Goal: Communication & Community: Answer question/provide support

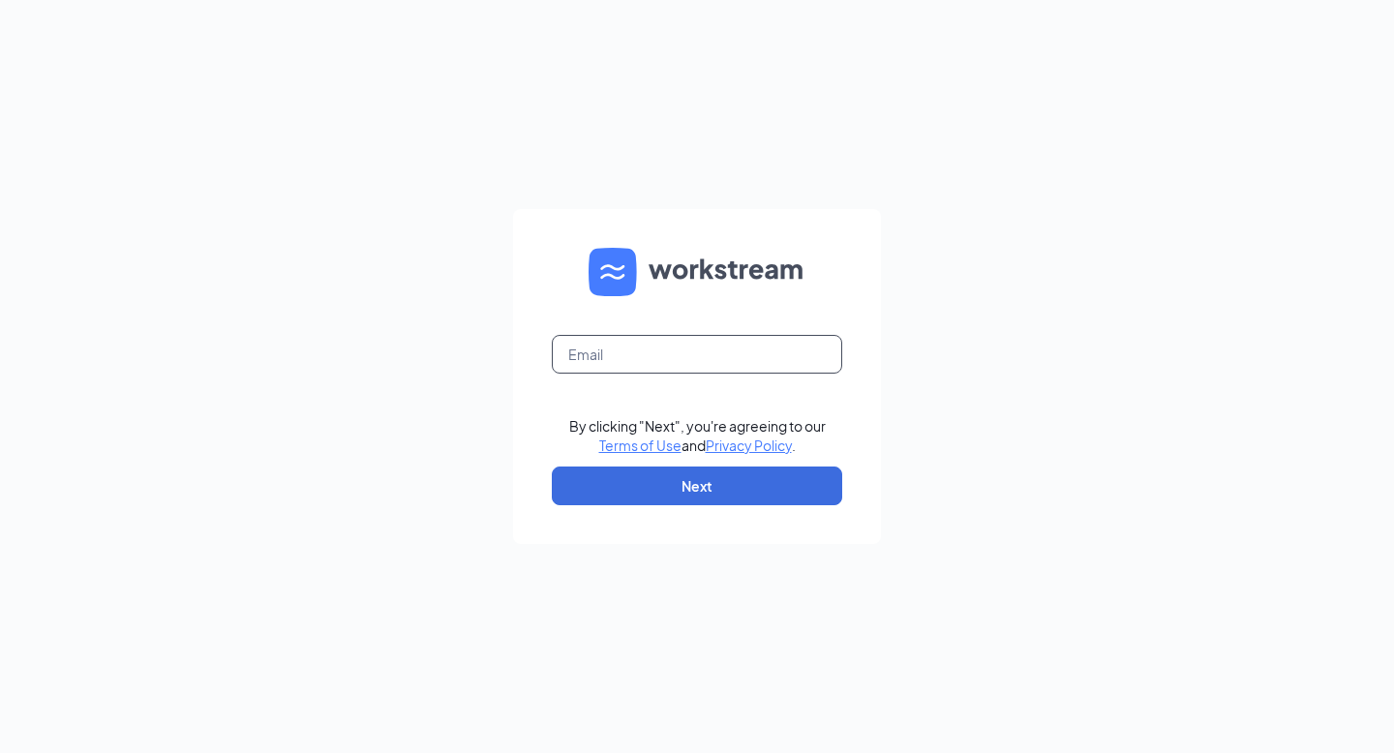
click at [696, 346] on input "text" at bounding box center [697, 354] width 290 height 39
type input "[EMAIL_ADDRESS][DOMAIN_NAME]"
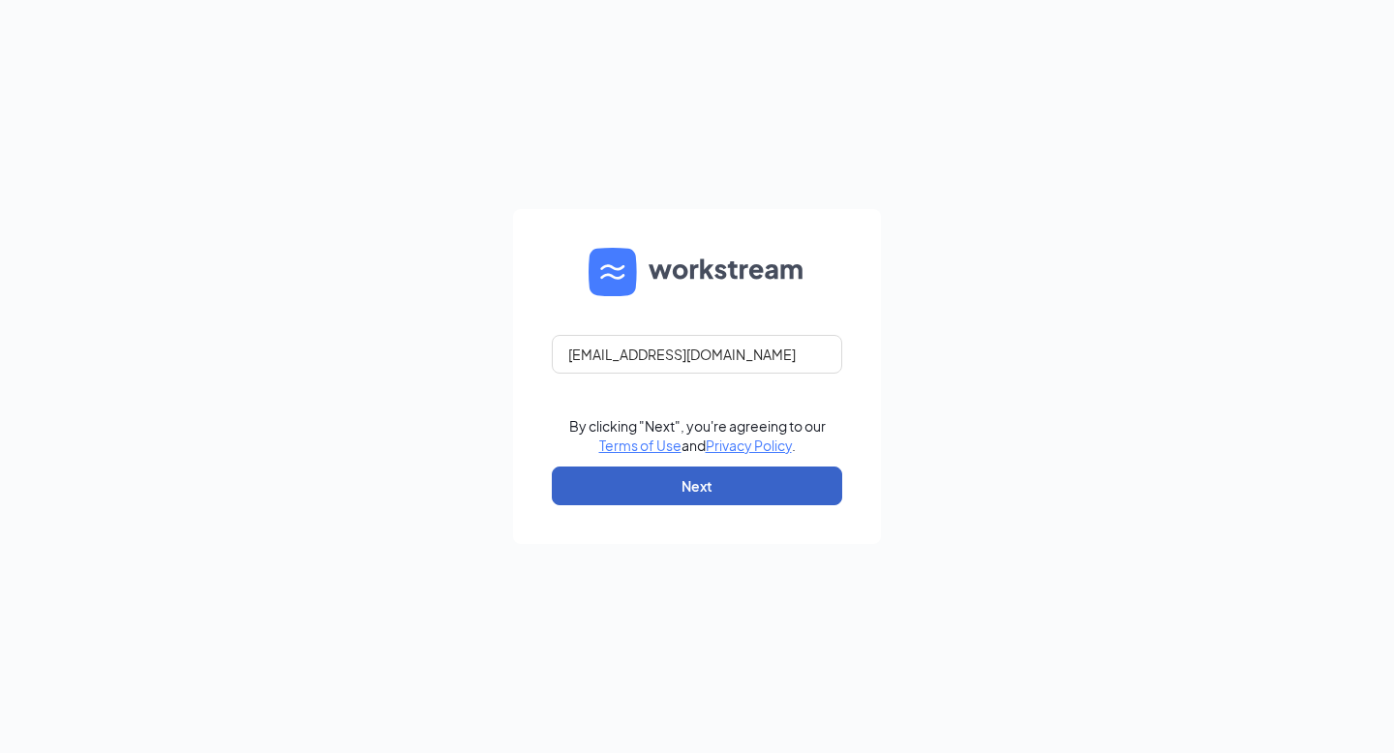
click at [708, 489] on button "Next" at bounding box center [697, 486] width 290 height 39
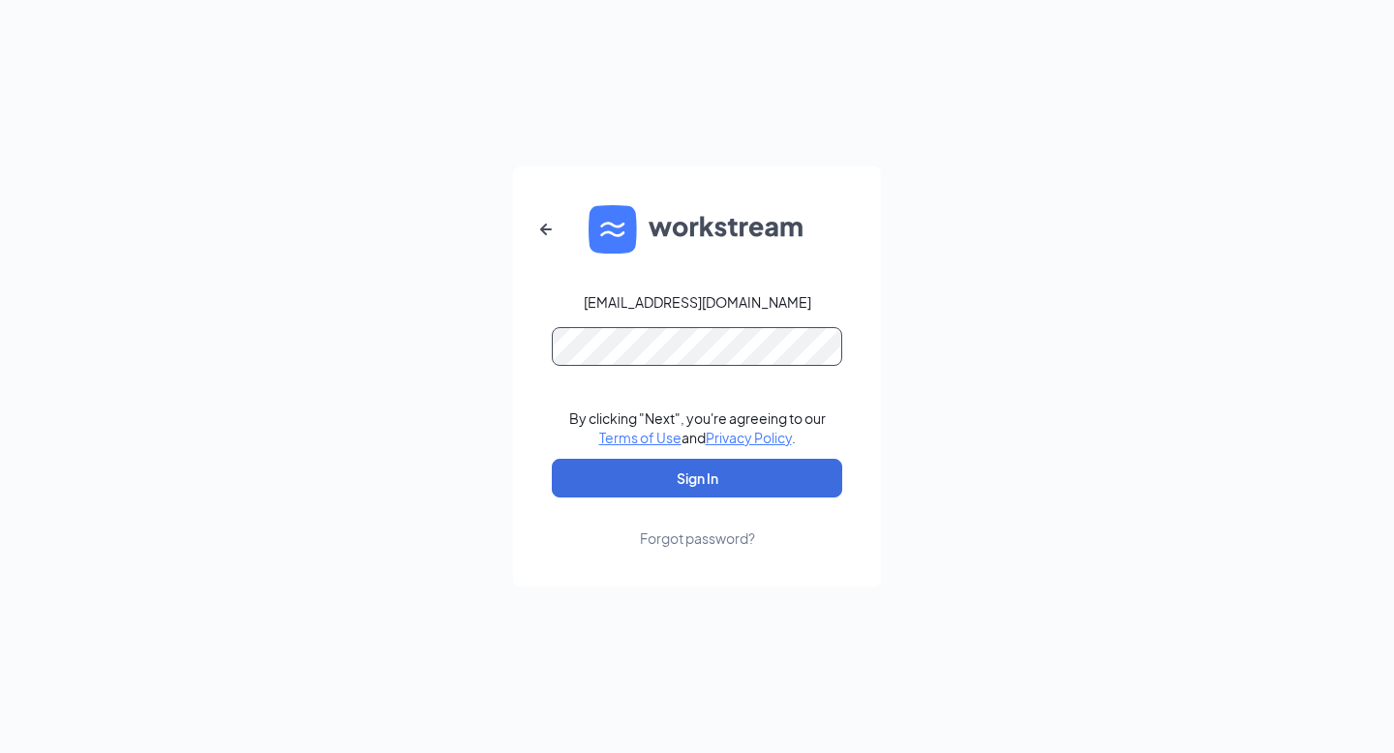
click at [552, 459] on button "Sign In" at bounding box center [697, 478] width 290 height 39
click at [740, 488] on button "Sign In" at bounding box center [697, 478] width 290 height 39
click at [423, 346] on div "rosesummers10@outlook.com Credential mismatches. By clicking "Next", you're agr…" at bounding box center [697, 376] width 1394 height 753
click at [680, 533] on div "Forgot password?" at bounding box center [697, 538] width 115 height 19
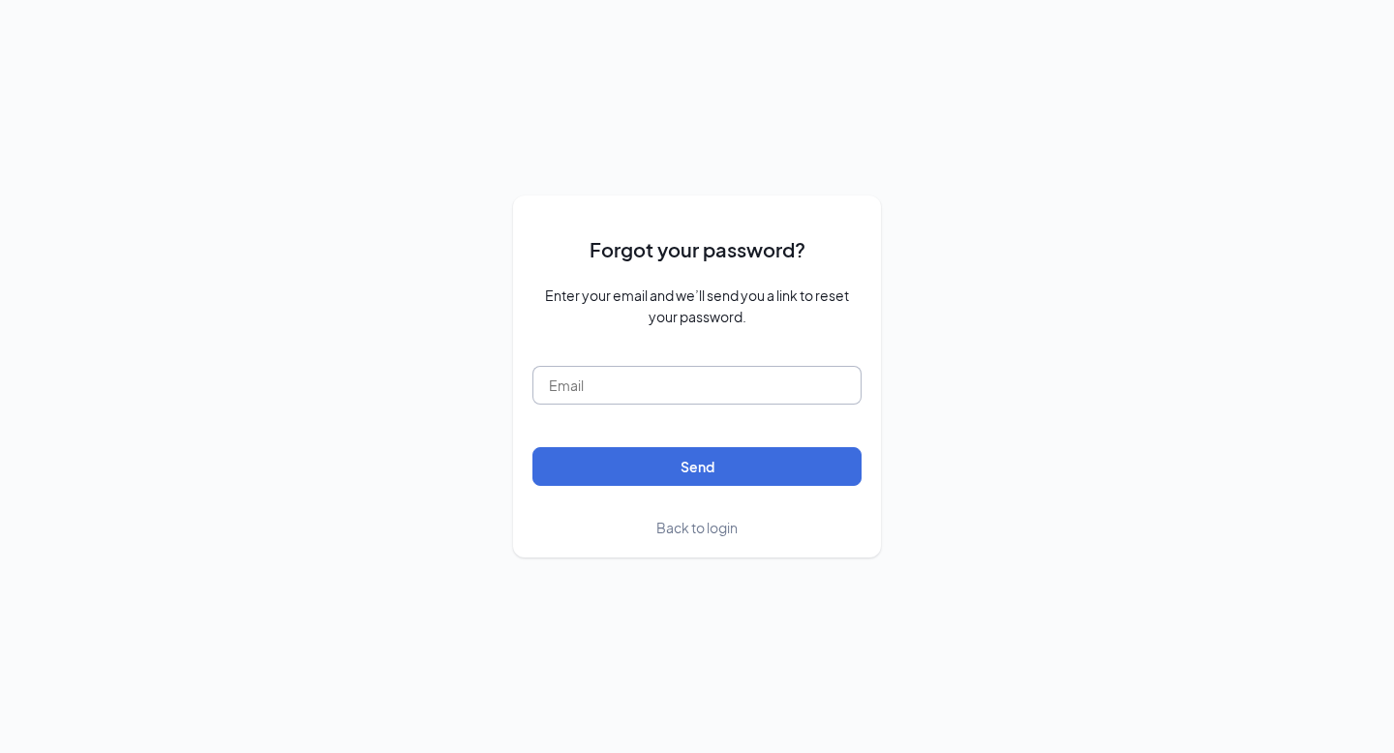
click at [672, 388] on input "text" at bounding box center [696, 385] width 329 height 39
type input "rosesummers10@outlook.com"
click at [532, 447] on button "Send" at bounding box center [696, 466] width 329 height 39
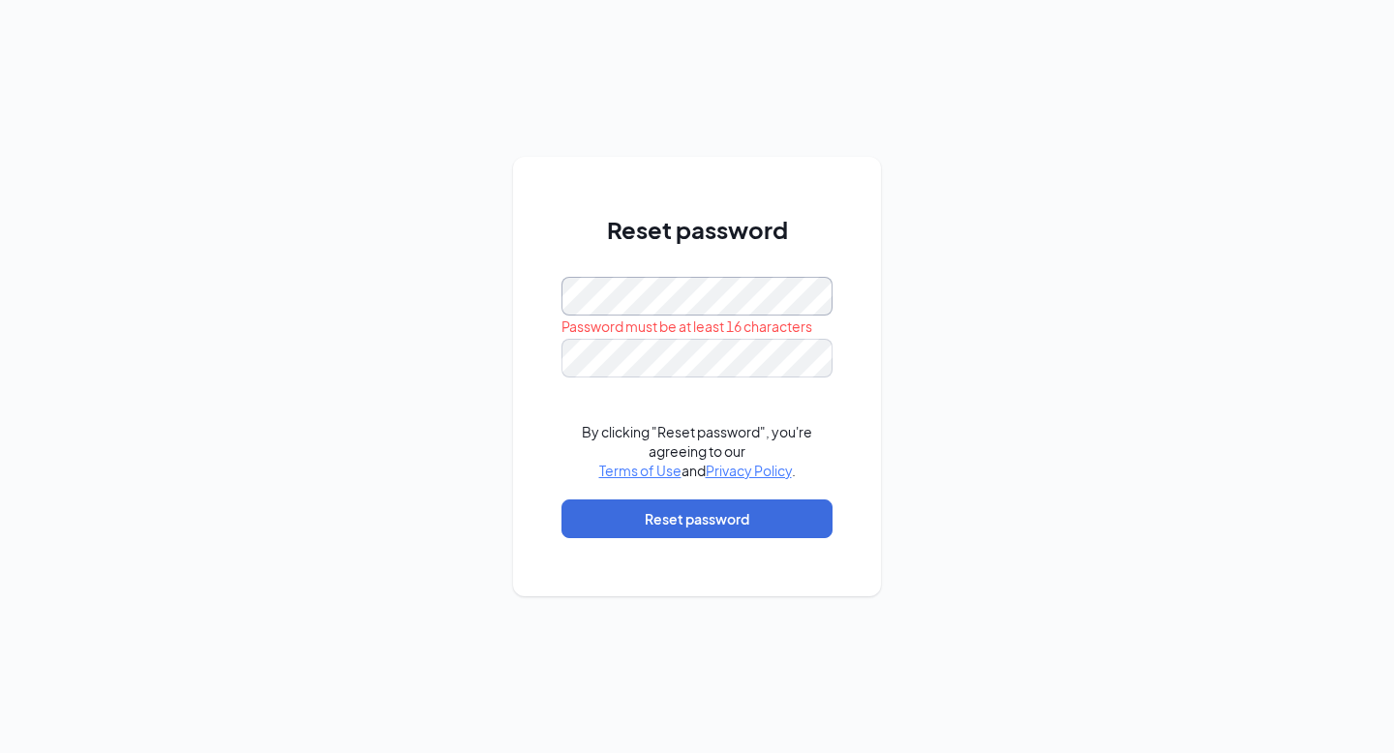
click at [523, 292] on div "Reset password Password must be at least 16 characters By clicking "Reset passw…" at bounding box center [697, 376] width 368 height 439
click at [670, 522] on button "Reset password" at bounding box center [696, 518] width 271 height 39
click at [515, 368] on div "Reset password Passwords do not match By clicking "Reset password", you're agre…" at bounding box center [697, 376] width 368 height 439
click at [460, 306] on div "Reset password Please input the password By clicking "Reset password", you're a…" at bounding box center [697, 376] width 1394 height 753
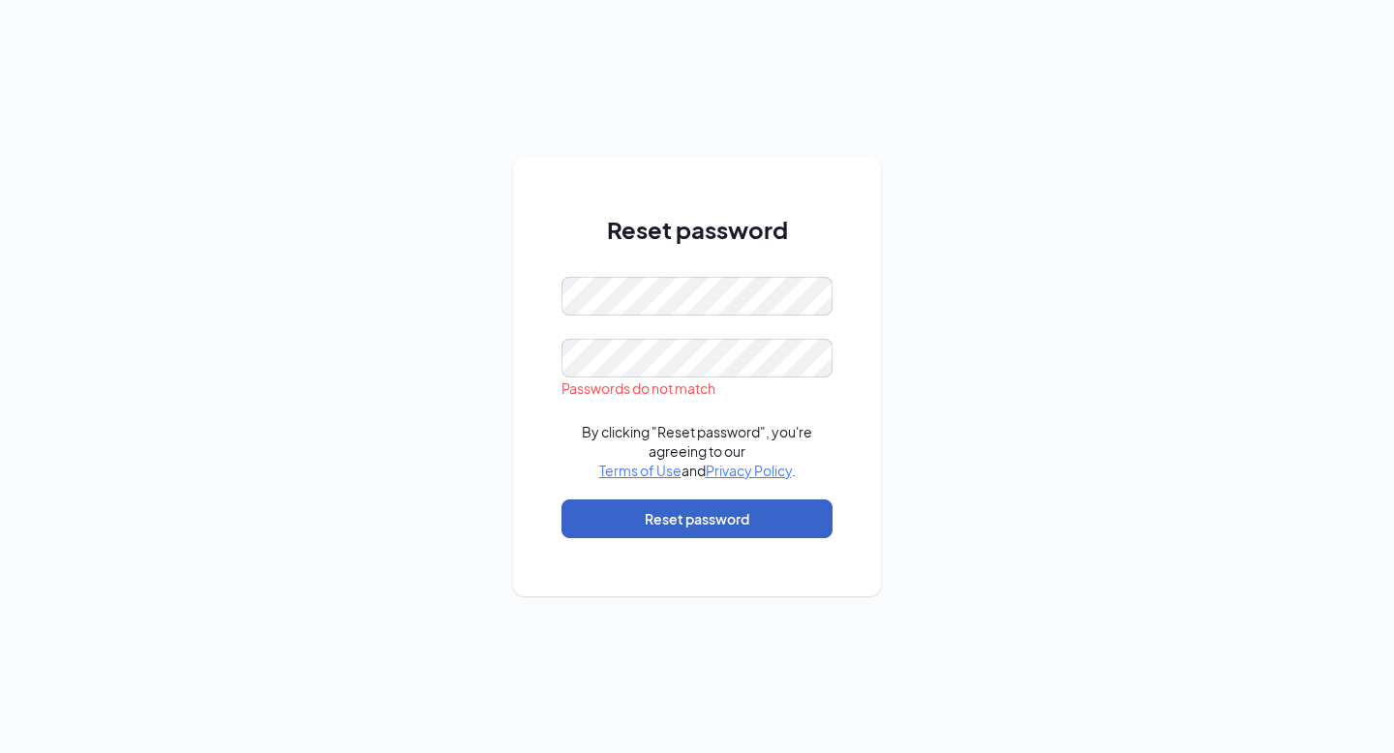
click at [720, 520] on button "Reset password" at bounding box center [696, 518] width 271 height 39
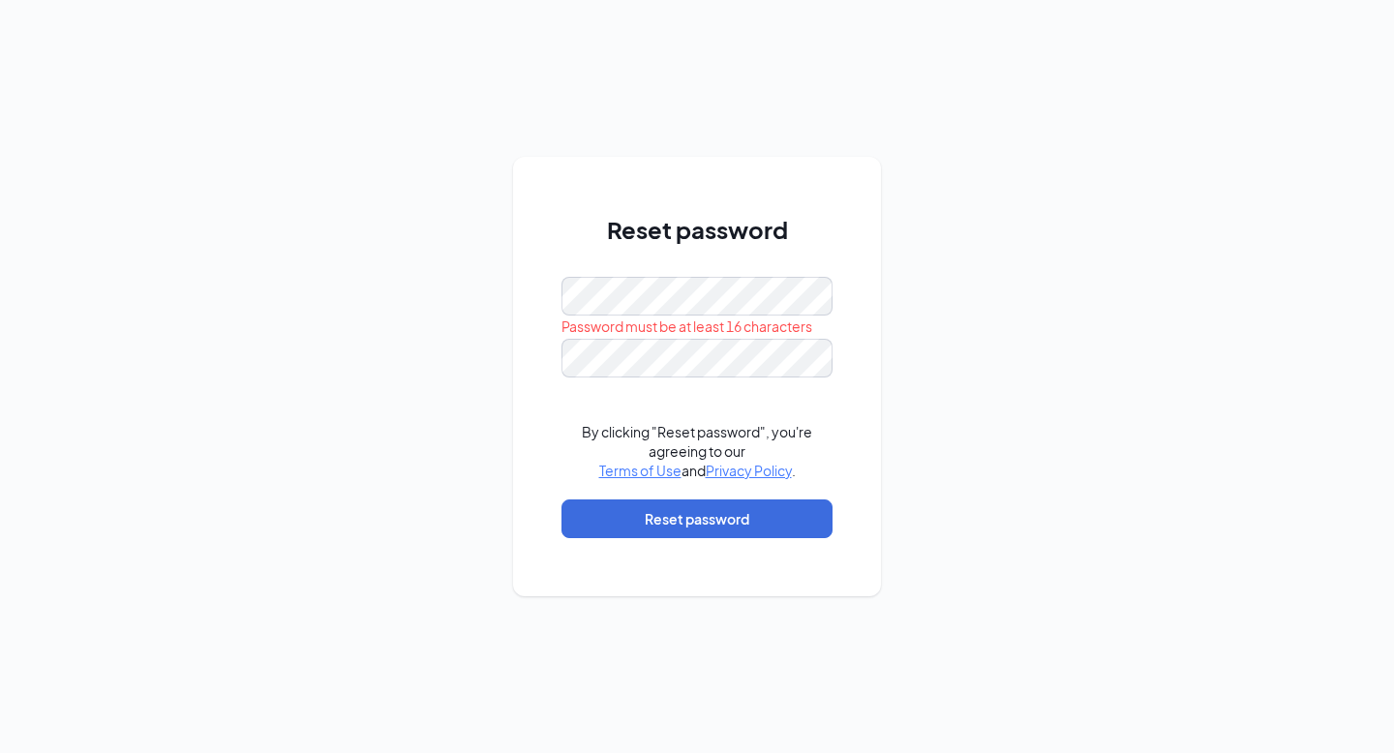
click at [514, 302] on div "Reset password Password must be at least 16 characters By clicking "Reset passw…" at bounding box center [697, 376] width 368 height 439
click at [441, 289] on div "Reset password Password must be at least 16 characters By clicking "Reset passw…" at bounding box center [697, 376] width 1394 height 753
click at [590, 385] on div "Please input the password" at bounding box center [696, 388] width 271 height 21
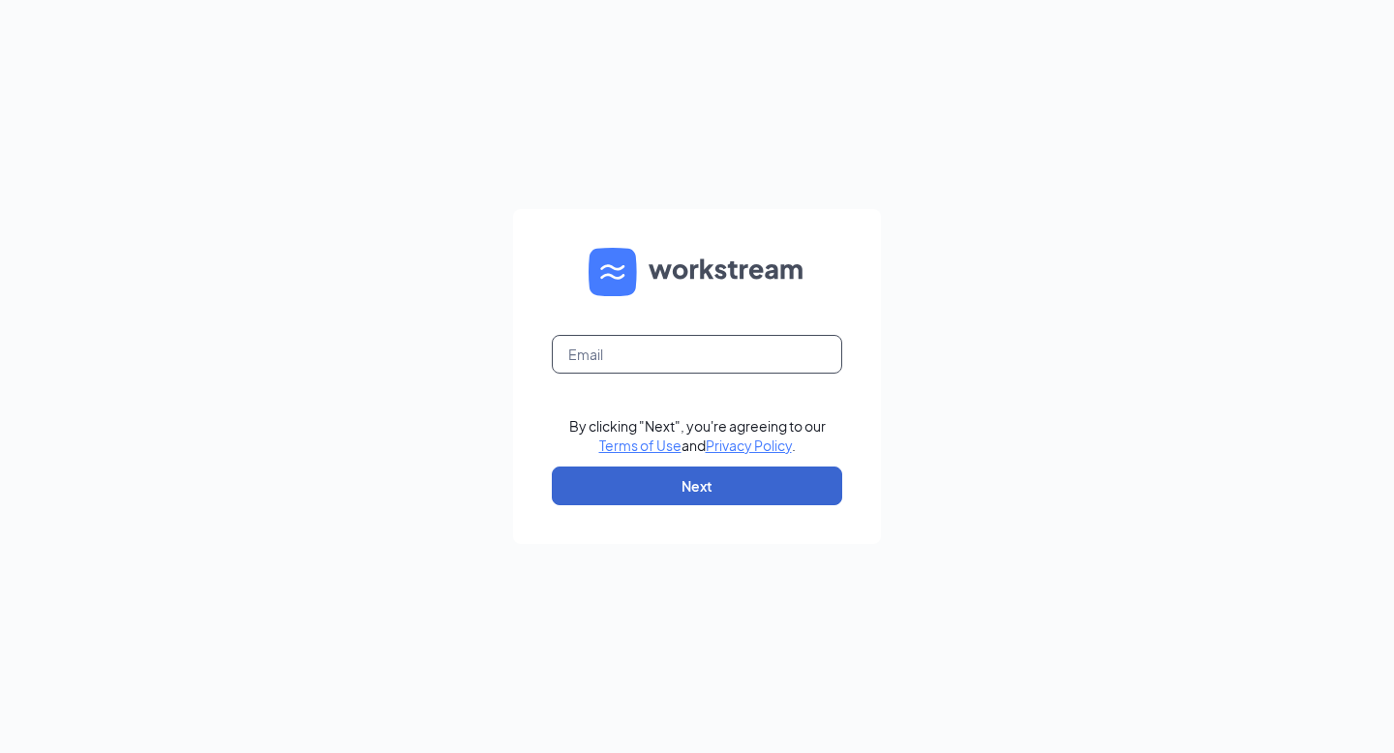
type input "[EMAIL_ADDRESS][DOMAIN_NAME]"
click at [719, 489] on button "Next" at bounding box center [697, 486] width 290 height 39
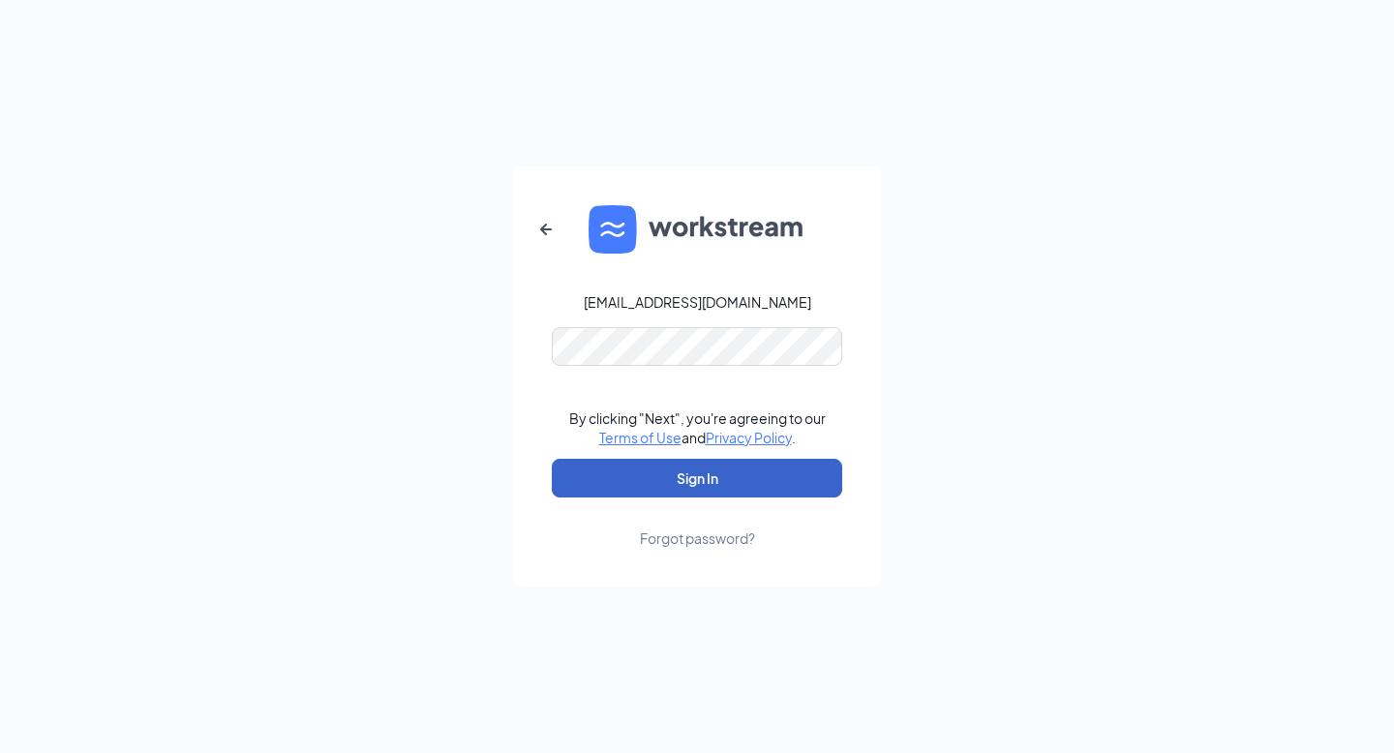
click at [691, 473] on button "Sign In" at bounding box center [697, 478] width 290 height 39
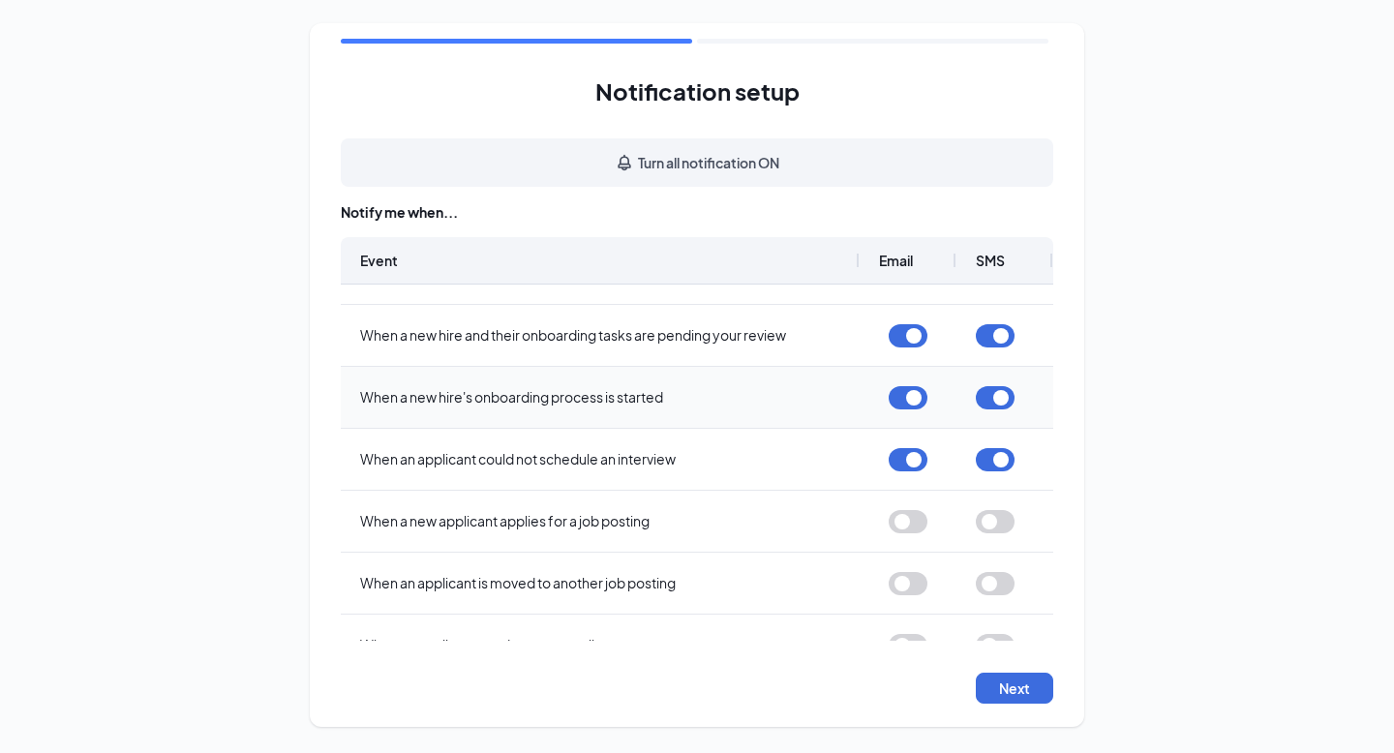
scroll to position [177, 0]
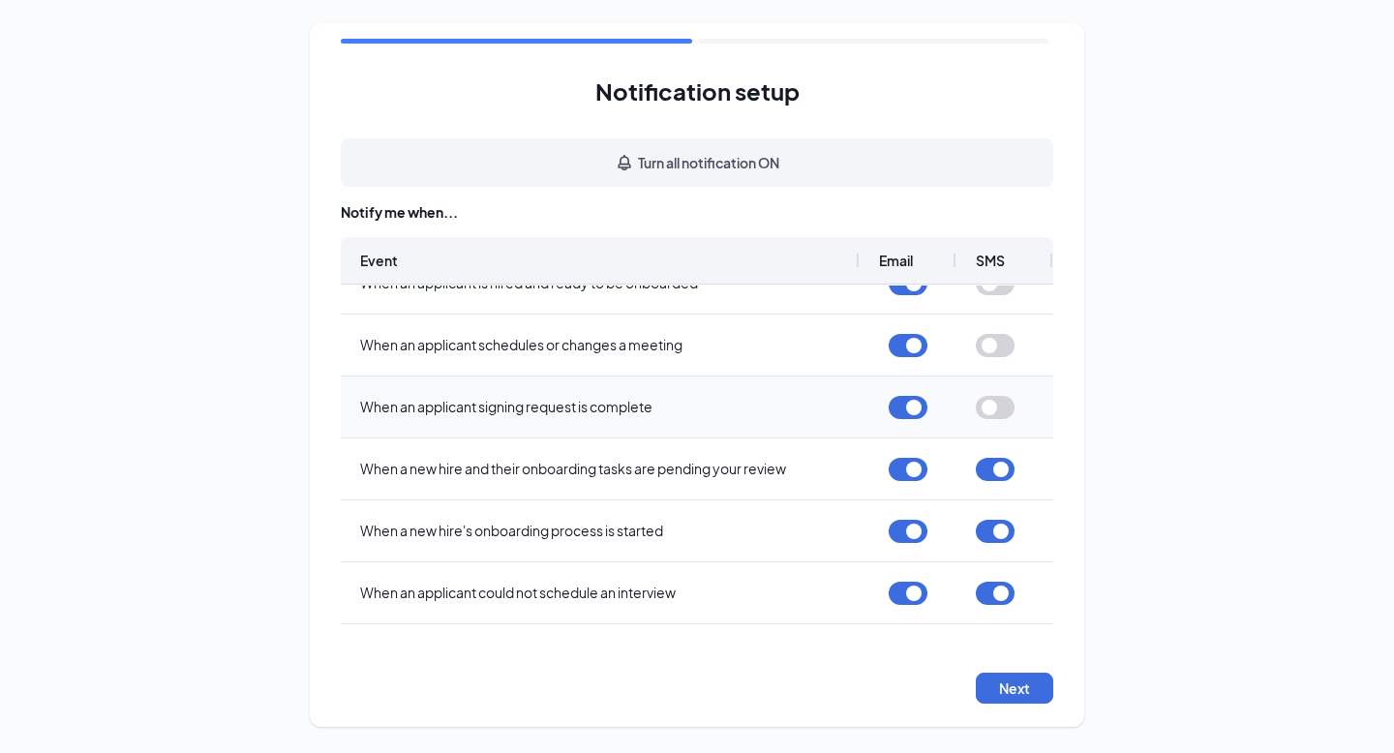
click at [909, 405] on button "button" at bounding box center [908, 407] width 39 height 23
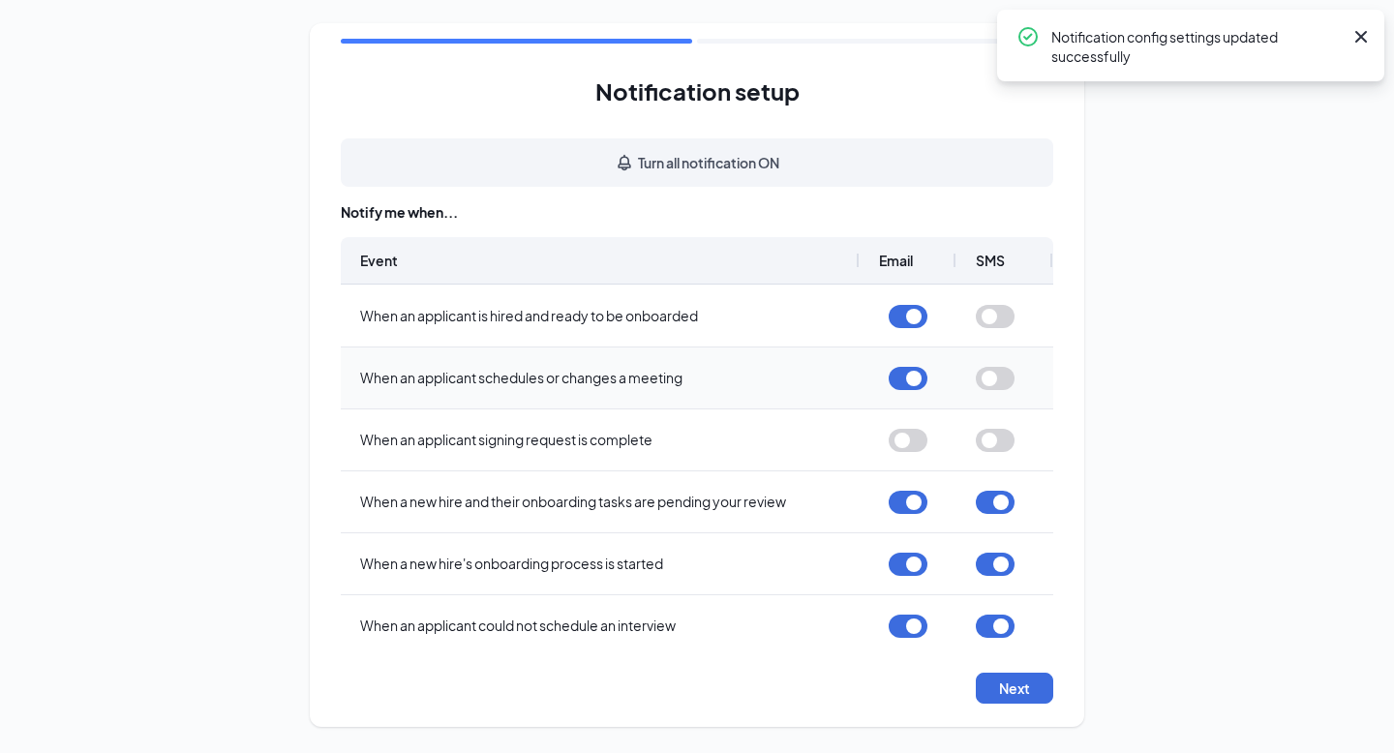
click at [908, 386] on button "button" at bounding box center [908, 378] width 39 height 23
click at [918, 317] on button "button" at bounding box center [908, 316] width 39 height 23
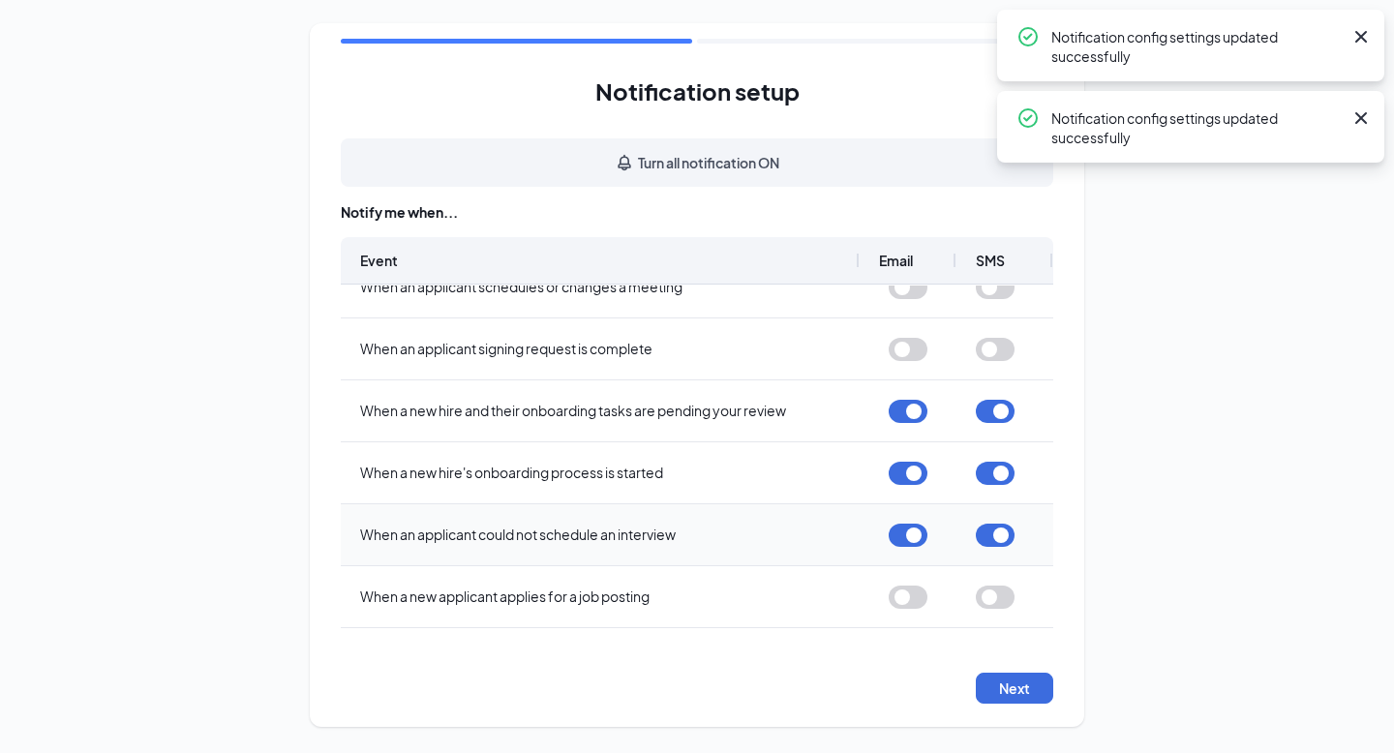
click at [921, 538] on button "button" at bounding box center [908, 535] width 39 height 23
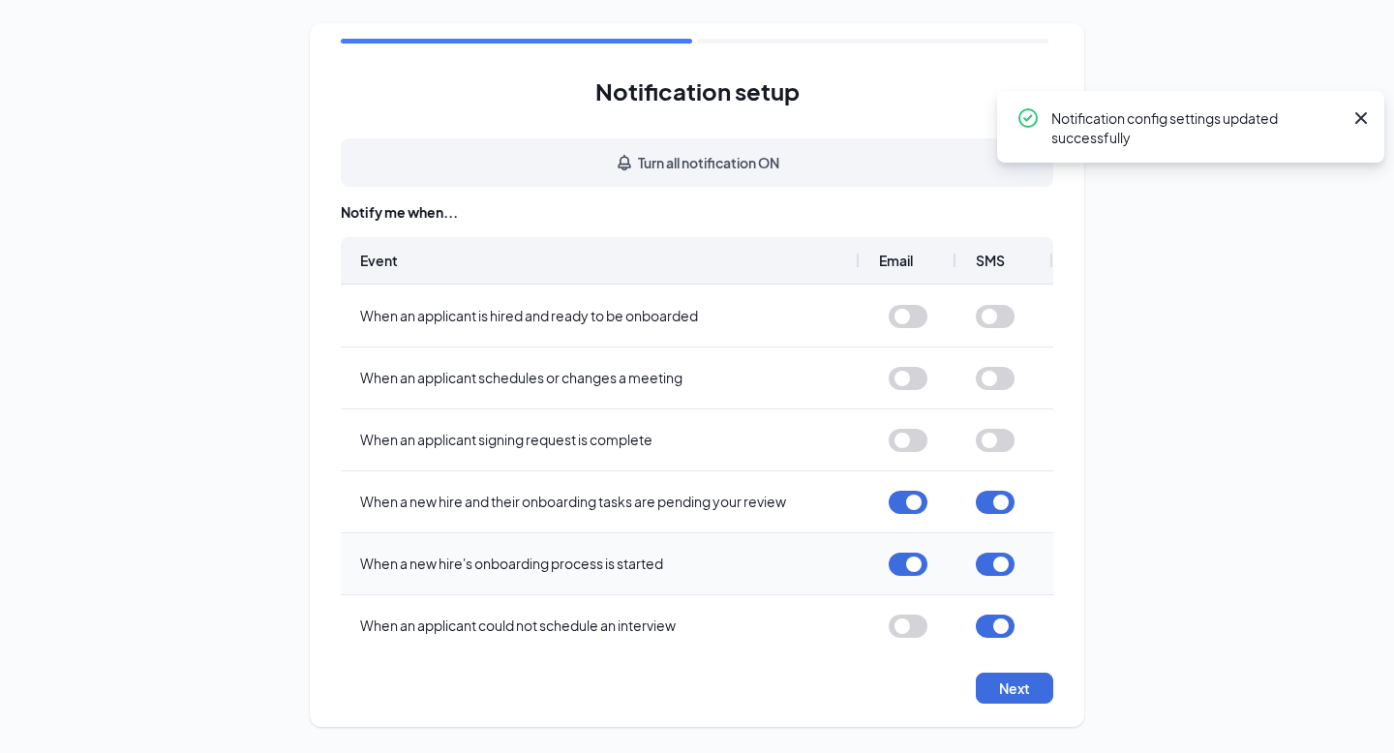
click at [908, 559] on button "button" at bounding box center [908, 564] width 39 height 23
click at [917, 506] on button "button" at bounding box center [908, 502] width 39 height 23
click at [1012, 630] on button "button" at bounding box center [995, 626] width 39 height 23
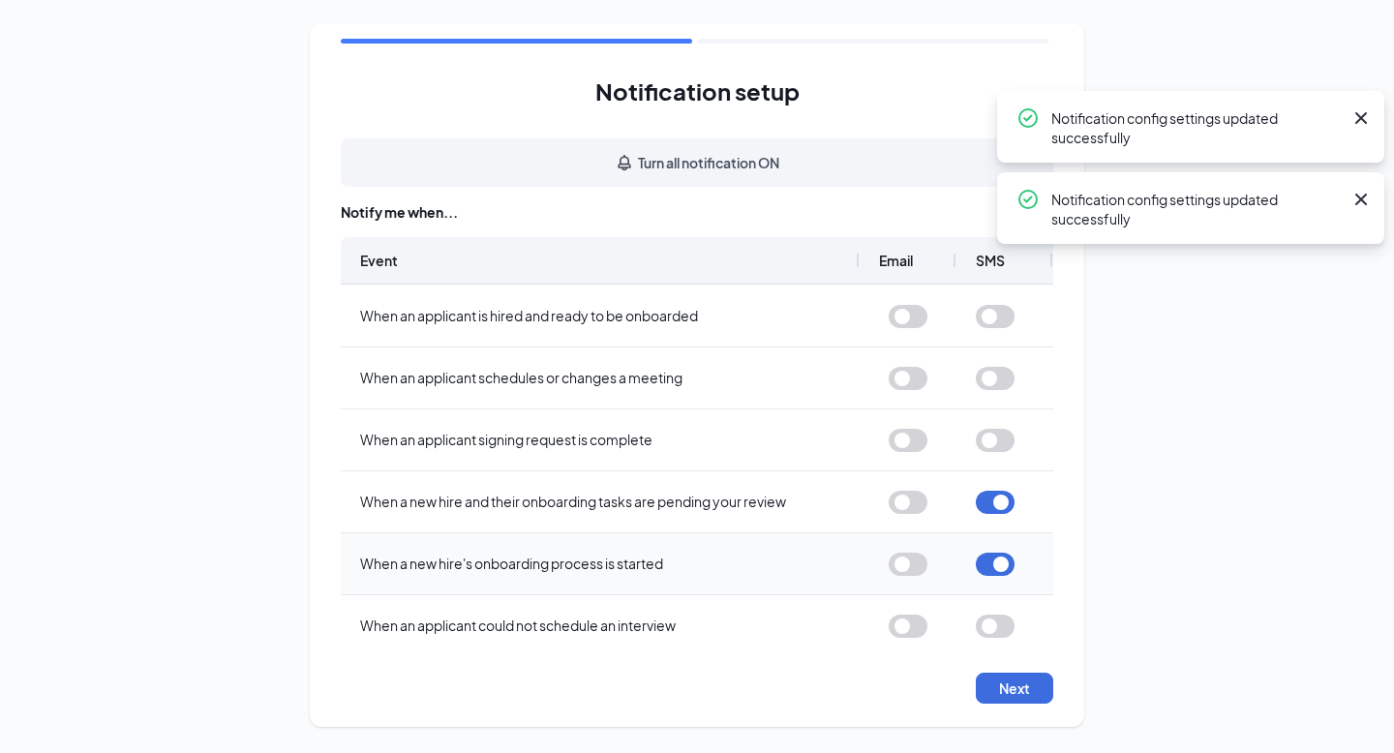
click at [1004, 564] on button "button" at bounding box center [995, 564] width 39 height 23
click at [999, 501] on button "button" at bounding box center [995, 502] width 39 height 23
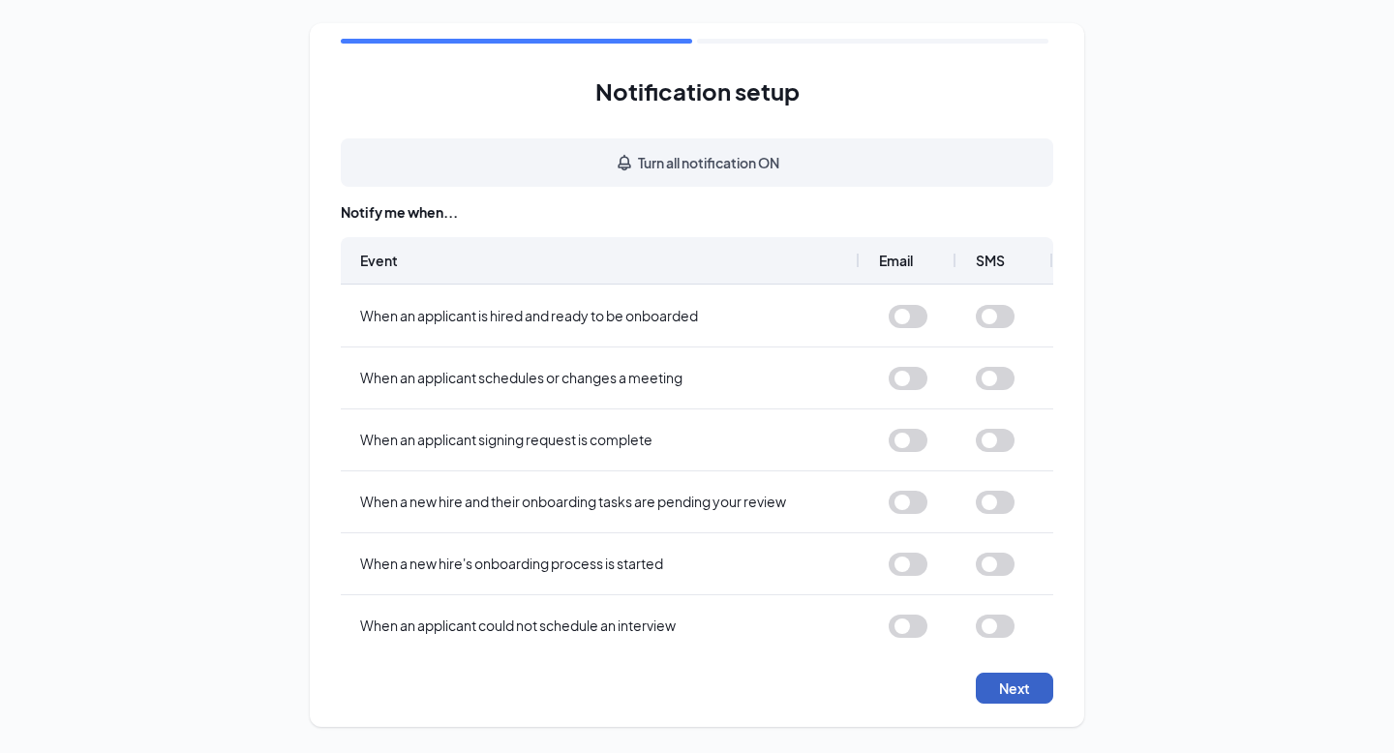
click at [996, 687] on button "Next" at bounding box center [1014, 688] width 77 height 31
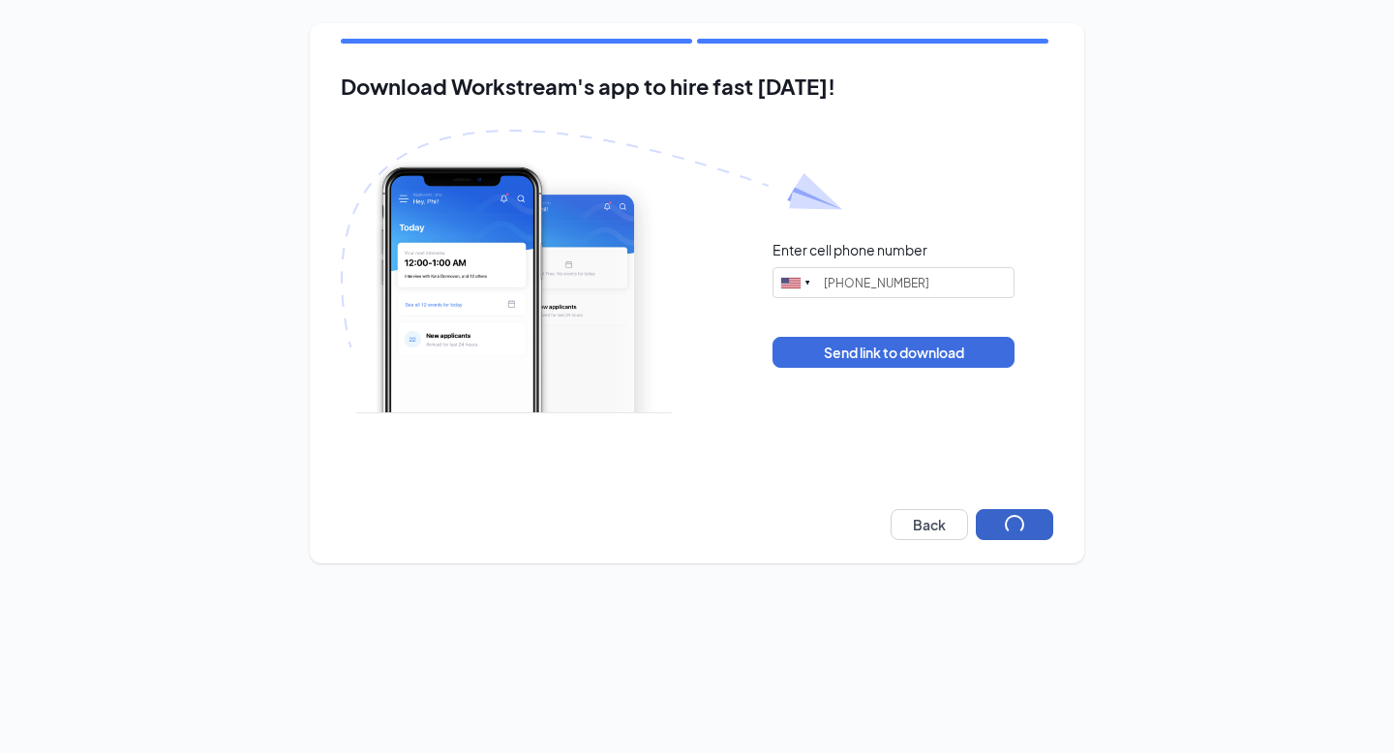
type input "(330) 400-7469"
click at [854, 276] on input "(330) 400-7469" at bounding box center [893, 282] width 242 height 31
click at [1016, 526] on button "Next" at bounding box center [1014, 524] width 77 height 31
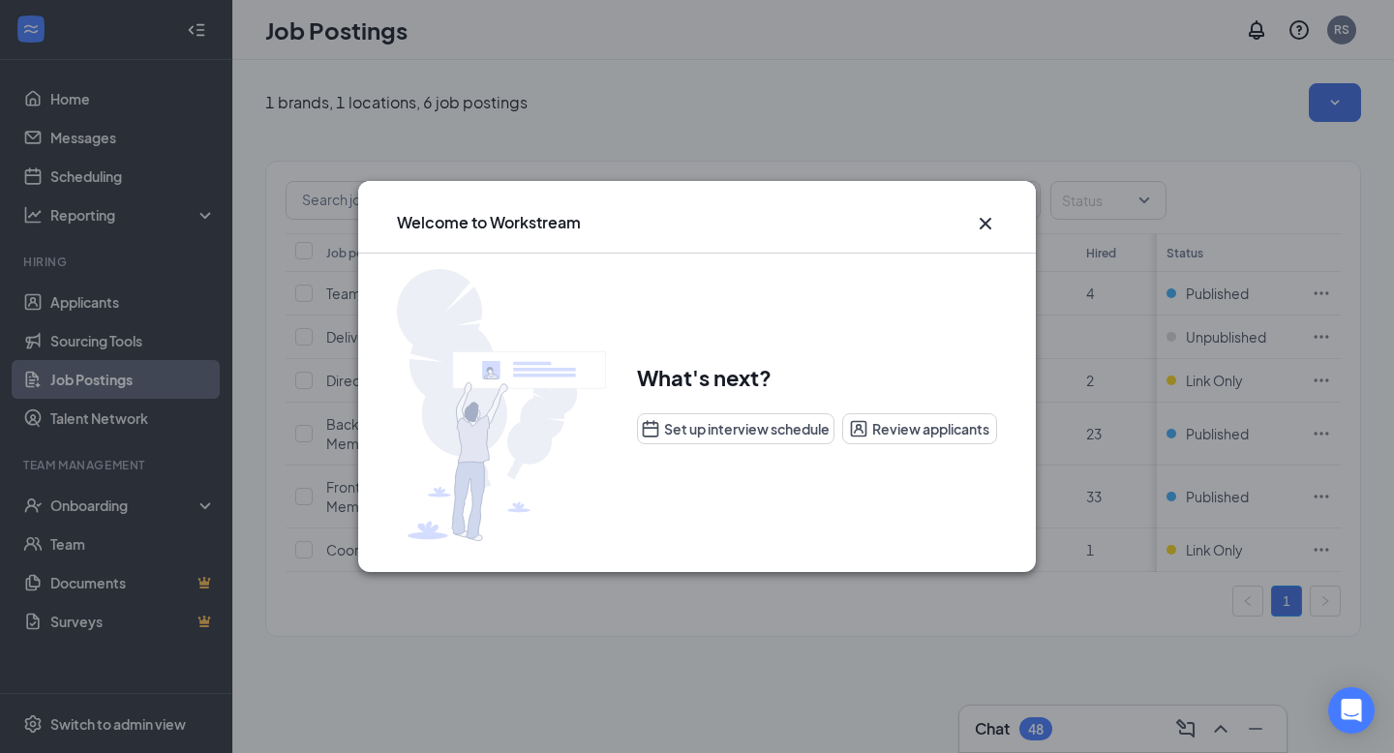
click at [988, 220] on icon "Cross" at bounding box center [986, 224] width 12 height 12
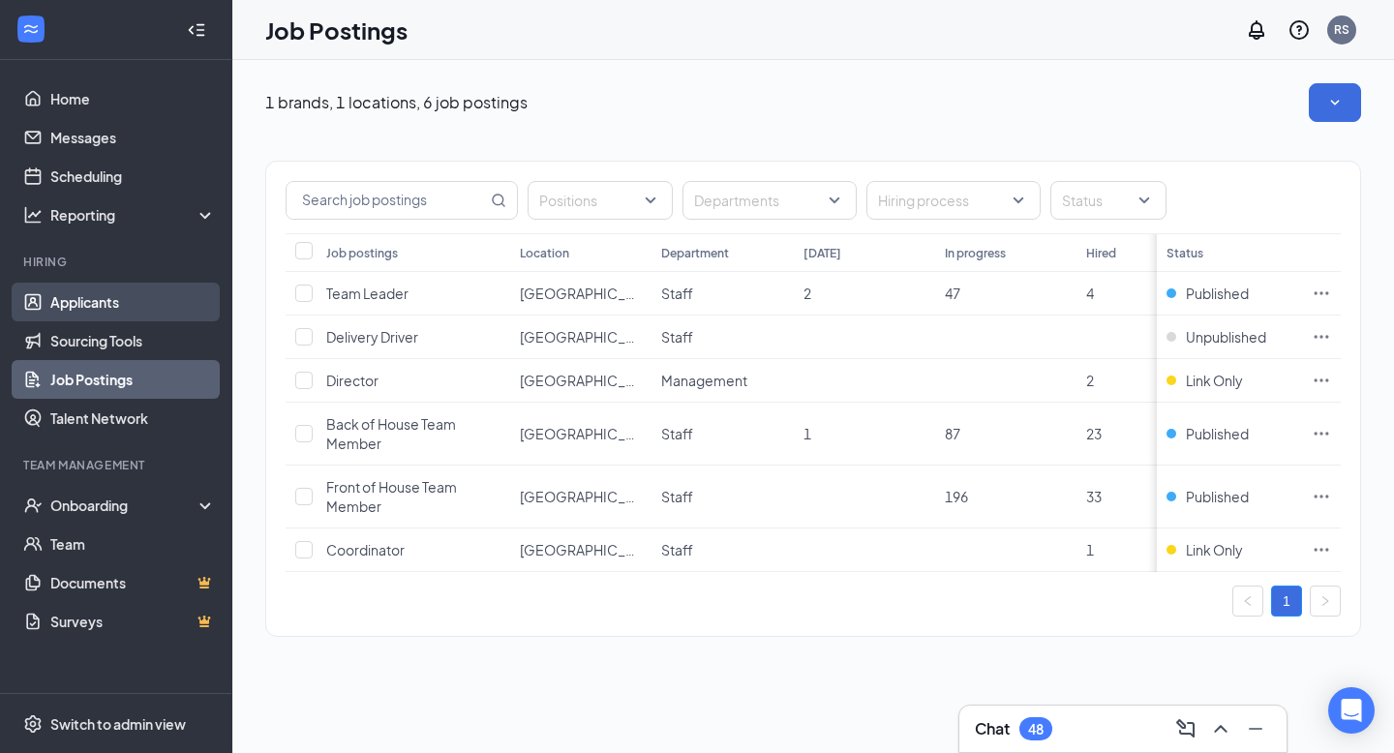
click at [98, 296] on link "Applicants" at bounding box center [133, 302] width 166 height 39
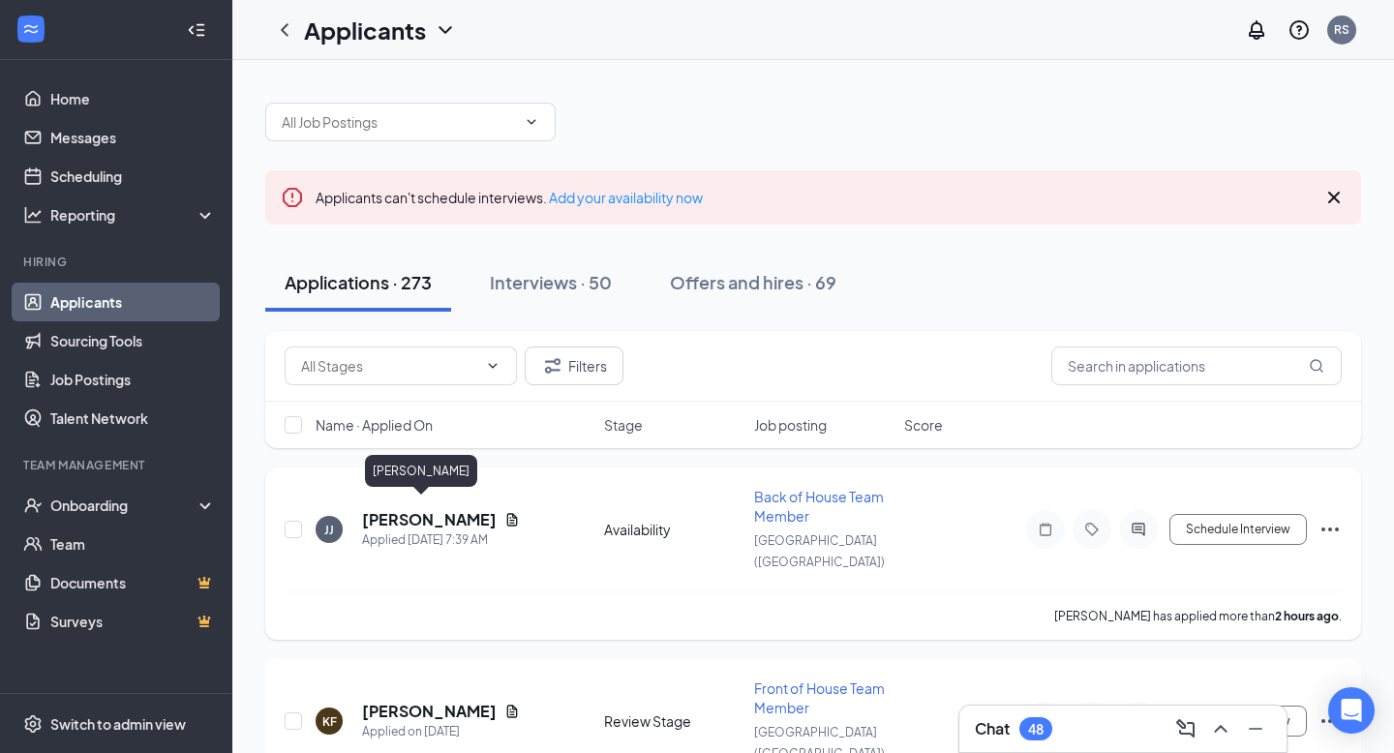
click at [400, 509] on h5 "JJ Jackson" at bounding box center [429, 519] width 135 height 21
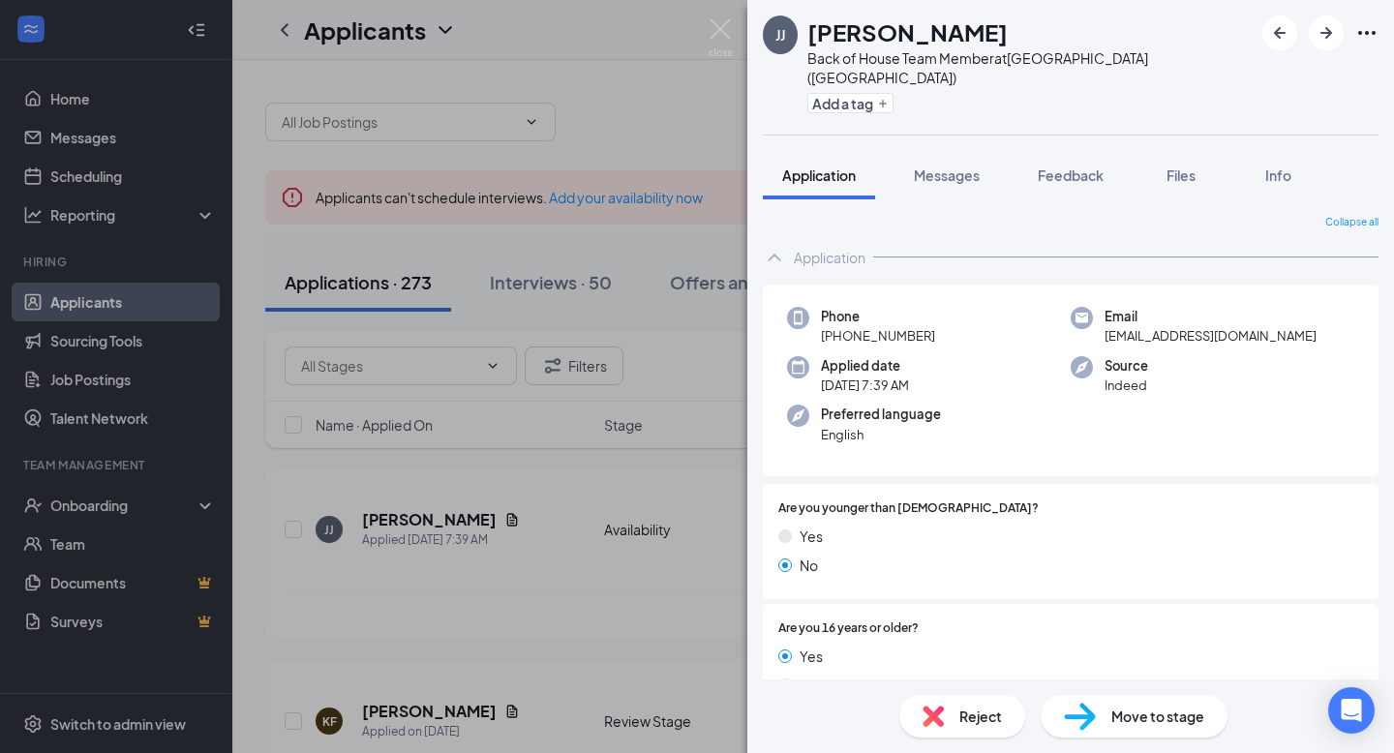
click at [1155, 720] on span "Move to stage" at bounding box center [1157, 716] width 93 height 21
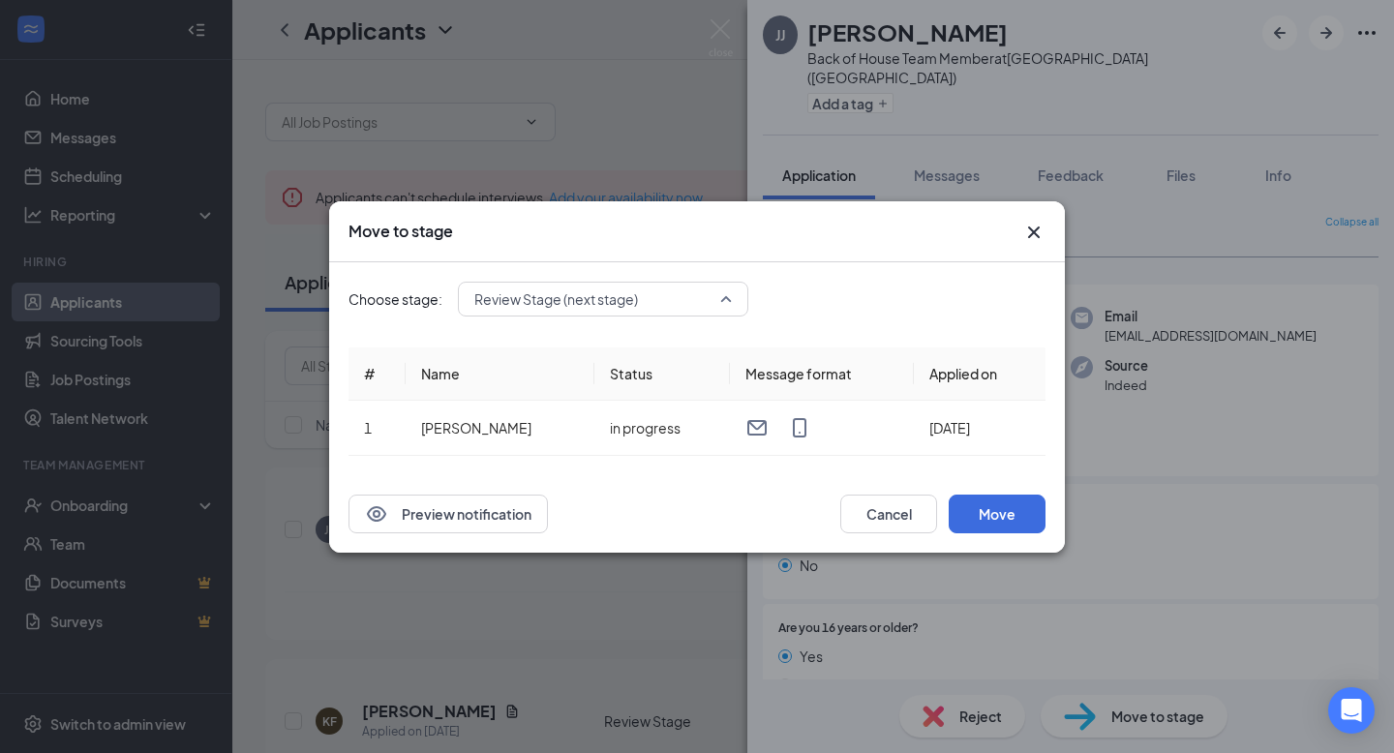
click at [690, 311] on div "Review Stage (next stage) 4053453 4053454 Application Availability (current sta…" at bounding box center [603, 299] width 290 height 35
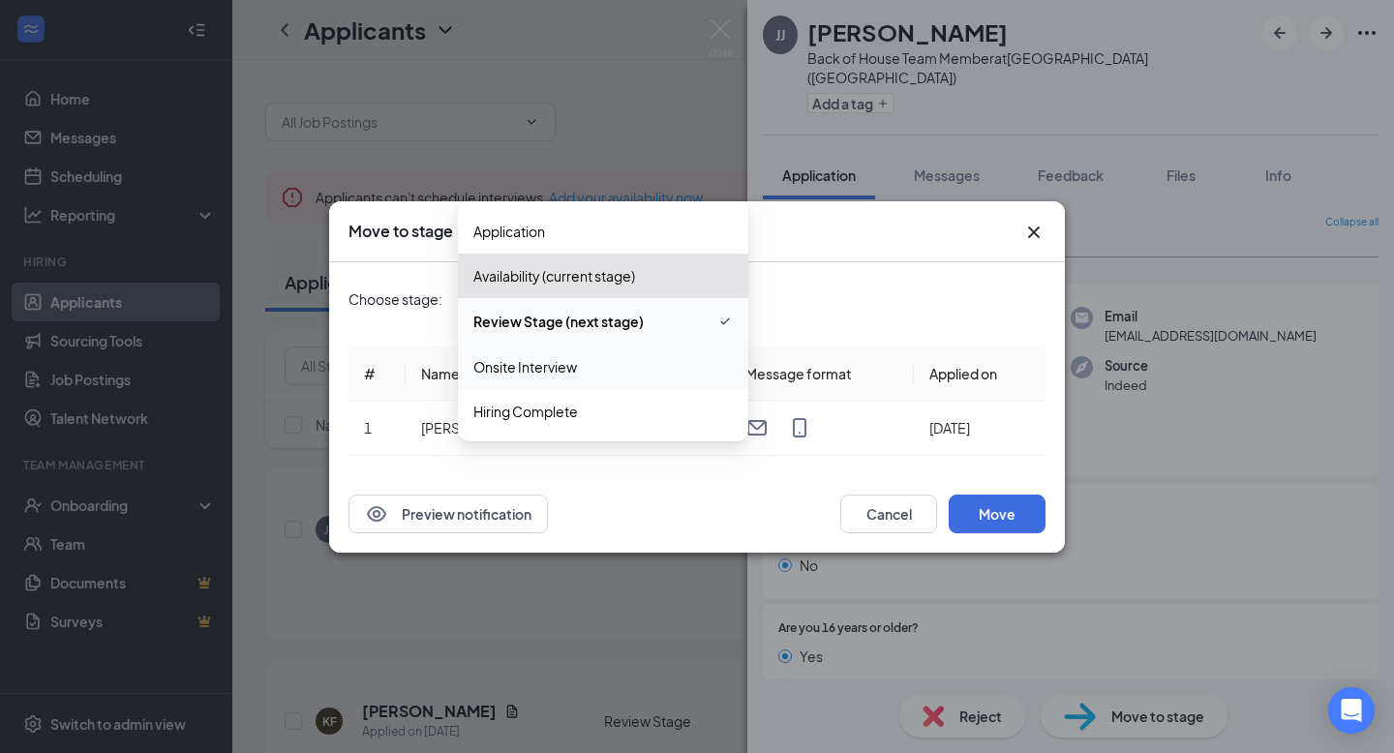
click at [676, 369] on span "Onsite Interview" at bounding box center [602, 366] width 259 height 21
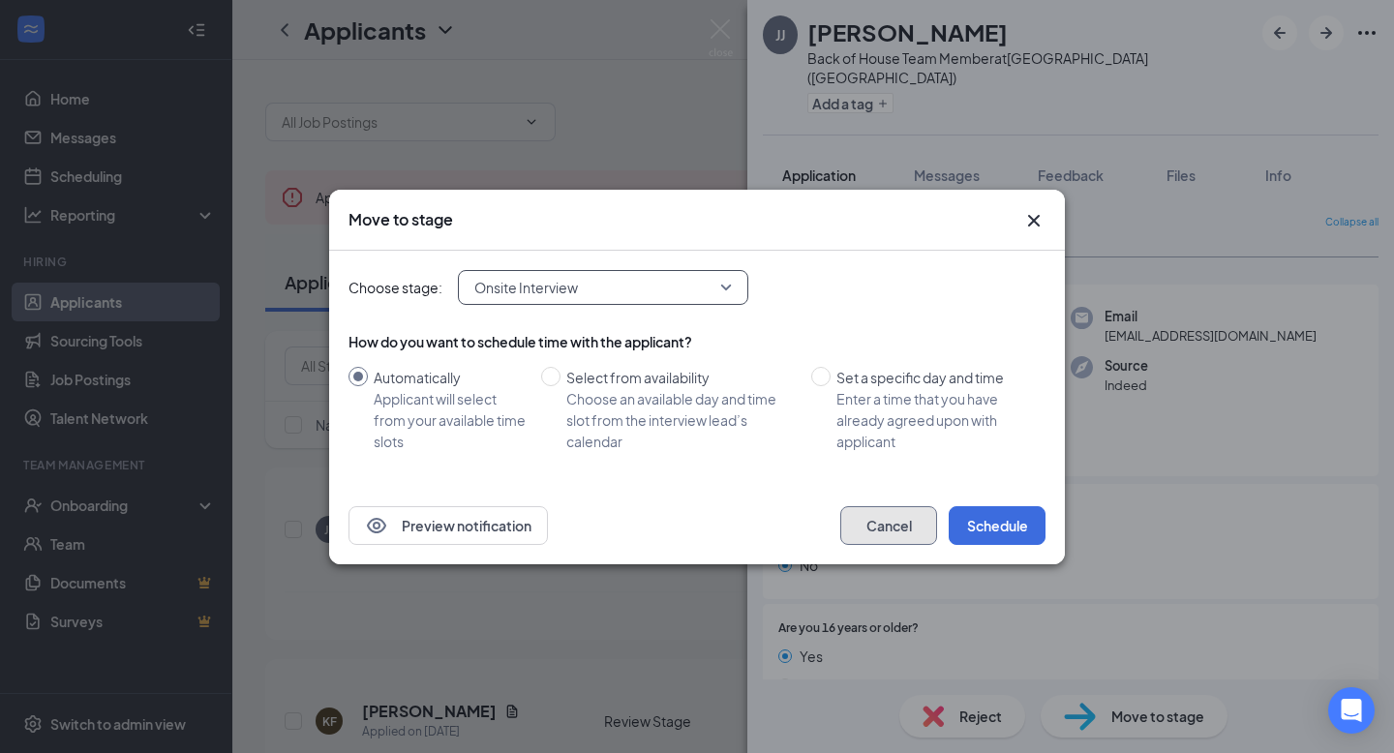
click at [882, 519] on button "Cancel" at bounding box center [888, 525] width 97 height 39
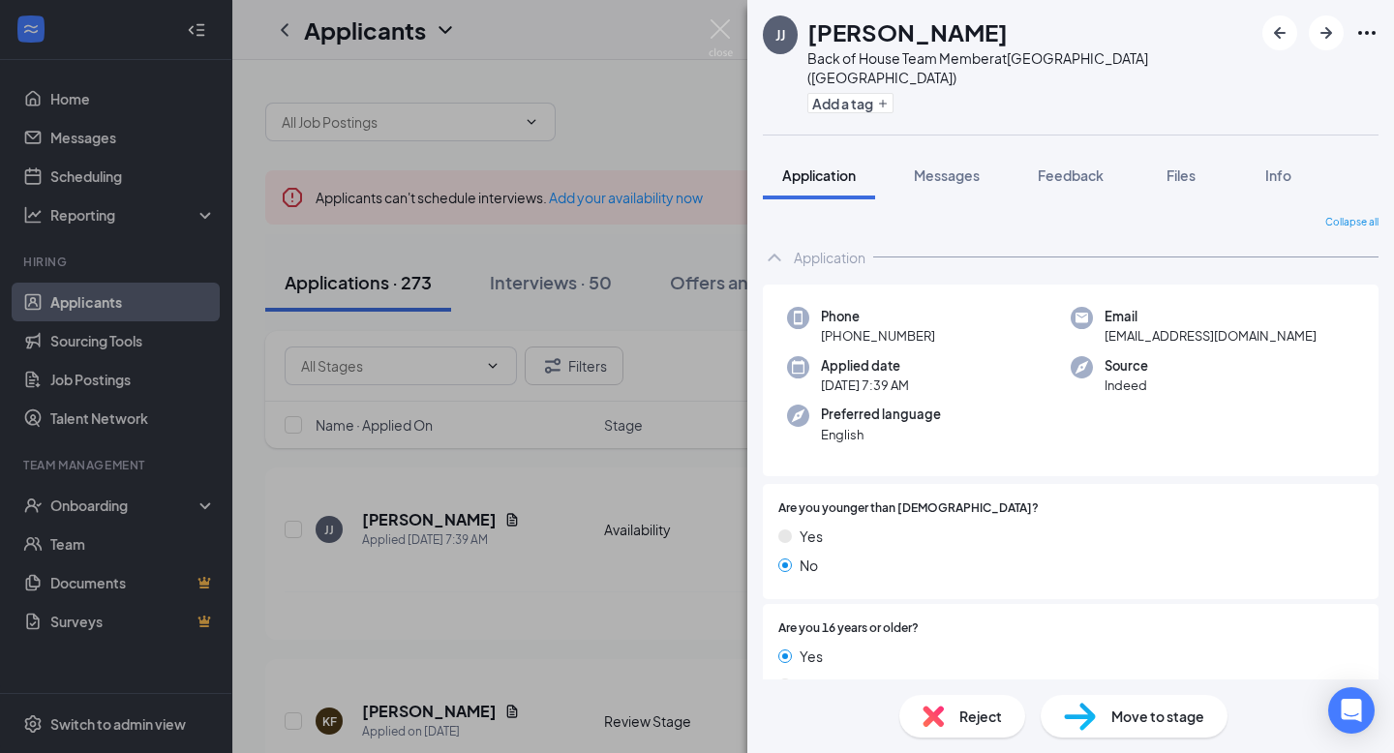
click at [667, 293] on div "JJ JJ Jackson Back of House Team Member at Middletown (OH) Add a tag Applicatio…" at bounding box center [697, 376] width 1394 height 753
click at [650, 308] on div "Applications · 273 Interviews · 50 Offers and hires · 69" at bounding box center [813, 283] width 1096 height 58
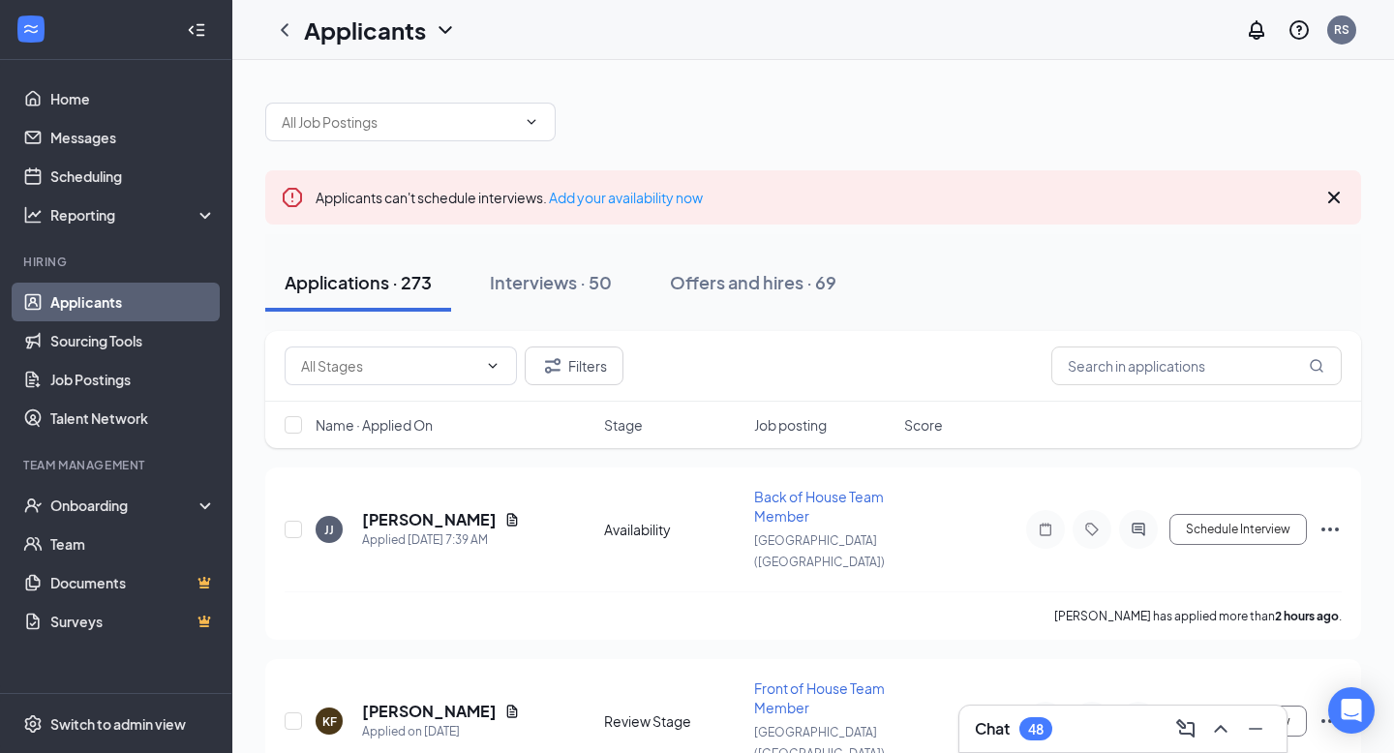
click at [408, 428] on span "Name · Applied On" at bounding box center [374, 424] width 117 height 19
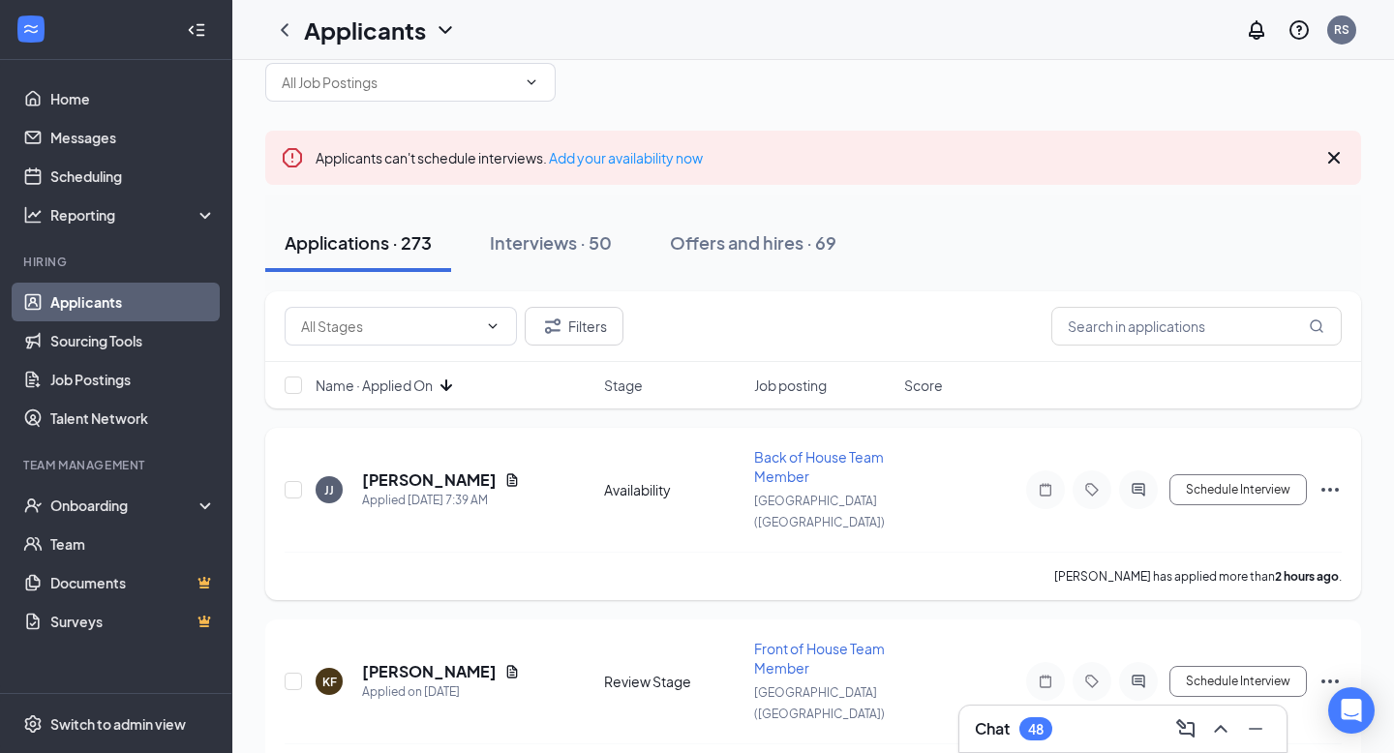
scroll to position [50, 0]
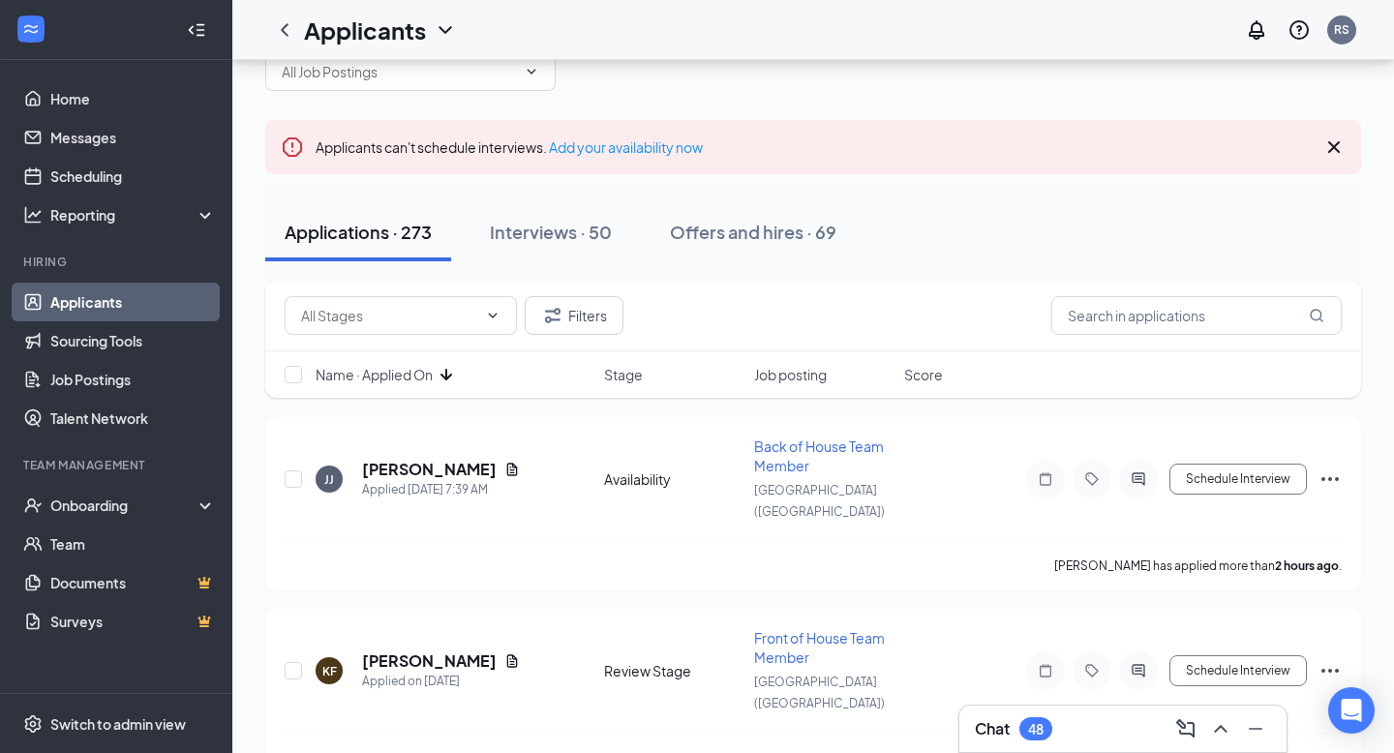
click at [409, 368] on span "Name · Applied On" at bounding box center [374, 374] width 117 height 19
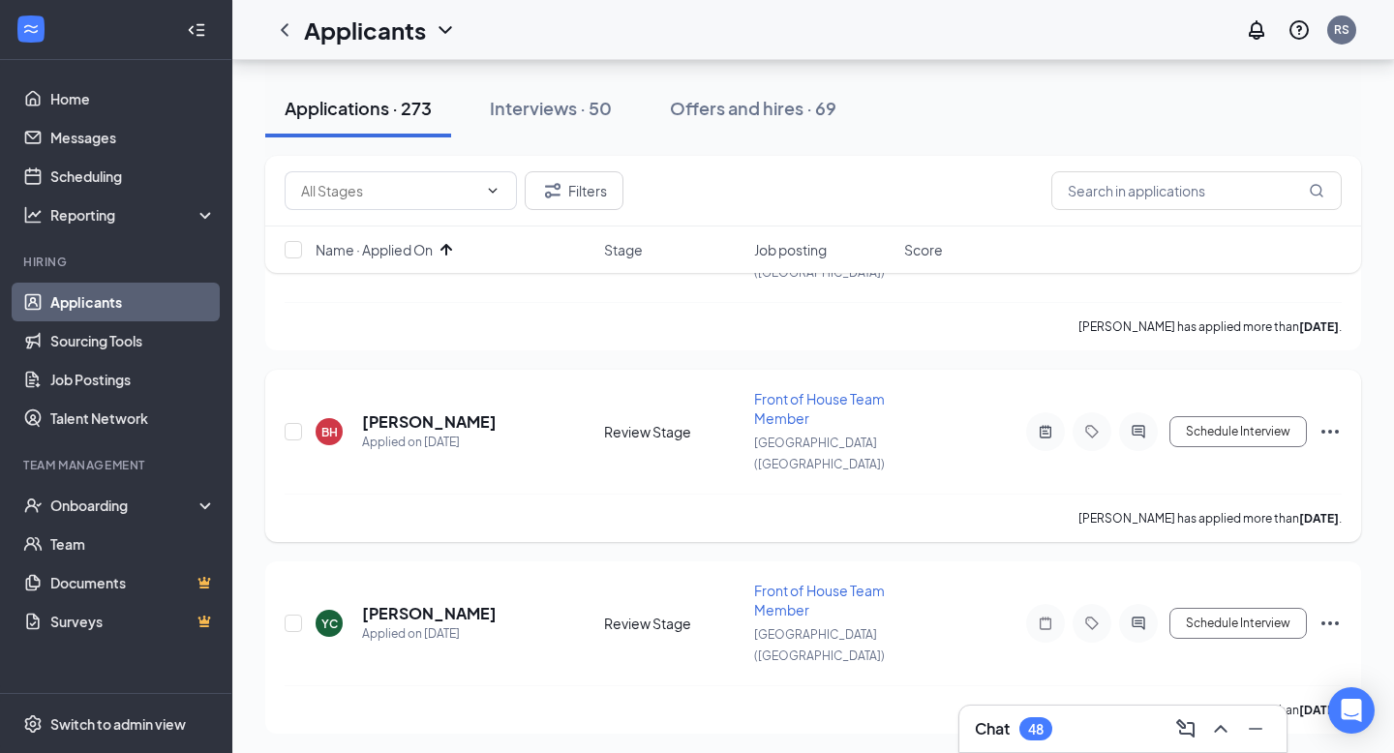
scroll to position [5033, 0]
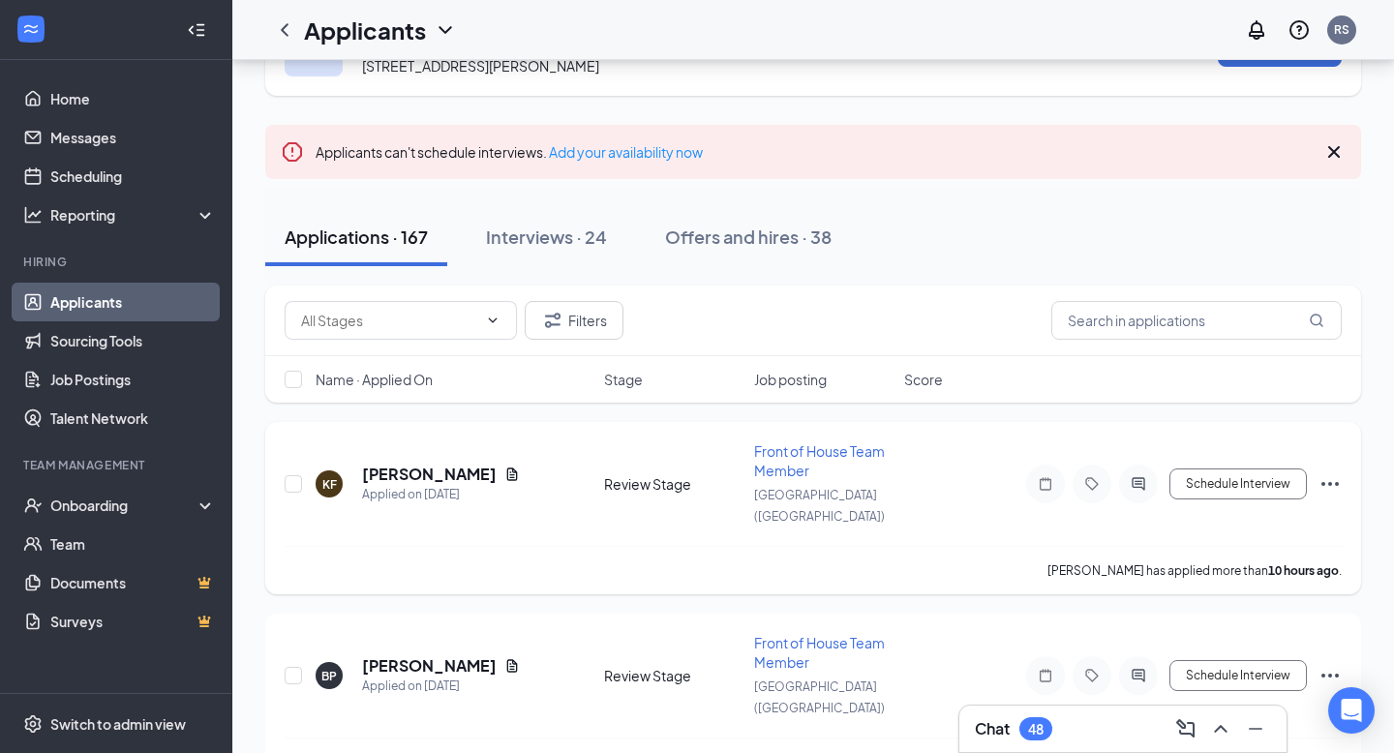
scroll to position [85, 0]
click at [428, 463] on h5 "[PERSON_NAME]" at bounding box center [429, 473] width 135 height 21
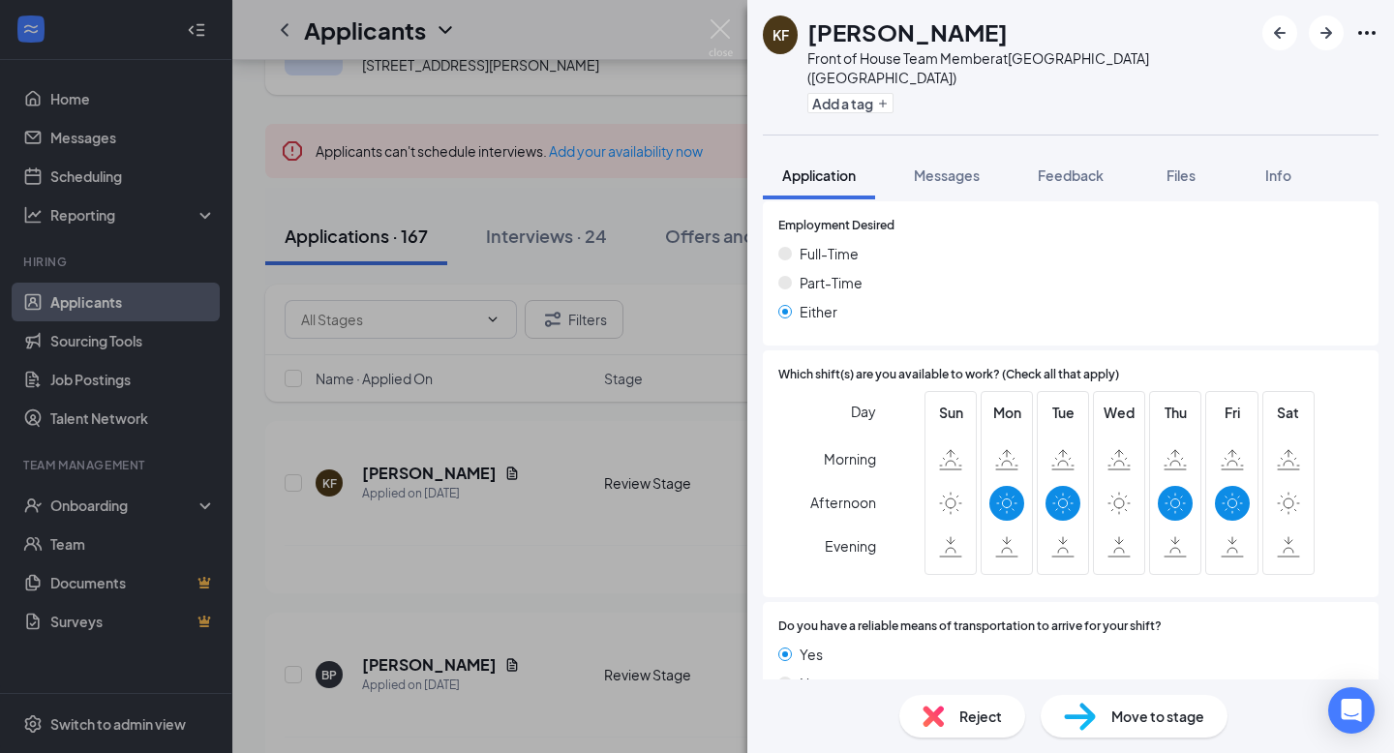
scroll to position [1390, 0]
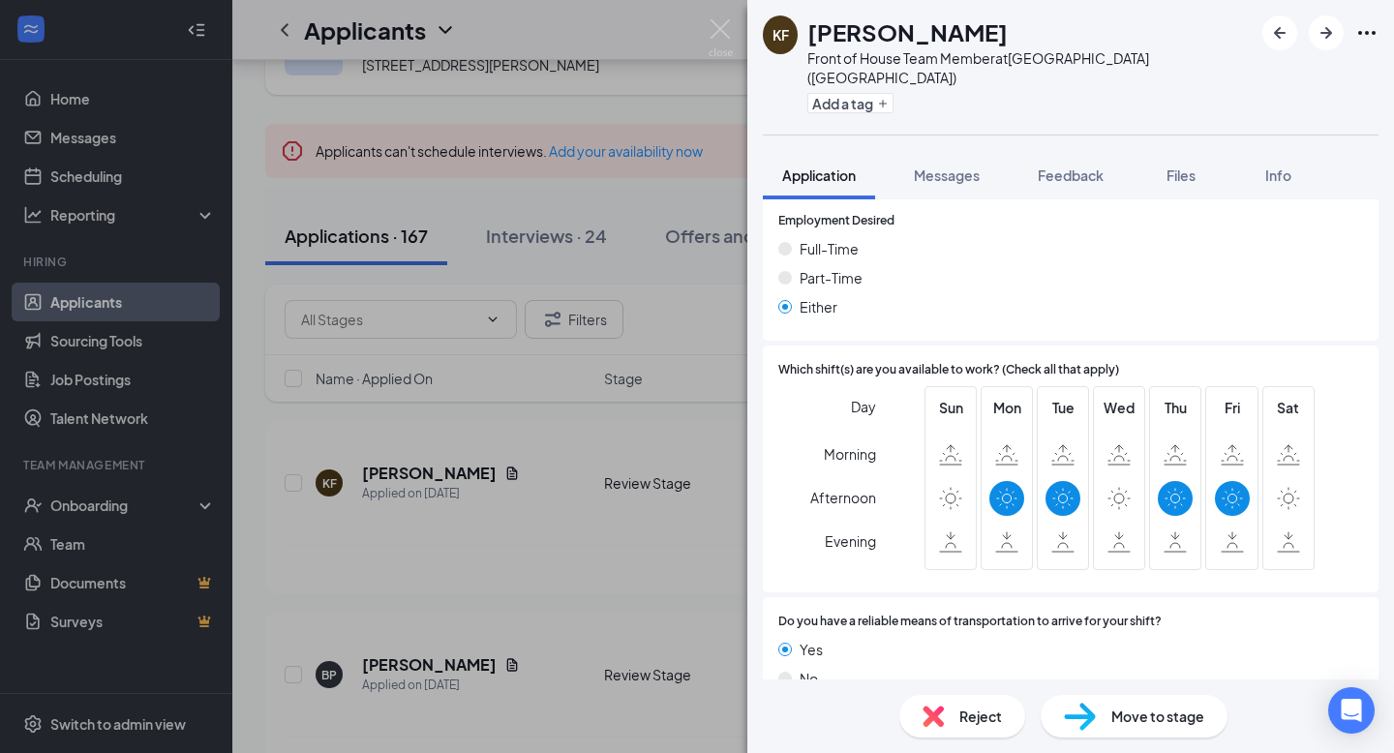
click at [655, 446] on div "KF Kandi Fugate Front of House Team Member at Middletown (OH) Add a tag Applica…" at bounding box center [697, 376] width 1394 height 753
click at [717, 33] on div "Applicants RS" at bounding box center [813, 30] width 1162 height 60
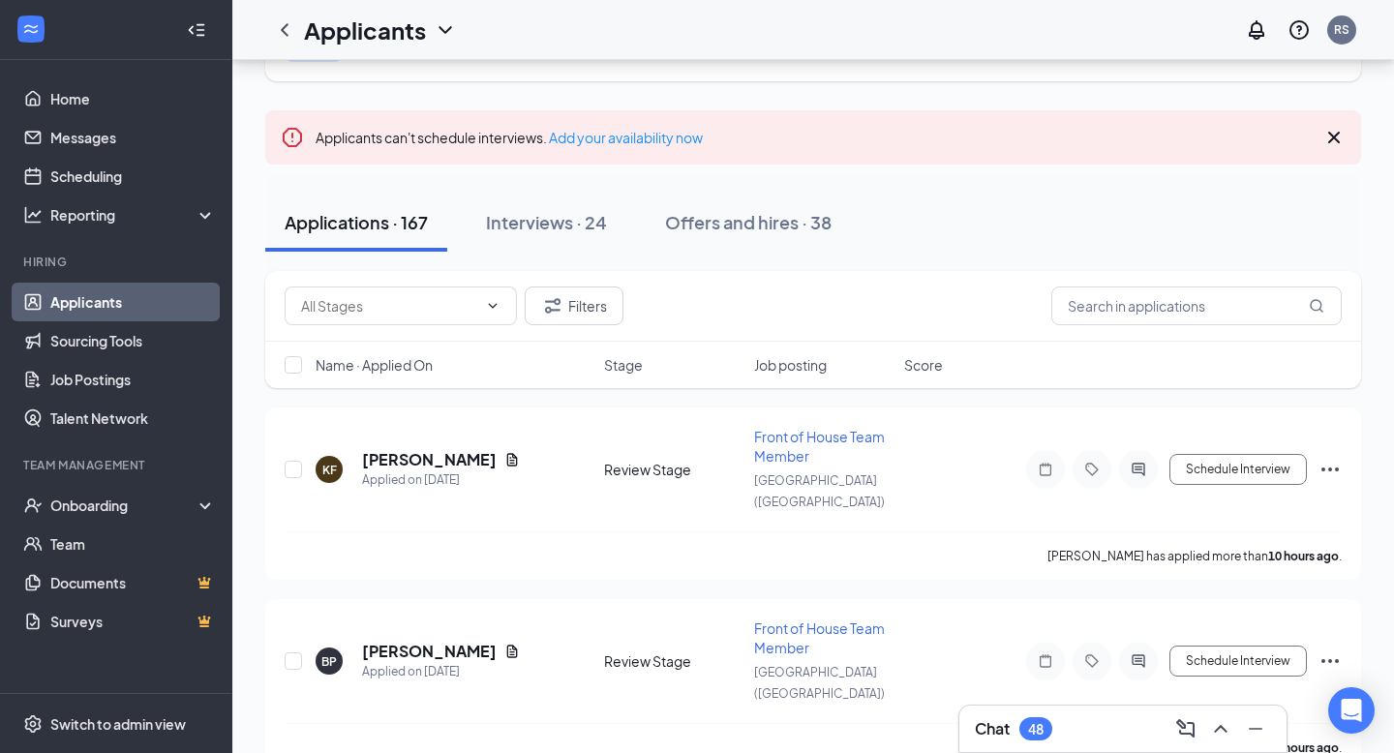
scroll to position [211, 0]
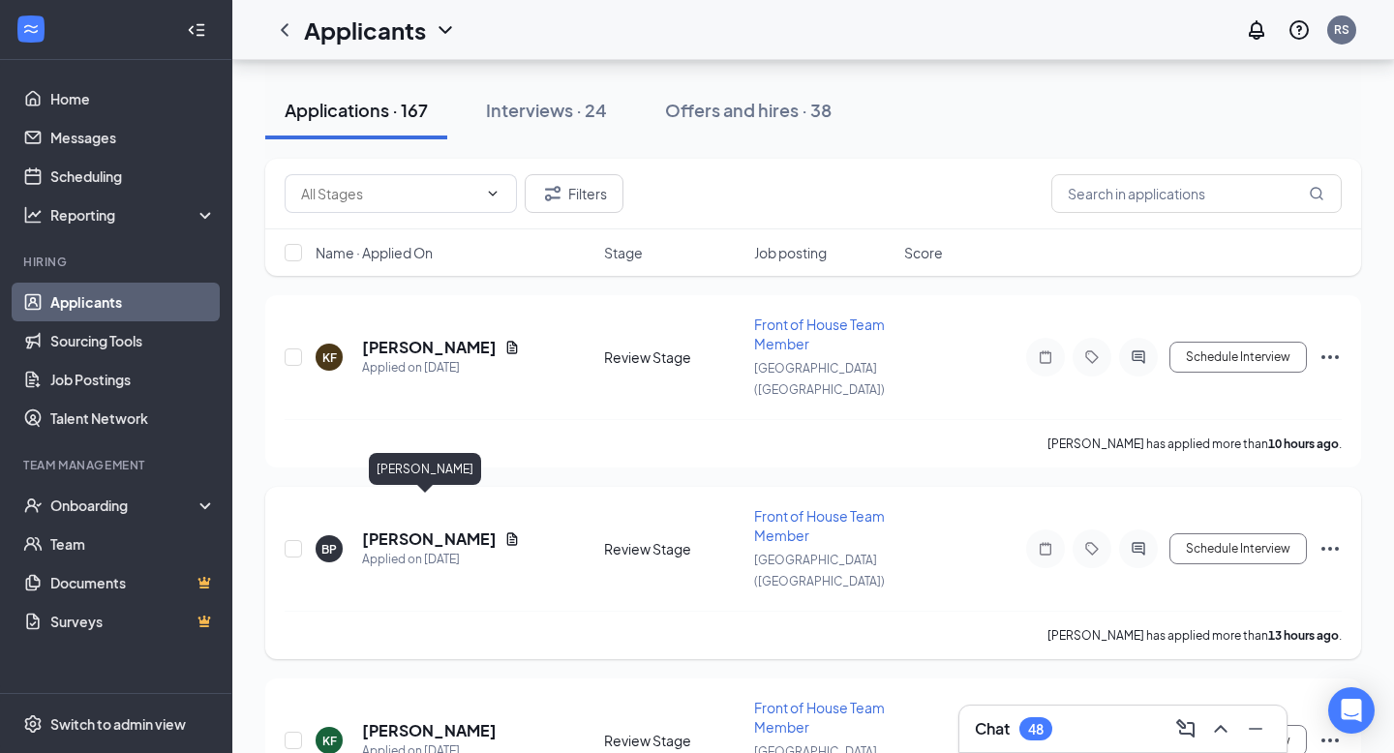
click at [407, 529] on h5 "baylee plavsic" at bounding box center [429, 539] width 135 height 21
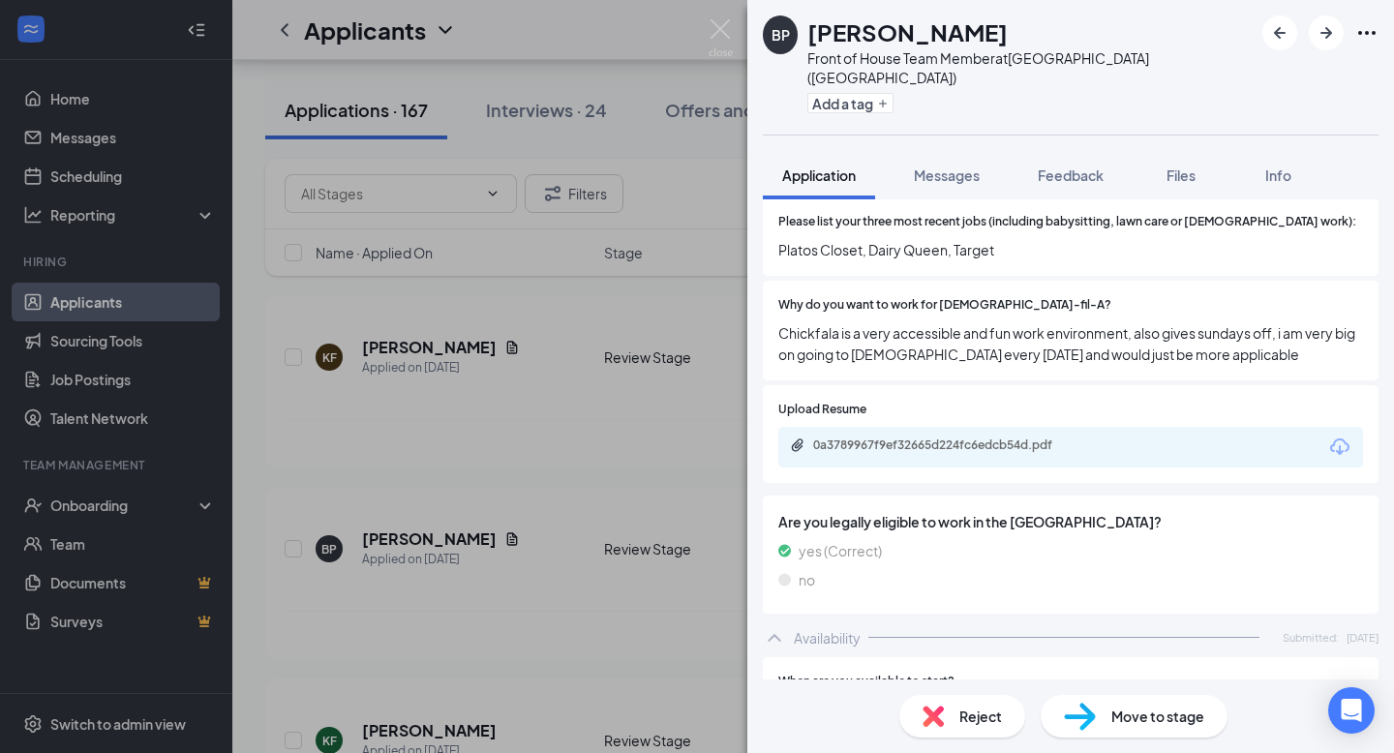
scroll to position [870, 0]
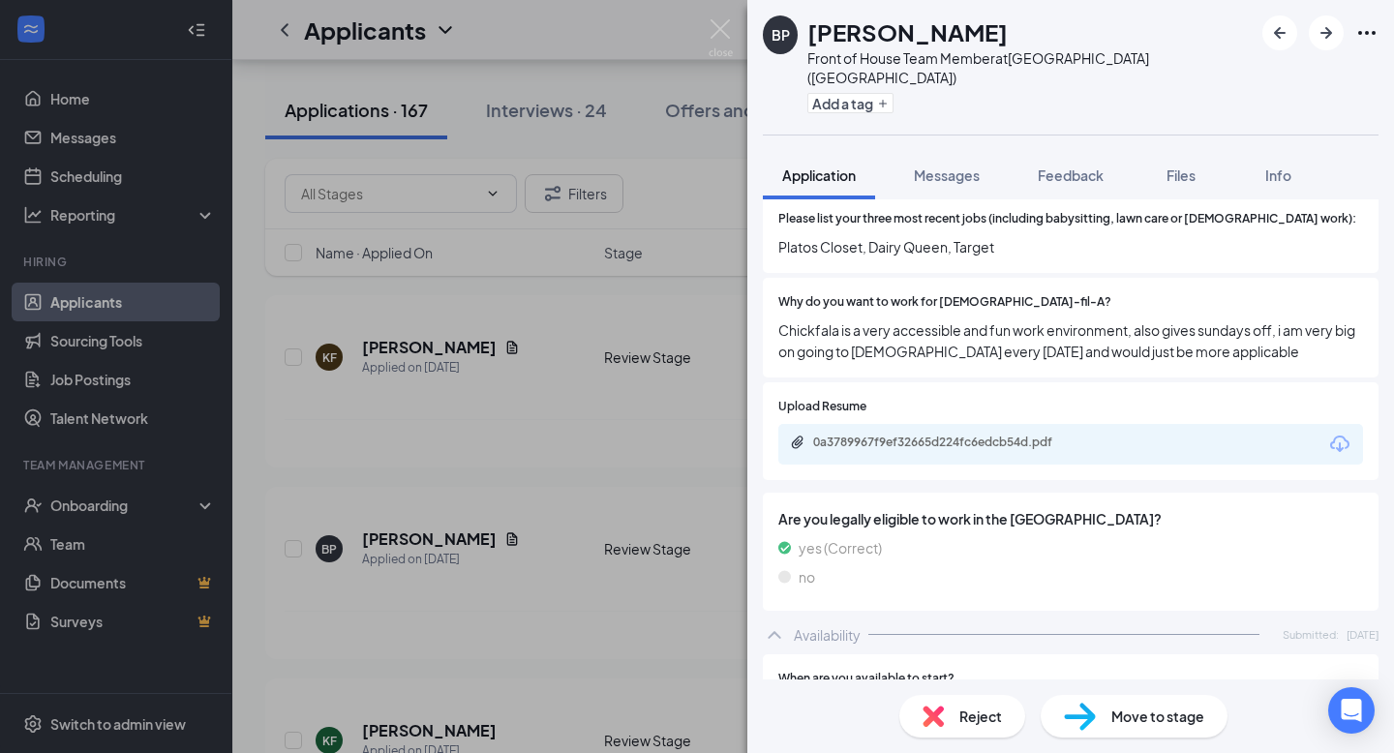
click at [593, 484] on div "BP baylee plavsic Front of House Team Member at Middletown (OH) Add a tag Appli…" at bounding box center [697, 376] width 1394 height 753
click at [720, 30] on div "Applicants RS" at bounding box center [813, 30] width 1162 height 60
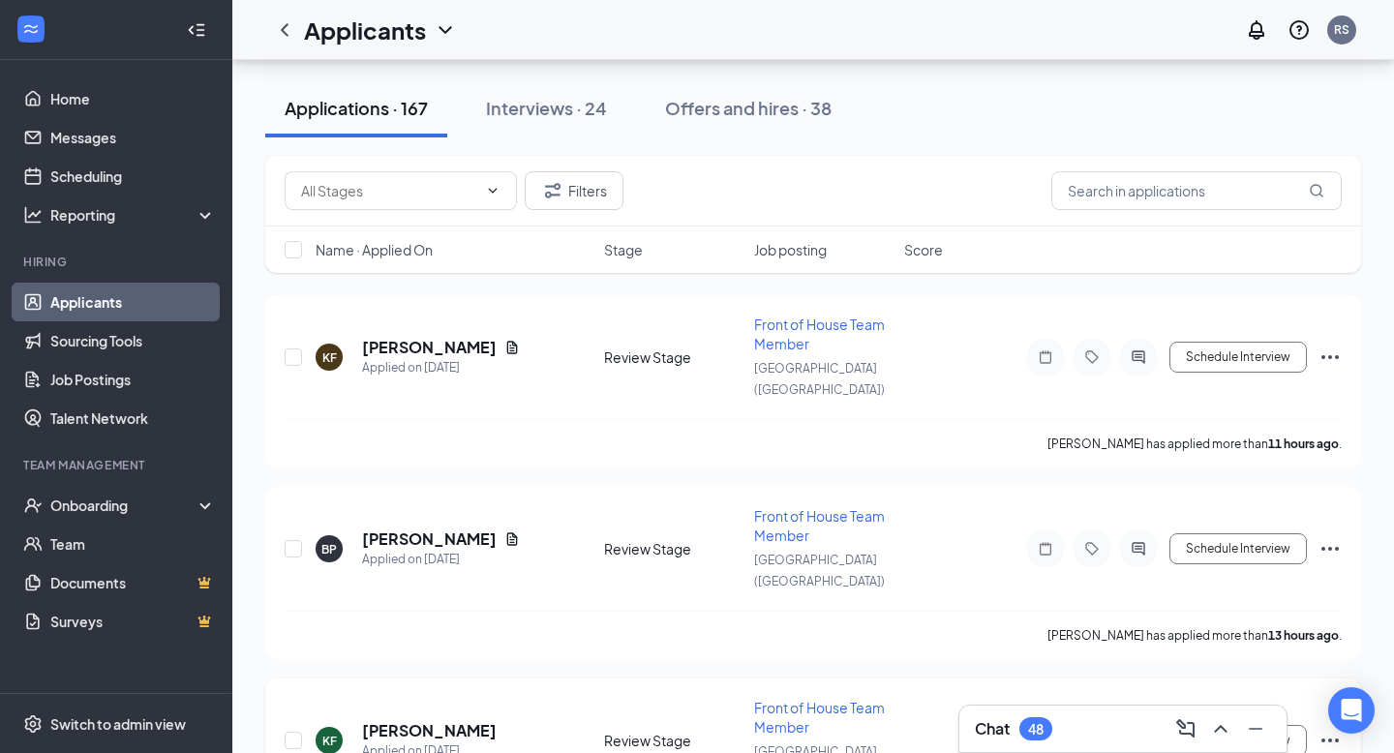
scroll to position [379, 0]
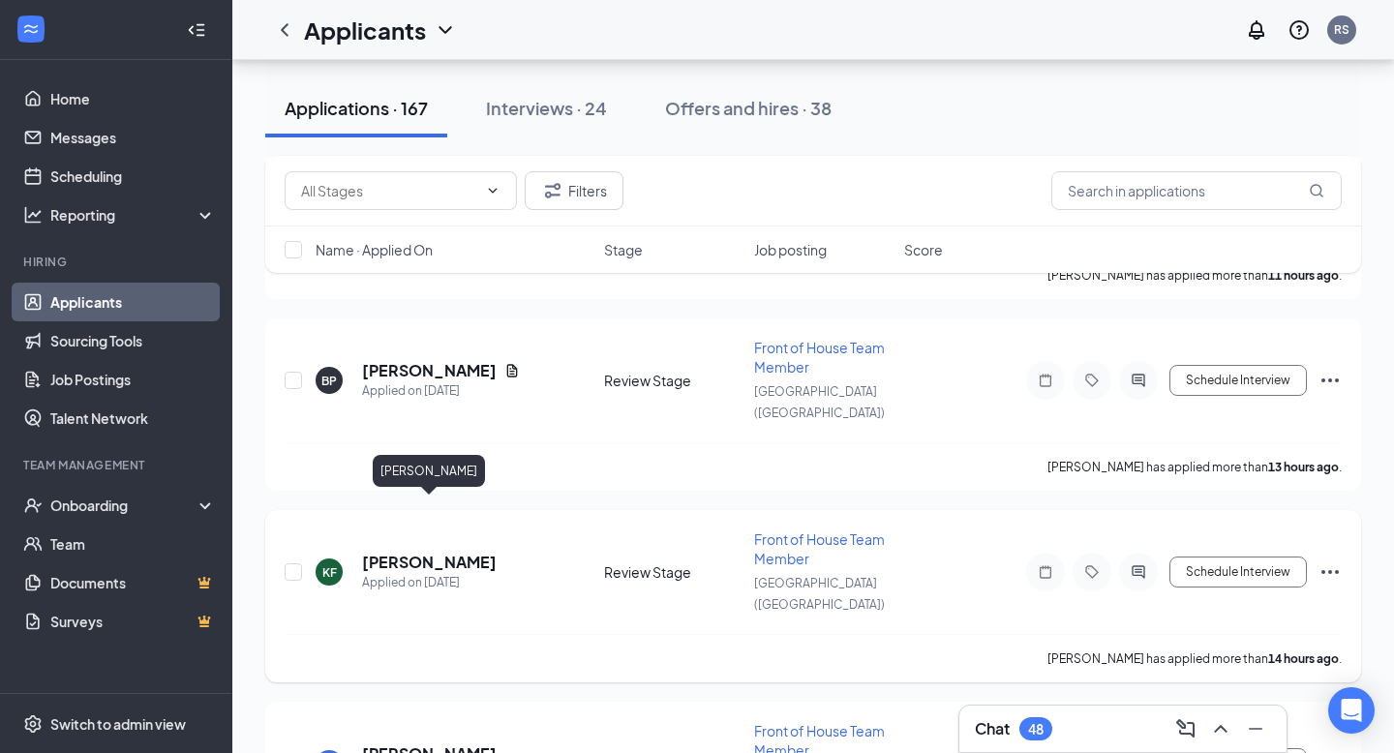
click at [472, 552] on h5 "Kassidy Fontenot" at bounding box center [429, 562] width 135 height 21
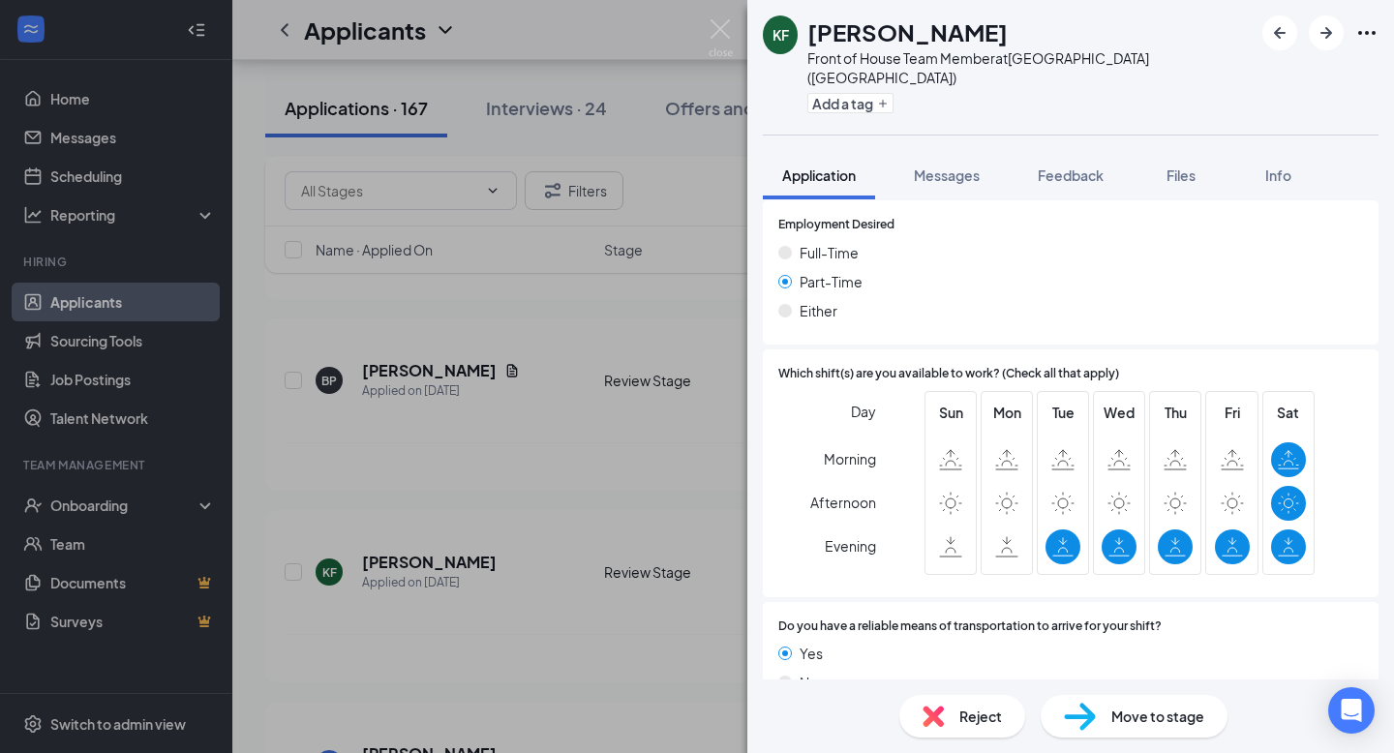
scroll to position [1413, 0]
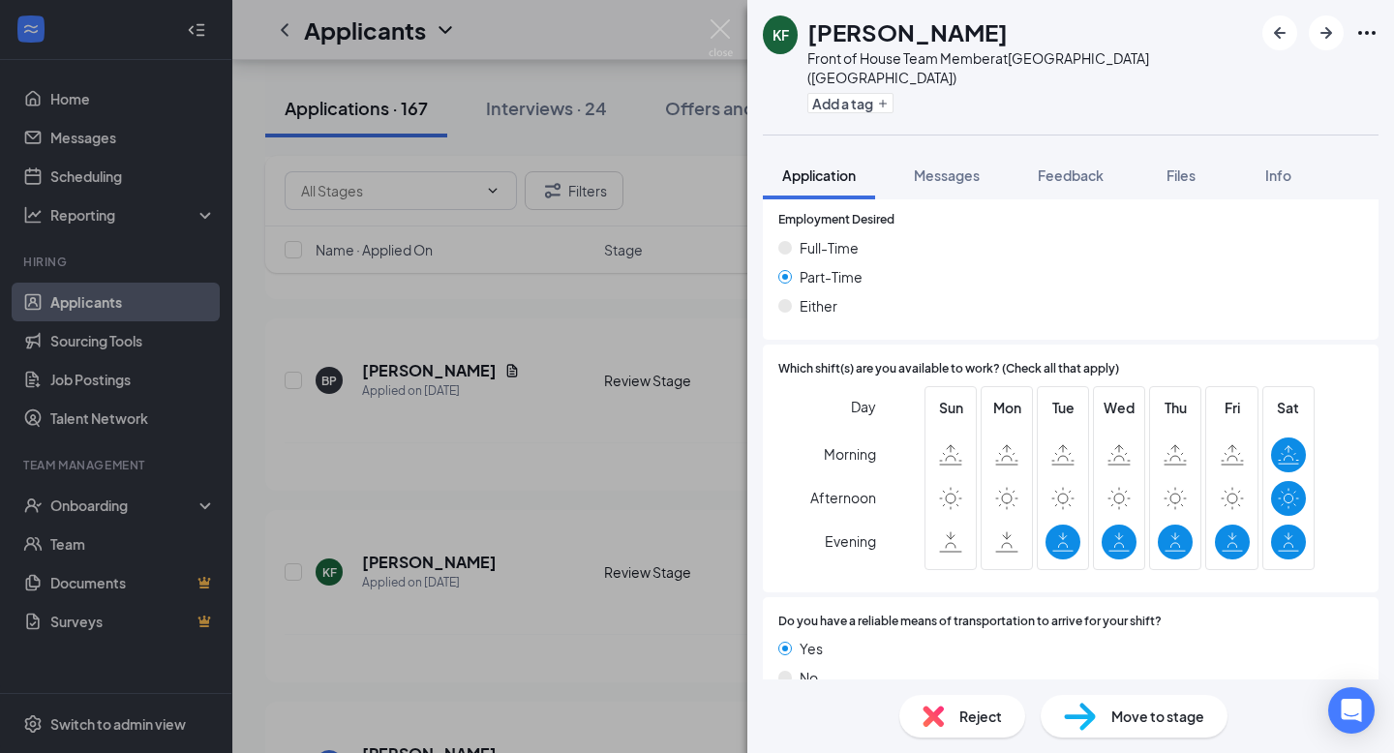
click at [607, 397] on div "KF Kassidy Fontenot Front of House Team Member at Middletown (OH) Add a tag App…" at bounding box center [697, 376] width 1394 height 753
click at [717, 27] on div "Applicants RS" at bounding box center [813, 30] width 1162 height 60
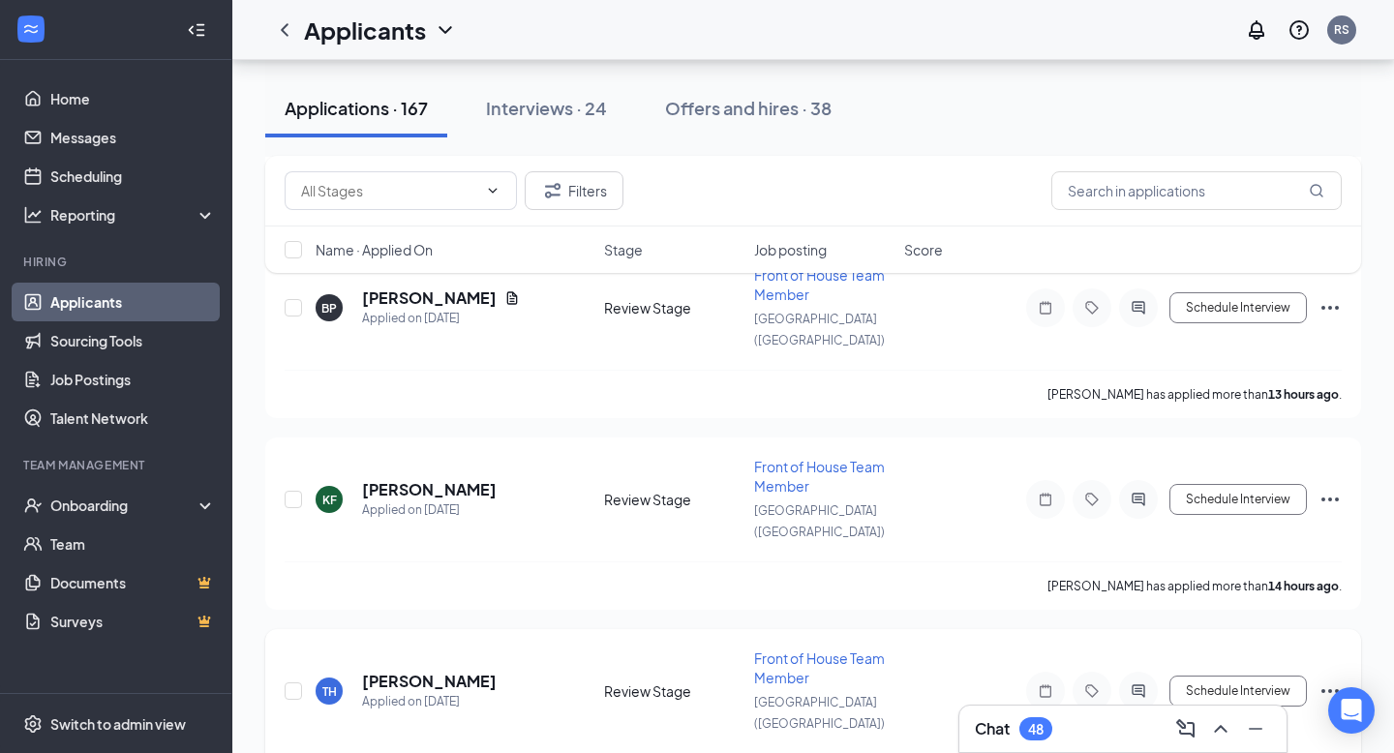
scroll to position [546, 0]
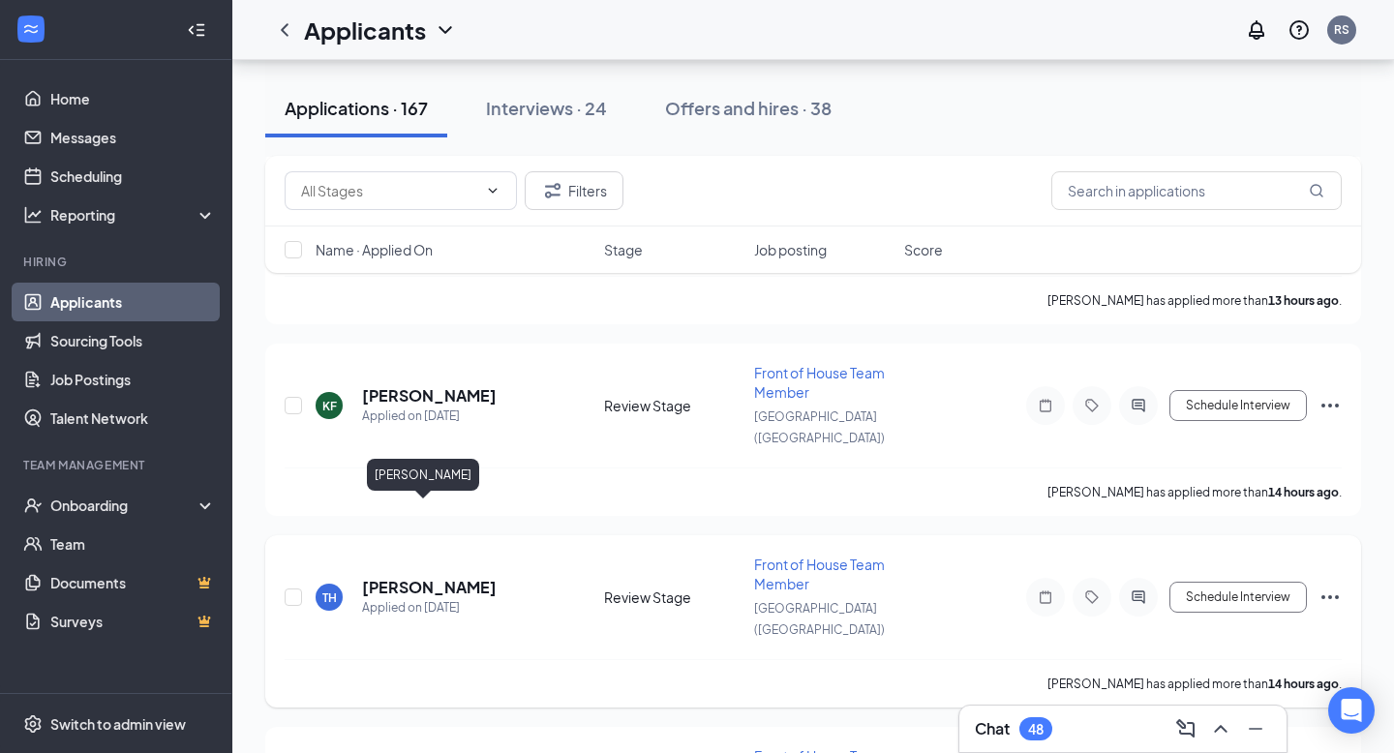
click at [418, 577] on h5 "Tyler Hollon" at bounding box center [429, 587] width 135 height 21
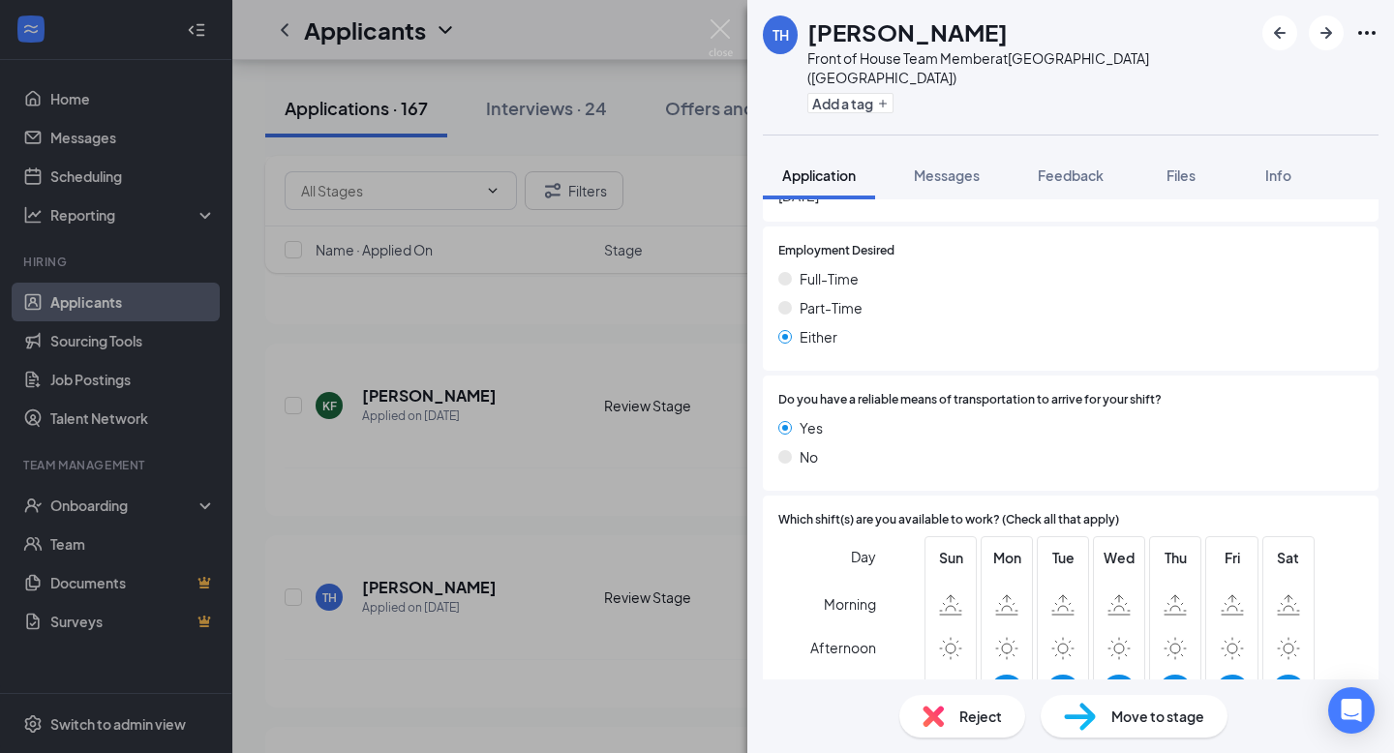
scroll to position [1371, 0]
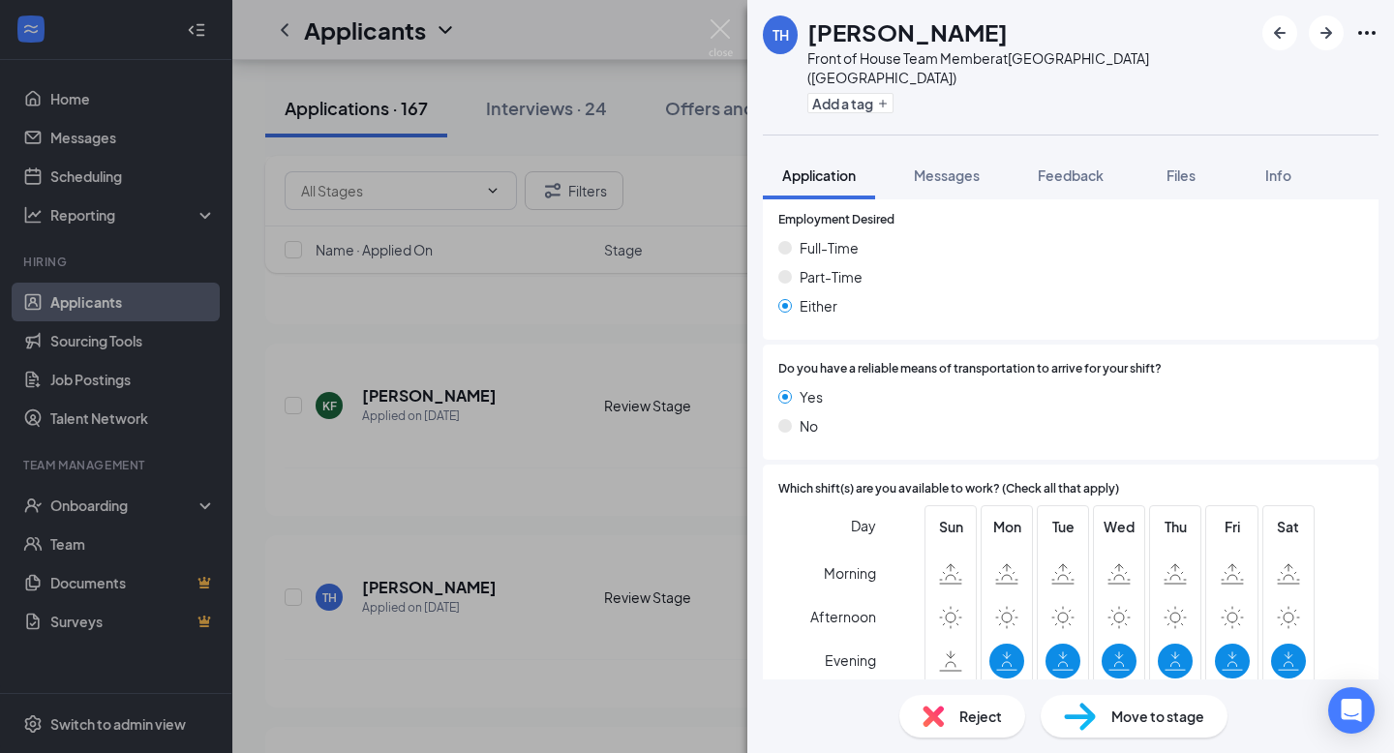
click at [550, 348] on div "TH Tyler Hollon Front of House Team Member at Middletown (OH) Add a tag Applica…" at bounding box center [697, 376] width 1394 height 753
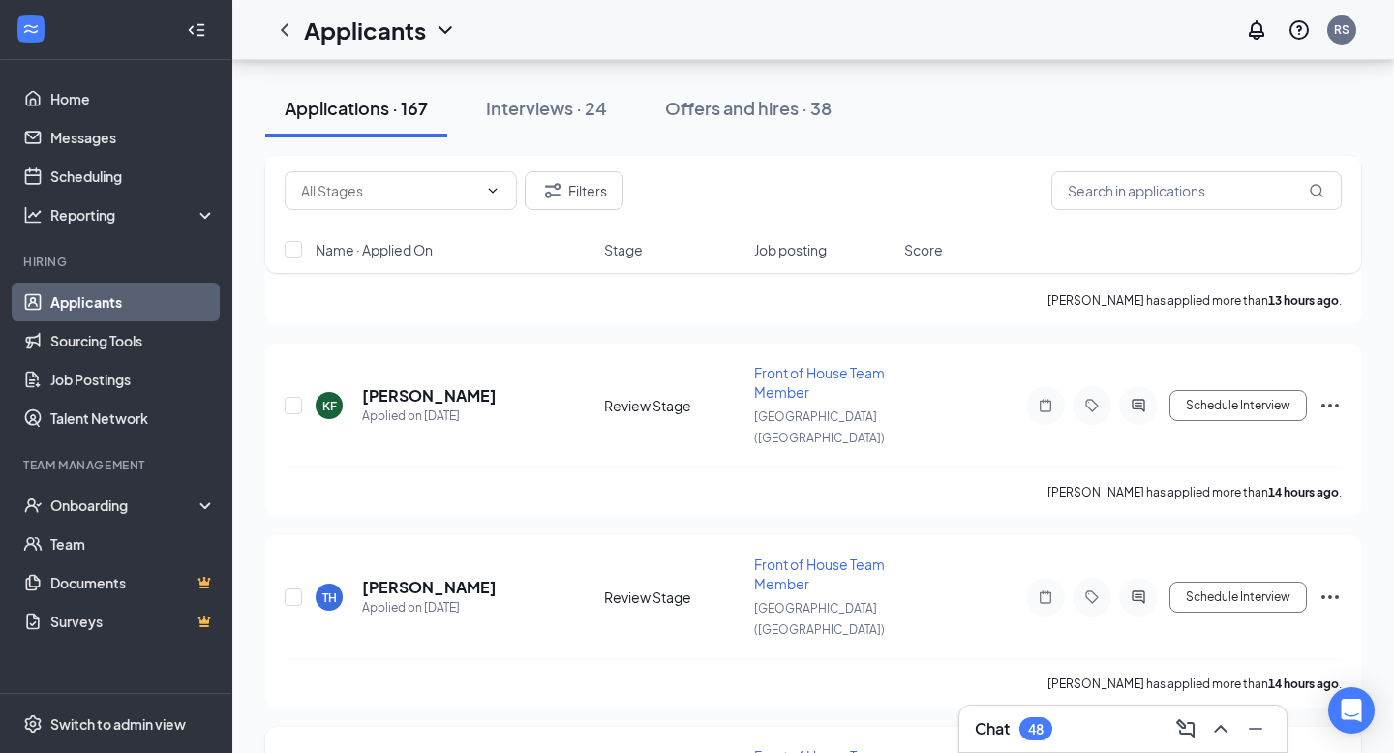
scroll to position [679, 0]
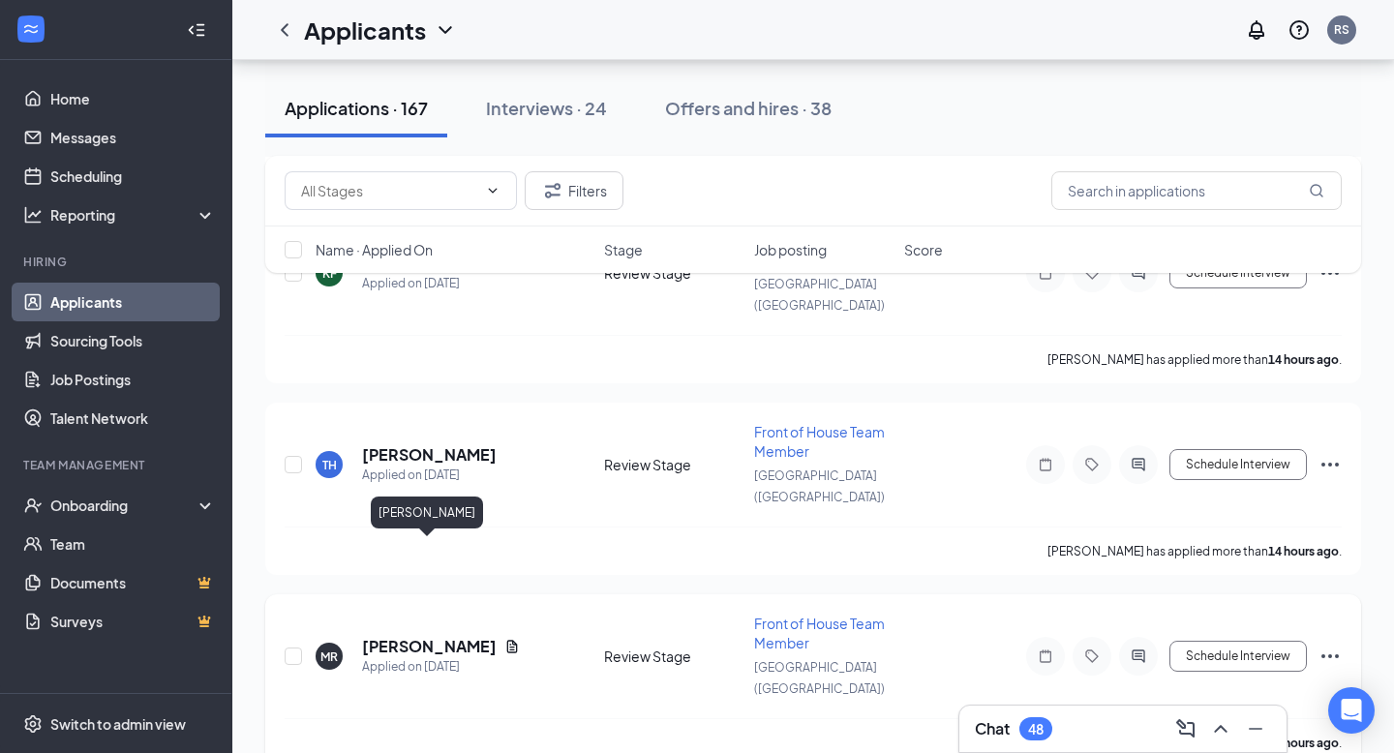
click at [438, 636] on h5 "Mckayla Ratliff" at bounding box center [429, 646] width 135 height 21
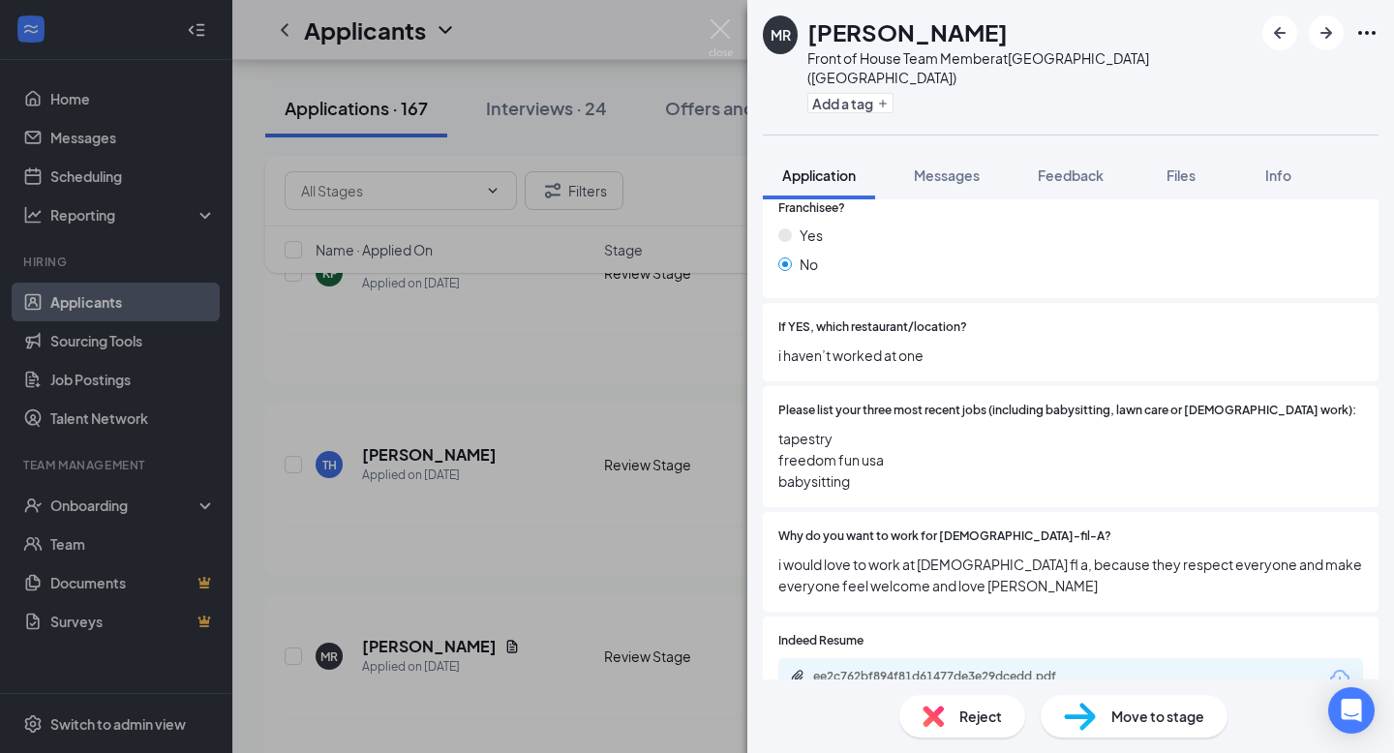
scroll to position [708, 0]
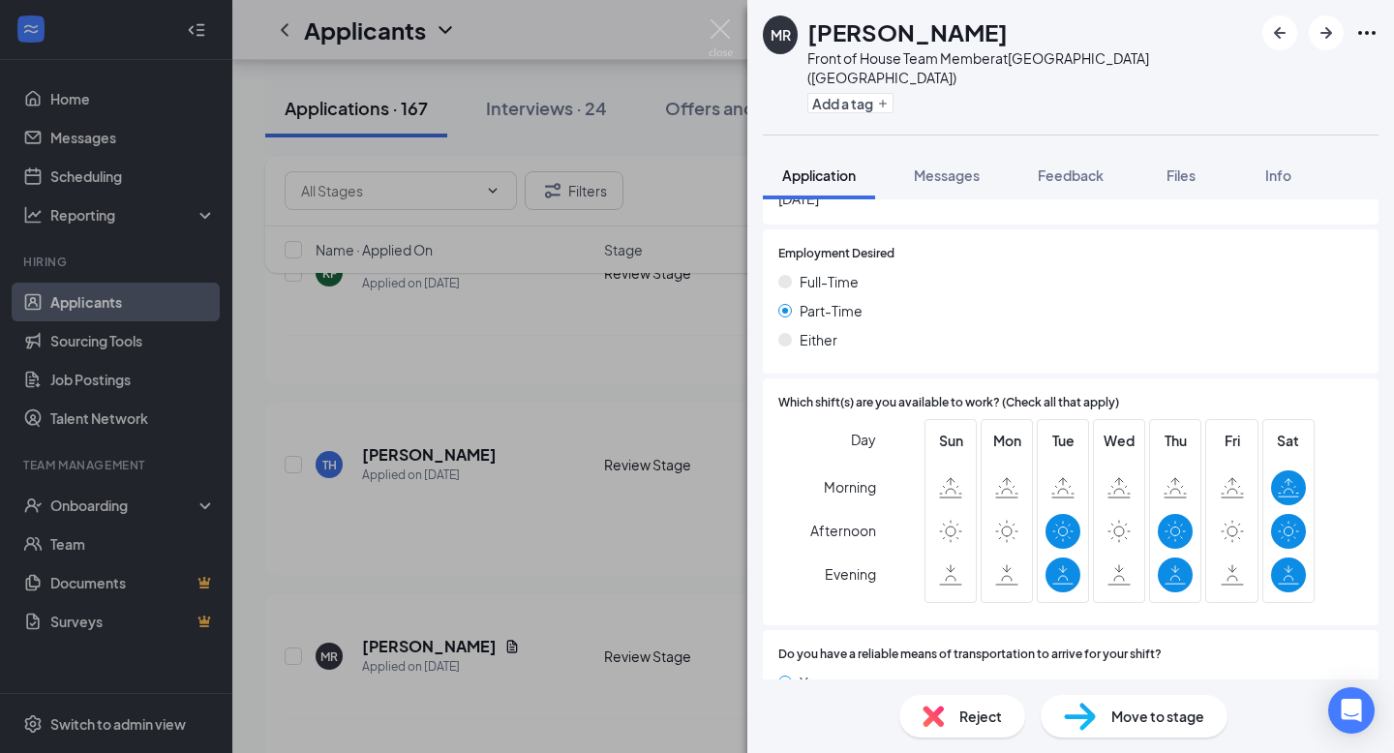
scroll to position [1434, 0]
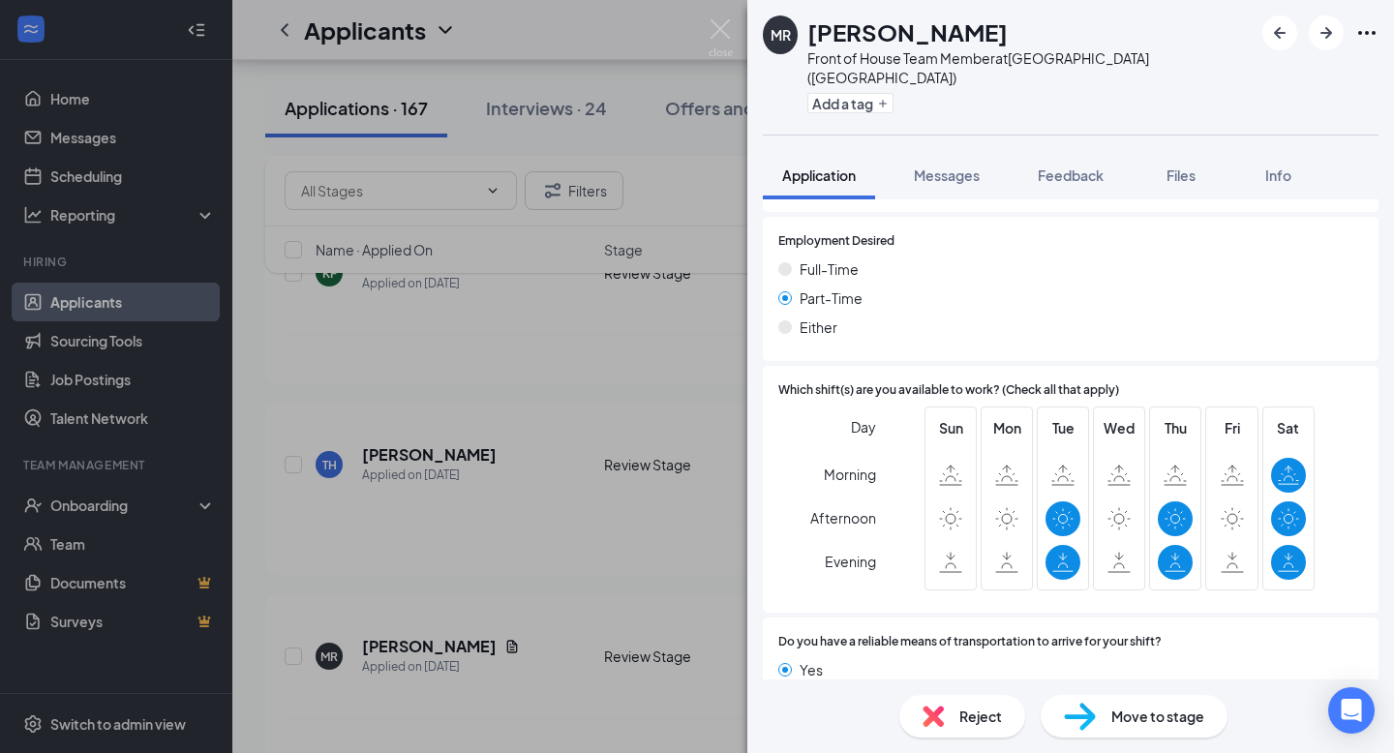
click at [651, 457] on div "[PERSON_NAME] Front of House Team Member at [GEOGRAPHIC_DATA] ([GEOGRAPHIC_DATA…" at bounding box center [697, 376] width 1394 height 753
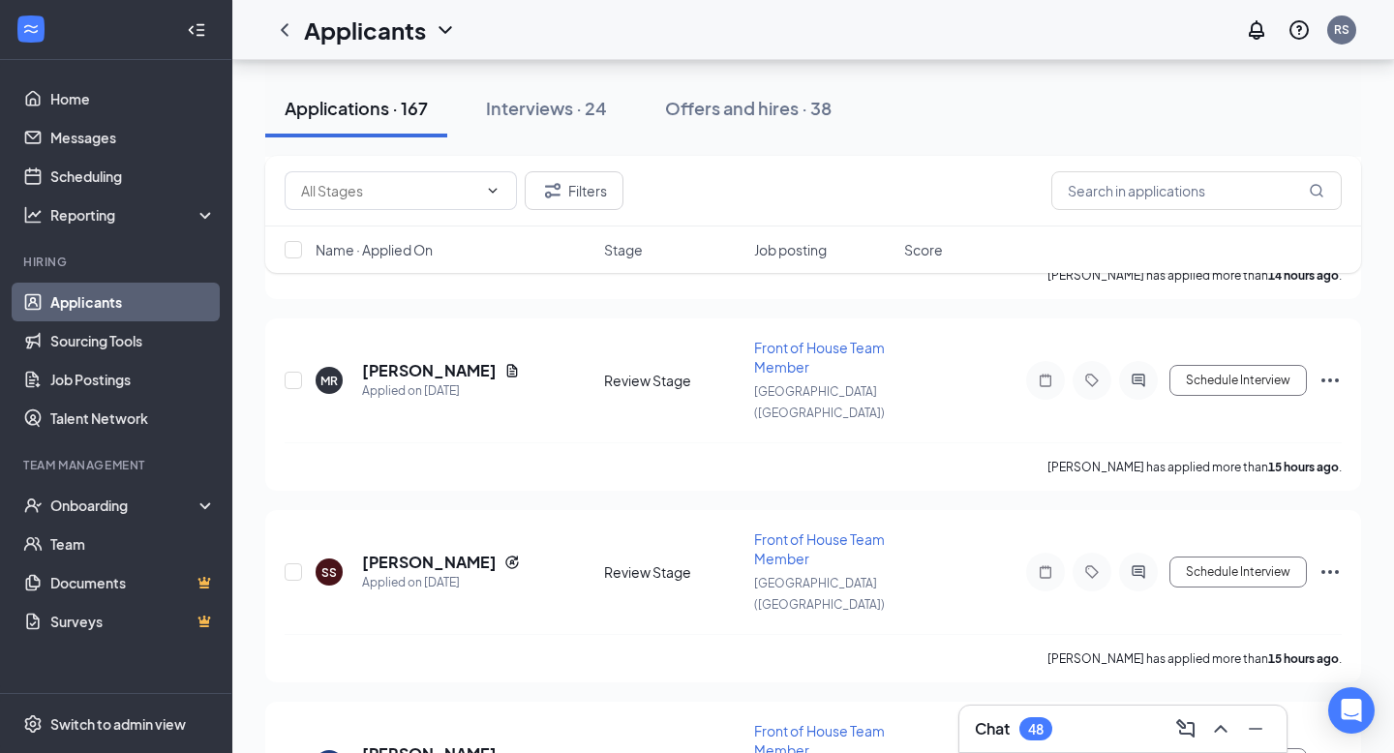
scroll to position [956, 0]
click at [369, 550] on h5 "[PERSON_NAME]" at bounding box center [429, 560] width 135 height 21
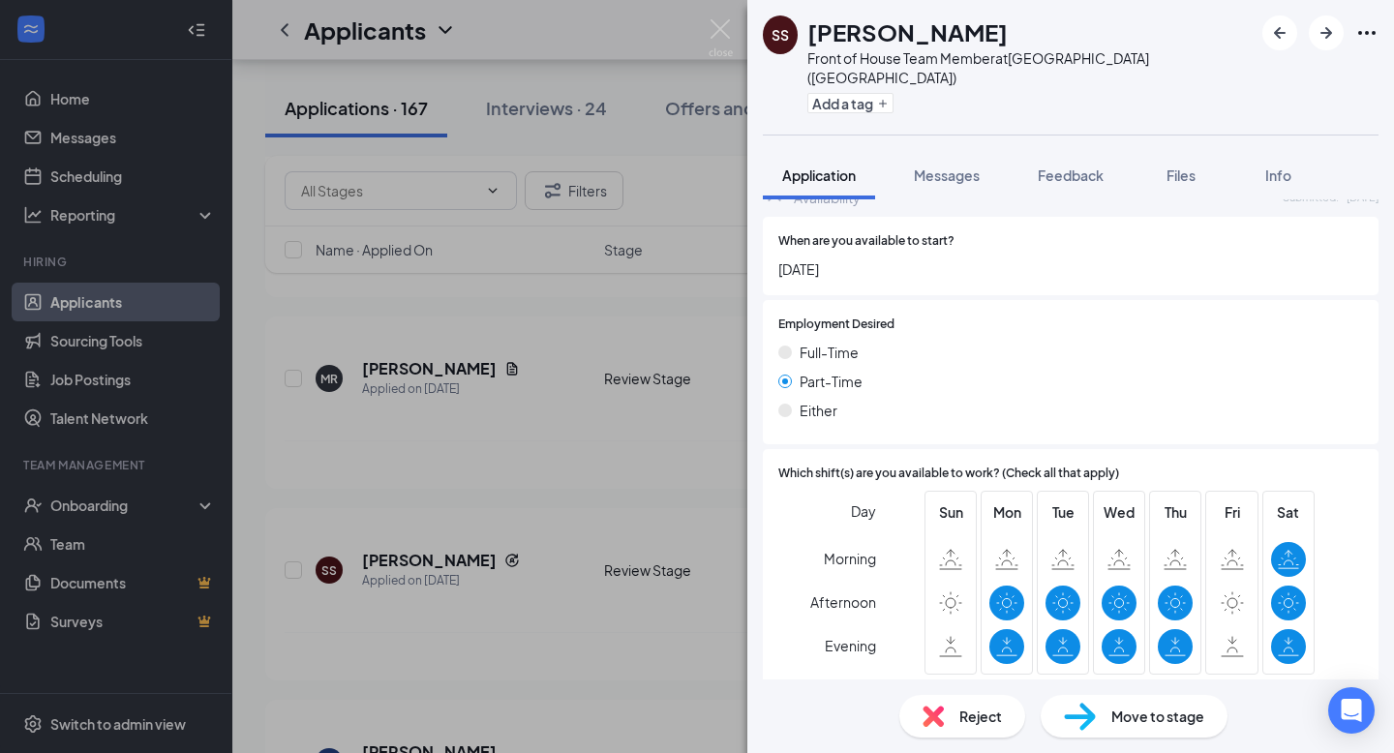
scroll to position [1309, 0]
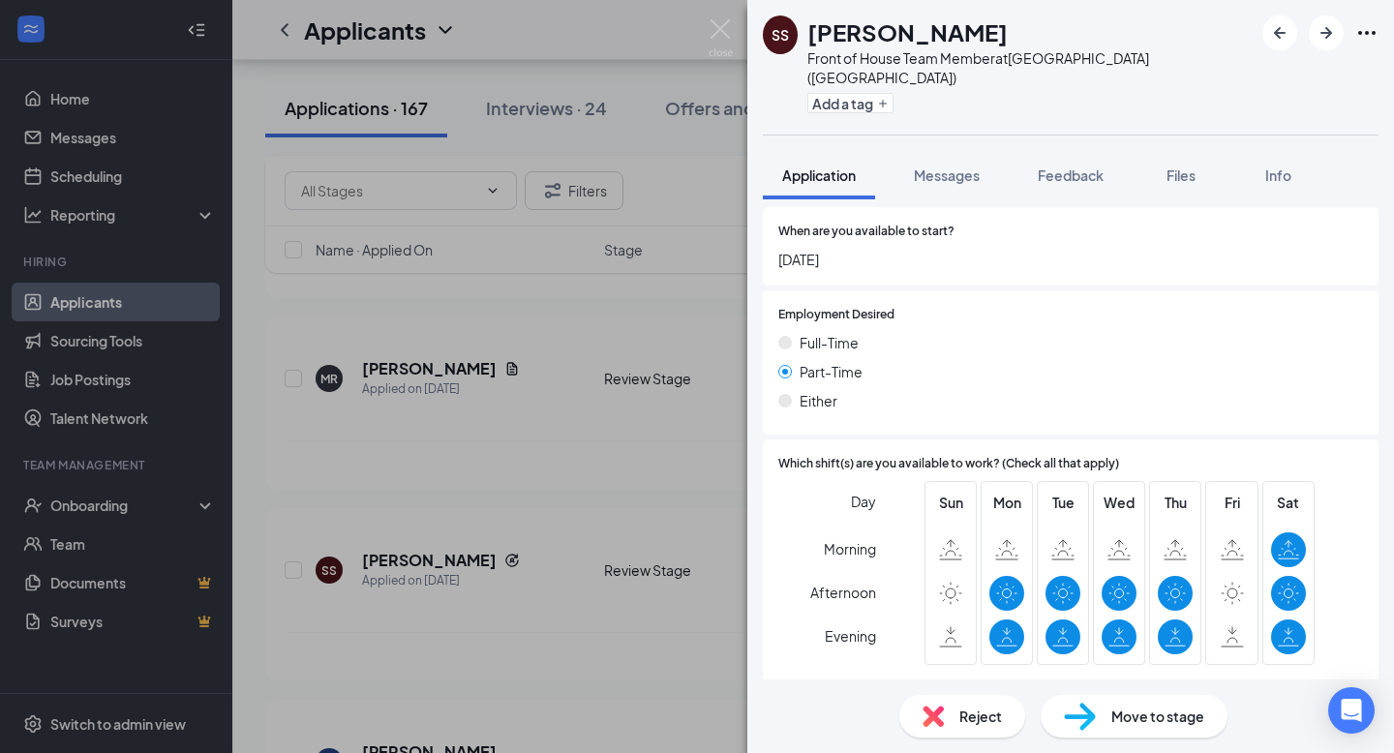
click at [602, 409] on div "SS Semaj Singletary Front of House Team Member at Middletown (OH) Add a tag App…" at bounding box center [697, 376] width 1394 height 753
click at [713, 24] on div "Applicants RS" at bounding box center [813, 30] width 1162 height 60
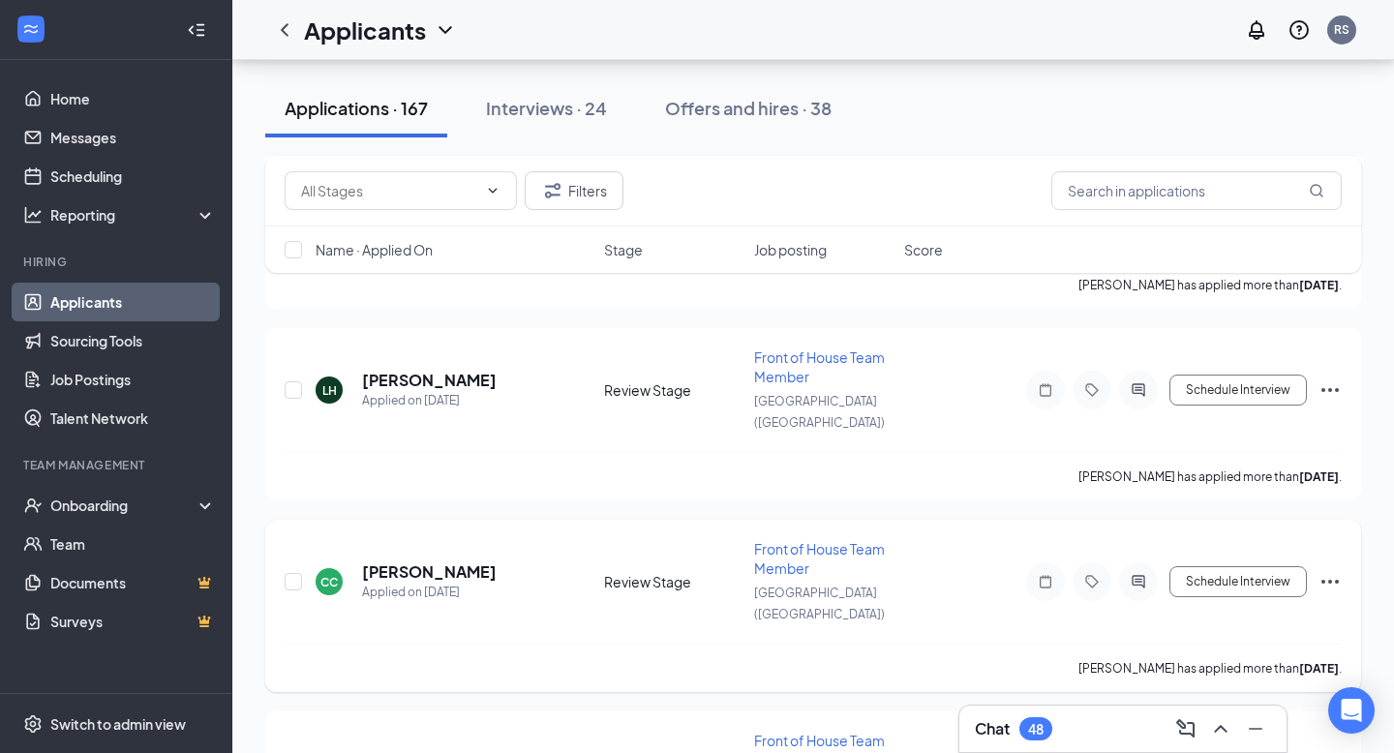
scroll to position [3650, 0]
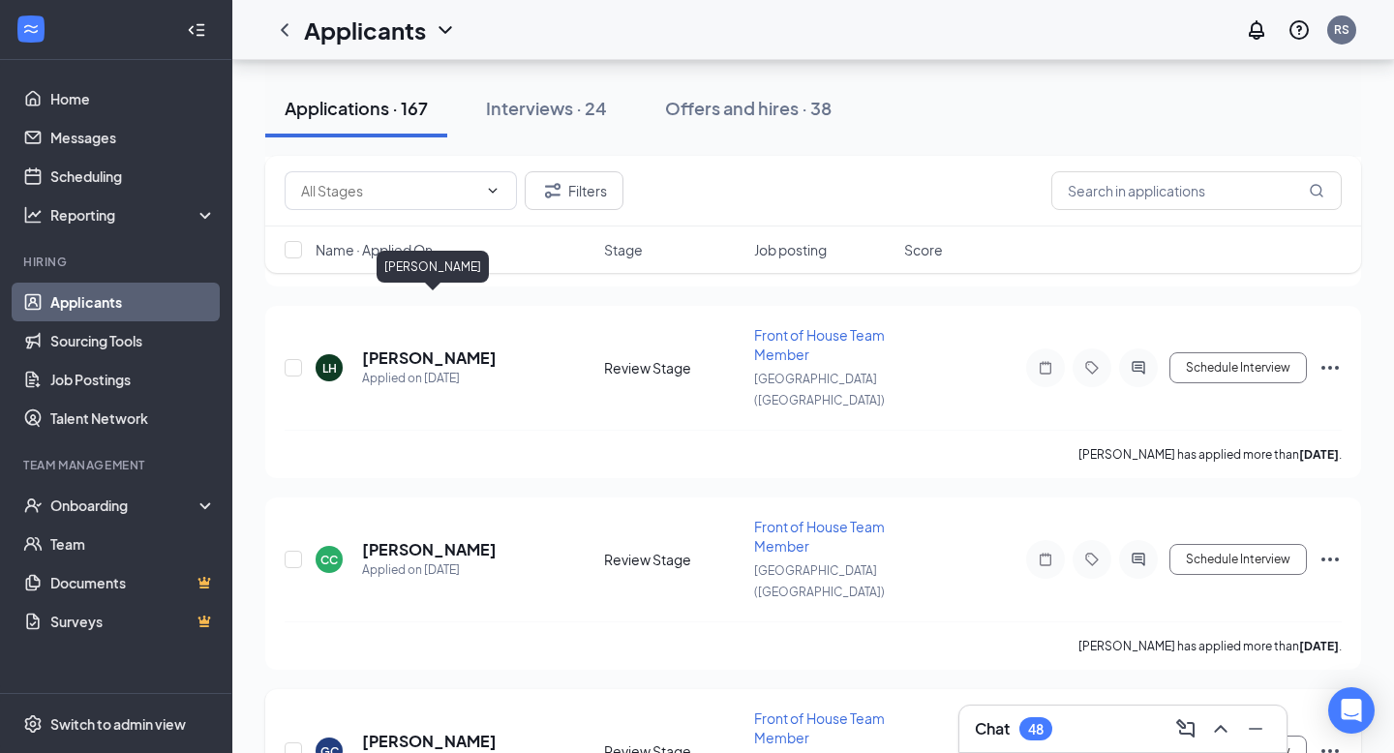
click at [492, 731] on h5 "giselle cuevas amador" at bounding box center [429, 741] width 135 height 21
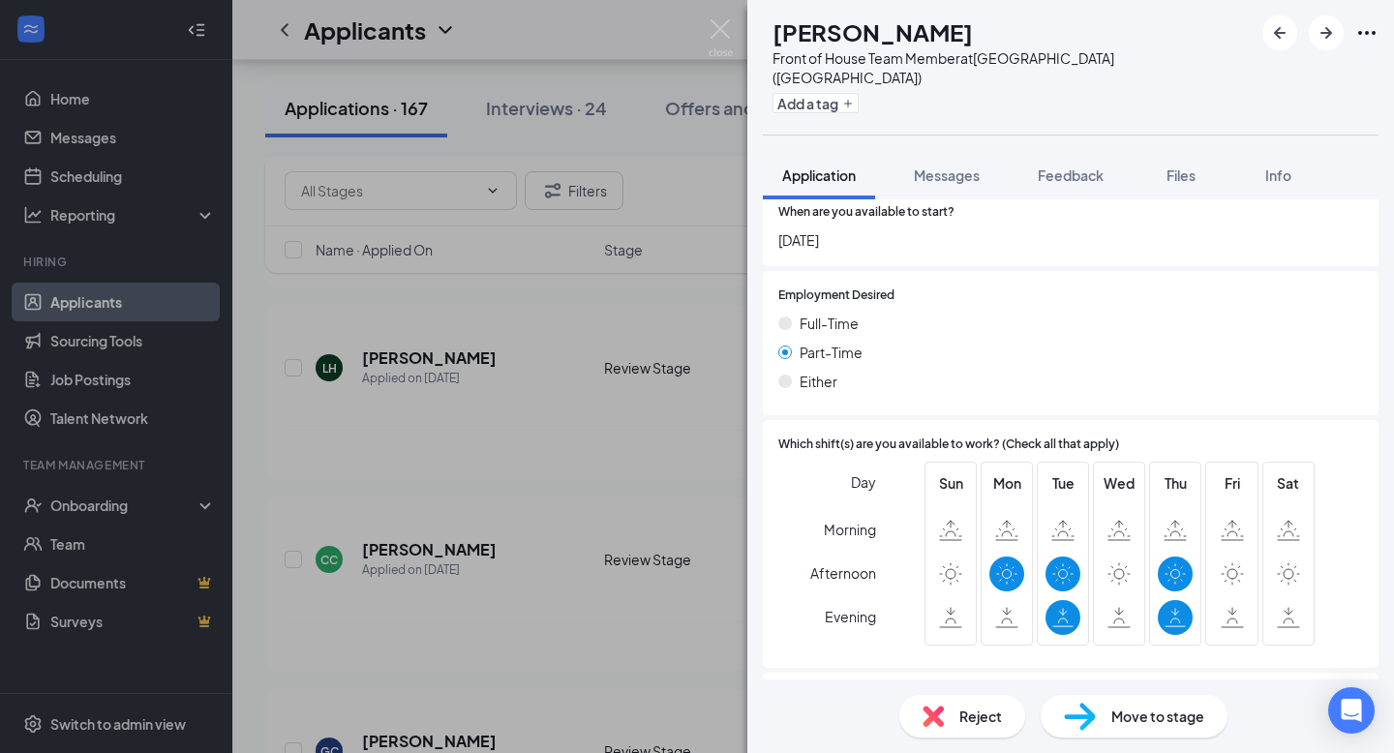
scroll to position [1349, 0]
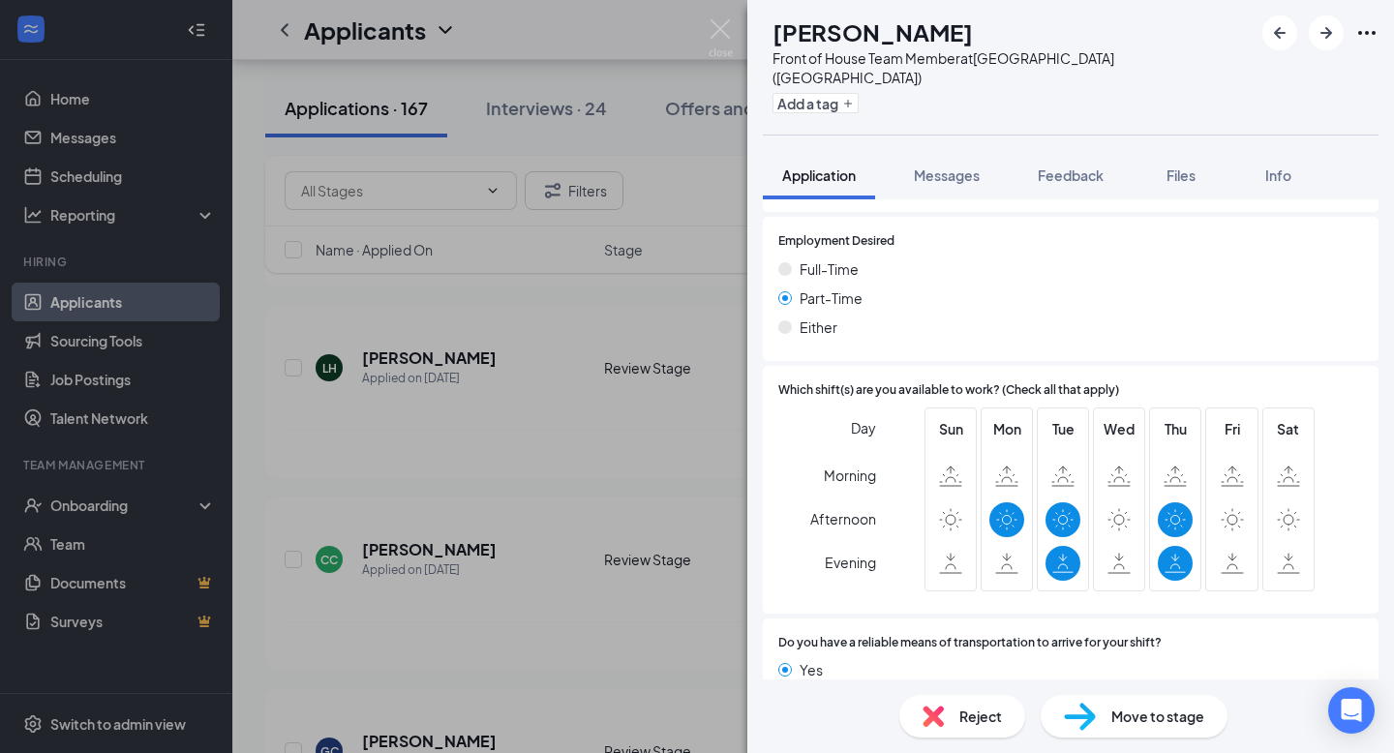
click at [529, 330] on div "GC giselle cuevas amador Front of House Team Member at Middletown (OH) Add a ta…" at bounding box center [697, 376] width 1394 height 753
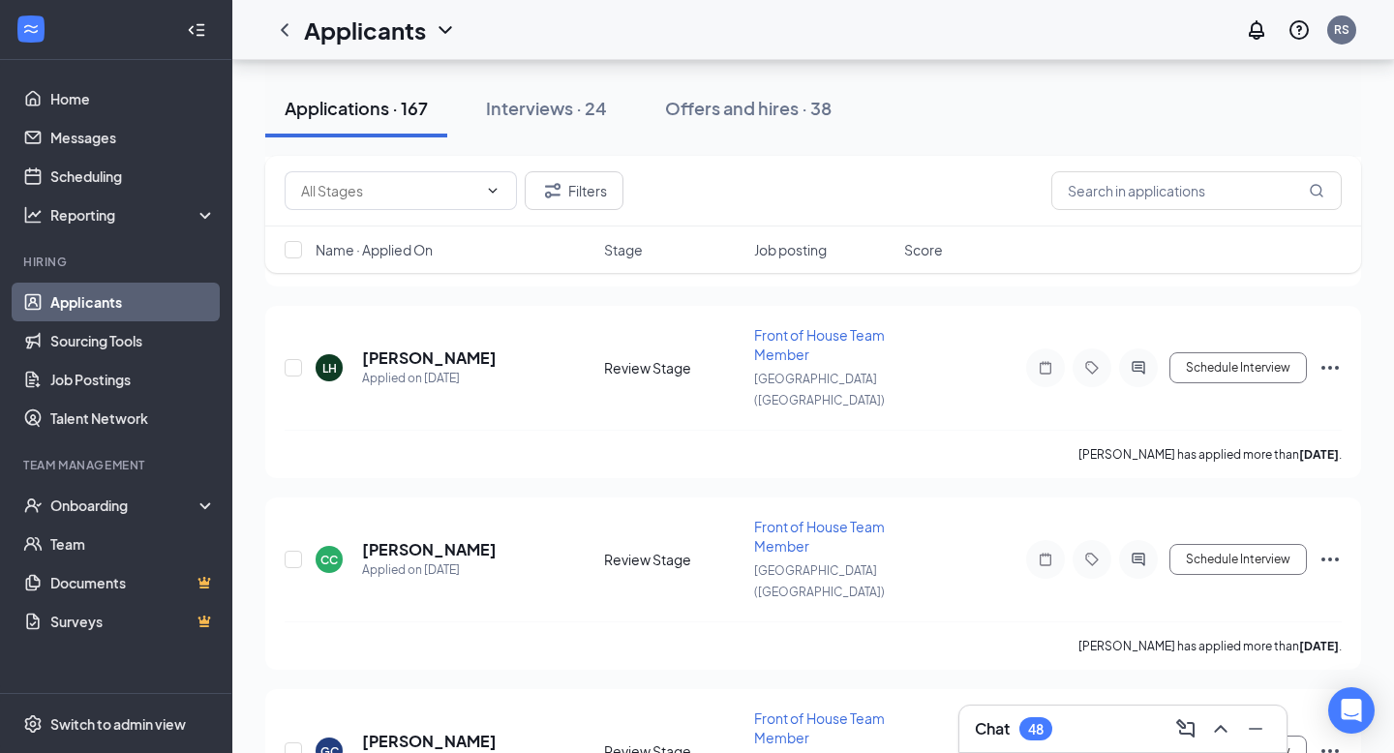
click at [715, 36] on div "Applicants RS" at bounding box center [813, 30] width 1162 height 60
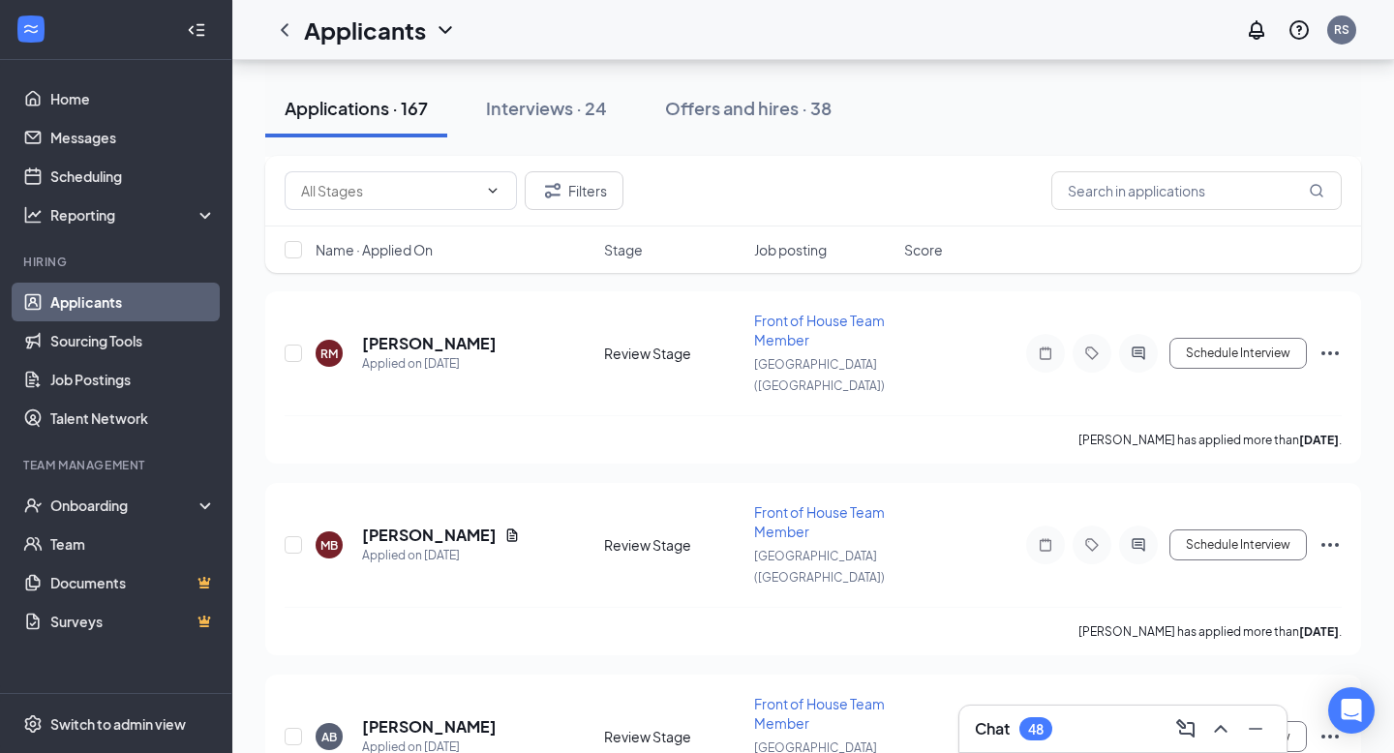
scroll to position [4627, 0]
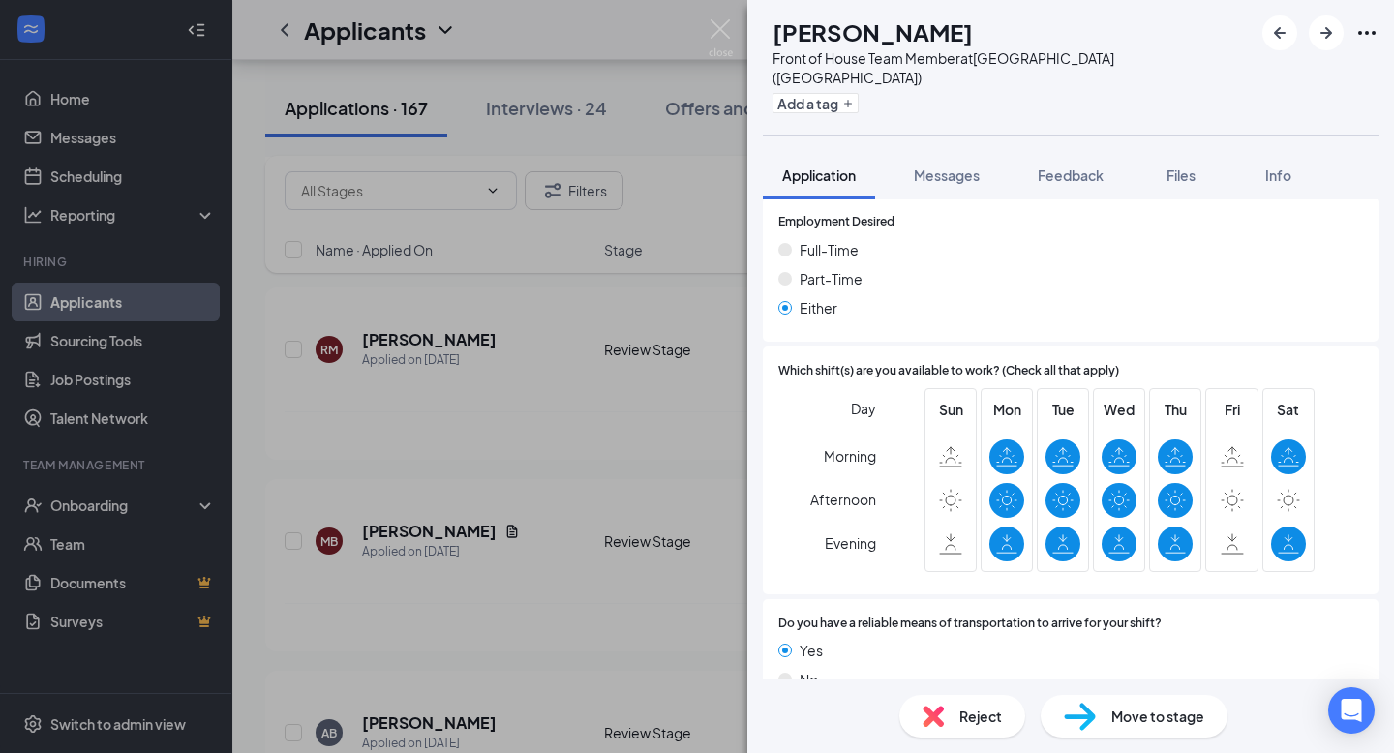
scroll to position [1285, 0]
click at [721, 23] on img at bounding box center [721, 38] width 24 height 38
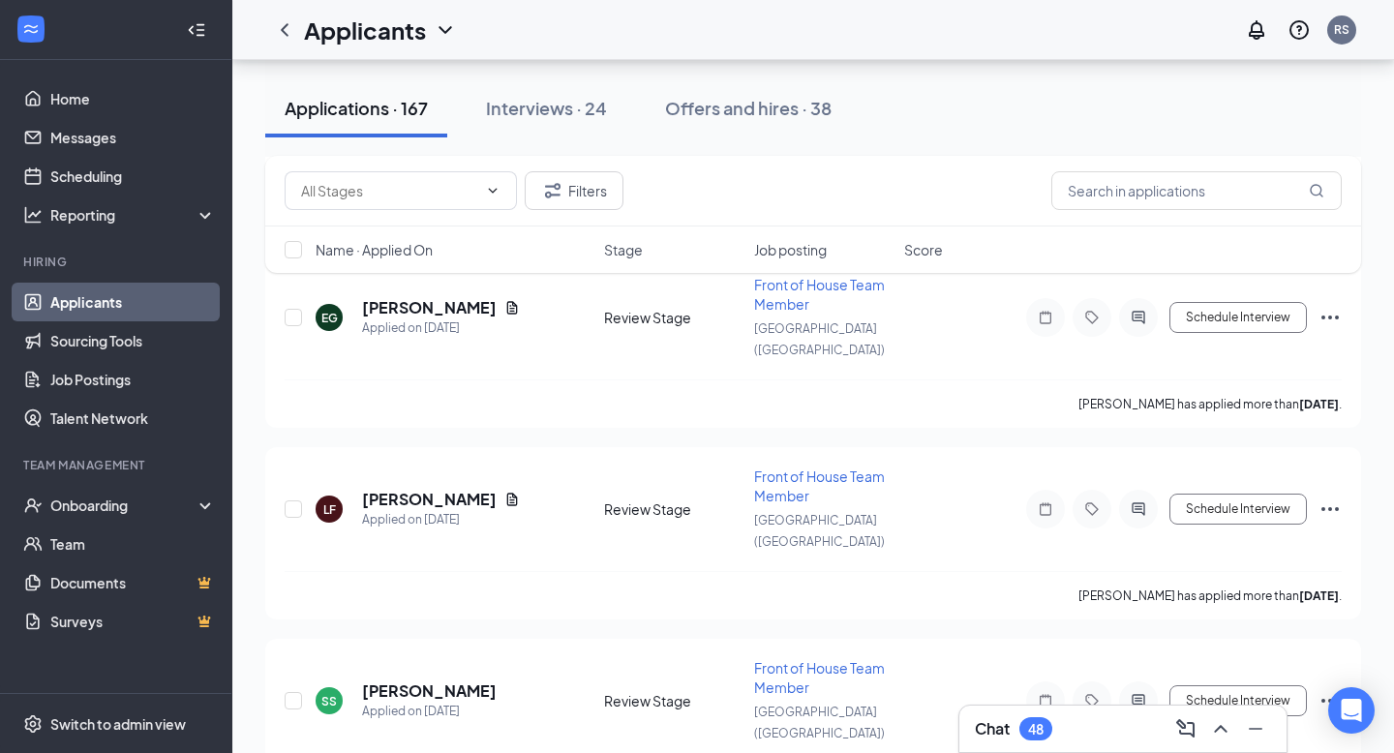
scroll to position [5814, 0]
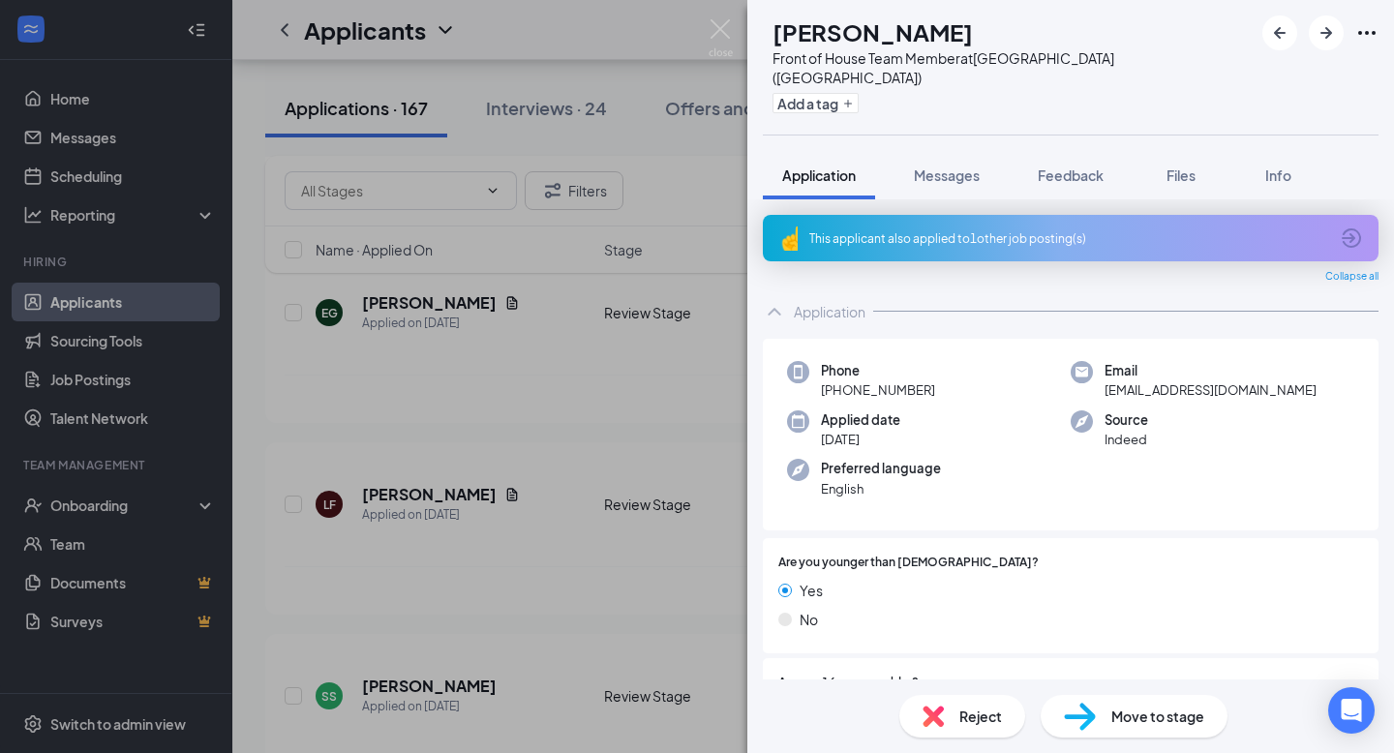
click at [1143, 230] on div "This applicant also applied to 1 other job posting(s)" at bounding box center [1068, 238] width 519 height 16
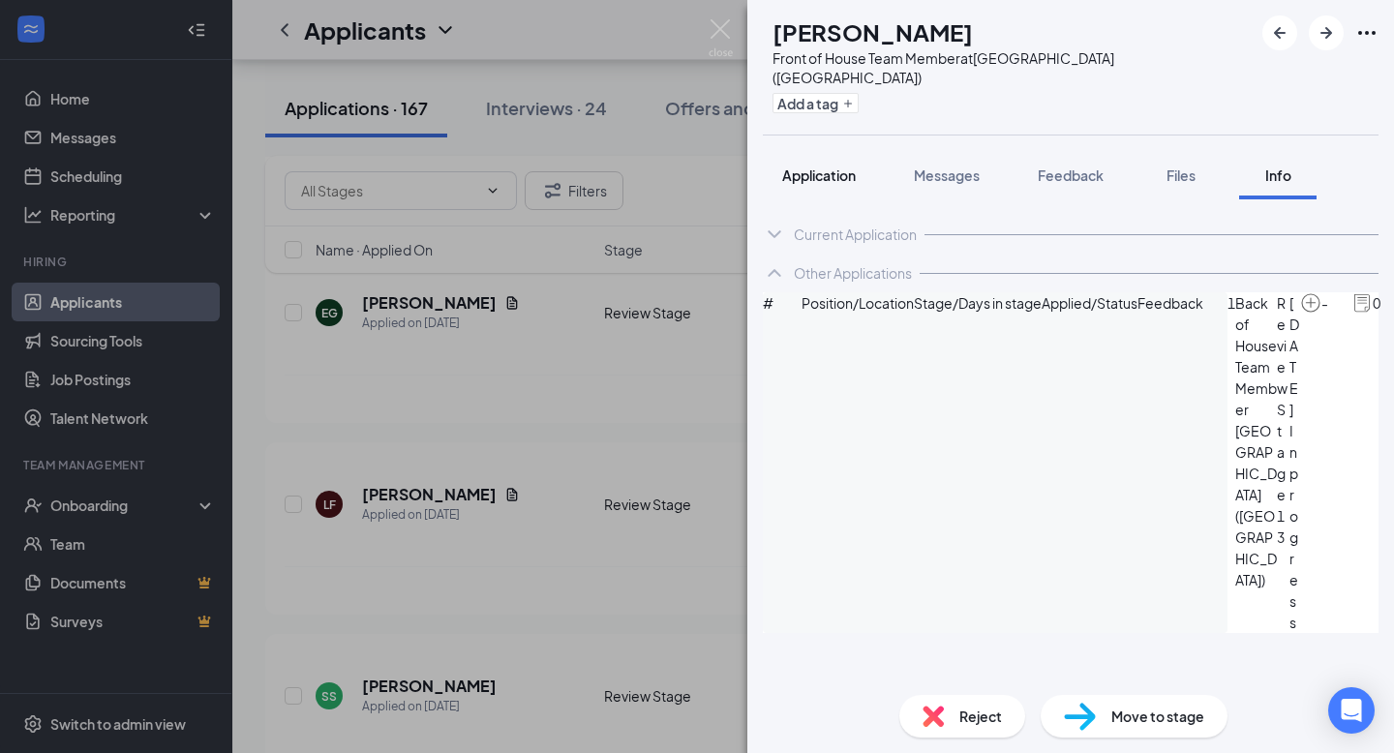
click at [835, 166] on span "Application" at bounding box center [819, 174] width 74 height 17
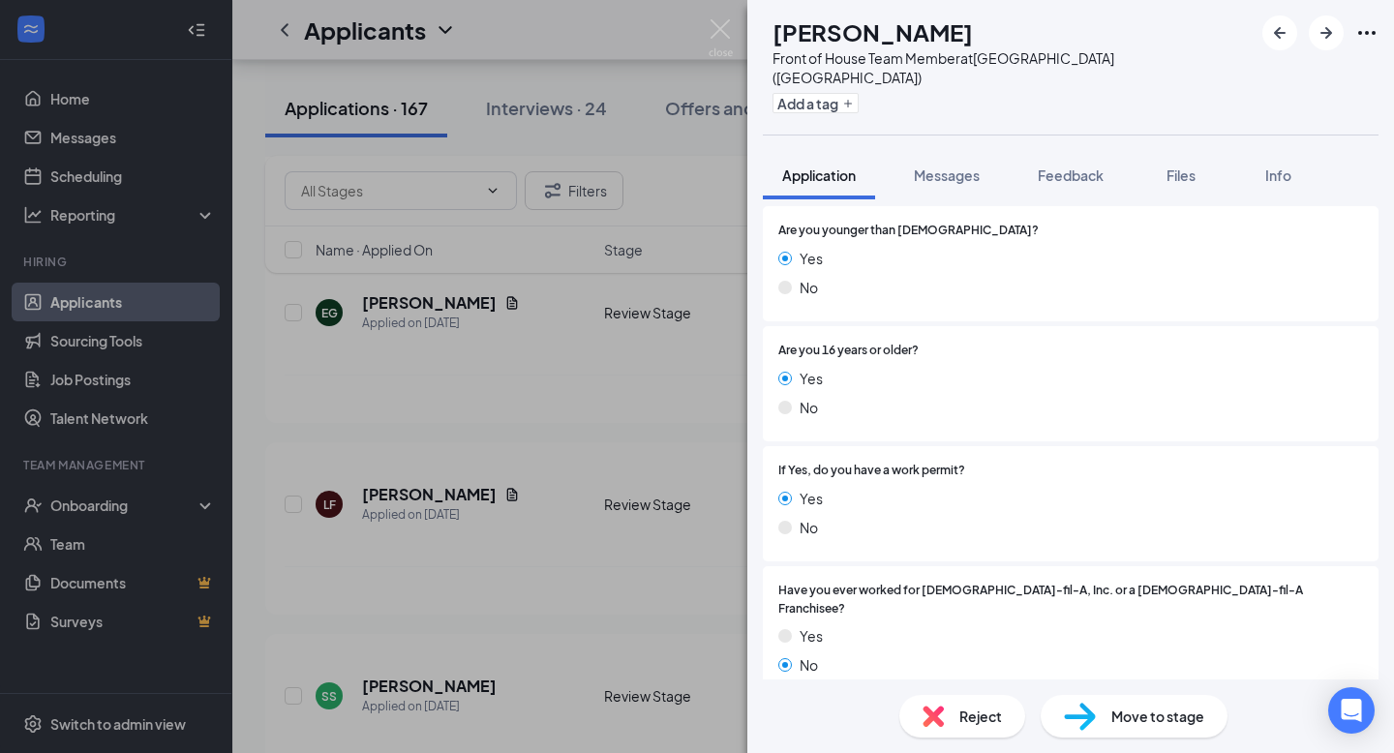
scroll to position [145, 0]
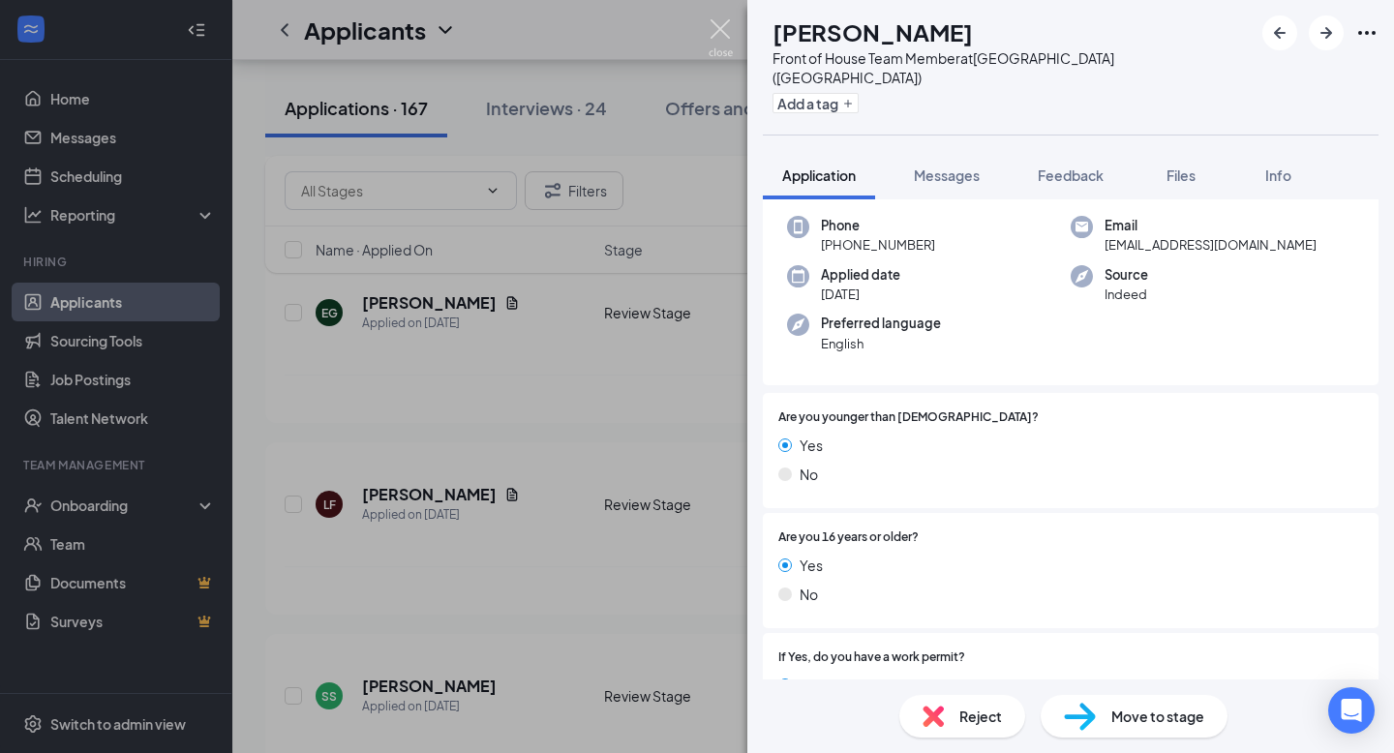
click at [723, 34] on img at bounding box center [721, 38] width 24 height 38
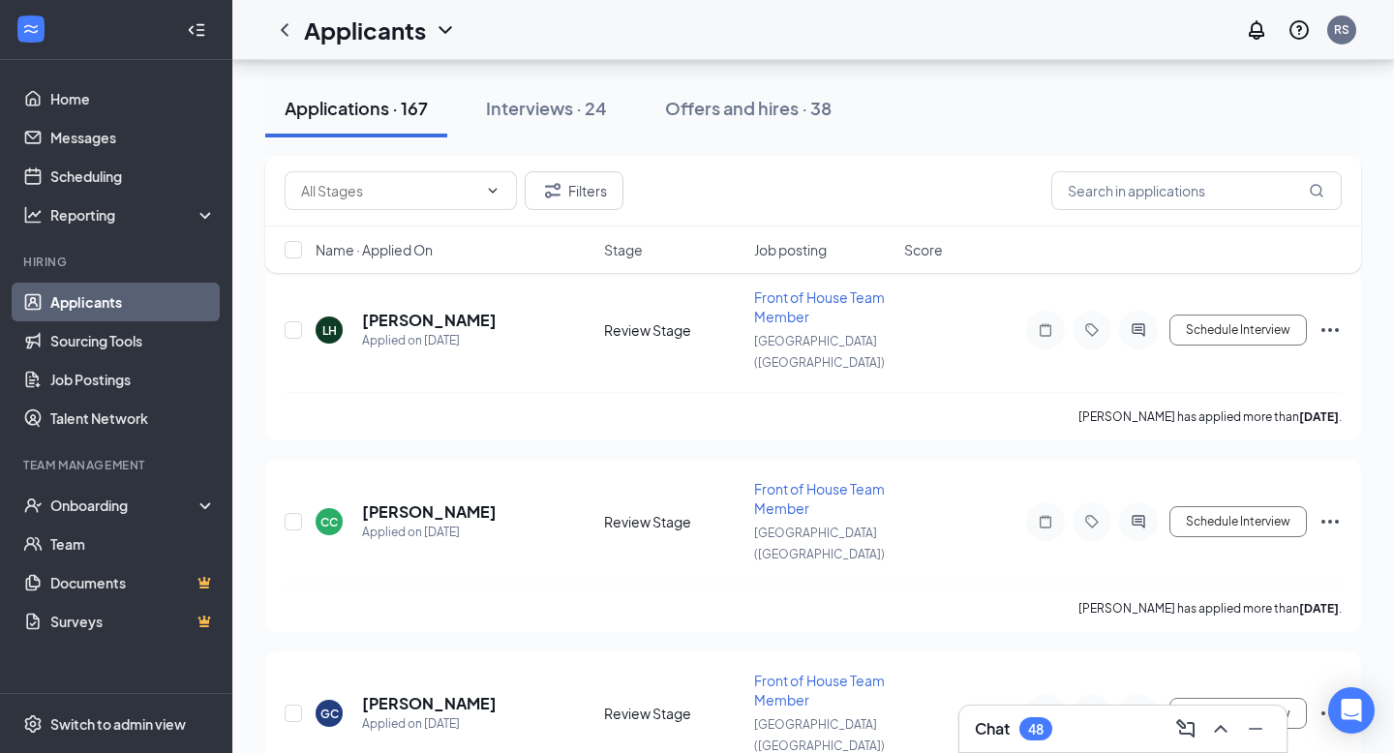
scroll to position [2818, 0]
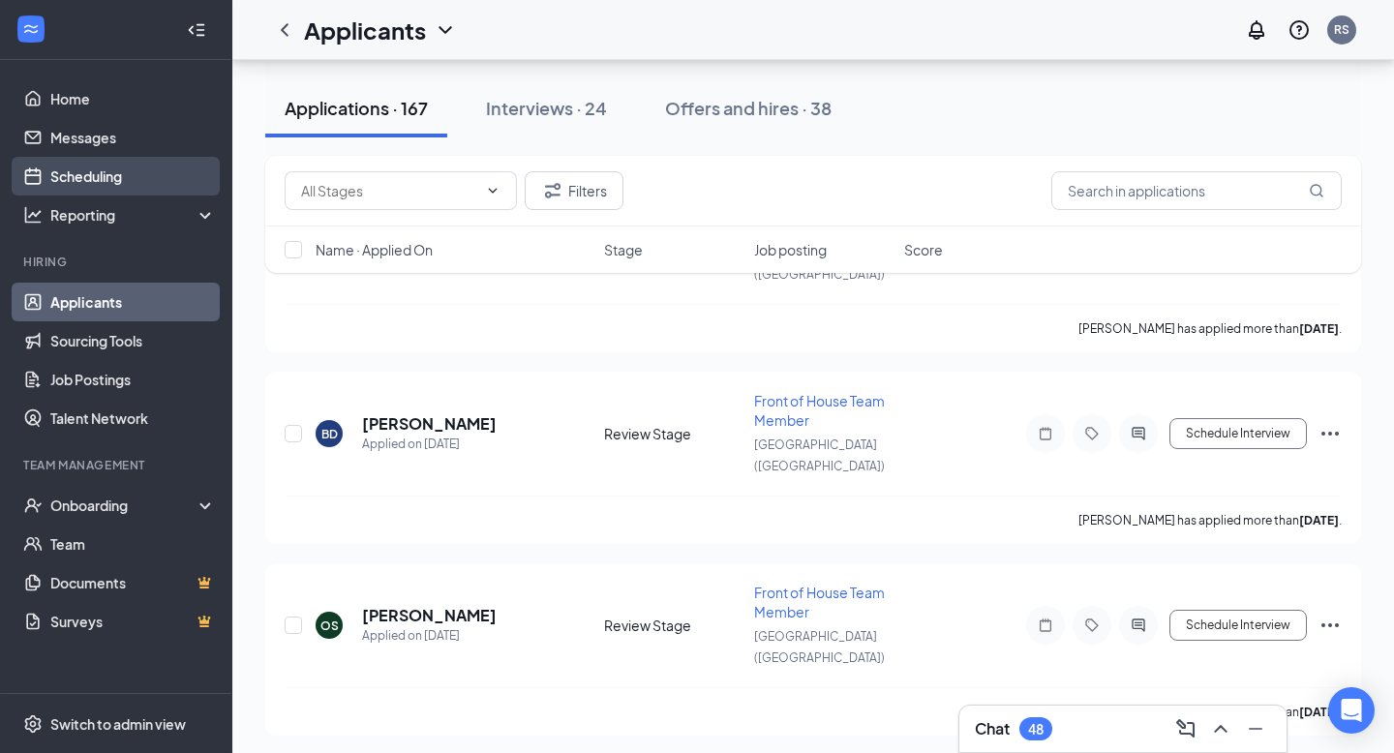
click at [106, 175] on link "Scheduling" at bounding box center [133, 176] width 166 height 39
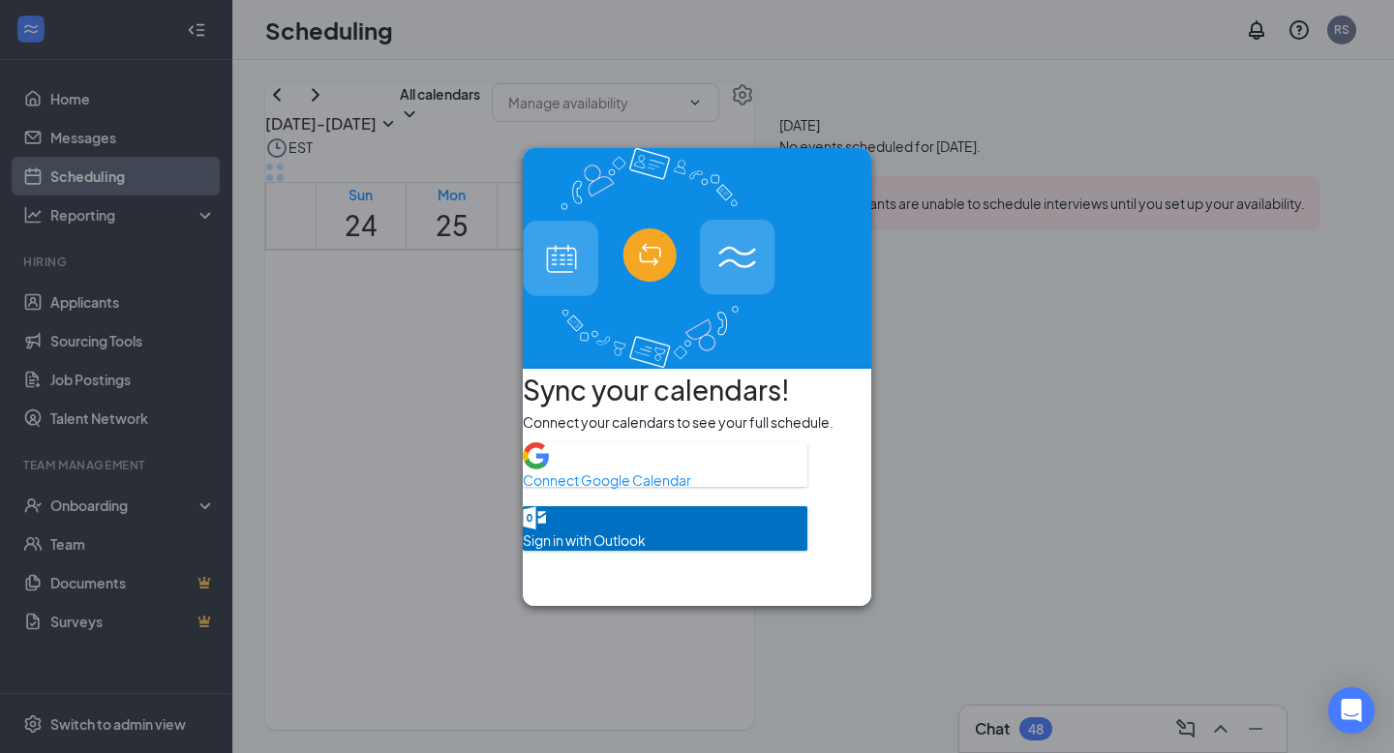
scroll to position [951, 0]
click at [838, 184] on icon "Cross" at bounding box center [844, 190] width 12 height 12
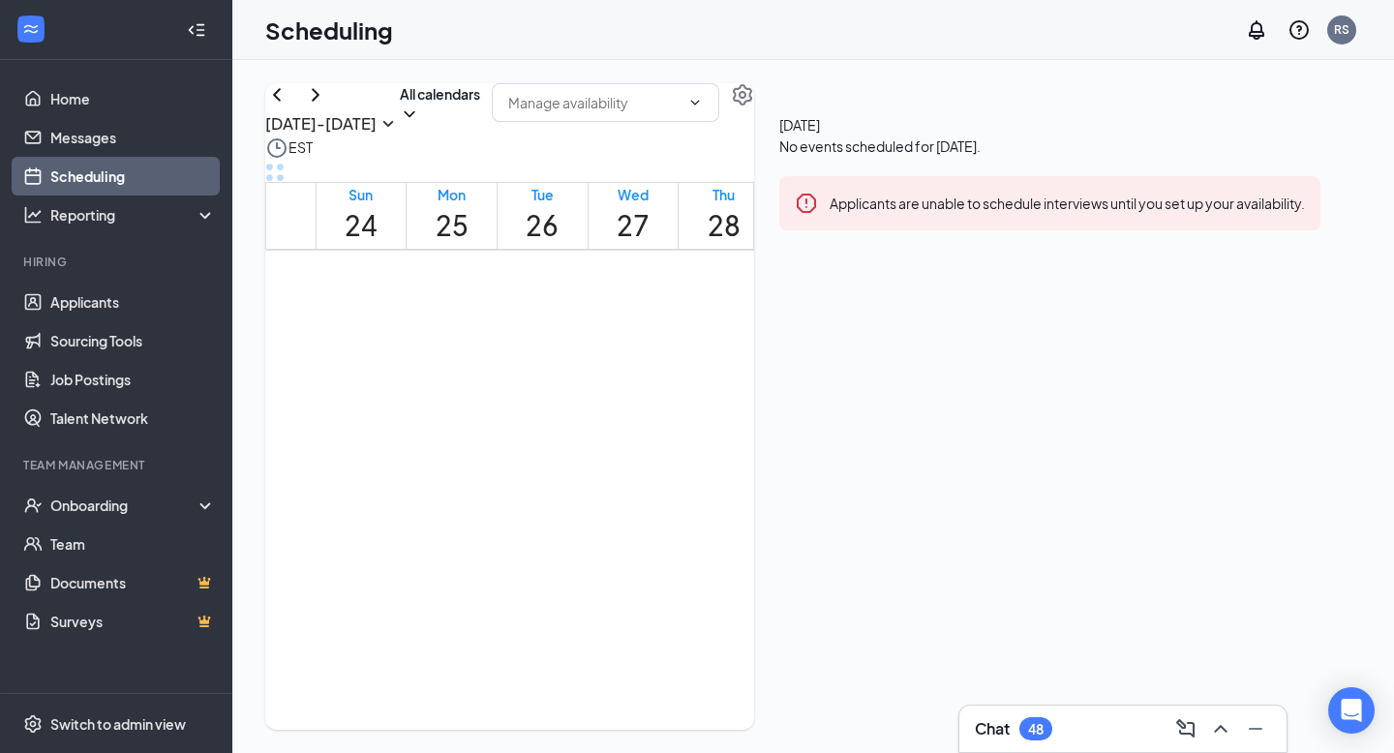
scroll to position [1892, 0]
click at [754, 106] on icon "Settings" at bounding box center [742, 94] width 23 height 23
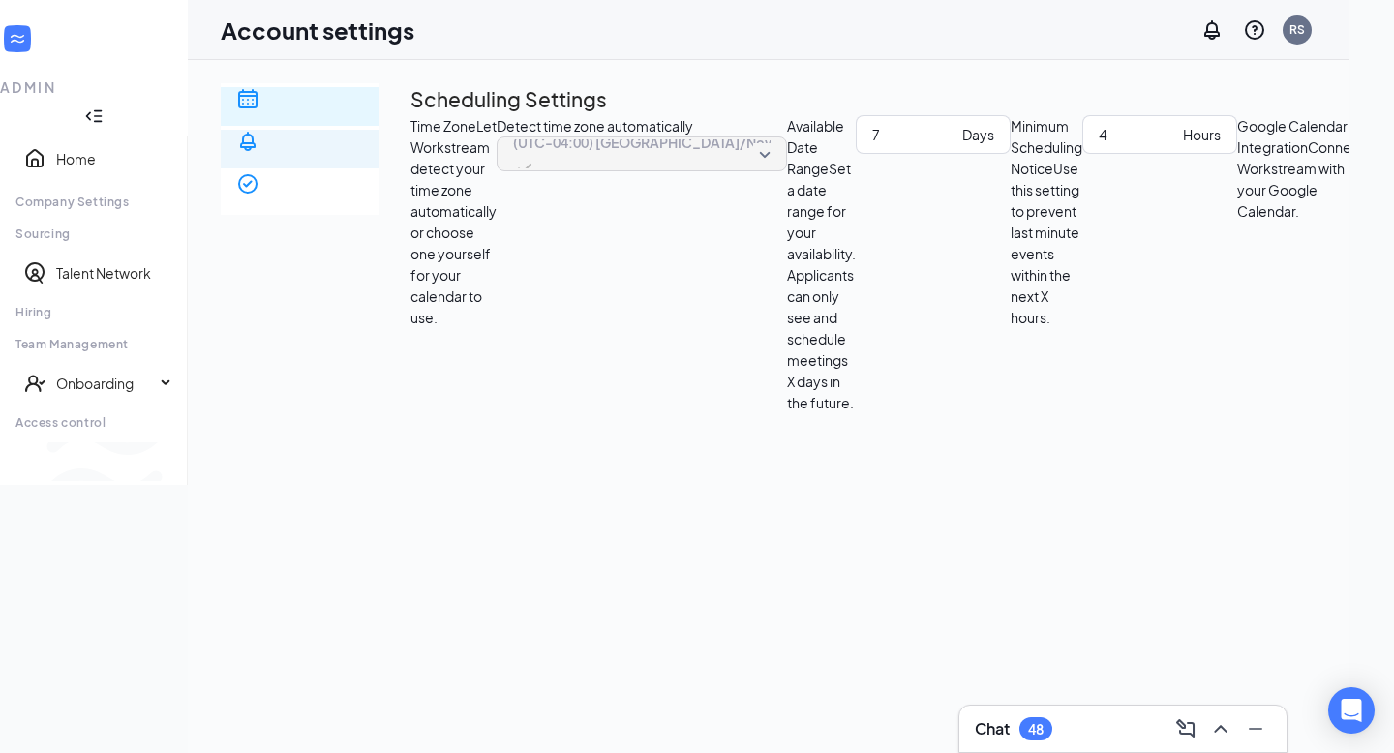
click at [303, 163] on li "Notification settings" at bounding box center [300, 149] width 158 height 39
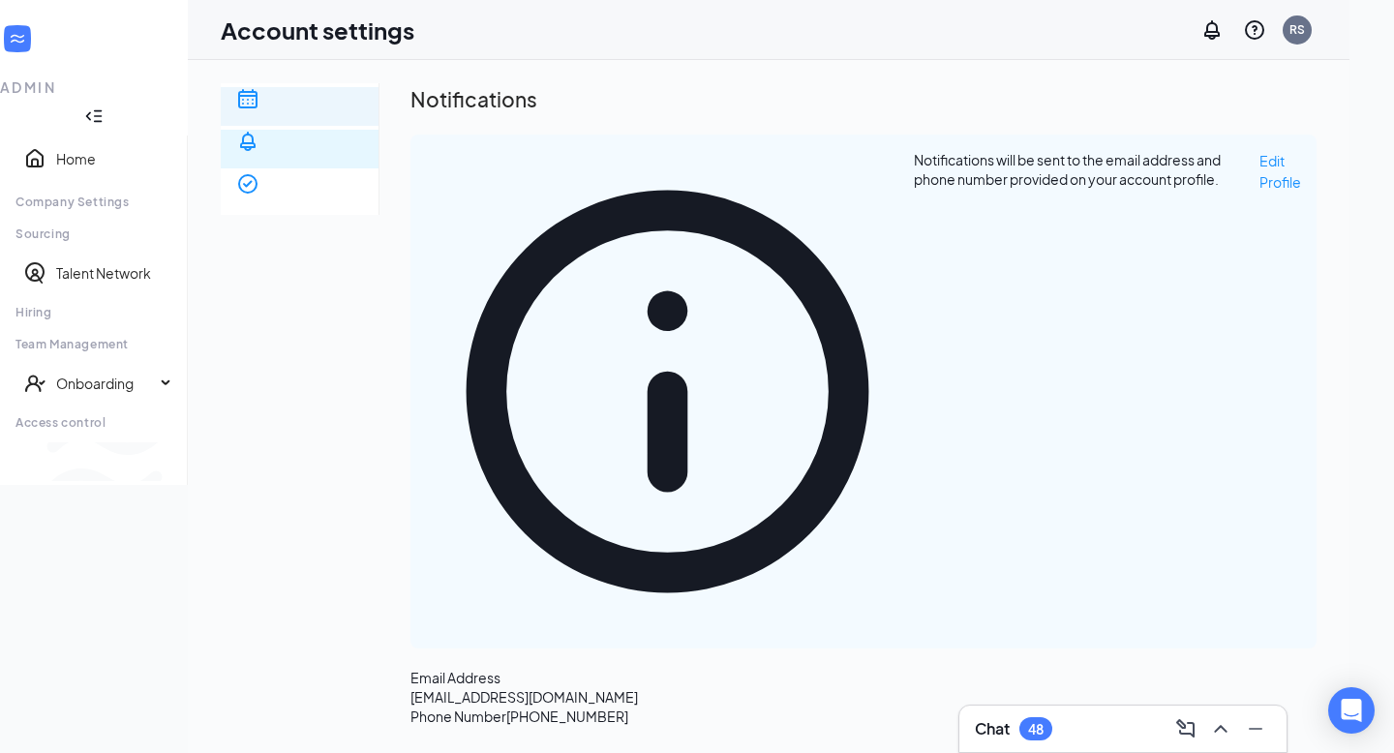
click at [363, 149] on span "Scheduling" at bounding box center [299, 168] width 127 height 39
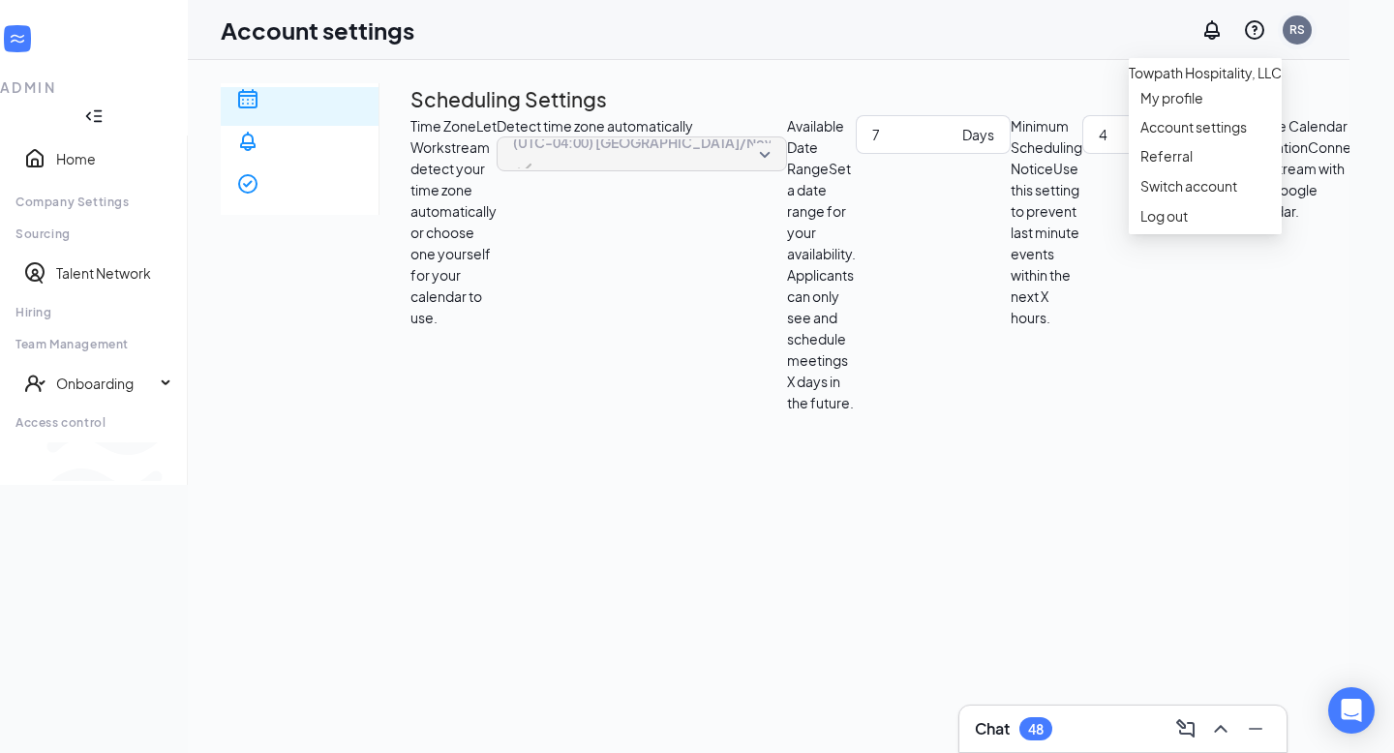
click at [1305, 32] on div "RS" at bounding box center [1296, 29] width 15 height 16
click at [1157, 226] on div "Log out" at bounding box center [1205, 215] width 130 height 19
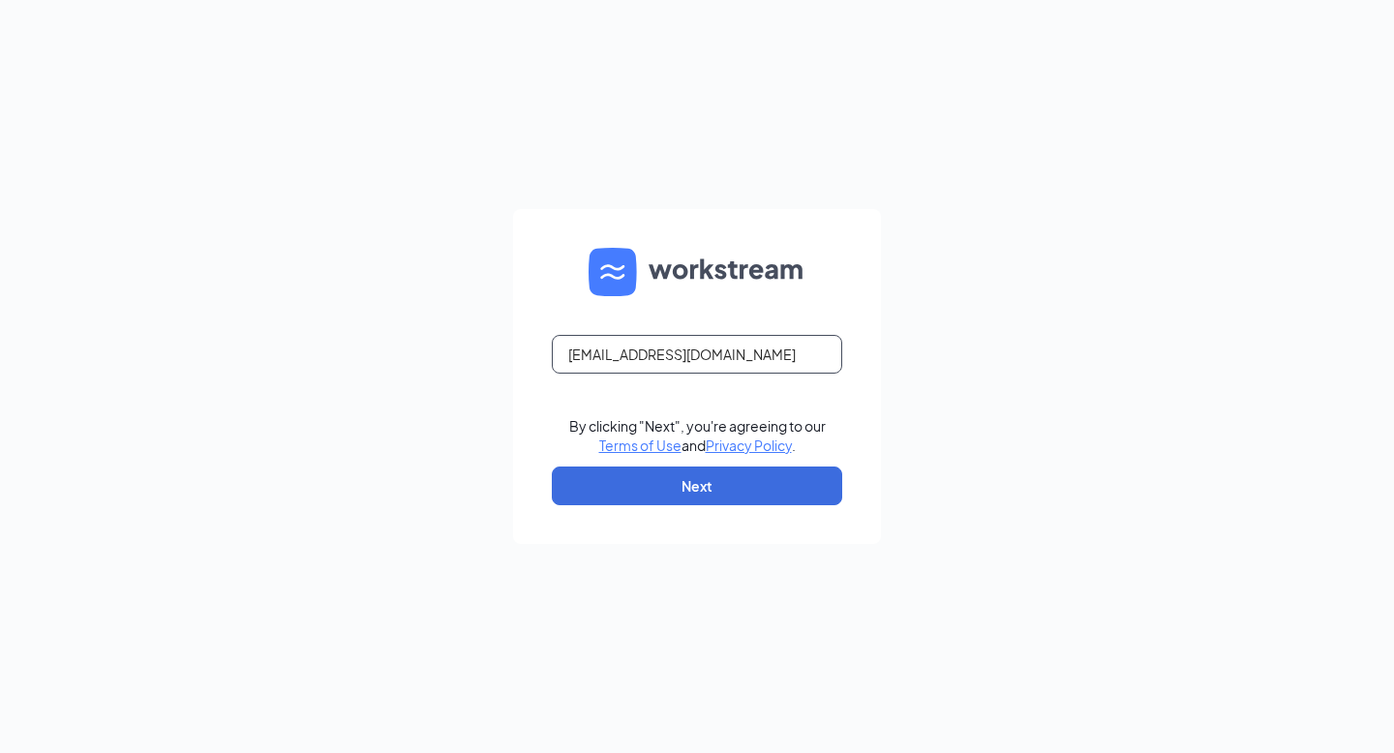
click at [713, 367] on input "[EMAIL_ADDRESS][DOMAIN_NAME]" at bounding box center [697, 354] width 290 height 39
type input "rj.allan@cfafranchisee.com"
click at [718, 503] on button "Next" at bounding box center [697, 486] width 290 height 39
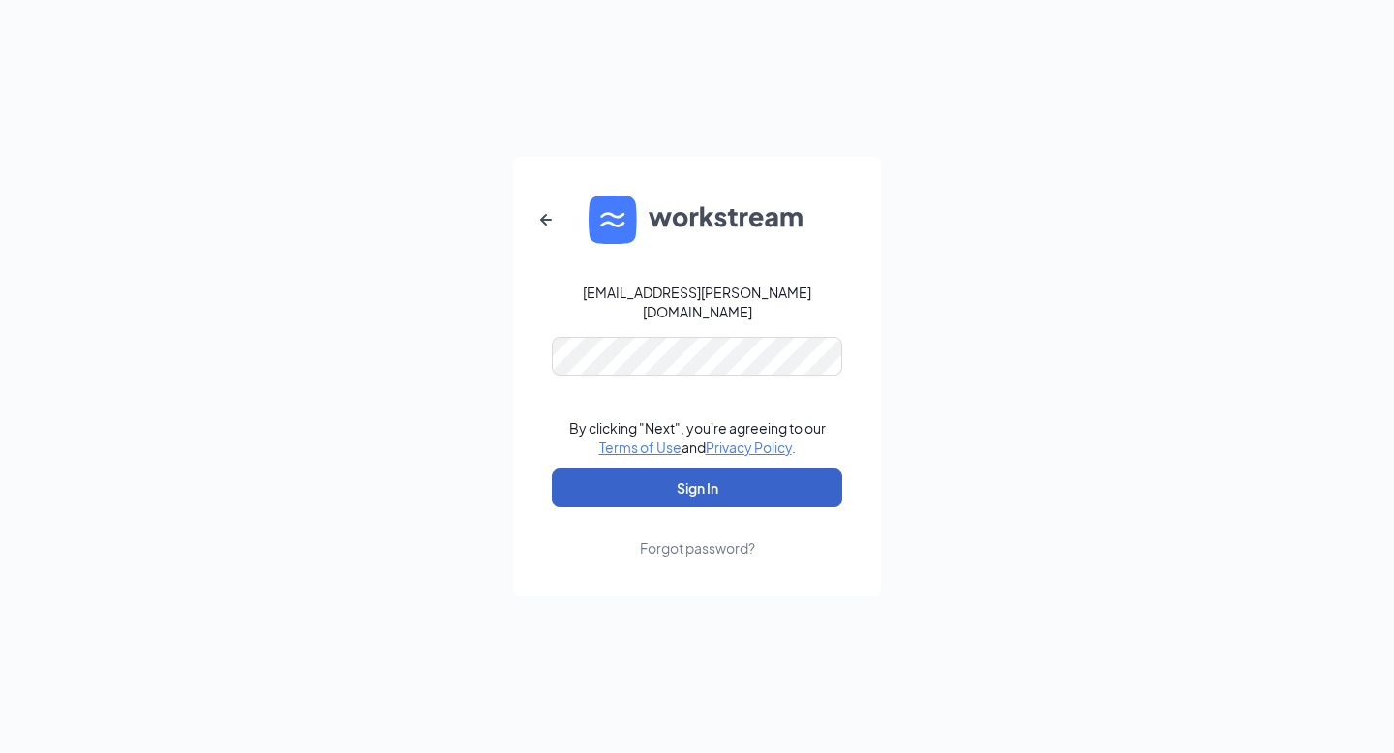
click at [752, 485] on button "Sign In" at bounding box center [697, 487] width 290 height 39
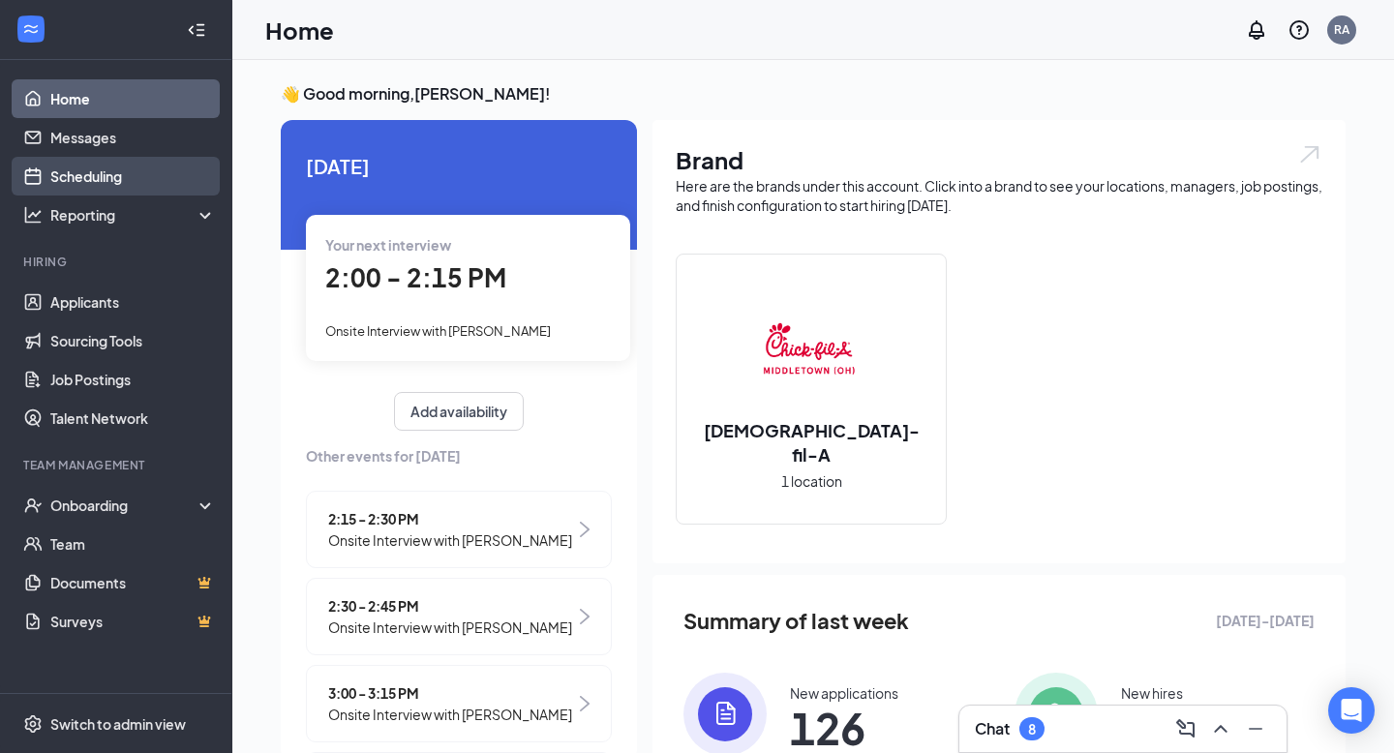
click at [73, 188] on link "Scheduling" at bounding box center [133, 176] width 166 height 39
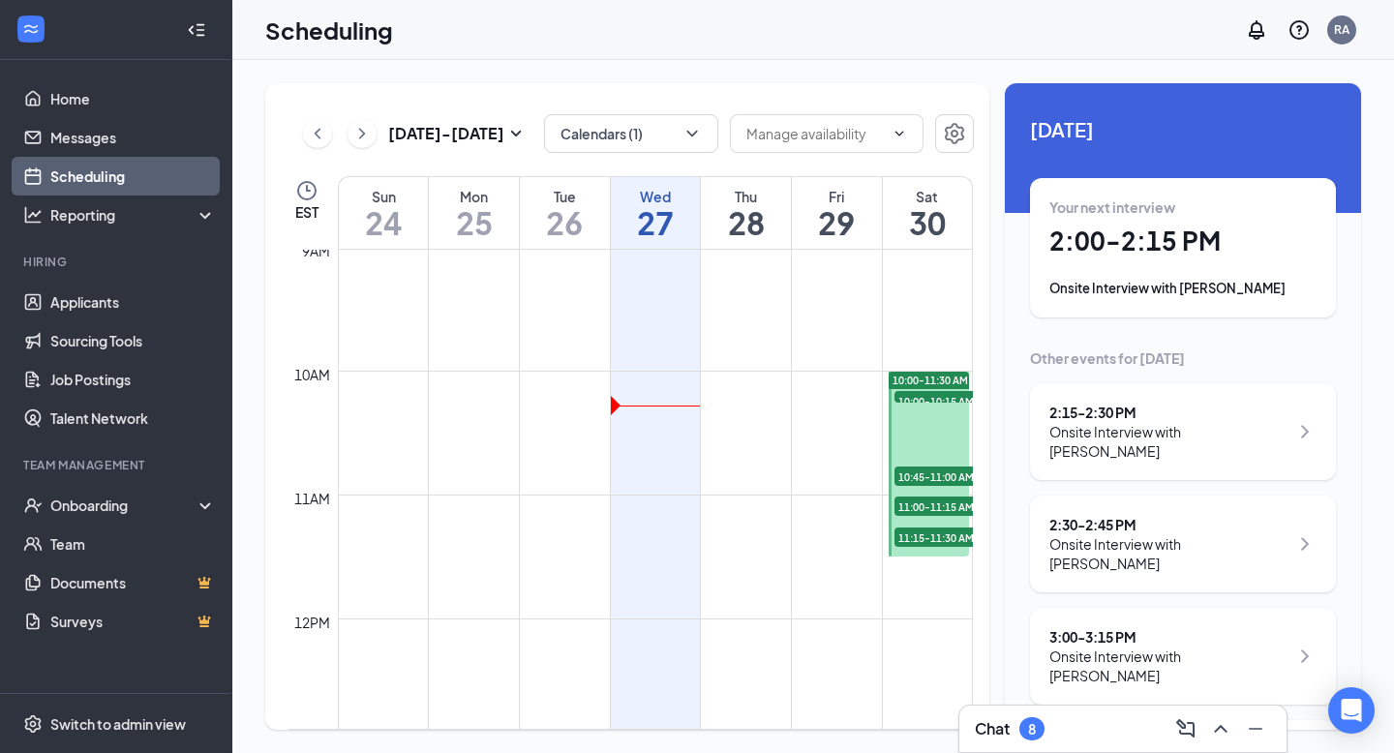
scroll to position [1116, 0]
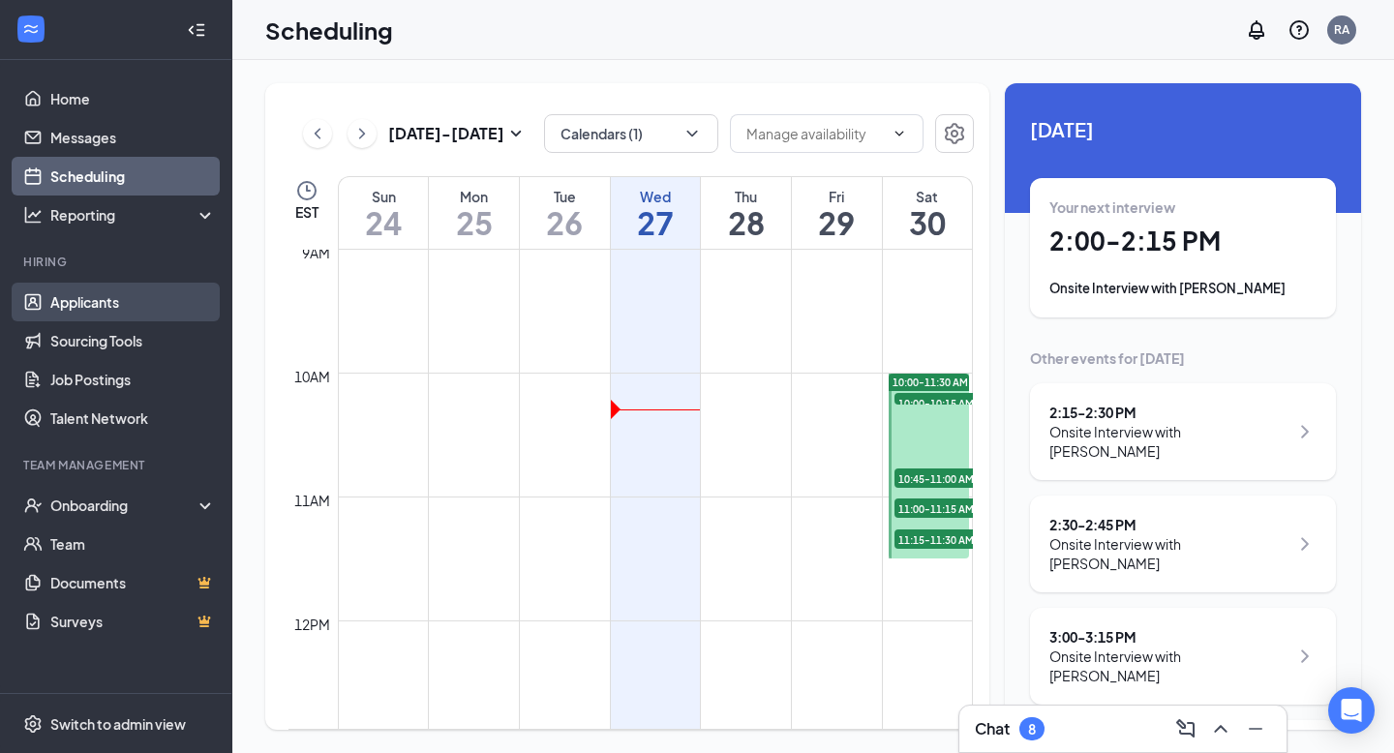
click at [131, 308] on link "Applicants" at bounding box center [133, 302] width 166 height 39
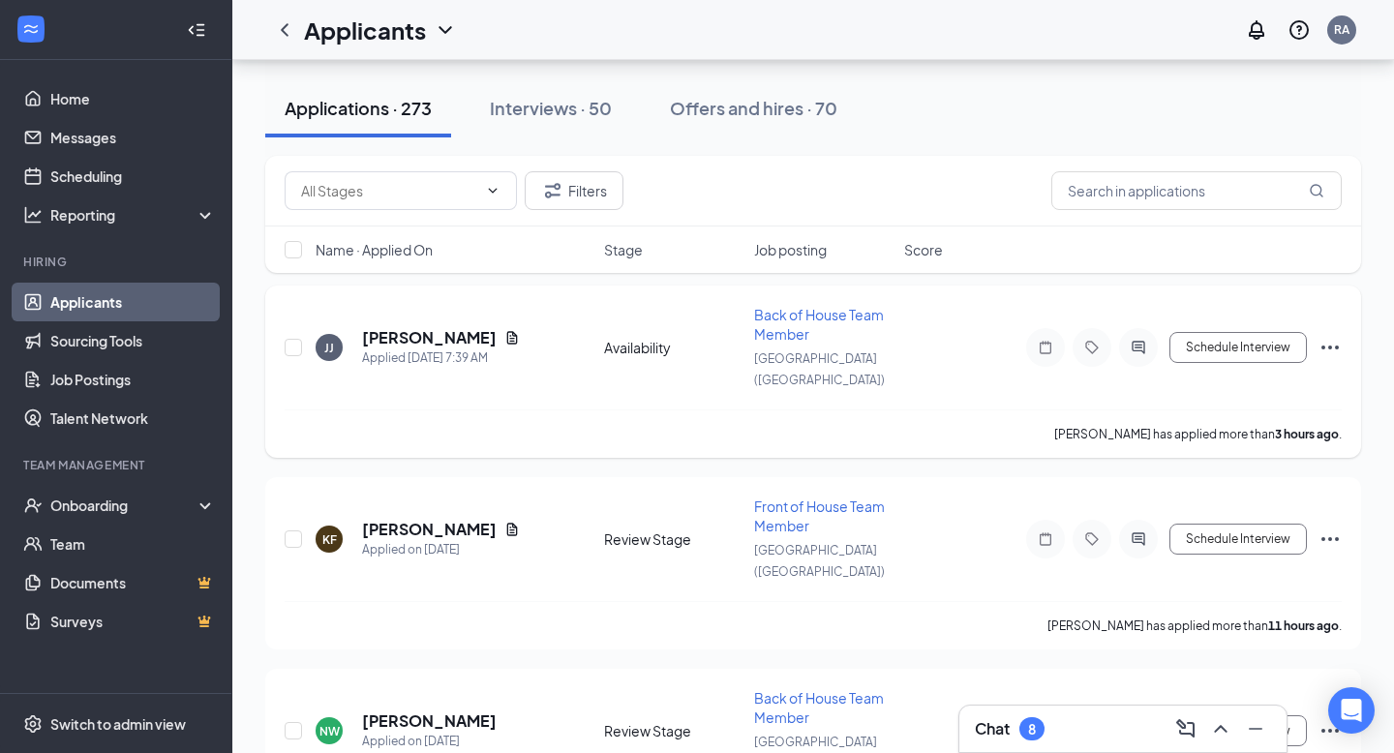
scroll to position [94, 0]
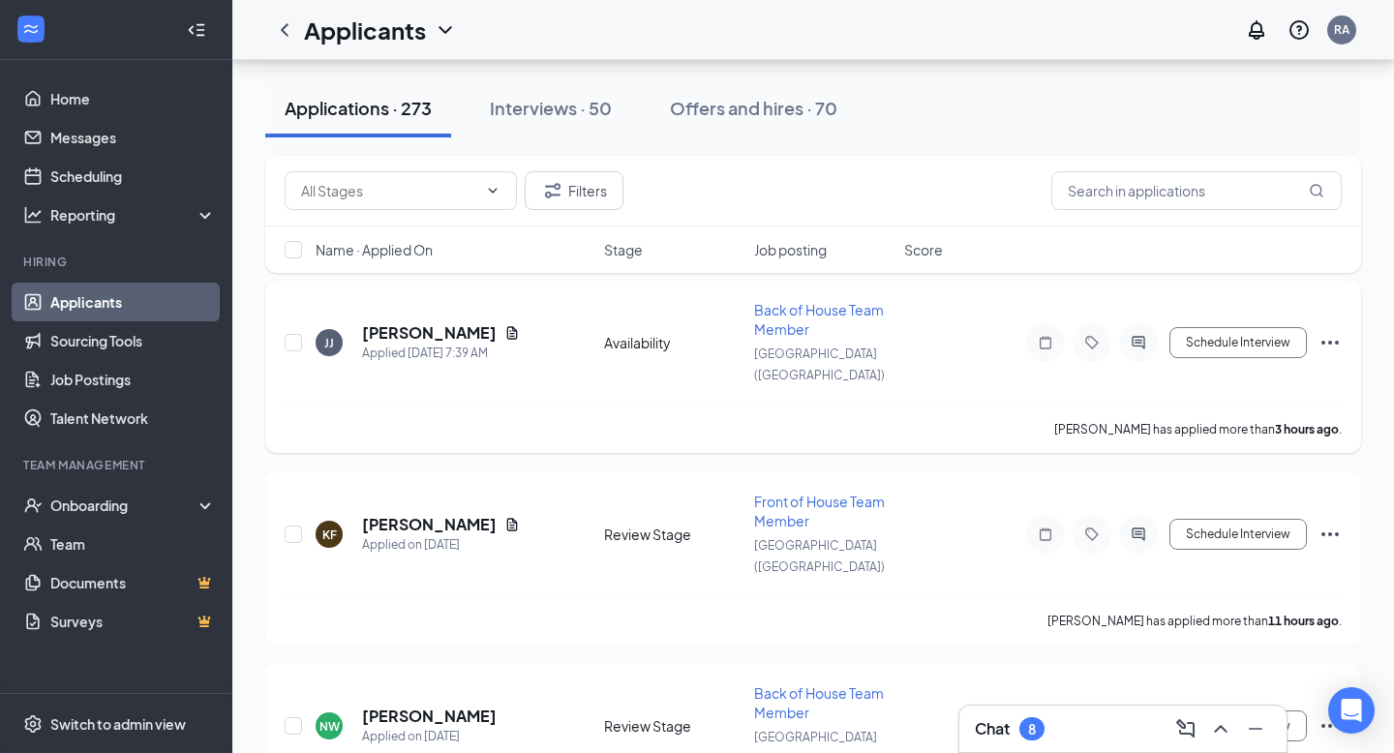
click at [777, 312] on span "Back of House Team Member" at bounding box center [819, 319] width 130 height 37
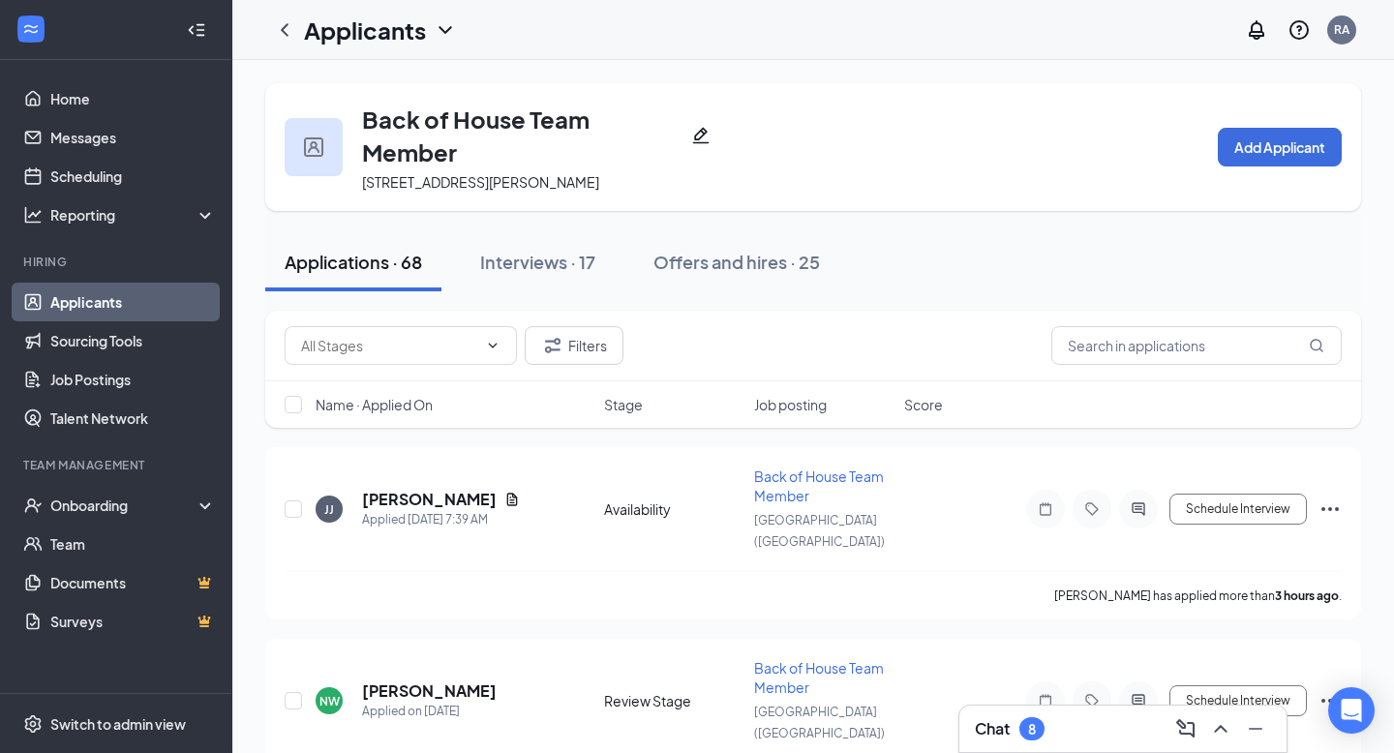
click at [419, 403] on span "Name · Applied On" at bounding box center [374, 404] width 117 height 19
click at [420, 404] on span "Name · Applied On" at bounding box center [374, 404] width 117 height 19
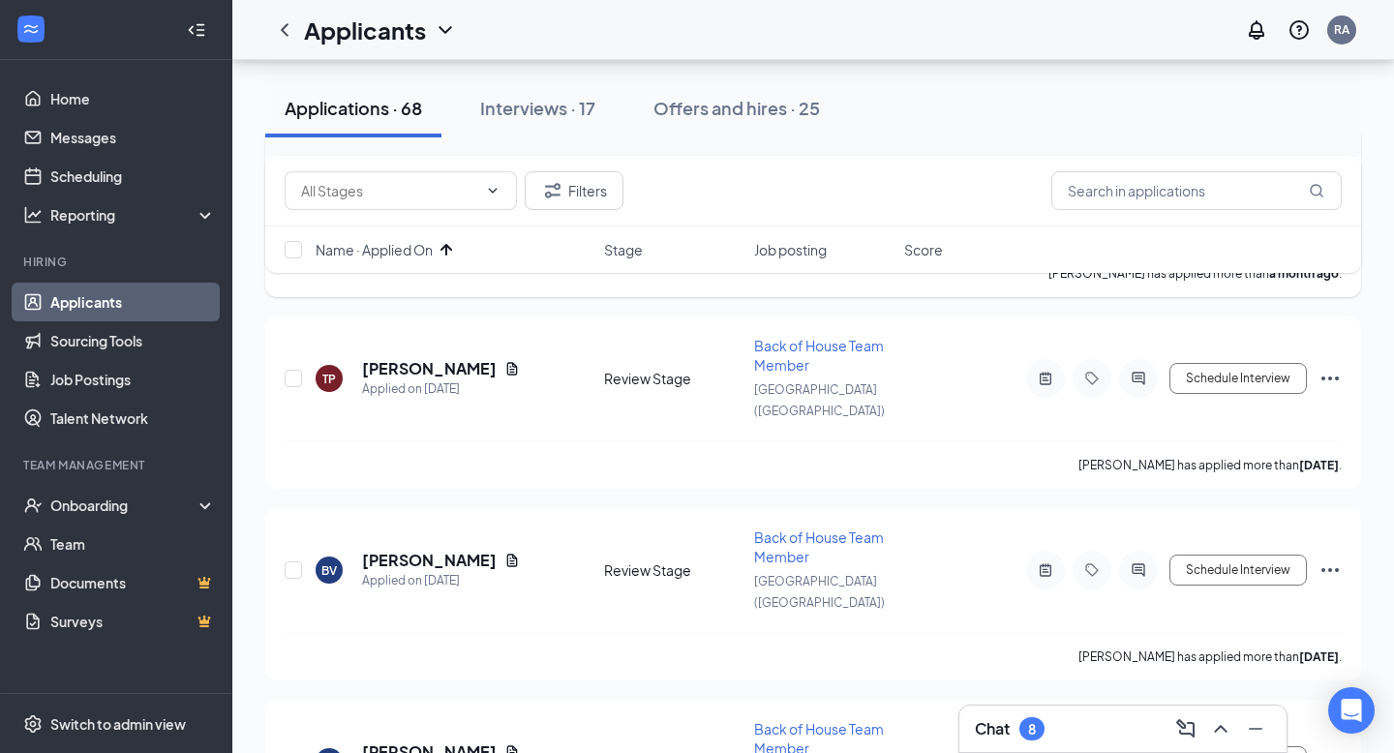
scroll to position [339, 0]
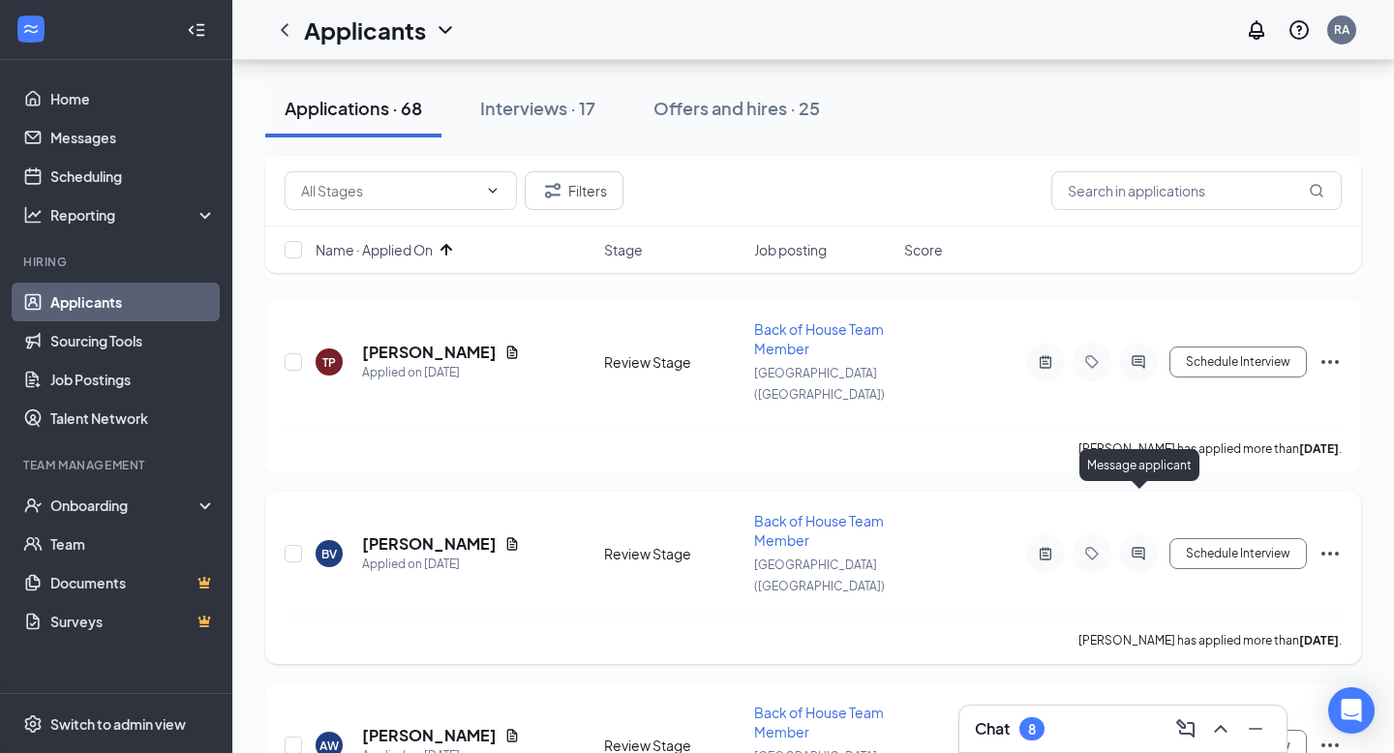
click at [1135, 546] on icon "ActiveChat" at bounding box center [1138, 553] width 23 height 15
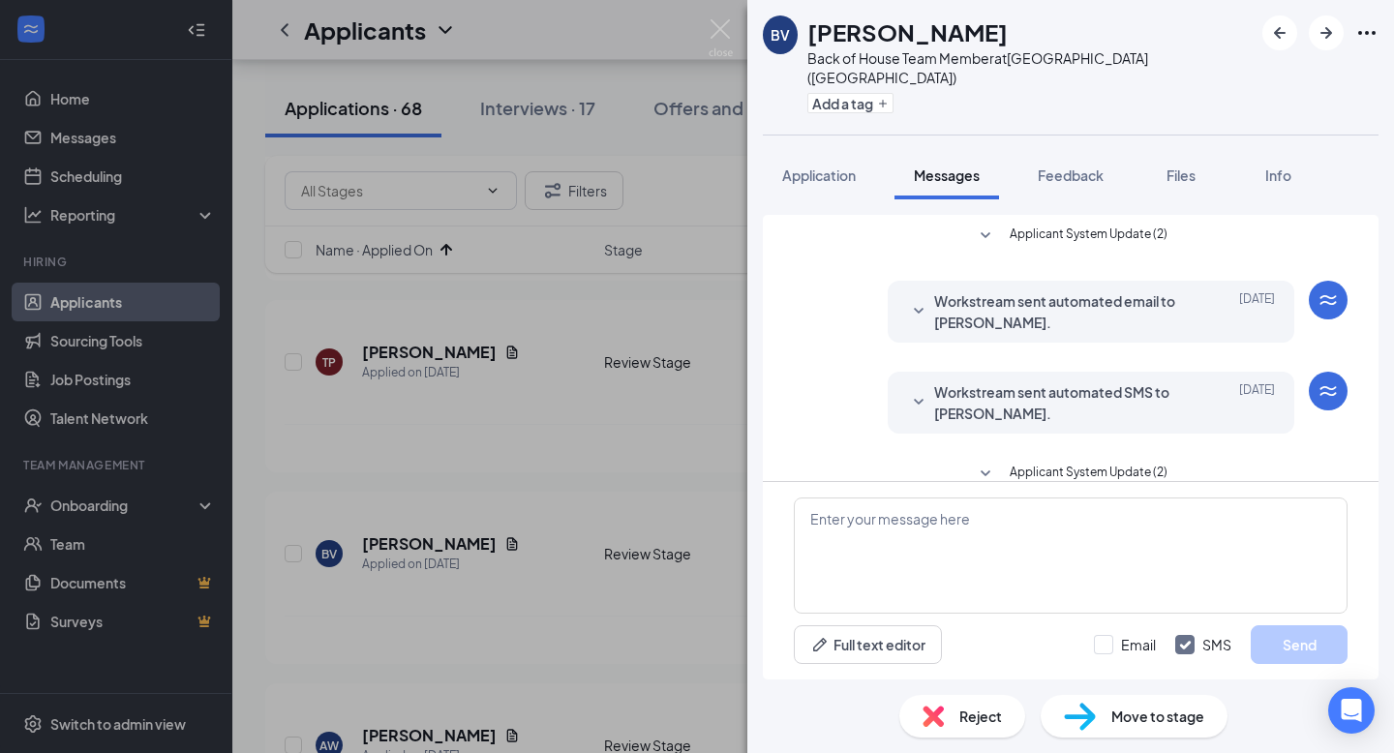
click at [692, 397] on div "BV Brandon Vance Back of House Team Member at Middletown (OH) Add a tag Applica…" at bounding box center [697, 376] width 1394 height 753
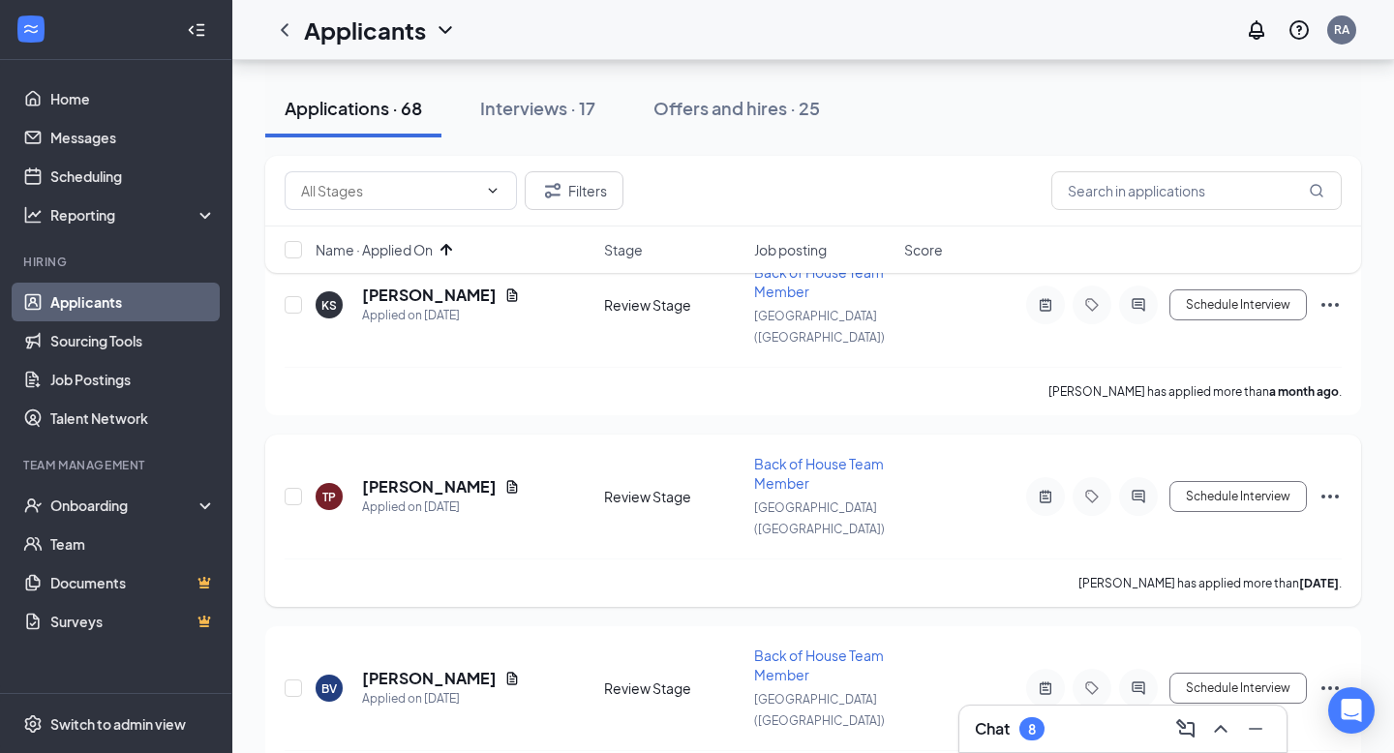
scroll to position [200, 0]
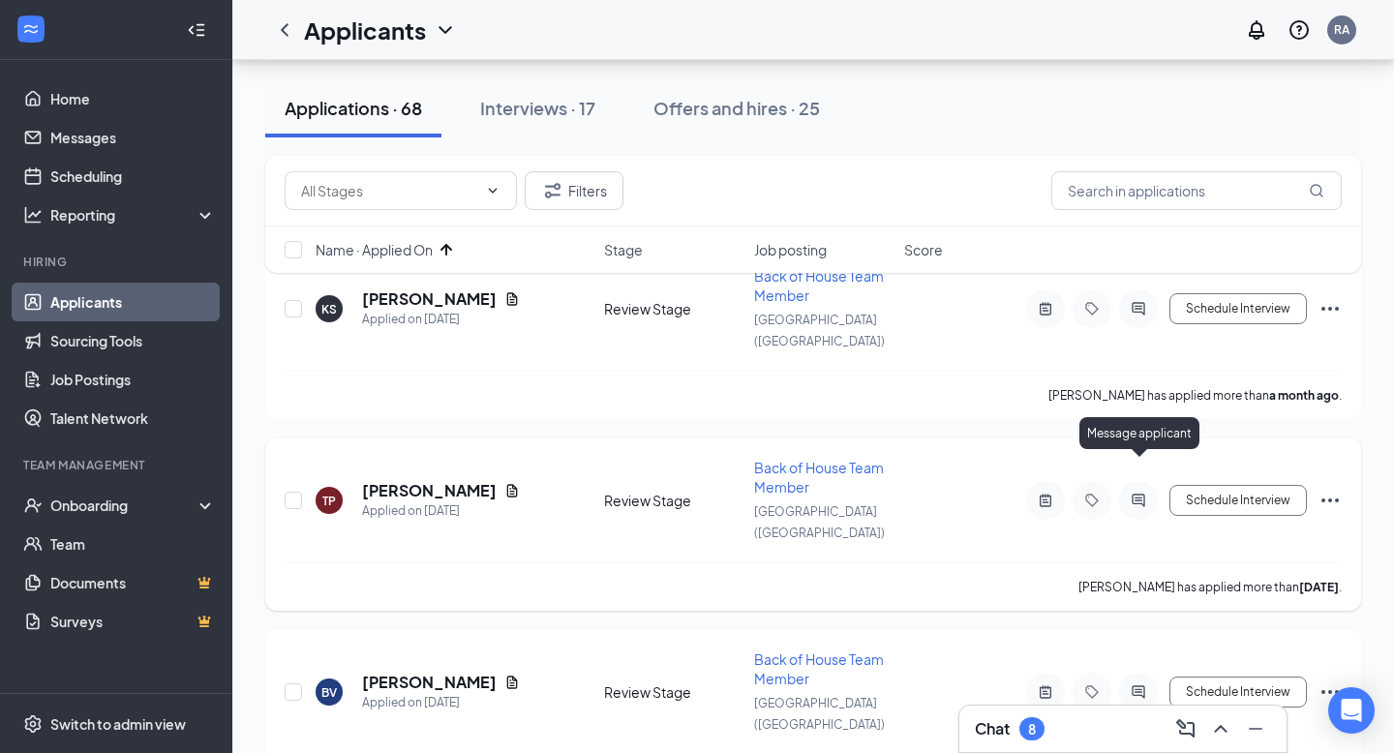
click at [1144, 493] on icon "ActiveChat" at bounding box center [1138, 500] width 23 height 15
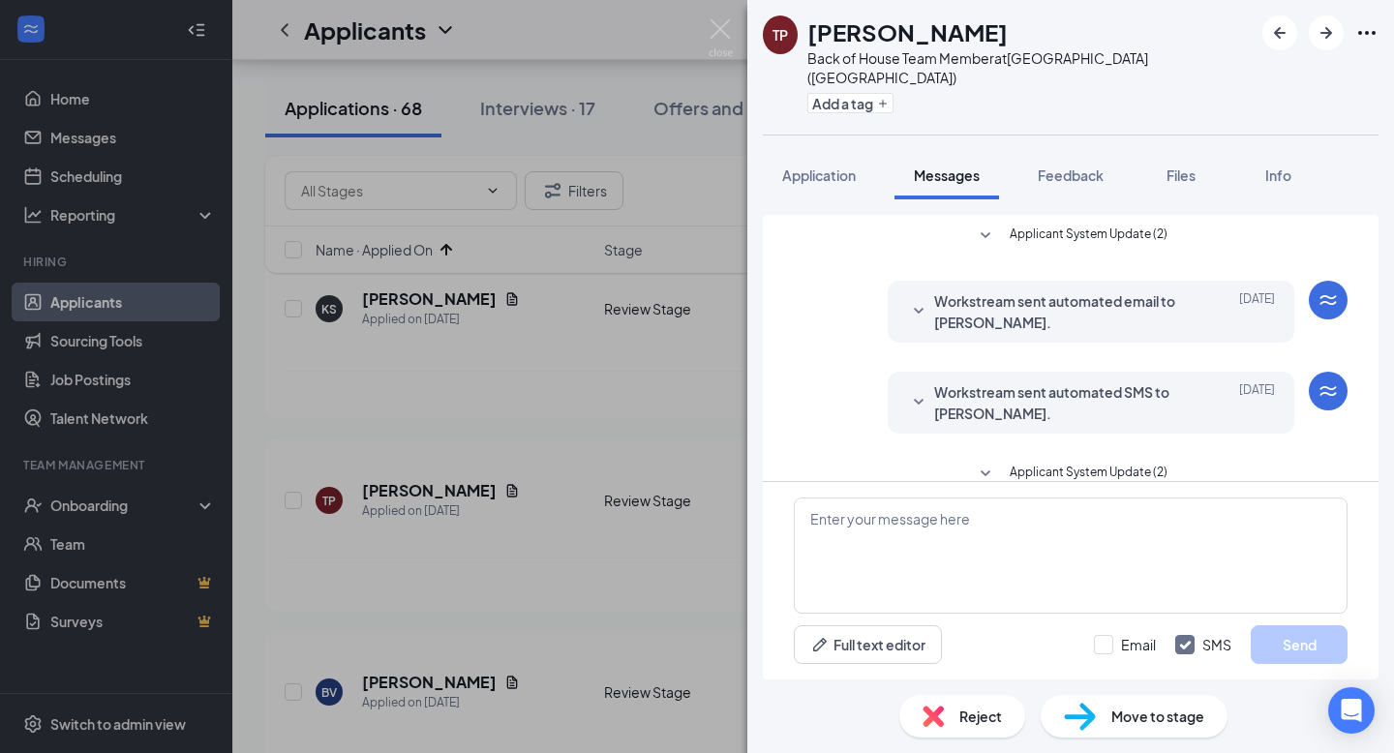
scroll to position [380, 0]
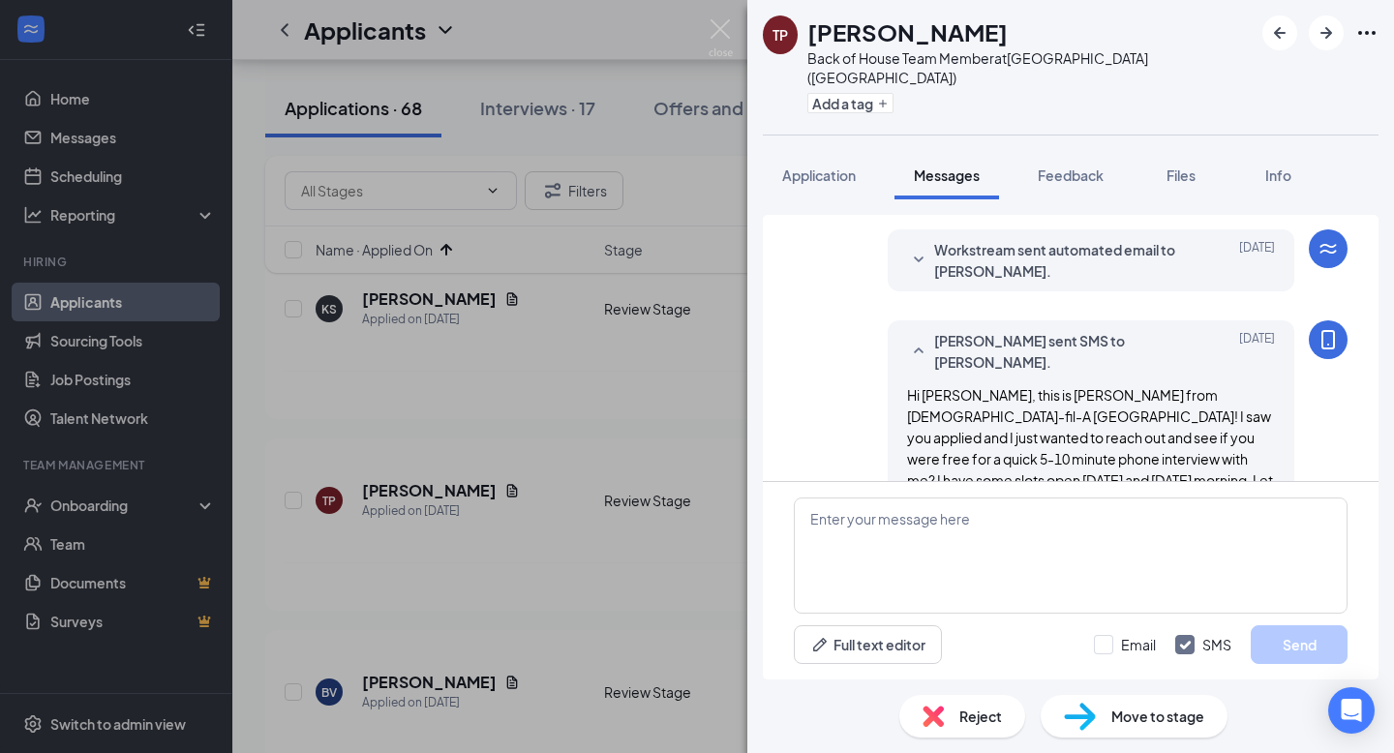
click at [620, 382] on div "TP Taylor Phillips Back of House Team Member at Middletown (OH) Add a tag Appli…" at bounding box center [697, 376] width 1394 height 753
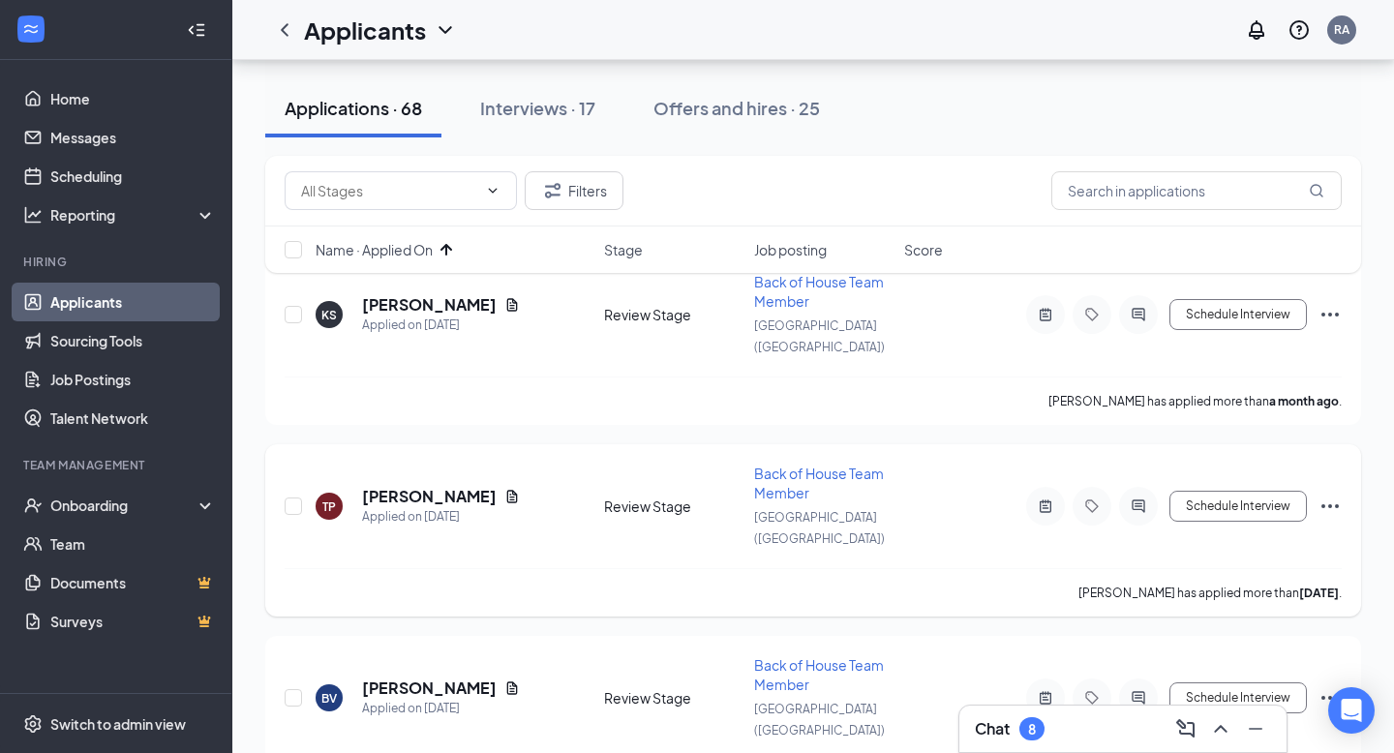
scroll to position [213, 0]
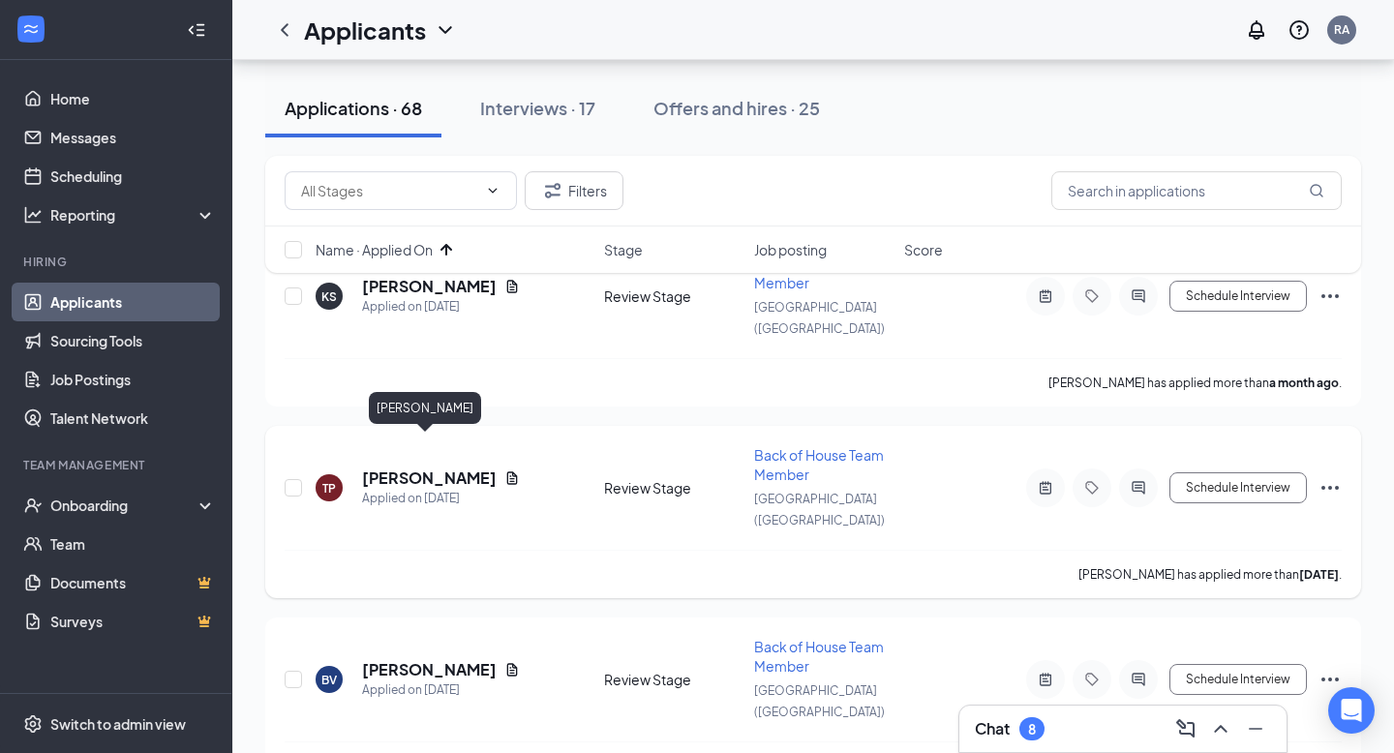
click at [415, 468] on h5 "[PERSON_NAME]" at bounding box center [429, 478] width 135 height 21
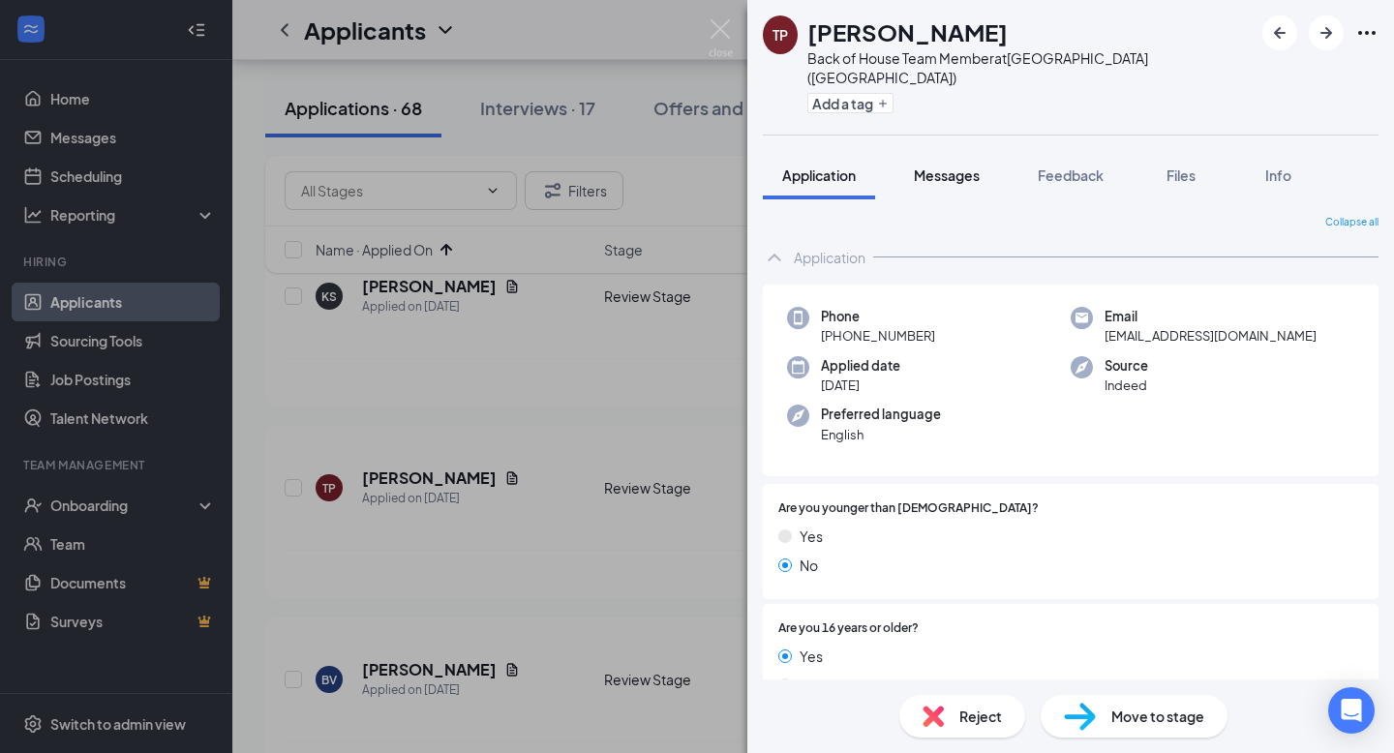
click at [942, 166] on span "Messages" at bounding box center [947, 174] width 66 height 17
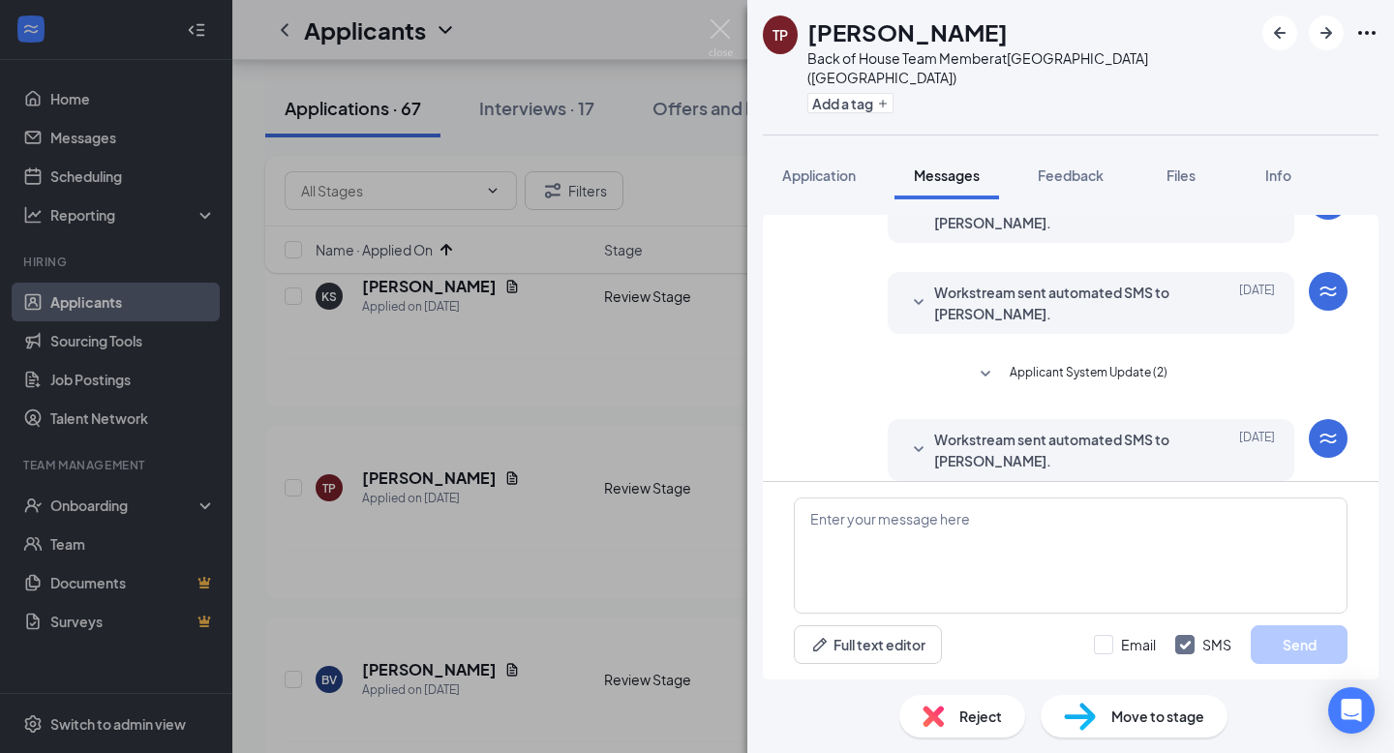
scroll to position [380, 0]
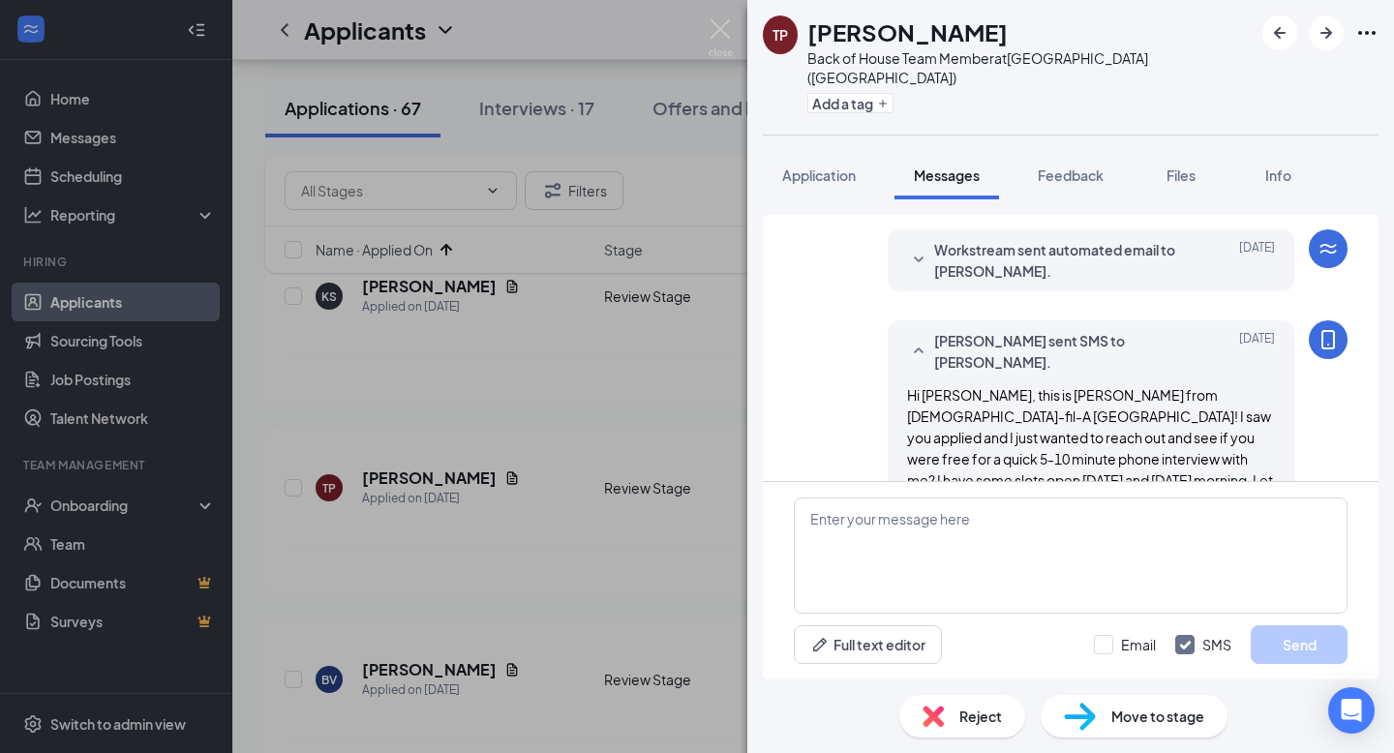
click at [613, 286] on div "TP Taylor Phillips Back of House Team Member at Middletown (OH) Add a tag Appli…" at bounding box center [697, 376] width 1394 height 753
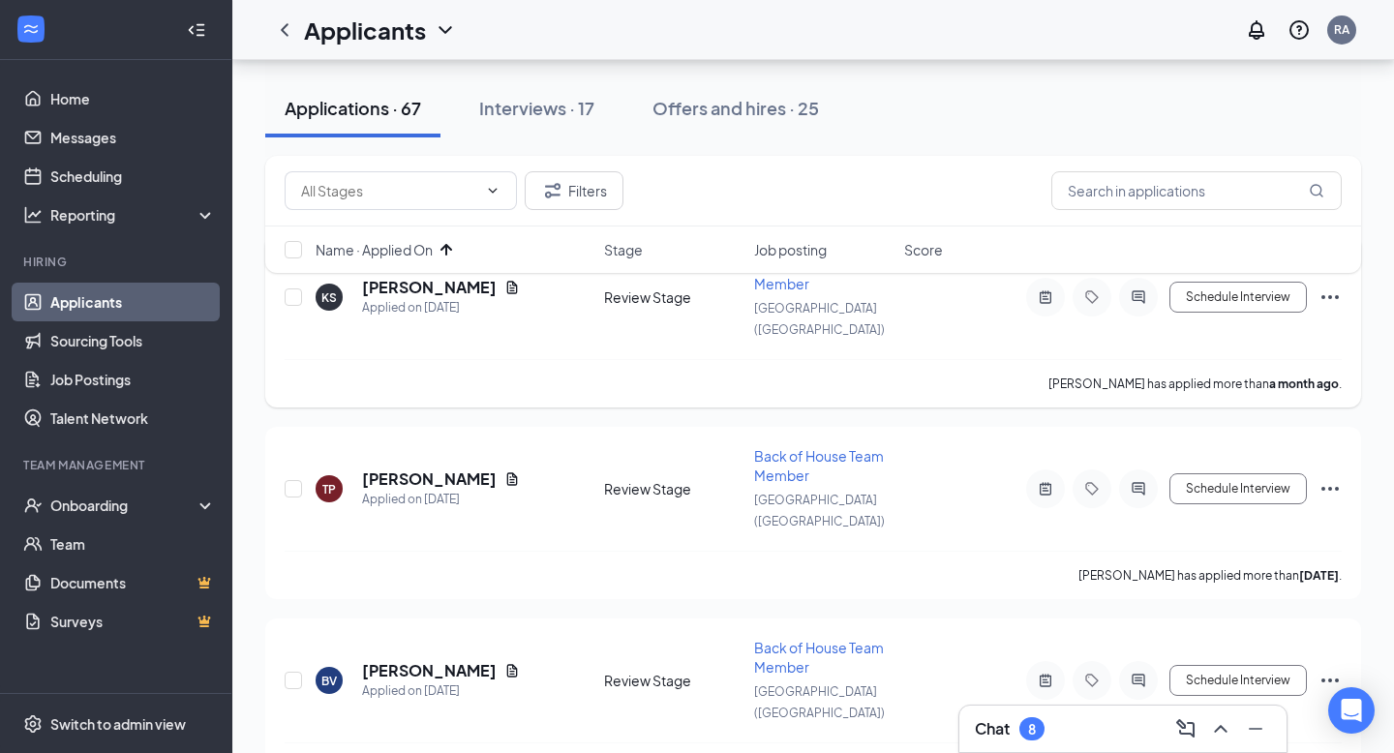
scroll to position [214, 0]
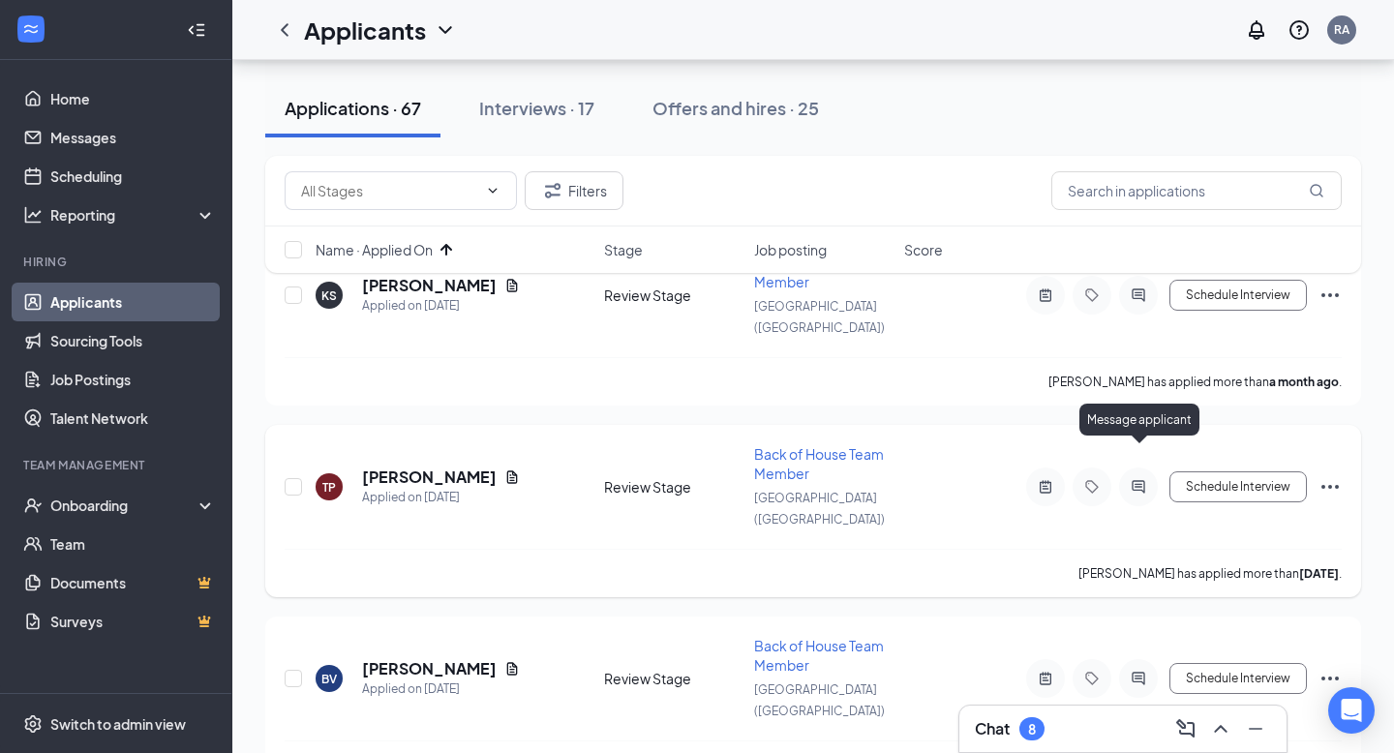
click at [1133, 479] on icon "ActiveChat" at bounding box center [1138, 486] width 23 height 15
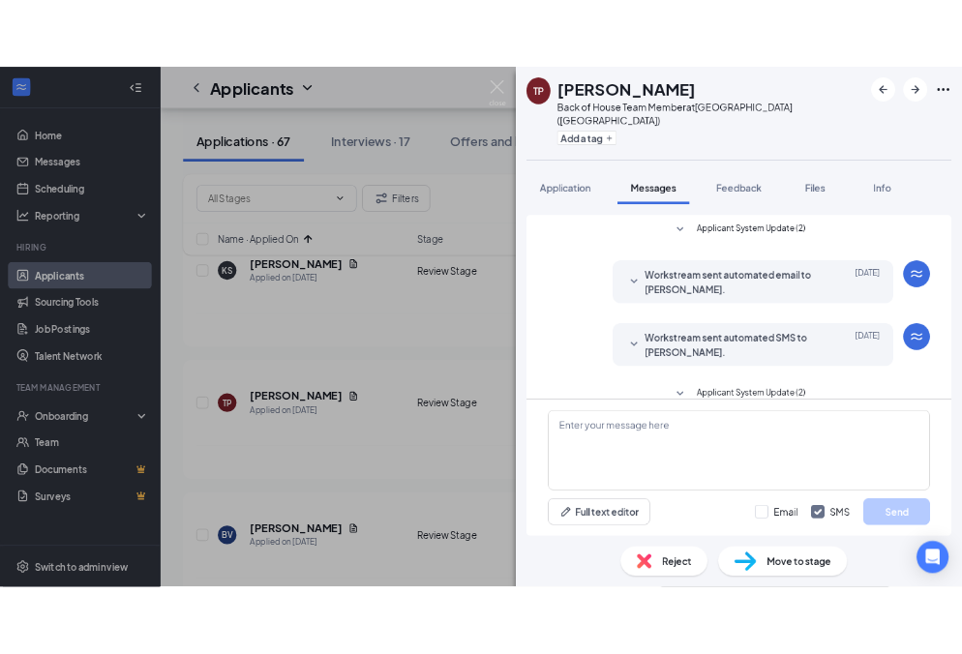
scroll to position [380, 0]
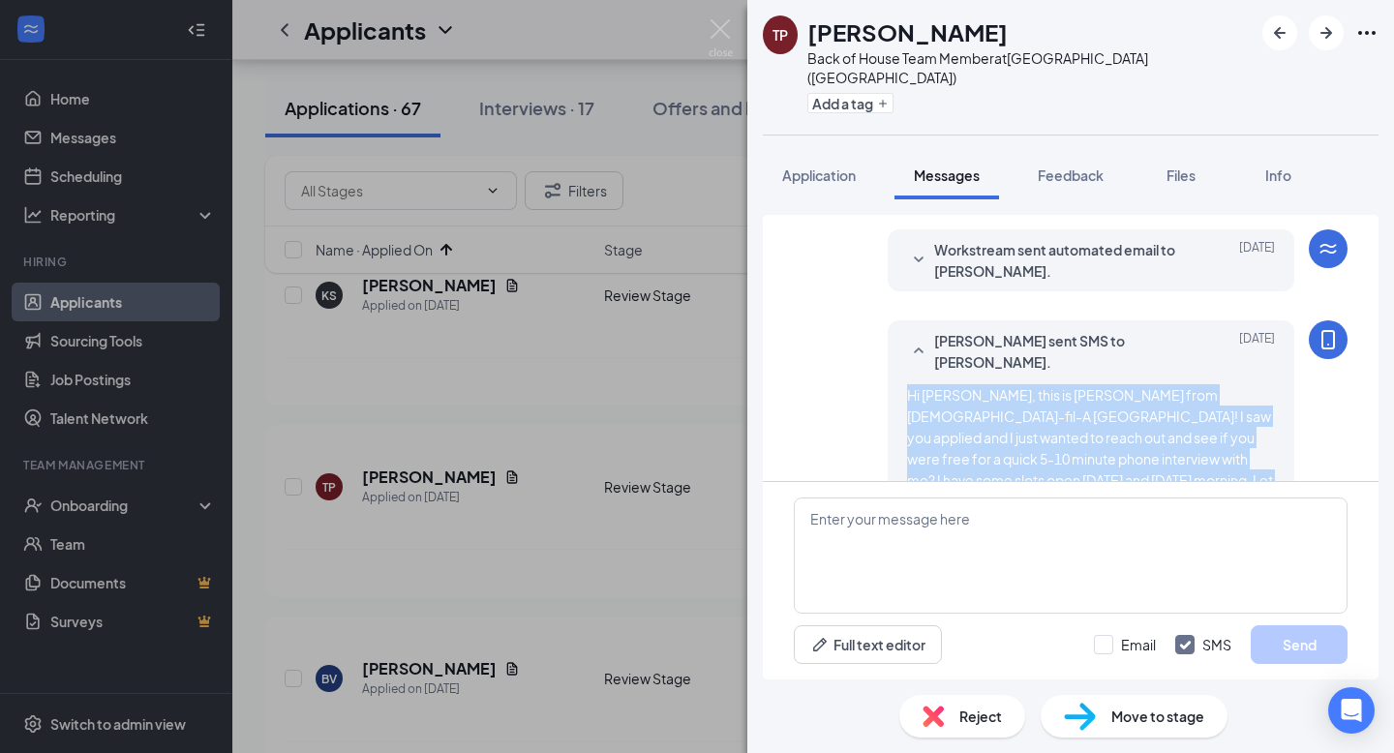
drag, startPoint x: 1226, startPoint y: 444, endPoint x: 843, endPoint y: 351, distance: 394.4
click at [843, 351] on div "RJ Allan sent SMS to Taylor Phillips. Aug 25 Hi Taylor, this is Alyssa from Chi…" at bounding box center [1071, 425] width 554 height 211
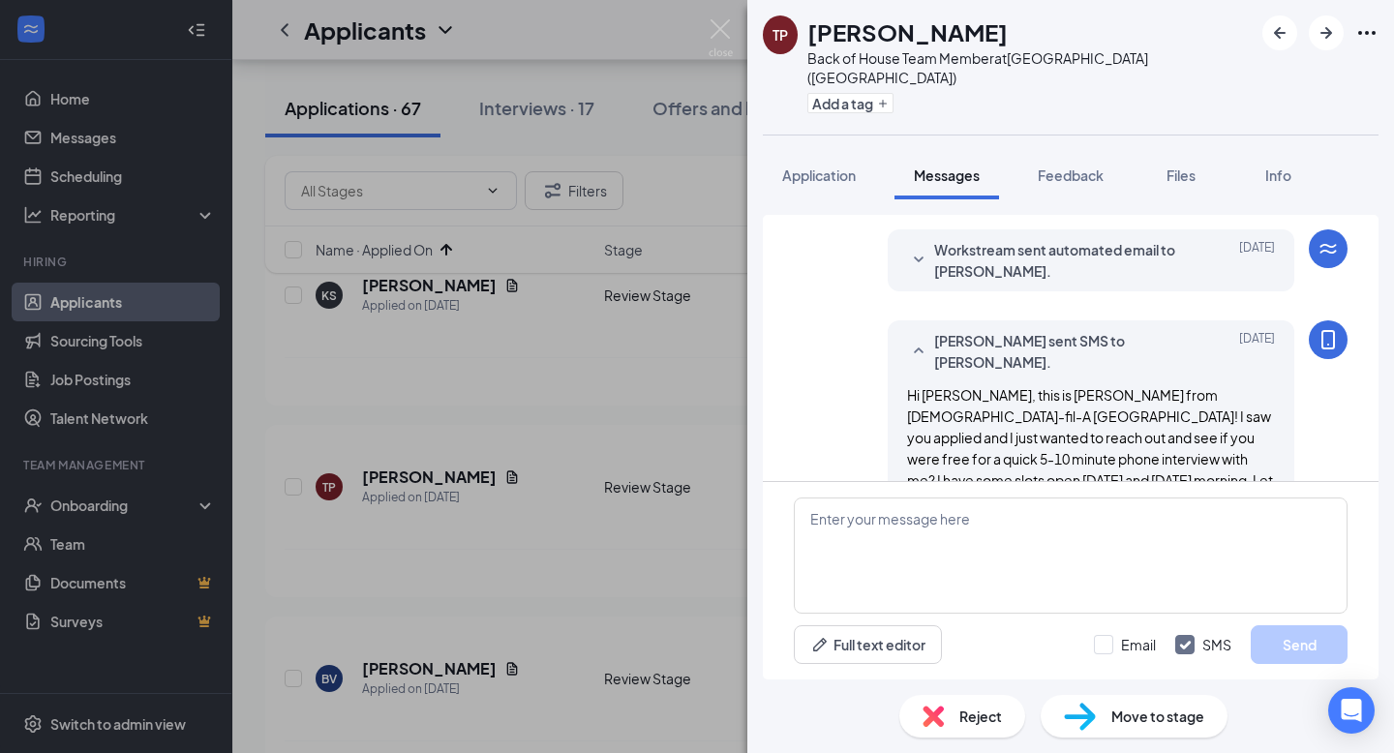
click at [520, 511] on div "TP Taylor Phillips Back of House Team Member at Middletown (OH) Add a tag Appli…" at bounding box center [697, 376] width 1394 height 753
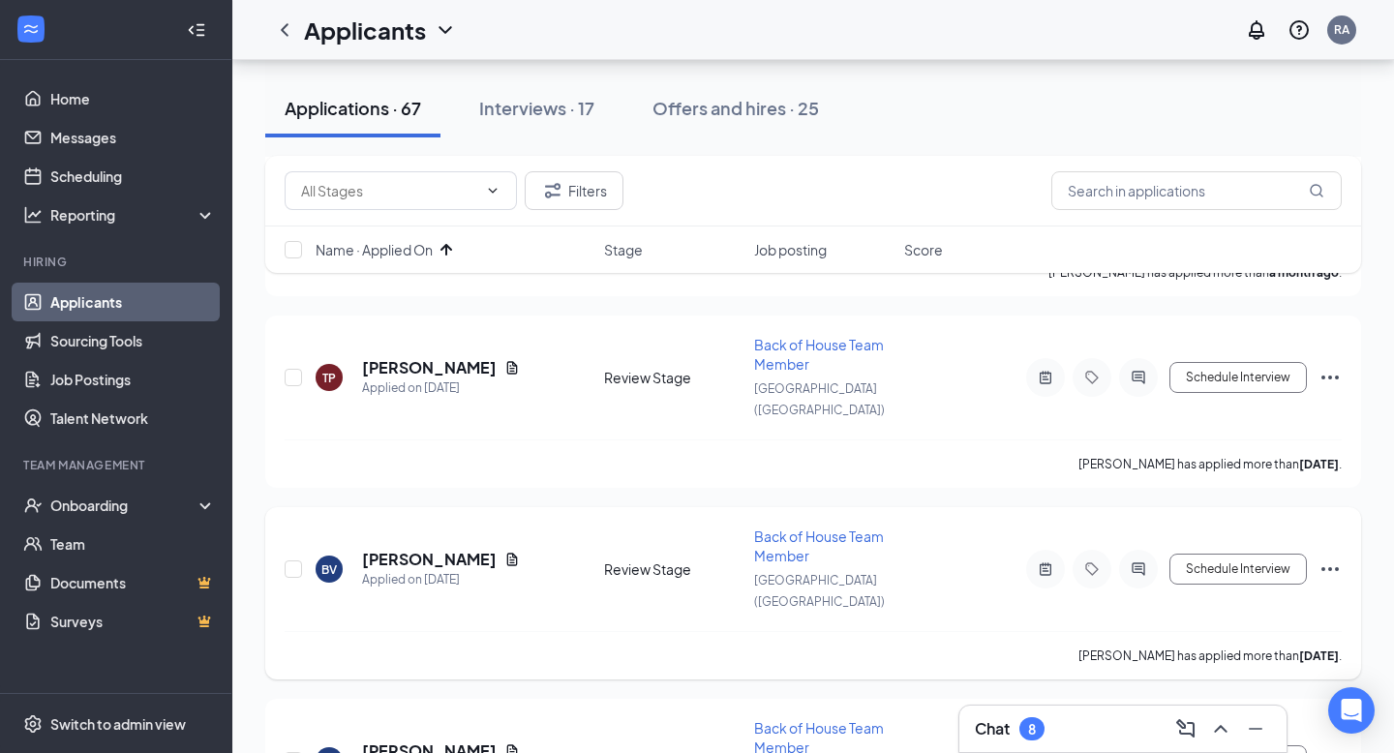
scroll to position [325, 0]
click at [1142, 368] on icon "ActiveChat" at bounding box center [1138, 375] width 23 height 15
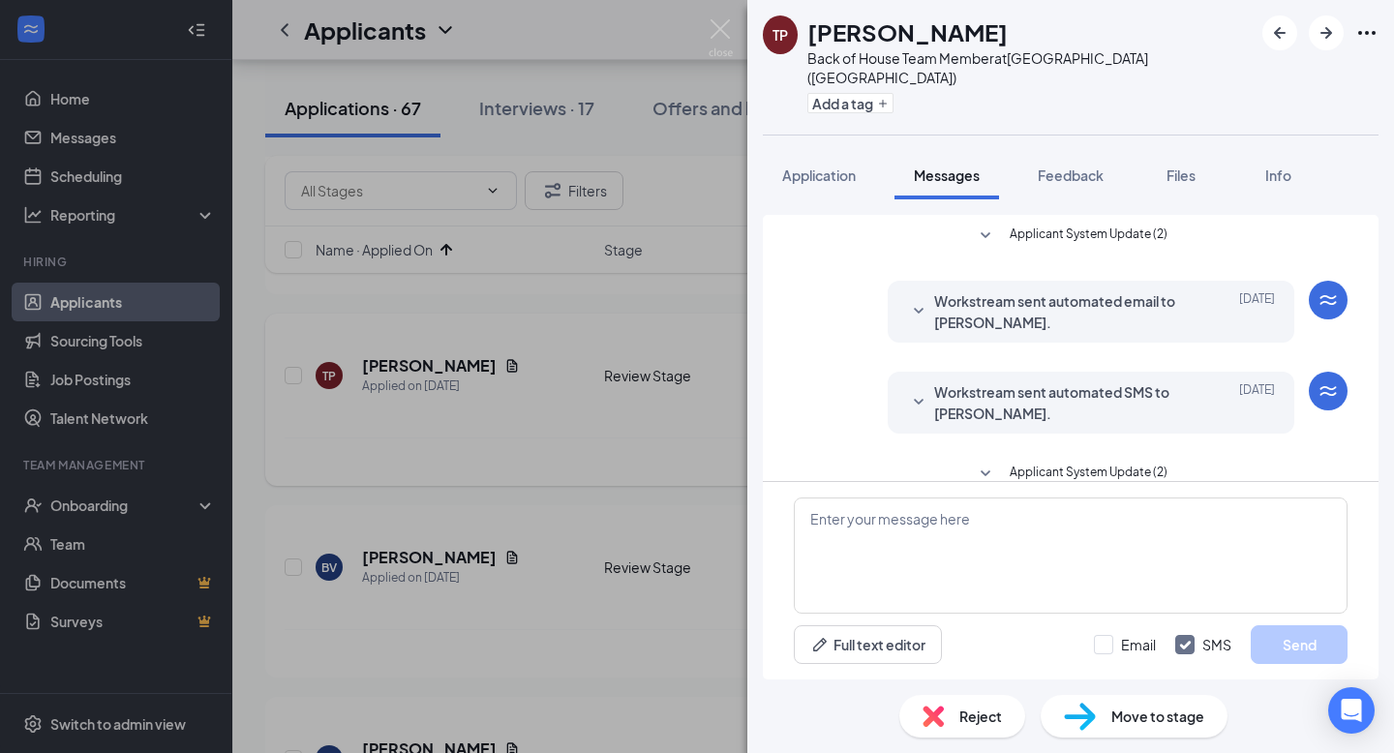
scroll to position [380, 0]
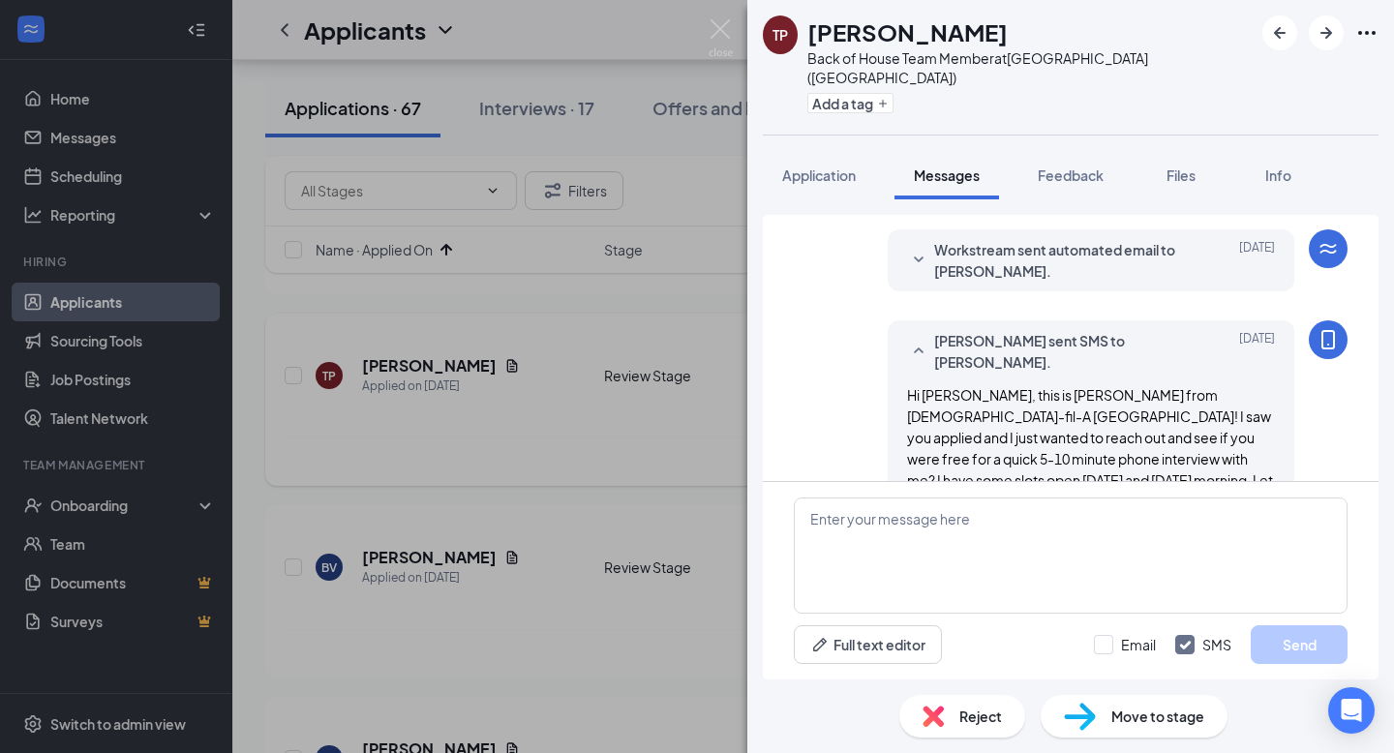
click at [581, 438] on div "TP Taylor Phillips Back of House Team Member at Middletown (OH) Add a tag Appli…" at bounding box center [697, 376] width 1394 height 753
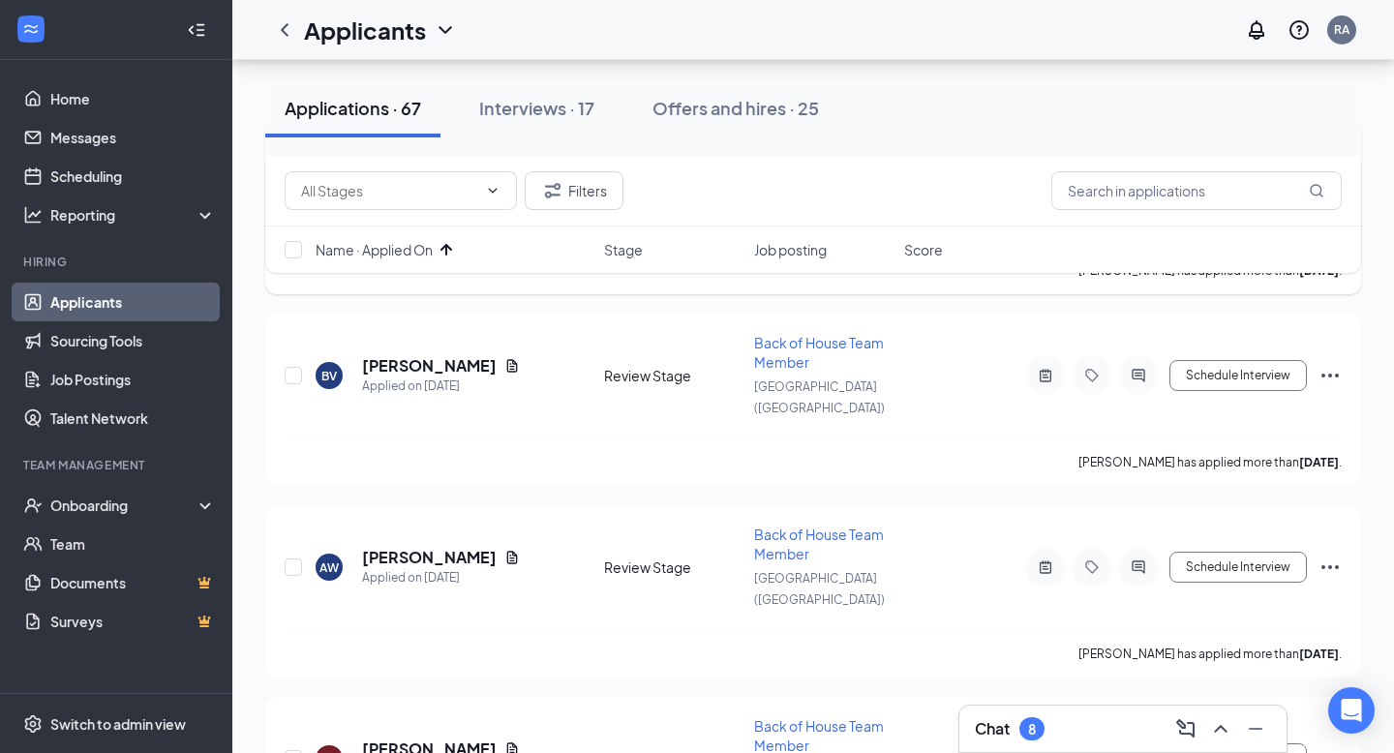
scroll to position [525, 0]
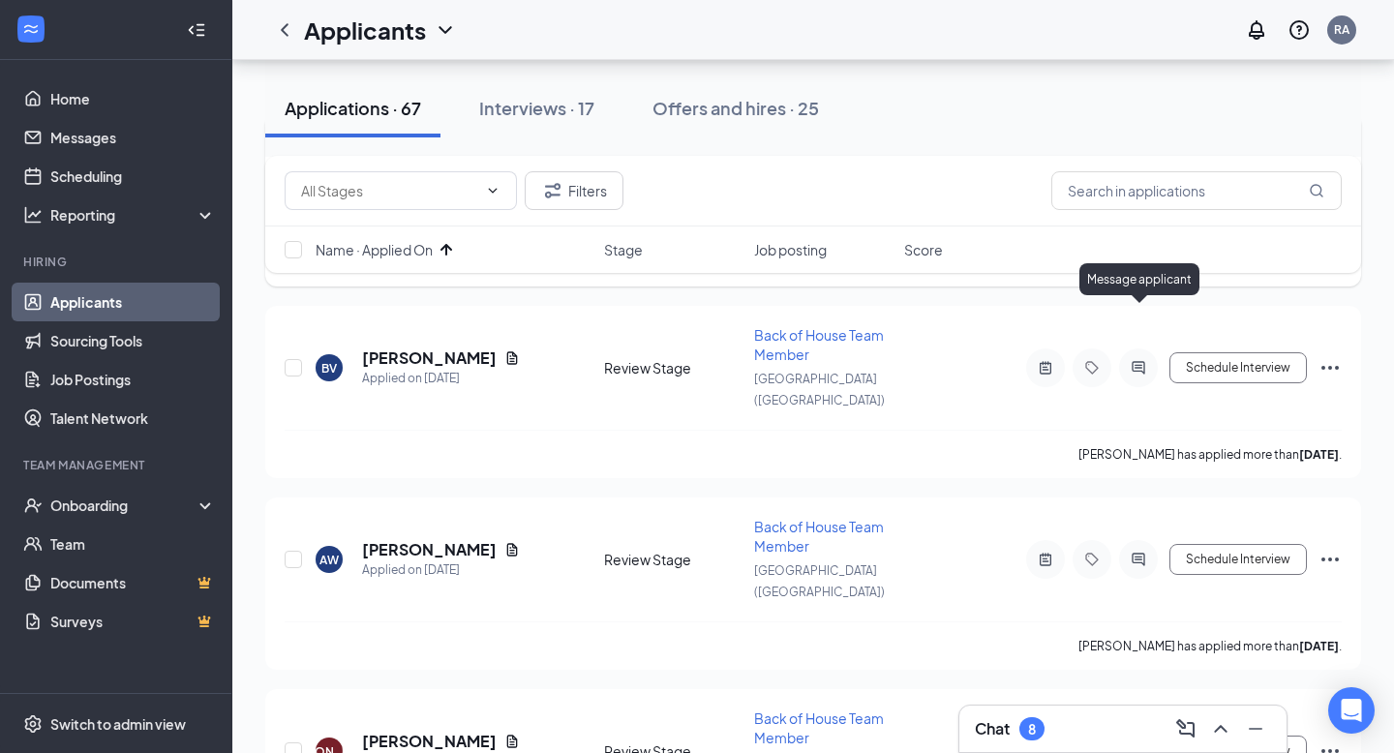
click at [1148, 360] on icon "ActiveChat" at bounding box center [1138, 367] width 23 height 15
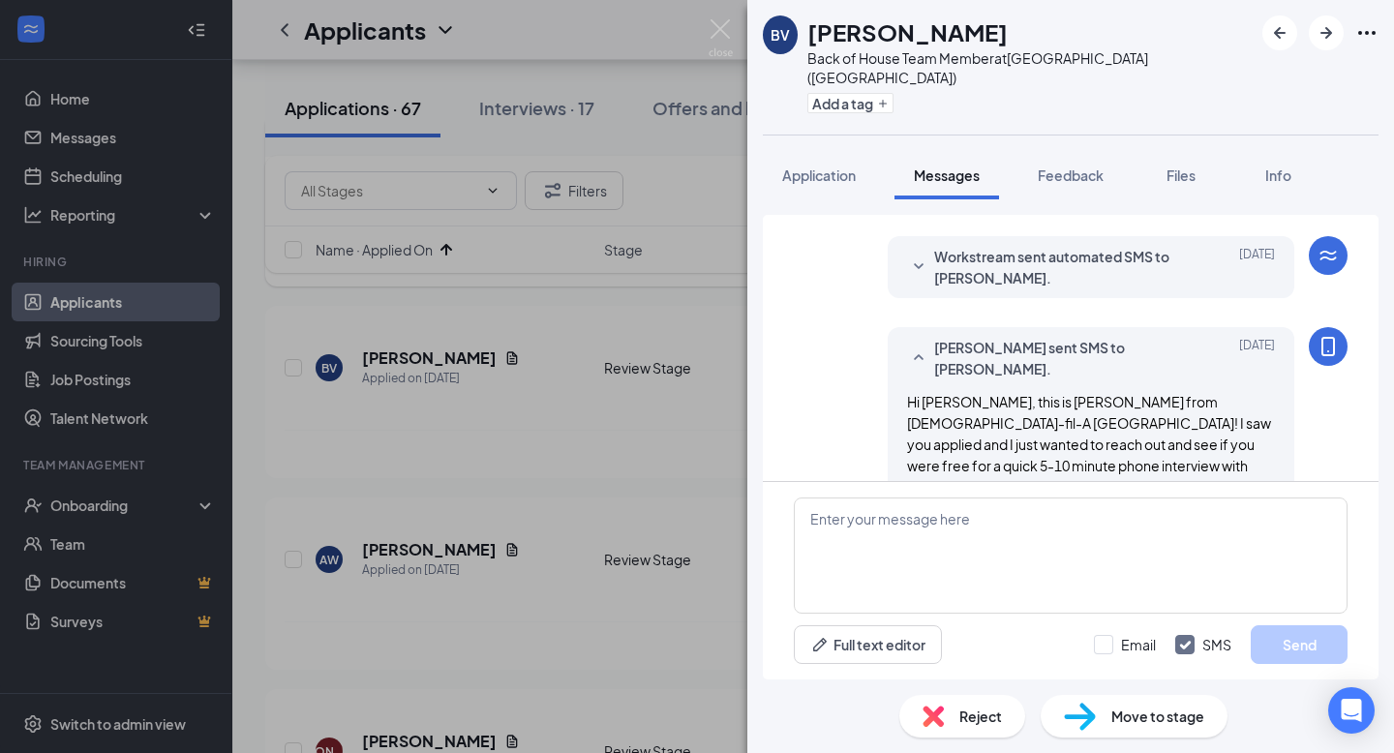
scroll to position [380, 0]
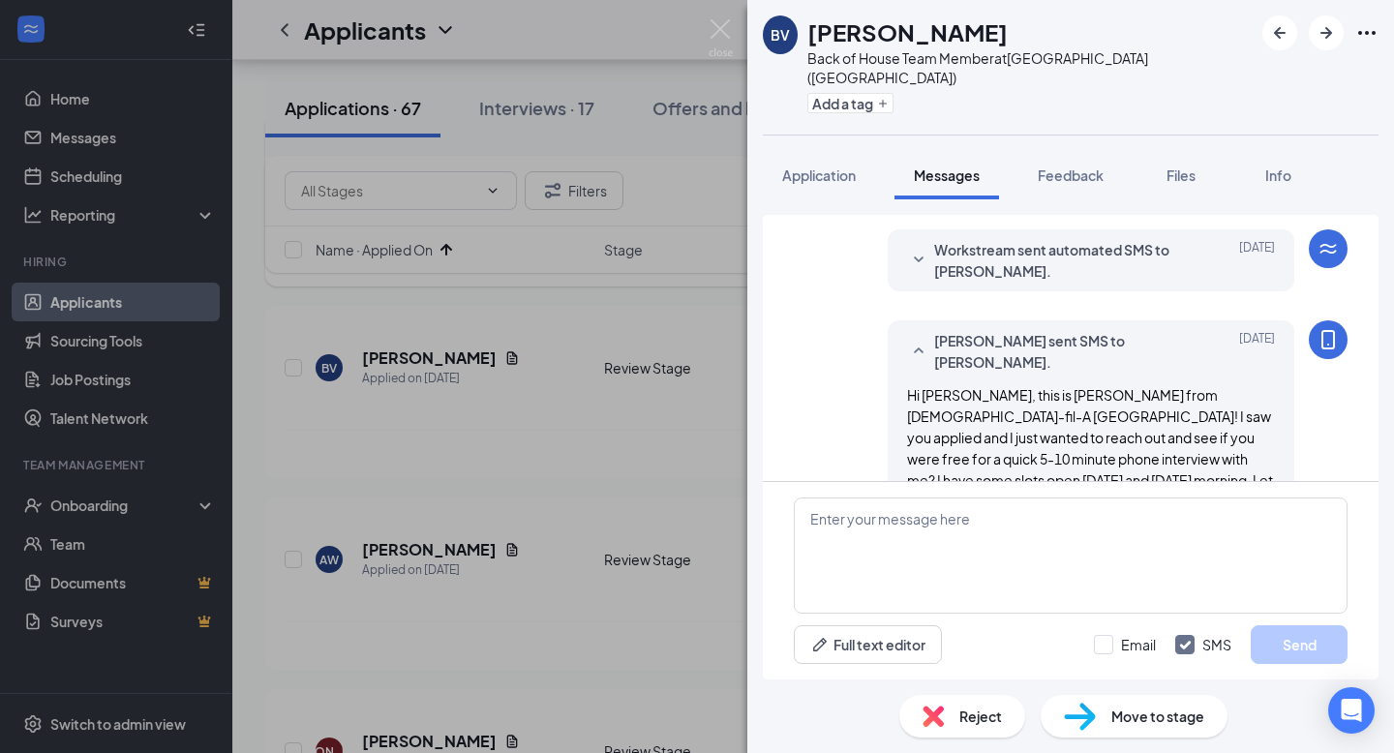
click at [635, 348] on div "BV Brandon Vance Back of House Team Member at Middletown (OH) Add a tag Applica…" at bounding box center [697, 376] width 1394 height 753
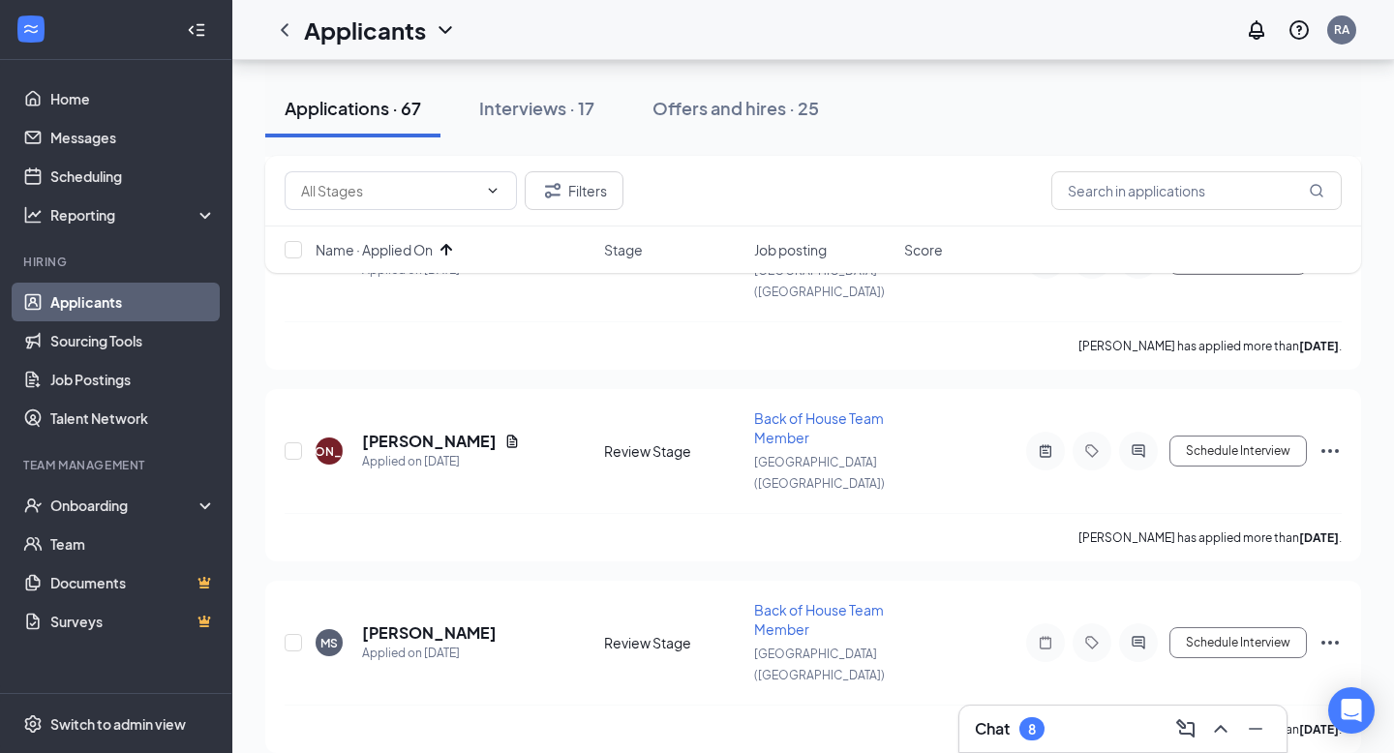
scroll to position [828, 0]
click at [1142, 632] on icon "ActiveChat" at bounding box center [1138, 639] width 23 height 15
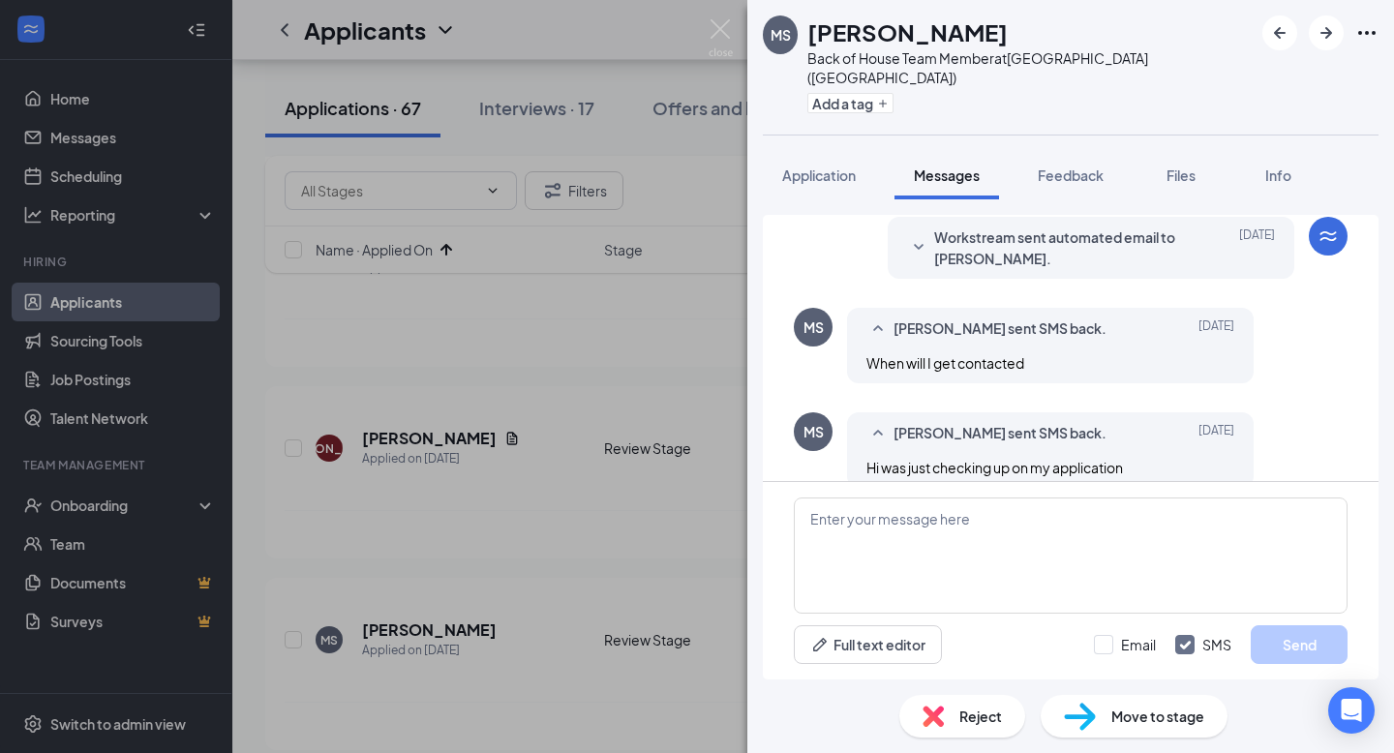
scroll to position [309, 0]
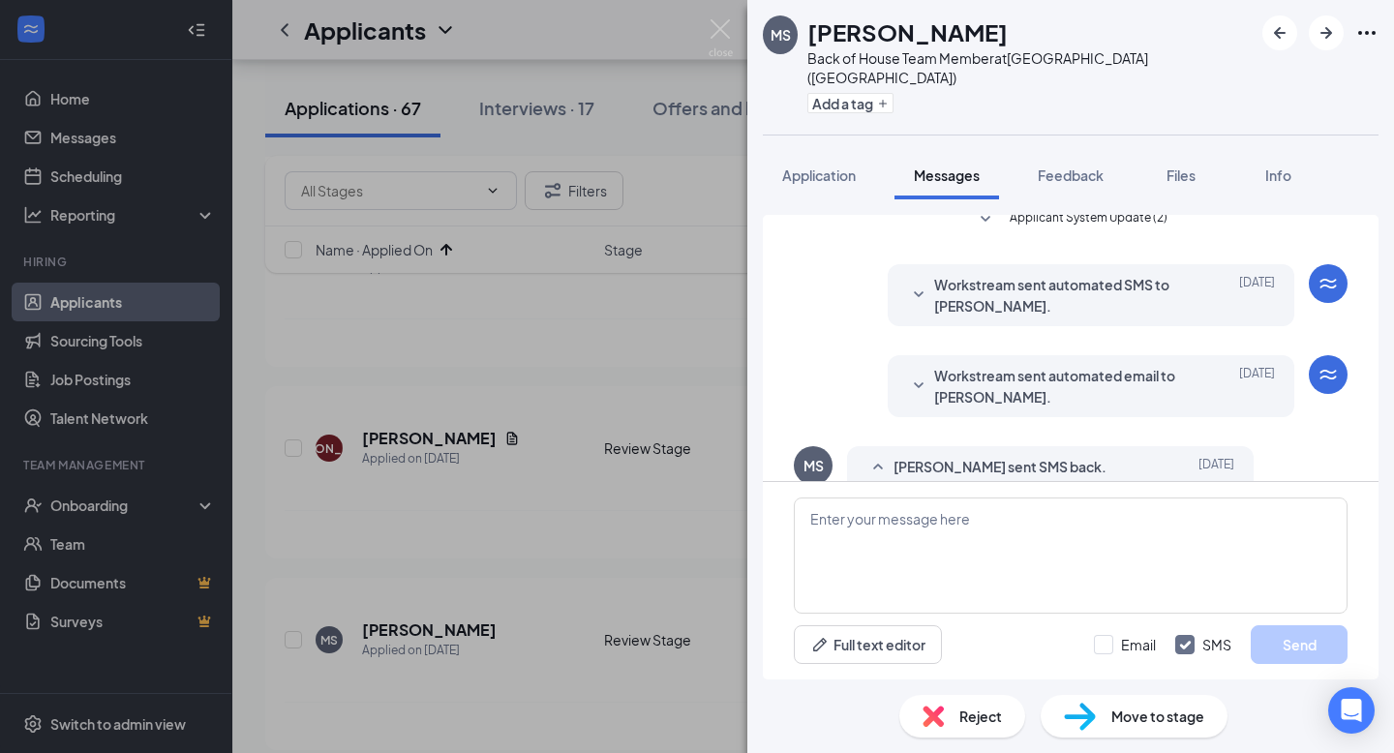
scroll to position [309, 0]
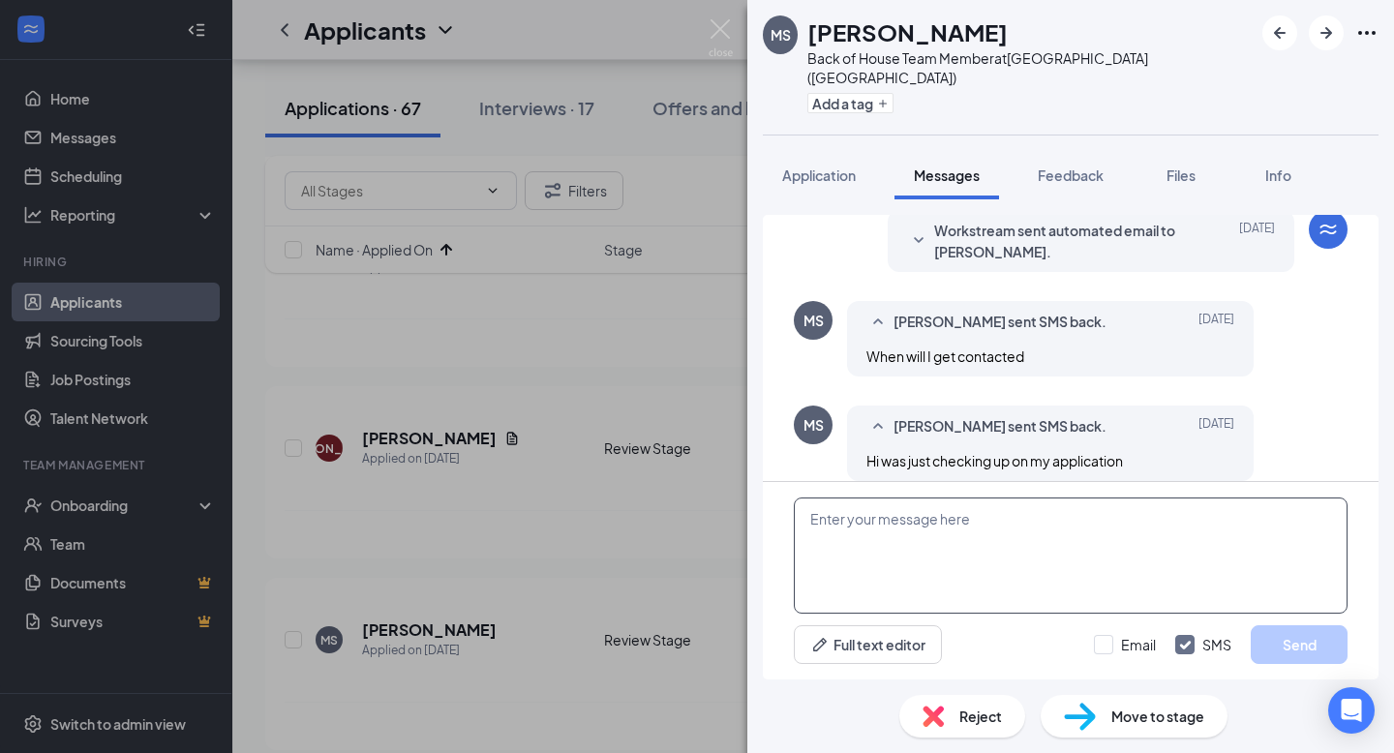
click at [976, 542] on textarea at bounding box center [1071, 556] width 554 height 116
paste textarea "Hi , this is [PERSON_NAME] from [DEMOGRAPHIC_DATA]-fil-A [GEOGRAPHIC_DATA]! I s…"
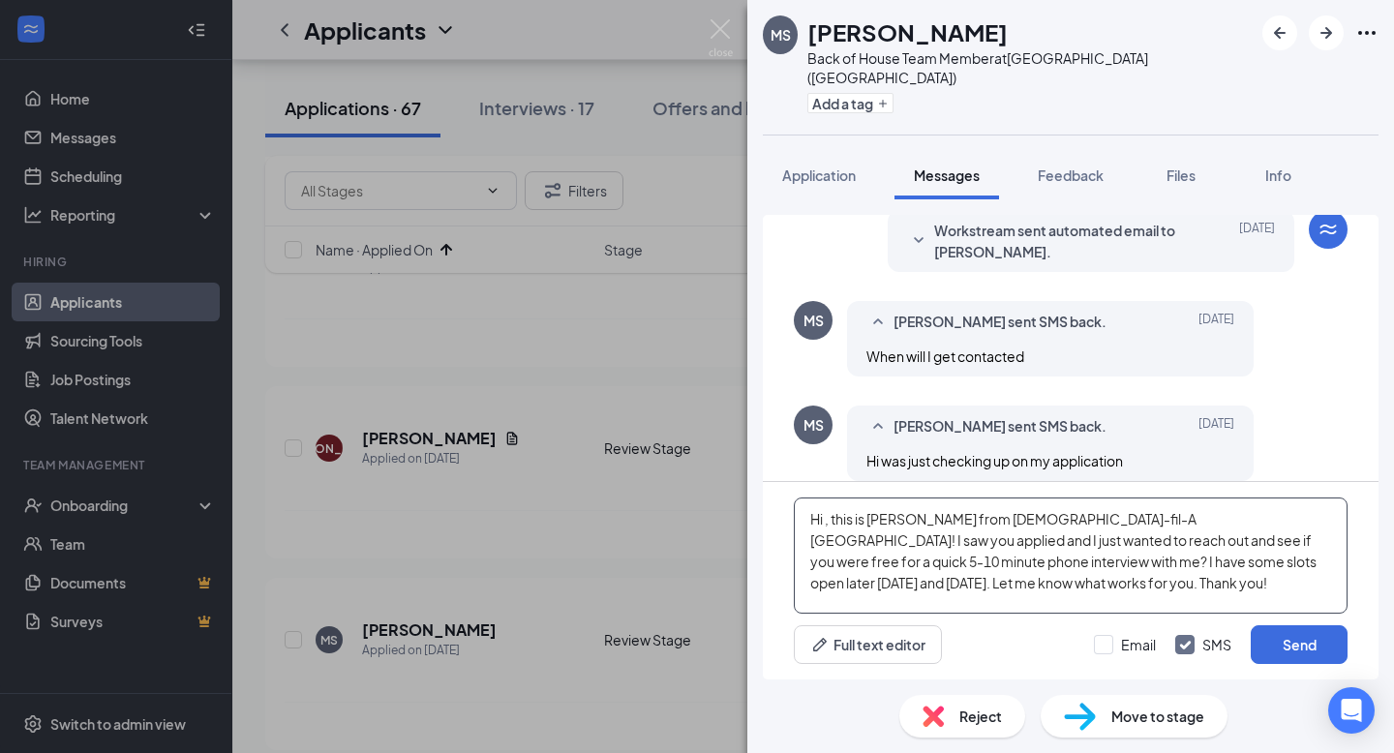
click at [829, 522] on textarea "Hi , this is [PERSON_NAME] from [DEMOGRAPHIC_DATA]-fil-A [GEOGRAPHIC_DATA]! I s…" at bounding box center [1071, 556] width 554 height 116
type textarea "Hi Maree, this is Rose from Chick-fil-A Middletown! I saw you applied and I jus…"
click at [440, 438] on div "MS Maree Sibilia Back of House Team Member at Middletown (OH) Add a tag Applica…" at bounding box center [697, 376] width 1394 height 753
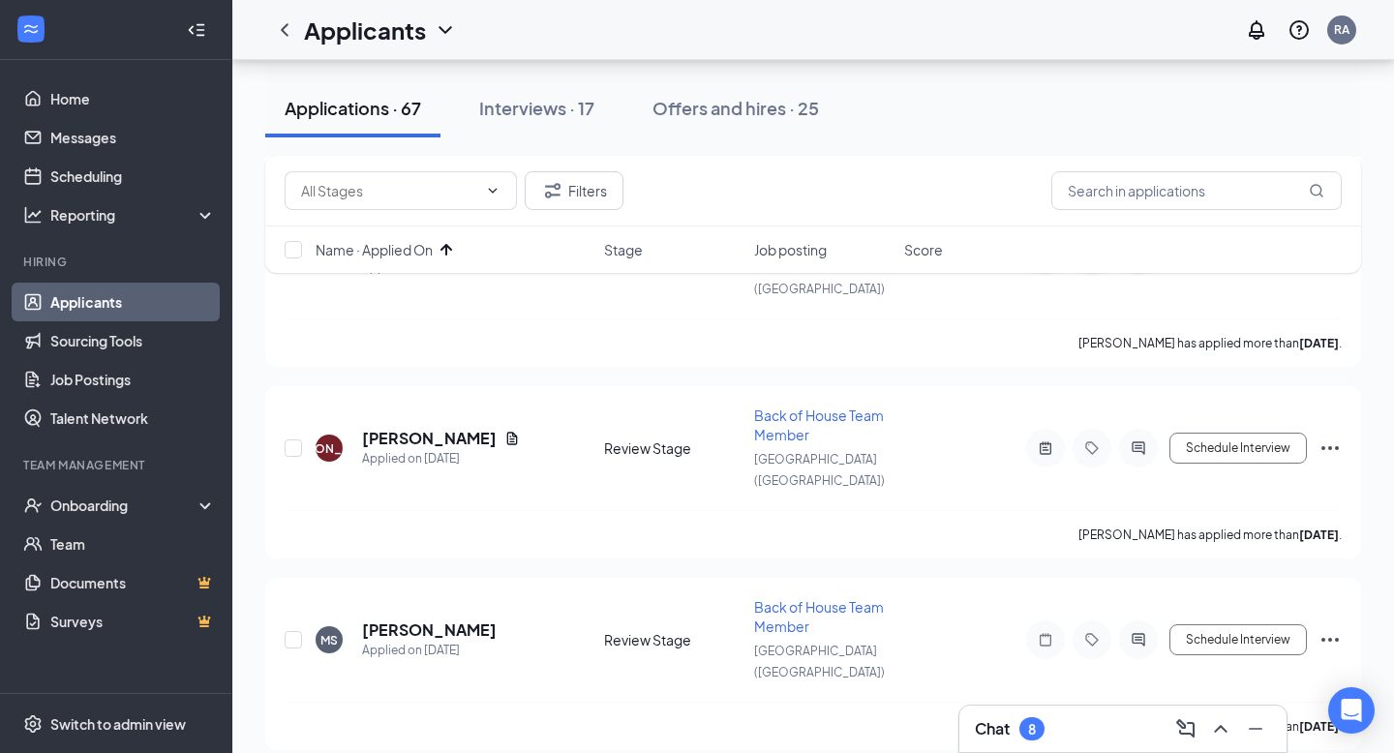
click at [714, 25] on div "Applicants RA" at bounding box center [813, 30] width 1162 height 60
click at [425, 619] on h5 "[PERSON_NAME]" at bounding box center [429, 629] width 135 height 21
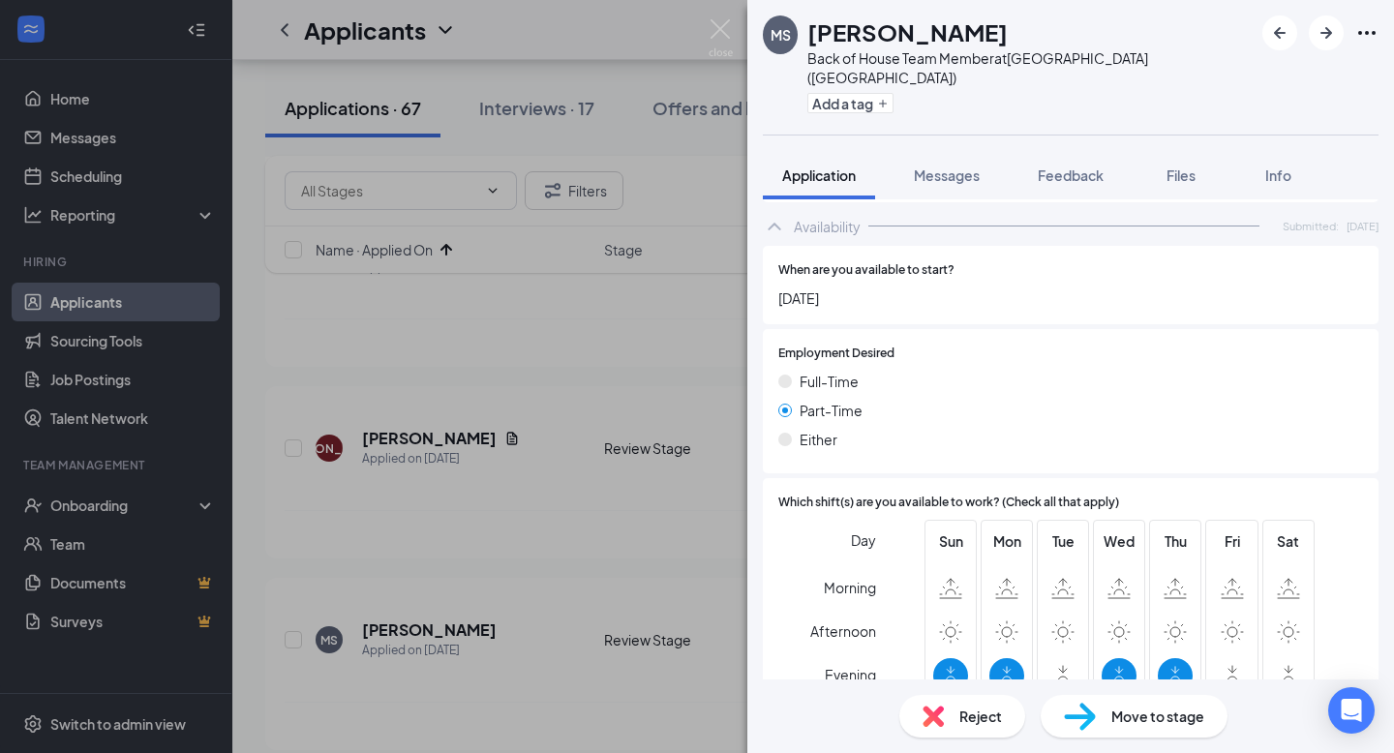
scroll to position [1204, 0]
click at [929, 168] on button "Messages" at bounding box center [946, 175] width 105 height 48
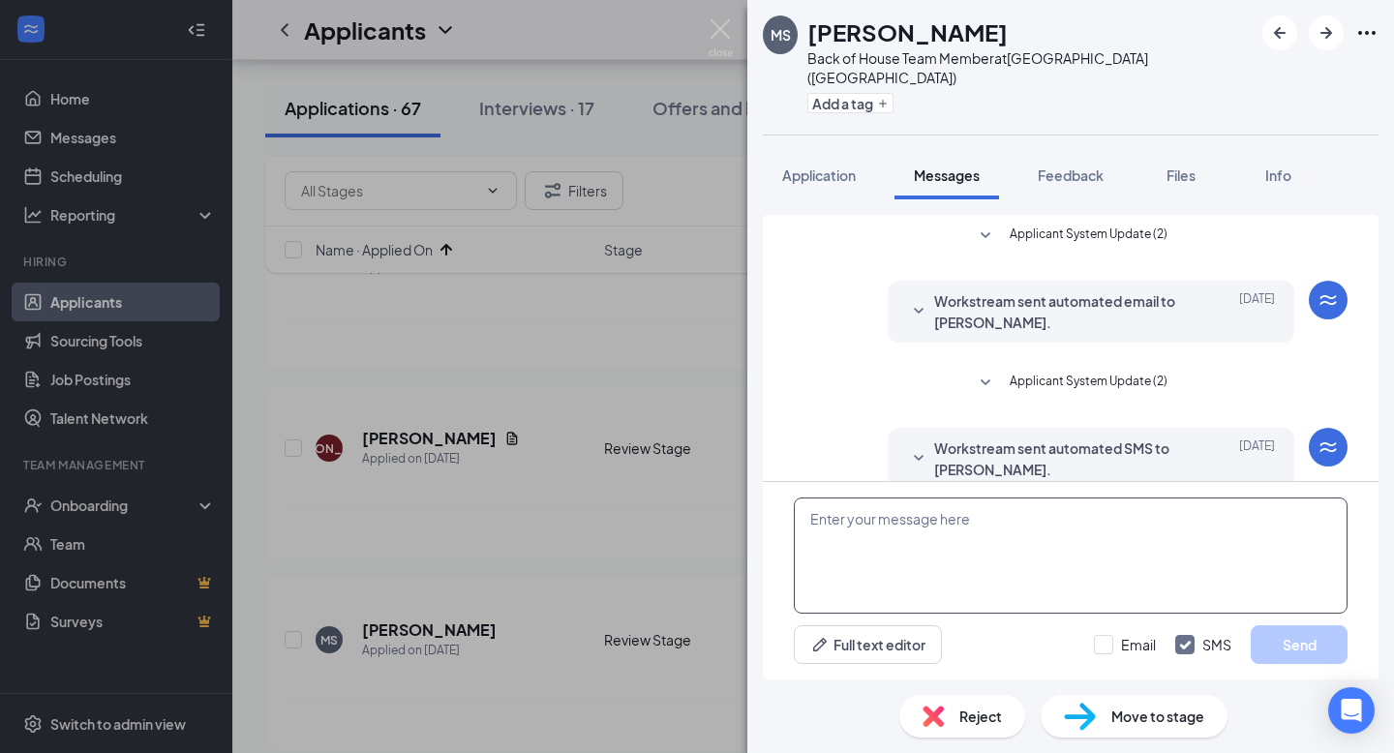
click at [954, 517] on textarea at bounding box center [1071, 556] width 554 height 116
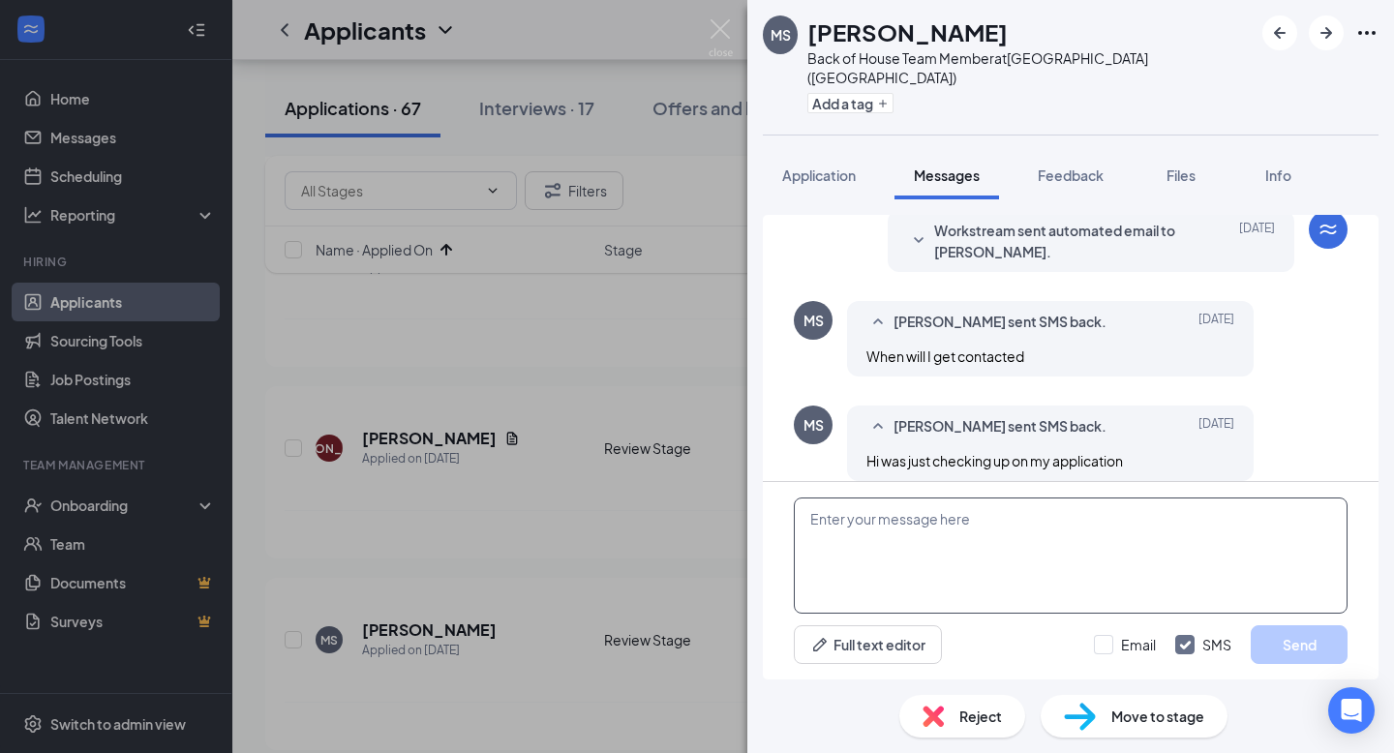
paste textarea "Hi , this is [PERSON_NAME] from [DEMOGRAPHIC_DATA]-fil-A [GEOGRAPHIC_DATA]! I s…"
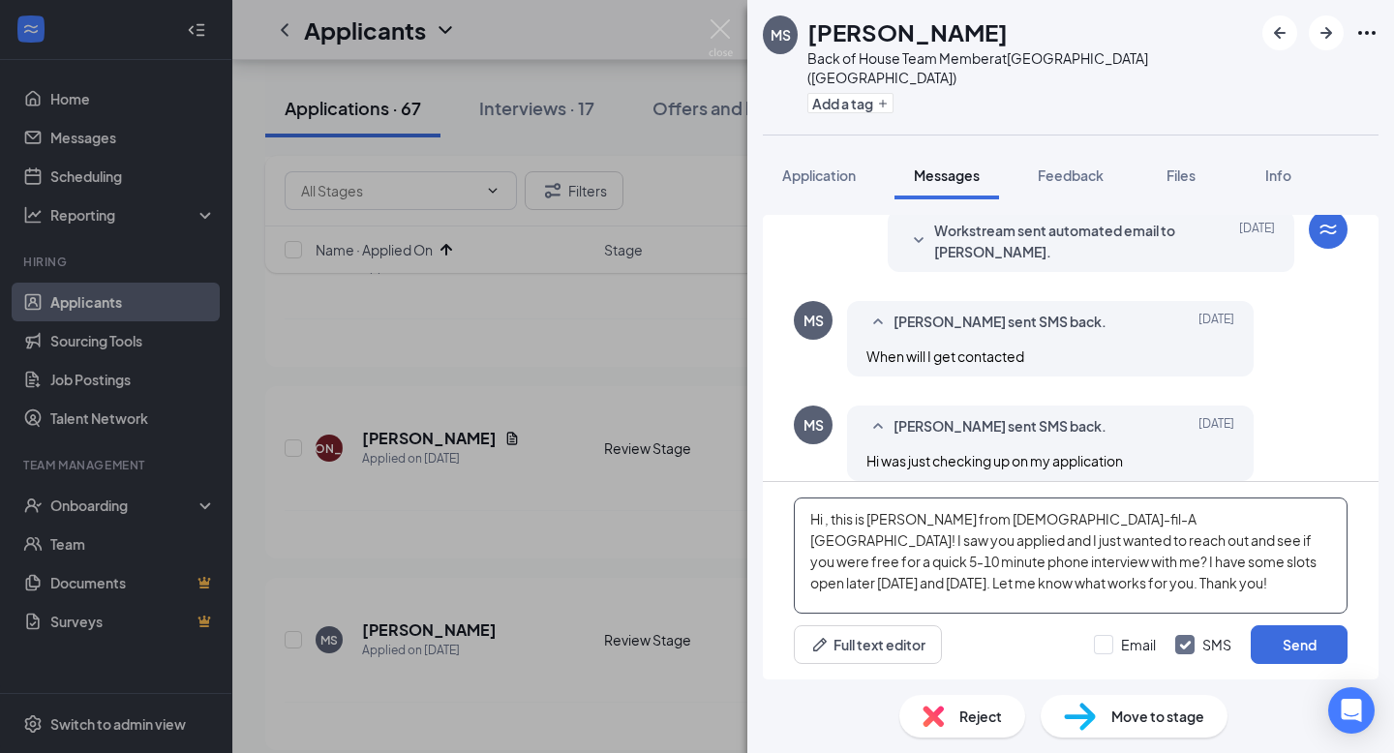
click at [1105, 522] on textarea "Hi , this is [PERSON_NAME] from [DEMOGRAPHIC_DATA]-fil-A [GEOGRAPHIC_DATA]! I s…" at bounding box center [1071, 556] width 554 height 116
click at [826, 521] on textarea "Hi , this is Rose from Chick-fil-A Middletown! I just saw you applied and I jus…" at bounding box center [1071, 556] width 554 height 116
type textarea "Hi Maree, this is Rose from Chick-fil-A Middletown! I just saw you applied and …"
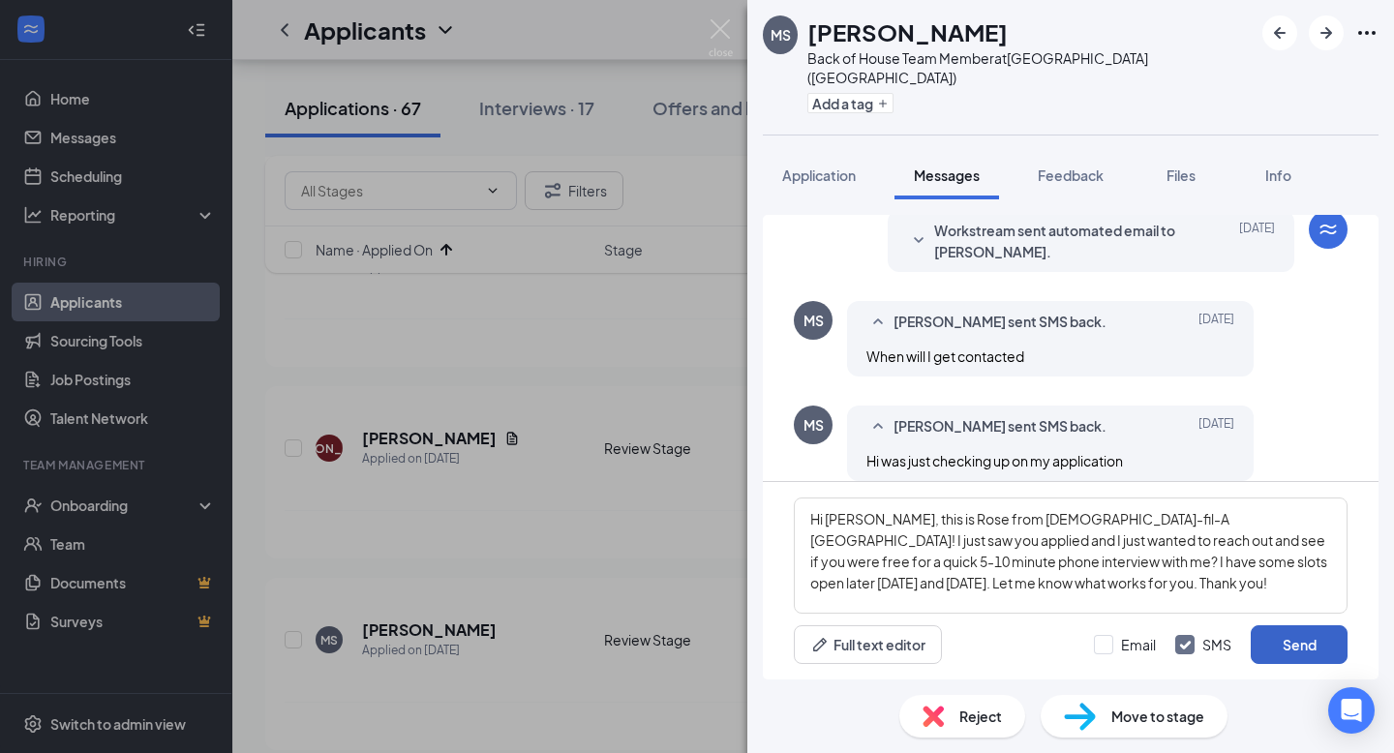
click at [1325, 649] on button "Send" at bounding box center [1299, 644] width 97 height 39
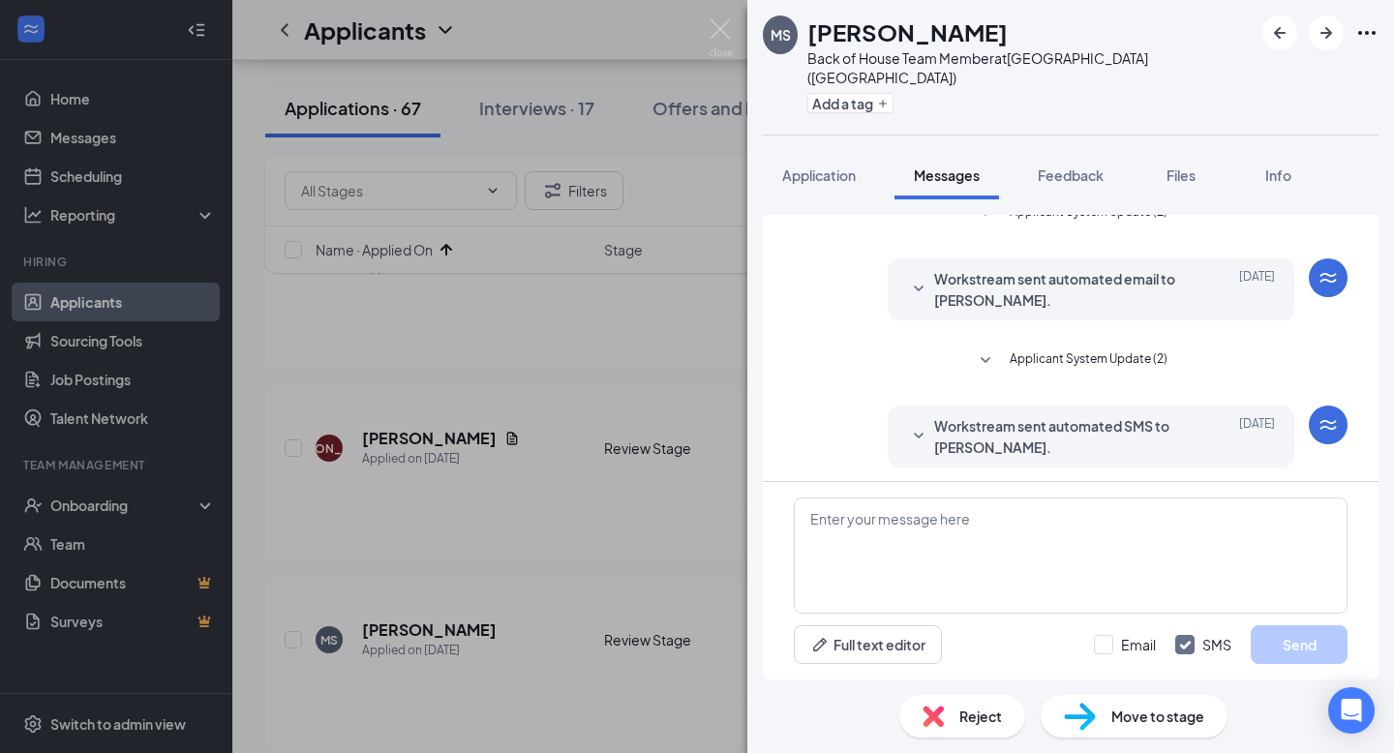
scroll to position [498, 0]
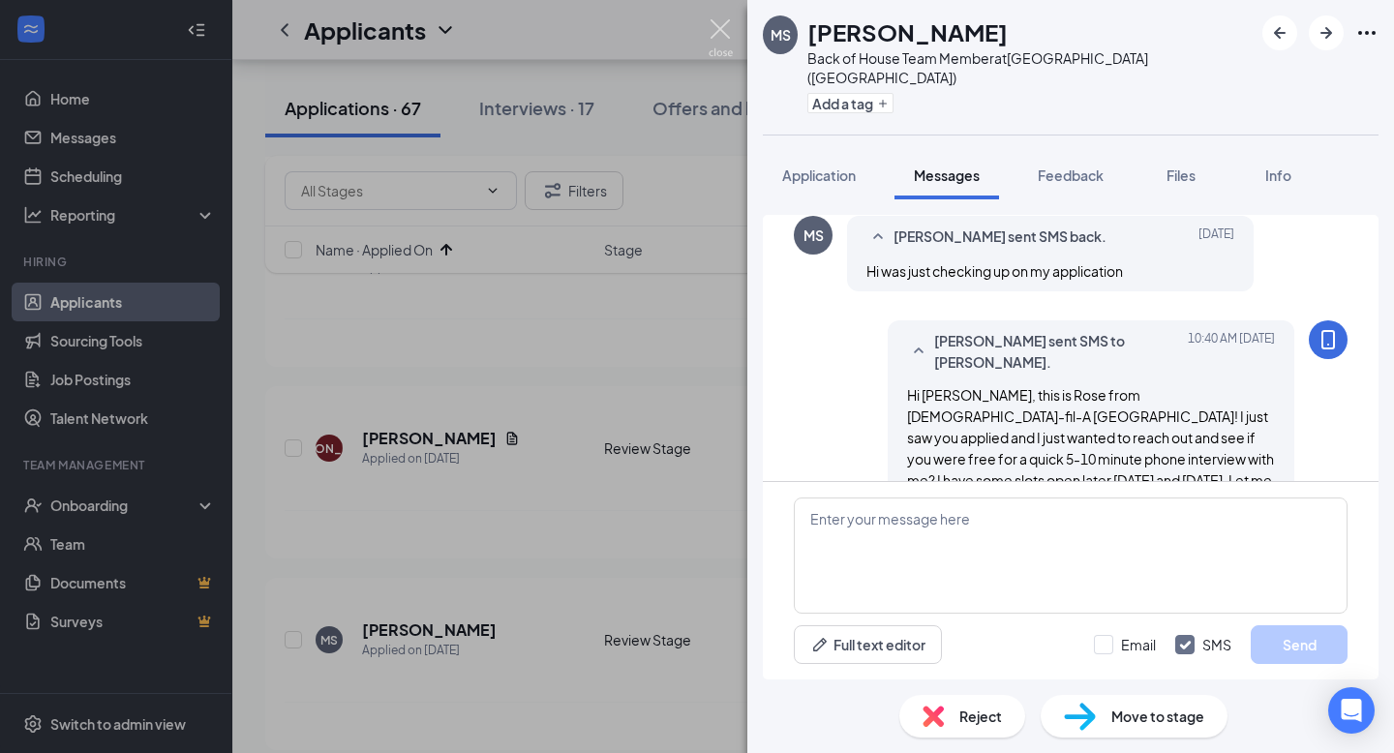
click at [719, 29] on img at bounding box center [721, 38] width 24 height 38
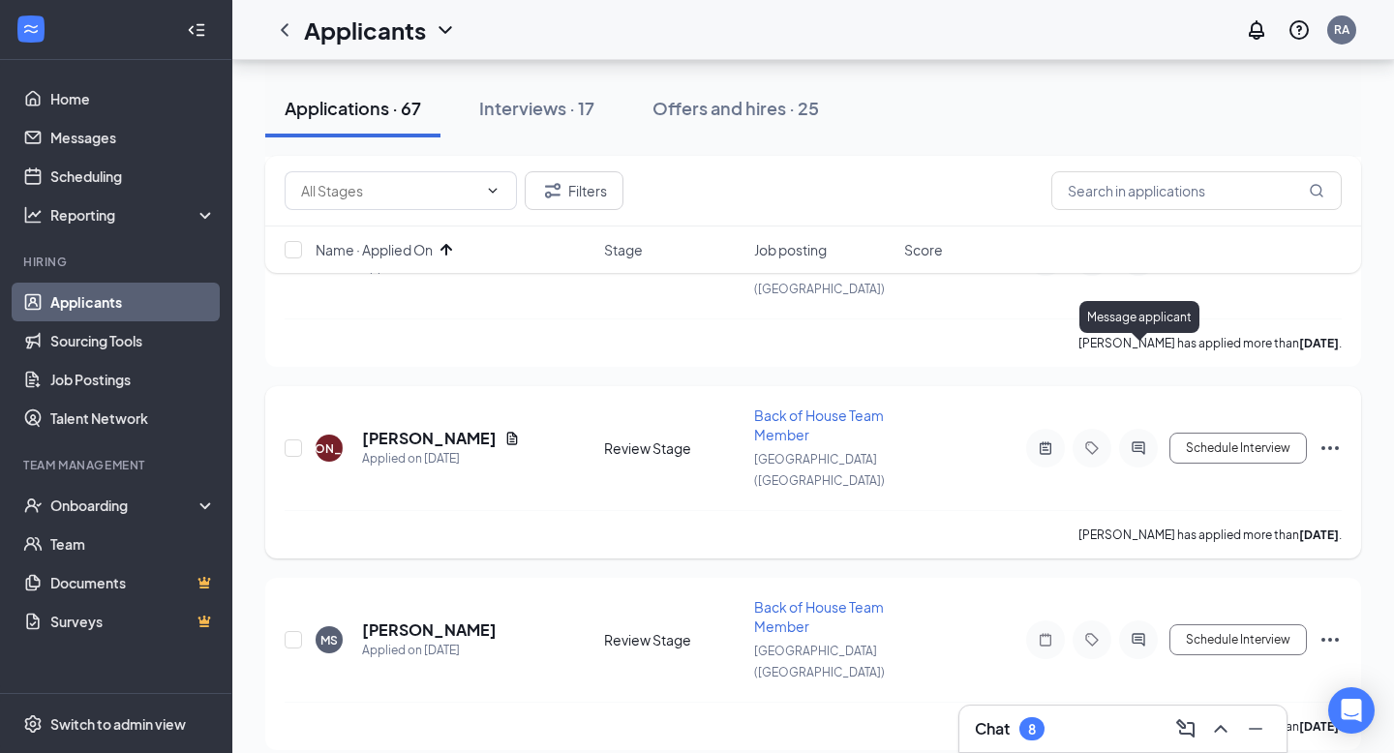
click at [1133, 429] on div at bounding box center [1138, 448] width 39 height 39
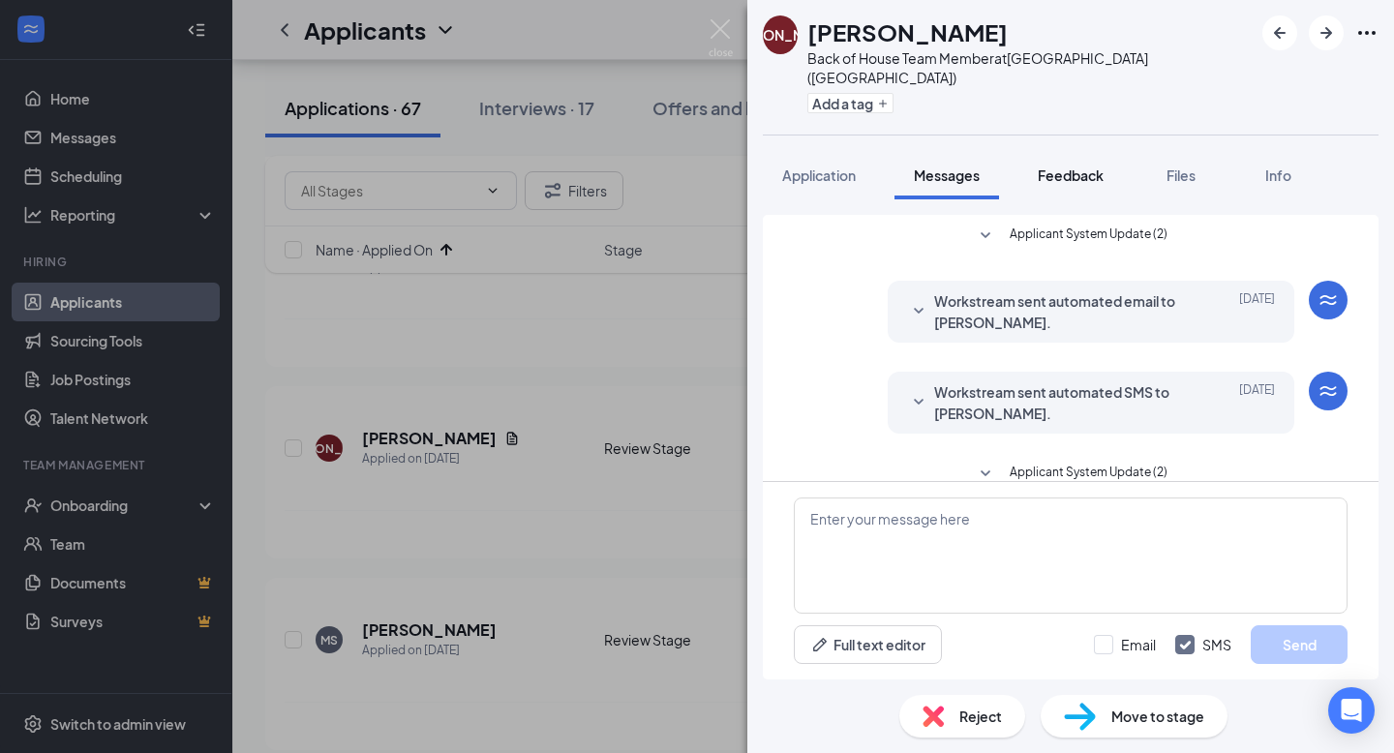
scroll to position [7, 0]
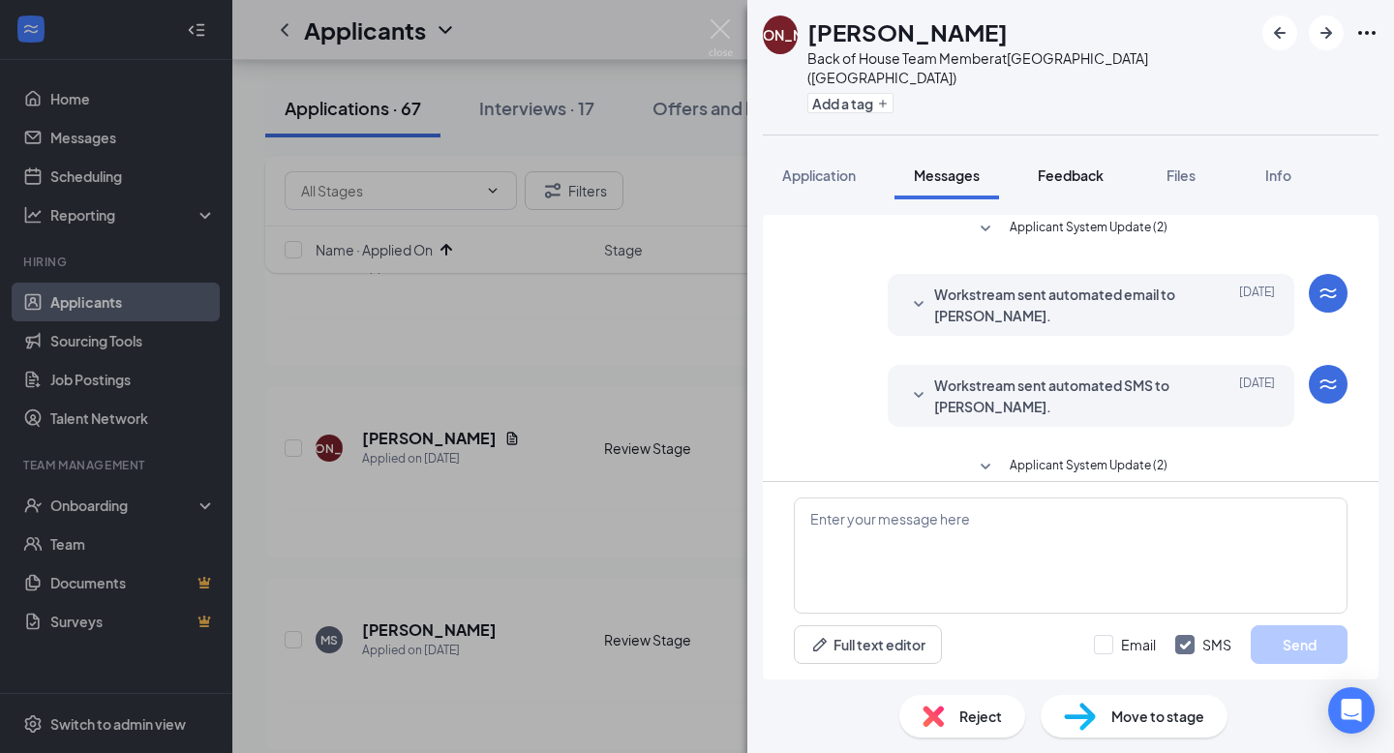
click at [1065, 166] on span "Feedback" at bounding box center [1071, 174] width 66 height 17
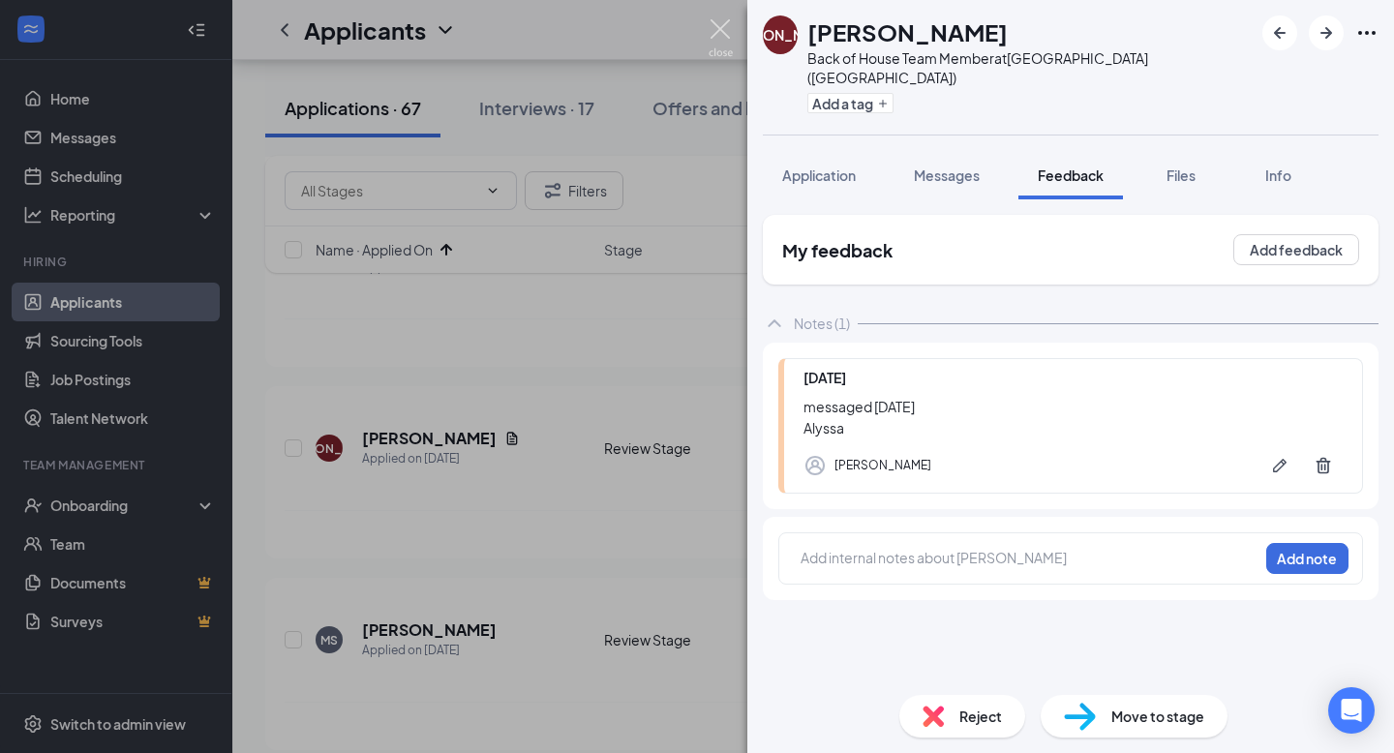
click at [723, 28] on img at bounding box center [721, 38] width 24 height 38
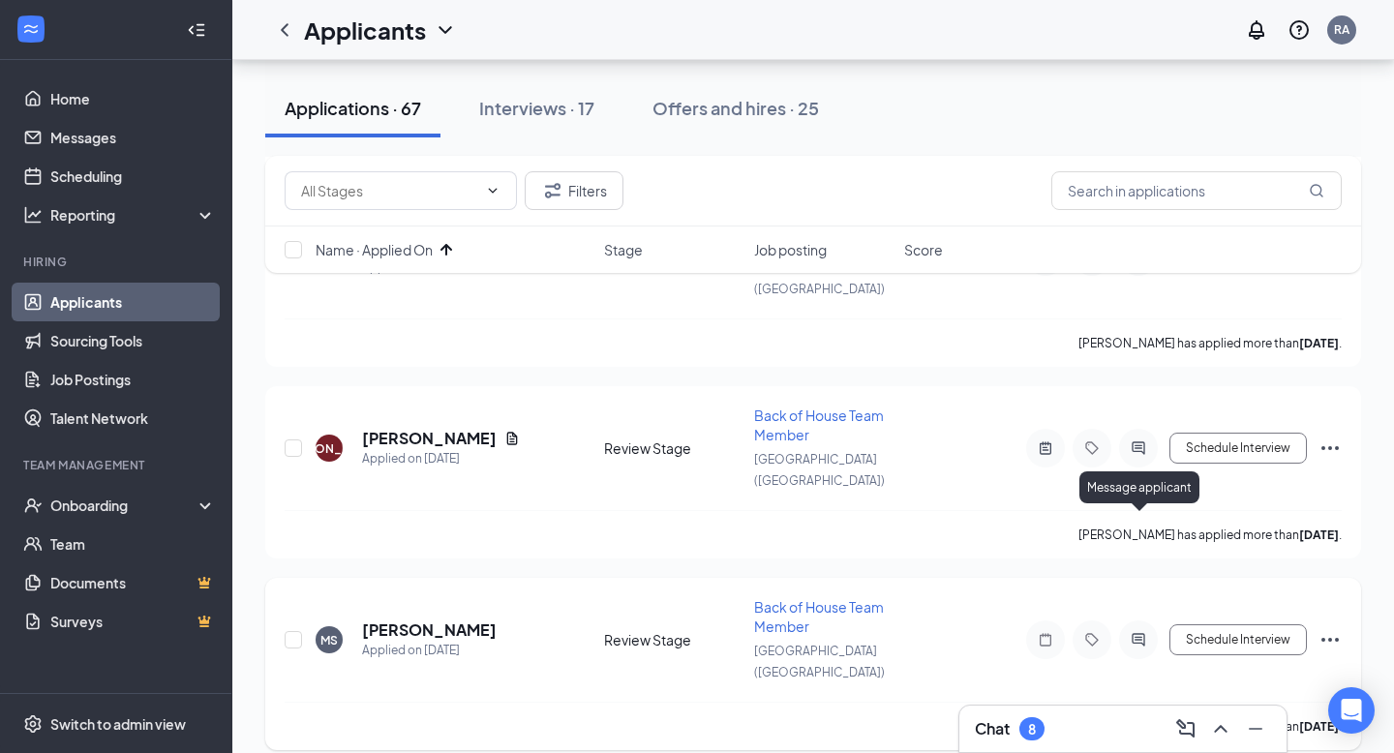
click at [1141, 633] on icon "ActiveChat" at bounding box center [1138, 639] width 13 height 13
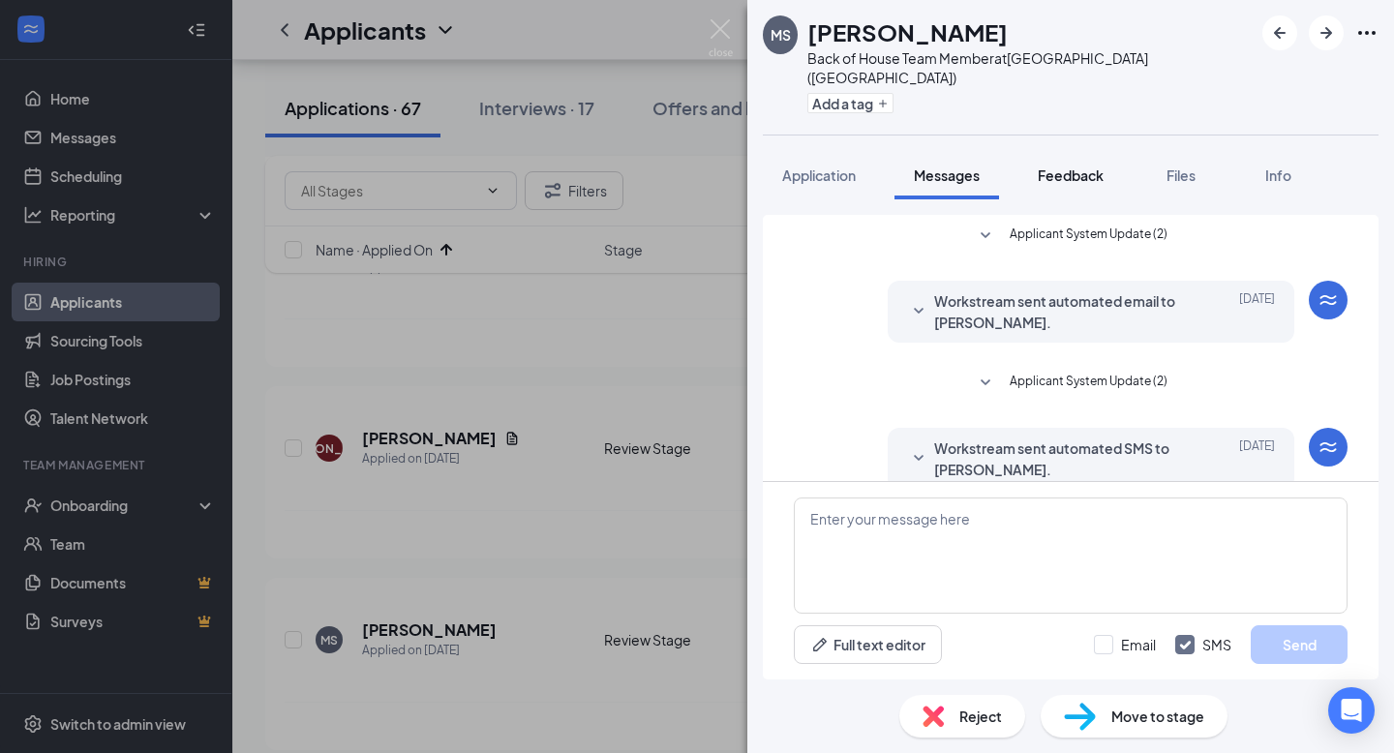
scroll to position [498, 0]
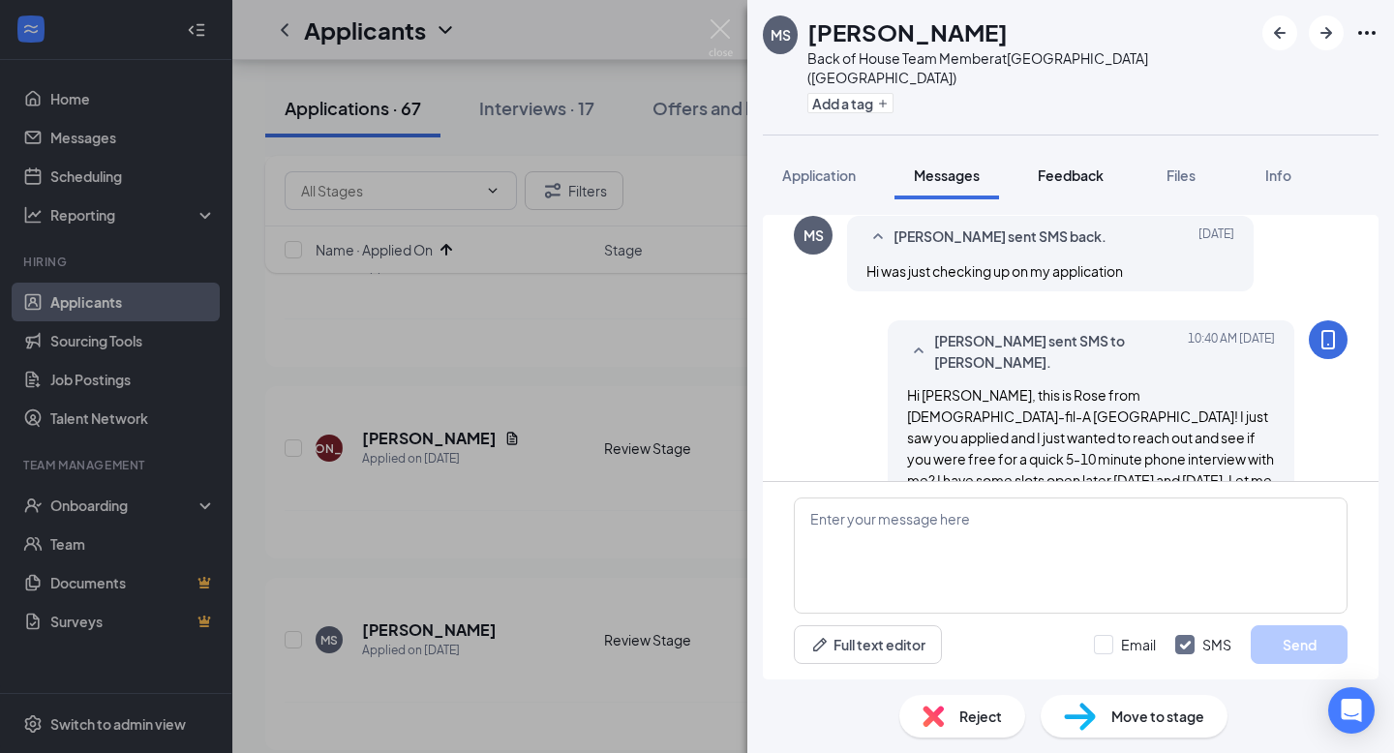
click at [1063, 166] on span "Feedback" at bounding box center [1071, 174] width 66 height 17
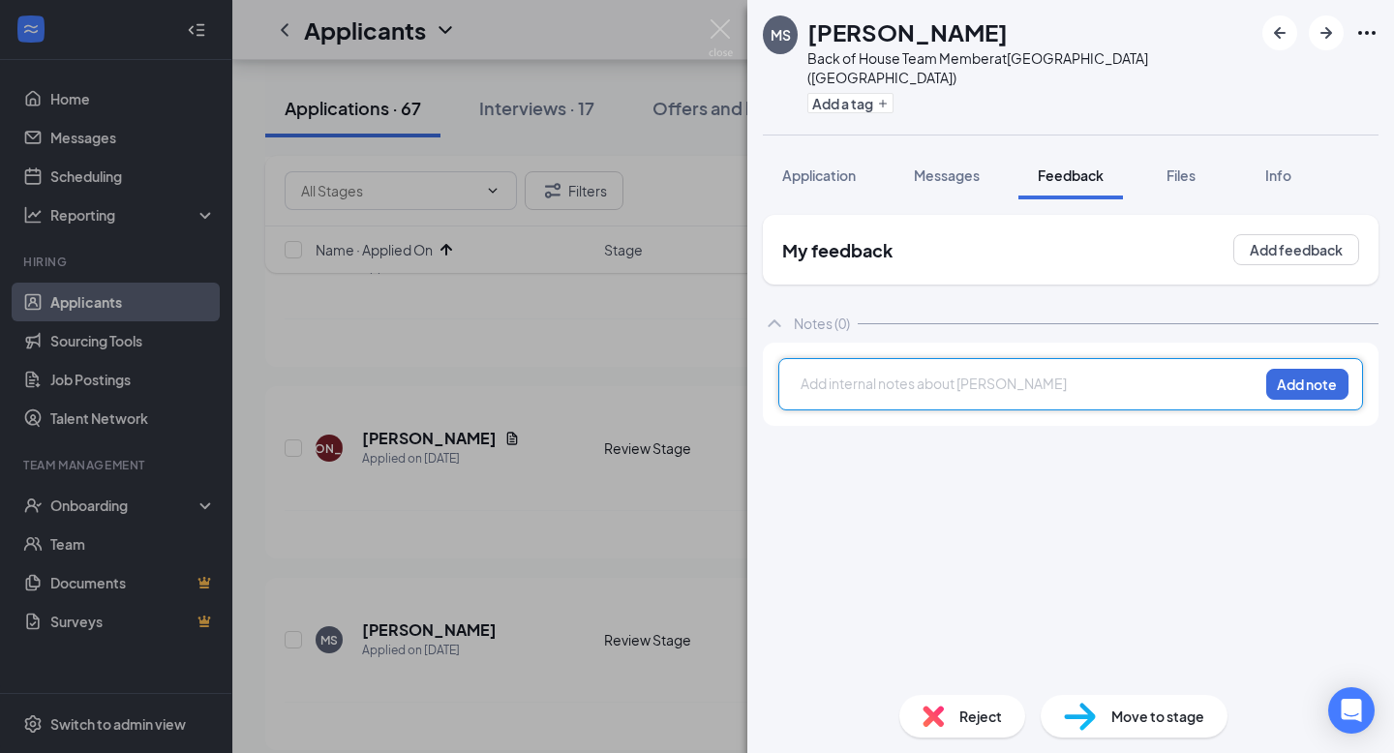
click at [930, 374] on div at bounding box center [1029, 384] width 456 height 20
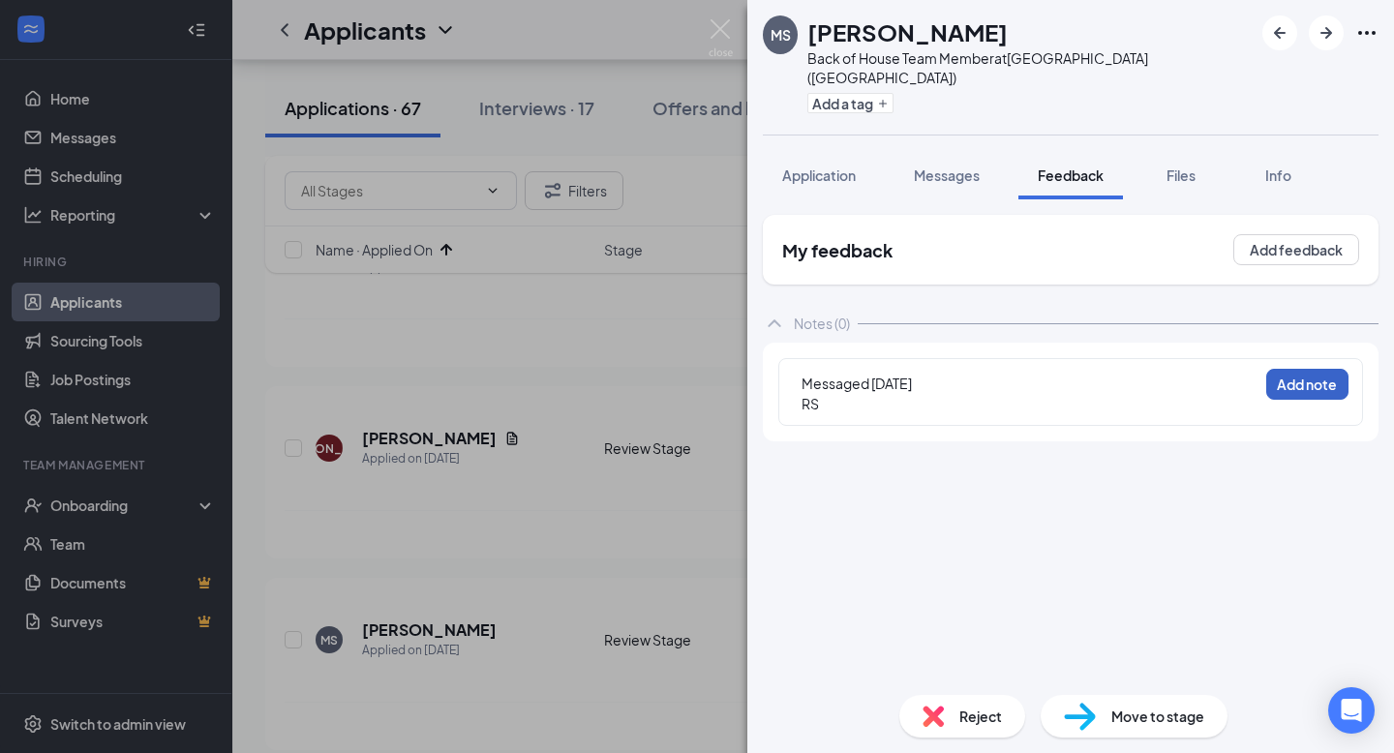
click at [1325, 370] on button "Add note" at bounding box center [1307, 384] width 82 height 31
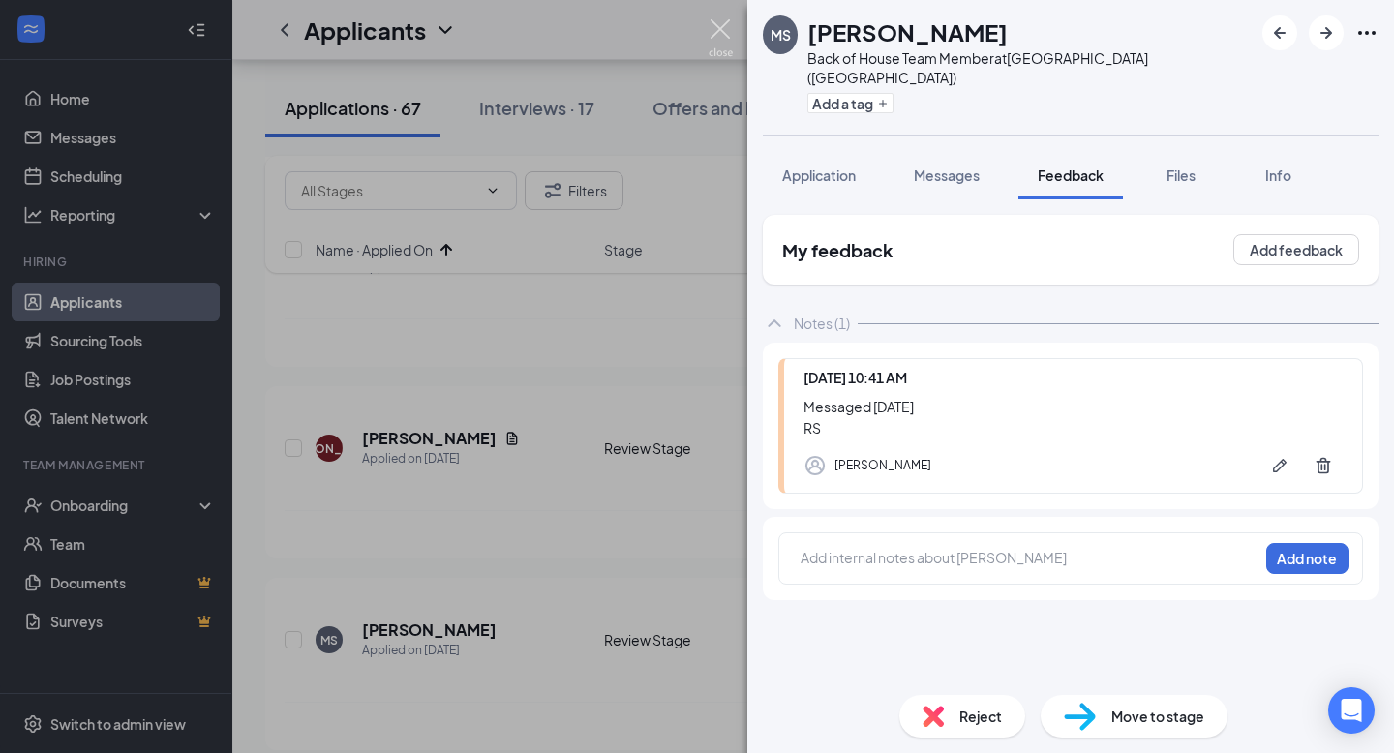
click at [723, 38] on img at bounding box center [721, 38] width 24 height 38
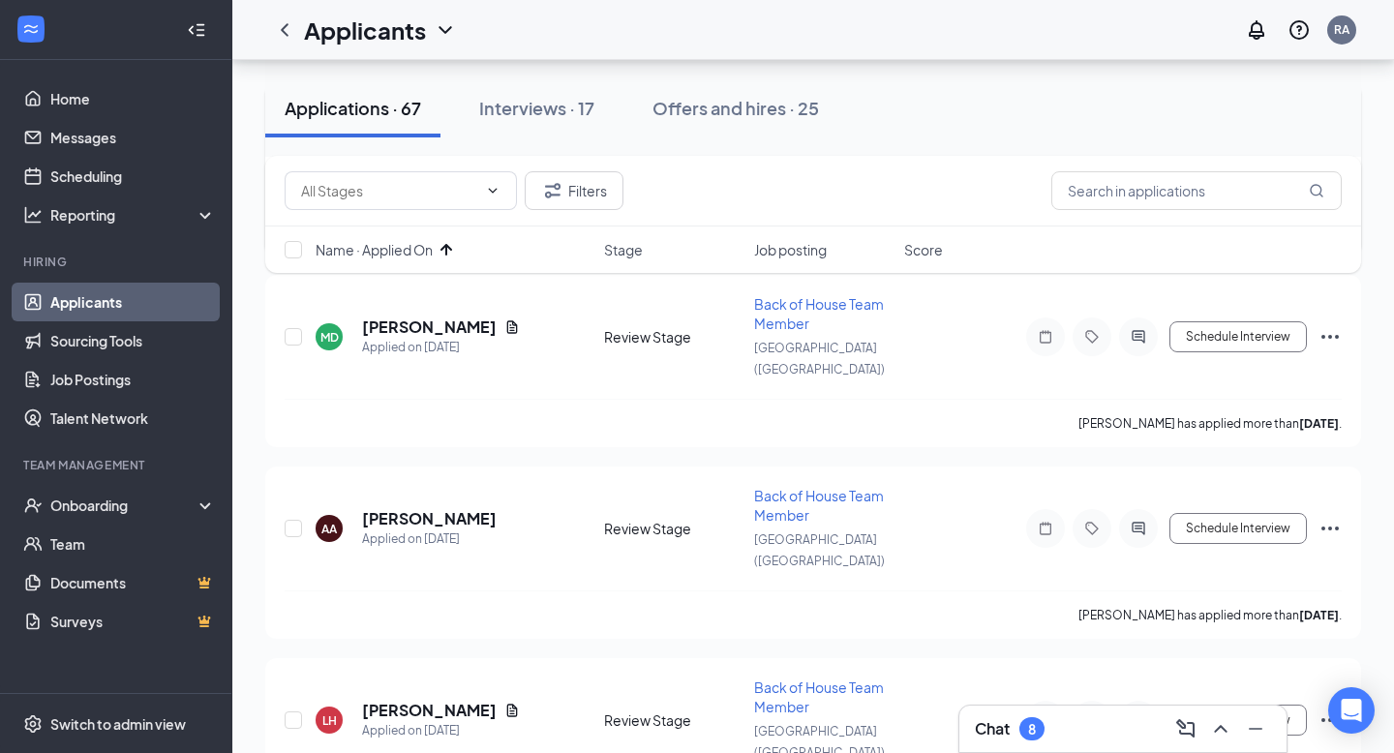
scroll to position [1323, 0]
click at [416, 507] on h5 "[PERSON_NAME]" at bounding box center [429, 517] width 135 height 21
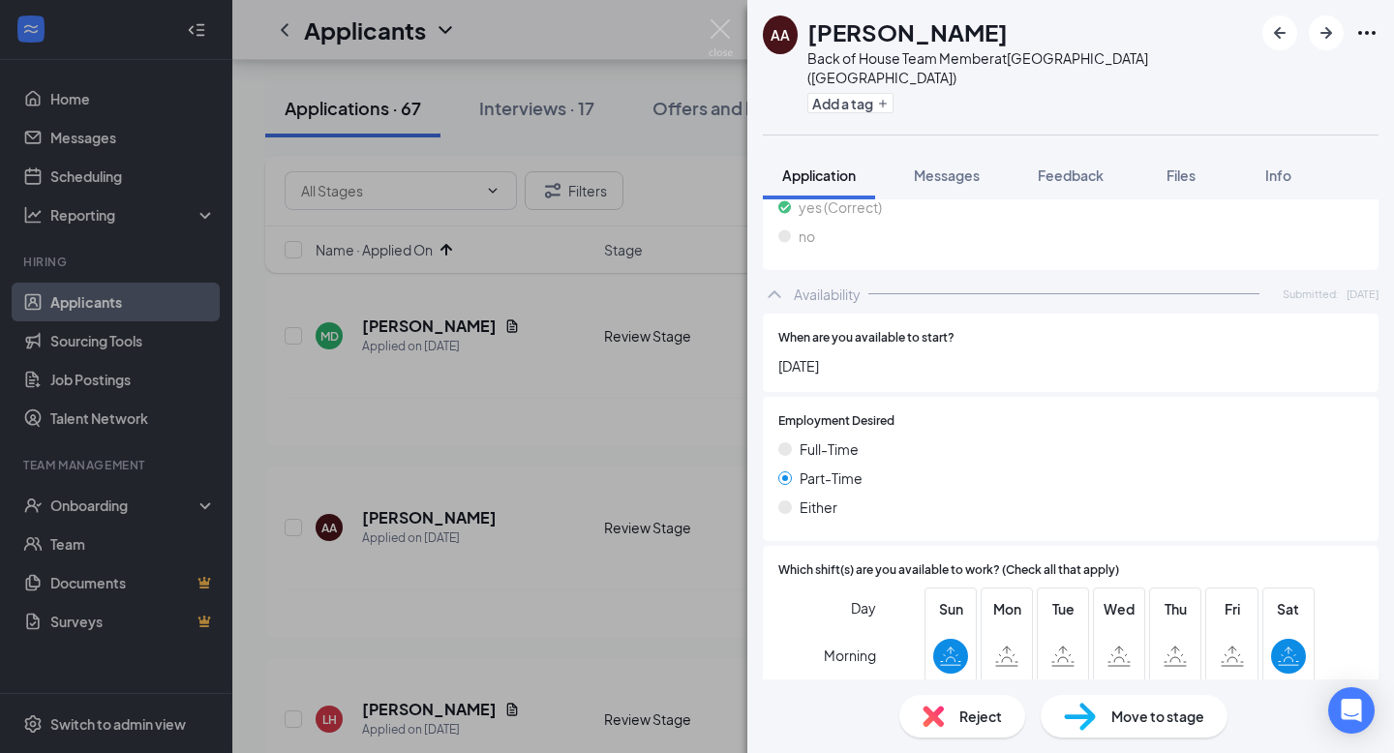
scroll to position [1167, 0]
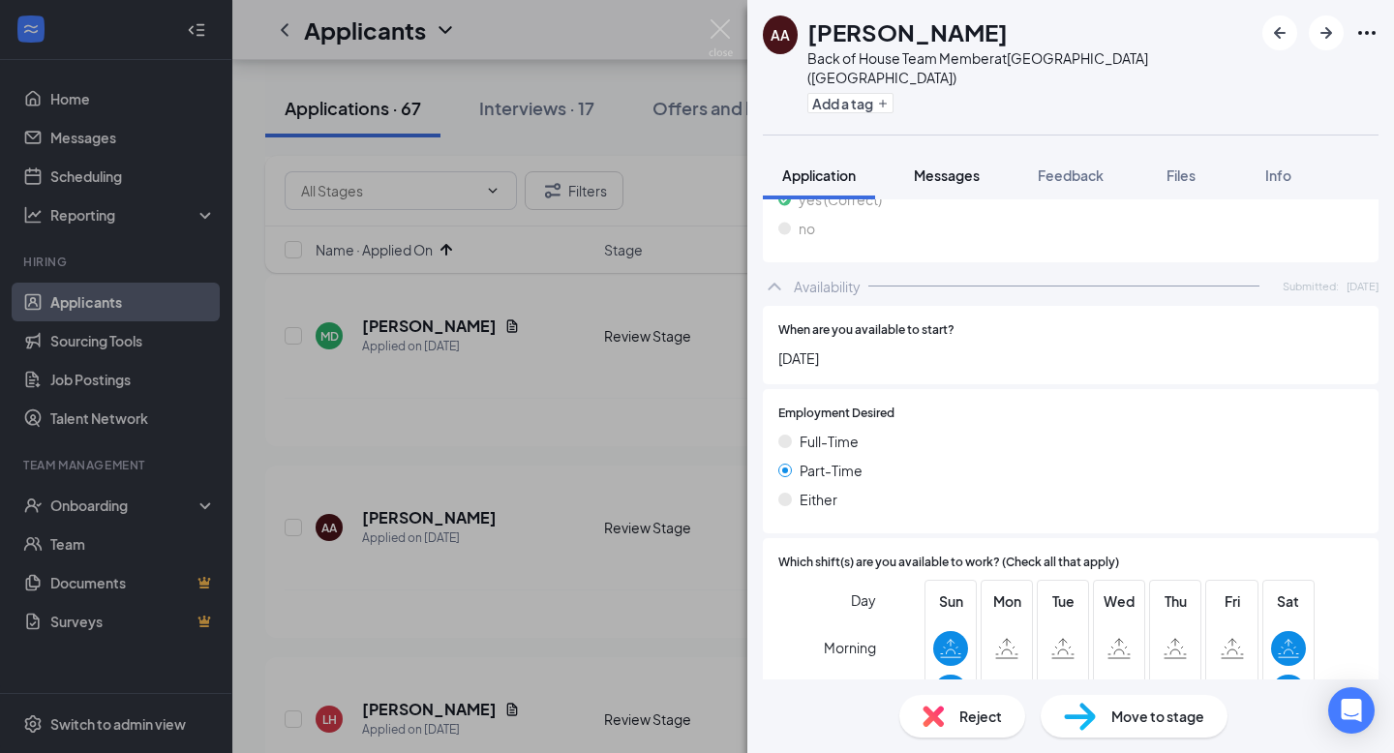
click at [957, 166] on span "Messages" at bounding box center [947, 174] width 66 height 17
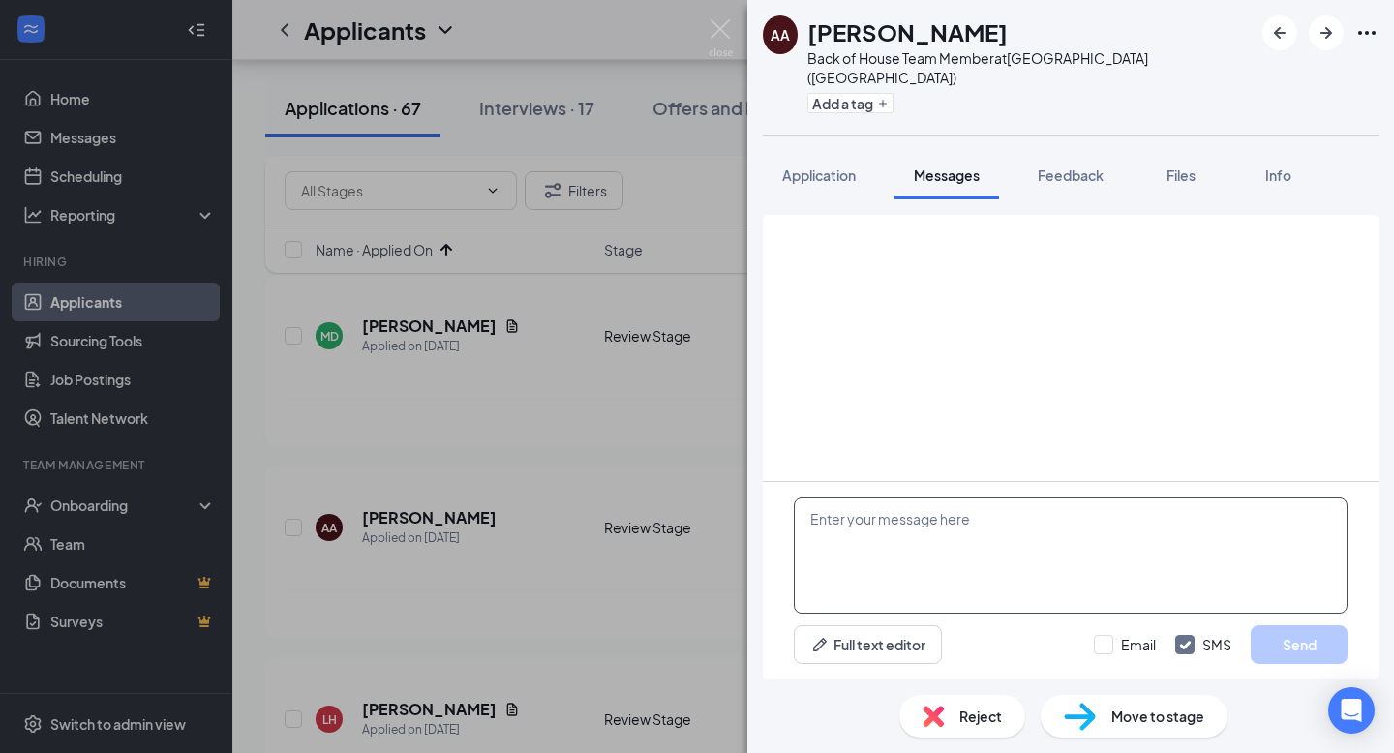
click at [937, 529] on textarea at bounding box center [1071, 556] width 554 height 116
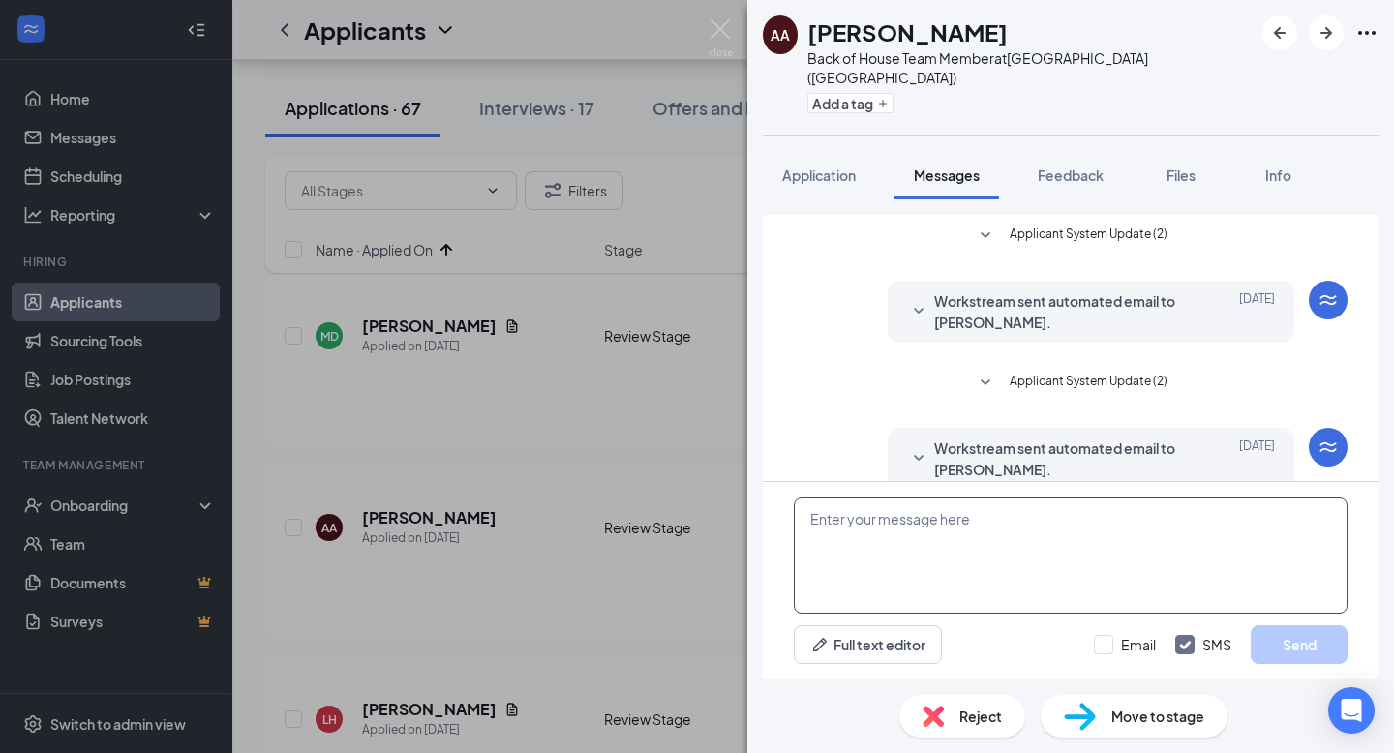
scroll to position [100, 0]
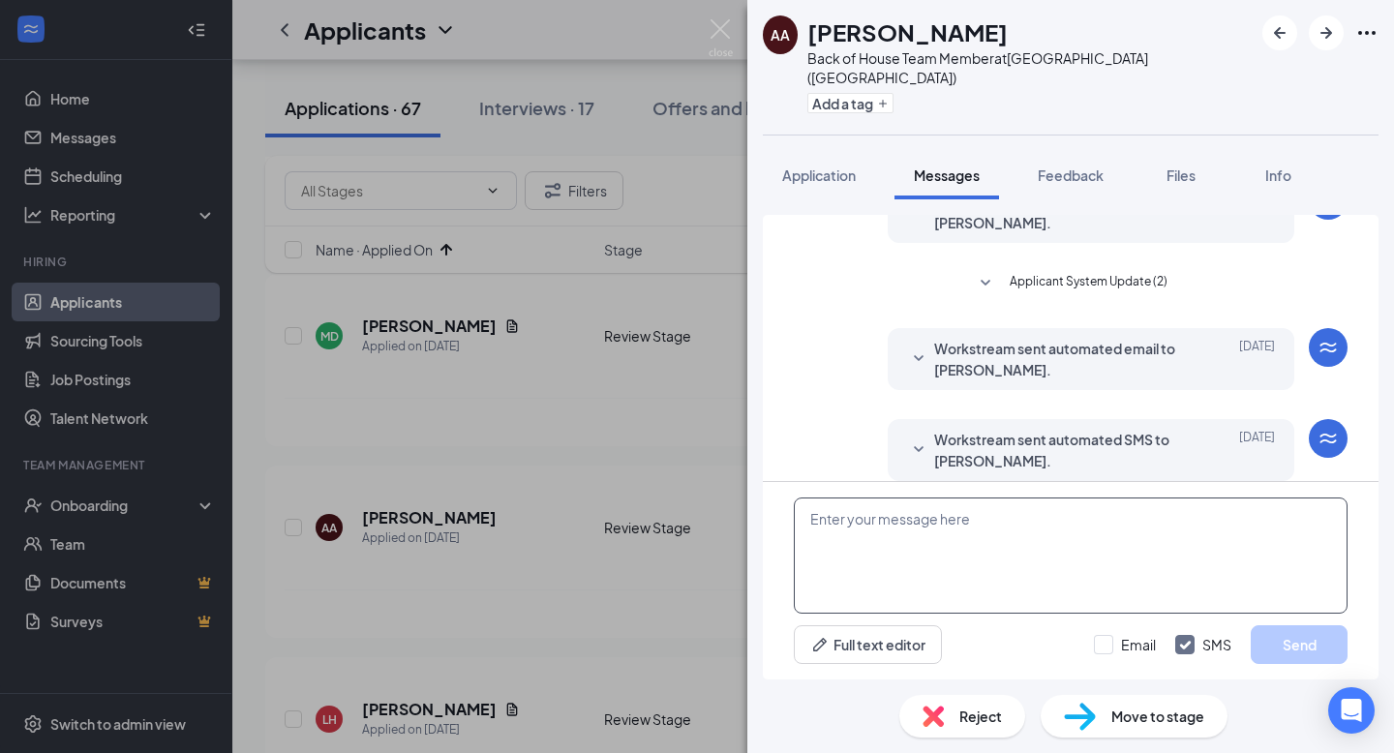
paste textarea "Hi , this is [PERSON_NAME] from [DEMOGRAPHIC_DATA]-fil-A [GEOGRAPHIC_DATA]! I s…"
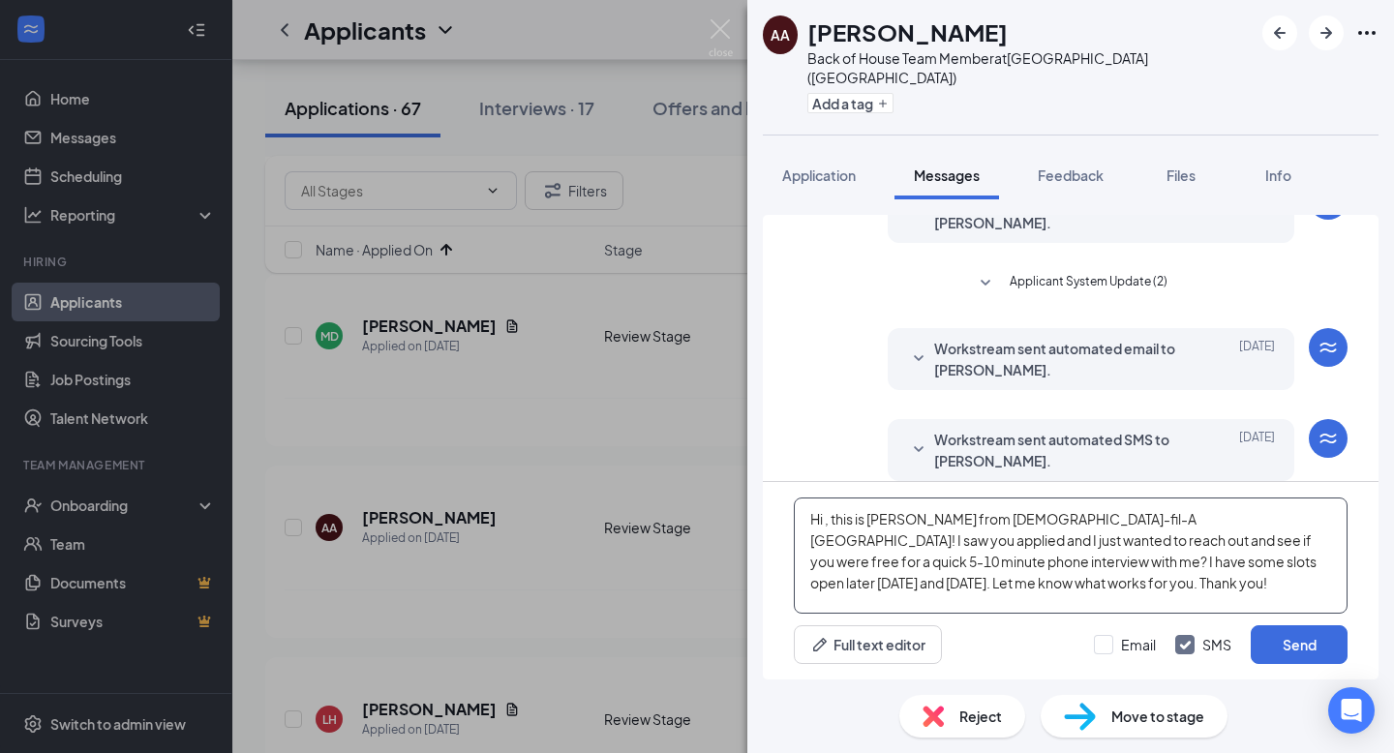
click at [827, 517] on textarea "Hi , this is [PERSON_NAME] from [DEMOGRAPHIC_DATA]-fil-A [GEOGRAPHIC_DATA]! I s…" at bounding box center [1071, 556] width 554 height 116
type textarea "Hi Andrea, this is Rose from Chick-fil-A Middletown! I saw you applied and I ju…"
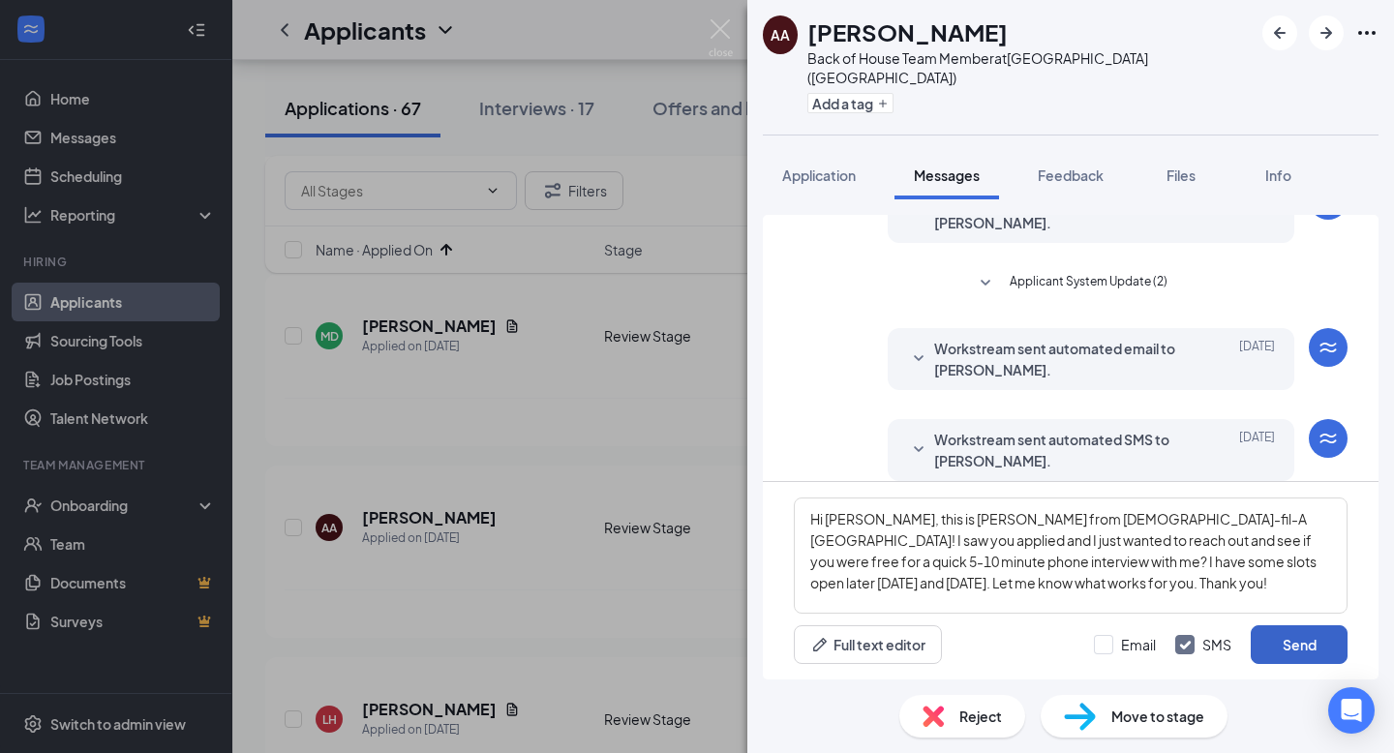
click at [1297, 649] on button "Send" at bounding box center [1299, 644] width 97 height 39
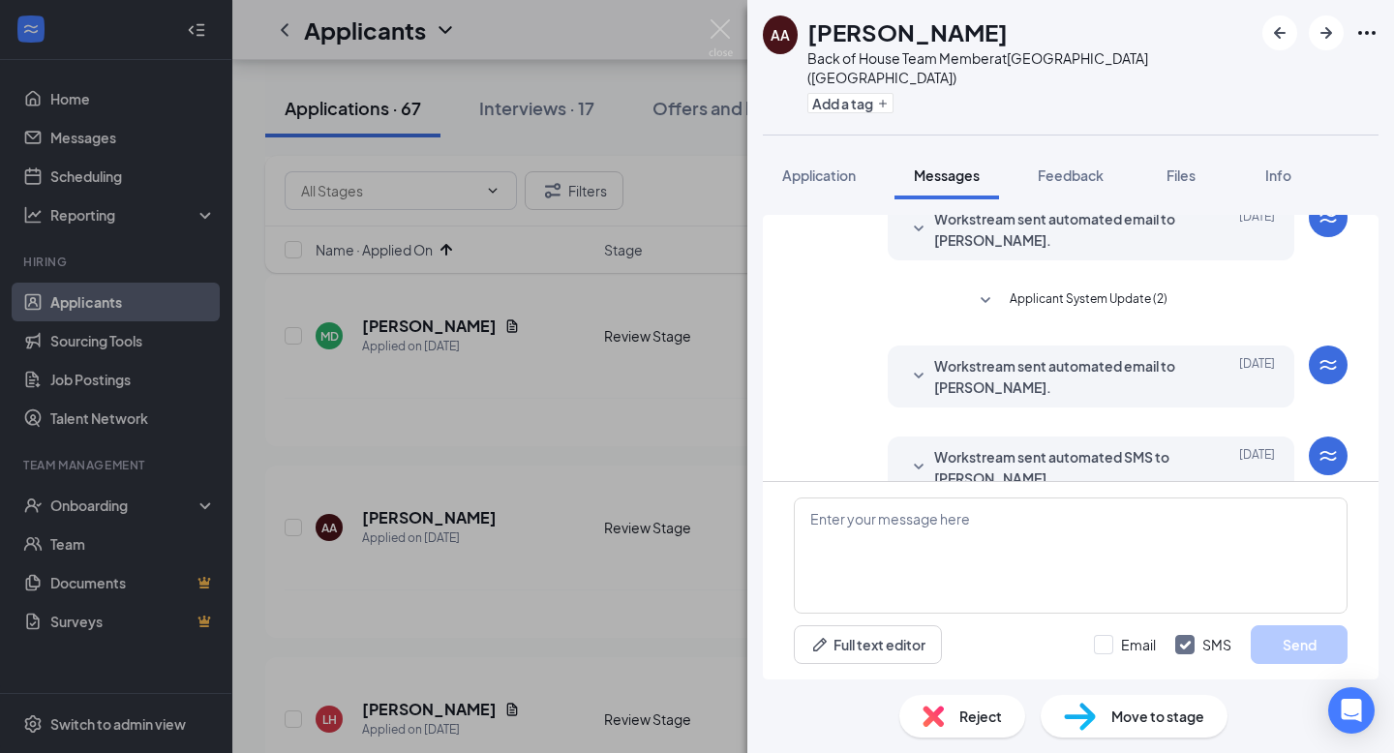
scroll to position [0, 0]
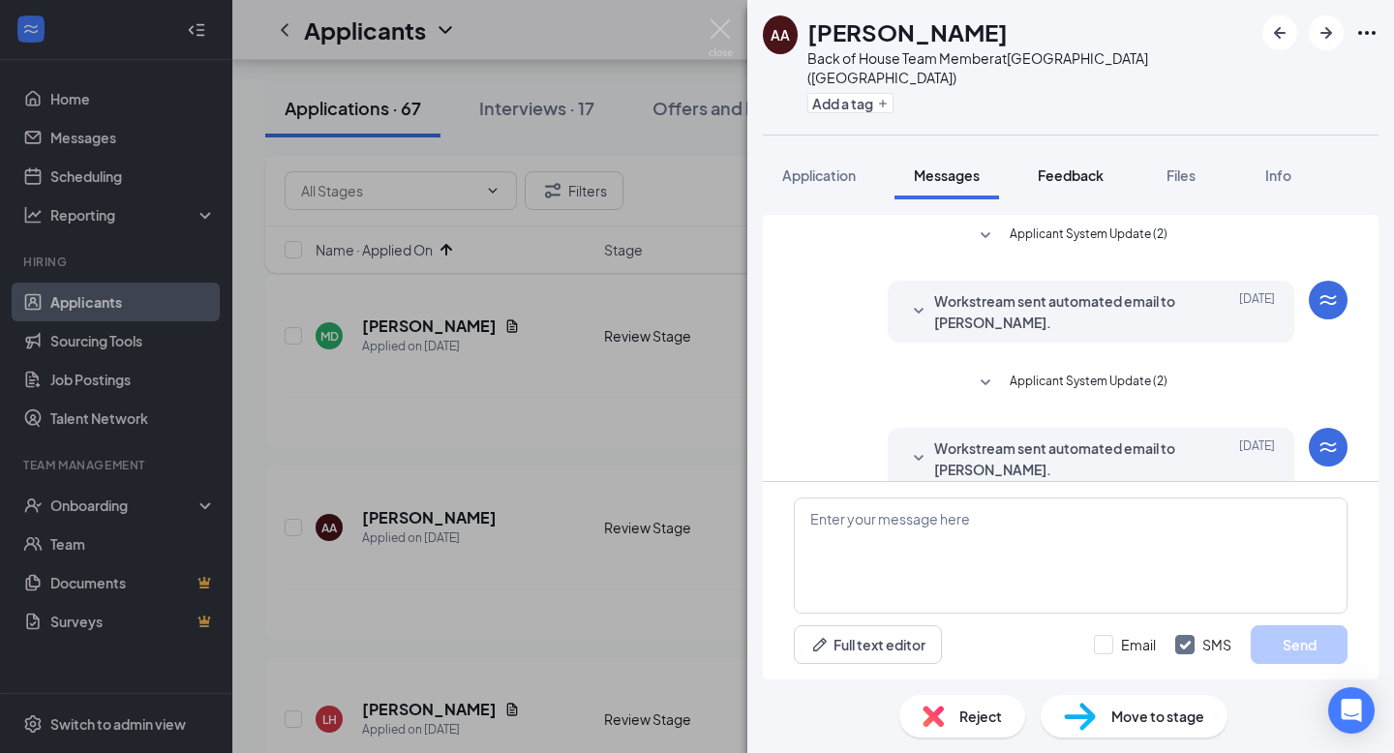
click at [1071, 166] on span "Feedback" at bounding box center [1071, 174] width 66 height 17
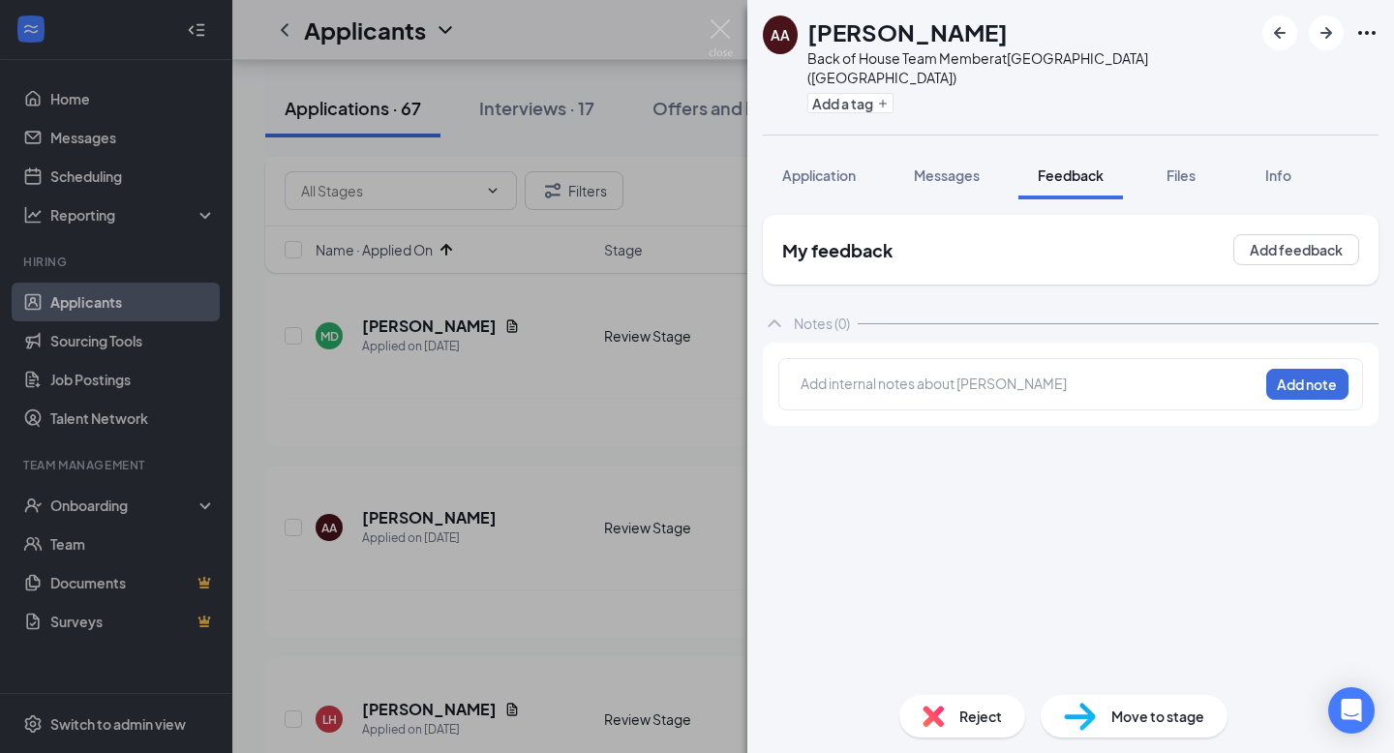
click at [894, 374] on div at bounding box center [1029, 384] width 456 height 20
click at [1308, 369] on button "Add note" at bounding box center [1307, 384] width 82 height 31
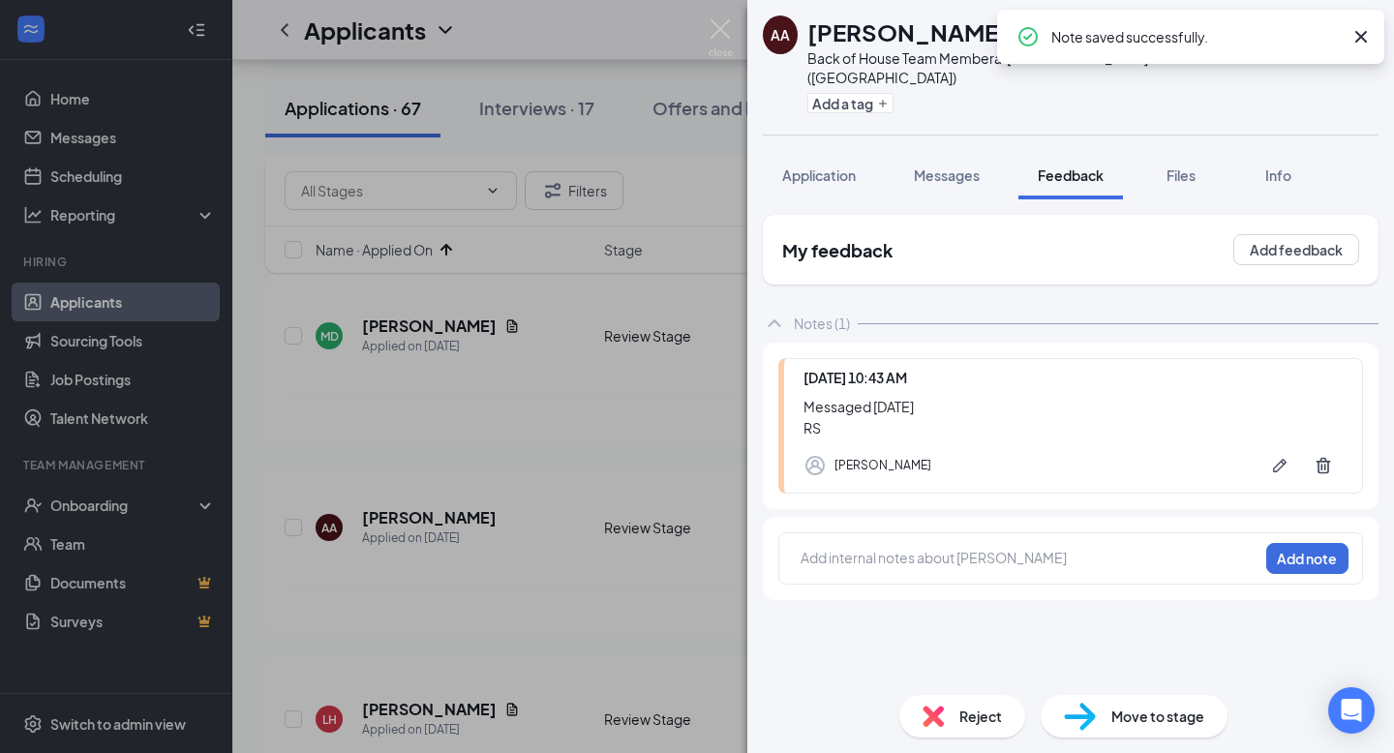
click at [639, 456] on div "AA Andrea Arevalos Back of House Team Member at Middletown (OH) Add a tag Appli…" at bounding box center [697, 376] width 1394 height 753
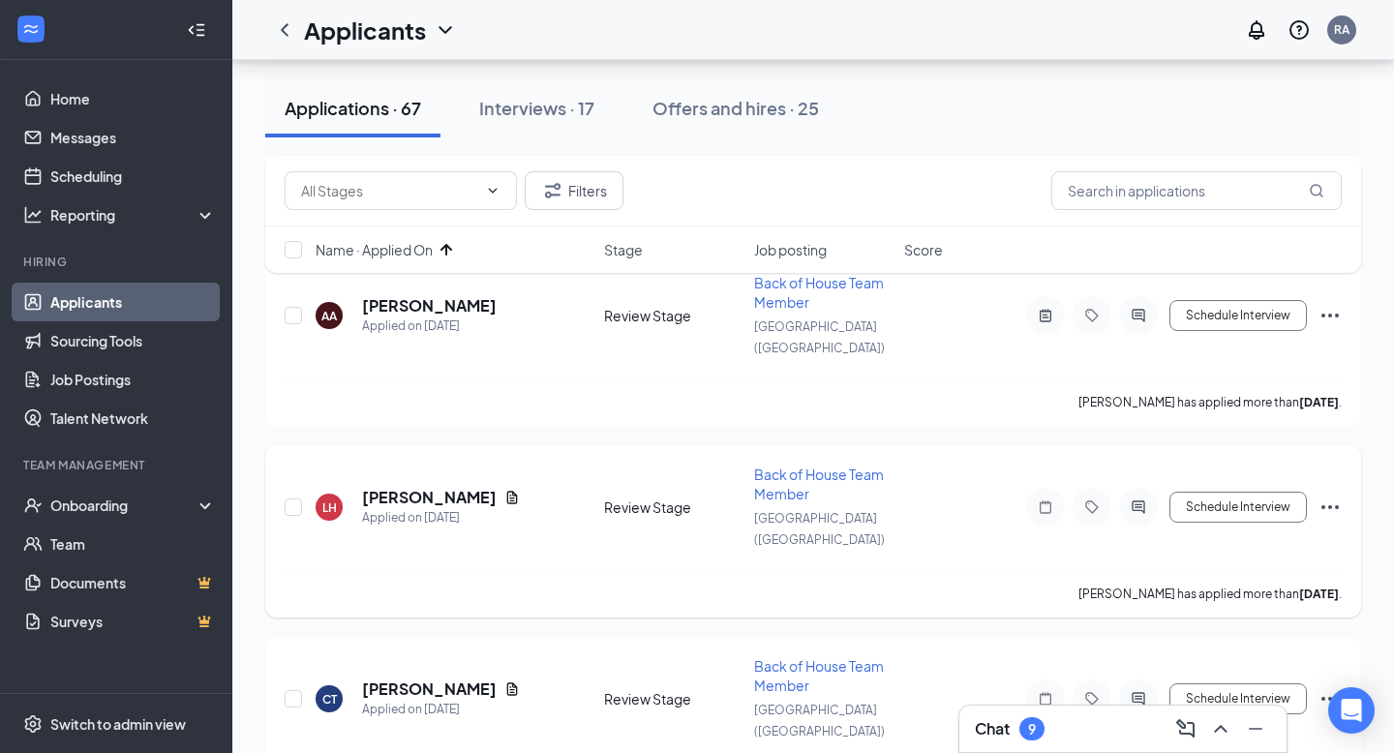
scroll to position [1645, 0]
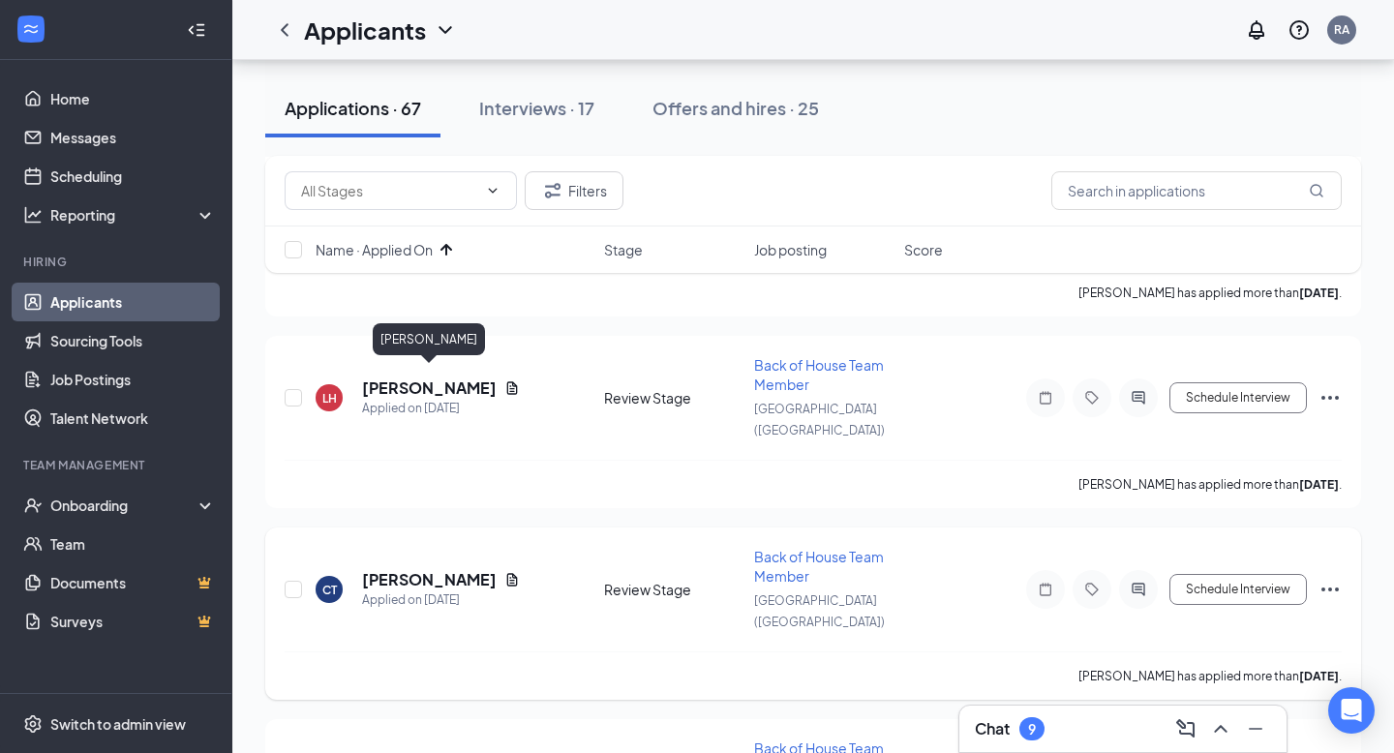
click at [454, 569] on h5 "[PERSON_NAME]" at bounding box center [429, 579] width 135 height 21
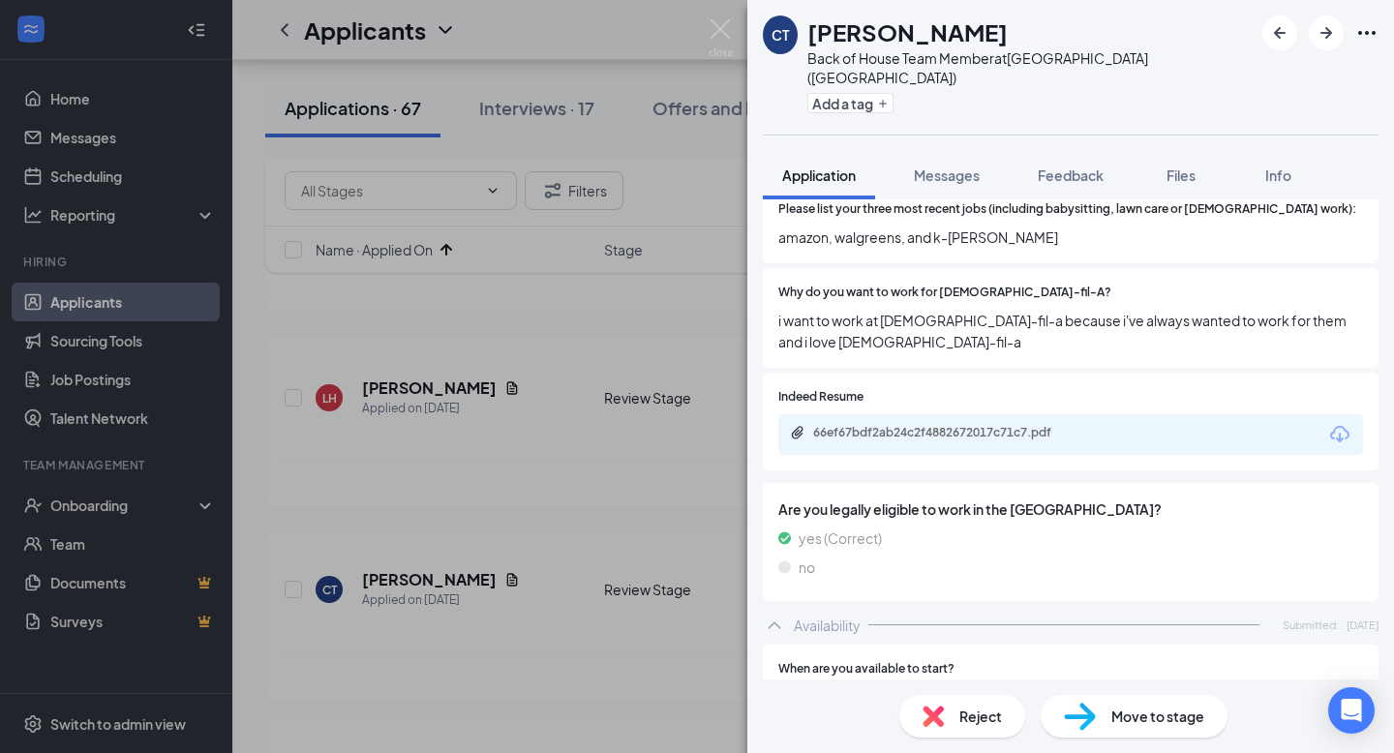
scroll to position [938, 0]
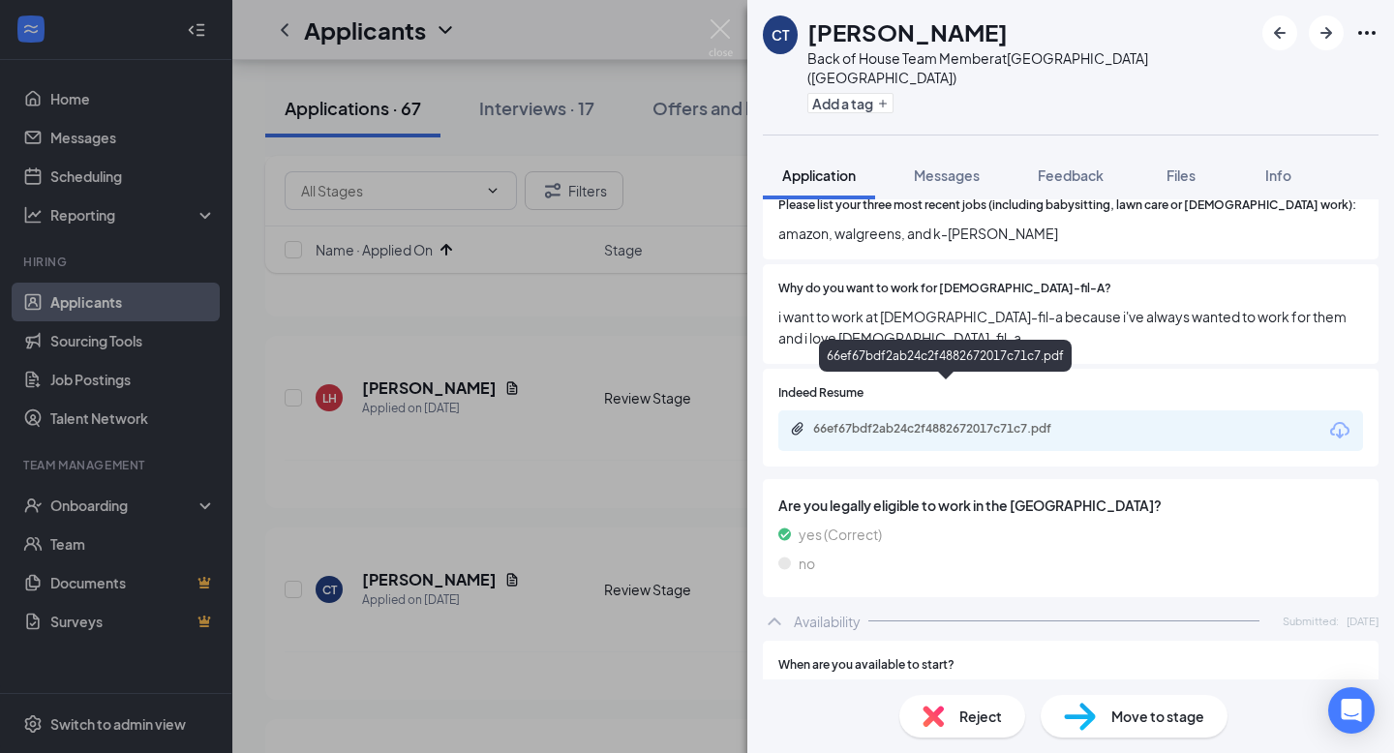
click at [957, 421] on div "66ef67bdf2ab24c2f4882672017c71c7.pdf" at bounding box center [948, 428] width 271 height 15
click at [940, 166] on span "Messages" at bounding box center [947, 174] width 66 height 17
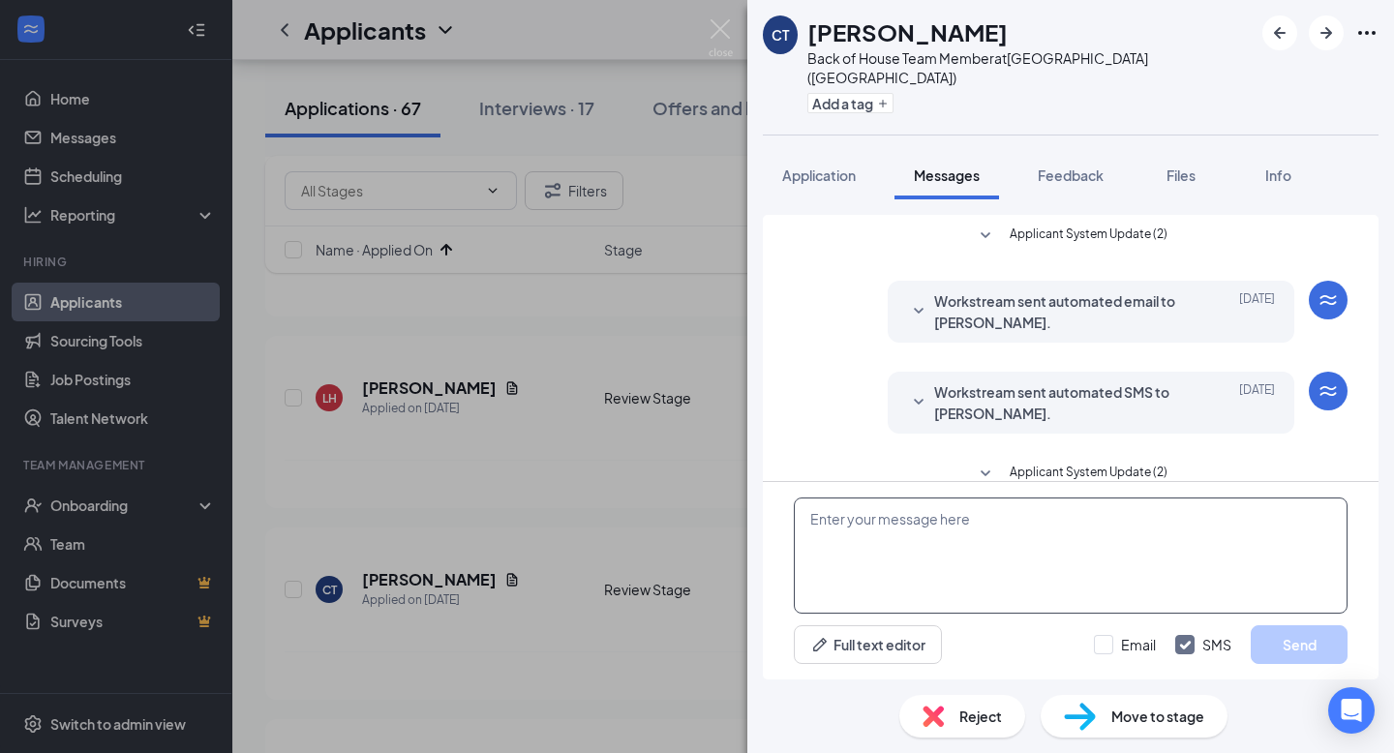
click at [993, 519] on textarea at bounding box center [1071, 556] width 554 height 116
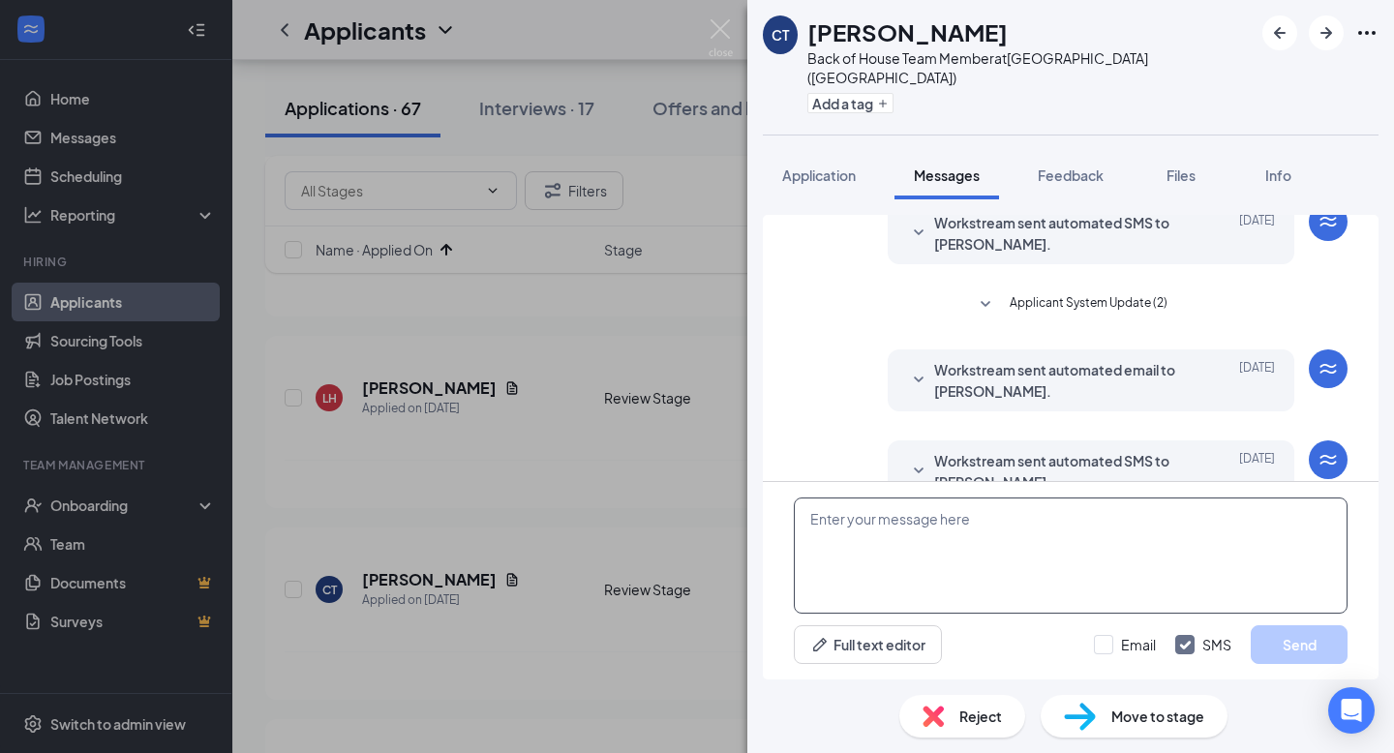
scroll to position [191, 0]
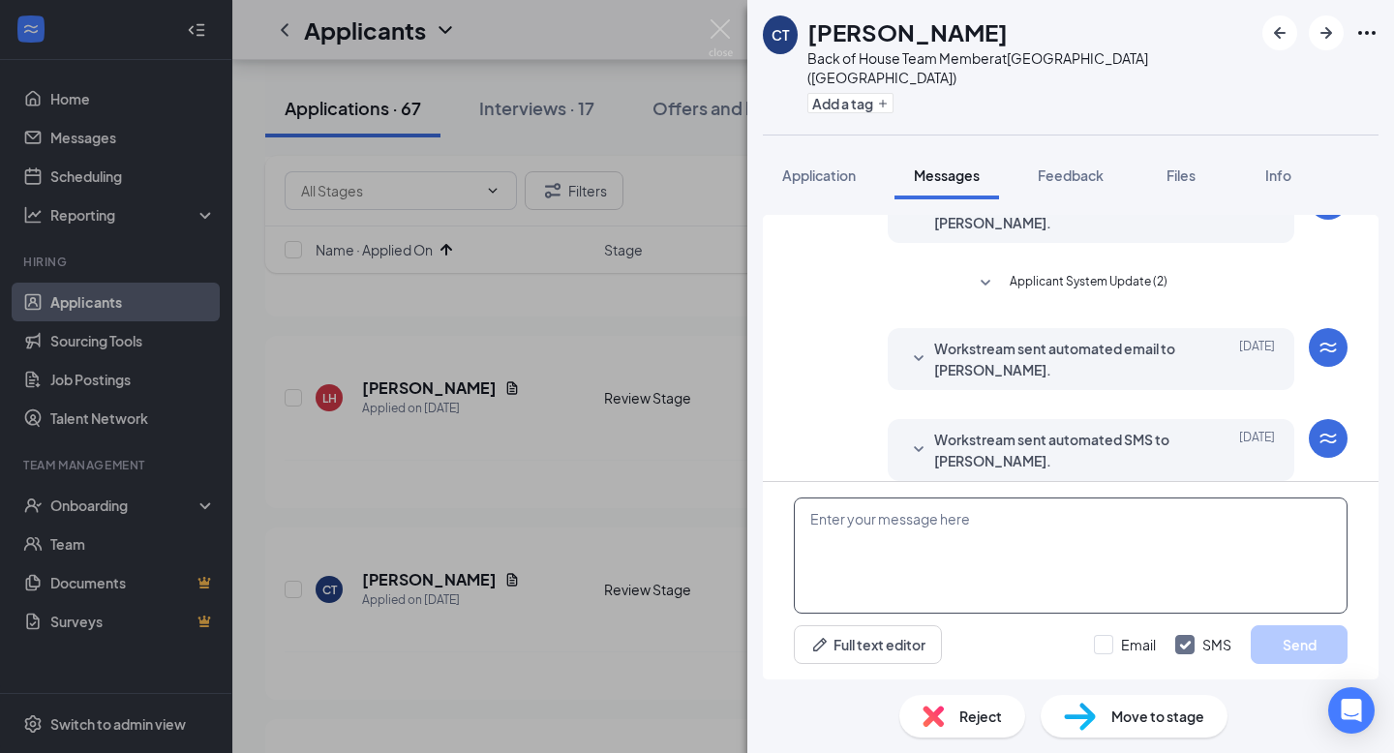
paste textarea "Hi , this is [PERSON_NAME] from [DEMOGRAPHIC_DATA]-fil-A [GEOGRAPHIC_DATA]! I s…"
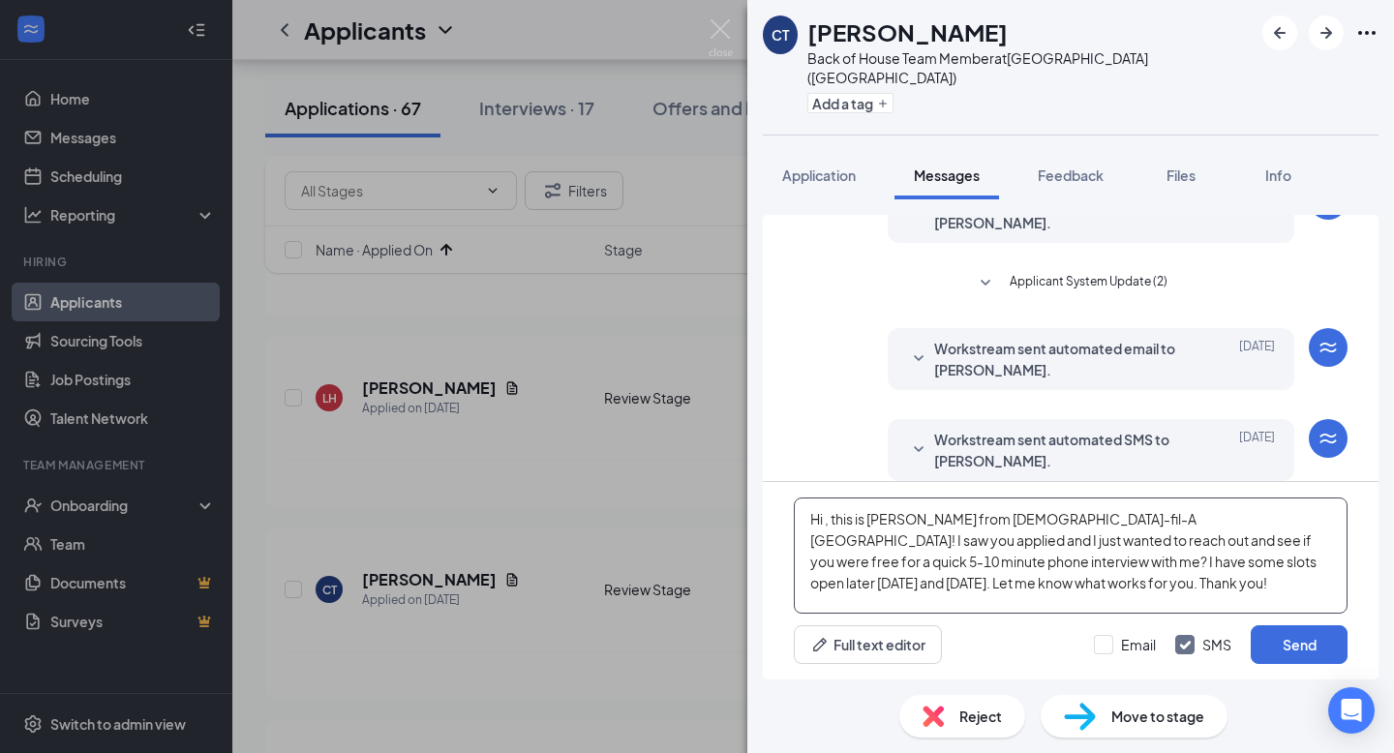
click at [829, 521] on textarea "Hi , this is [PERSON_NAME] from [DEMOGRAPHIC_DATA]-fil-A [GEOGRAPHIC_DATA]! I s…" at bounding box center [1071, 556] width 554 height 116
type textarea "Hi Constance, this is Rose from Chick-fil-A Middletown! I saw you applied and I…"
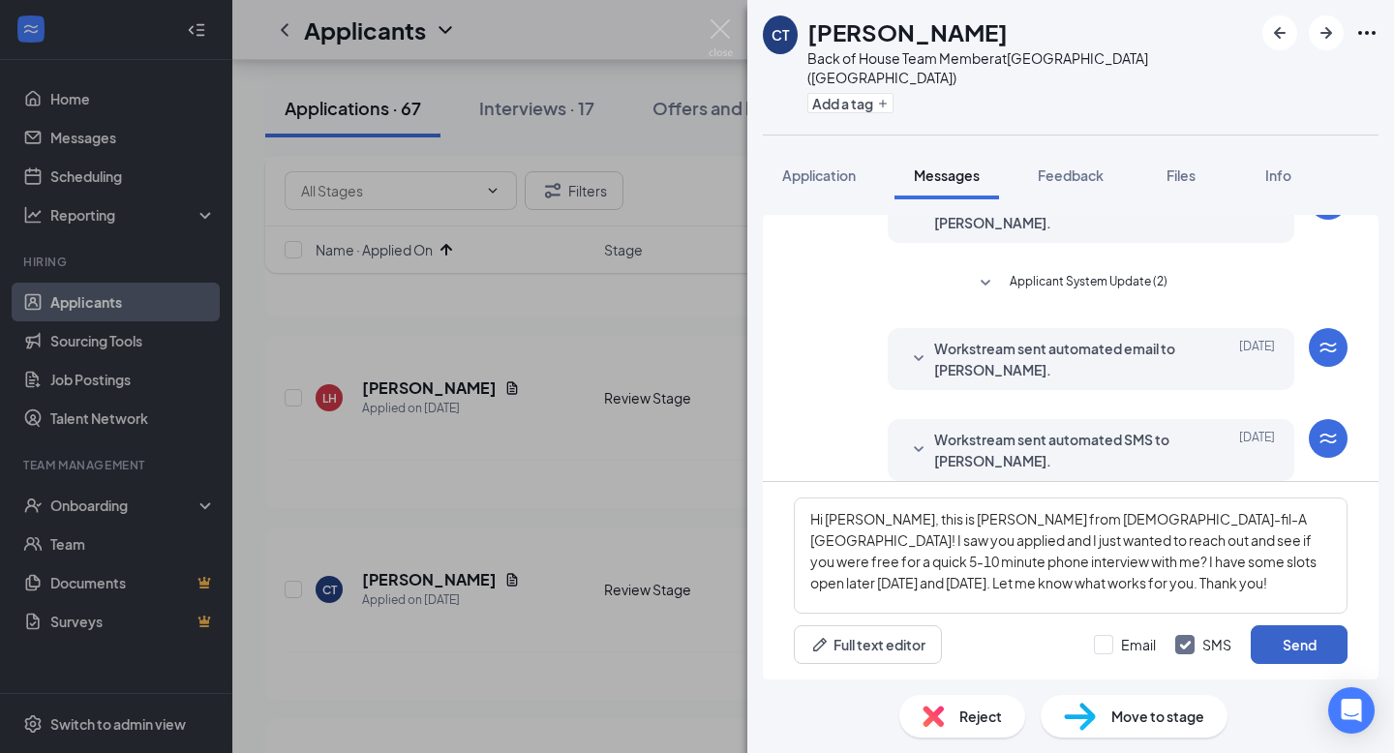
click at [1307, 655] on button "Send" at bounding box center [1299, 644] width 97 height 39
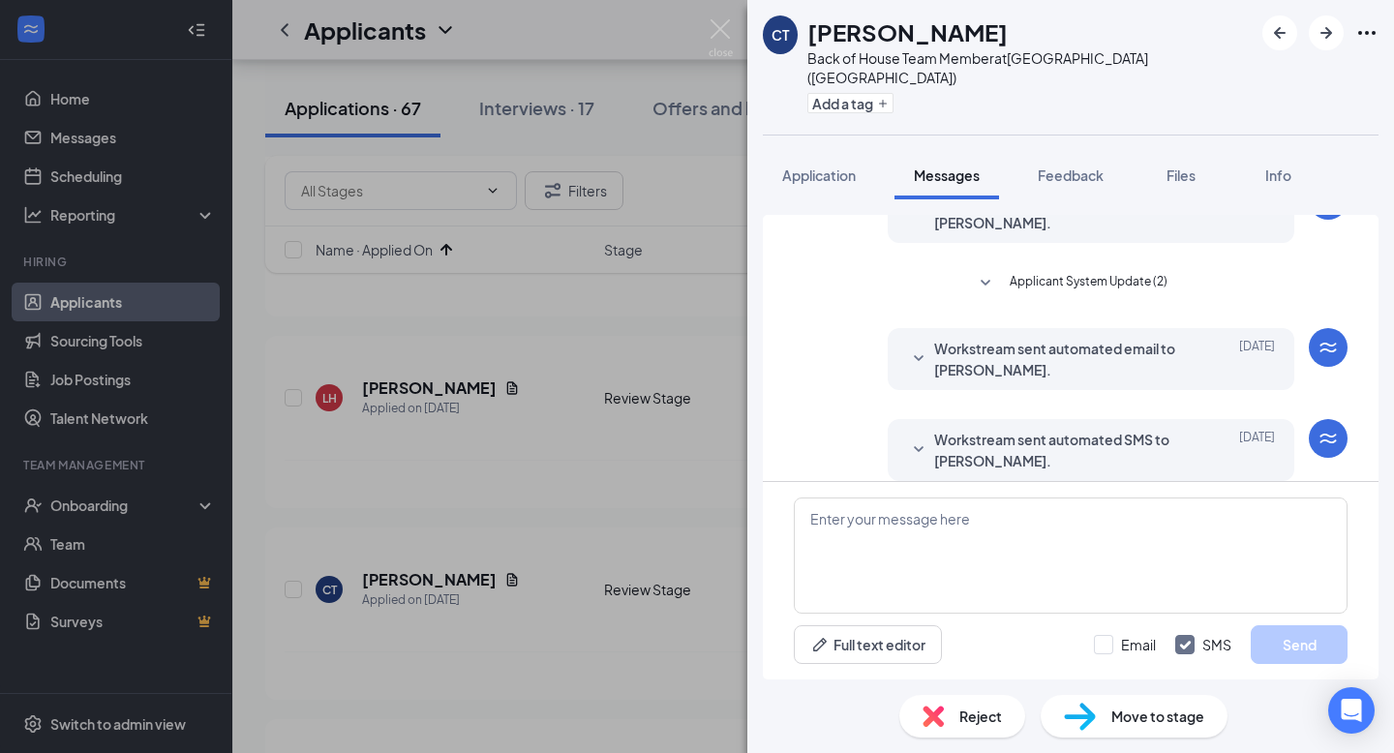
scroll to position [400, 0]
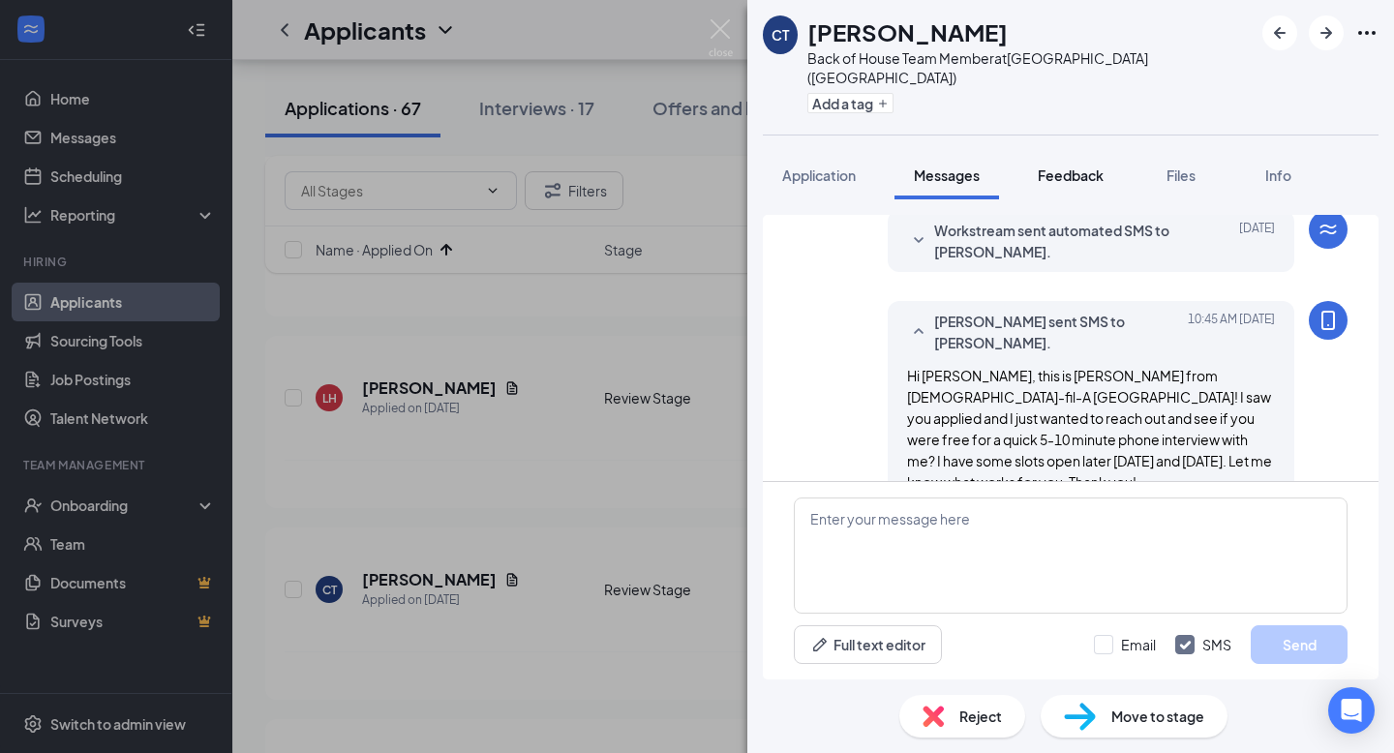
click at [1040, 166] on span "Feedback" at bounding box center [1071, 174] width 66 height 17
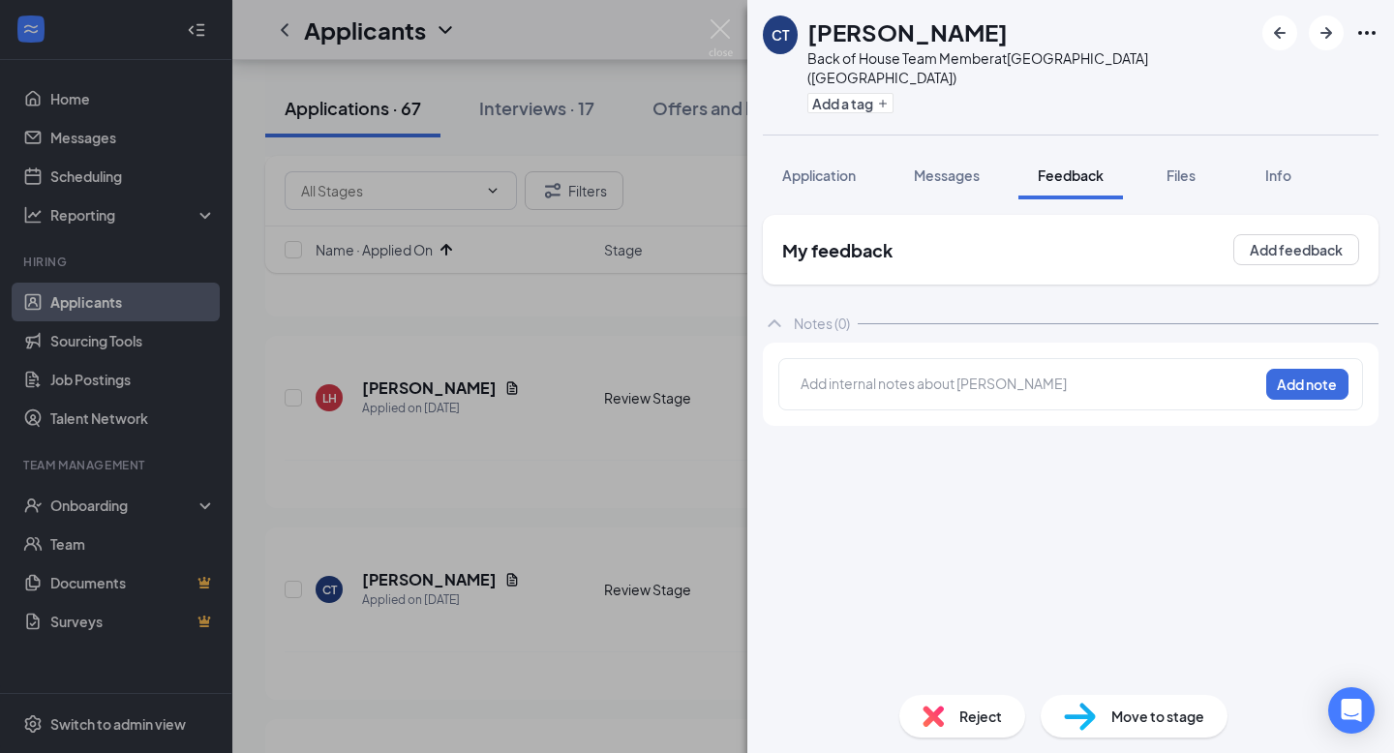
click at [930, 378] on div at bounding box center [1029, 386] width 456 height 25
click at [1308, 371] on button "Add note" at bounding box center [1307, 384] width 82 height 31
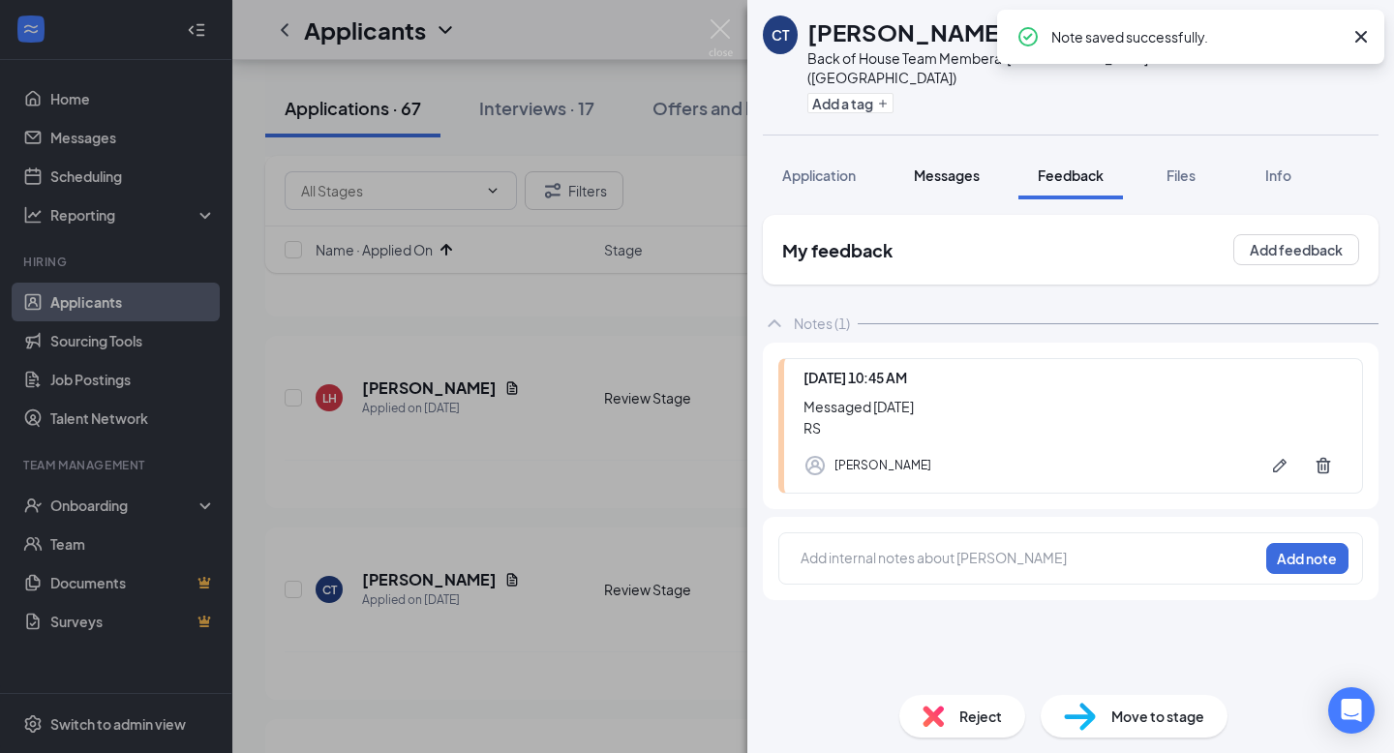
click at [947, 166] on span "Messages" at bounding box center [947, 174] width 66 height 17
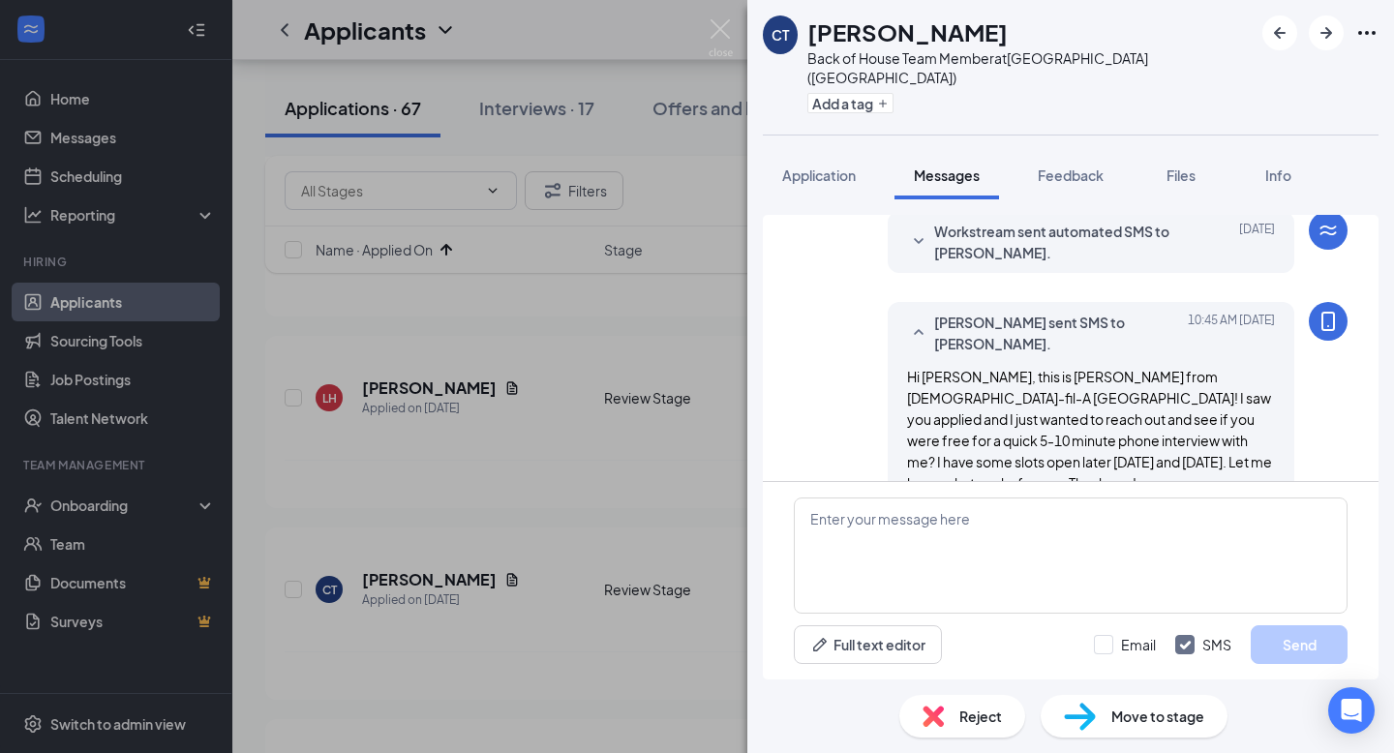
scroll to position [400, 0]
click at [724, 23] on img at bounding box center [721, 38] width 24 height 38
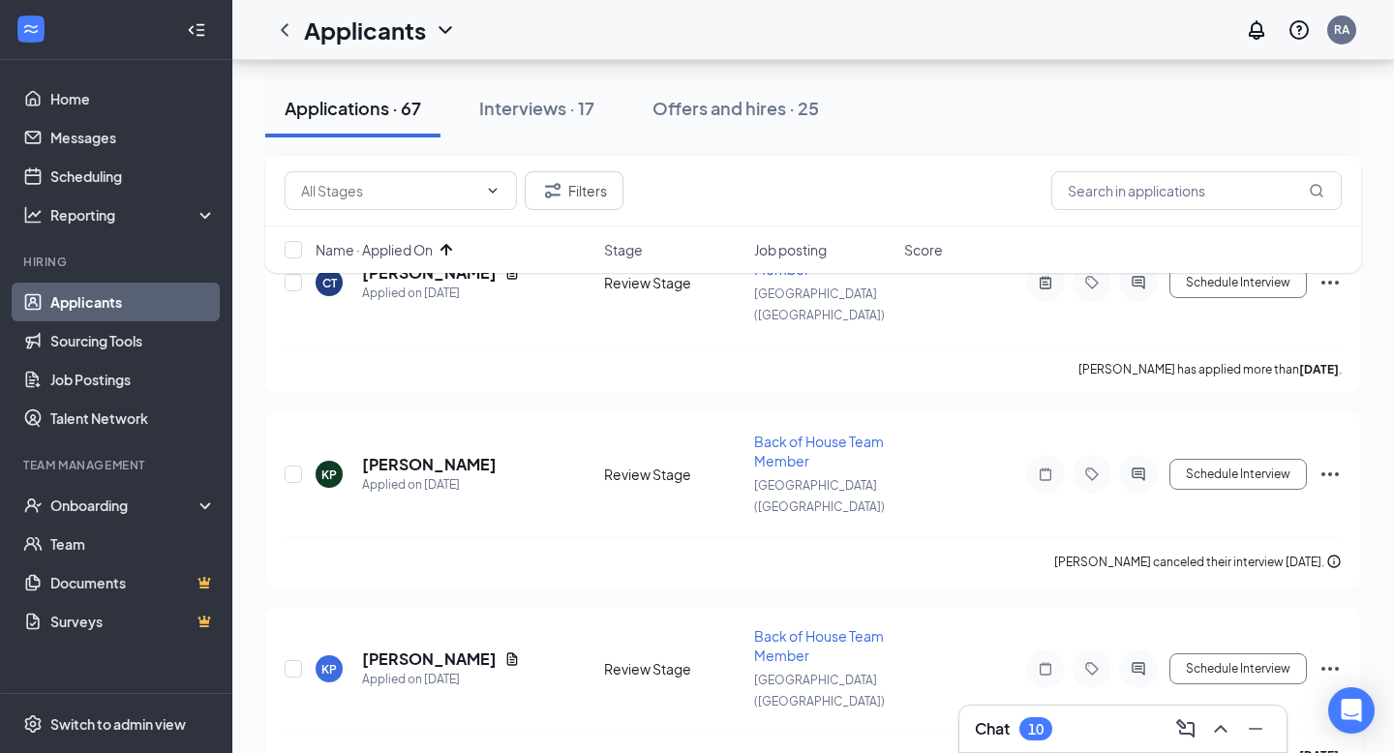
scroll to position [1978, 0]
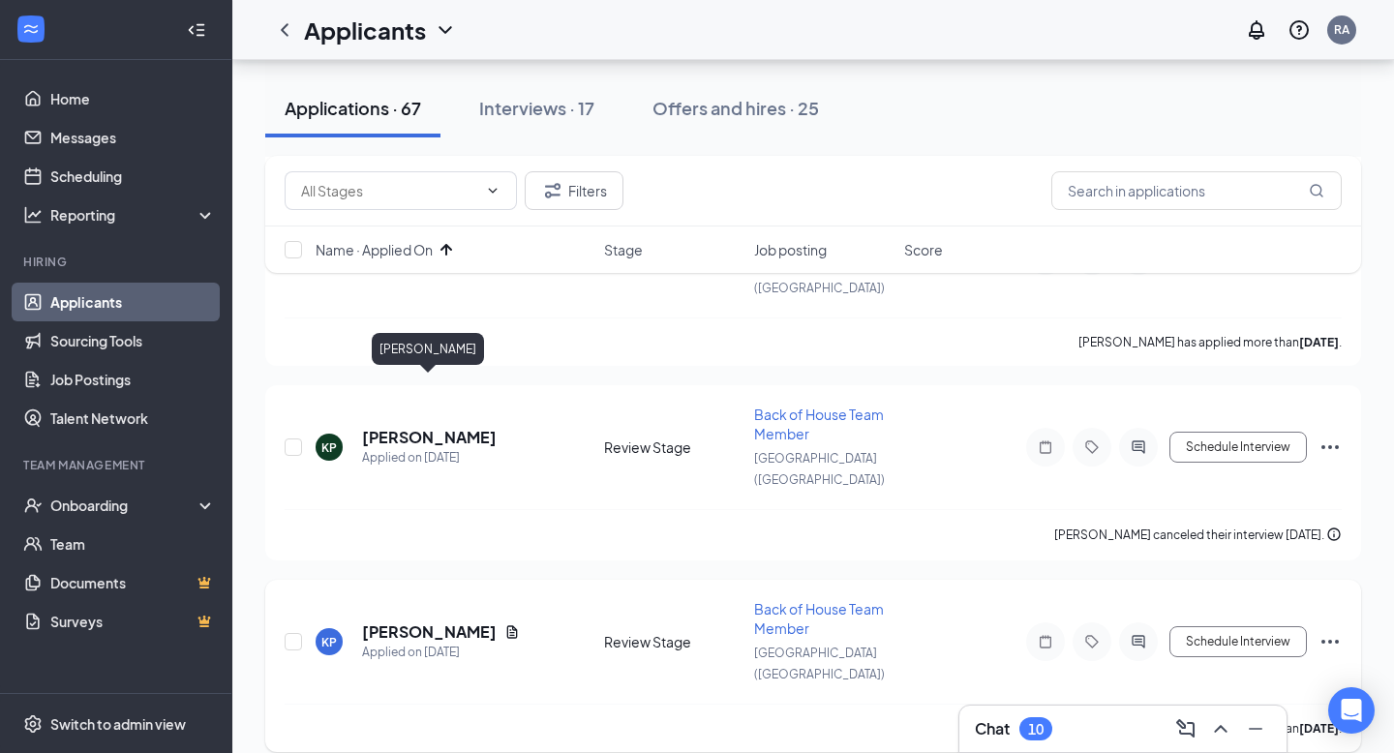
click at [430, 621] on h5 "[PERSON_NAME]" at bounding box center [429, 631] width 135 height 21
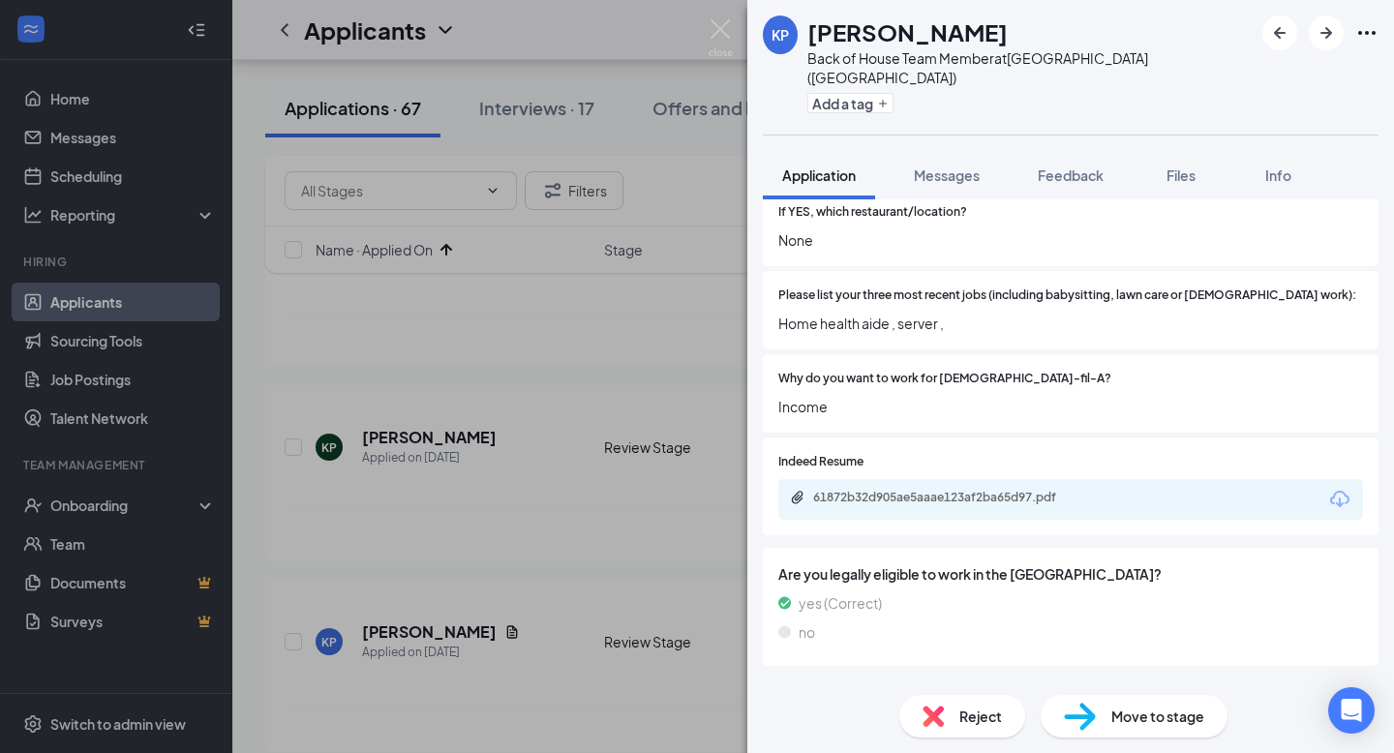
scroll to position [841, 0]
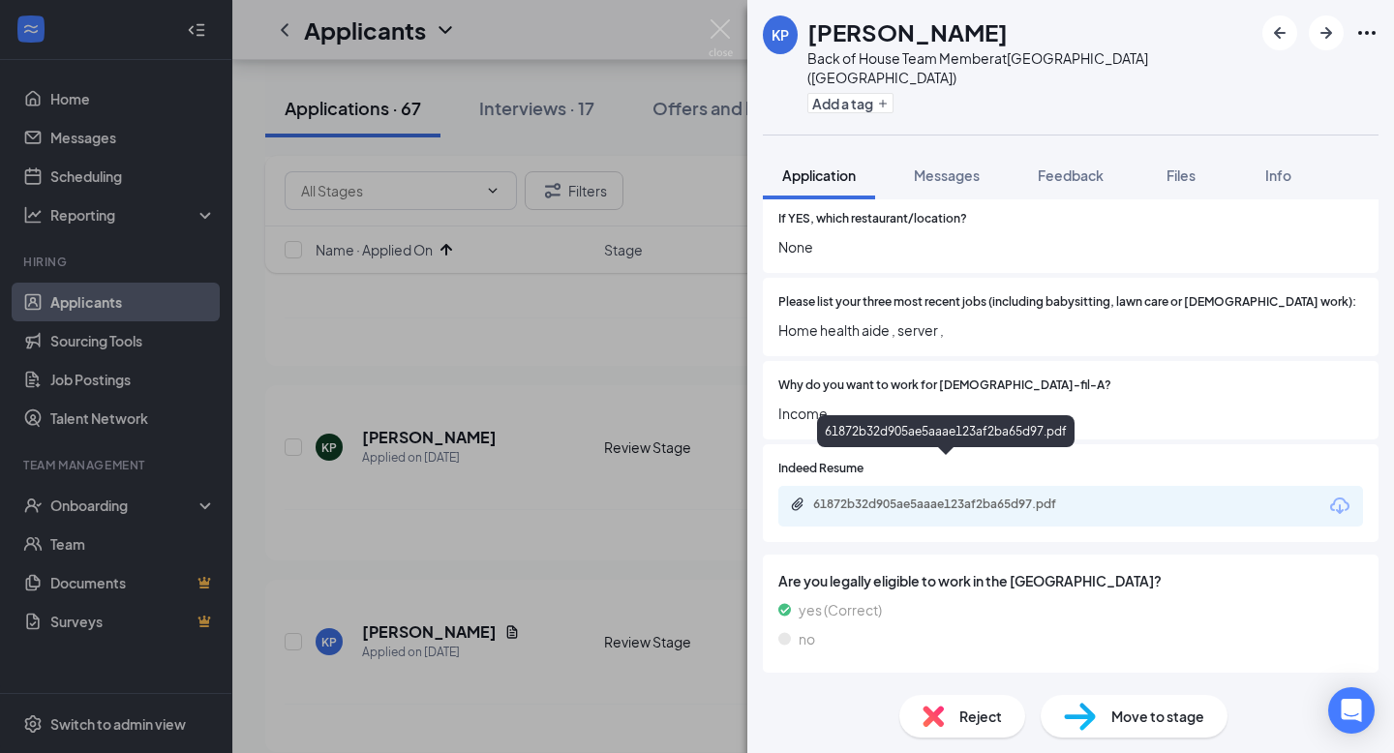
click at [903, 497] on div "61872b32d905ae5aaae123af2ba65d97.pdf" at bounding box center [948, 504] width 271 height 15
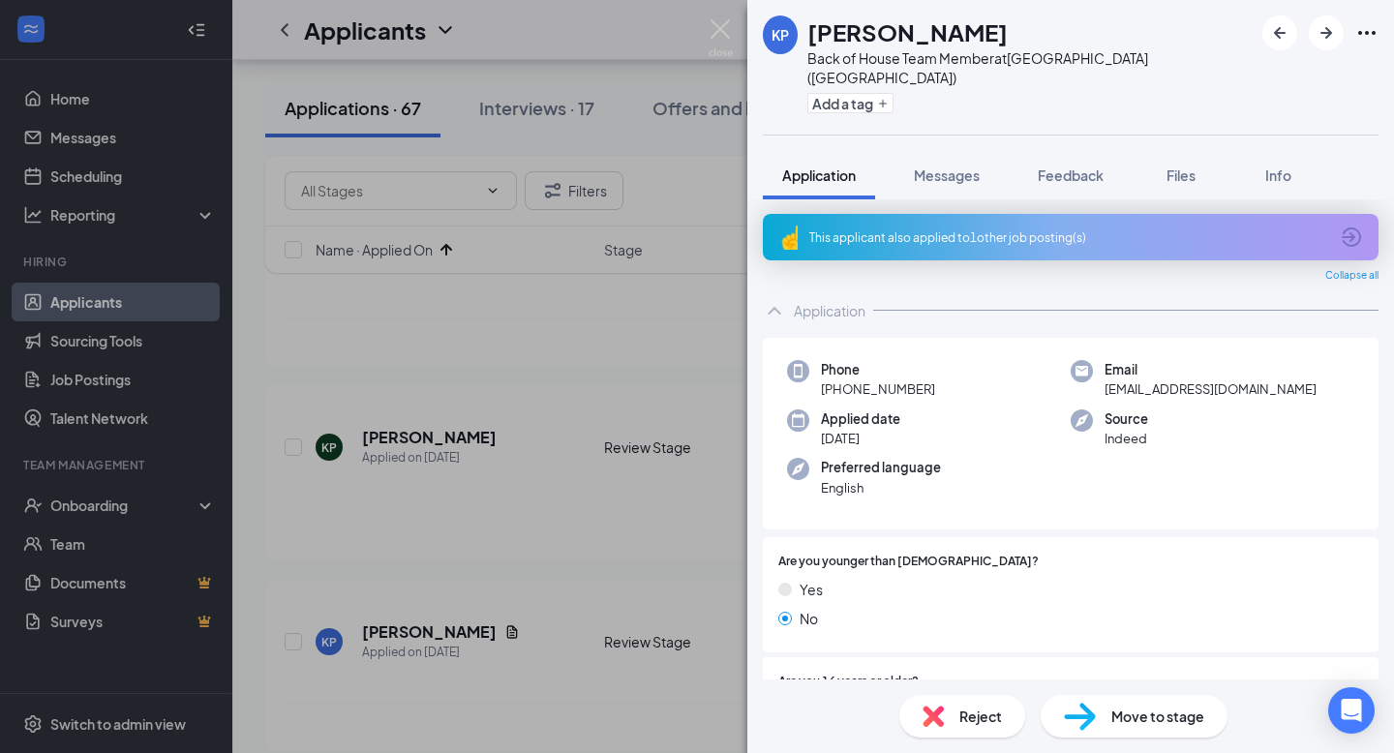
scroll to position [0, 0]
click at [950, 169] on button "Messages" at bounding box center [946, 175] width 105 height 48
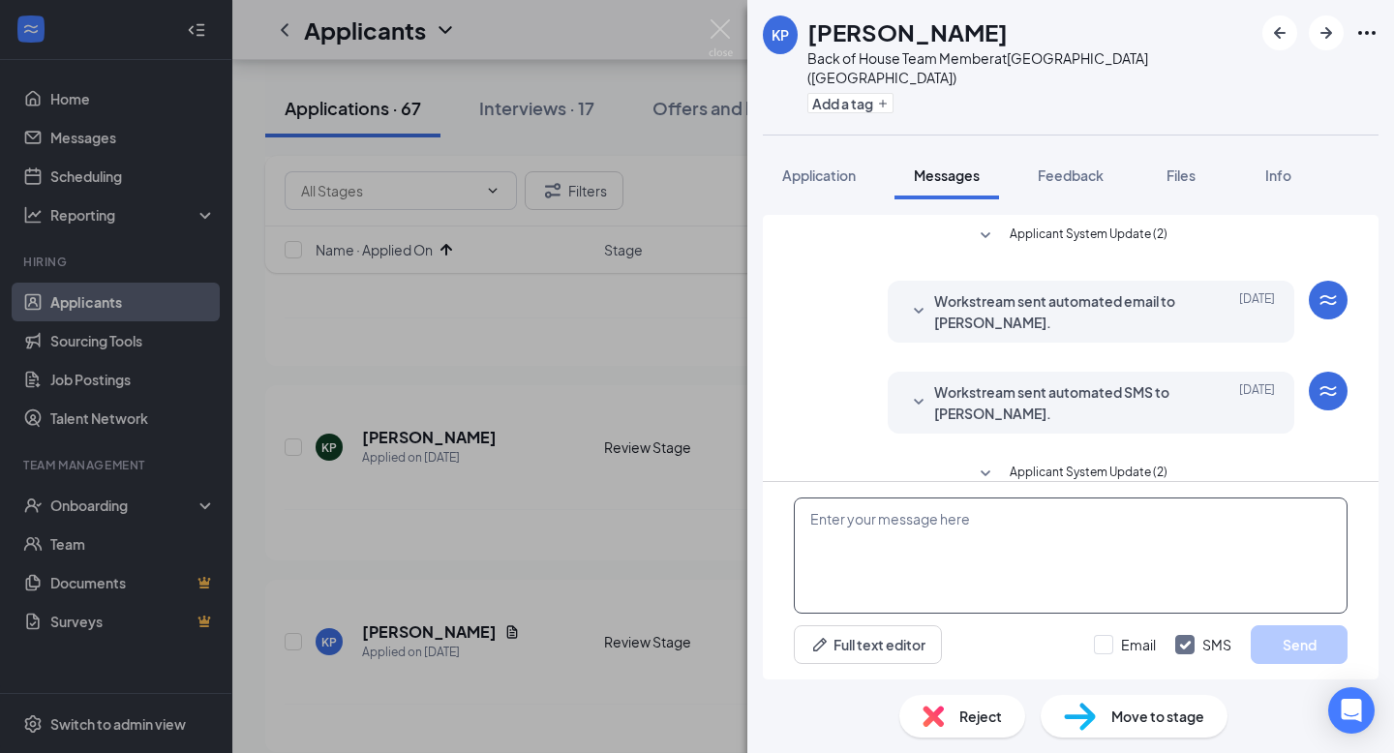
click at [905, 532] on textarea at bounding box center [1071, 556] width 554 height 116
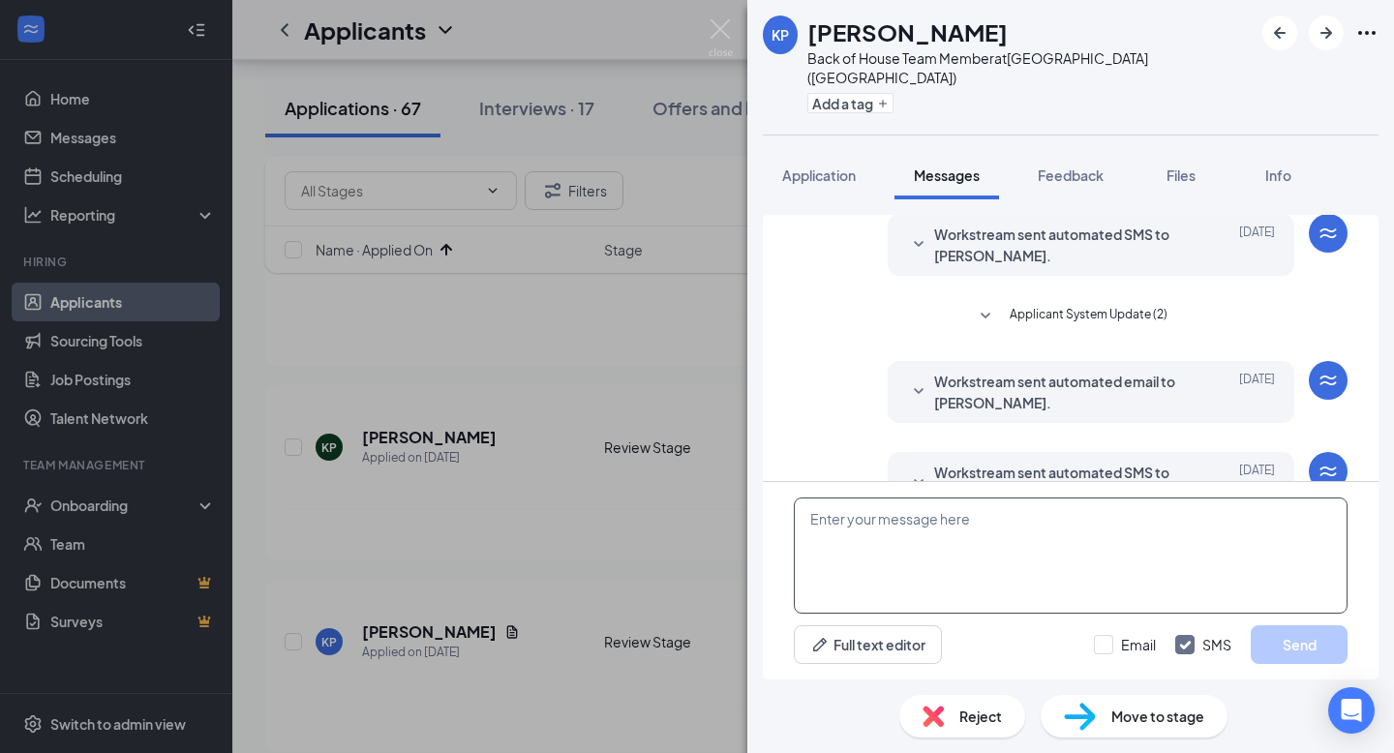
scroll to position [191, 0]
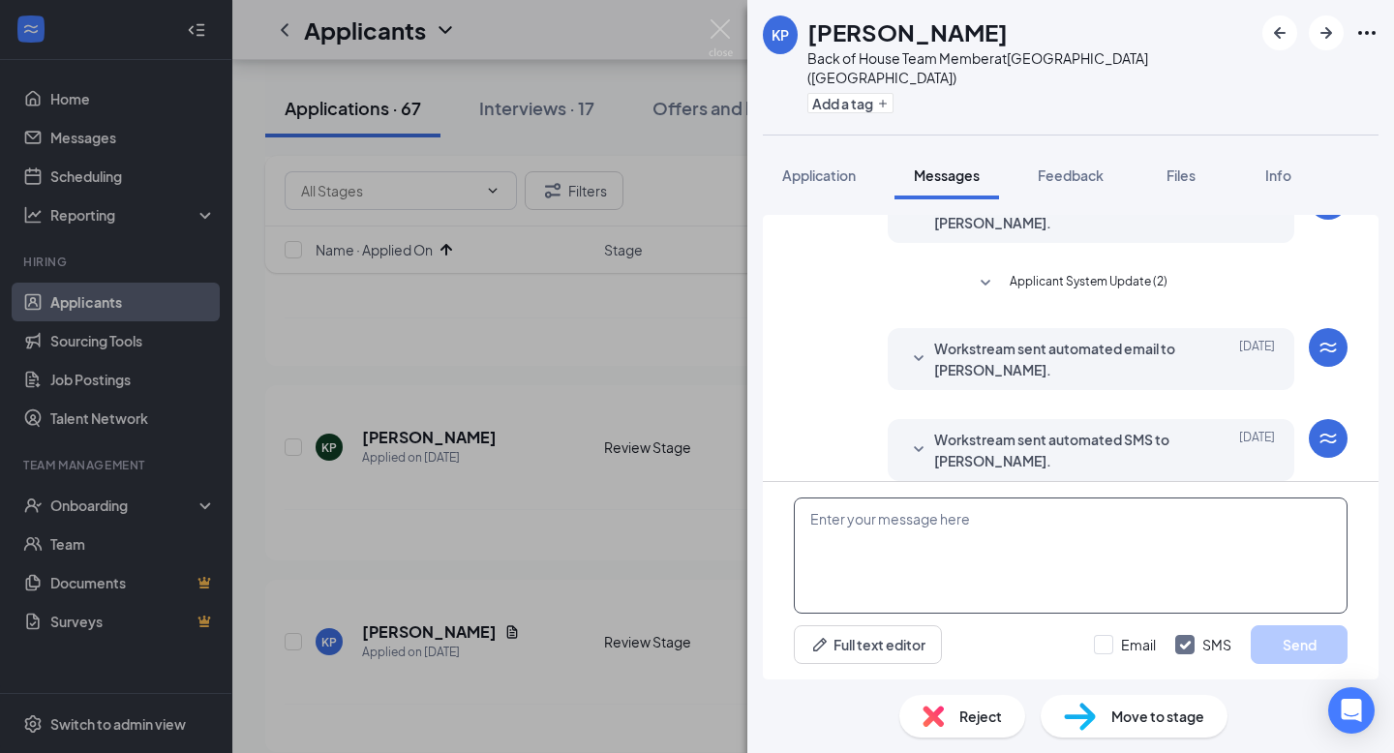
paste textarea "Hi , this is [PERSON_NAME] from [DEMOGRAPHIC_DATA]-fil-A [GEOGRAPHIC_DATA]! I s…"
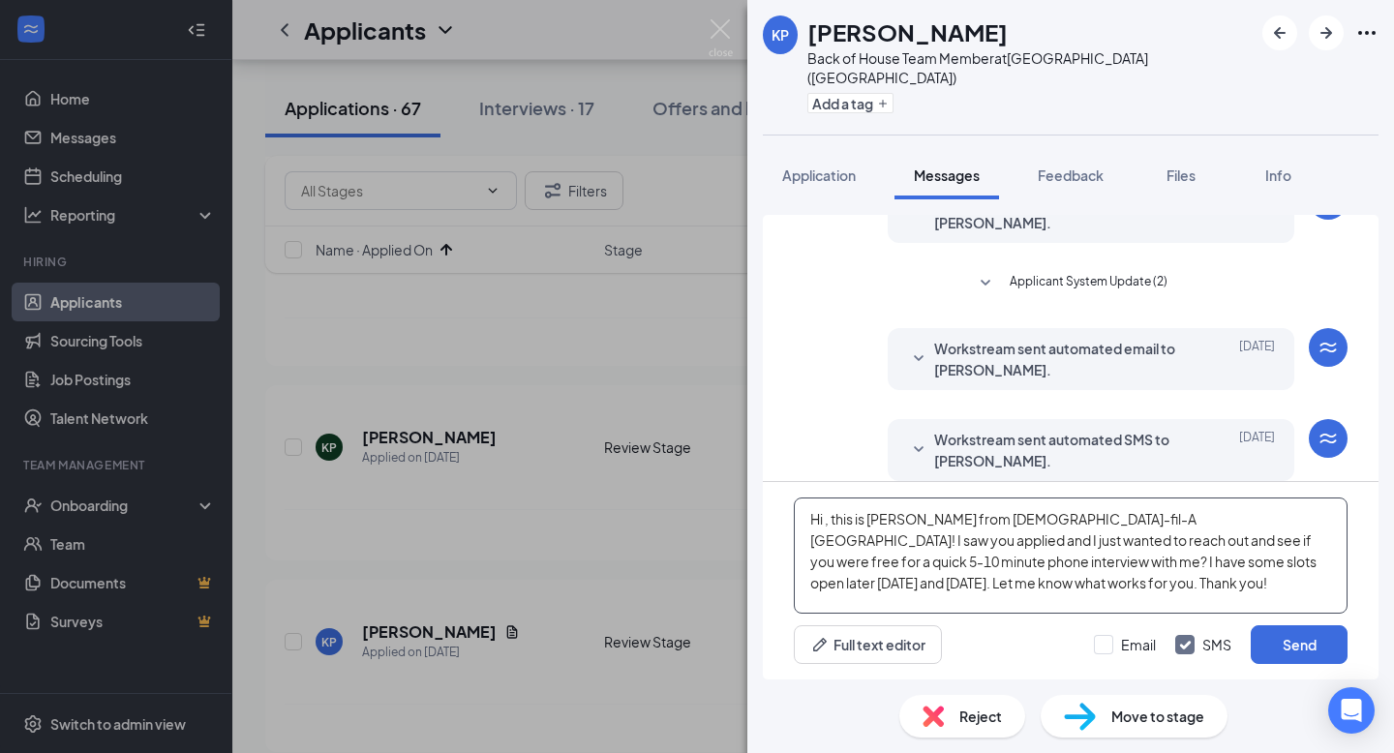
click at [830, 518] on textarea "Hi , this is [PERSON_NAME] from [DEMOGRAPHIC_DATA]-fil-A [GEOGRAPHIC_DATA]! I s…" at bounding box center [1071, 556] width 554 height 116
type textarea "Hi Katie, this is Rose from Chick-fil-A Middletown! I saw you applied and I jus…"
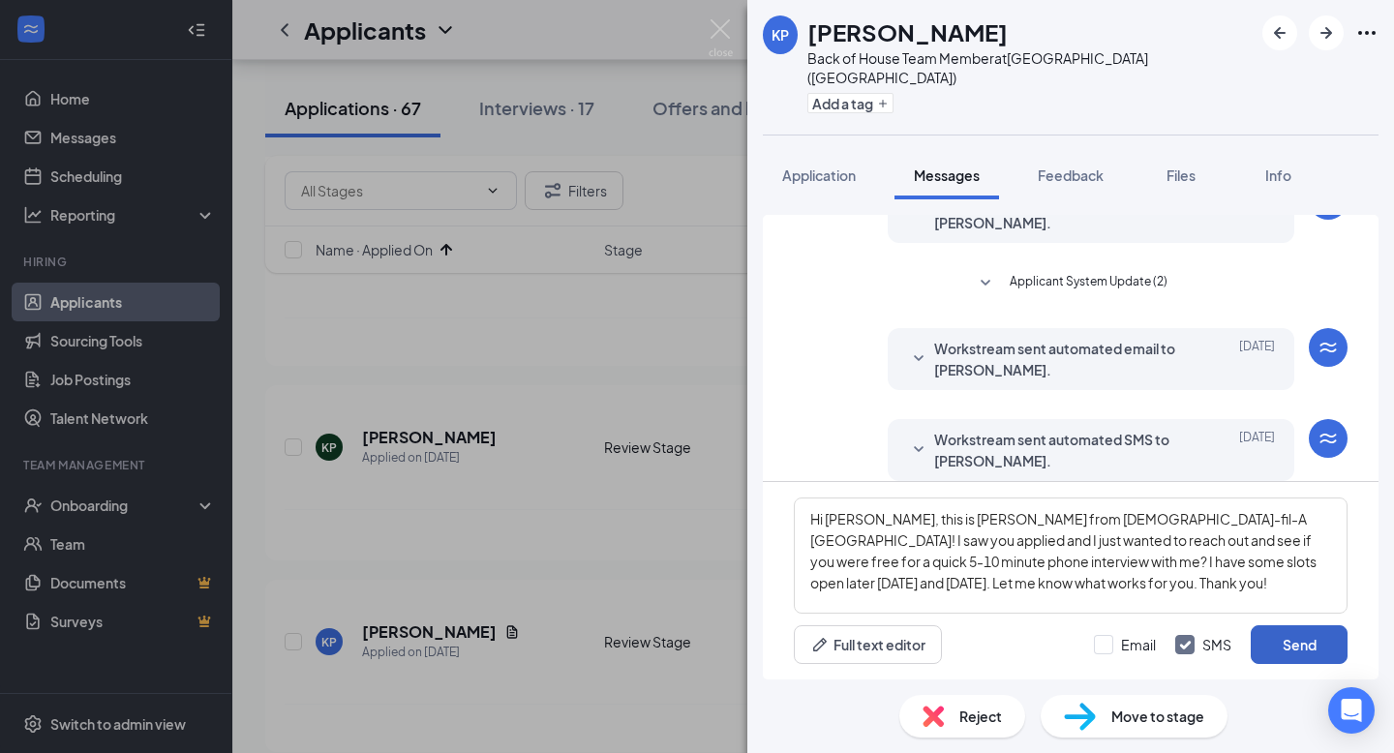
click at [1304, 641] on button "Send" at bounding box center [1299, 644] width 97 height 39
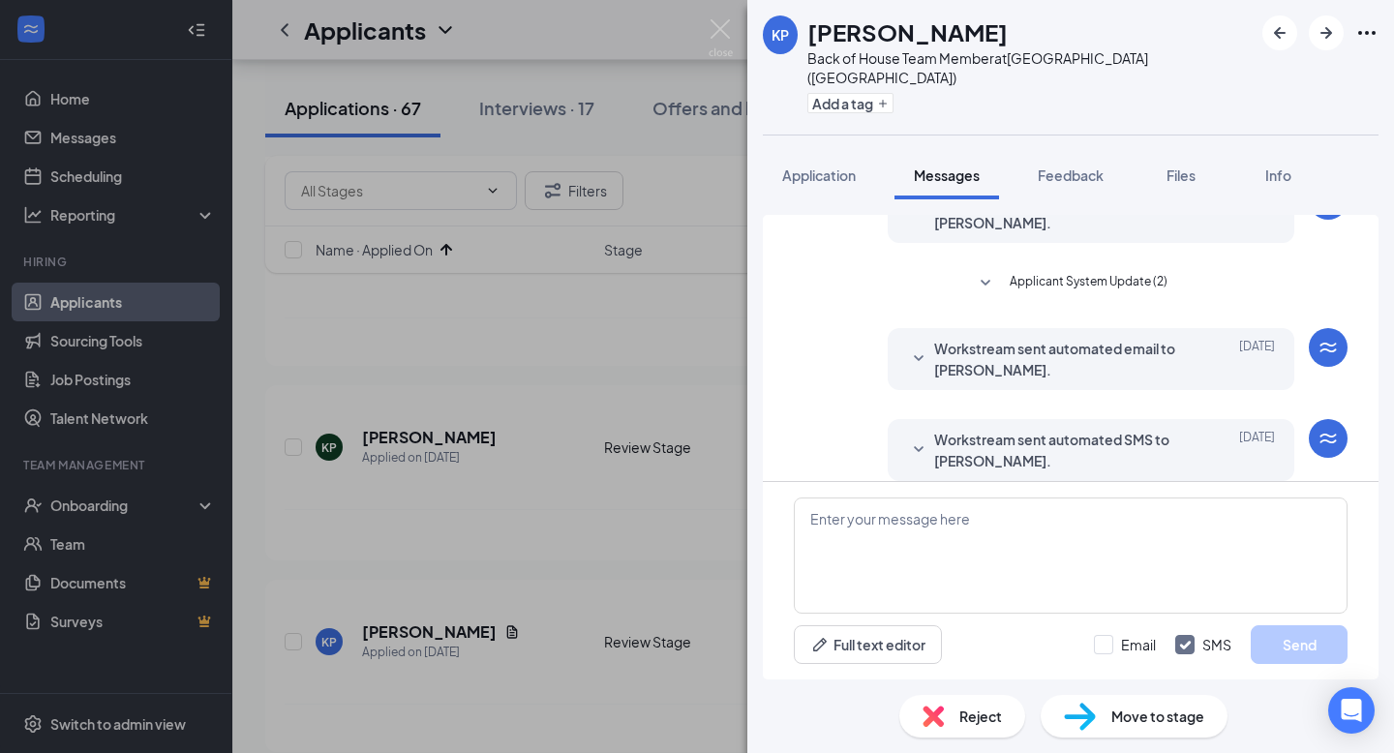
scroll to position [380, 0]
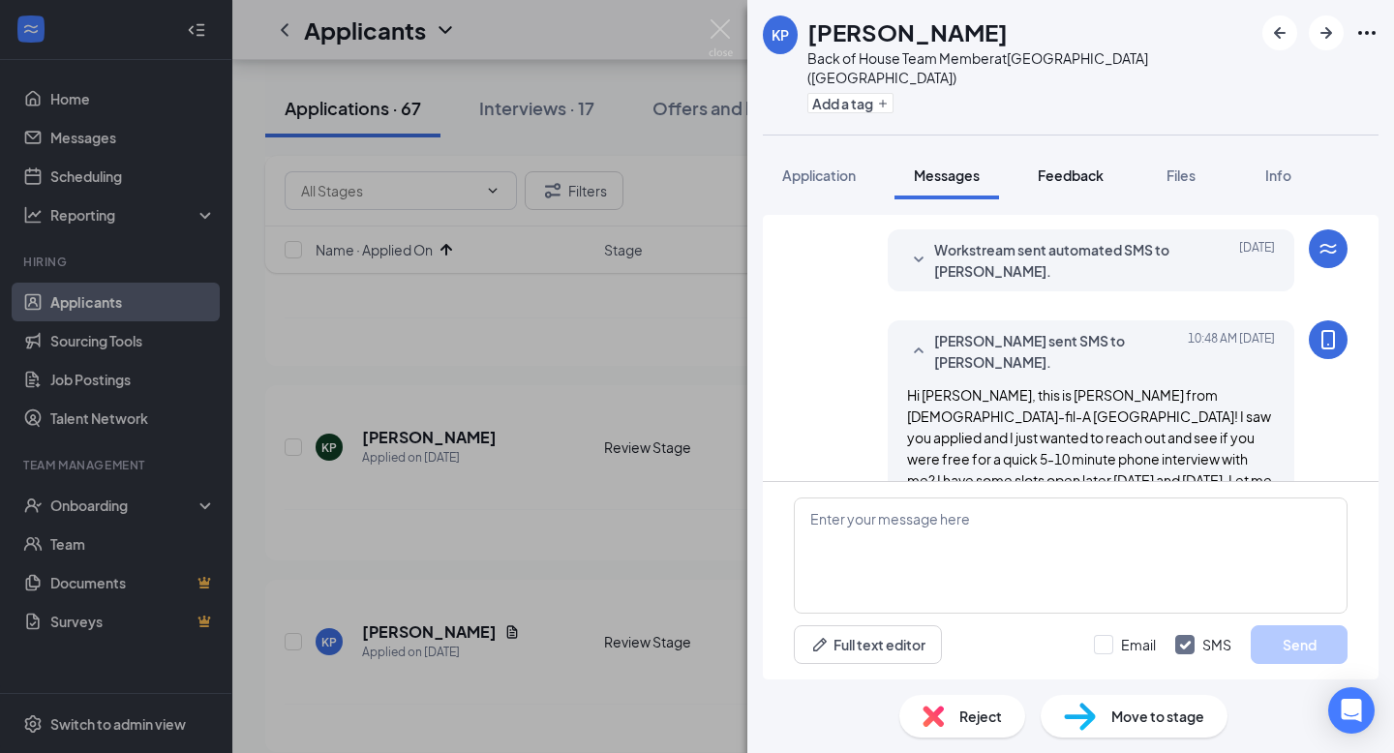
click at [1054, 166] on span "Feedback" at bounding box center [1071, 174] width 66 height 17
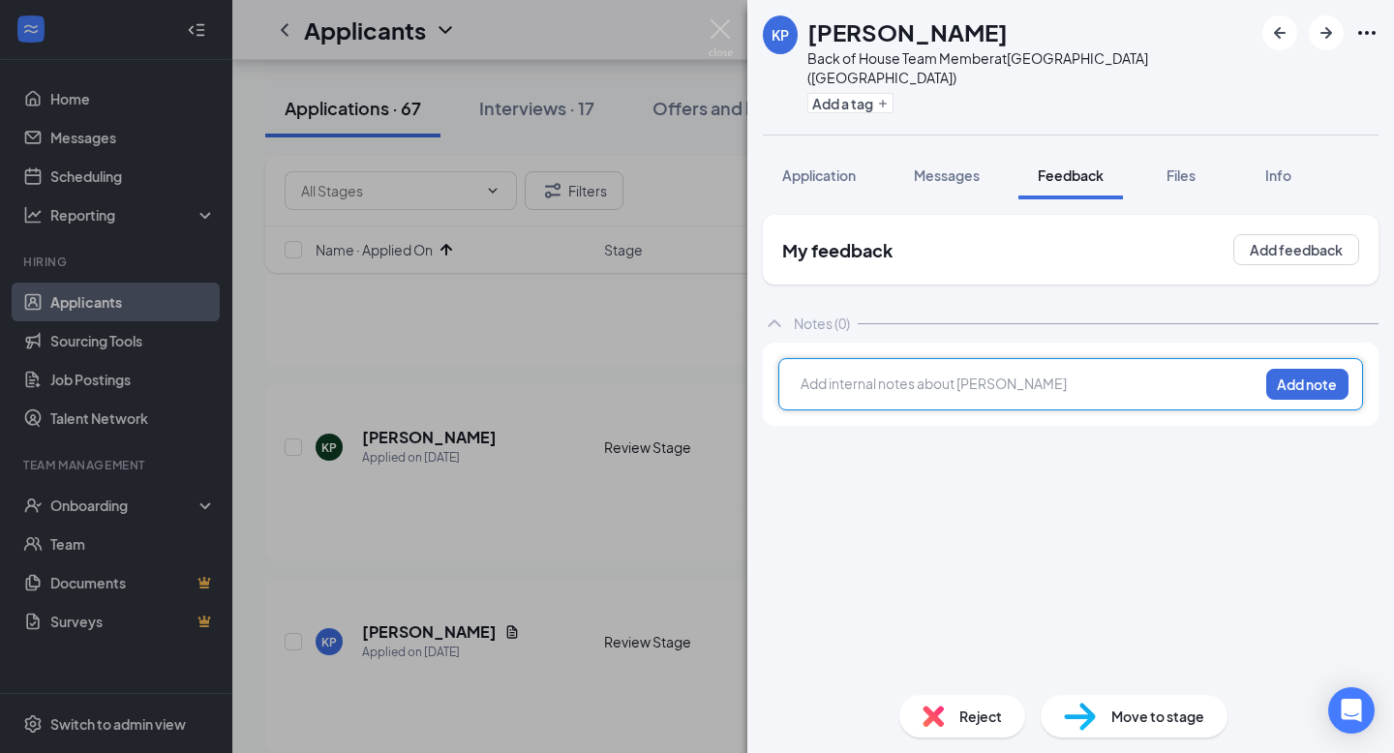
click at [922, 377] on div at bounding box center [1029, 386] width 456 height 25
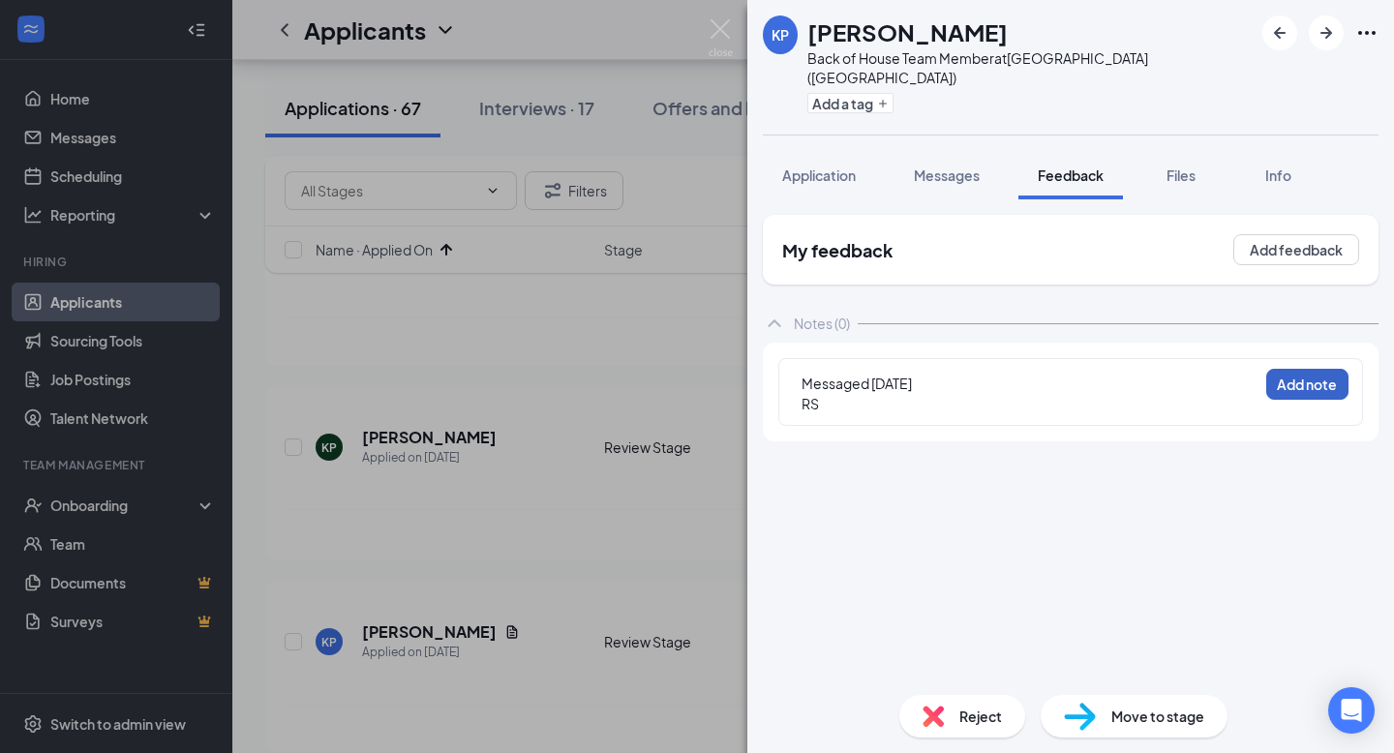
click at [1303, 369] on button "Add note" at bounding box center [1307, 384] width 82 height 31
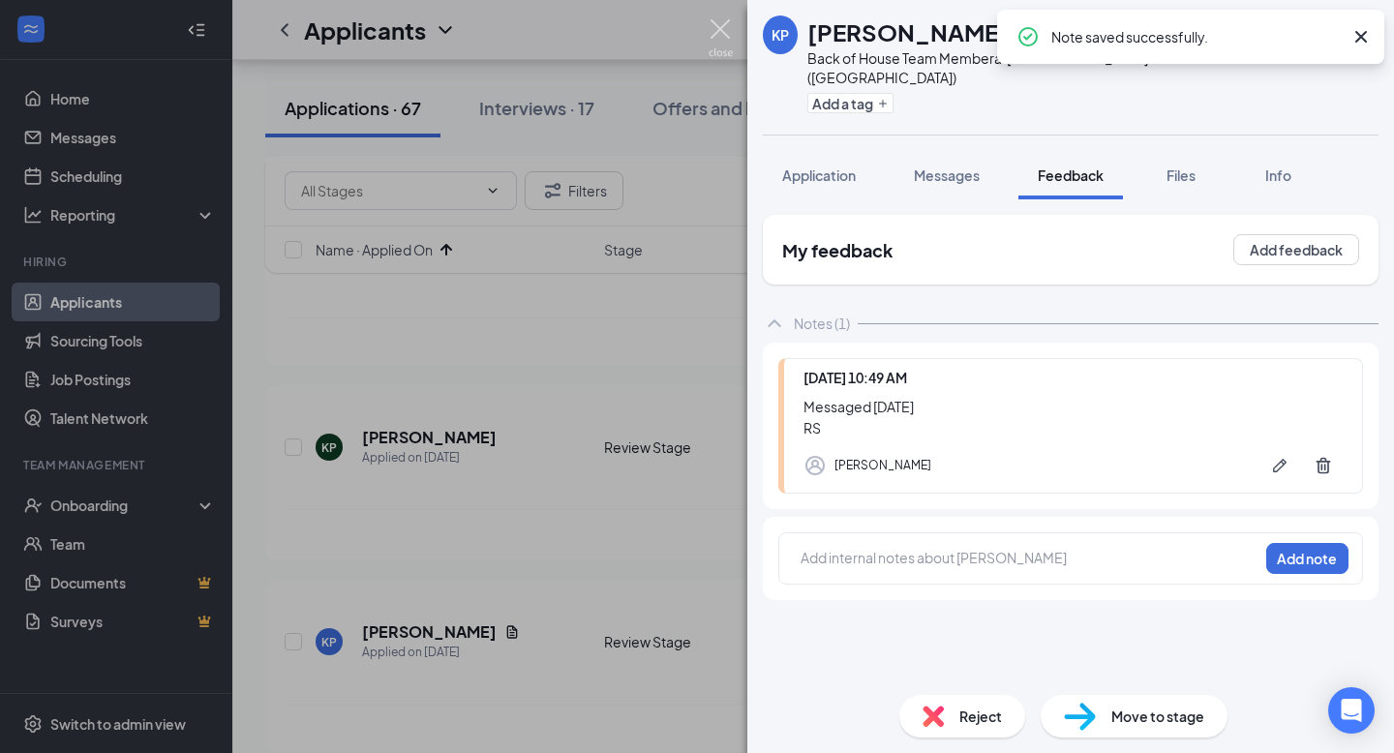
click at [720, 23] on img at bounding box center [721, 38] width 24 height 38
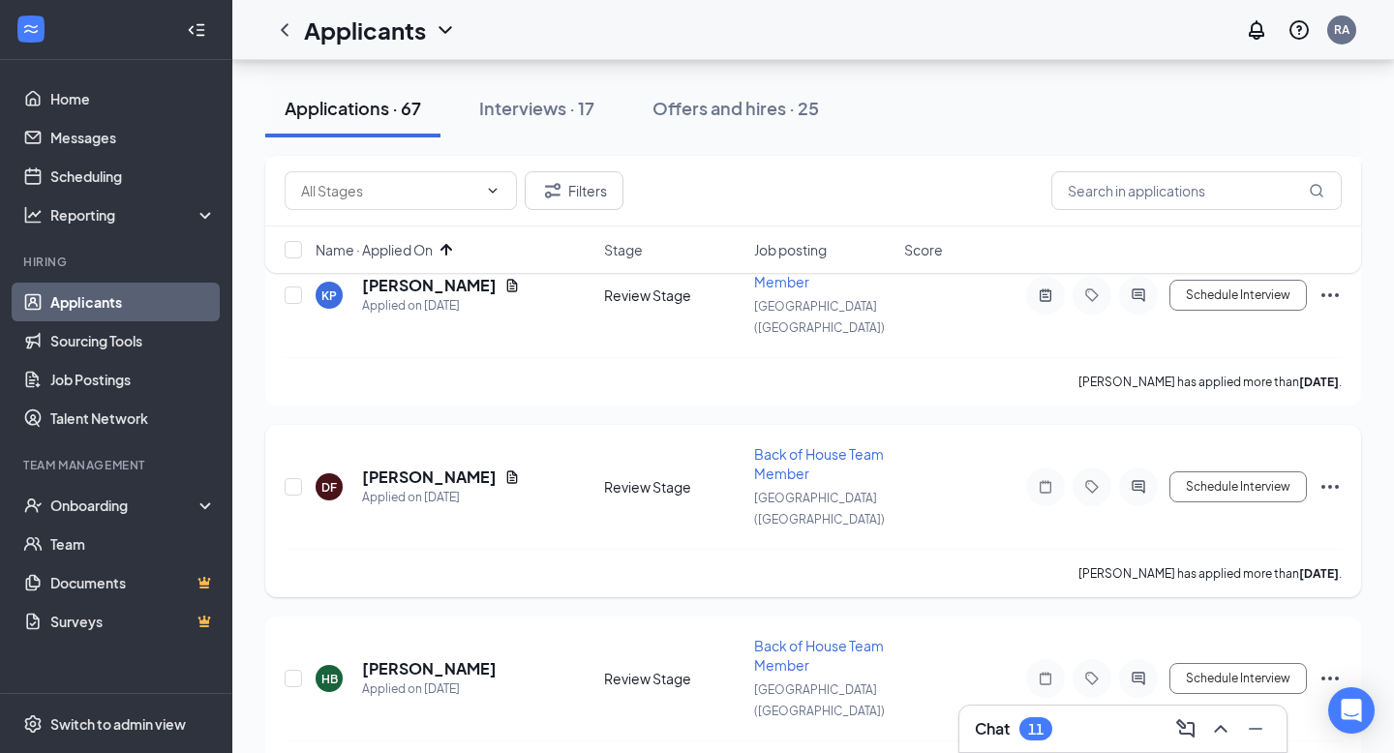
scroll to position [2322, 0]
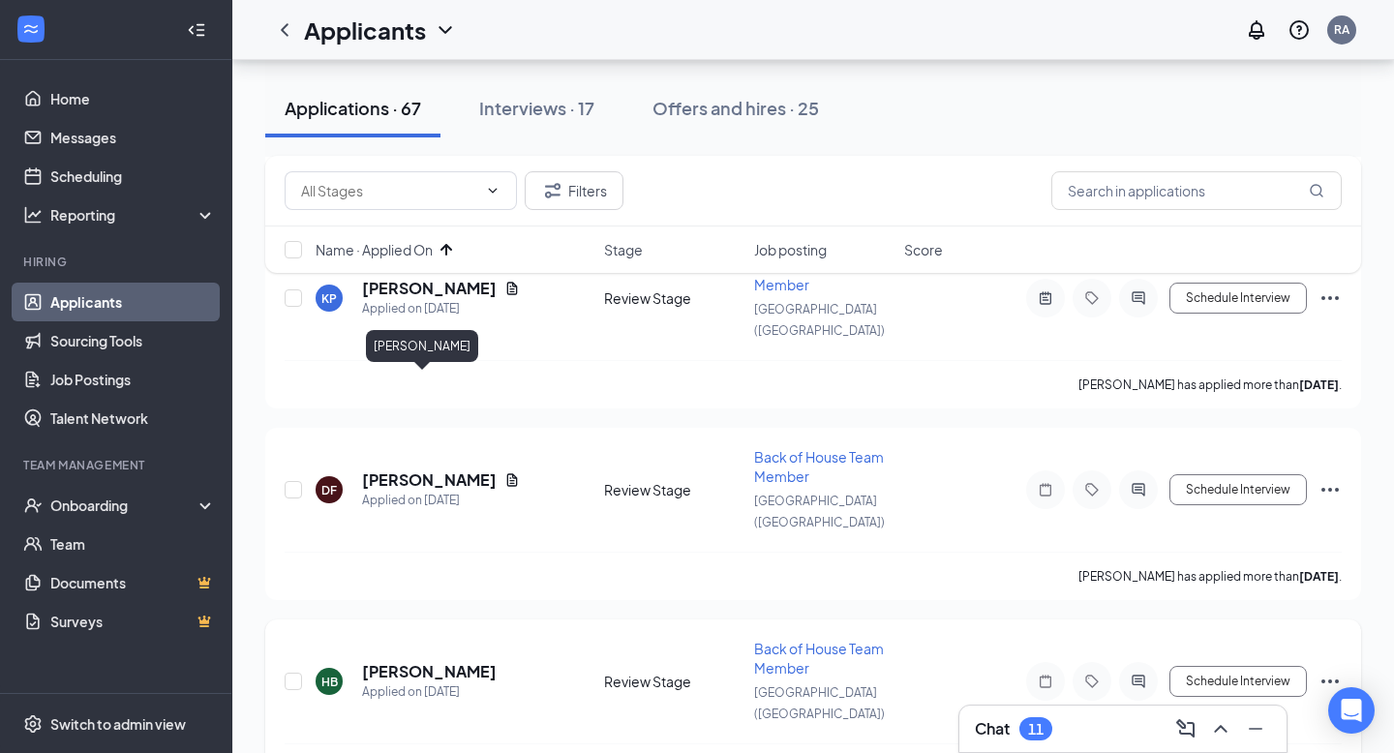
click at [413, 661] on h5 "[PERSON_NAME]" at bounding box center [429, 671] width 135 height 21
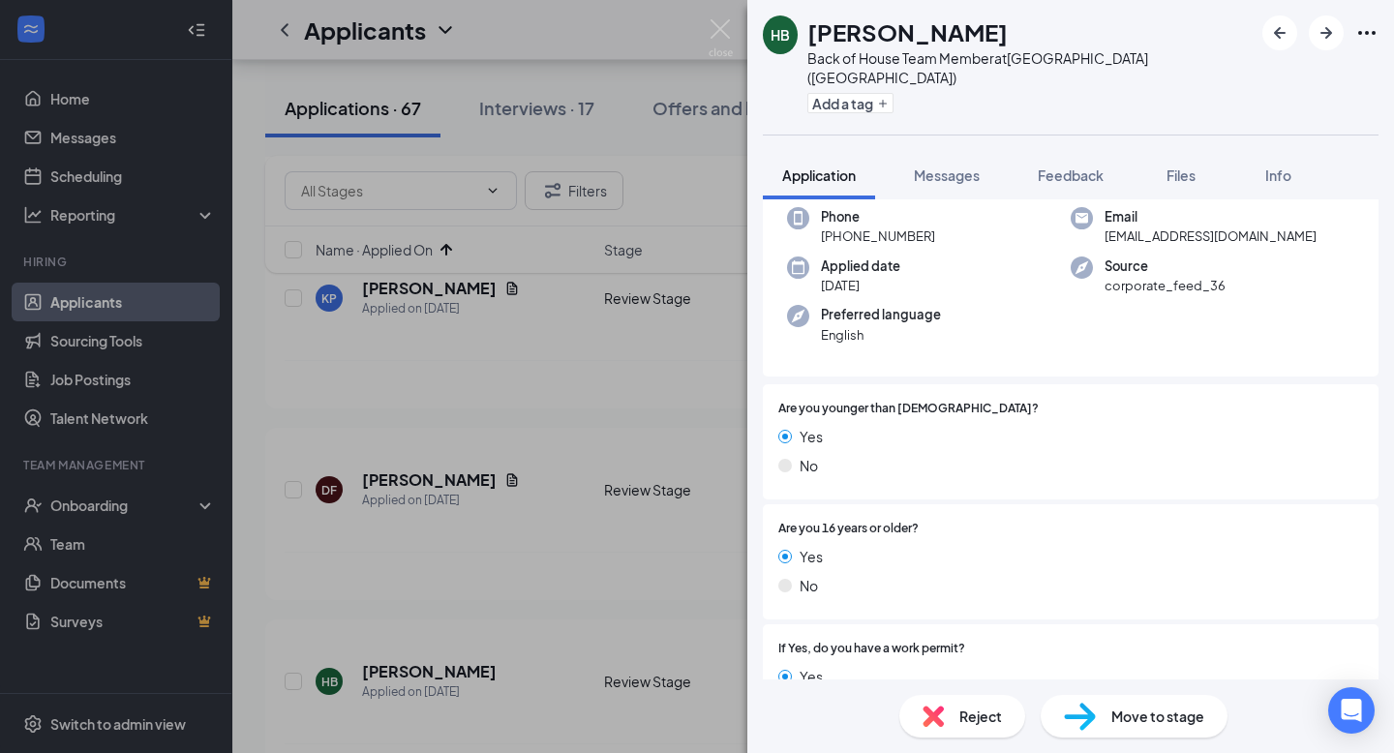
scroll to position [201, 0]
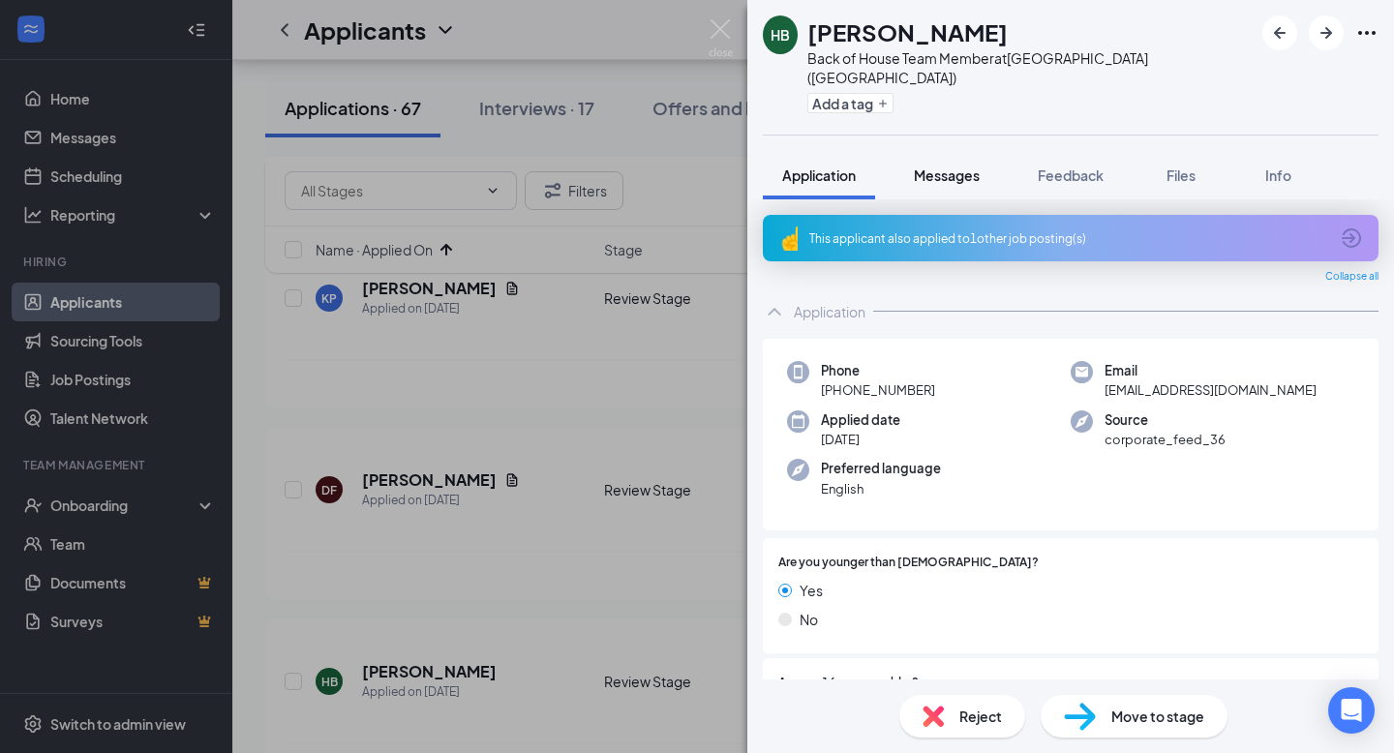
click at [959, 151] on button "Messages" at bounding box center [946, 175] width 105 height 48
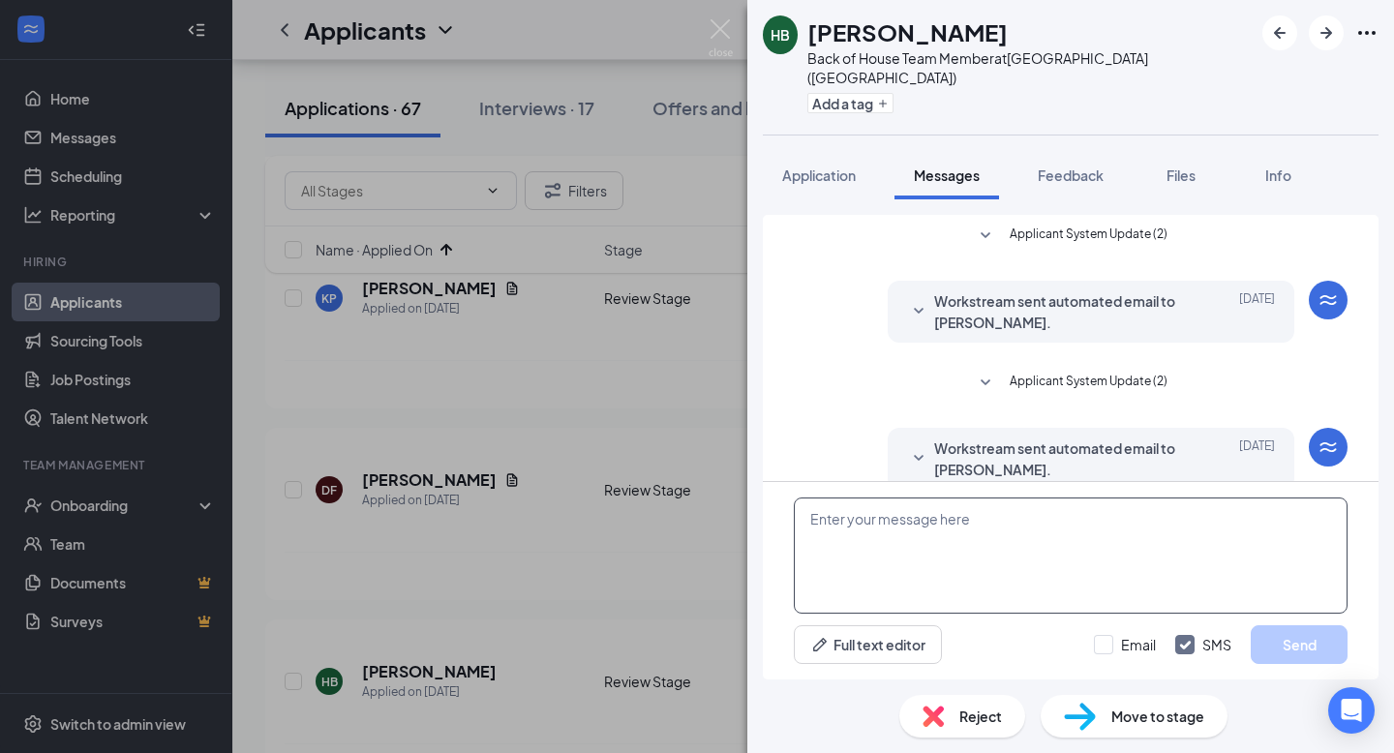
click at [964, 530] on textarea at bounding box center [1071, 556] width 554 height 116
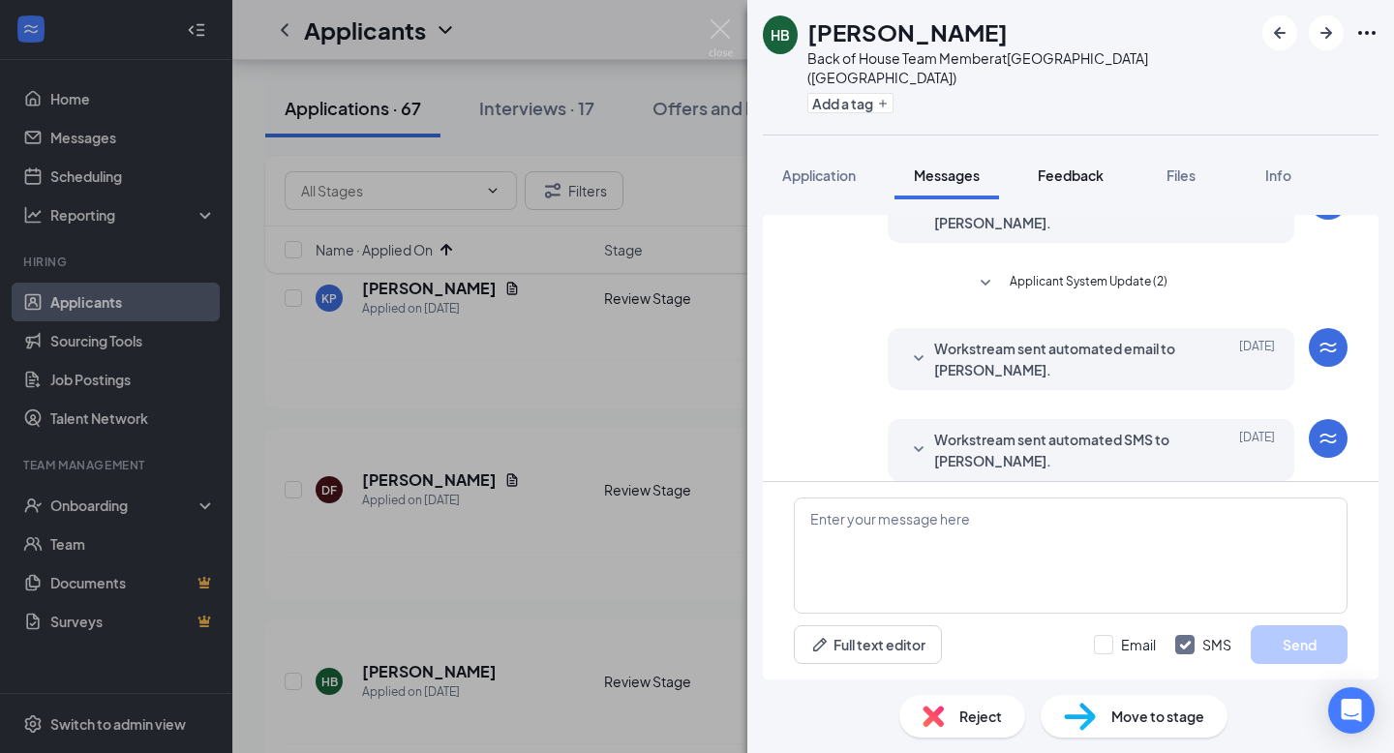
click at [1078, 166] on span "Feedback" at bounding box center [1071, 174] width 66 height 17
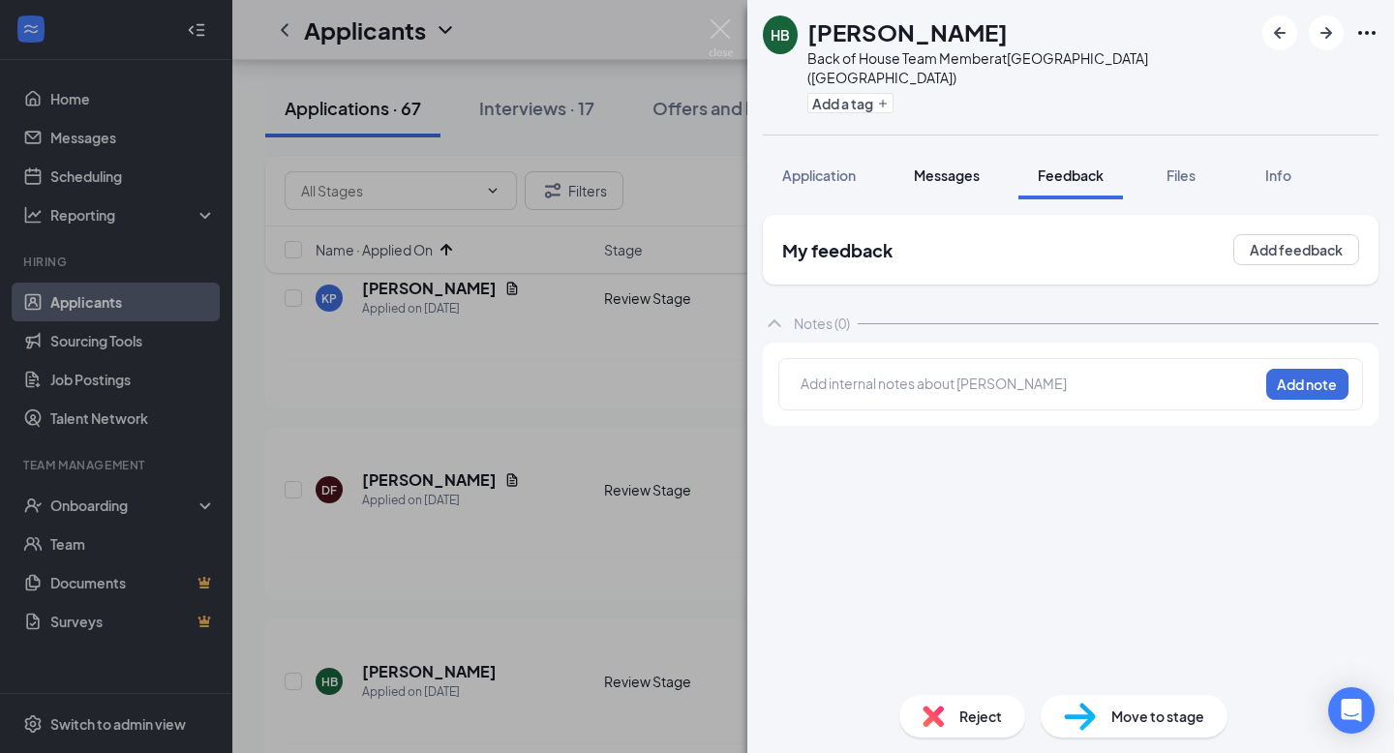
click at [944, 166] on span "Messages" at bounding box center [947, 174] width 66 height 17
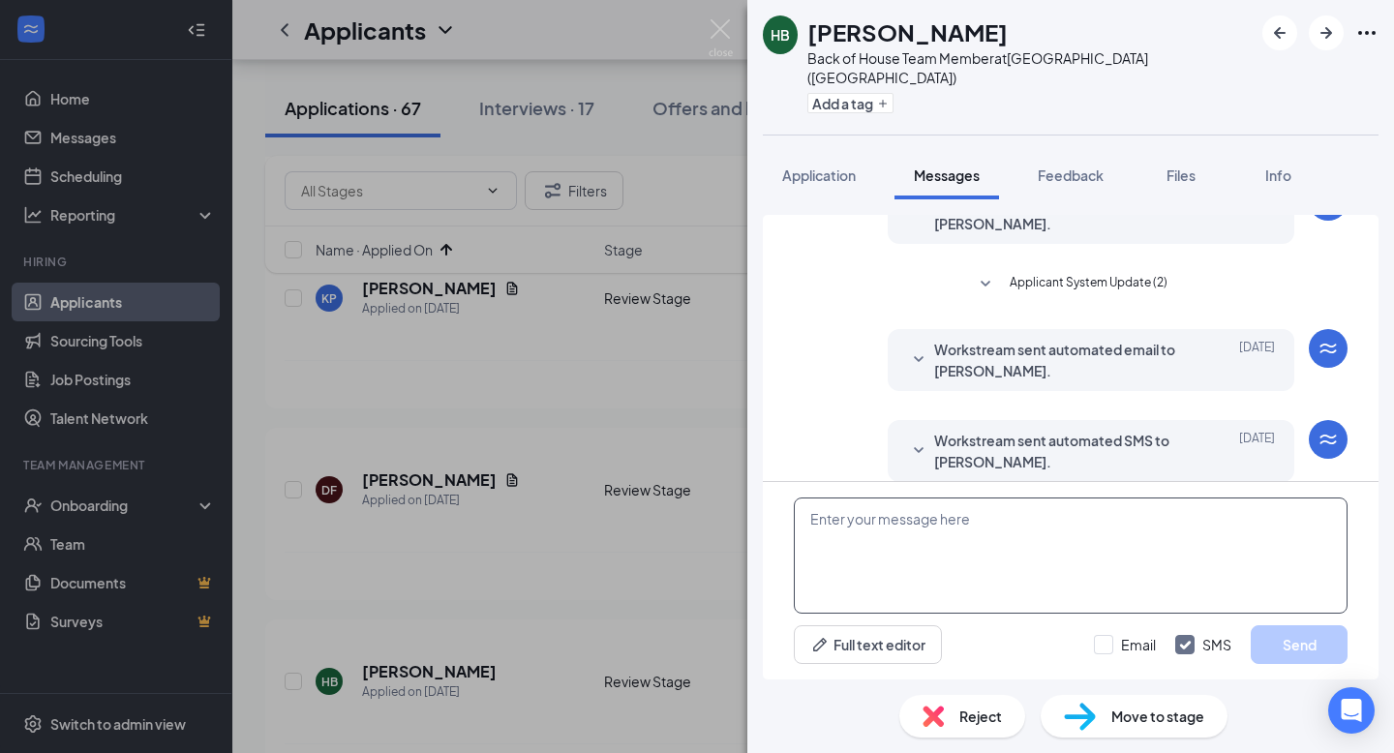
scroll to position [100, 0]
click at [1004, 556] on textarea at bounding box center [1071, 556] width 554 height 116
paste textarea "Hi , this is [PERSON_NAME] from [DEMOGRAPHIC_DATA]-fil-A [GEOGRAPHIC_DATA]! I s…"
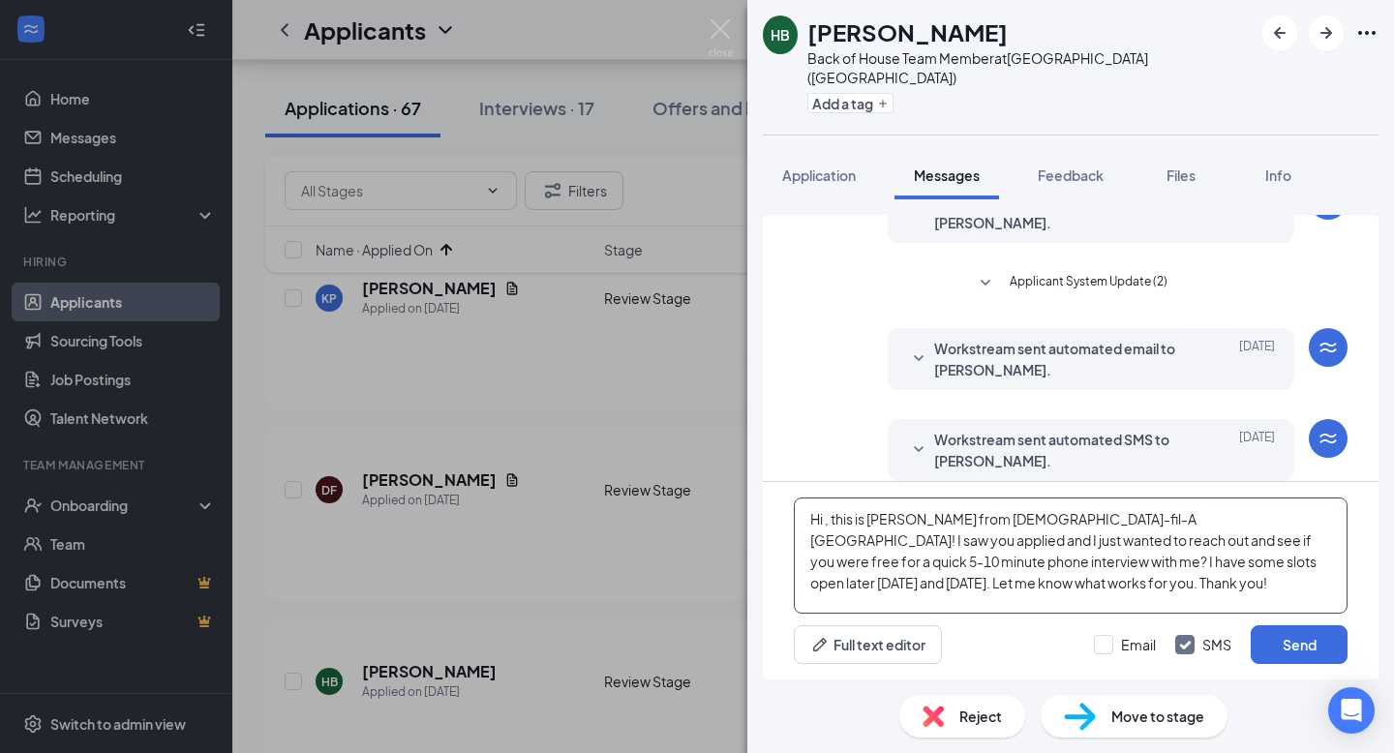
click at [829, 522] on textarea "Hi , this is [PERSON_NAME] from [DEMOGRAPHIC_DATA]-fil-A [GEOGRAPHIC_DATA]! I s…" at bounding box center [1071, 556] width 554 height 116
type textarea "Hi [PERSON_NAME], this is [PERSON_NAME] from [DEMOGRAPHIC_DATA]-fil-A [GEOGRAPH…"
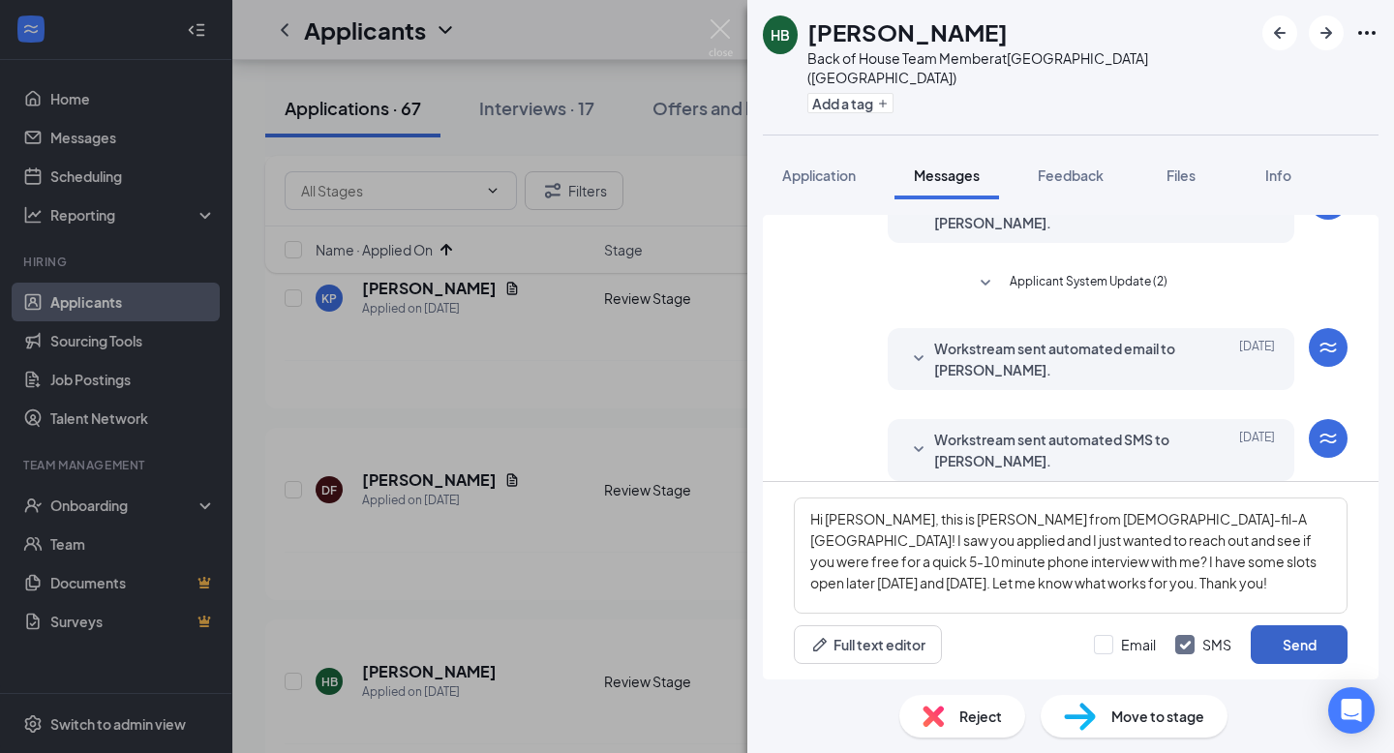
click at [1324, 640] on button "Send" at bounding box center [1299, 644] width 97 height 39
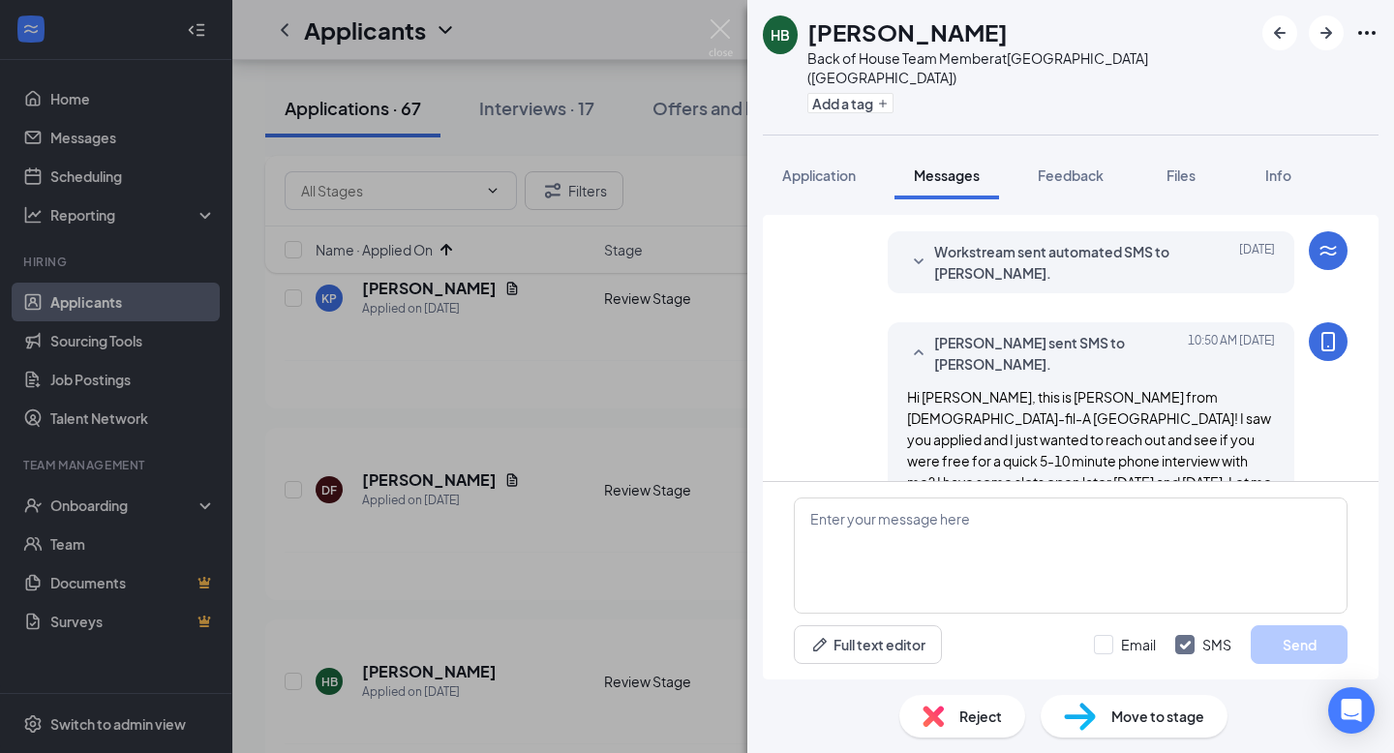
scroll to position [289, 0]
click at [722, 22] on img at bounding box center [721, 38] width 24 height 38
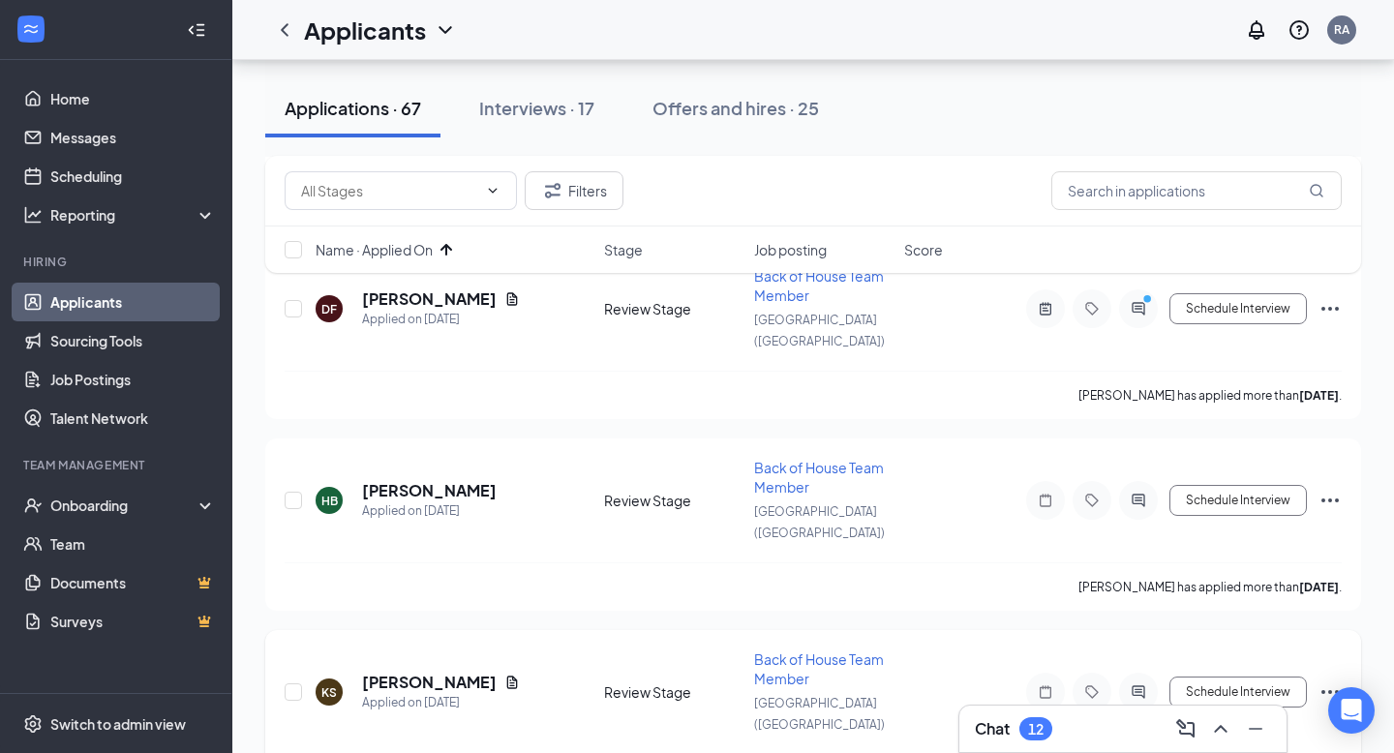
scroll to position [2627, 0]
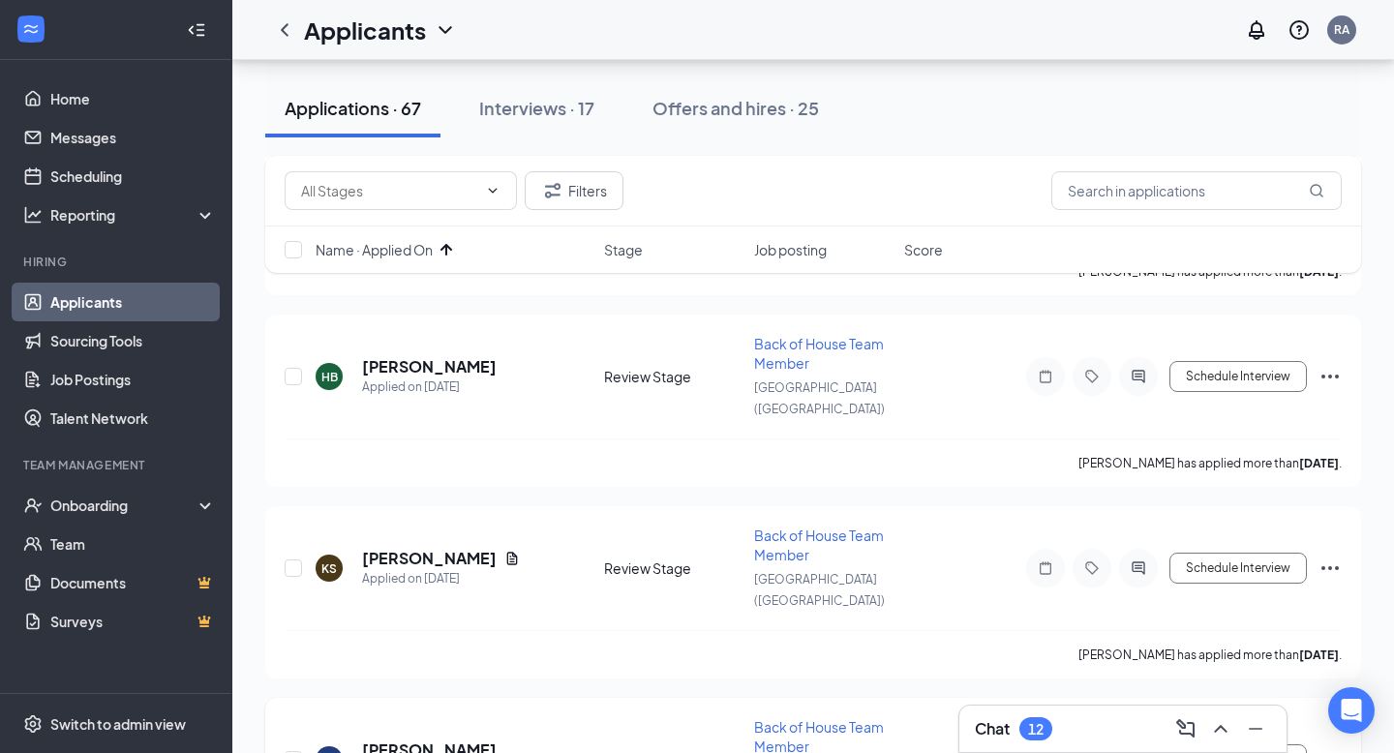
click at [430, 740] on h5 "[PERSON_NAME]" at bounding box center [429, 750] width 135 height 21
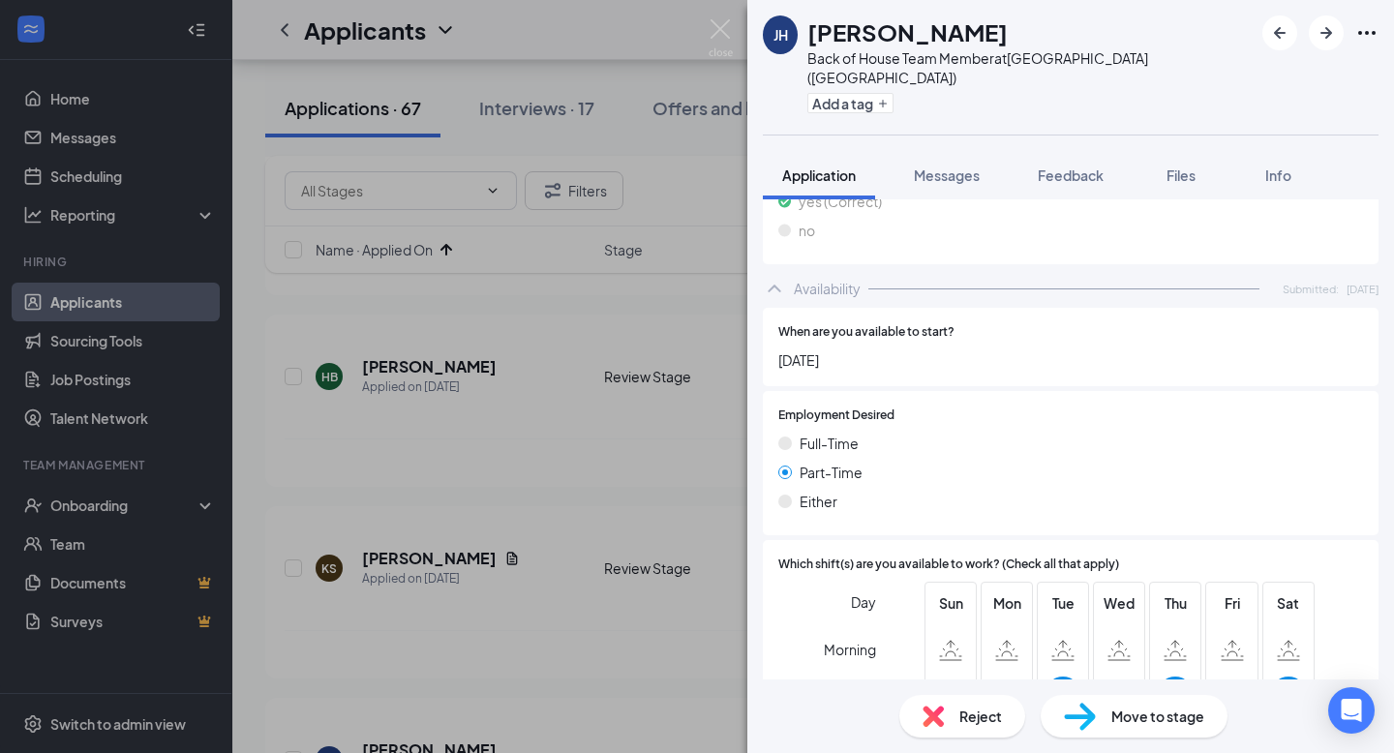
scroll to position [1108, 0]
click at [939, 721] on img at bounding box center [932, 716] width 21 height 21
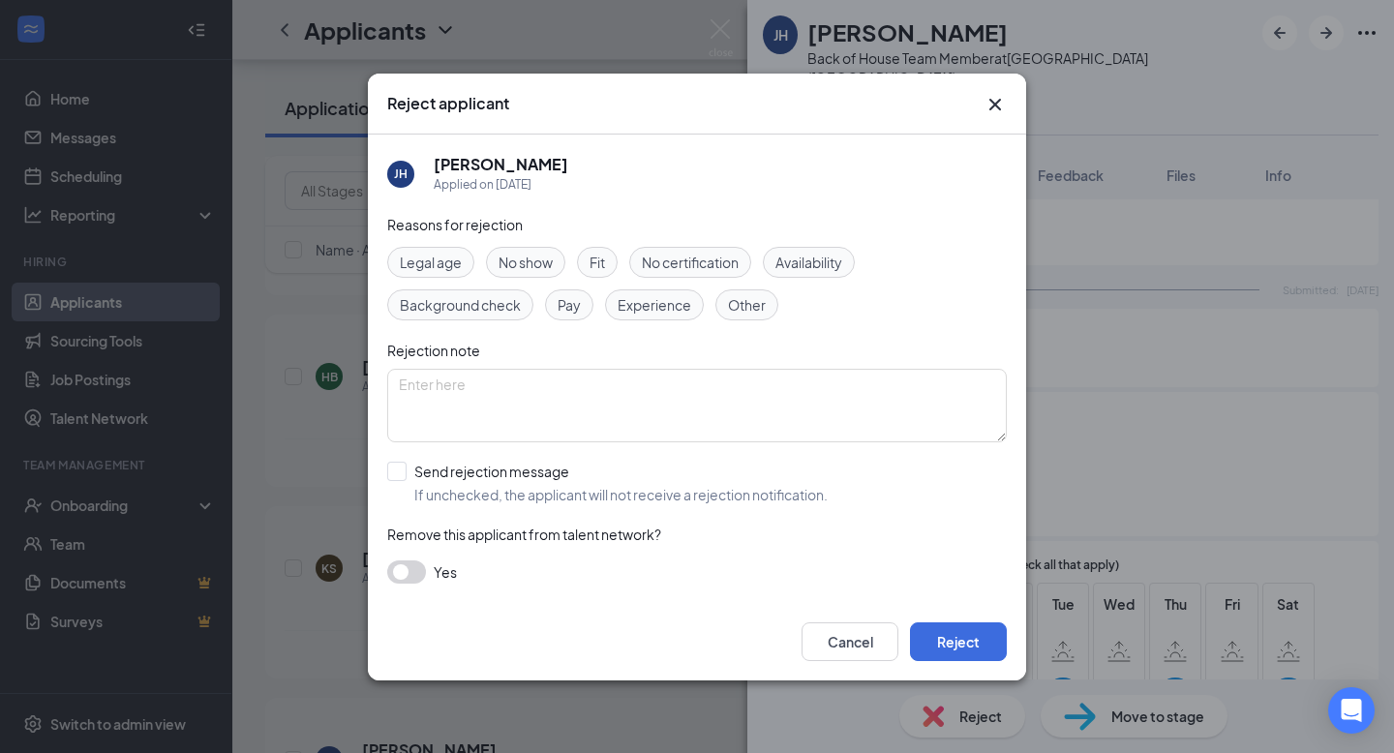
click at [810, 265] on span "Availability" at bounding box center [808, 262] width 67 height 21
click at [661, 399] on textarea at bounding box center [696, 406] width 619 height 74
click at [993, 108] on icon "Cross" at bounding box center [994, 104] width 23 height 23
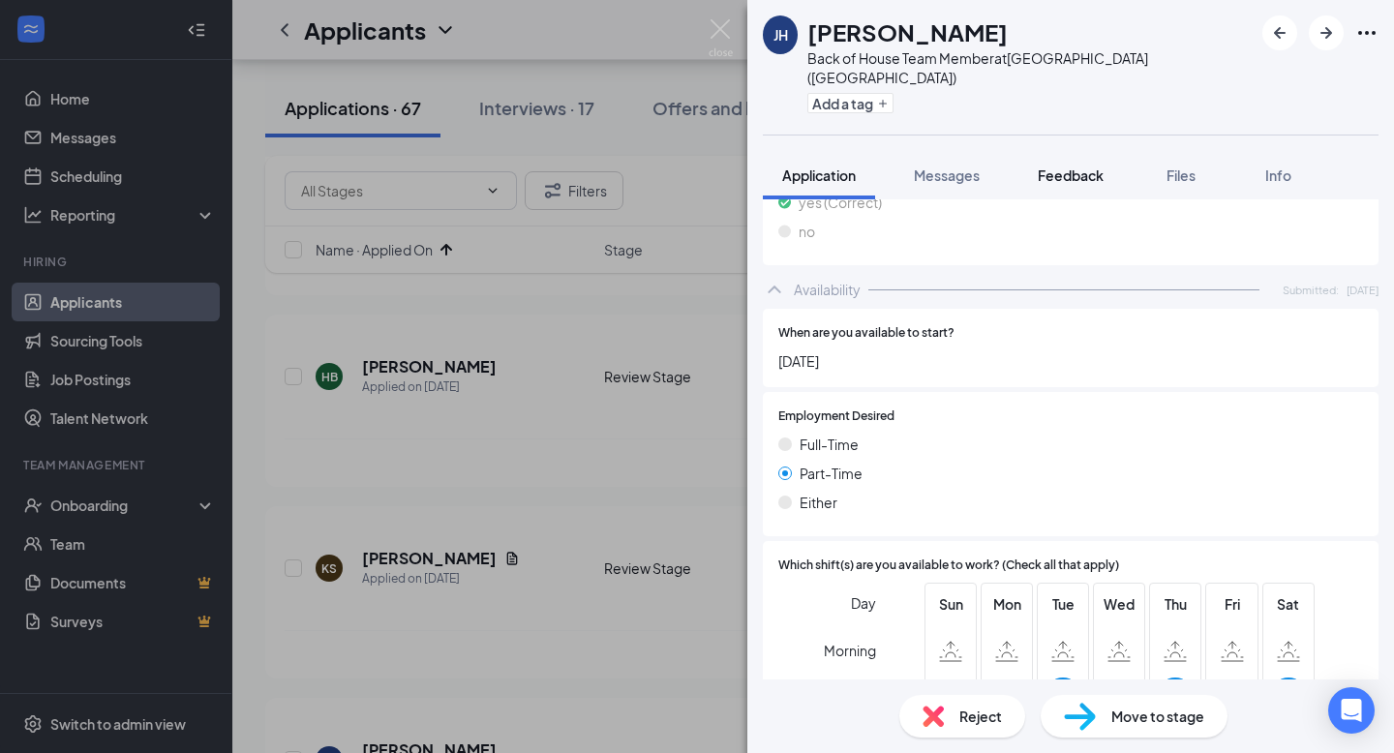
click at [1046, 166] on span "Feedback" at bounding box center [1071, 174] width 66 height 17
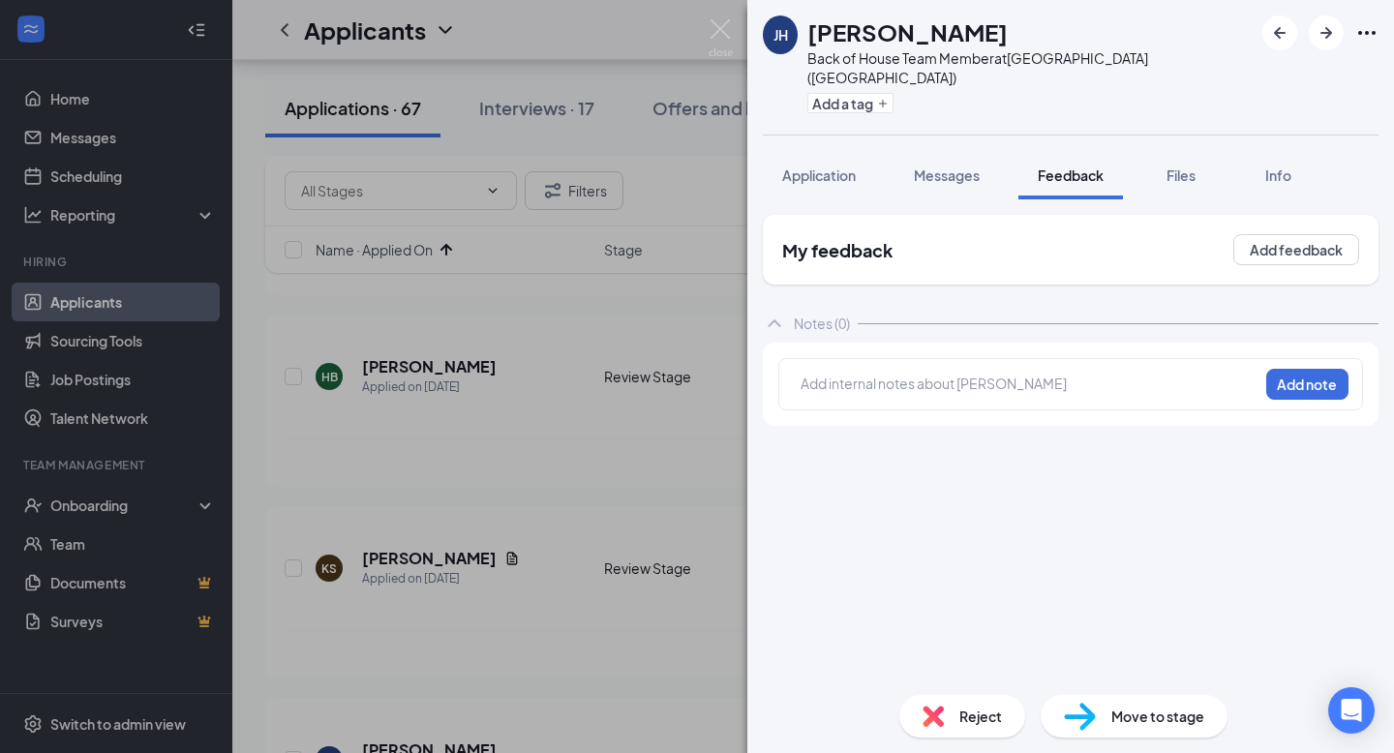
click at [998, 373] on div at bounding box center [1029, 386] width 458 height 27
click at [996, 374] on div at bounding box center [1029, 384] width 456 height 20
click at [1306, 369] on button "Add note" at bounding box center [1307, 384] width 82 height 31
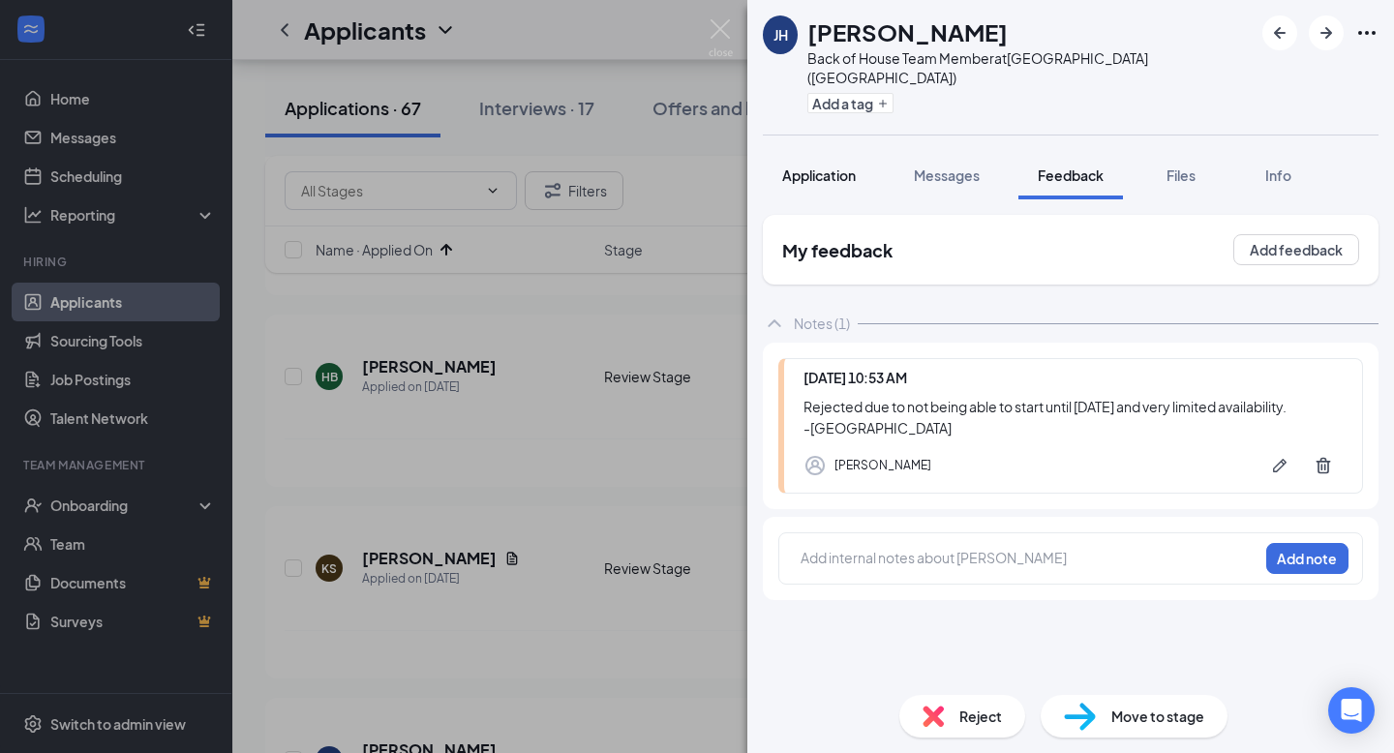
click at [840, 166] on span "Application" at bounding box center [819, 174] width 74 height 17
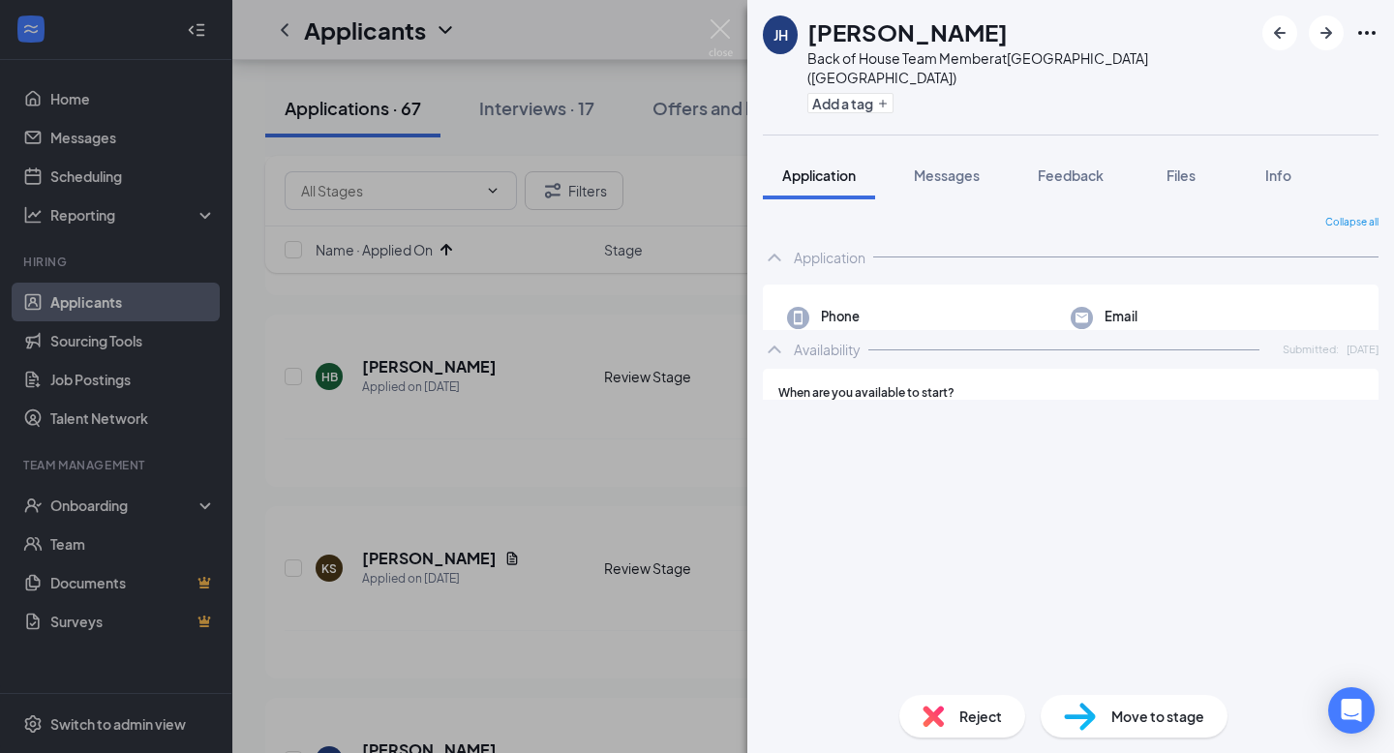
click at [963, 720] on span "Reject" at bounding box center [980, 716] width 43 height 21
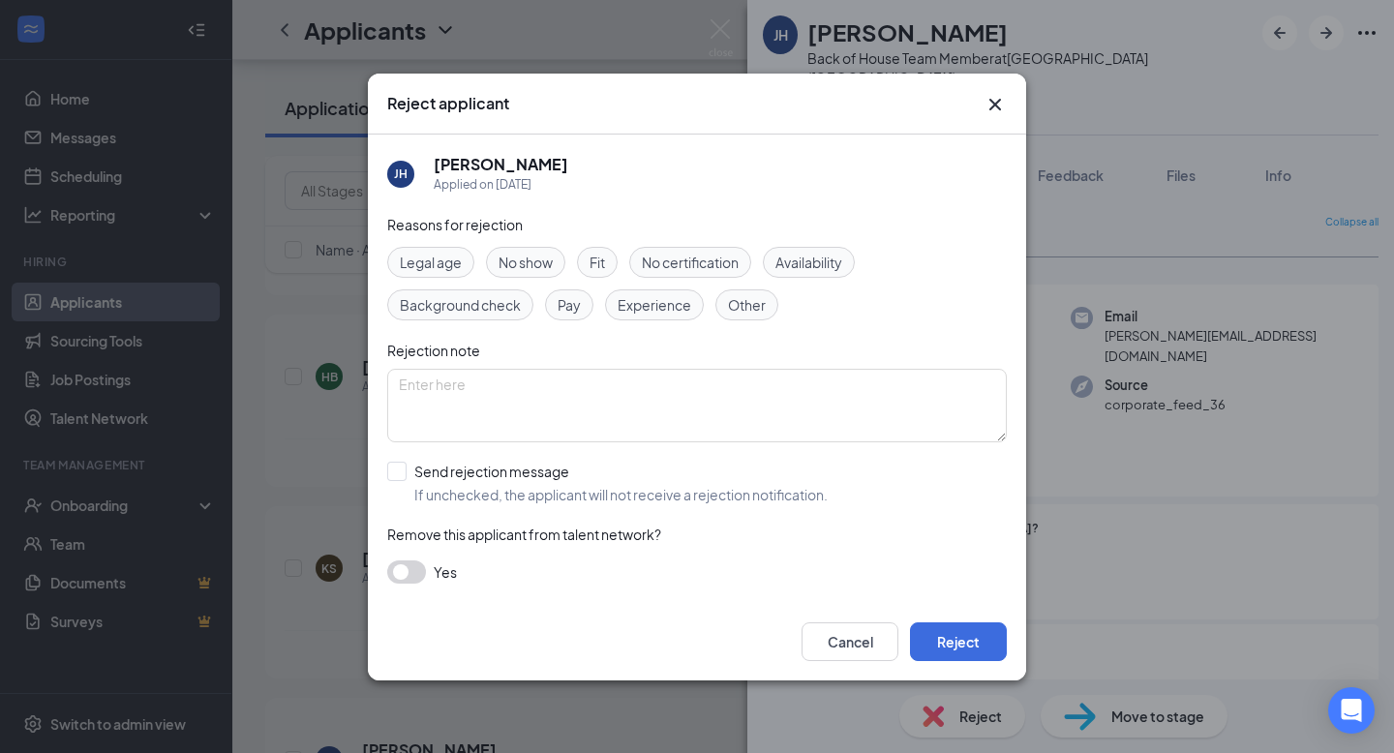
click at [825, 270] on span "Availability" at bounding box center [808, 262] width 67 height 21
click at [827, 260] on span "Availability" at bounding box center [808, 262] width 67 height 21
click at [408, 570] on button "button" at bounding box center [406, 571] width 39 height 23
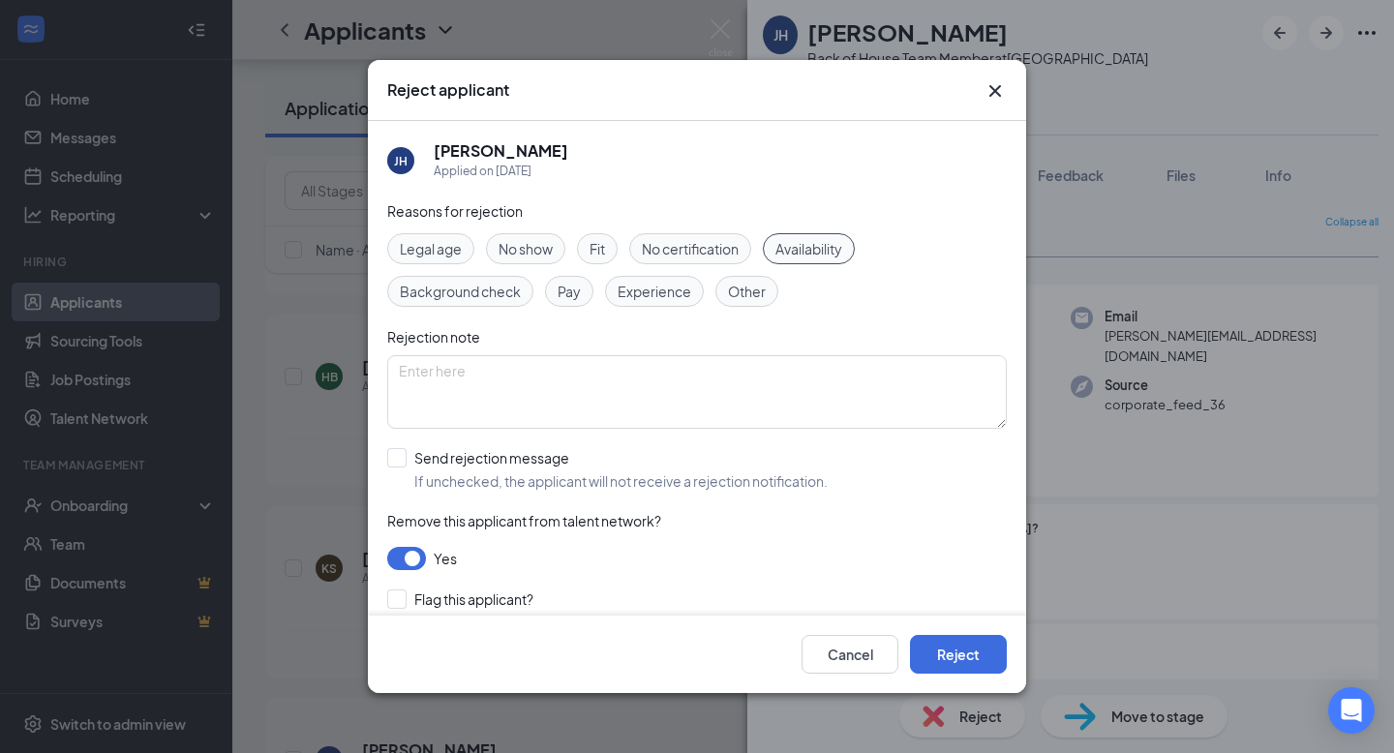
click at [421, 556] on button "button" at bounding box center [406, 558] width 39 height 23
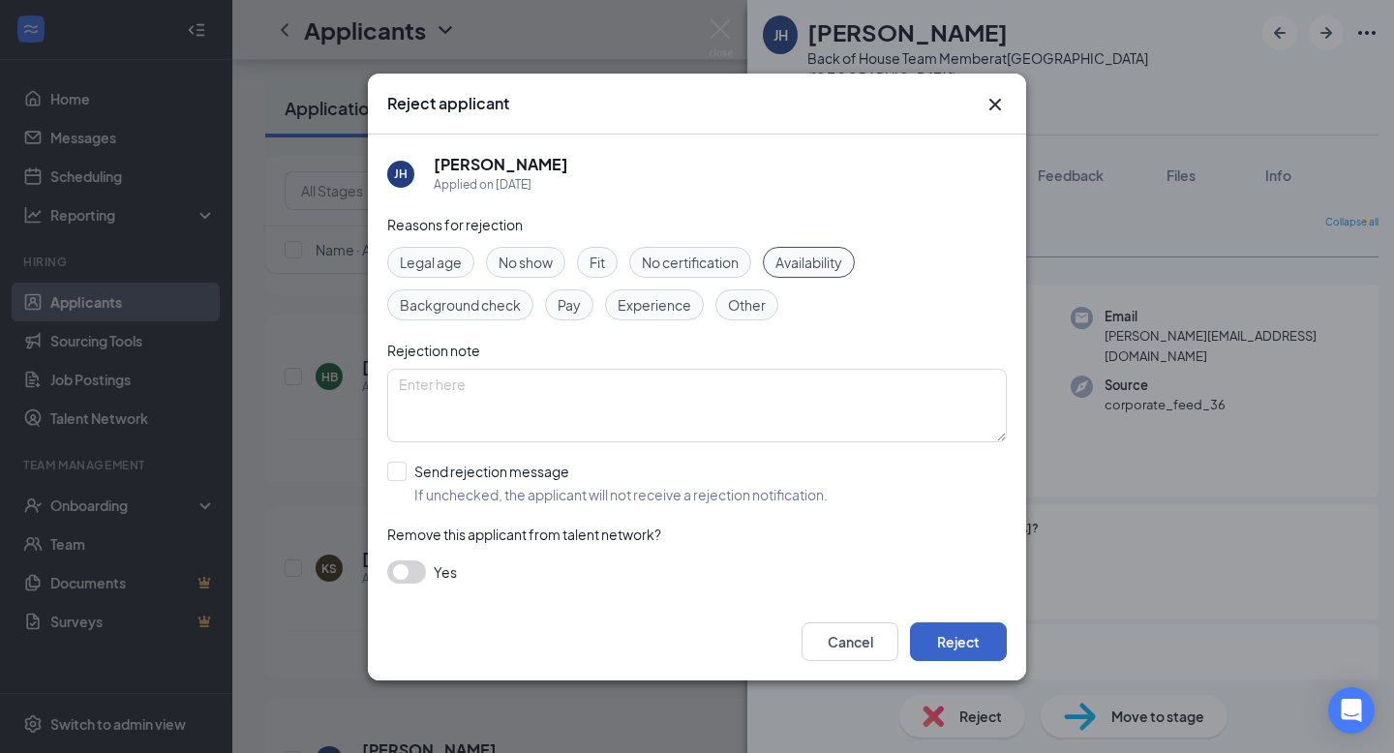
click at [983, 640] on button "Reject" at bounding box center [958, 641] width 97 height 39
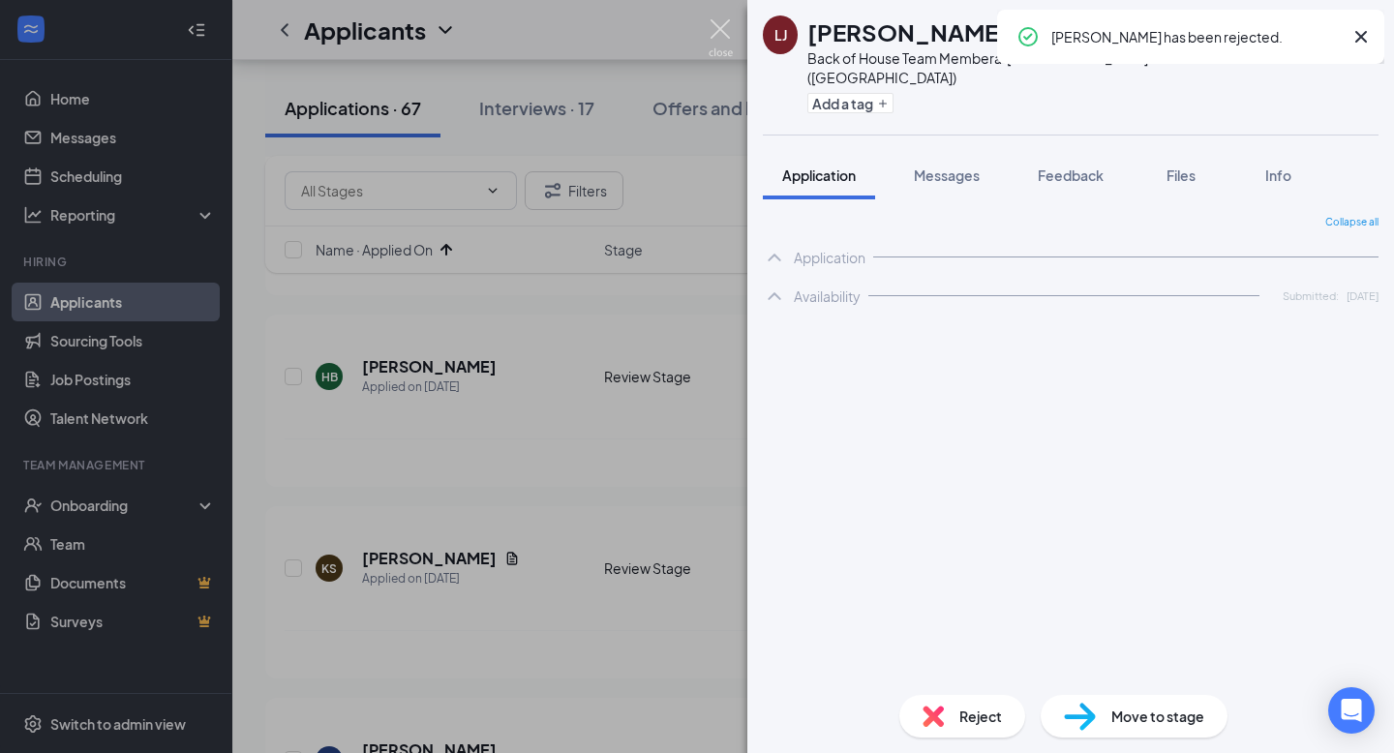
click at [722, 32] on img at bounding box center [721, 38] width 24 height 38
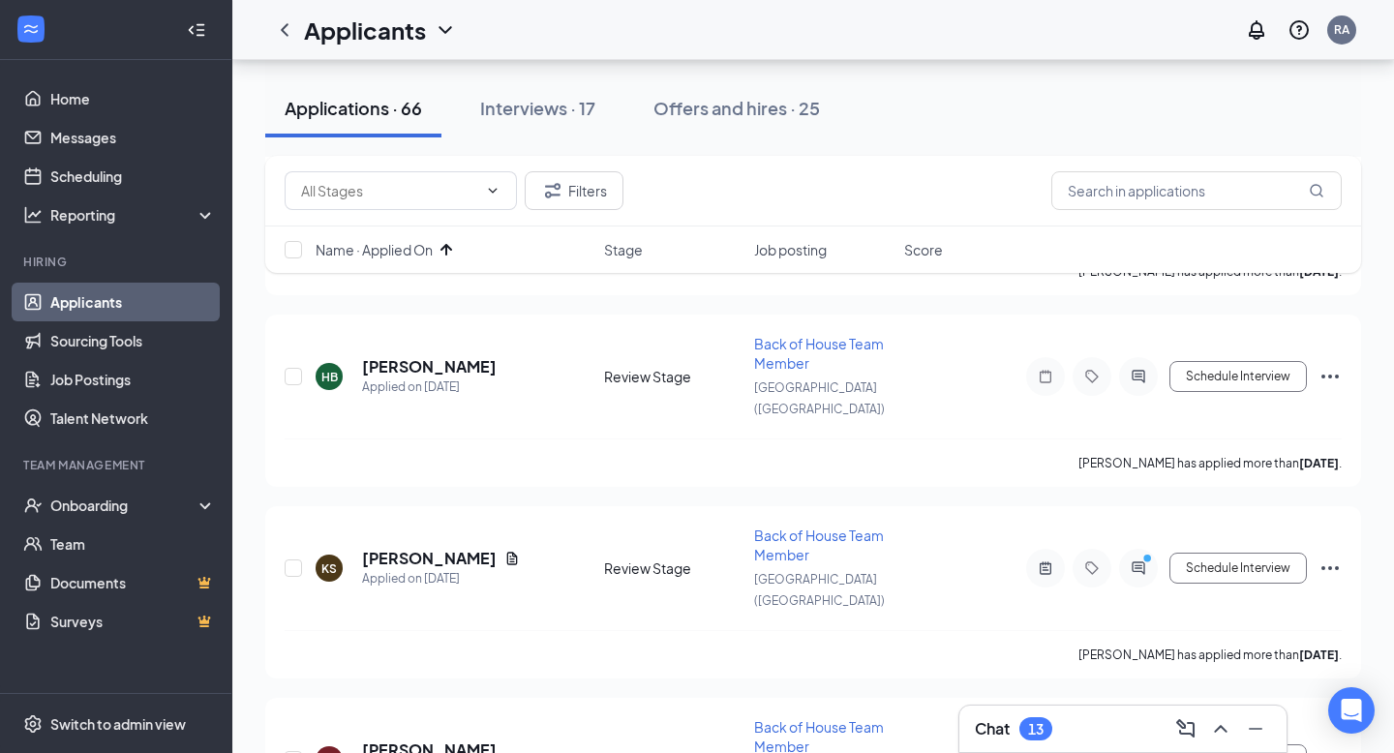
scroll to position [2731, 0]
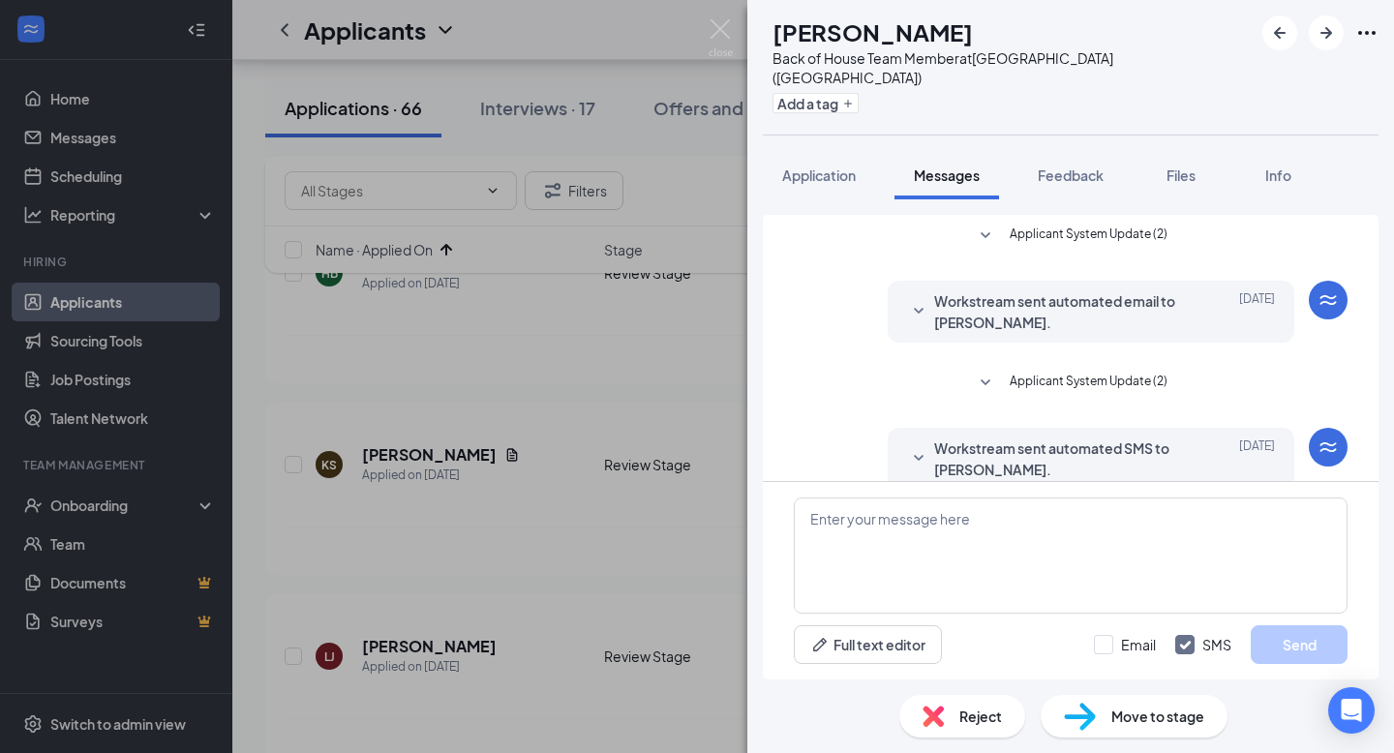
scroll to position [100, 0]
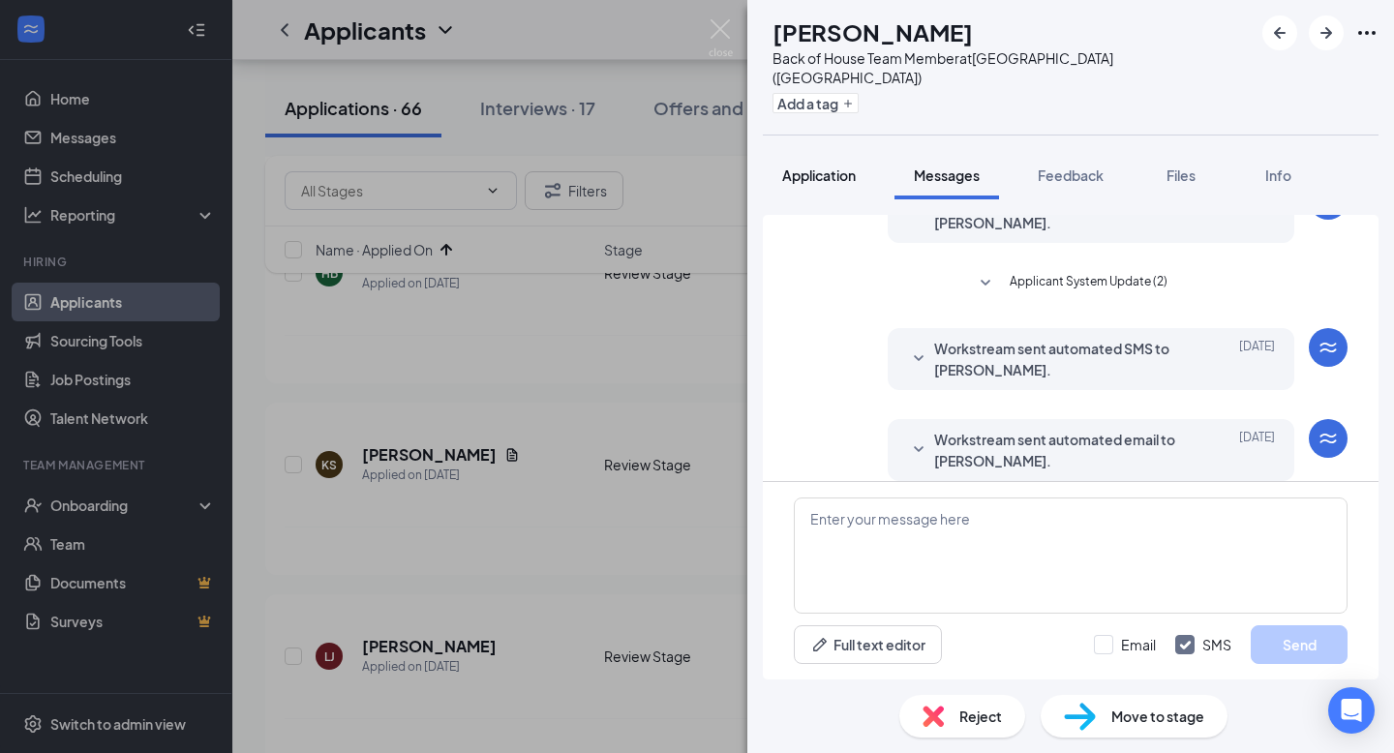
click at [837, 168] on button "Application" at bounding box center [819, 175] width 112 height 48
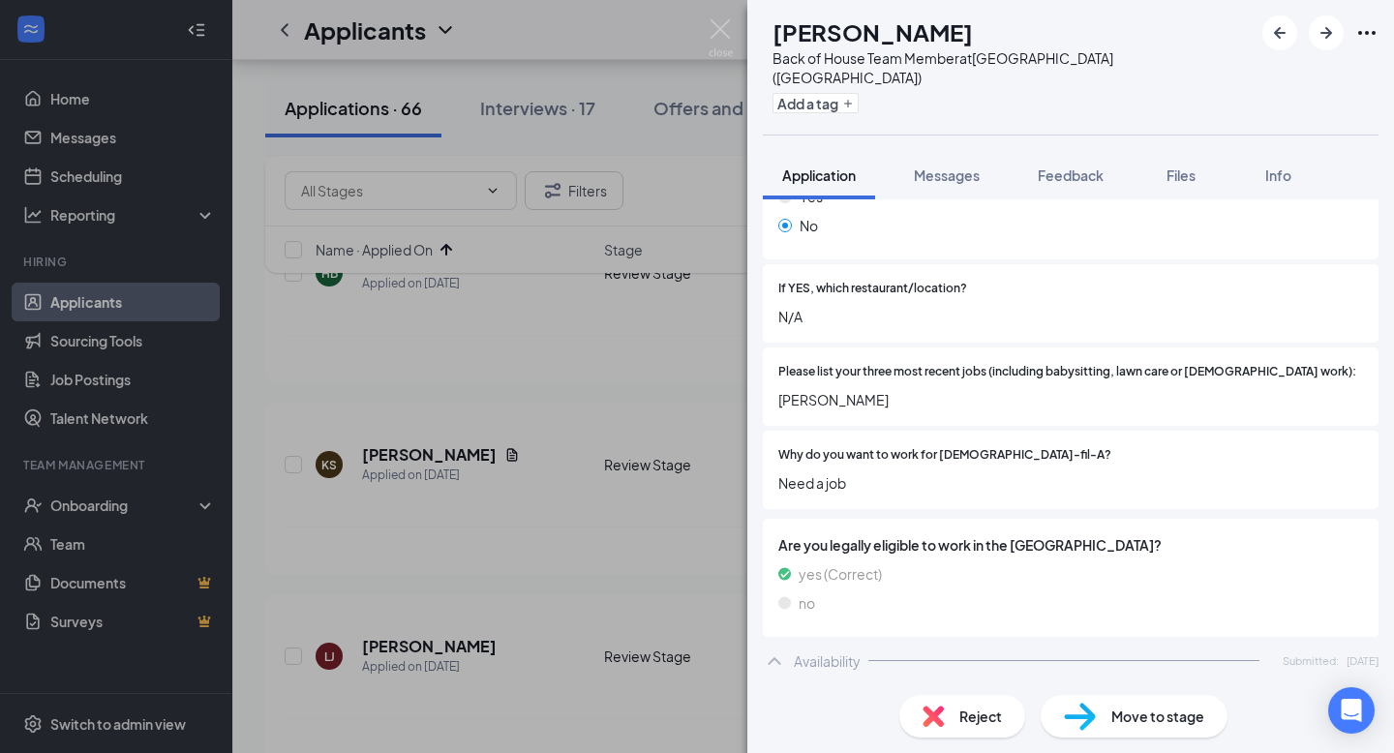
scroll to position [752, 0]
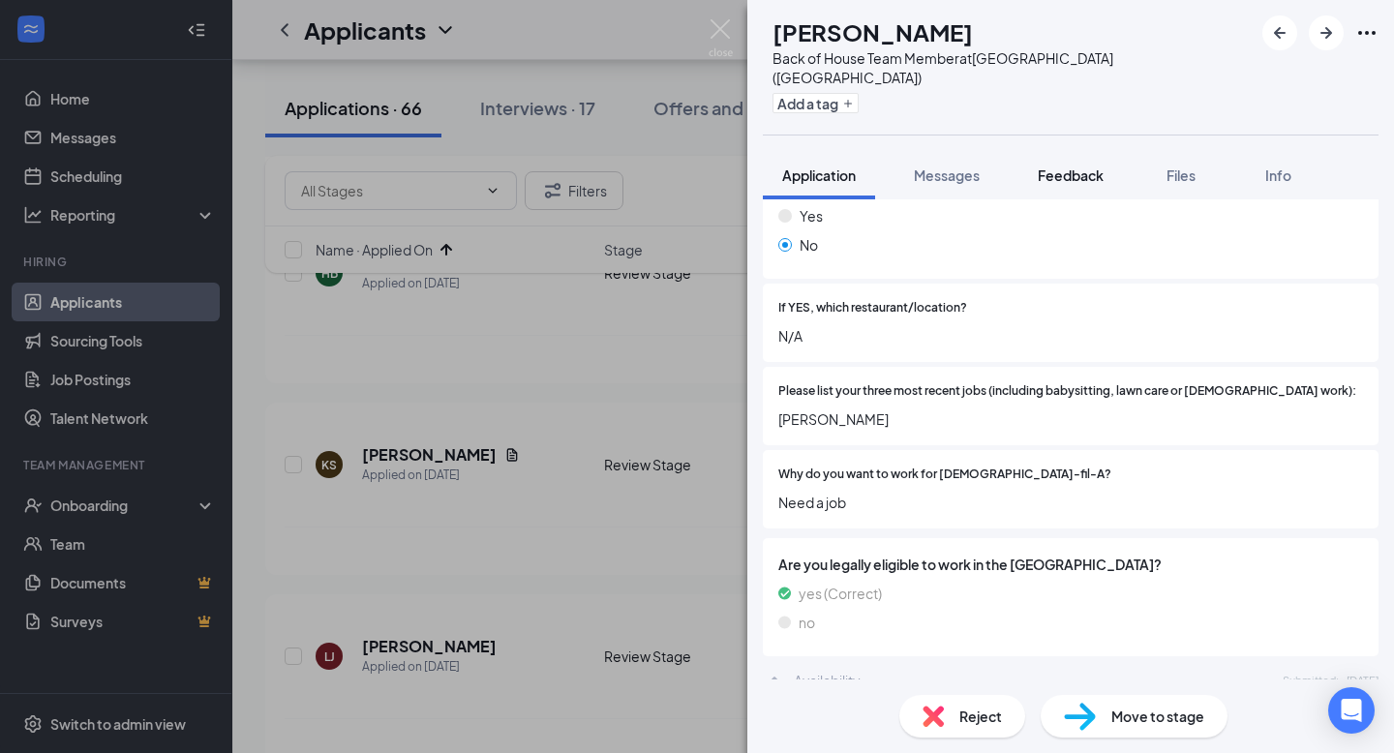
click at [1072, 166] on span "Feedback" at bounding box center [1071, 174] width 66 height 17
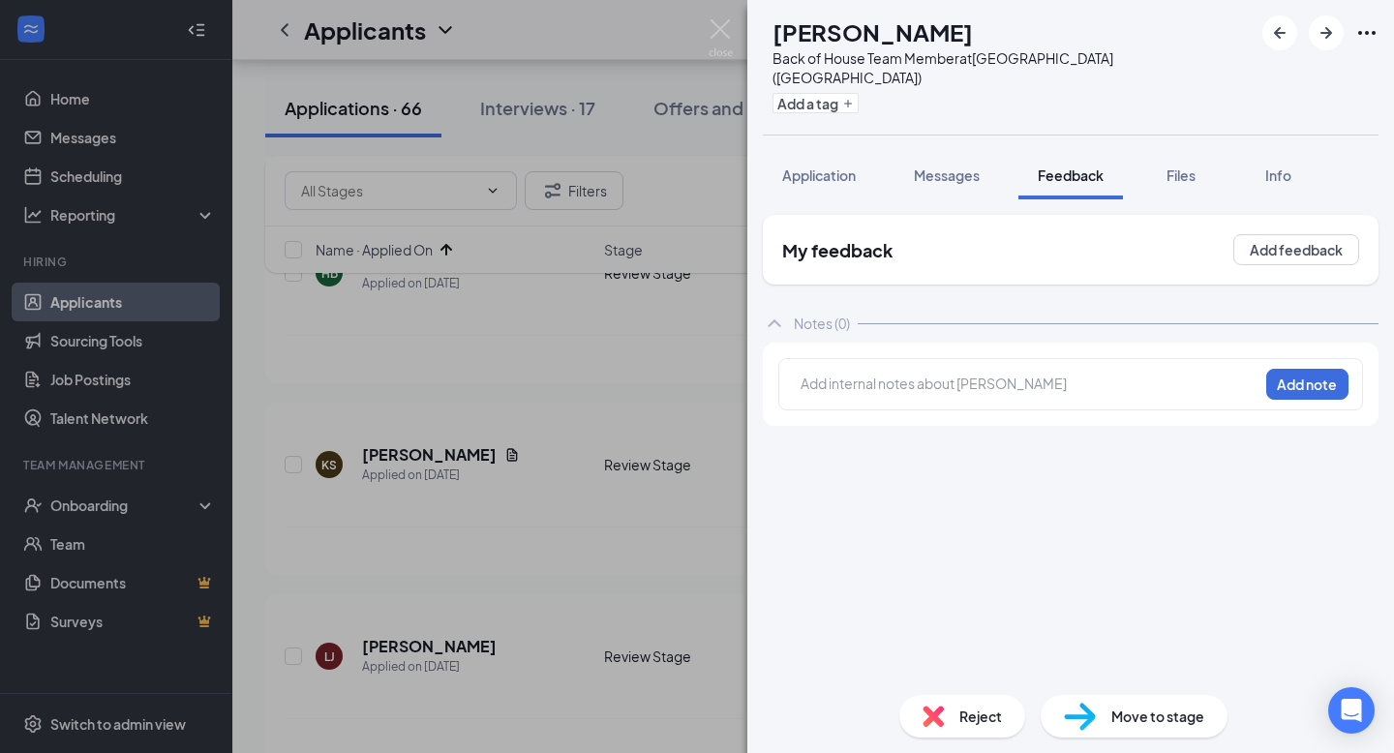
click at [965, 374] on div at bounding box center [1029, 384] width 456 height 20
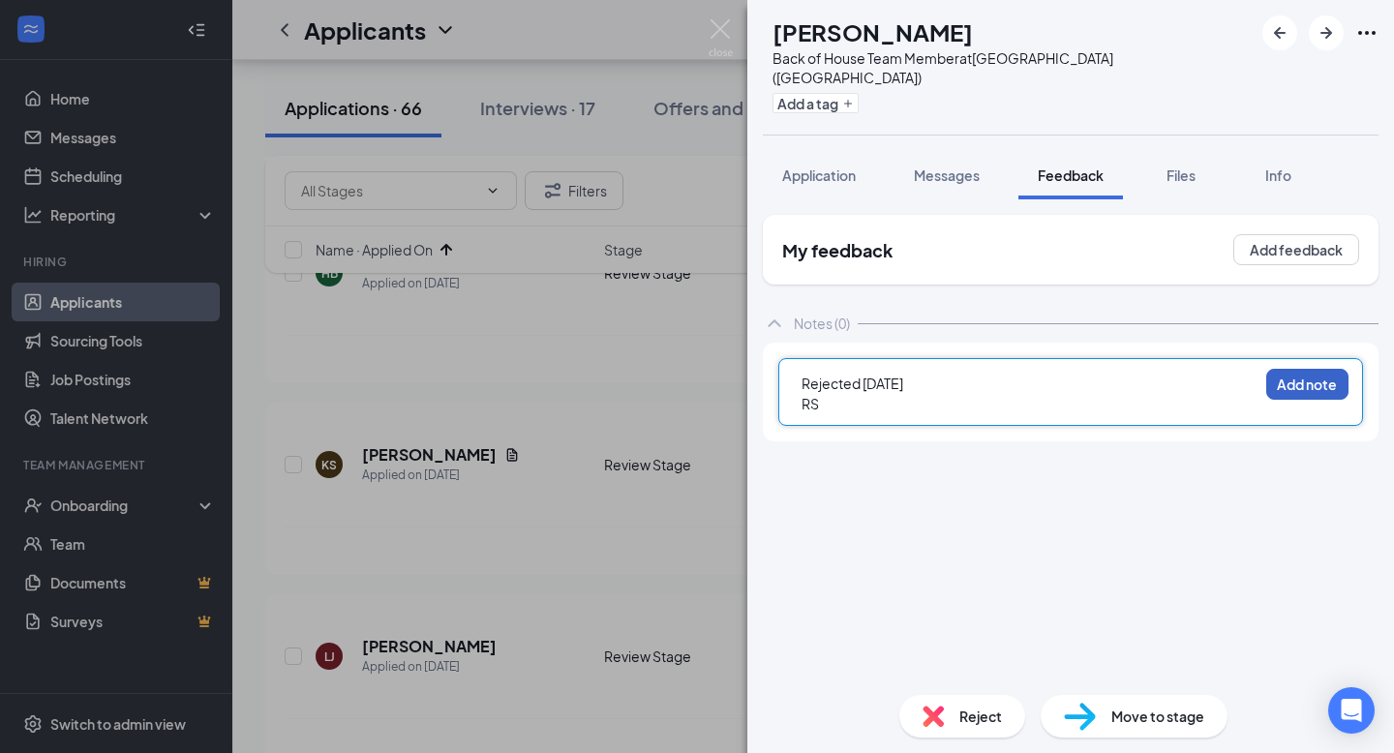
click at [1321, 369] on button "Add note" at bounding box center [1307, 384] width 82 height 31
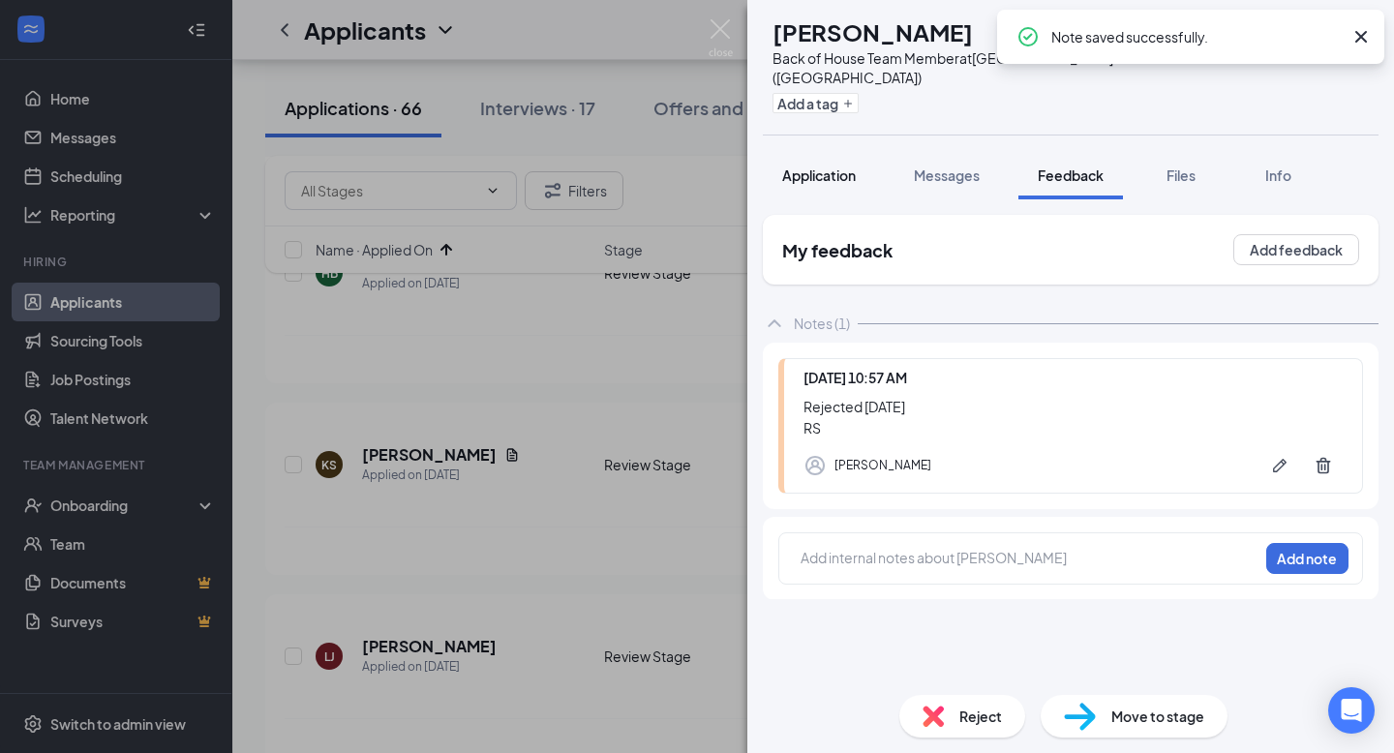
click at [832, 166] on span "Application" at bounding box center [819, 174] width 74 height 17
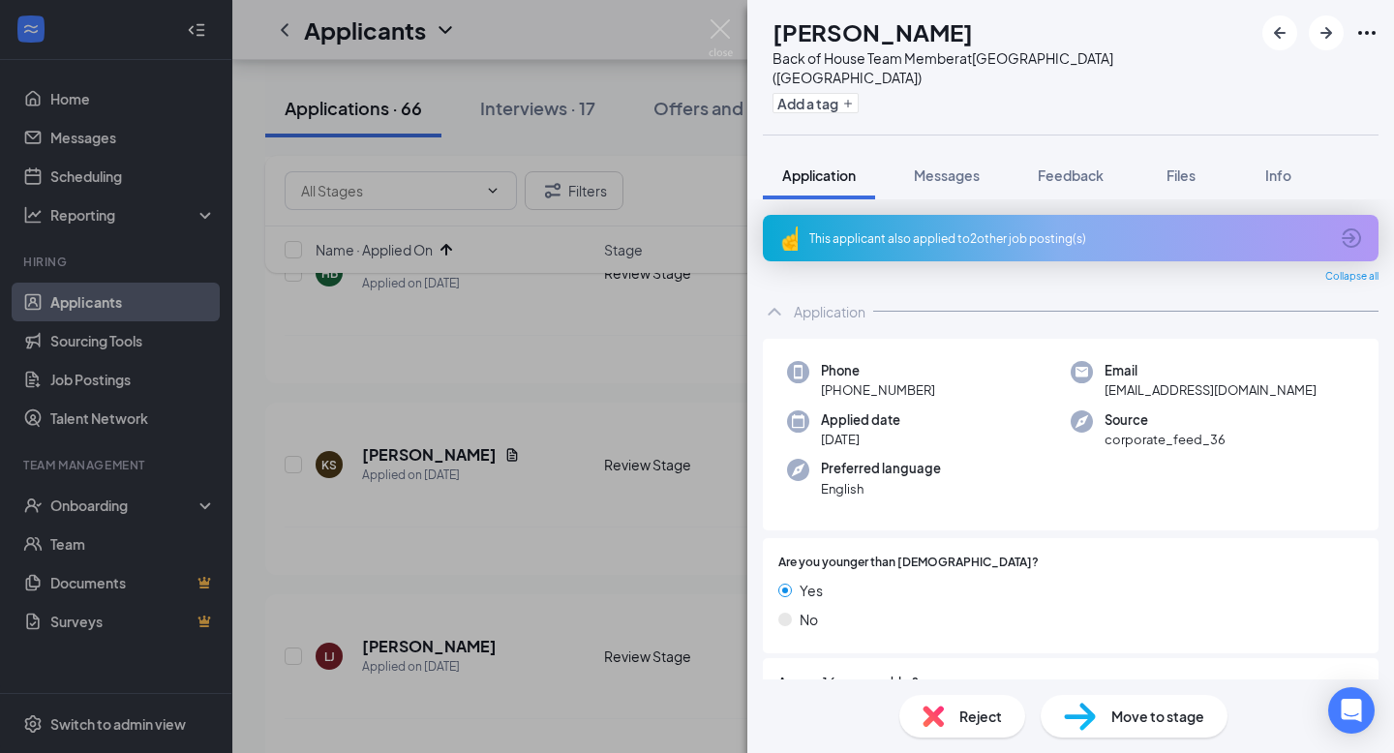
click at [947, 718] on div "Reject" at bounding box center [962, 716] width 126 height 43
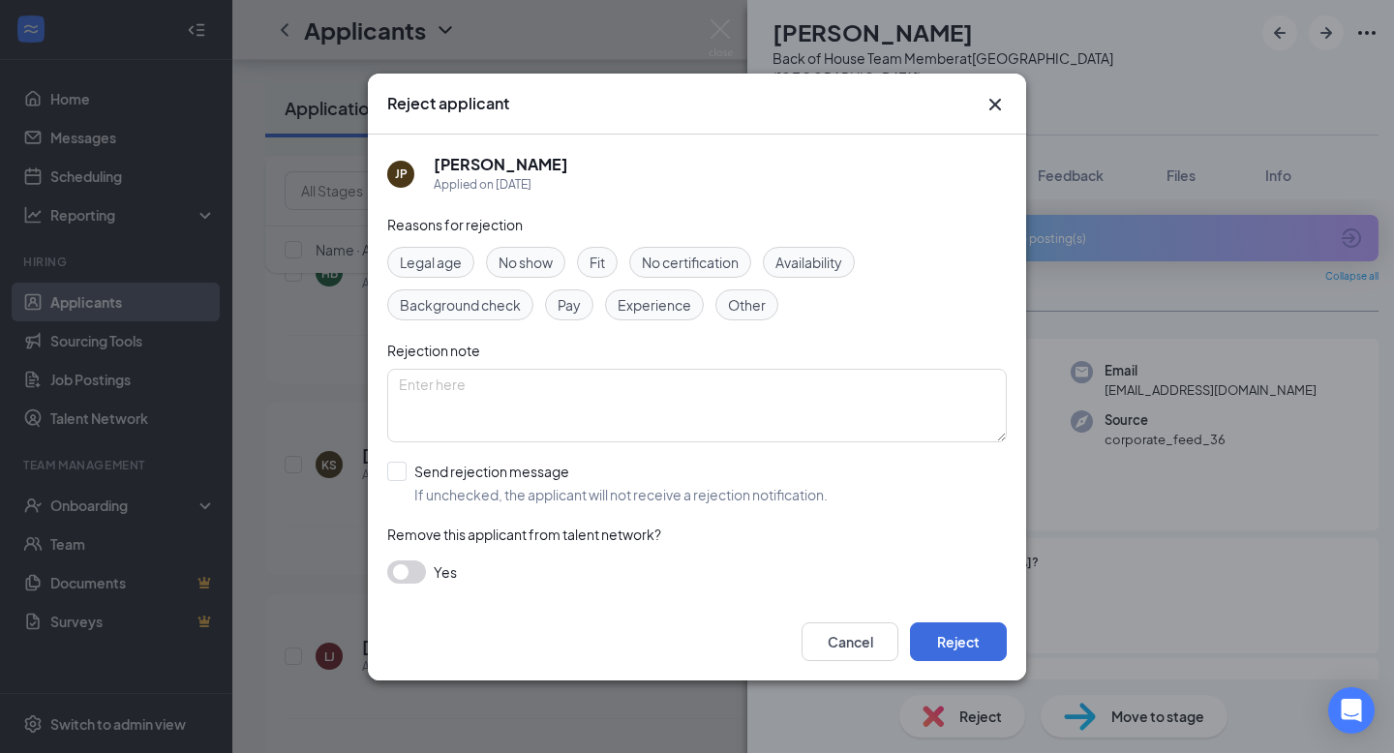
click at [653, 304] on span "Experience" at bounding box center [655, 304] width 74 height 21
click at [967, 651] on button "Reject" at bounding box center [958, 641] width 97 height 39
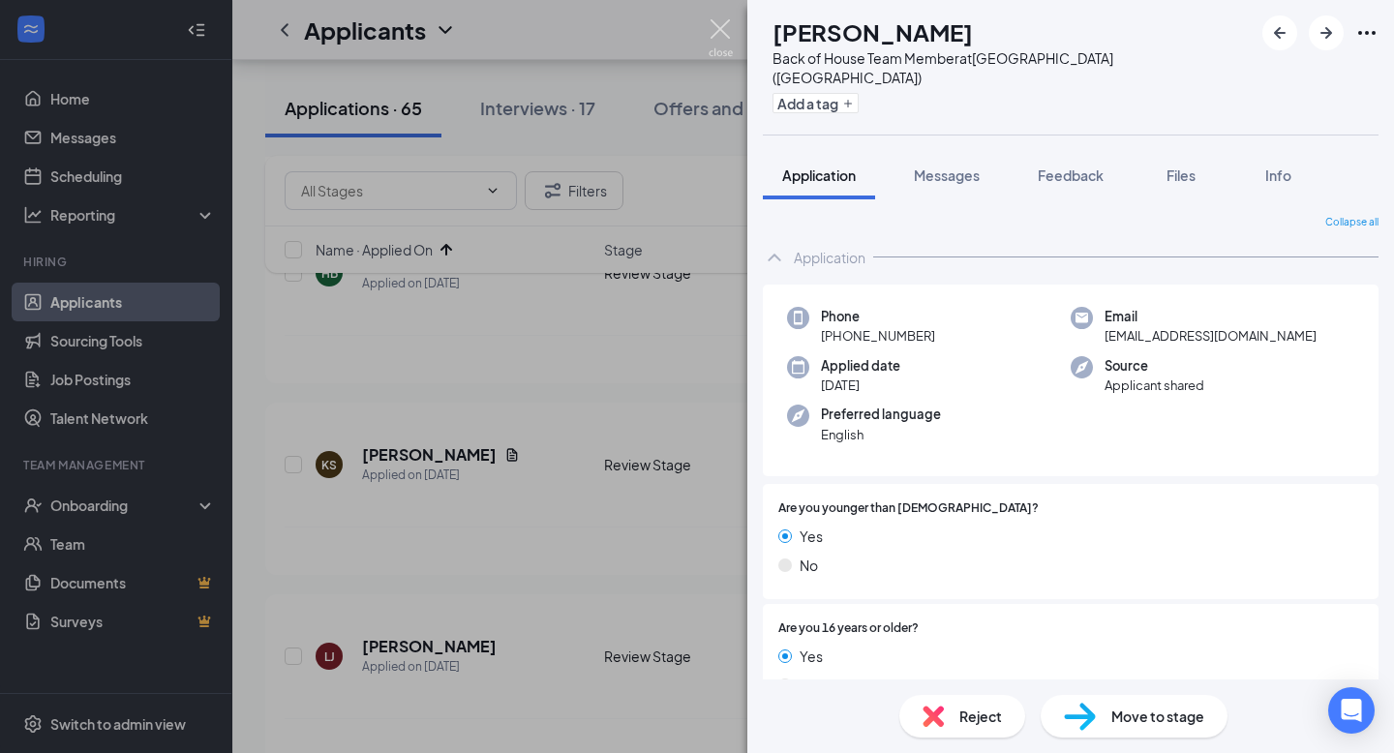
click at [719, 28] on img at bounding box center [721, 38] width 24 height 38
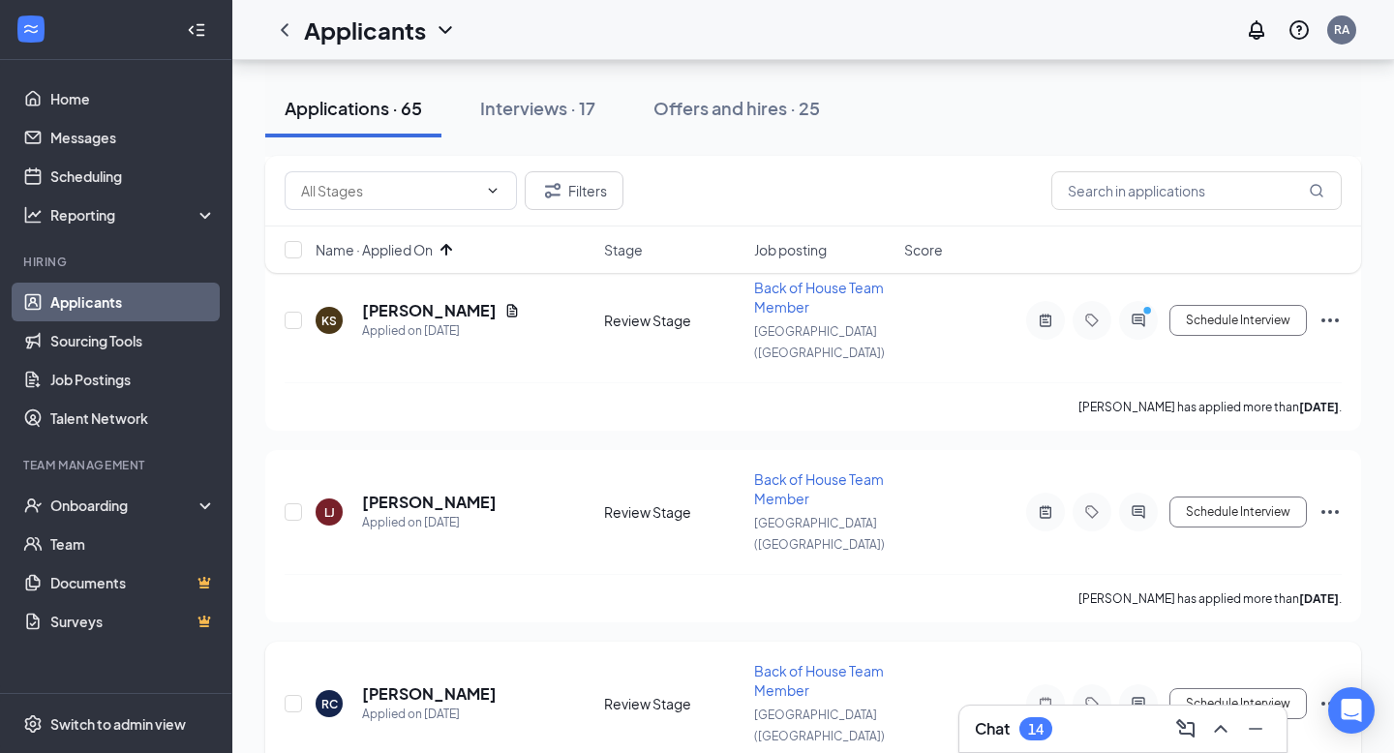
scroll to position [2896, 0]
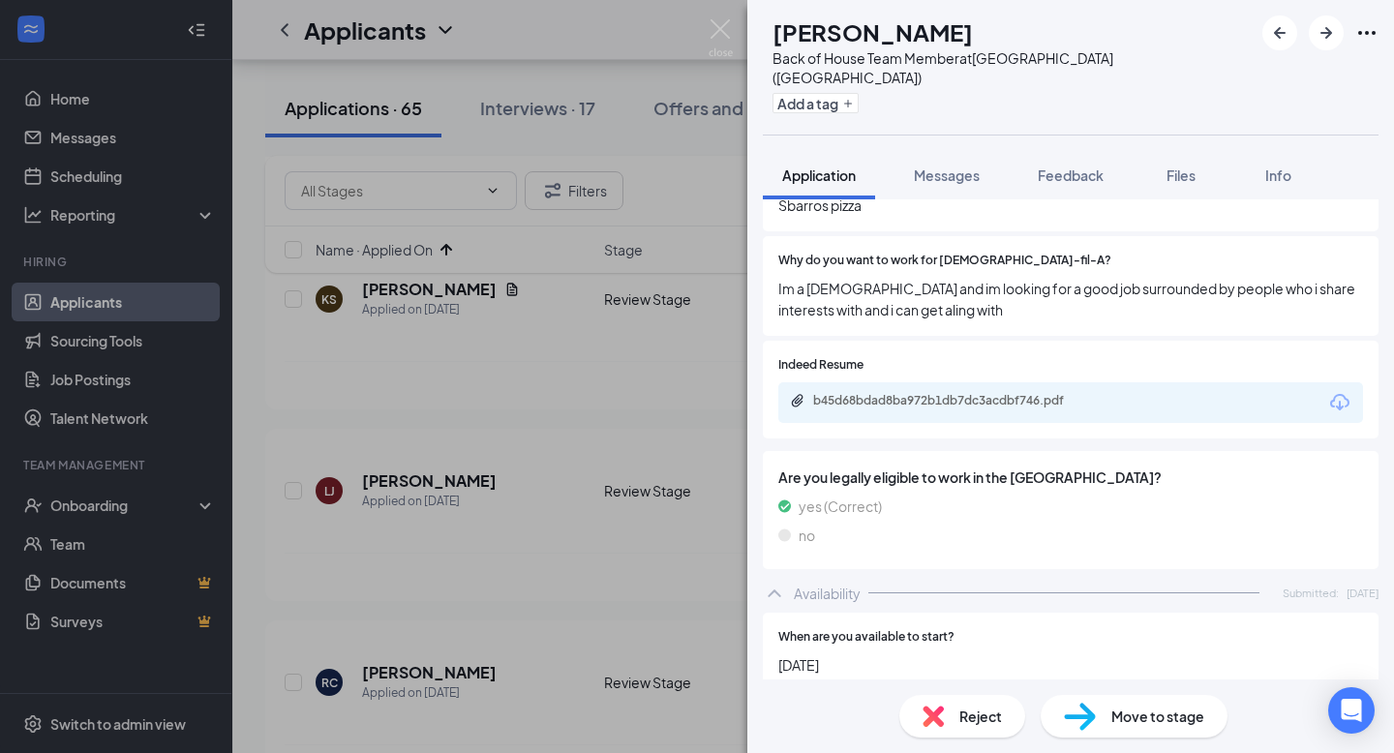
scroll to position [967, 0]
click at [932, 392] on div "b45d68bdad8ba972b1db7dc3acdbf746.pdf" at bounding box center [947, 401] width 314 height 18
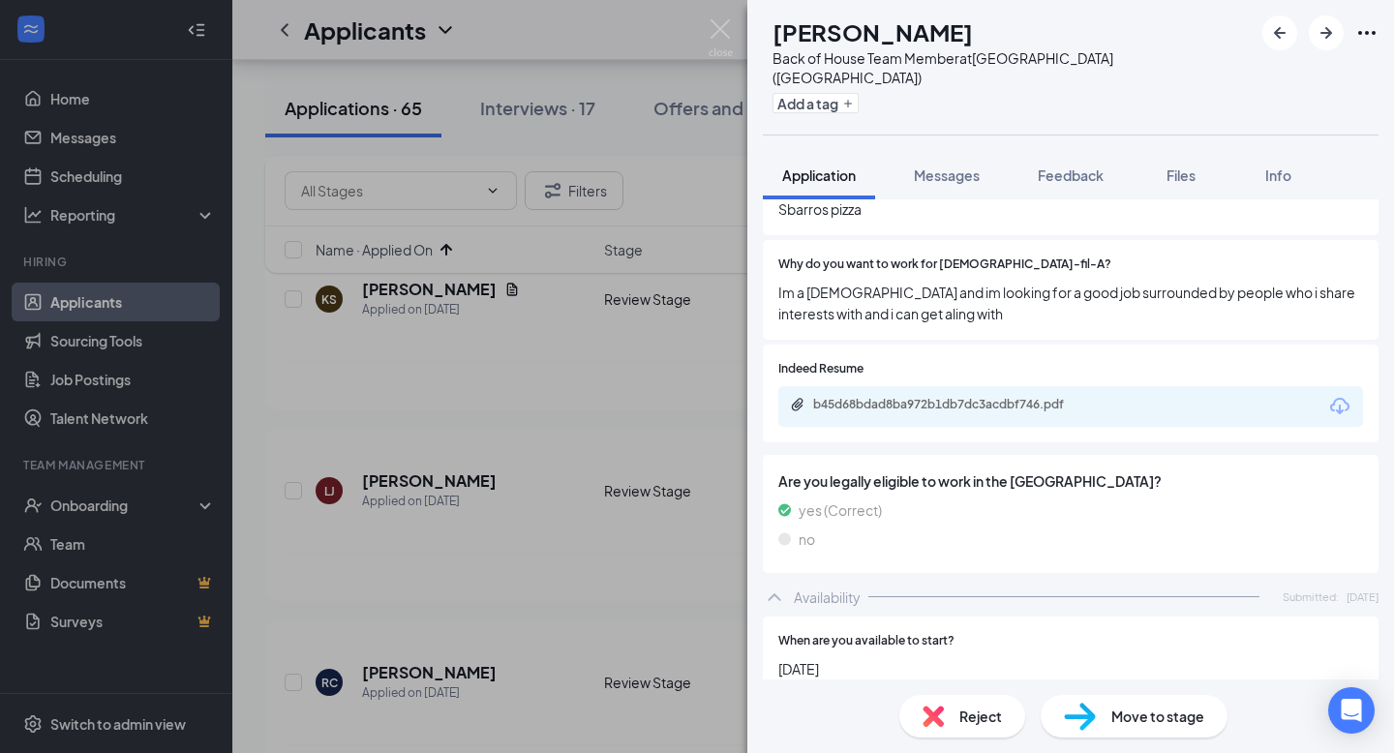
click at [920, 397] on div "b45d68bdad8ba972b1db7dc3acdbf746.pdf" at bounding box center [948, 404] width 271 height 15
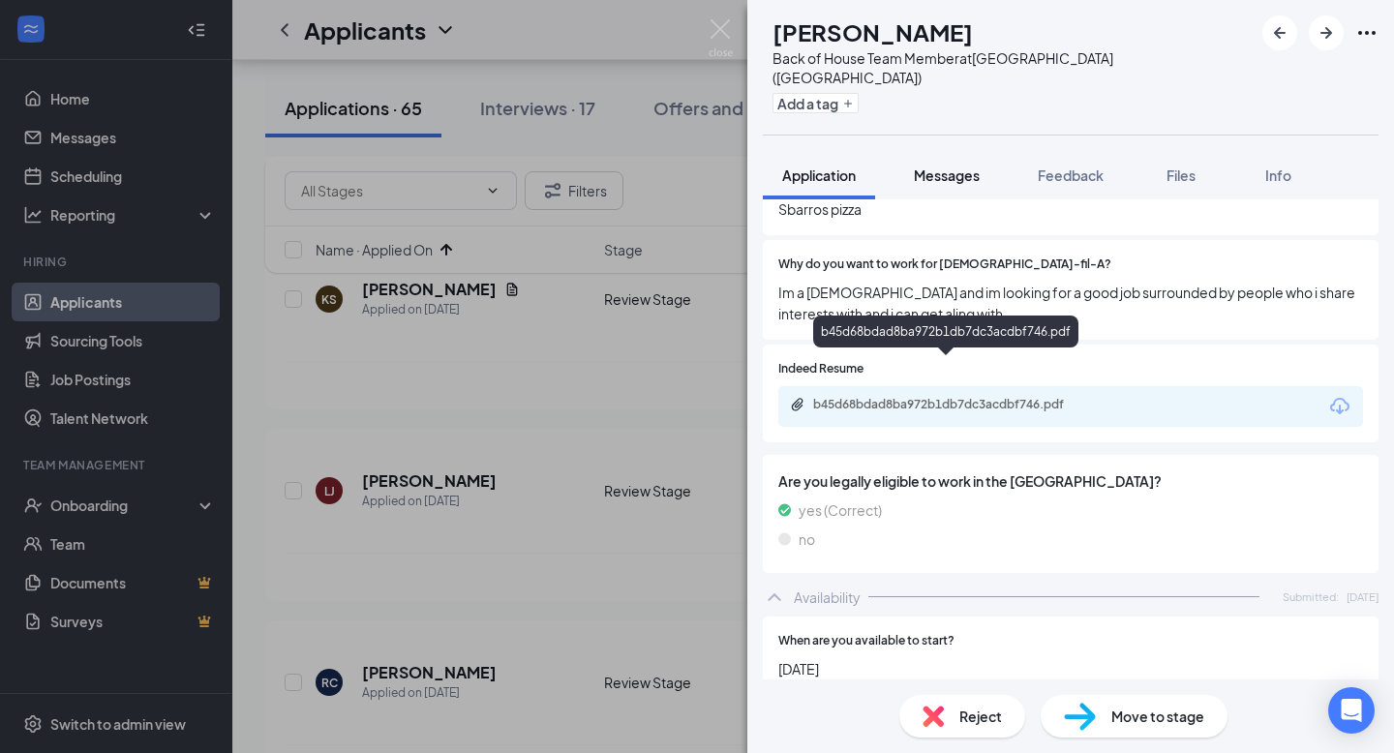
click at [965, 166] on span "Messages" at bounding box center [947, 174] width 66 height 17
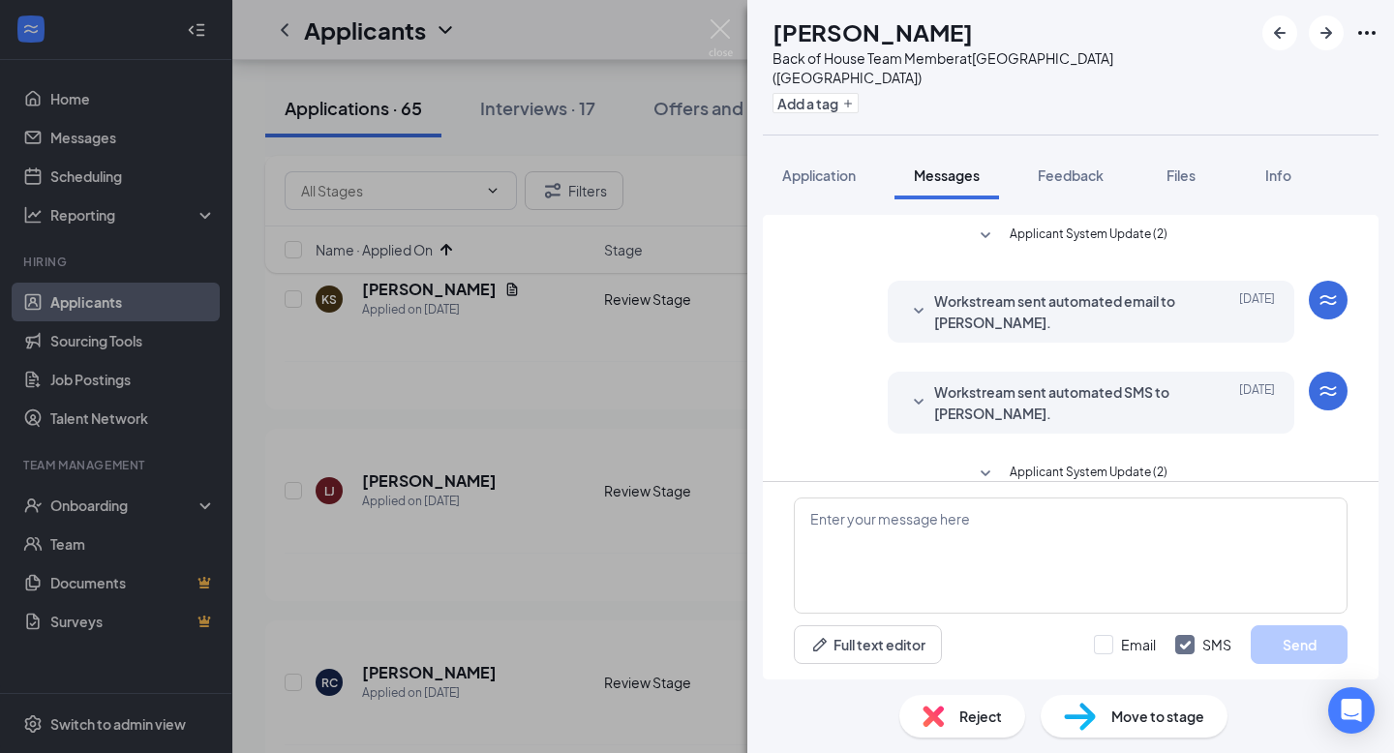
scroll to position [191, 0]
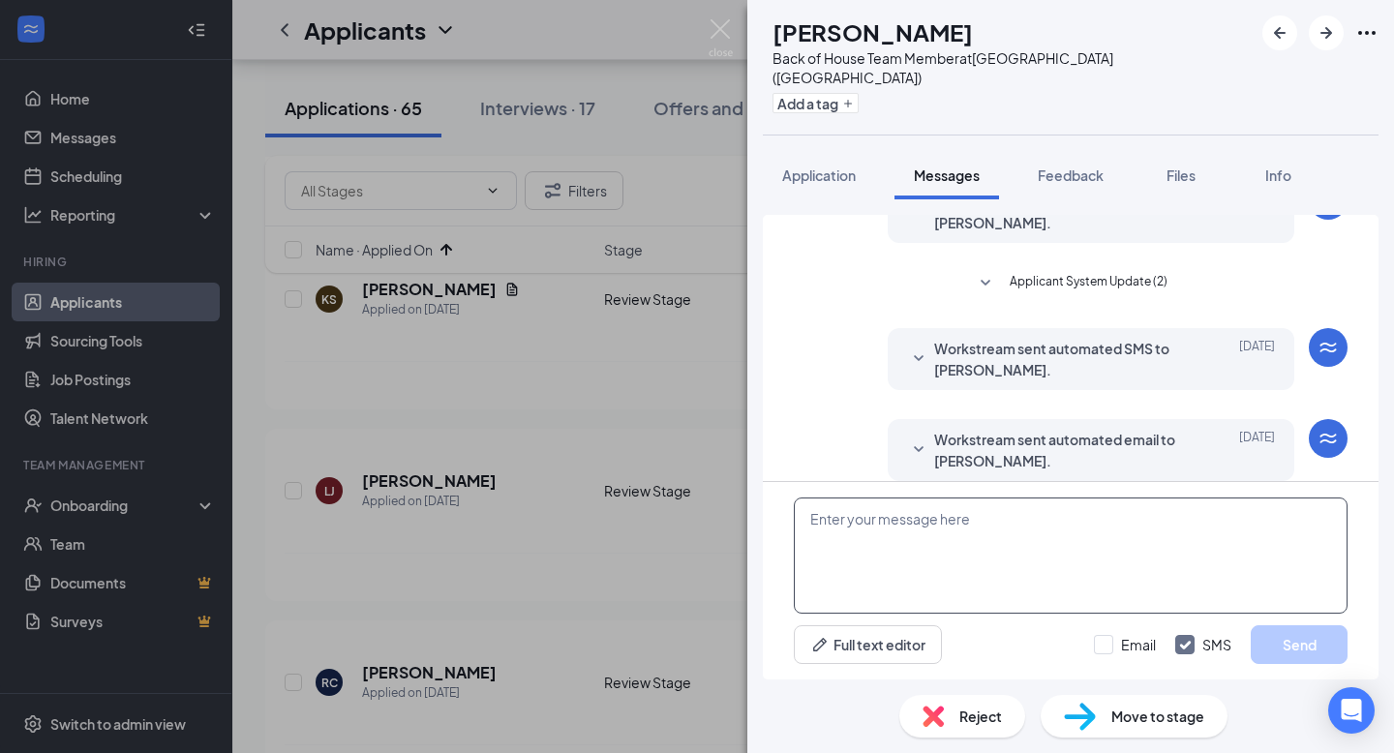
click at [944, 535] on textarea at bounding box center [1071, 556] width 554 height 116
paste textarea "Hi , this is [PERSON_NAME] from [DEMOGRAPHIC_DATA]-fil-A [GEOGRAPHIC_DATA]! I s…"
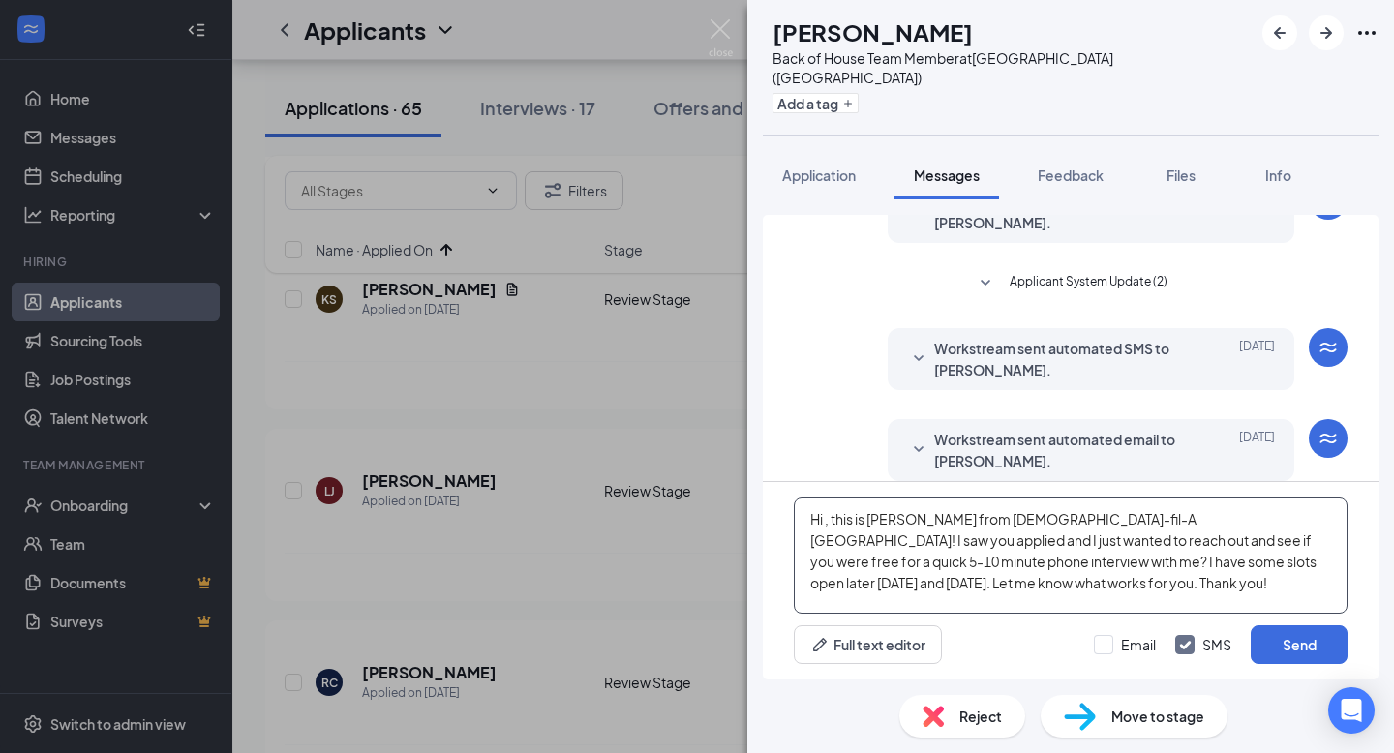
click at [831, 515] on textarea "Hi , this is [PERSON_NAME] from [DEMOGRAPHIC_DATA]-fil-A [GEOGRAPHIC_DATA]! I s…" at bounding box center [1071, 556] width 554 height 116
type textarea "Hi [PERSON_NAME], this is Rose from [DEMOGRAPHIC_DATA]-fil-A [GEOGRAPHIC_DATA]!…"
click at [1274, 656] on button "Send" at bounding box center [1299, 644] width 97 height 39
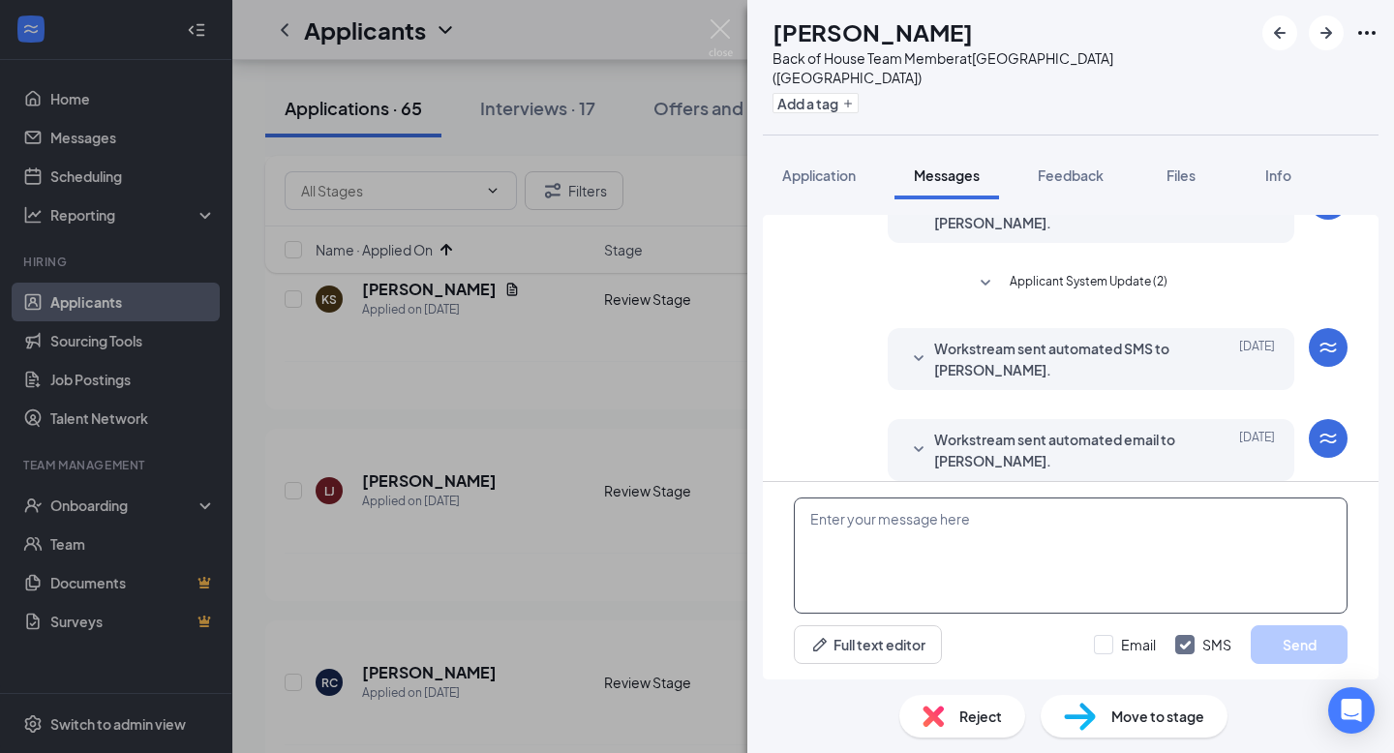
click at [1058, 592] on textarea at bounding box center [1071, 556] width 554 height 116
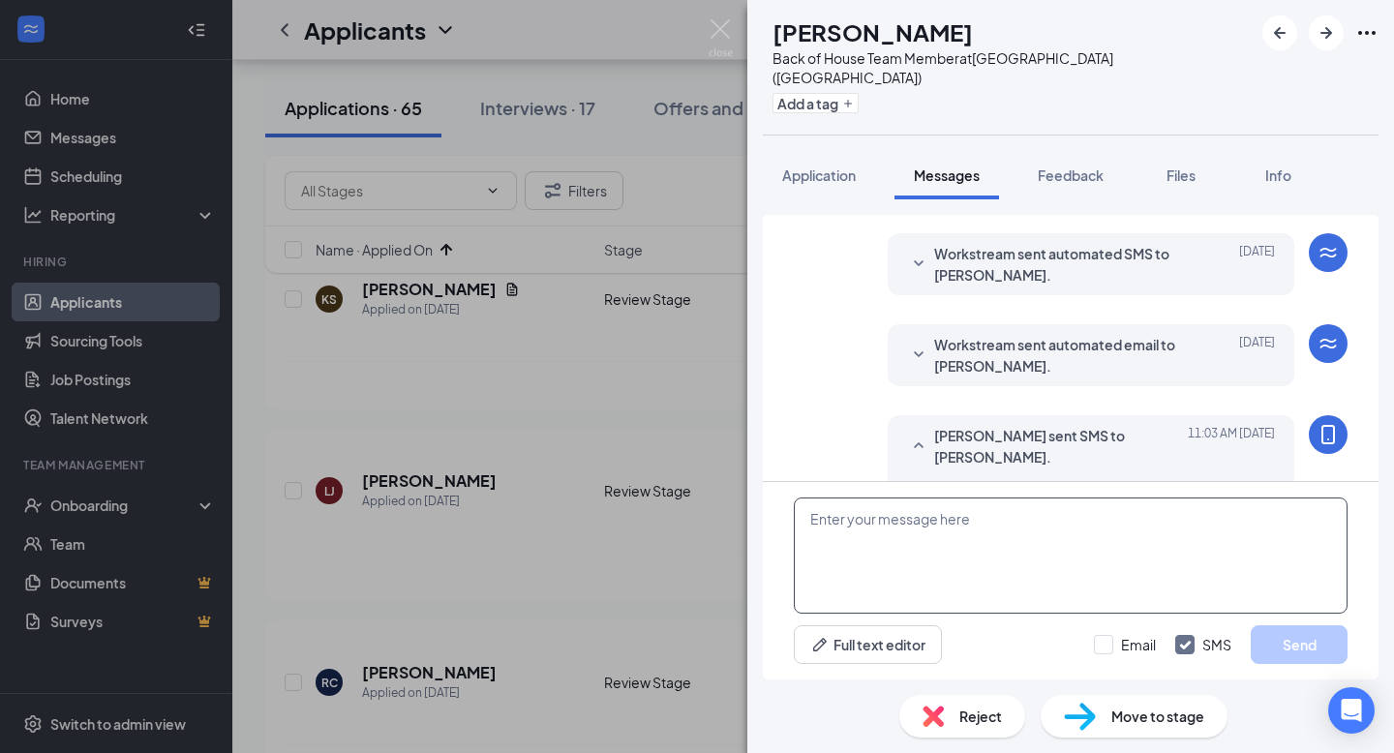
scroll to position [380, 0]
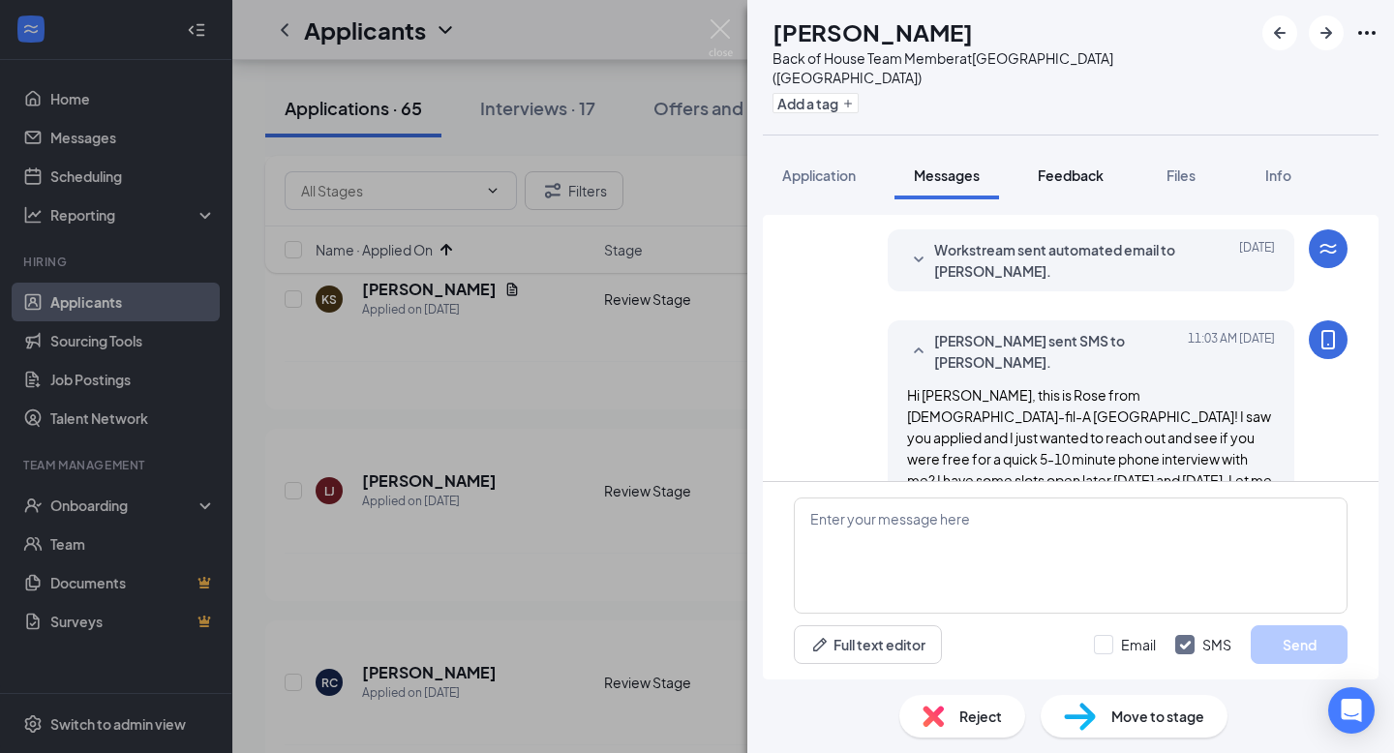
click at [1077, 166] on span "Feedback" at bounding box center [1071, 174] width 66 height 17
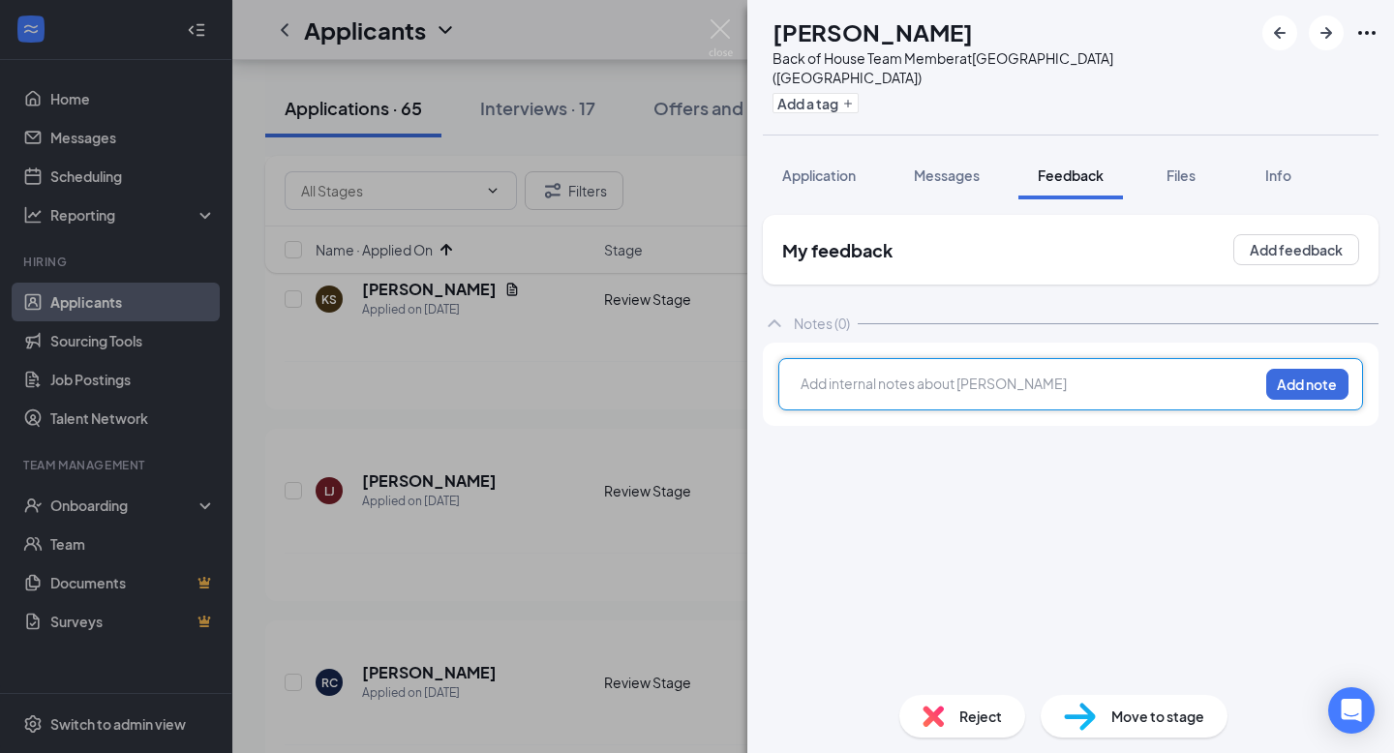
click at [859, 374] on div at bounding box center [1029, 384] width 456 height 20
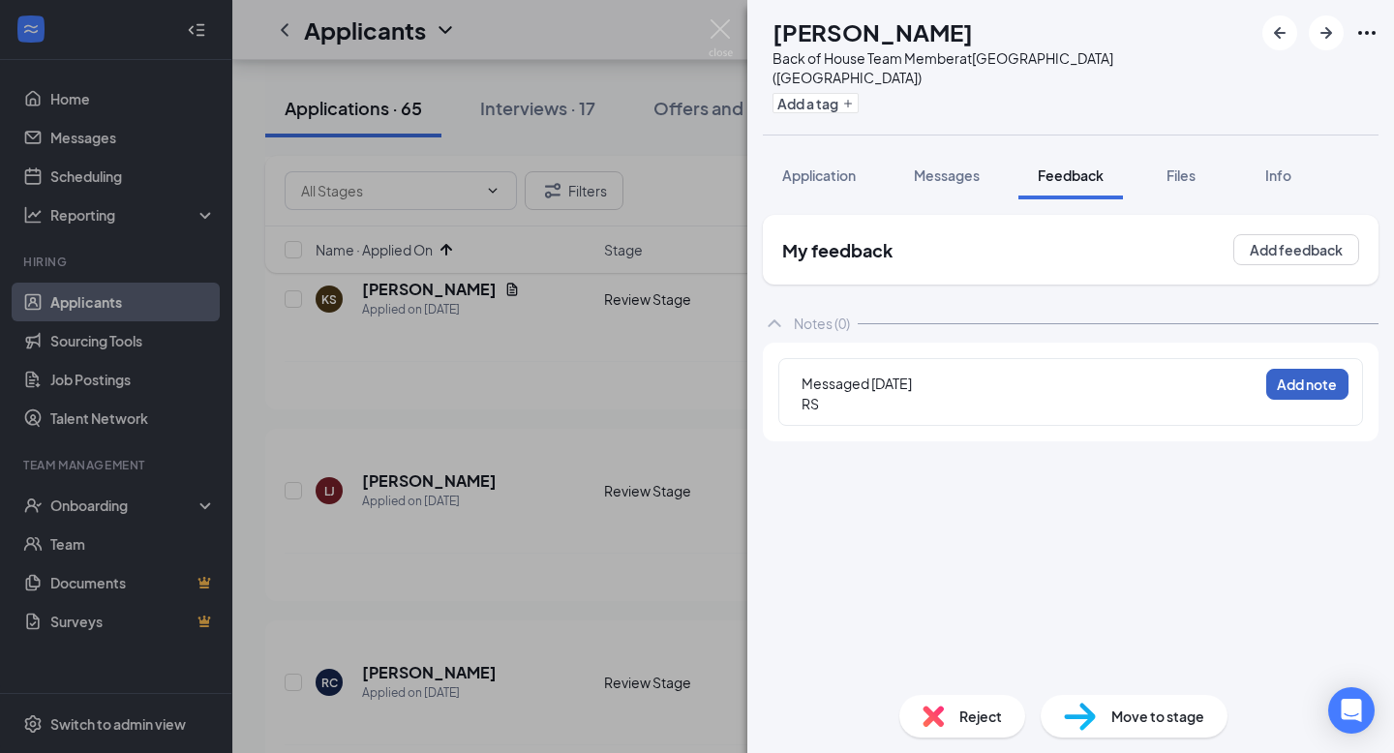
click at [1304, 369] on button "Add note" at bounding box center [1307, 384] width 82 height 31
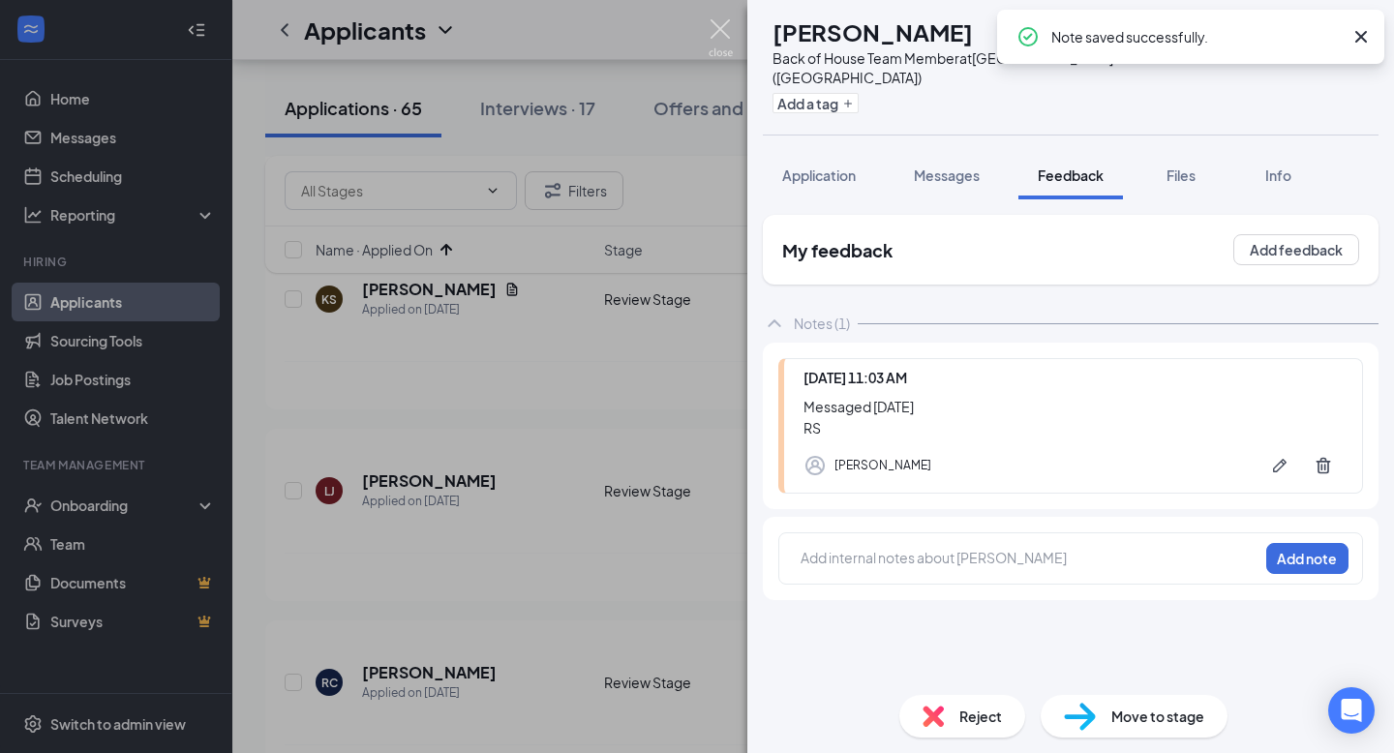
click at [716, 31] on img at bounding box center [721, 38] width 24 height 38
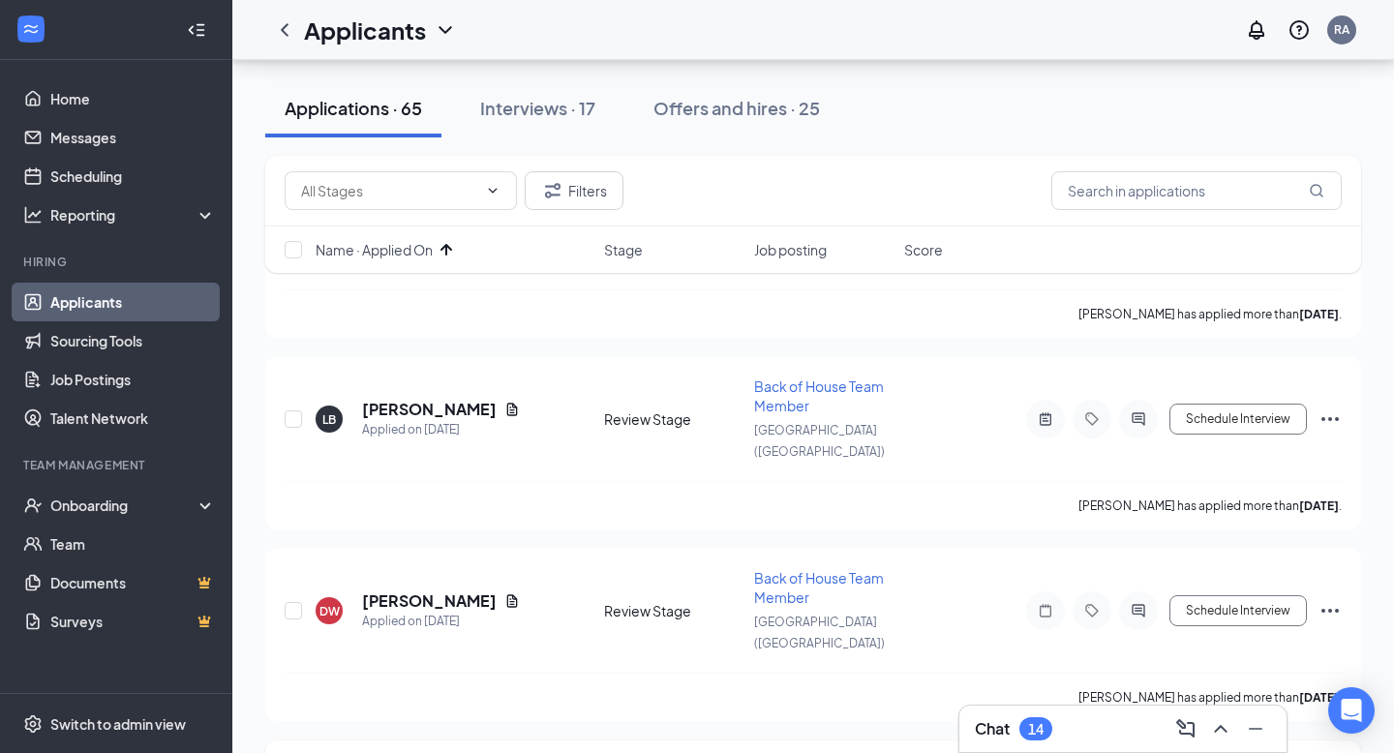
scroll to position [3353, 0]
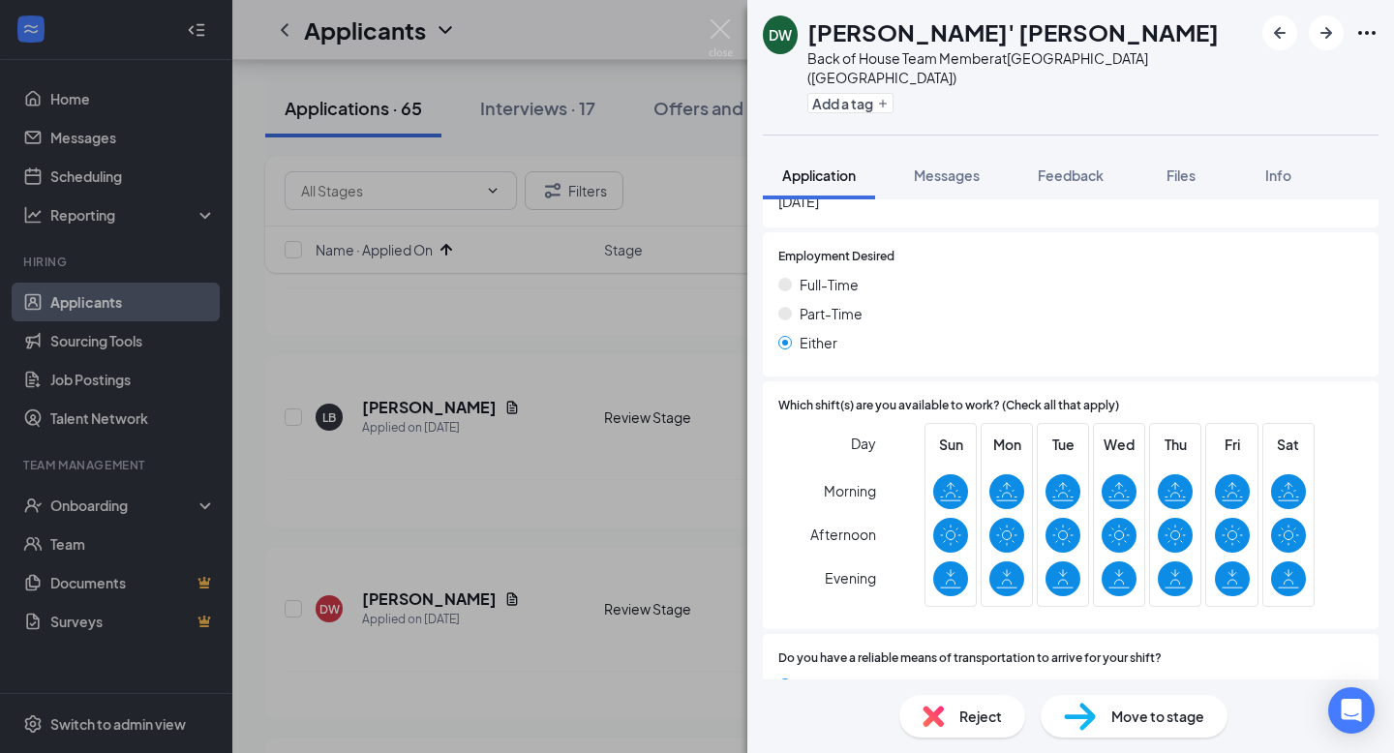
scroll to position [1285, 0]
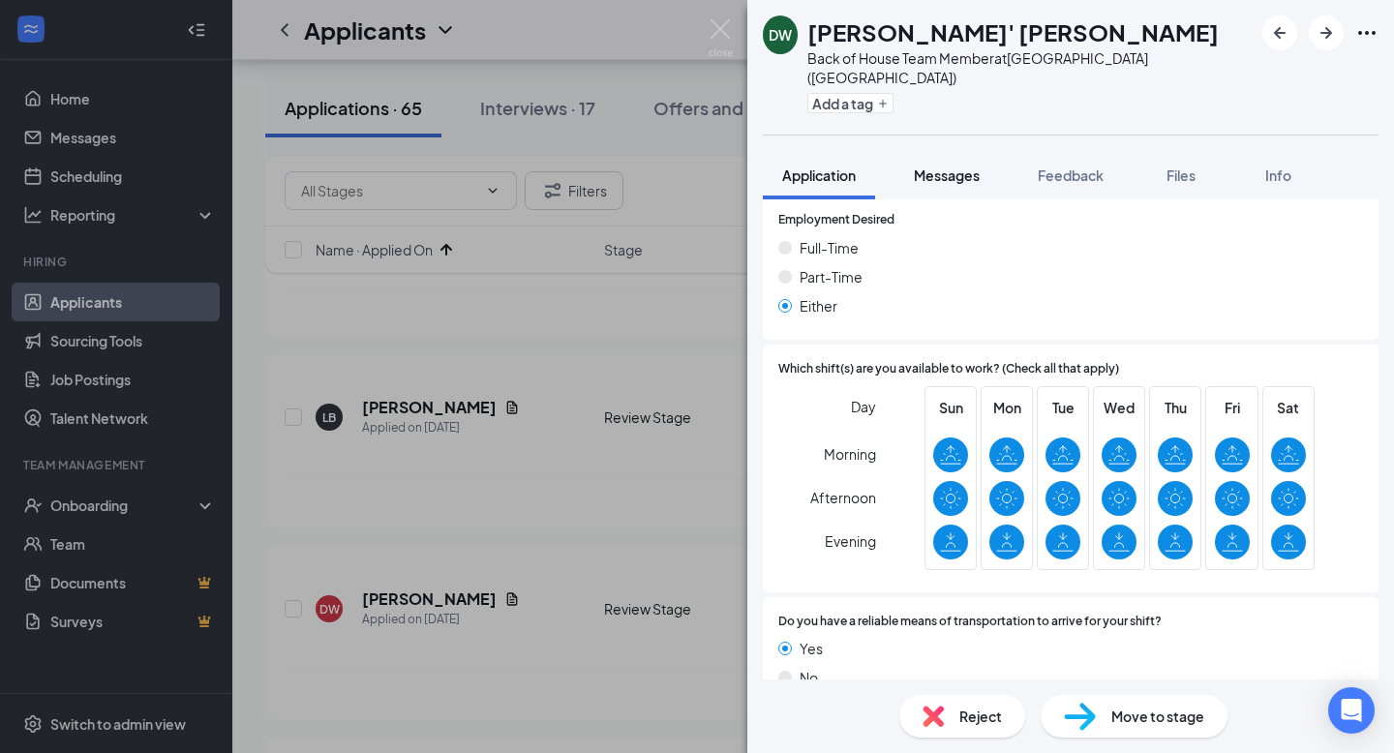
click at [938, 166] on span "Messages" at bounding box center [947, 174] width 66 height 17
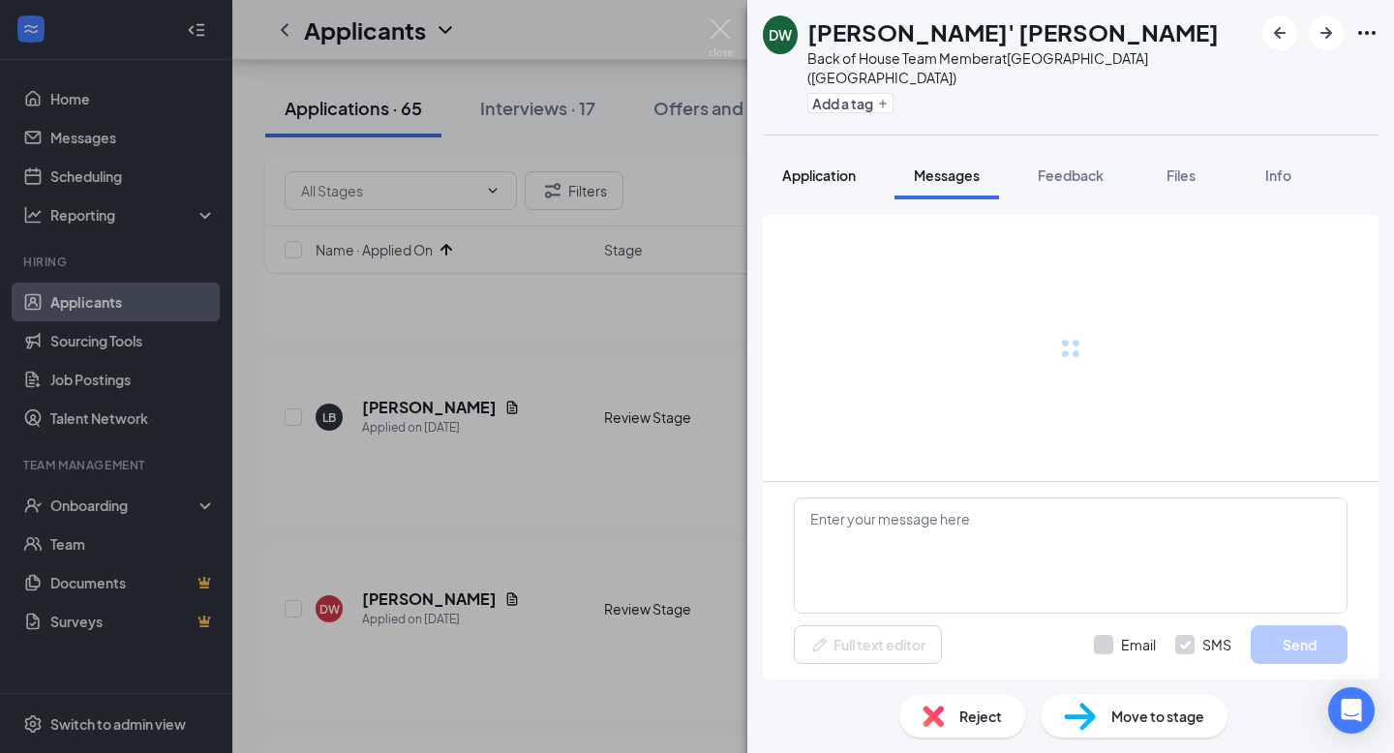
click at [811, 166] on span "Application" at bounding box center [819, 174] width 74 height 17
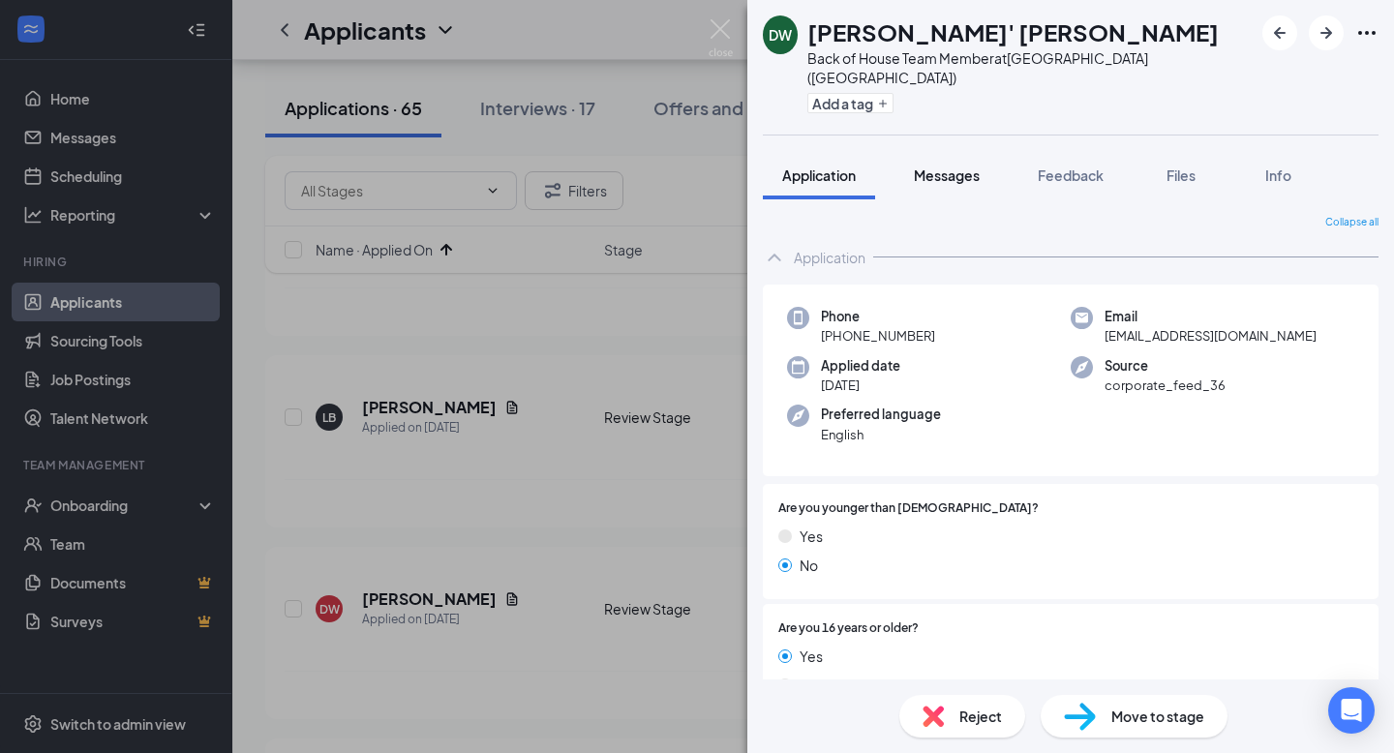
click at [962, 166] on span "Messages" at bounding box center [947, 174] width 66 height 17
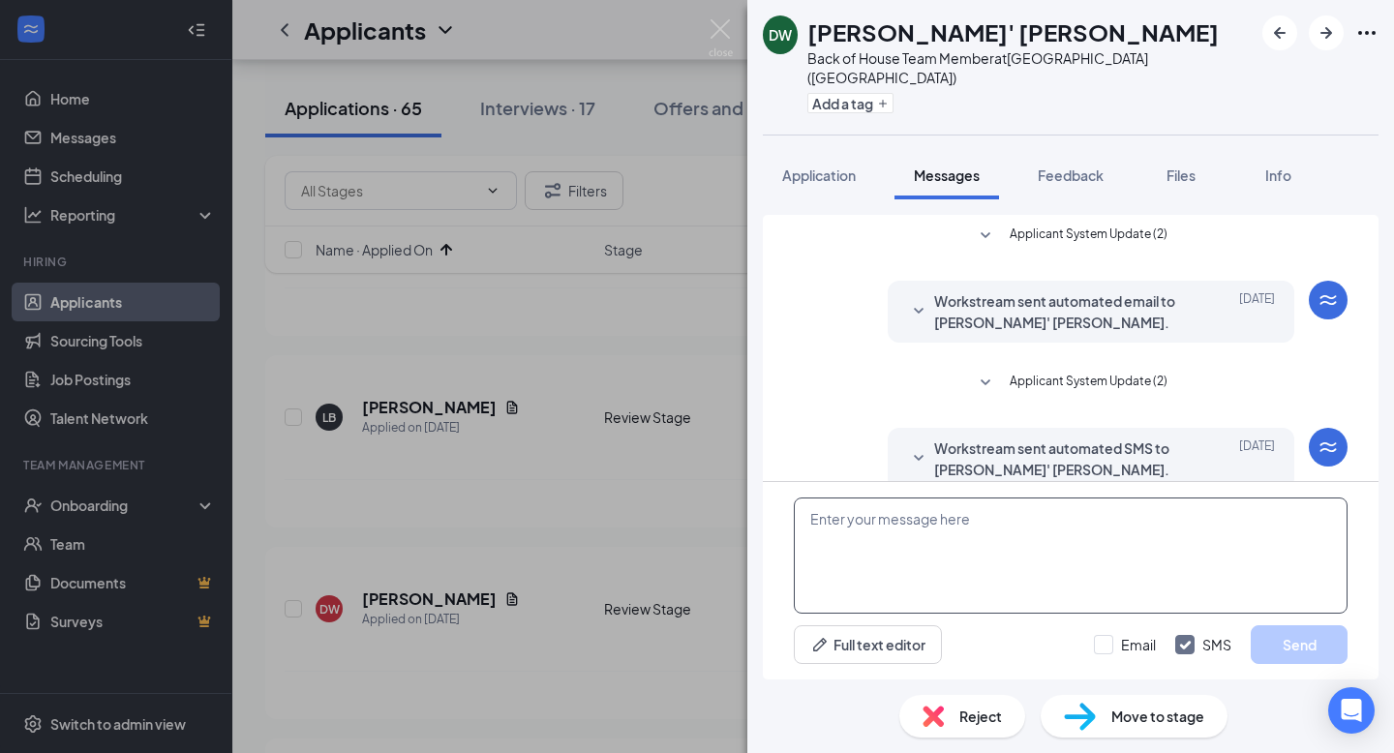
click at [910, 523] on textarea at bounding box center [1071, 556] width 554 height 116
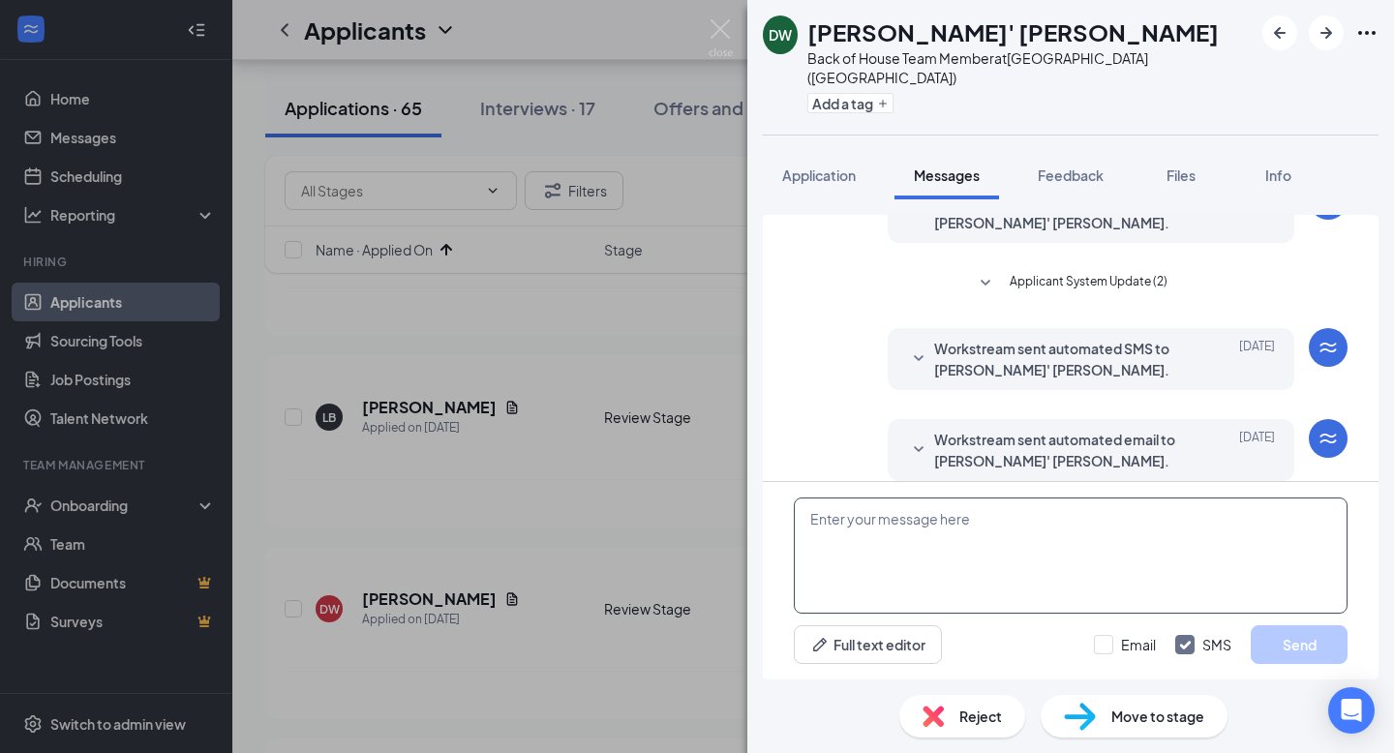
paste textarea "Hi , this is [PERSON_NAME] from [DEMOGRAPHIC_DATA]-fil-A [GEOGRAPHIC_DATA]! I s…"
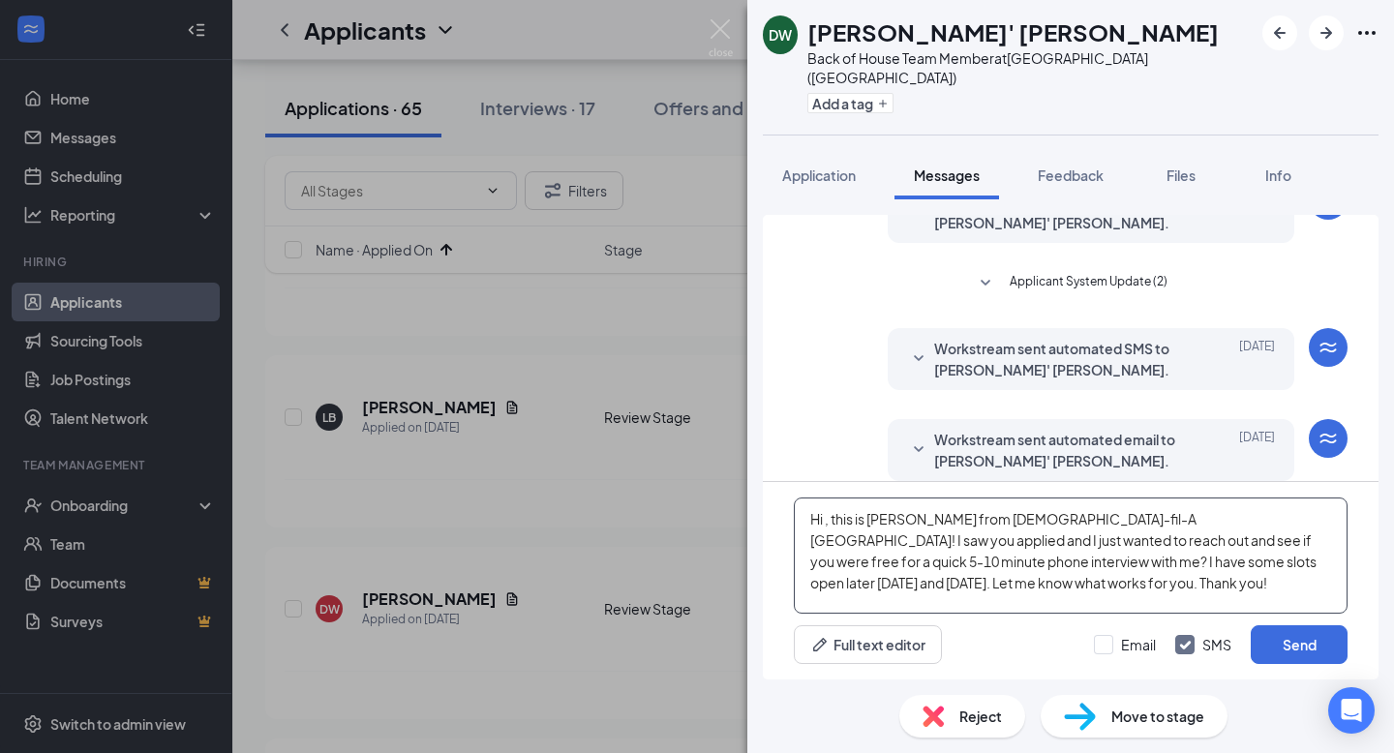
scroll to position [0, 0]
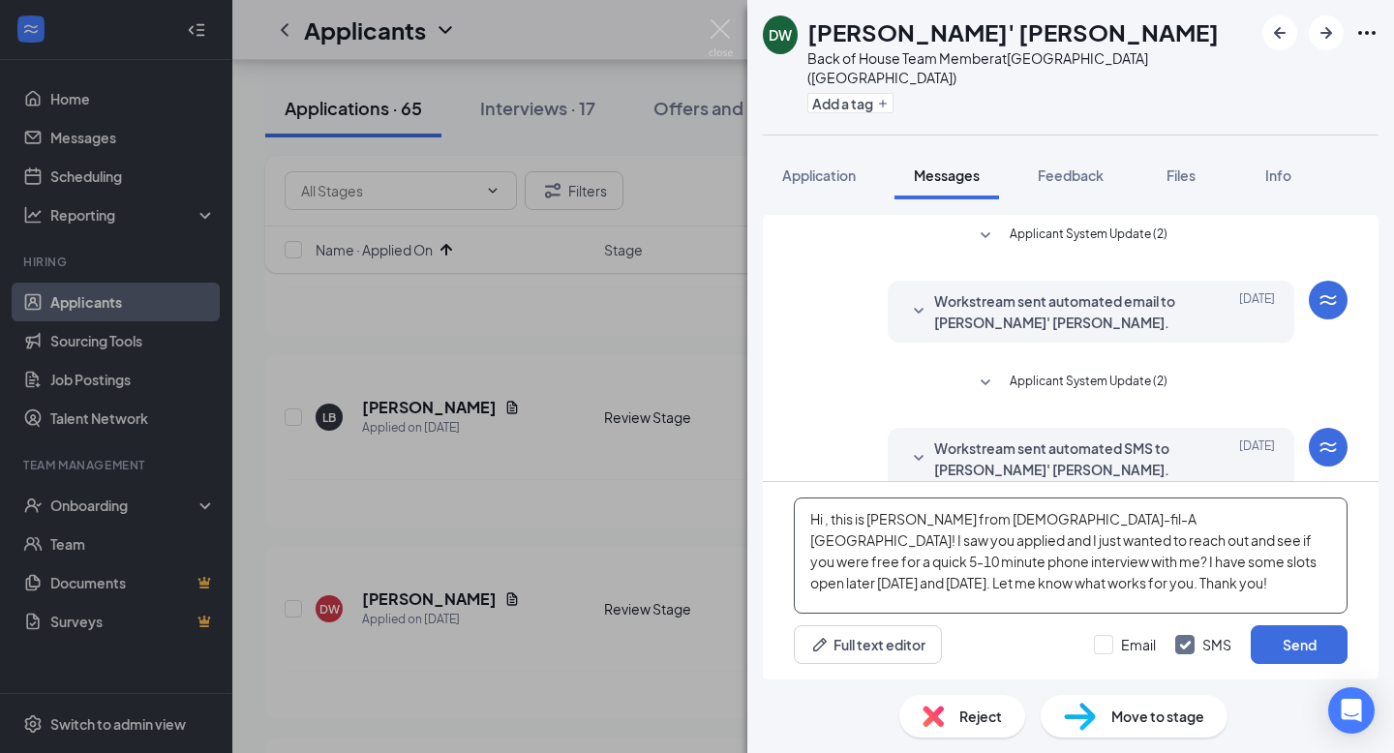
click at [826, 524] on textarea "Hi , this is [PERSON_NAME] from [DEMOGRAPHIC_DATA]-fil-A [GEOGRAPHIC_DATA]! I s…" at bounding box center [1071, 556] width 554 height 116
type textarea "Hi [PERSON_NAME]', this is [PERSON_NAME] from [DEMOGRAPHIC_DATA]-fil-A [GEOGRAP…"
click at [1297, 646] on button "Send" at bounding box center [1299, 644] width 97 height 39
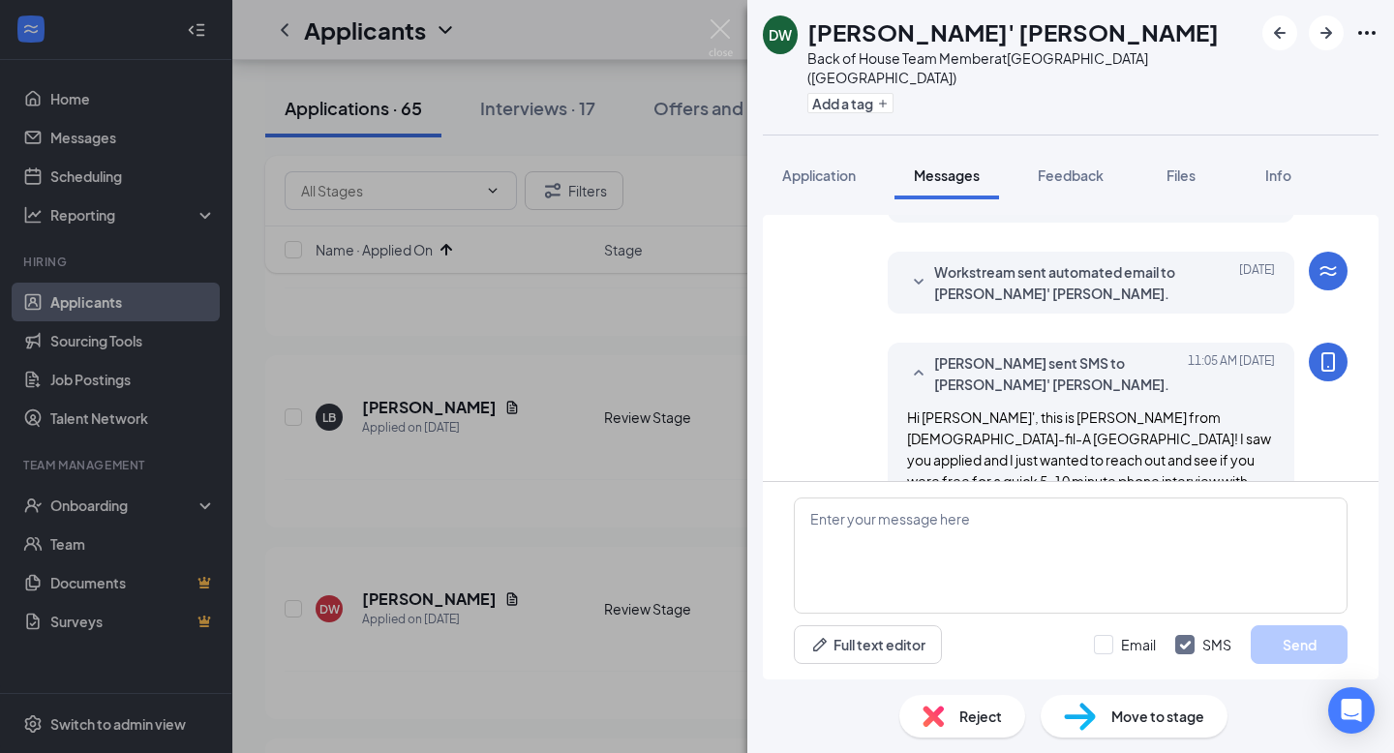
scroll to position [289, 0]
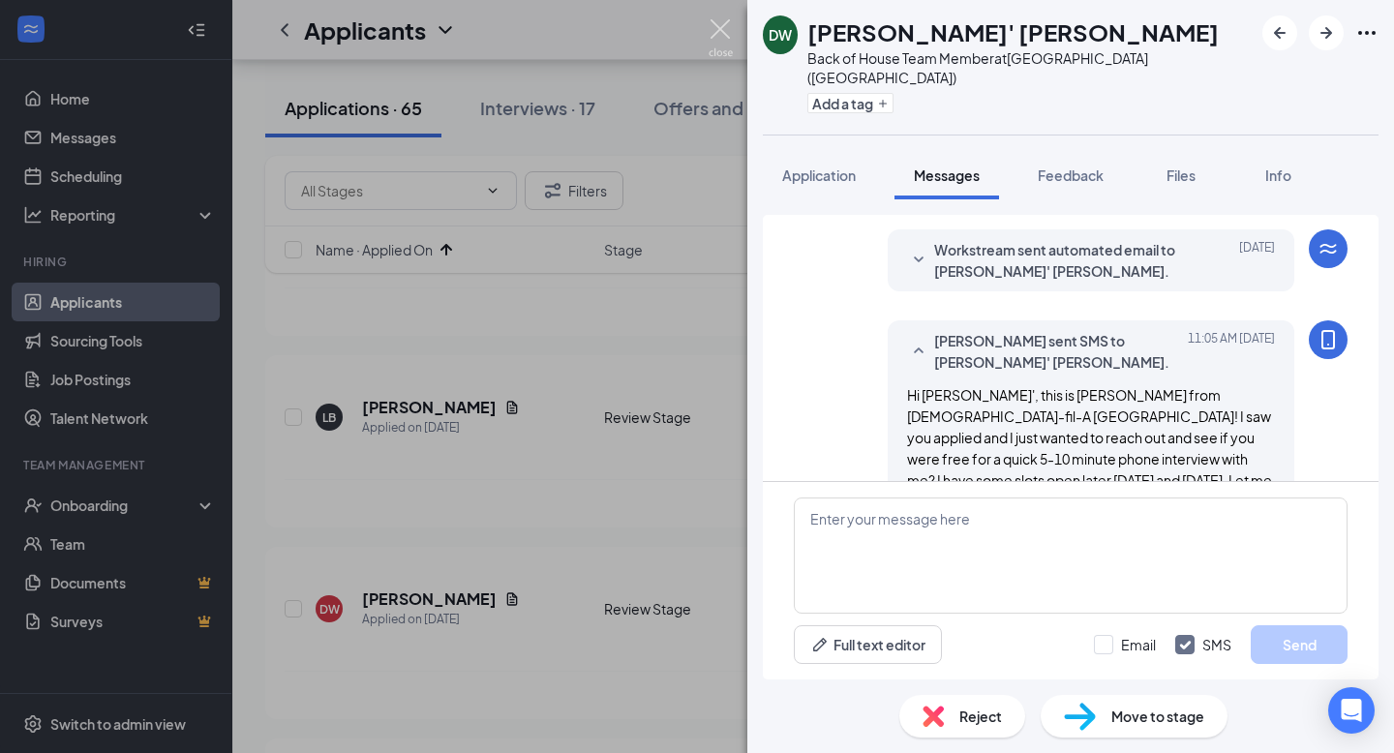
click at [726, 24] on img at bounding box center [721, 38] width 24 height 38
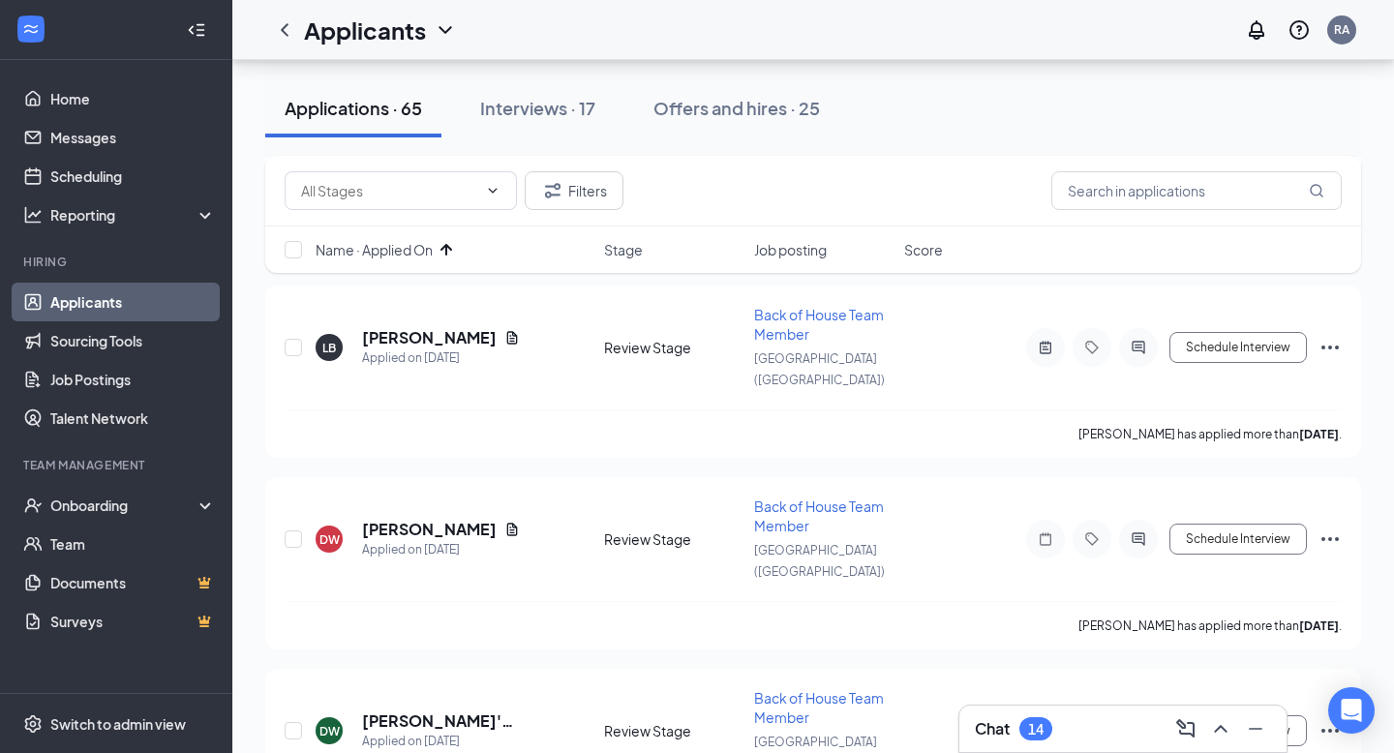
scroll to position [3435, 0]
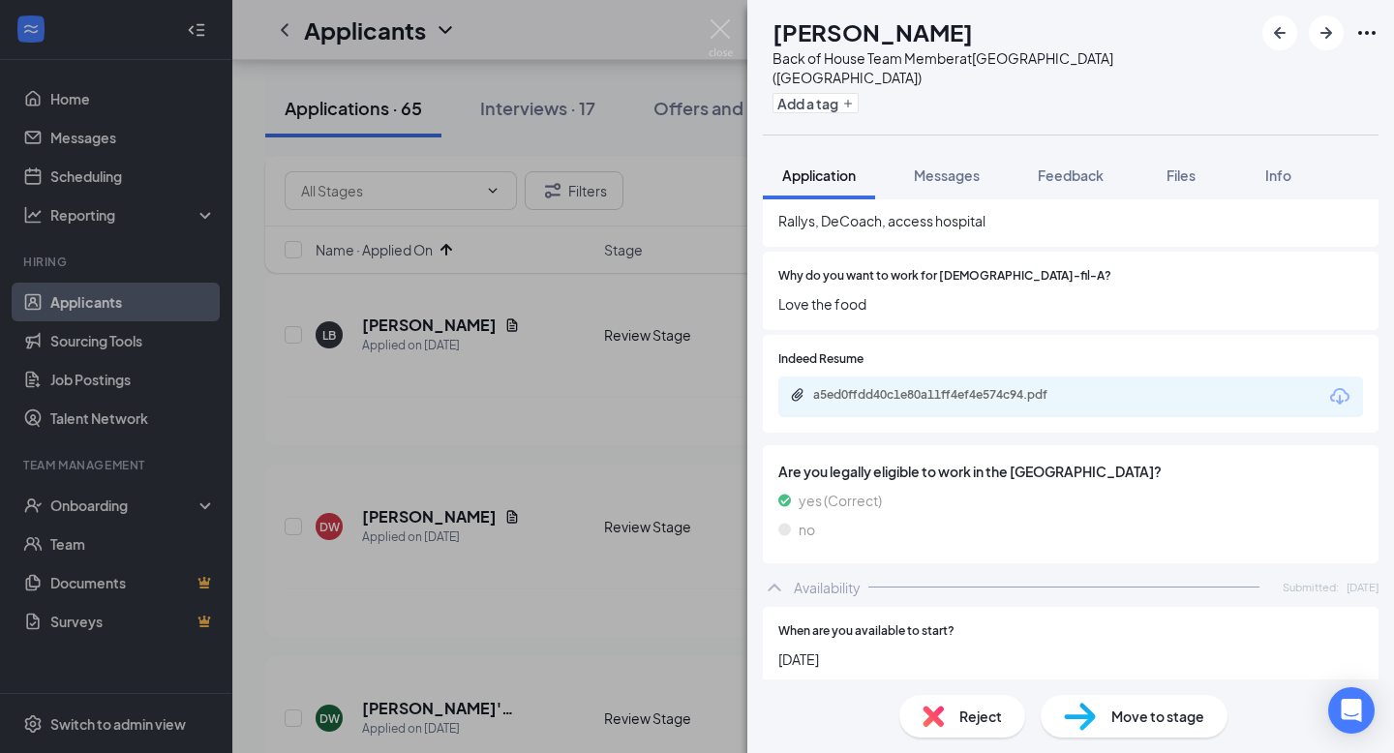
scroll to position [881, 0]
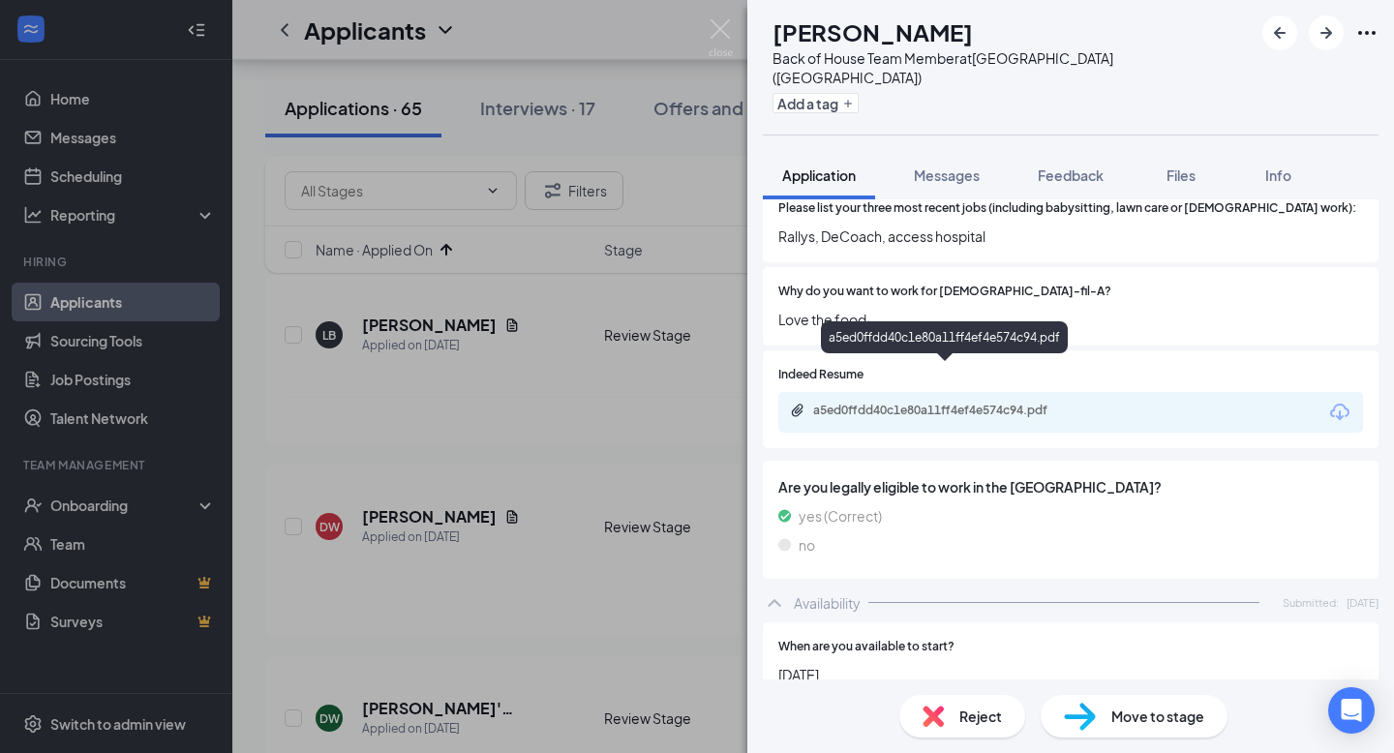
click at [968, 403] on div "a5ed0ffdd40c1e80a11ff4ef4e574c94.pdf" at bounding box center [948, 410] width 271 height 15
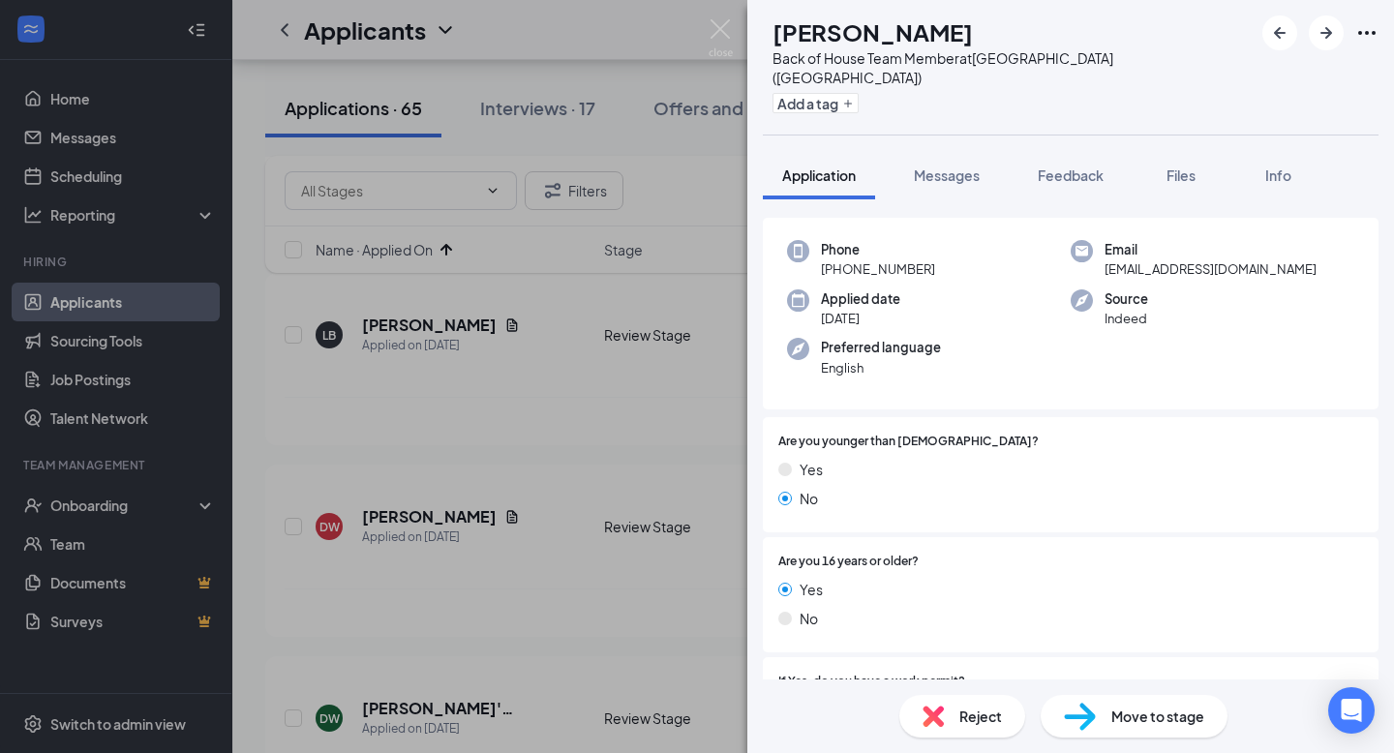
scroll to position [66, 0]
click at [942, 166] on span "Messages" at bounding box center [947, 174] width 66 height 17
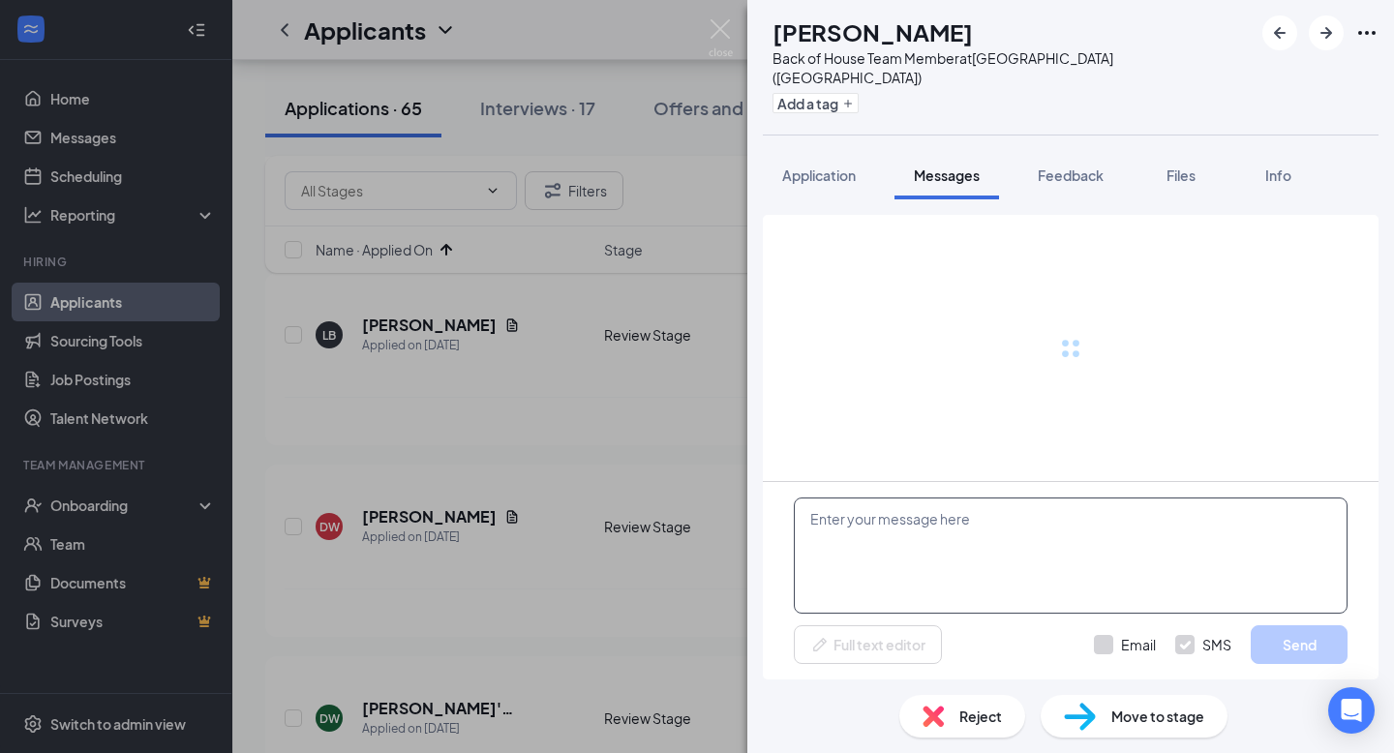
click at [918, 545] on textarea at bounding box center [1071, 556] width 554 height 116
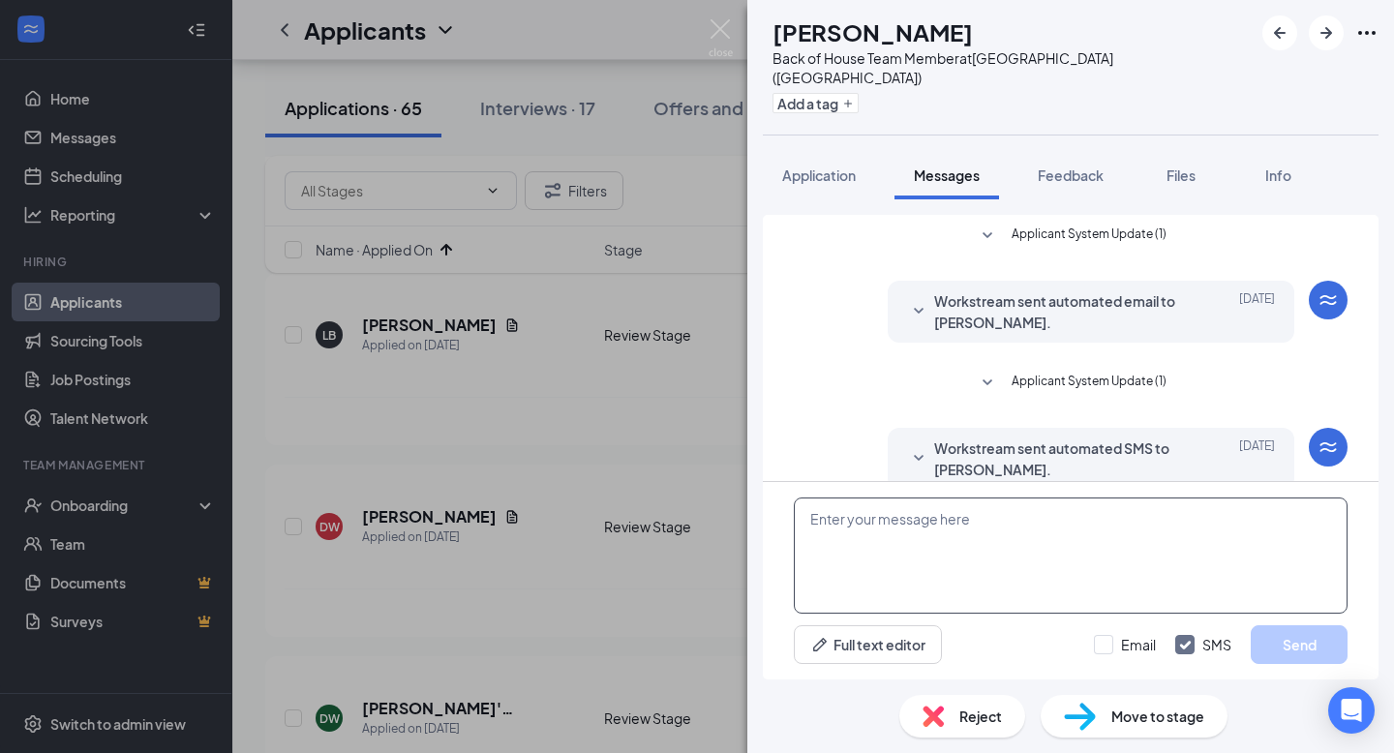
paste textarea "Hi , this is [PERSON_NAME] from [DEMOGRAPHIC_DATA]-fil-A [GEOGRAPHIC_DATA]! I s…"
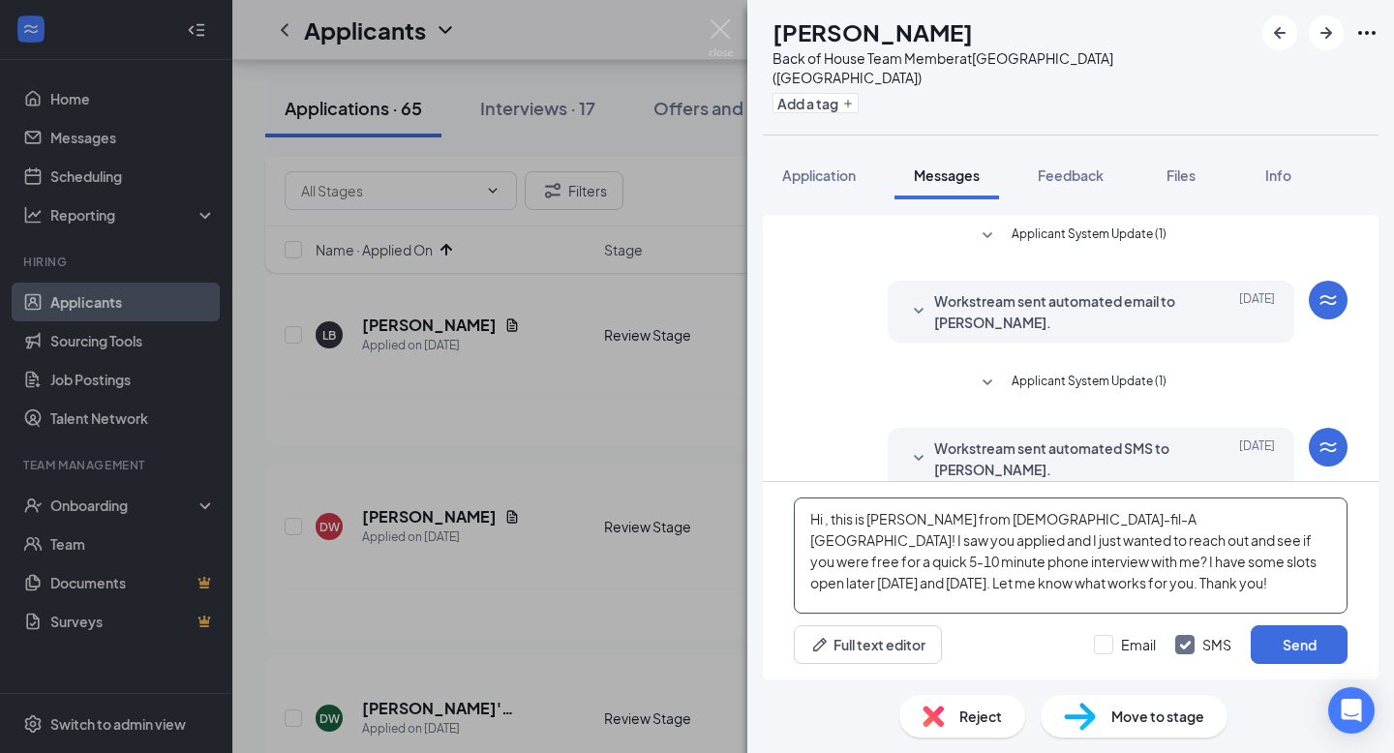
scroll to position [247, 0]
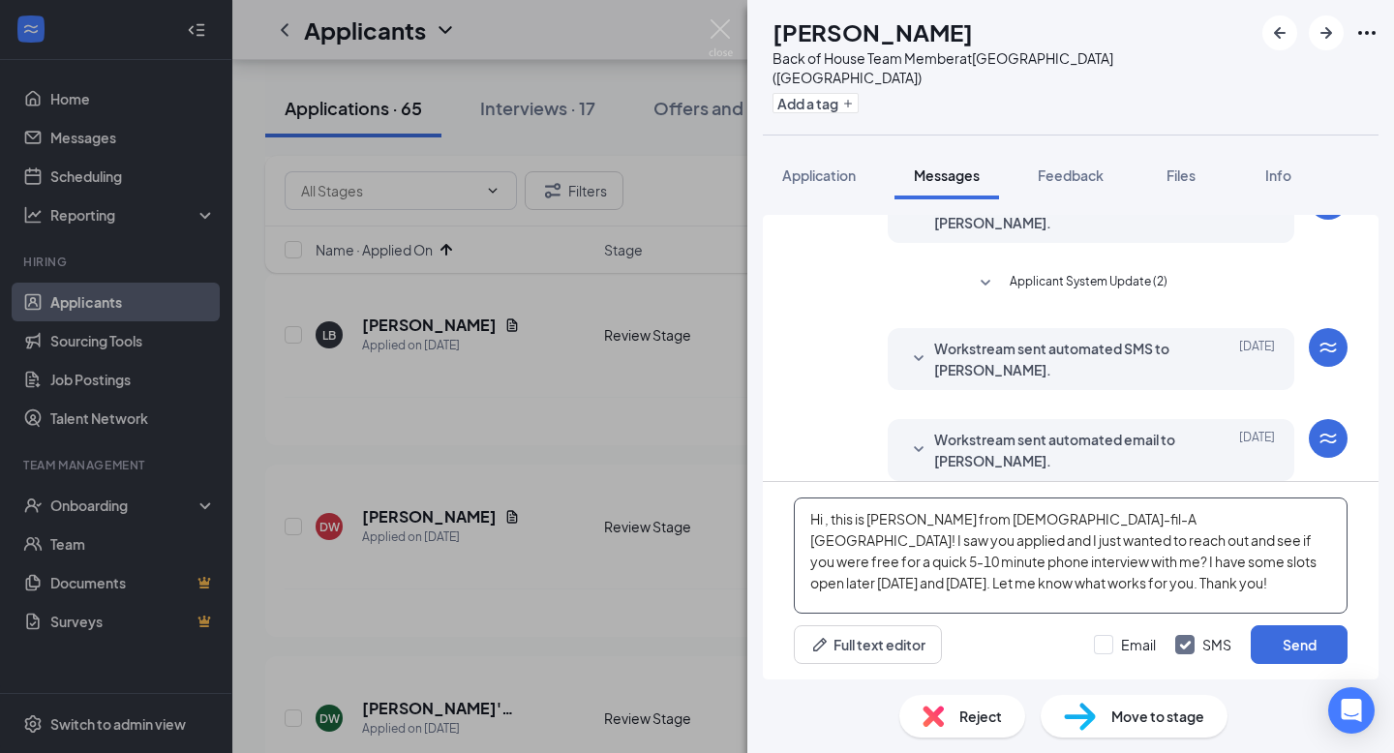
click at [824, 522] on textarea "Hi , this is [PERSON_NAME] from [DEMOGRAPHIC_DATA]-fil-A [GEOGRAPHIC_DATA]! I s…" at bounding box center [1071, 556] width 554 height 116
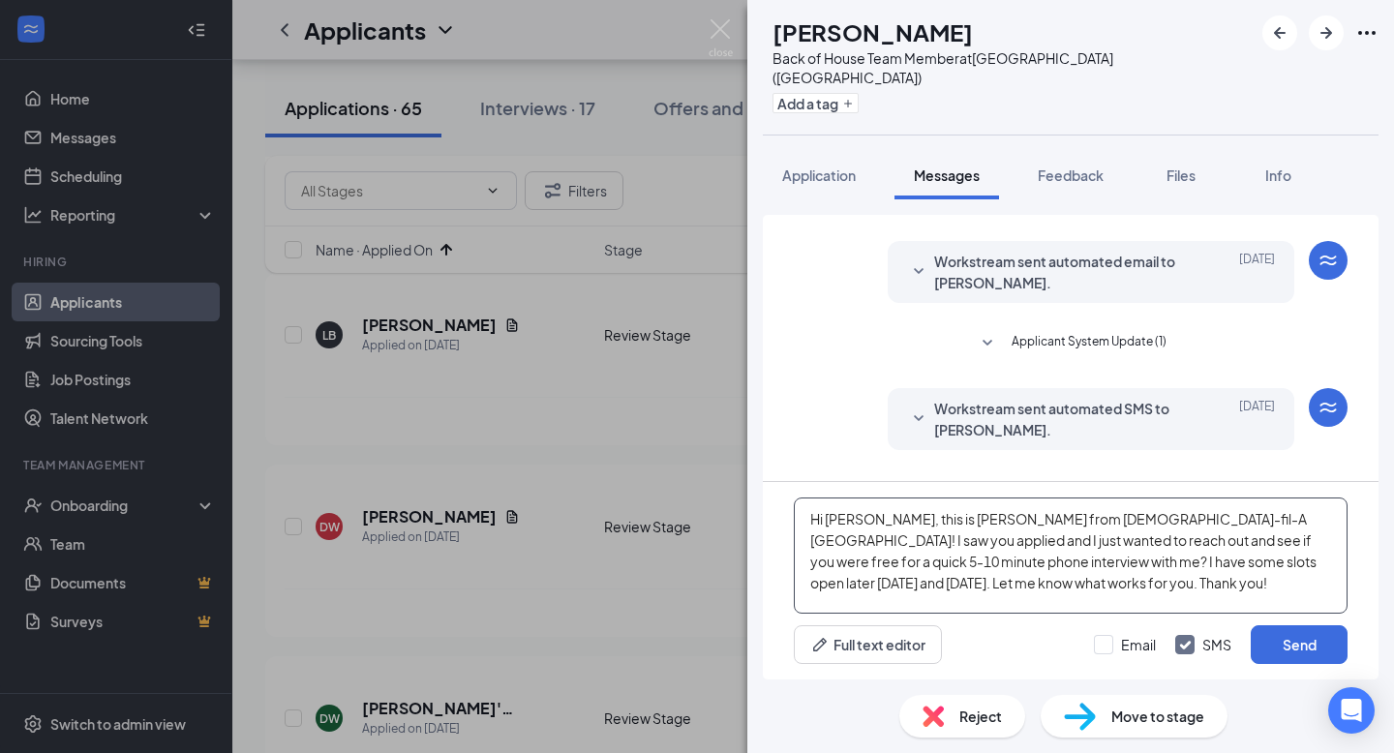
scroll to position [0, 0]
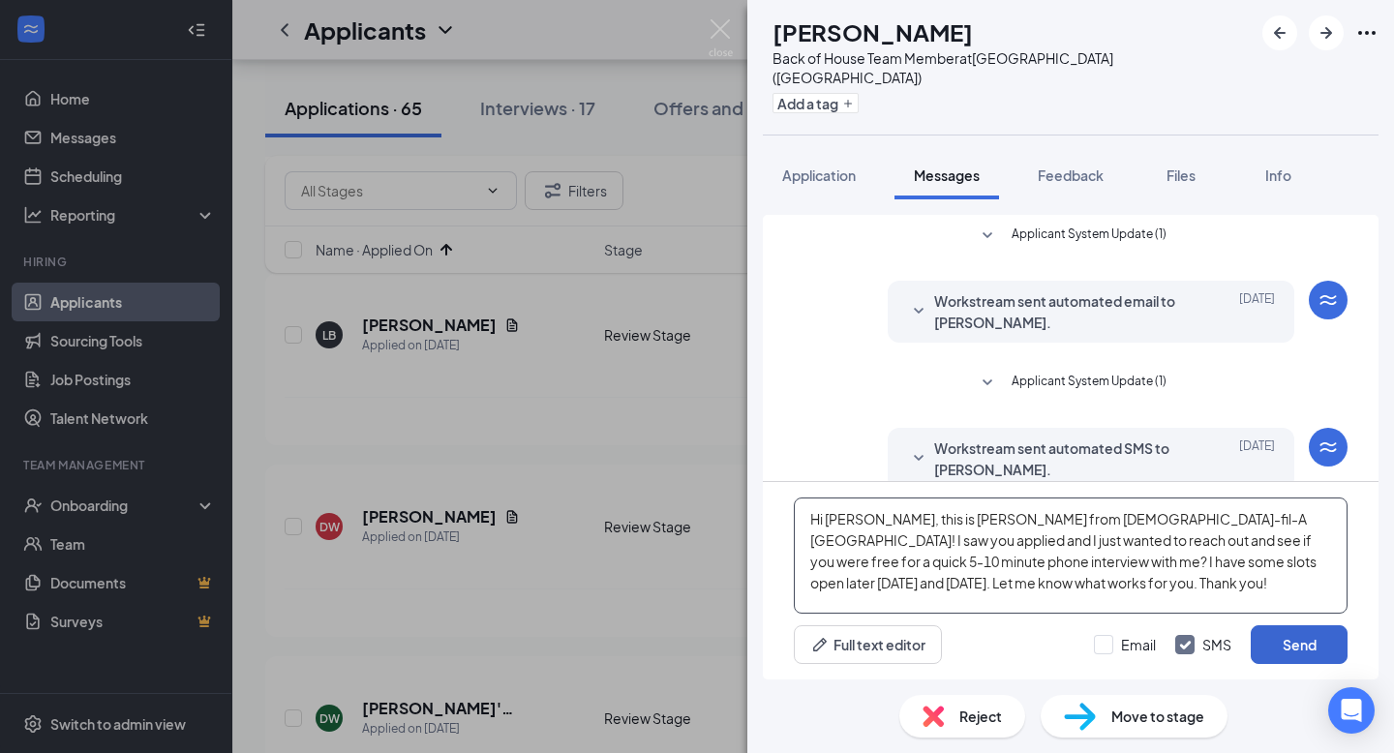
type textarea "Hi [PERSON_NAME], this is [PERSON_NAME] from [DEMOGRAPHIC_DATA]-fil-A [GEOGRAPH…"
click at [1276, 648] on button "Send" at bounding box center [1299, 644] width 97 height 39
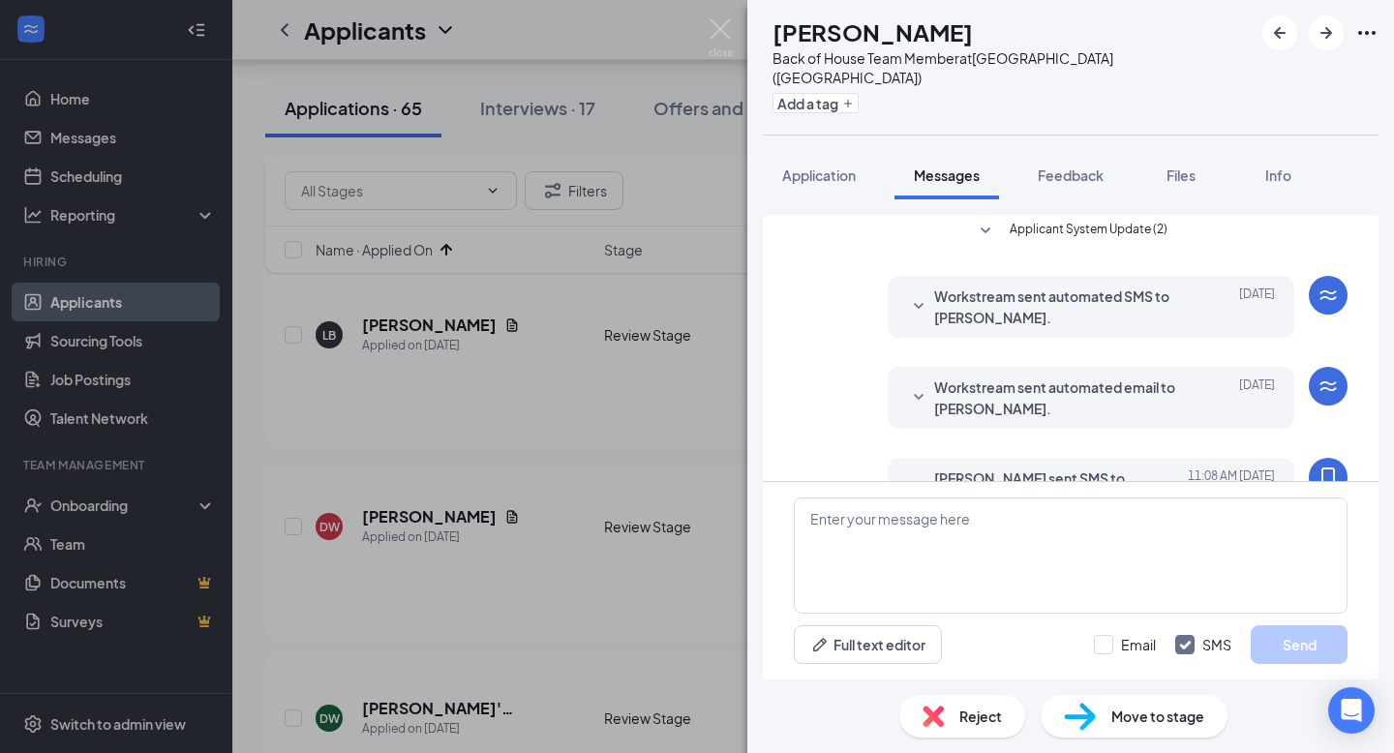
scroll to position [437, 0]
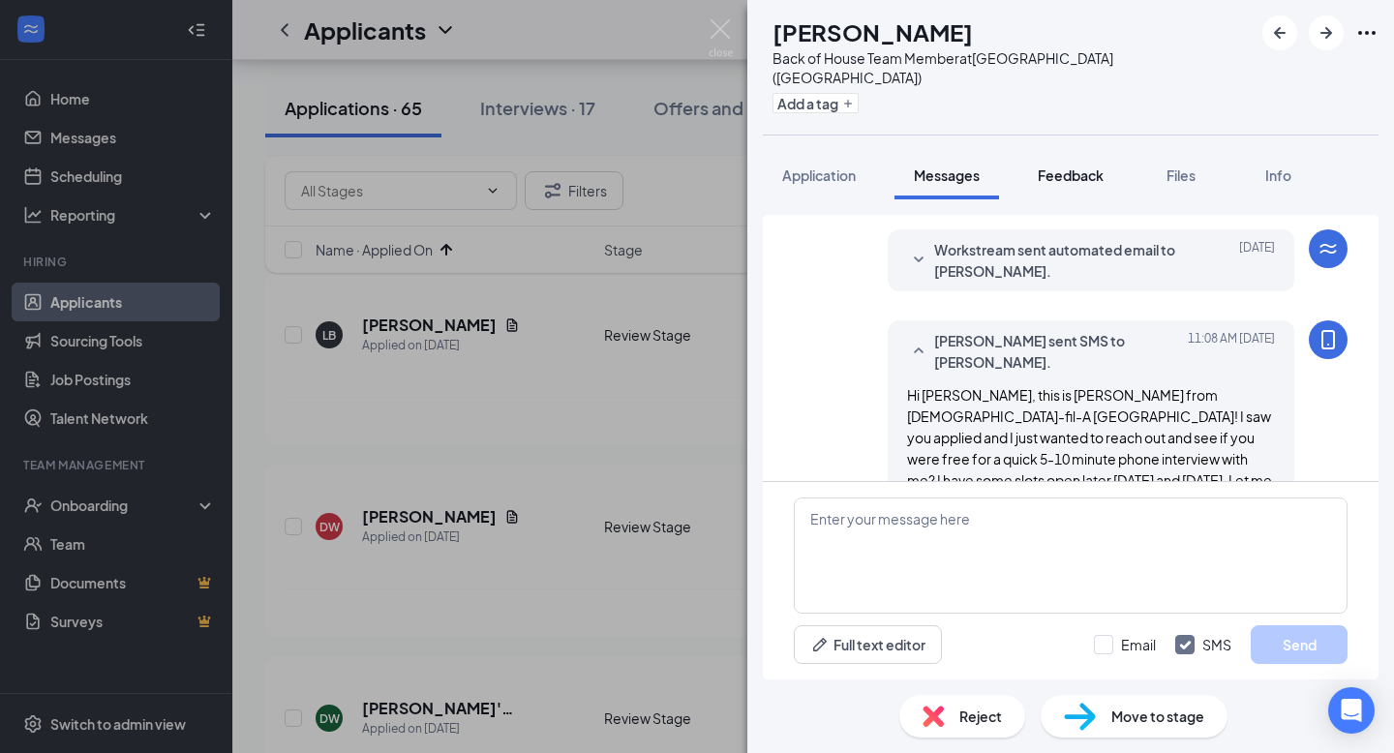
click at [1066, 166] on div "Feedback" at bounding box center [1071, 175] width 66 height 19
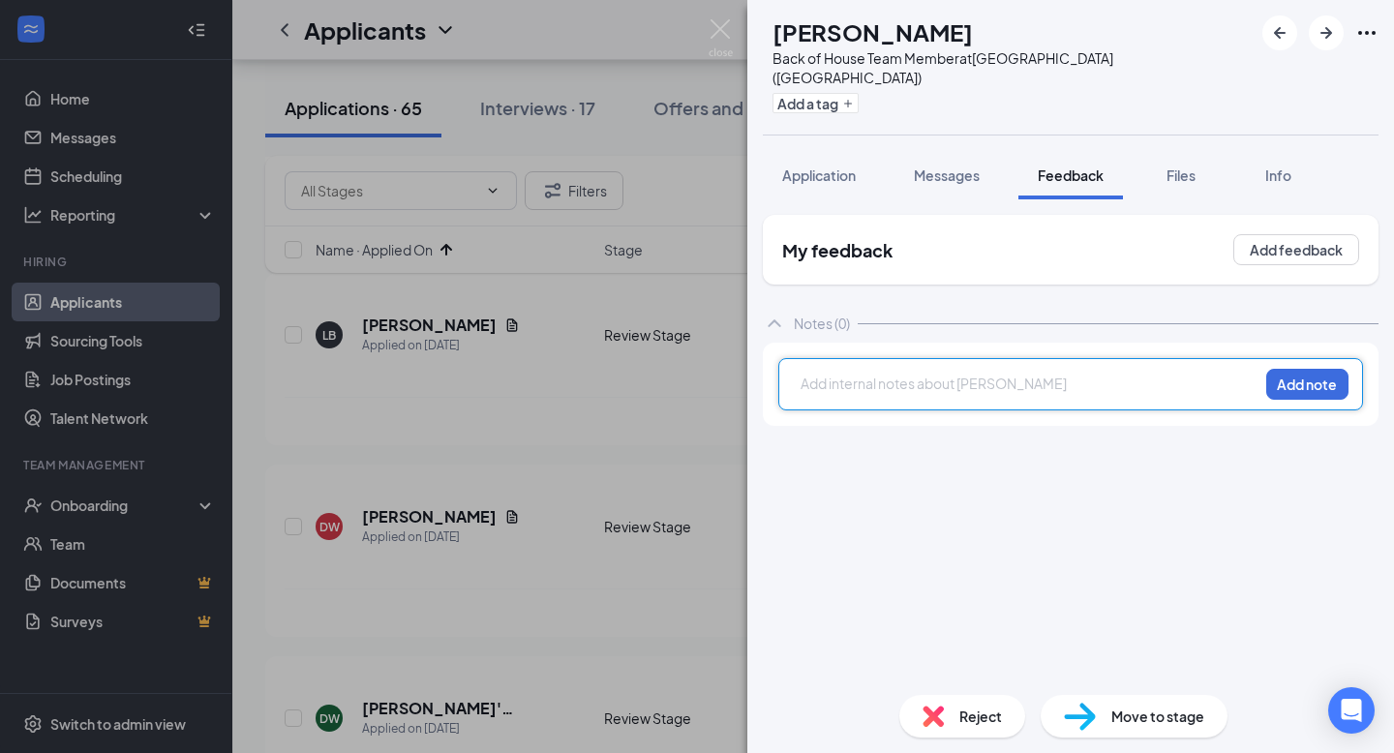
click at [917, 374] on div at bounding box center [1029, 384] width 456 height 20
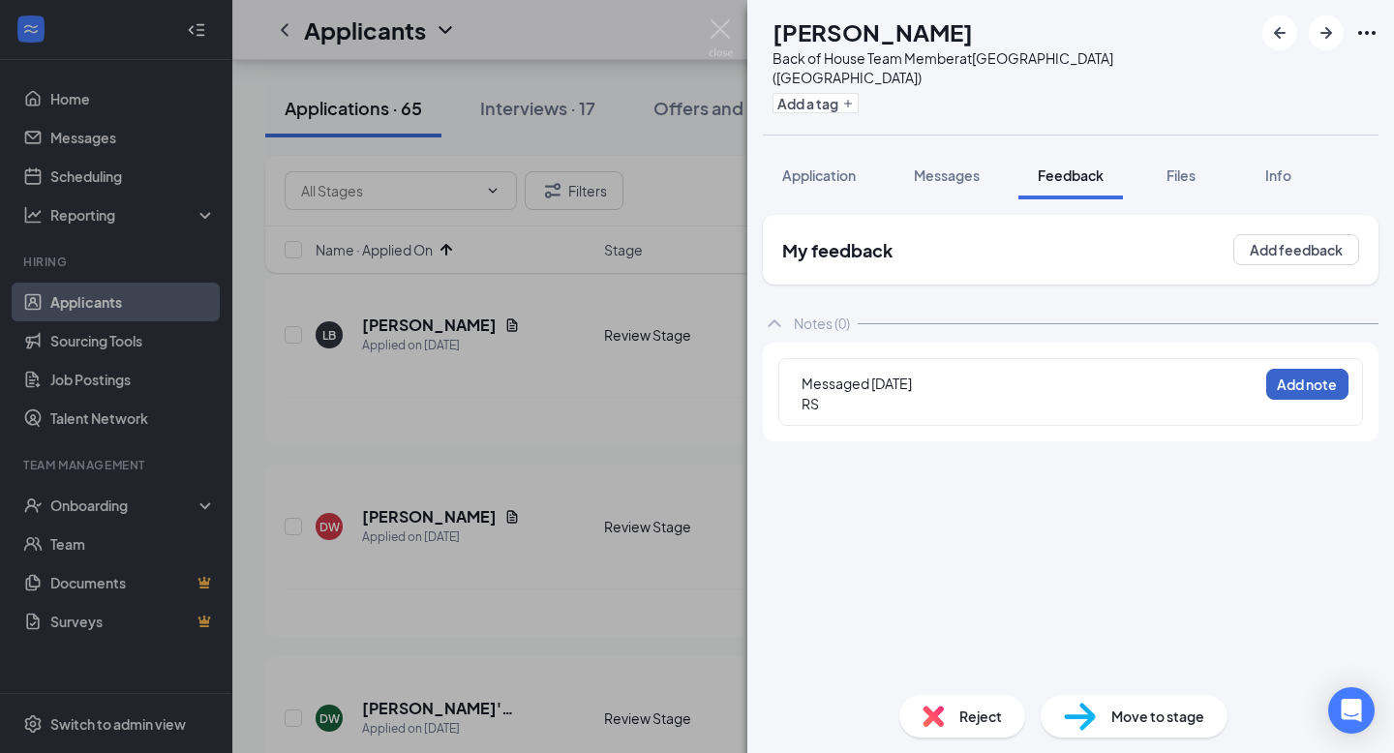
click at [1281, 370] on button "Add note" at bounding box center [1307, 384] width 82 height 31
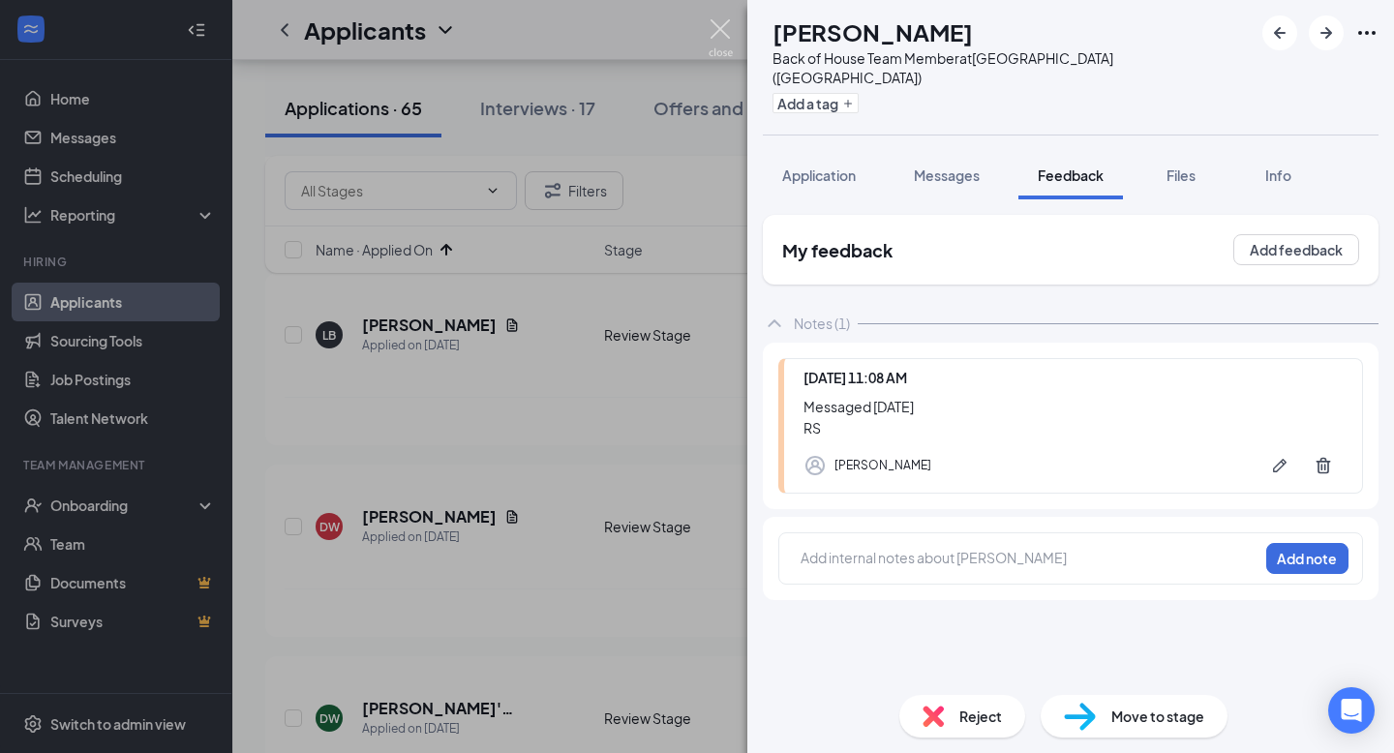
click at [712, 24] on img at bounding box center [721, 38] width 24 height 38
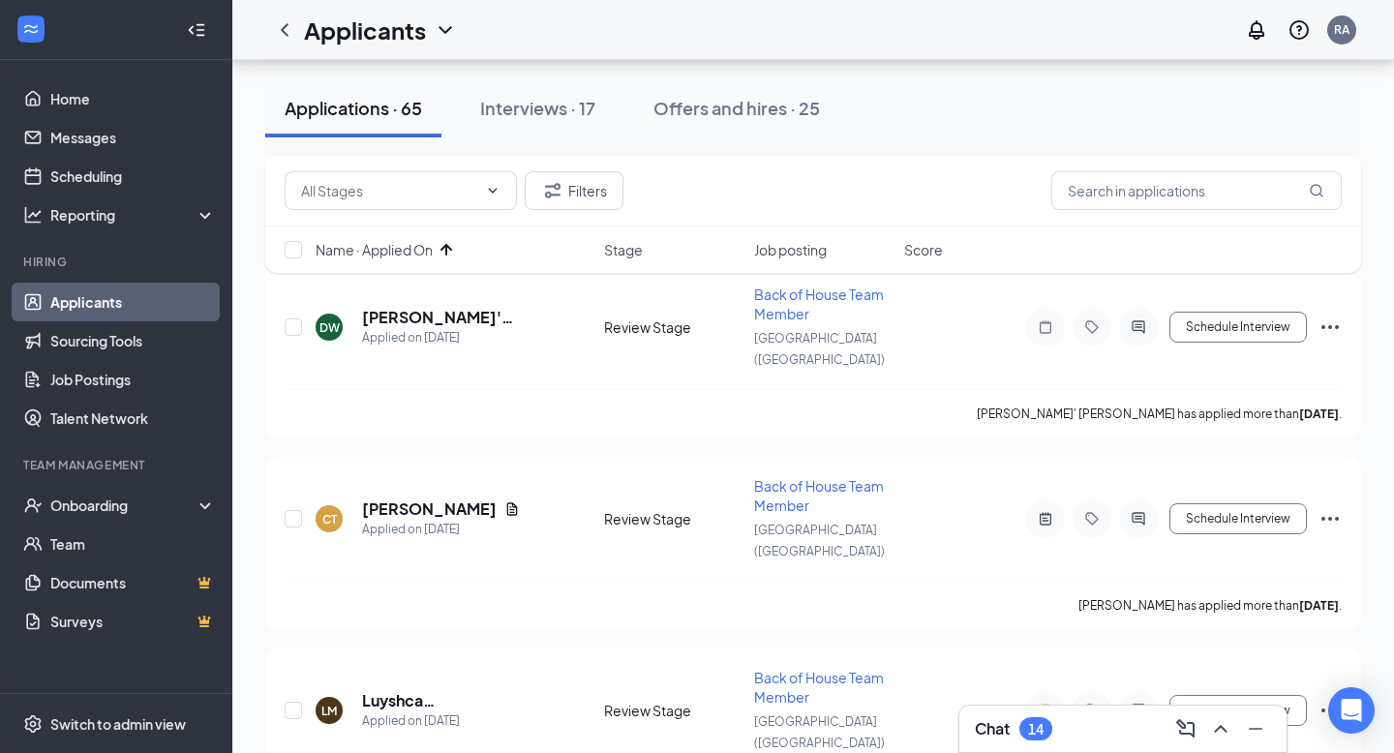
scroll to position [3830, 0]
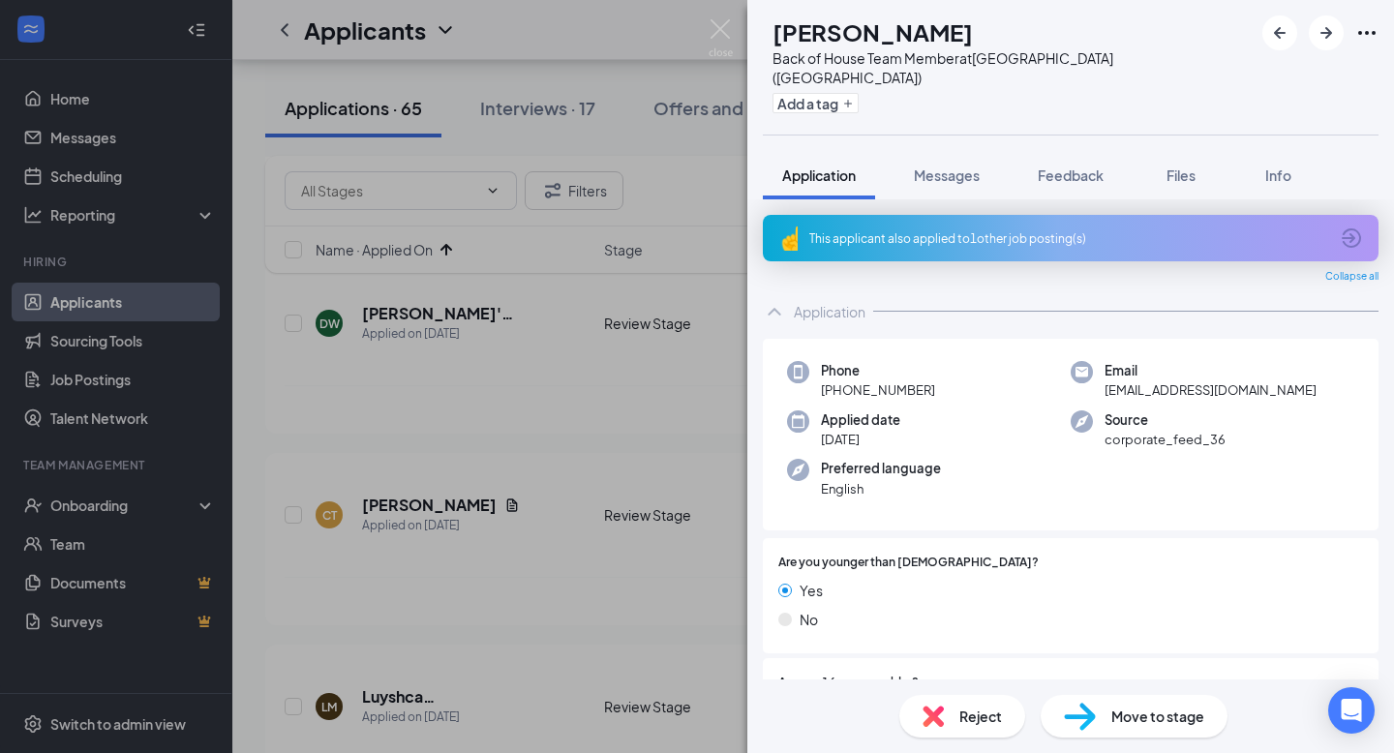
click at [611, 395] on div "[PERSON_NAME] Back of House Team Member at [GEOGRAPHIC_DATA] ([GEOGRAPHIC_DATA]…" at bounding box center [697, 376] width 1394 height 753
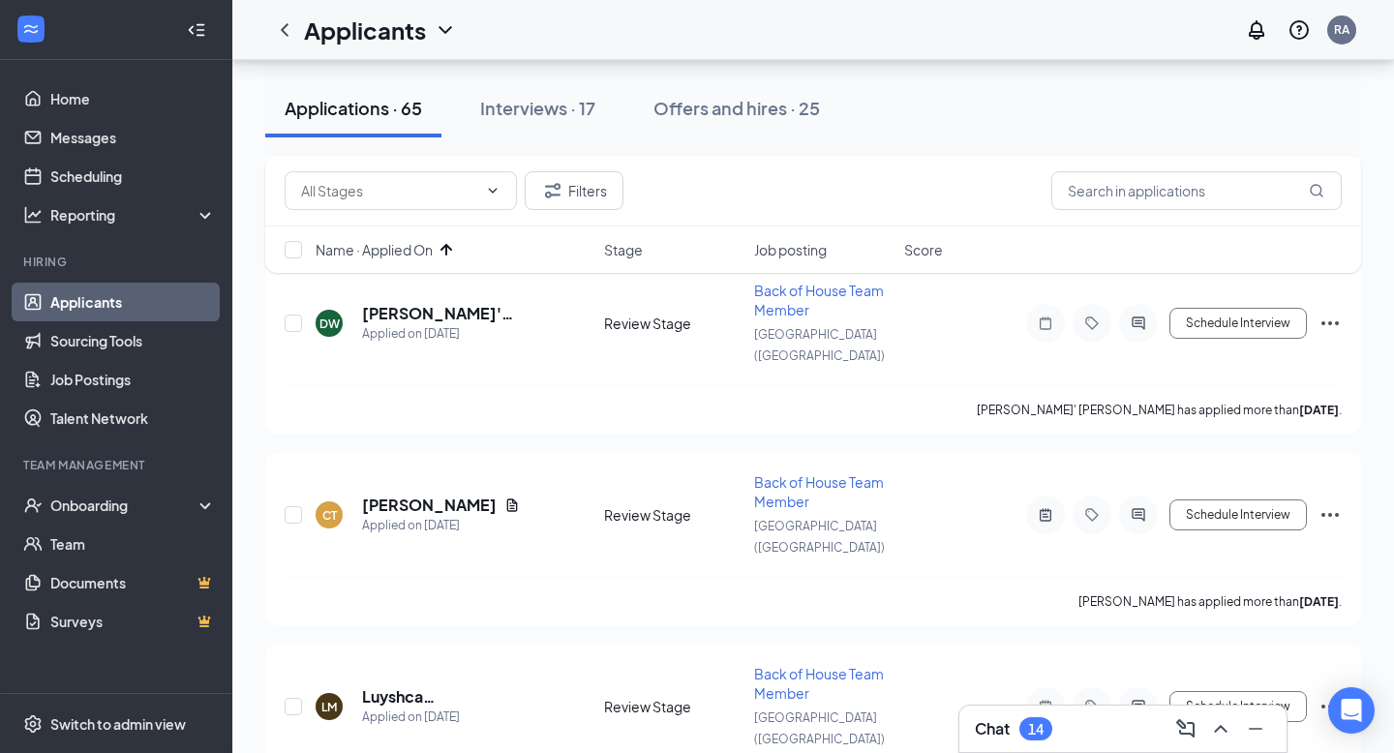
click at [721, 33] on div "Applicants RA" at bounding box center [813, 30] width 1162 height 60
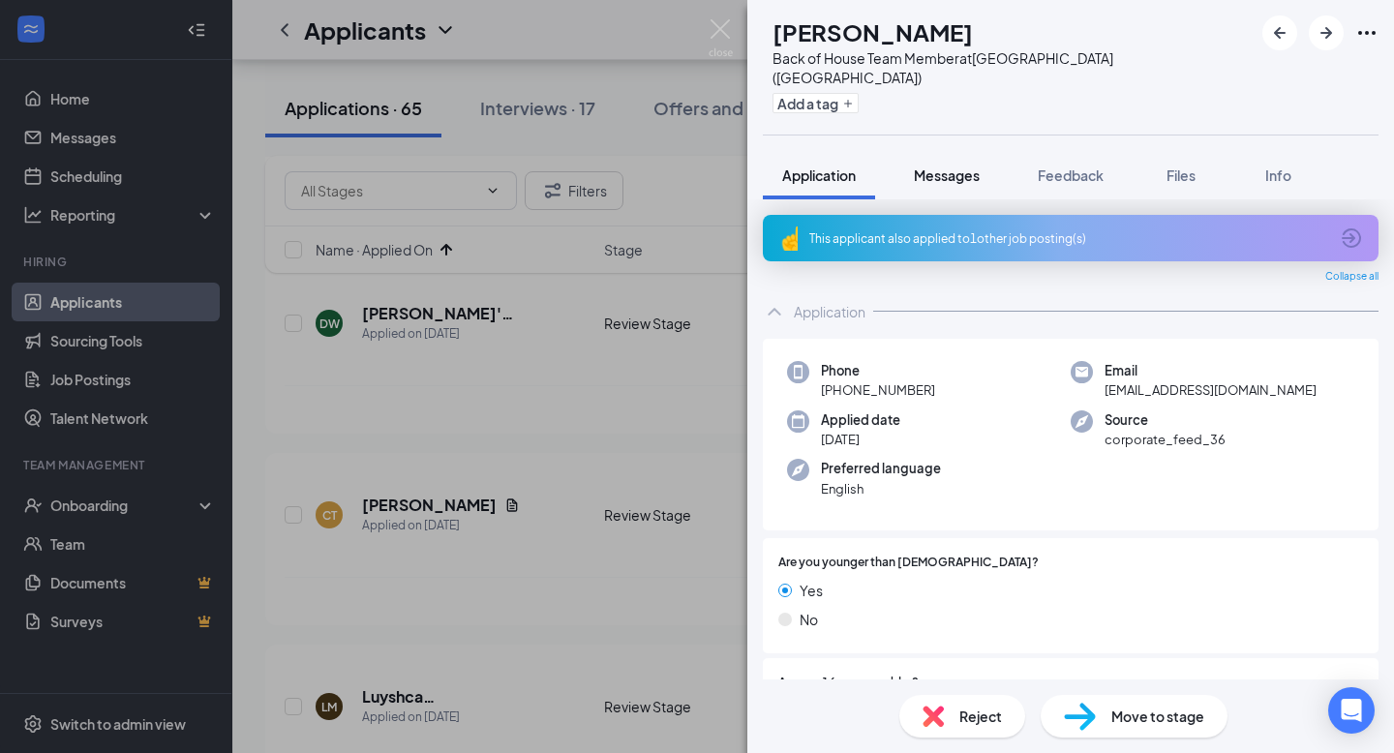
click at [956, 166] on span "Messages" at bounding box center [947, 174] width 66 height 17
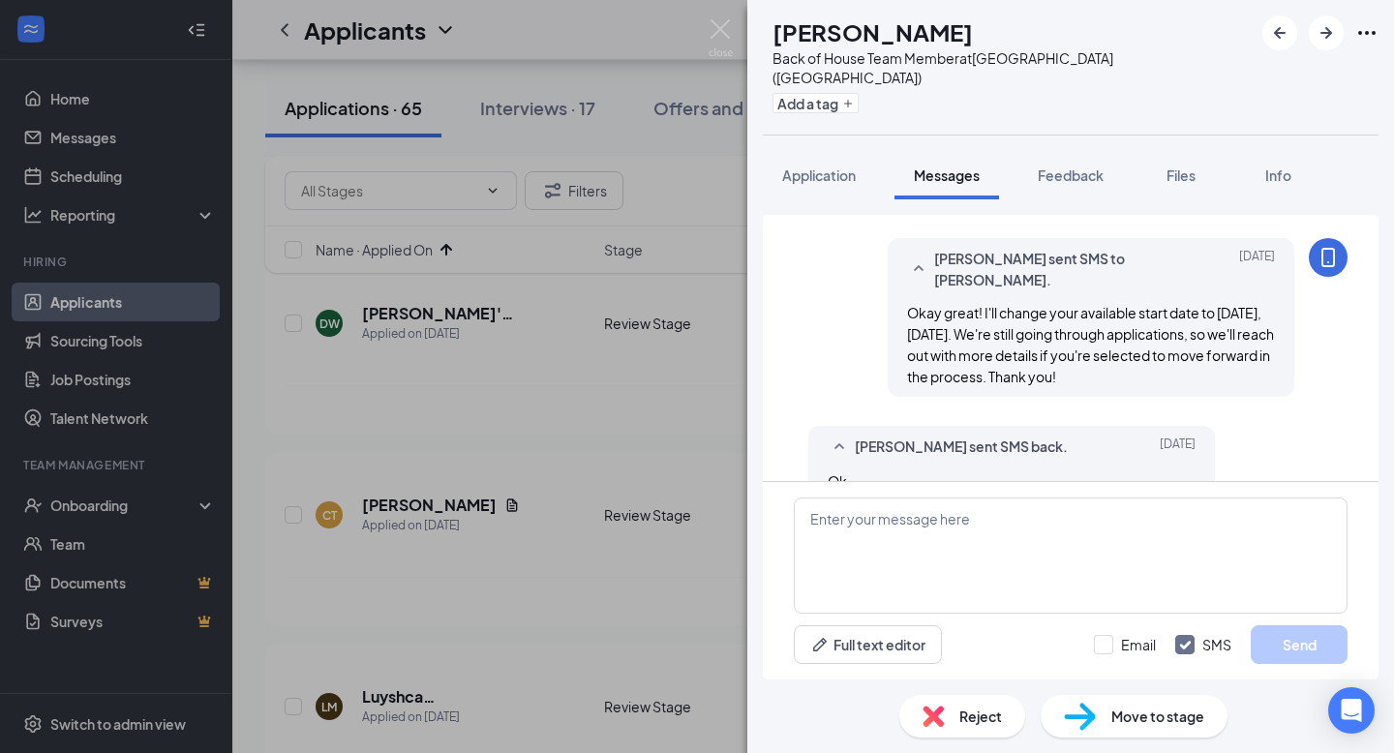
scroll to position [874, 0]
click at [980, 571] on textarea at bounding box center [1071, 556] width 554 height 116
paste textarea "Hi , this is [PERSON_NAME] from [DEMOGRAPHIC_DATA]-fil-A [GEOGRAPHIC_DATA]! I s…"
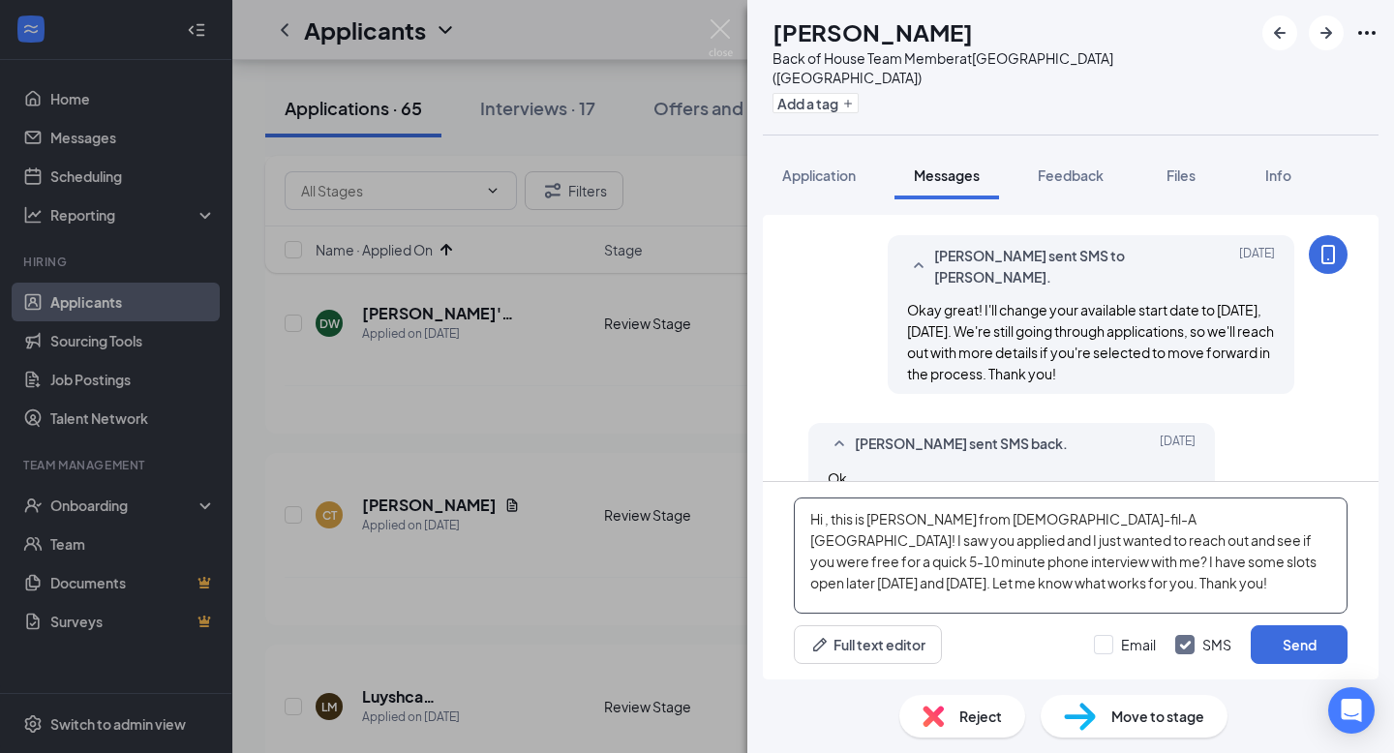
click at [823, 523] on textarea "Hi , this is [PERSON_NAME] from [DEMOGRAPHIC_DATA]-fil-A [GEOGRAPHIC_DATA]! I s…" at bounding box center [1071, 556] width 554 height 116
type textarea "Hi [PERSON_NAME], this is [PERSON_NAME] from [DEMOGRAPHIC_DATA]-fil-A [GEOGRAPH…"
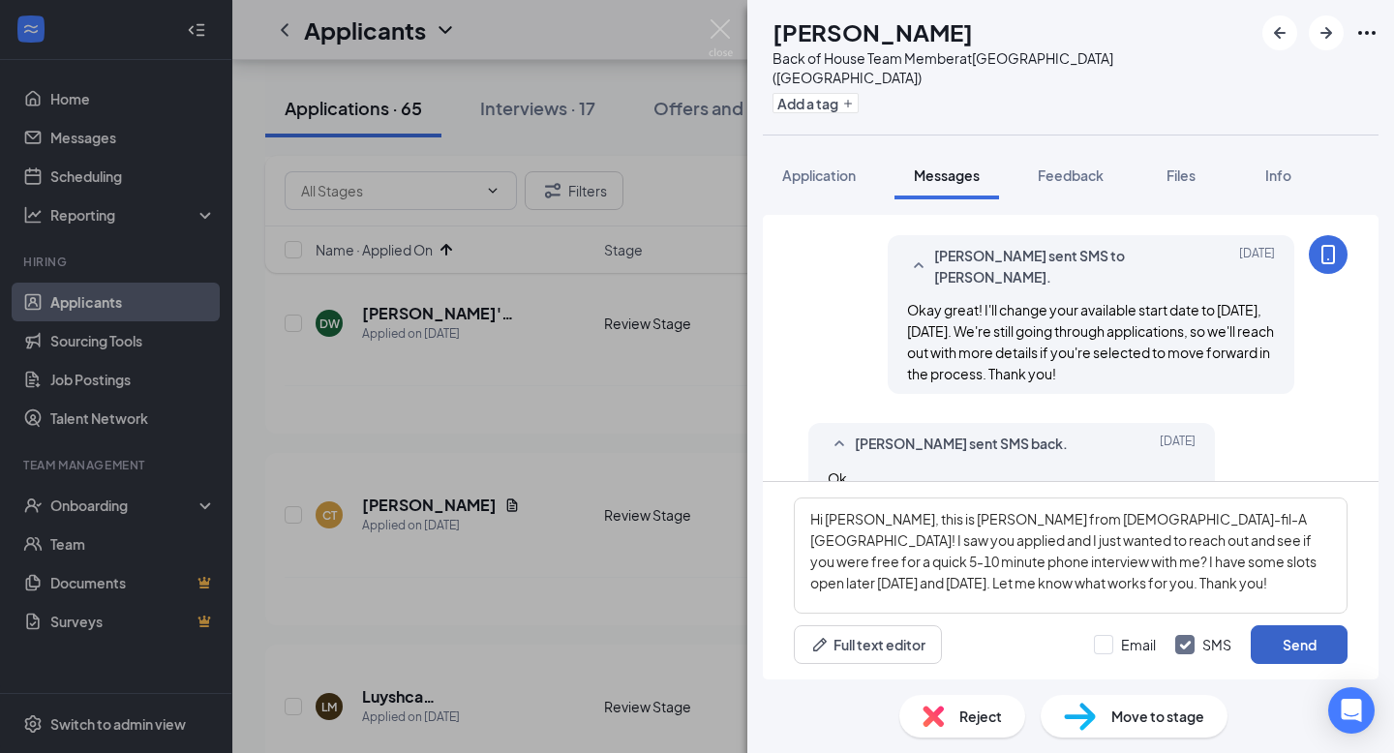
click at [1290, 647] on button "Send" at bounding box center [1299, 644] width 97 height 39
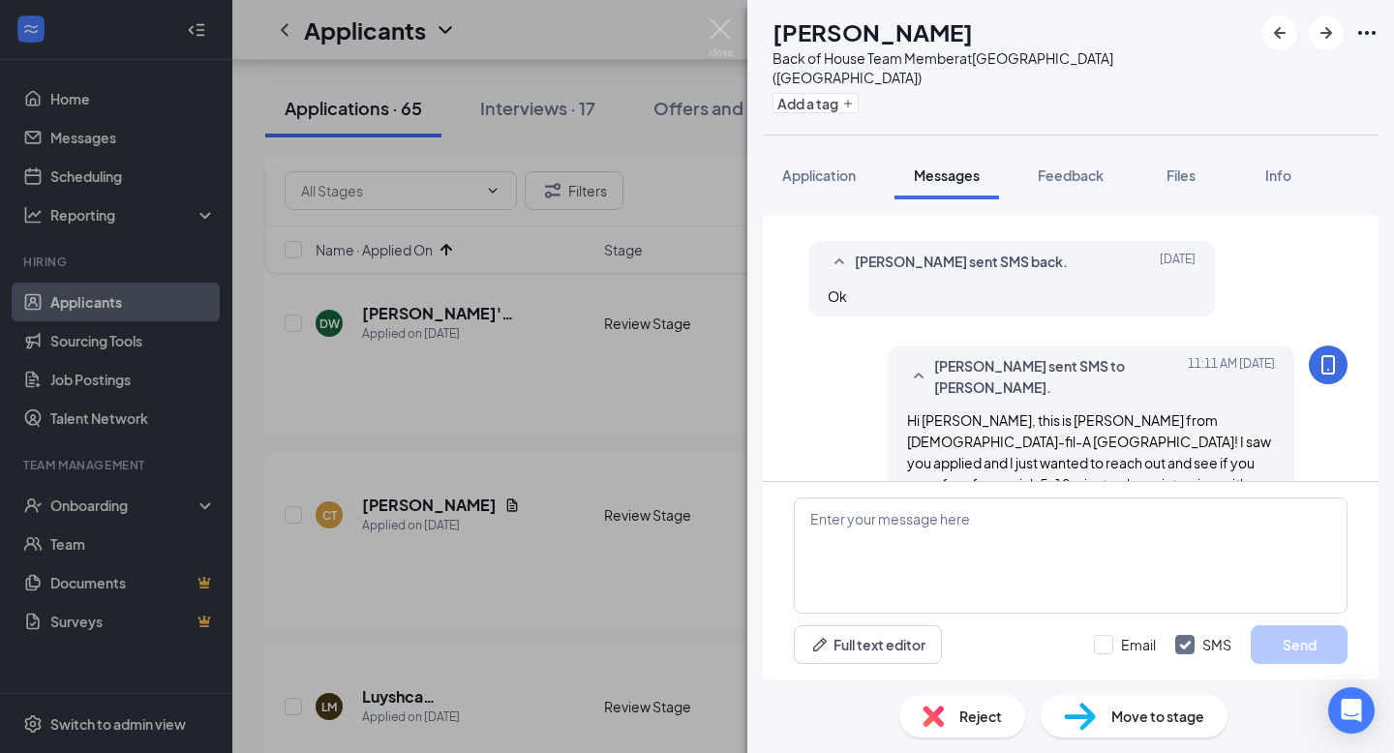
scroll to position [1064, 0]
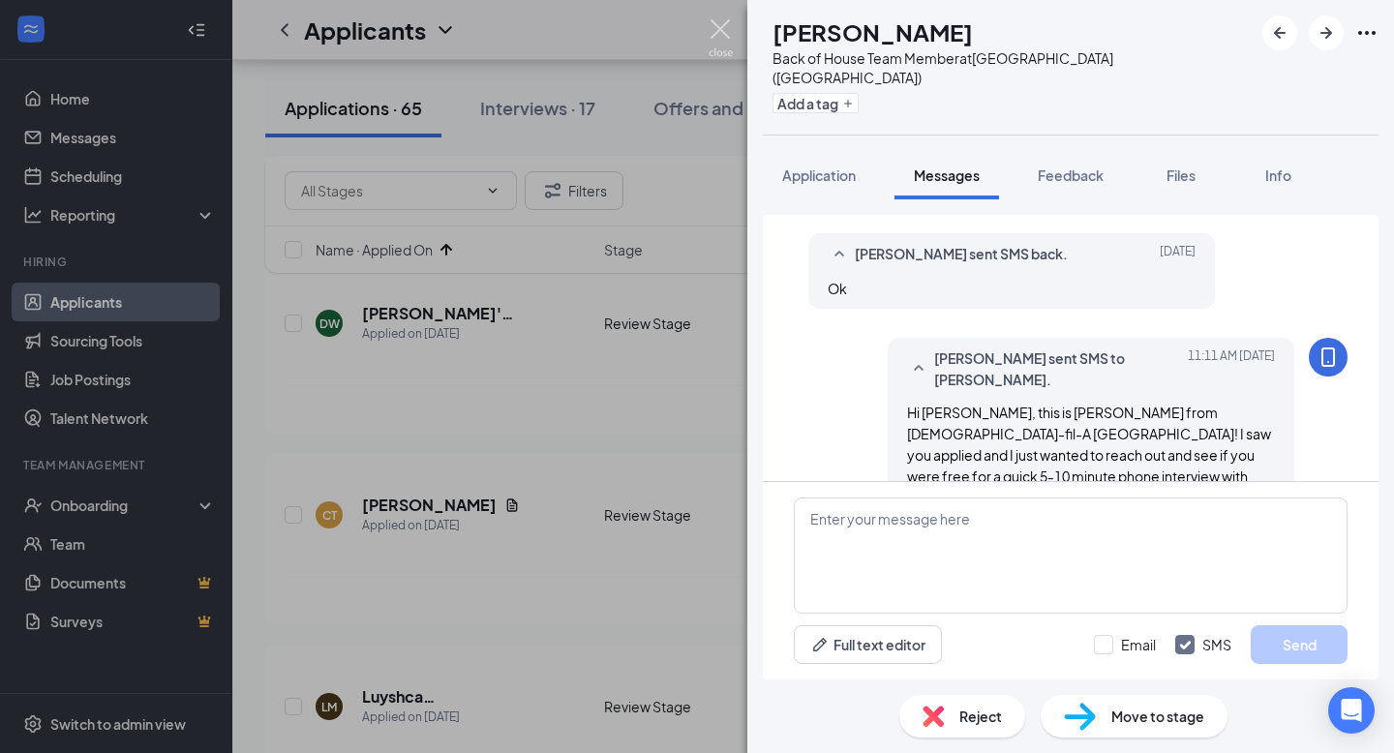
click at [726, 29] on img at bounding box center [721, 38] width 24 height 38
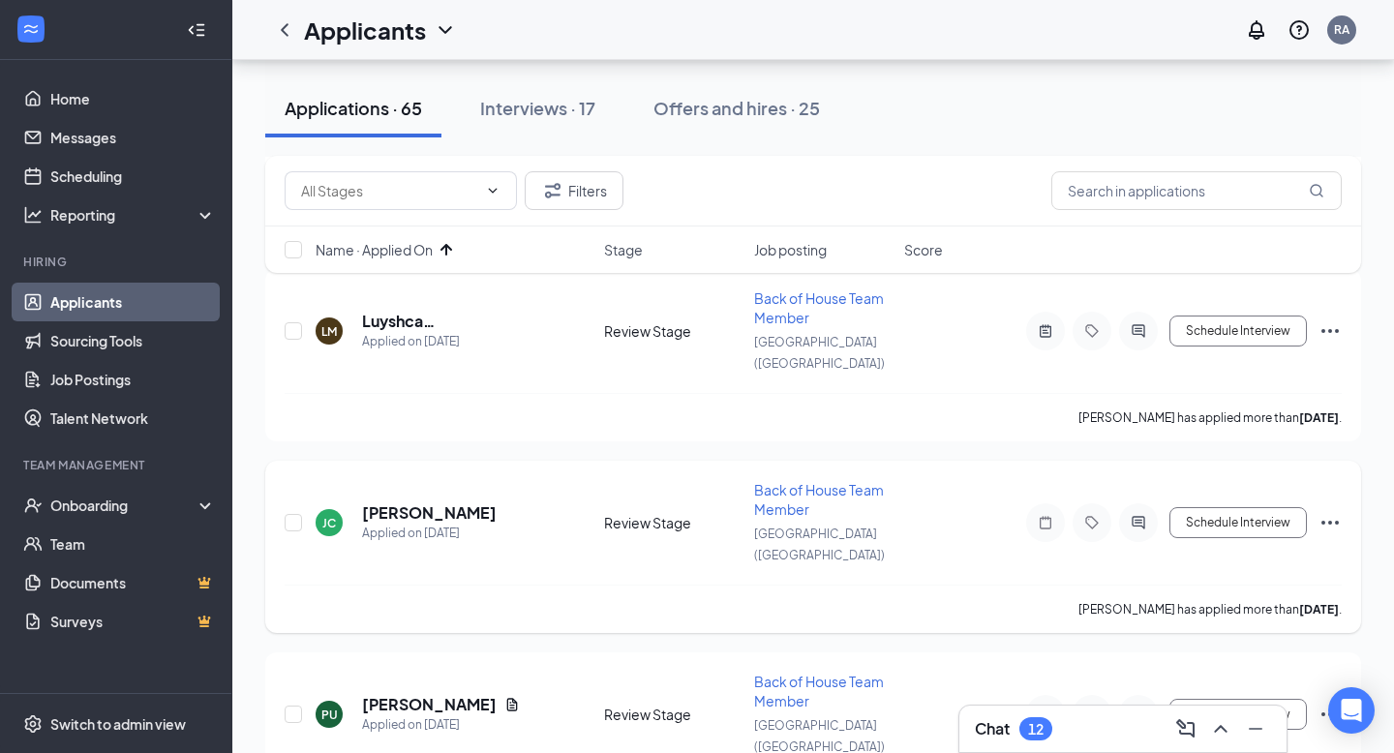
scroll to position [4208, 0]
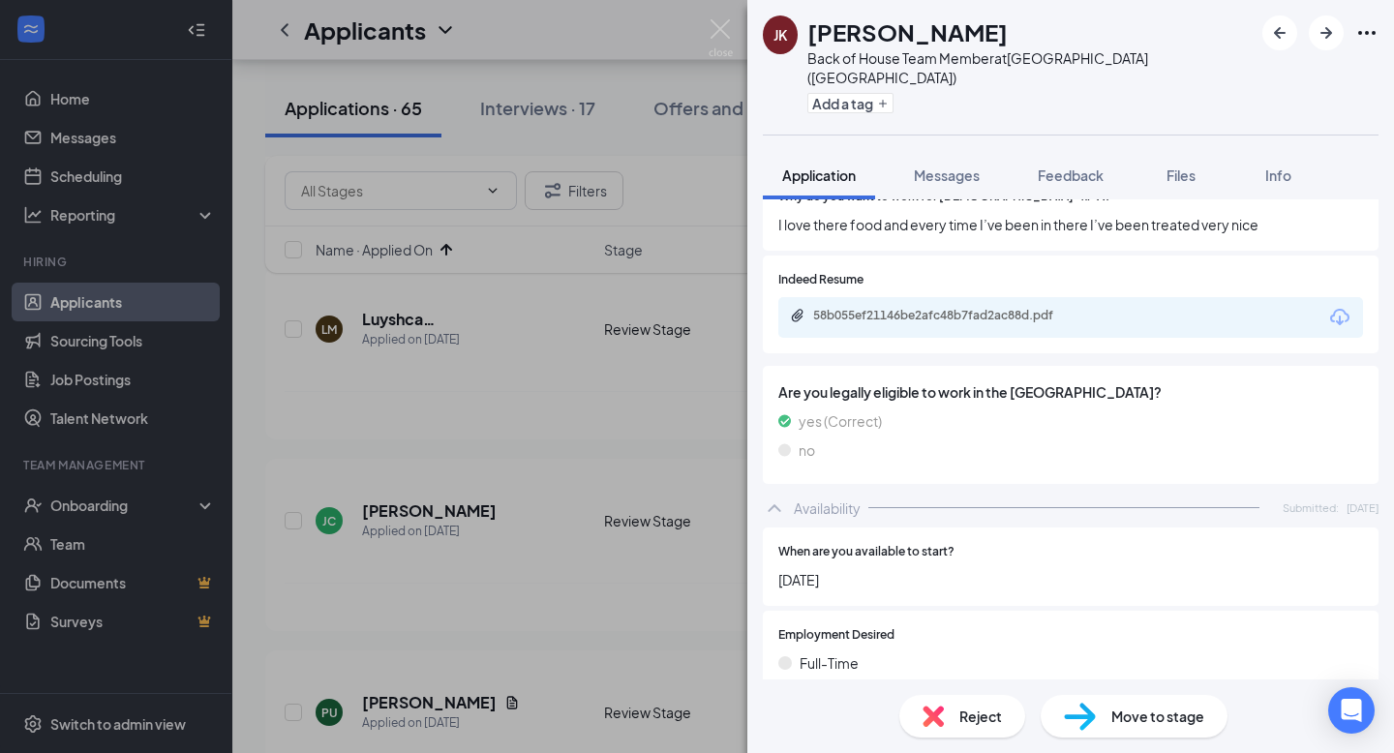
scroll to position [927, 0]
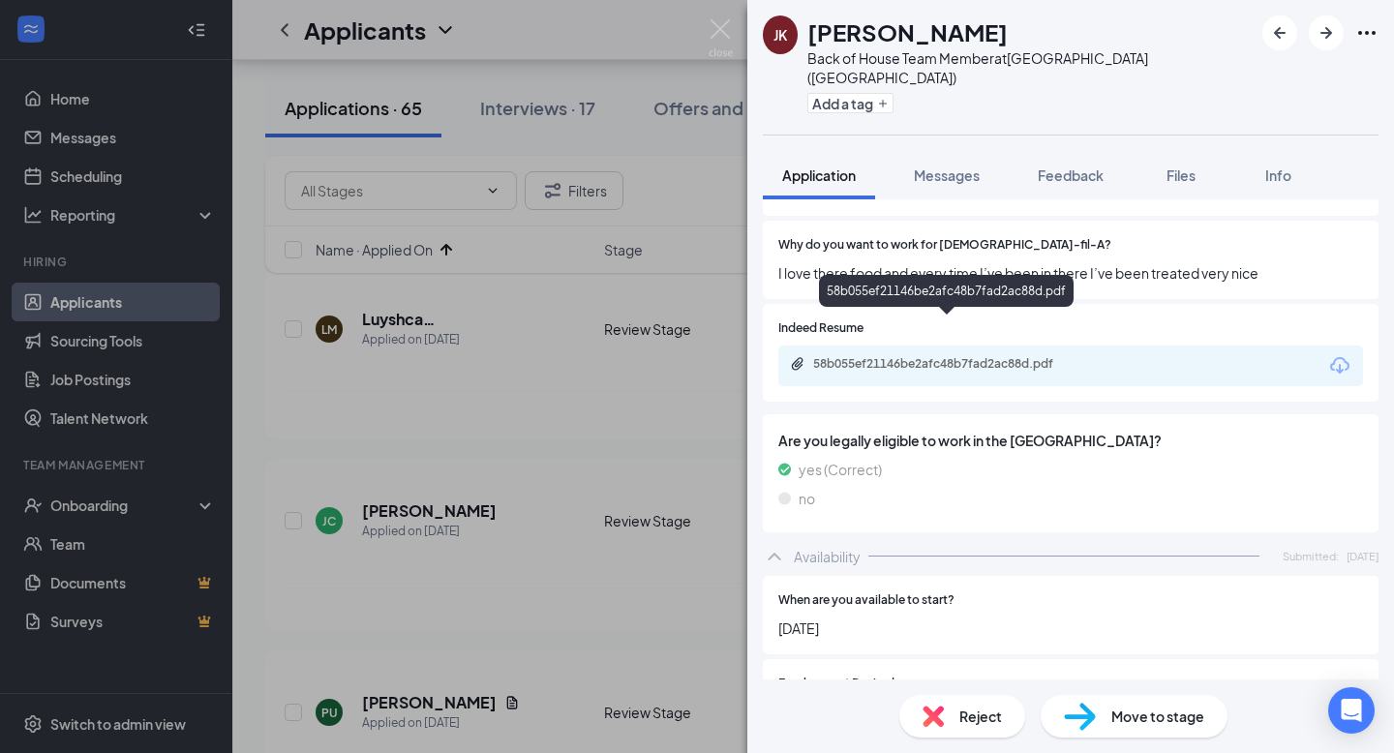
click at [947, 356] on div "58b055ef21146be2afc48b7fad2ac88d.pdf" at bounding box center [948, 363] width 271 height 15
click at [951, 166] on span "Messages" at bounding box center [947, 174] width 66 height 17
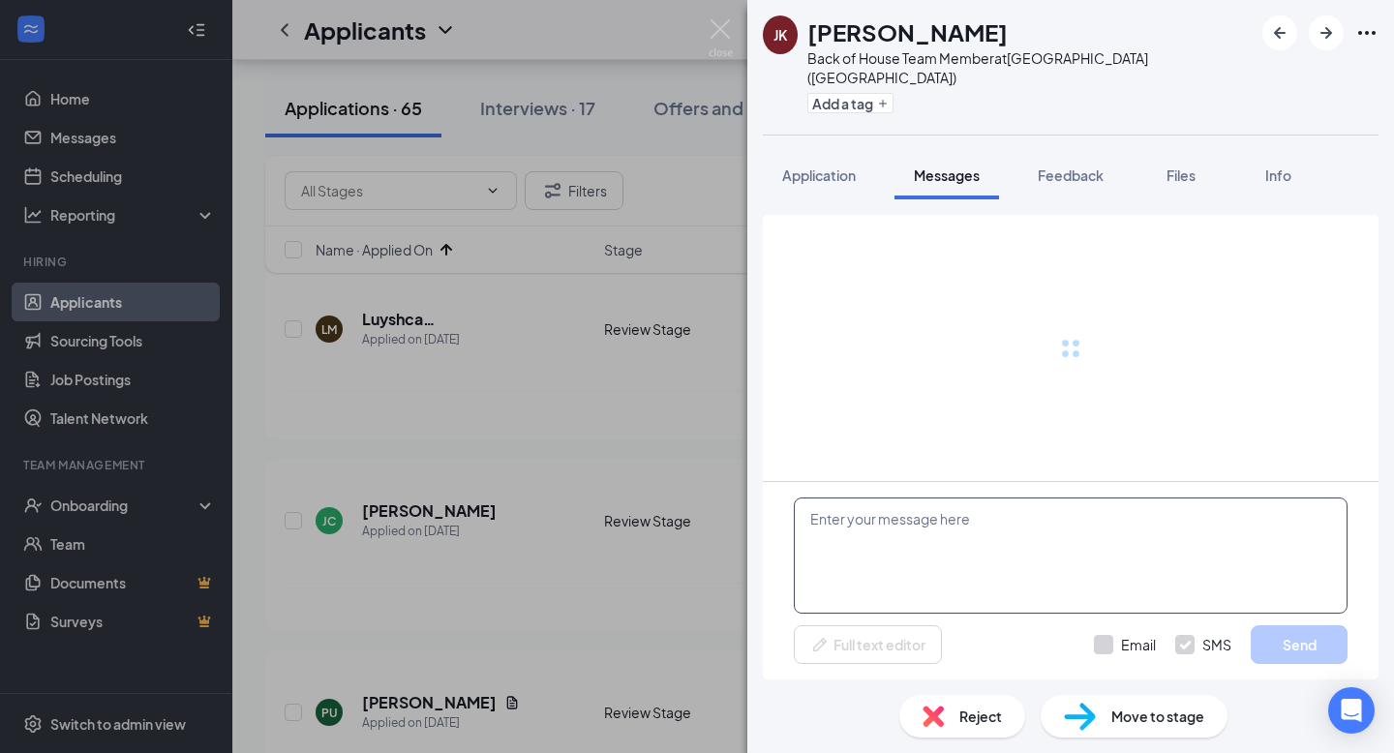
click at [894, 520] on textarea at bounding box center [1071, 556] width 554 height 116
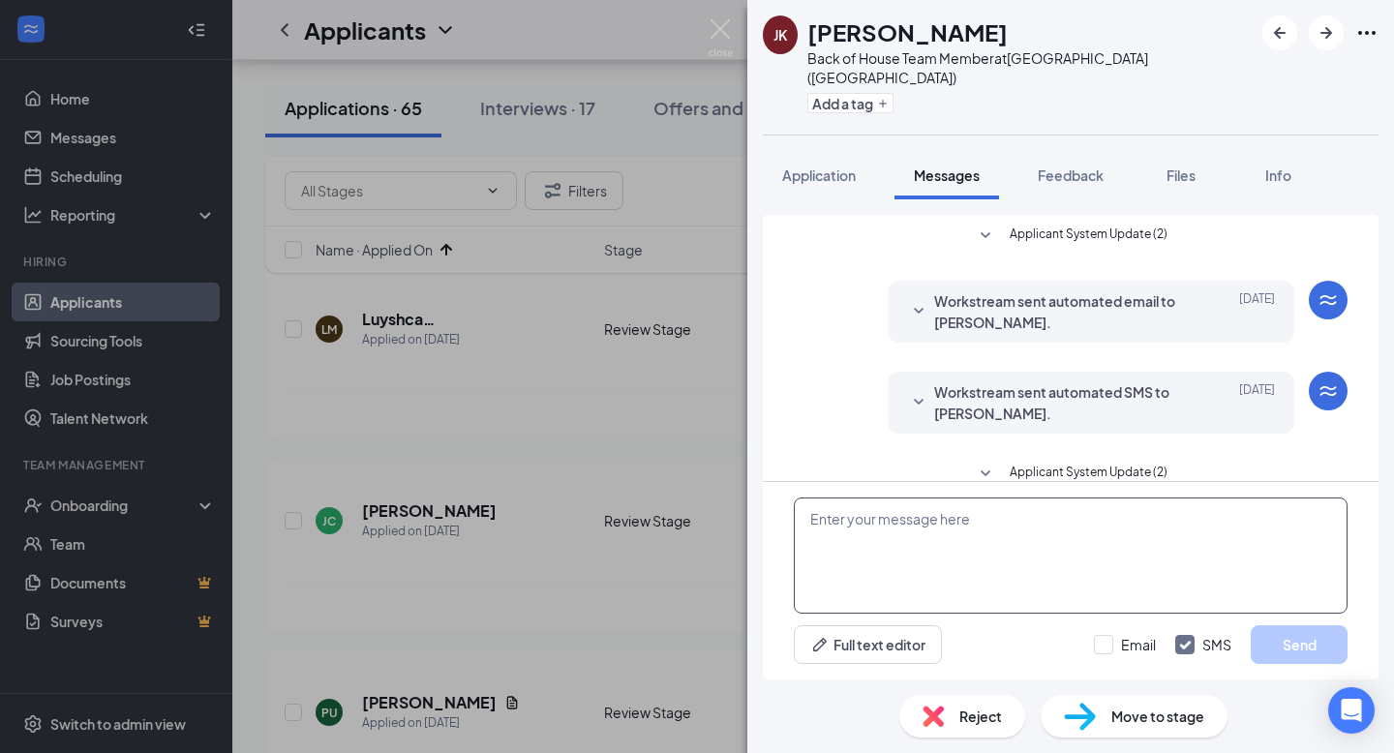
scroll to position [317, 0]
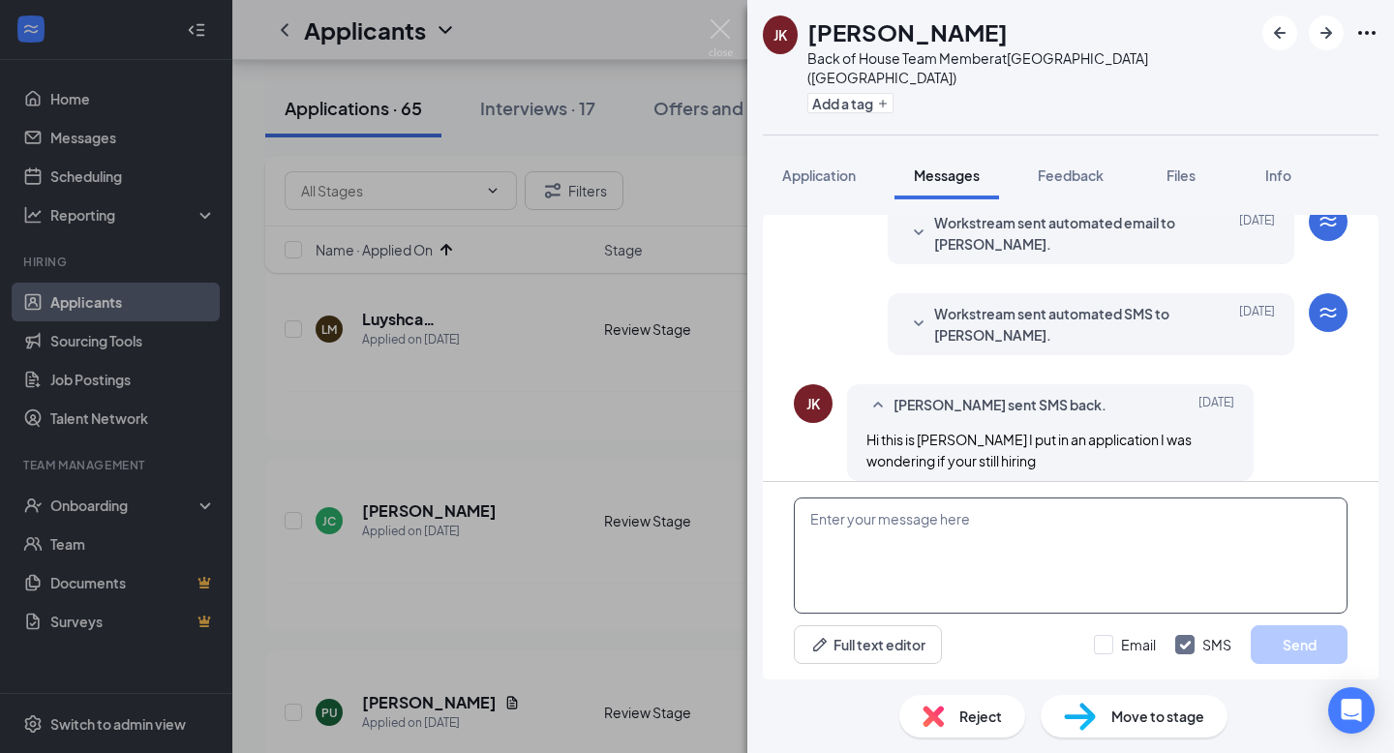
paste textarea "Hi , this is [PERSON_NAME] from [DEMOGRAPHIC_DATA]-fil-A [GEOGRAPHIC_DATA]! I s…"
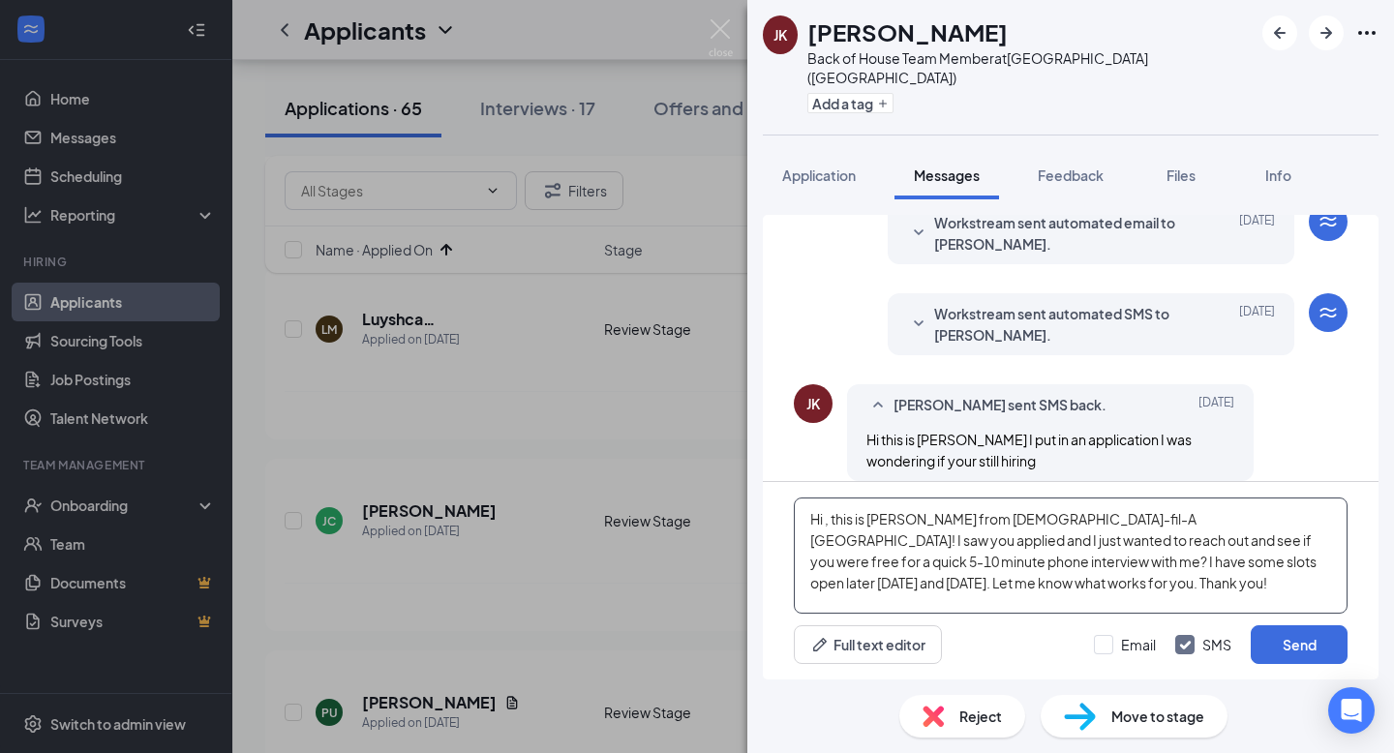
click at [828, 537] on textarea "Hi , this is [PERSON_NAME] from [DEMOGRAPHIC_DATA]-fil-A [GEOGRAPHIC_DATA]! I s…" at bounding box center [1071, 556] width 554 height 116
click at [827, 514] on textarea "Hi , this is [PERSON_NAME] from [DEMOGRAPHIC_DATA]-fil-A [GEOGRAPHIC_DATA]! I s…" at bounding box center [1071, 556] width 554 height 116
click at [1115, 518] on textarea "Hi [PERSON_NAME], this is [PERSON_NAME] from [DEMOGRAPHIC_DATA]-fil-A [GEOGRAPH…" at bounding box center [1071, 556] width 554 height 116
type textarea "Hi [PERSON_NAME], this is [PERSON_NAME] from [DEMOGRAPHIC_DATA]-fil-A [GEOGRAPH…"
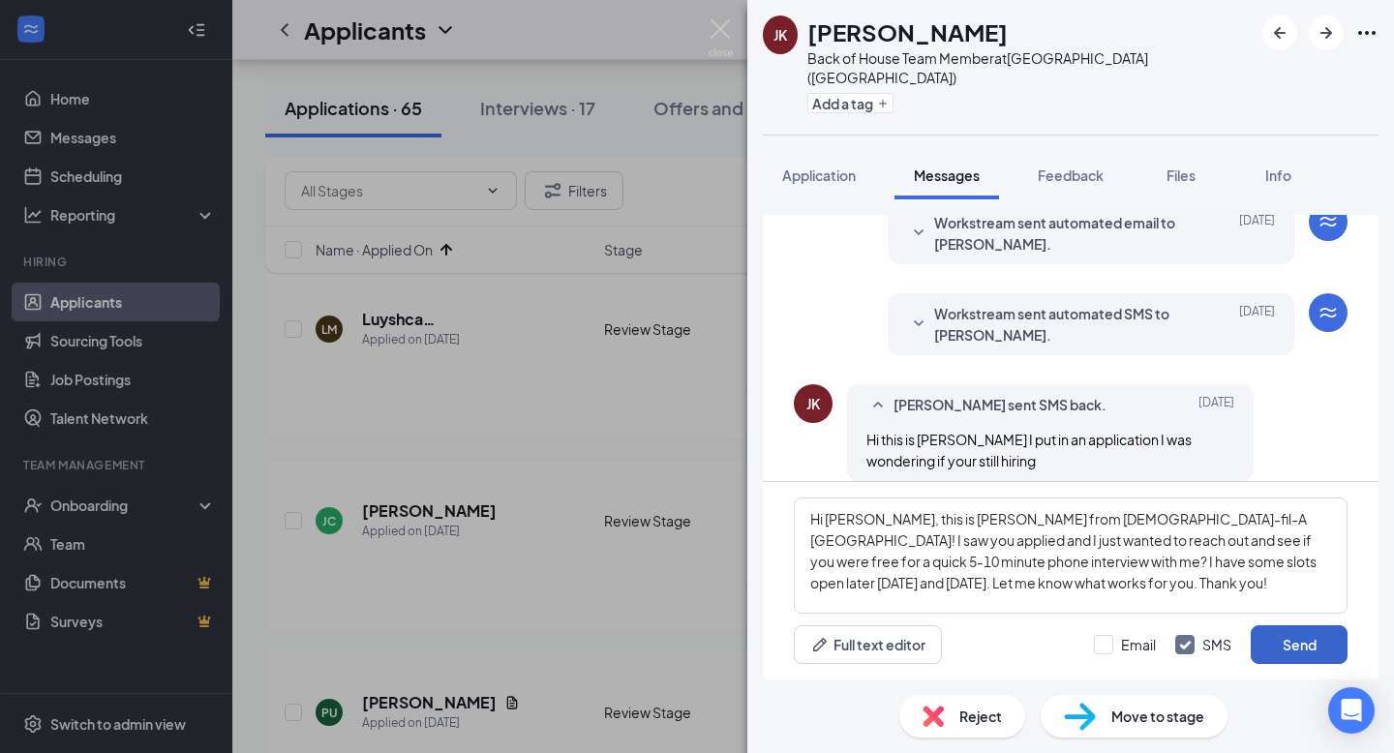
click at [1309, 651] on button "Send" at bounding box center [1299, 644] width 97 height 39
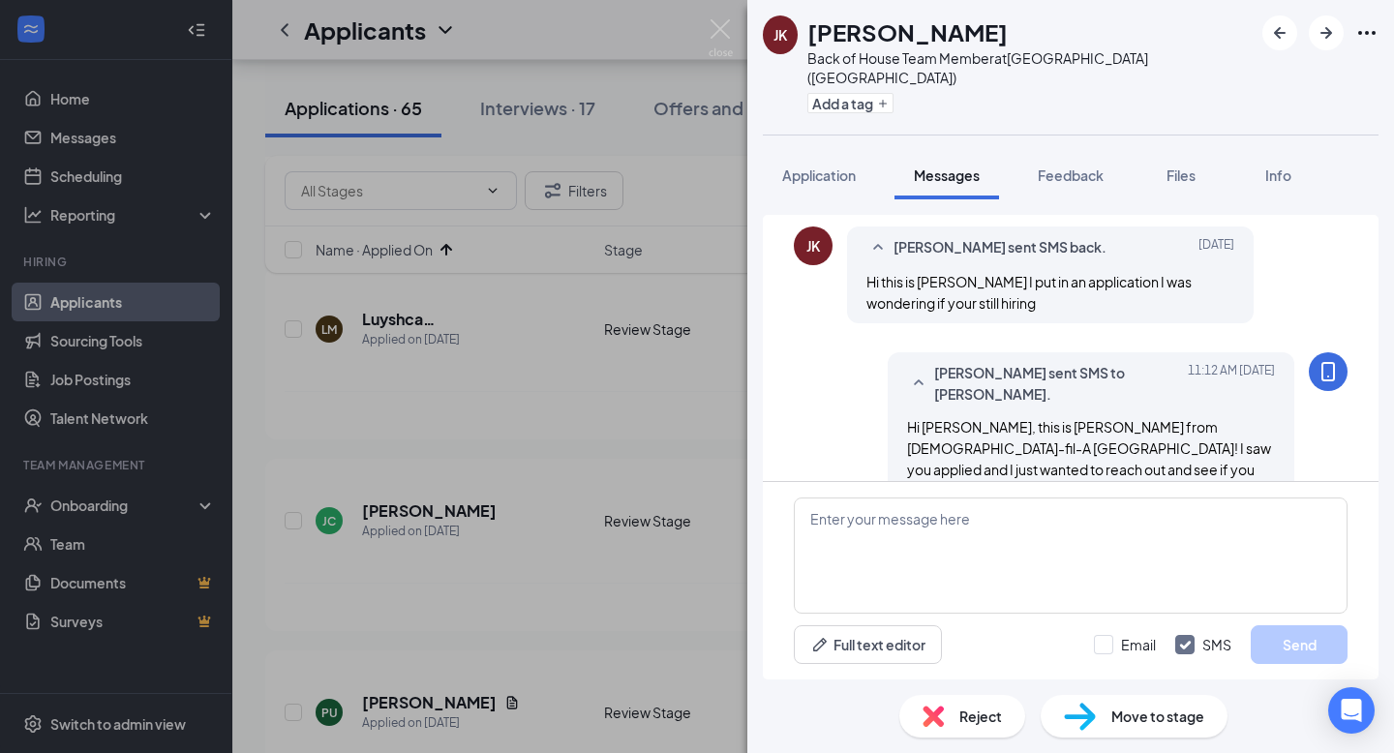
scroll to position [506, 0]
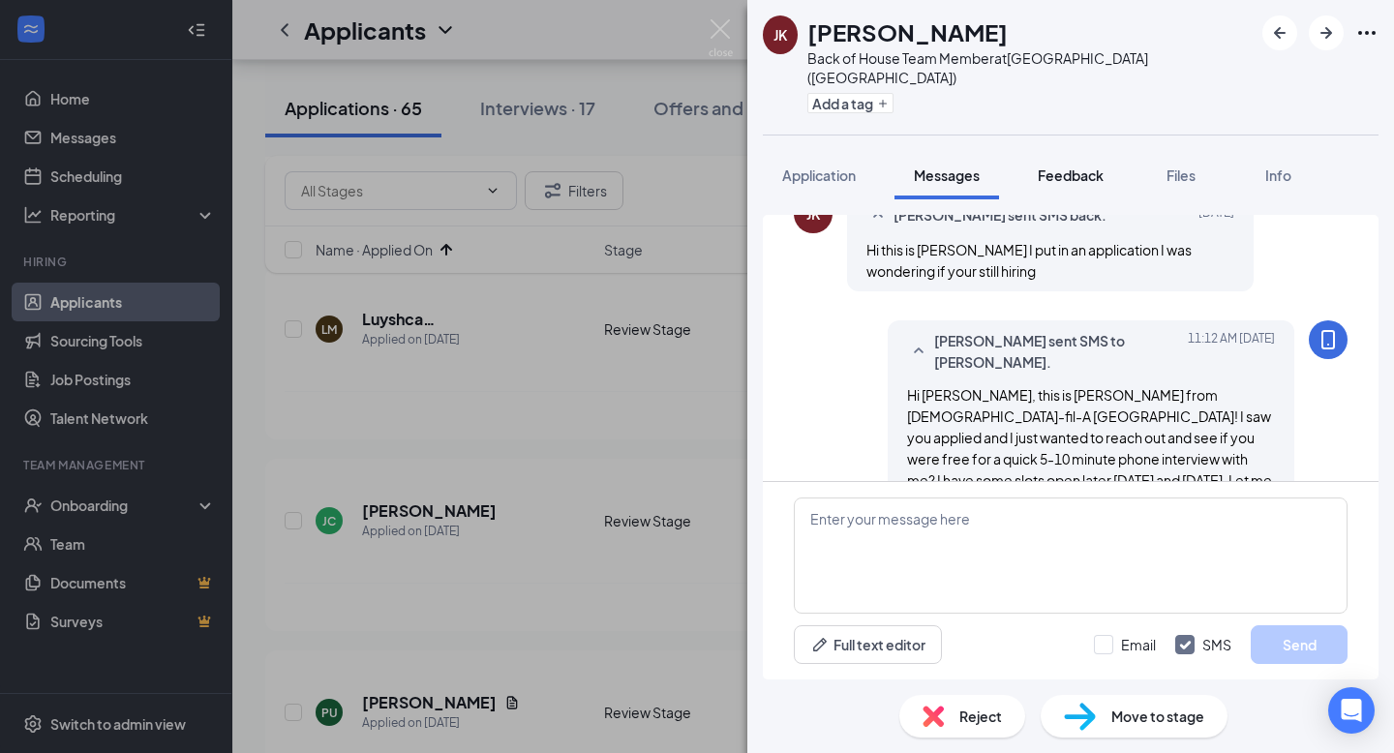
click at [1081, 166] on span "Feedback" at bounding box center [1071, 174] width 66 height 17
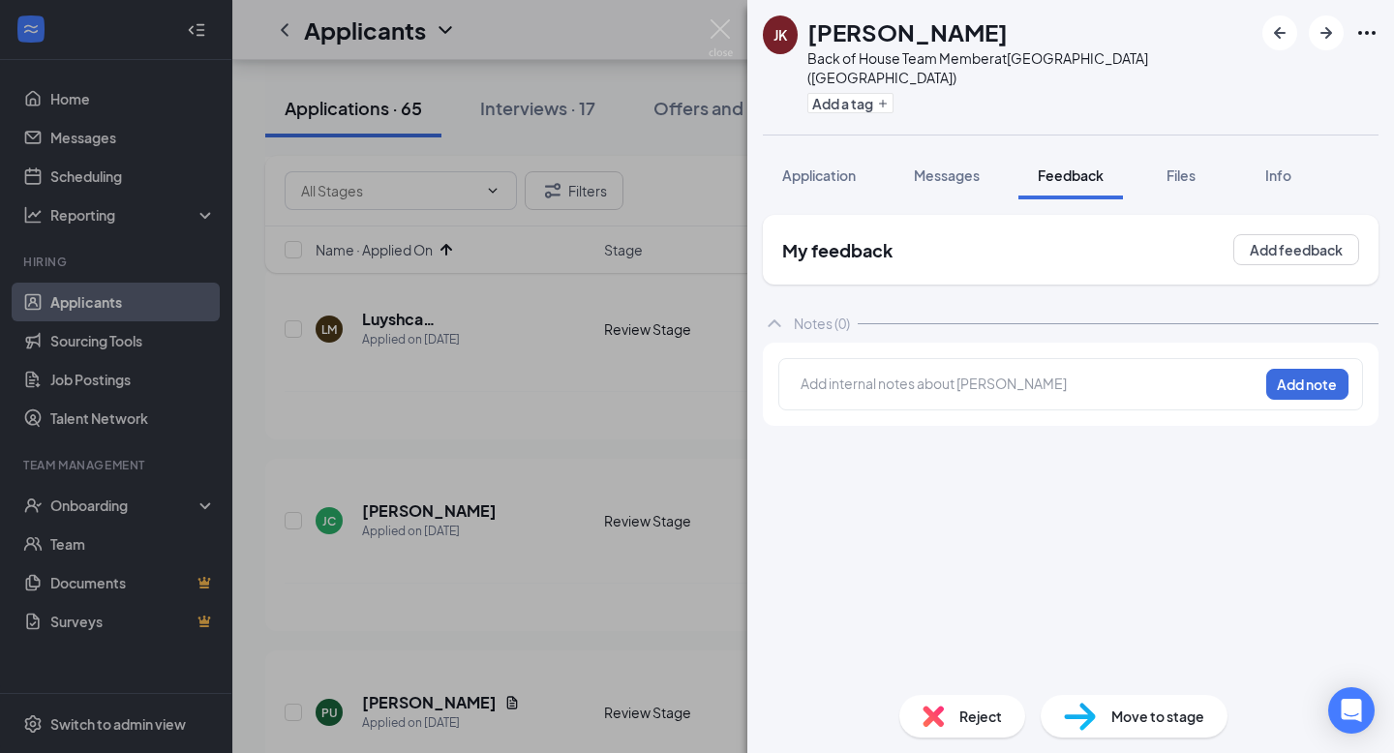
click at [1020, 378] on div at bounding box center [1029, 386] width 456 height 25
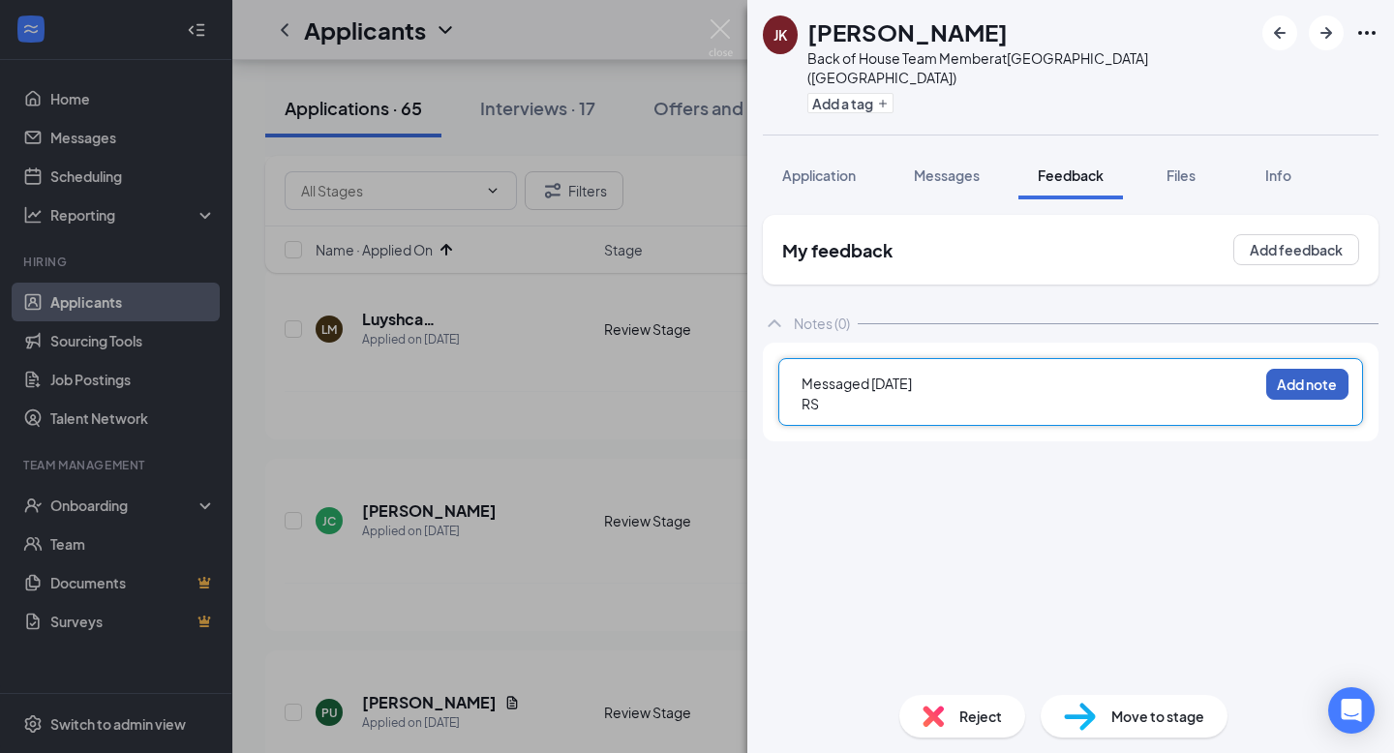
click at [1292, 369] on button "Add note" at bounding box center [1307, 384] width 82 height 31
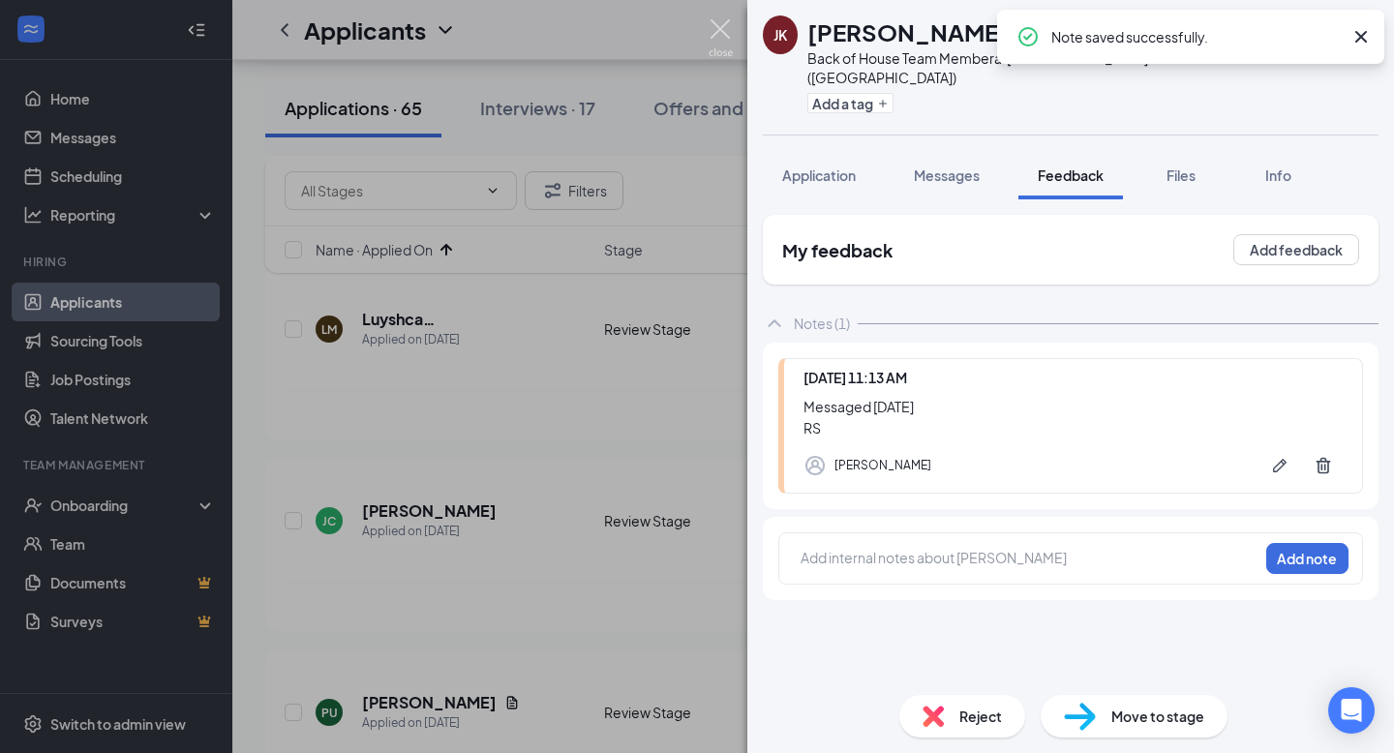
click at [719, 34] on img at bounding box center [721, 38] width 24 height 38
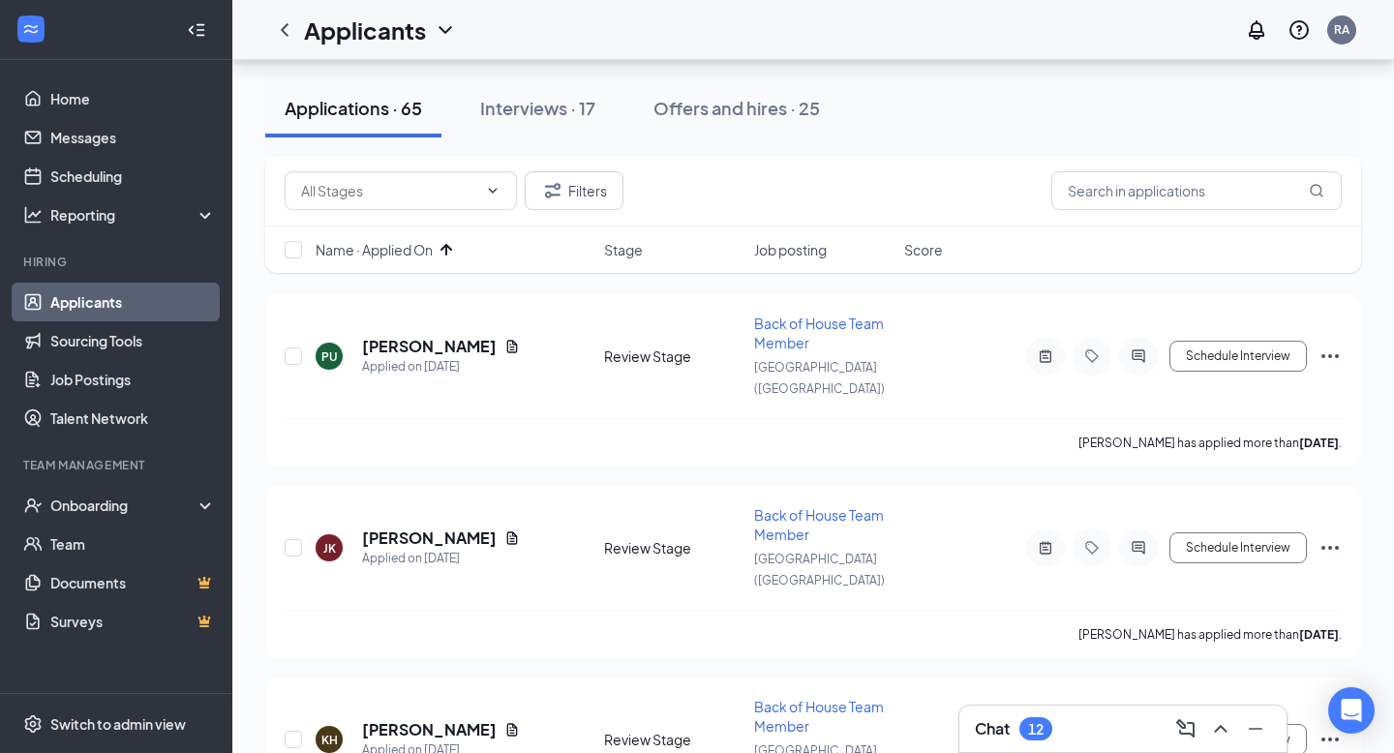
scroll to position [4566, 0]
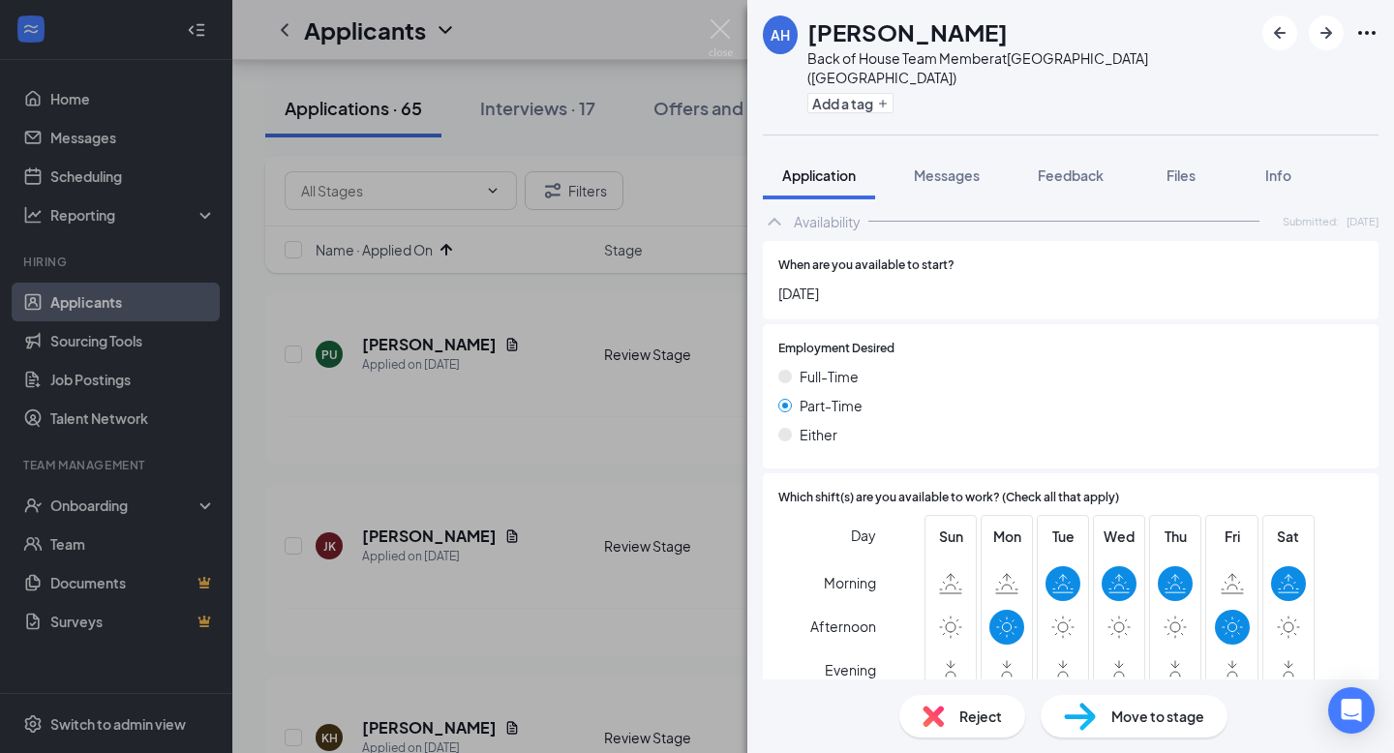
scroll to position [1285, 0]
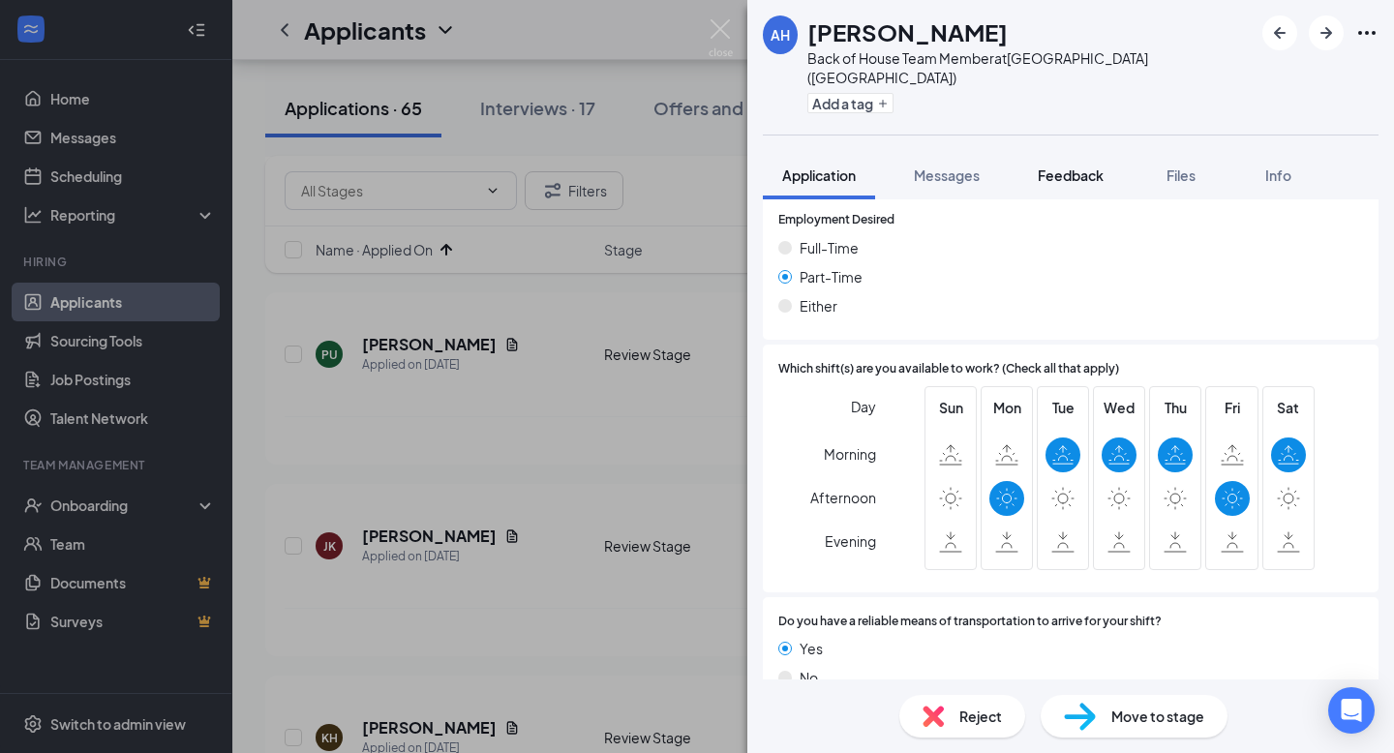
click at [1064, 166] on span "Feedback" at bounding box center [1071, 174] width 66 height 17
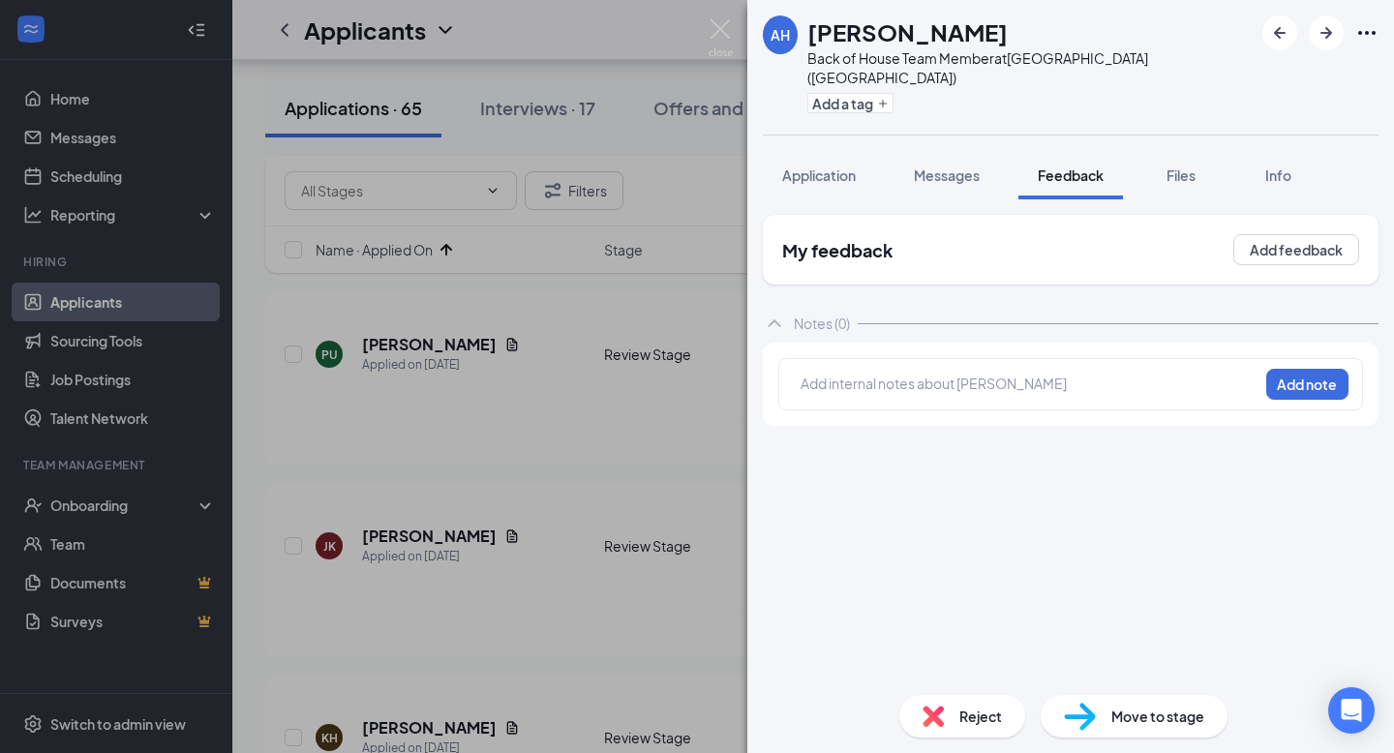
click at [928, 374] on div at bounding box center [1029, 384] width 456 height 20
click at [1301, 369] on button "Add note" at bounding box center [1307, 384] width 82 height 31
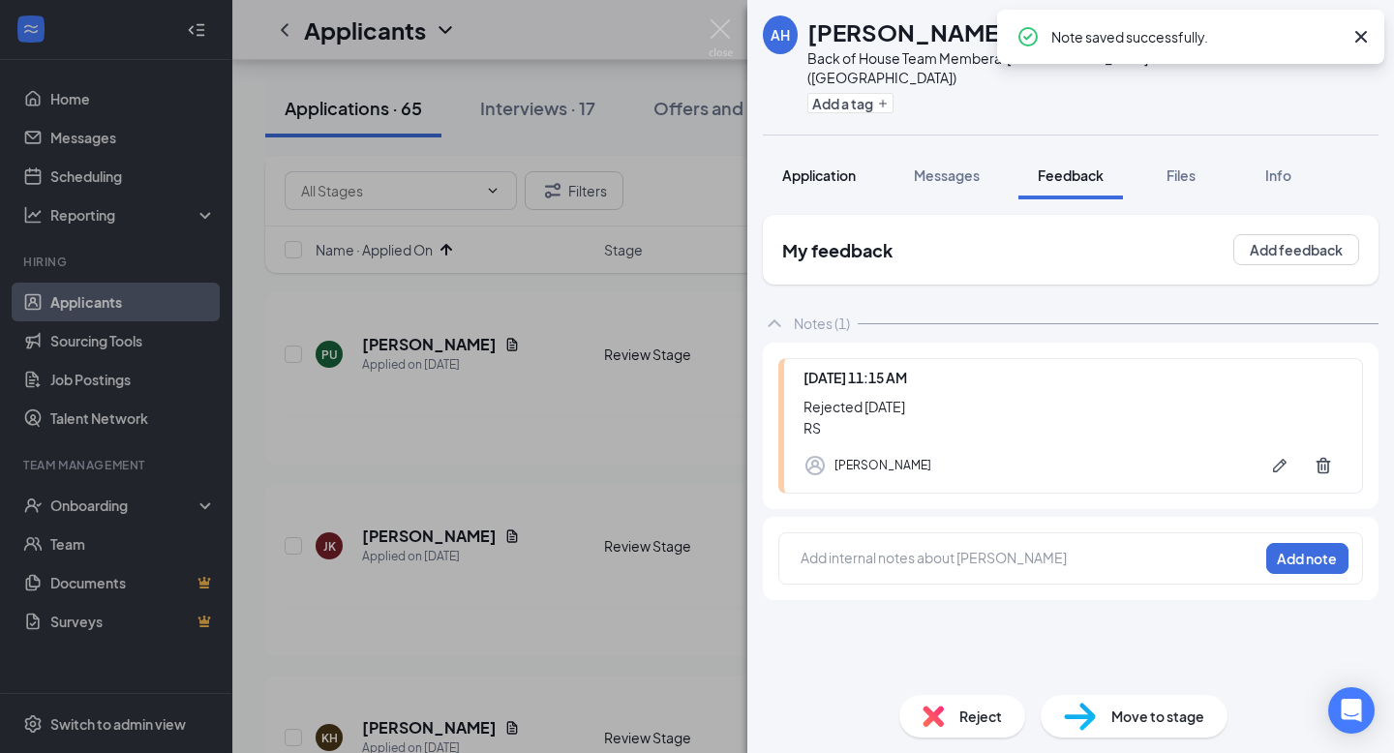
click at [837, 166] on span "Application" at bounding box center [819, 174] width 74 height 17
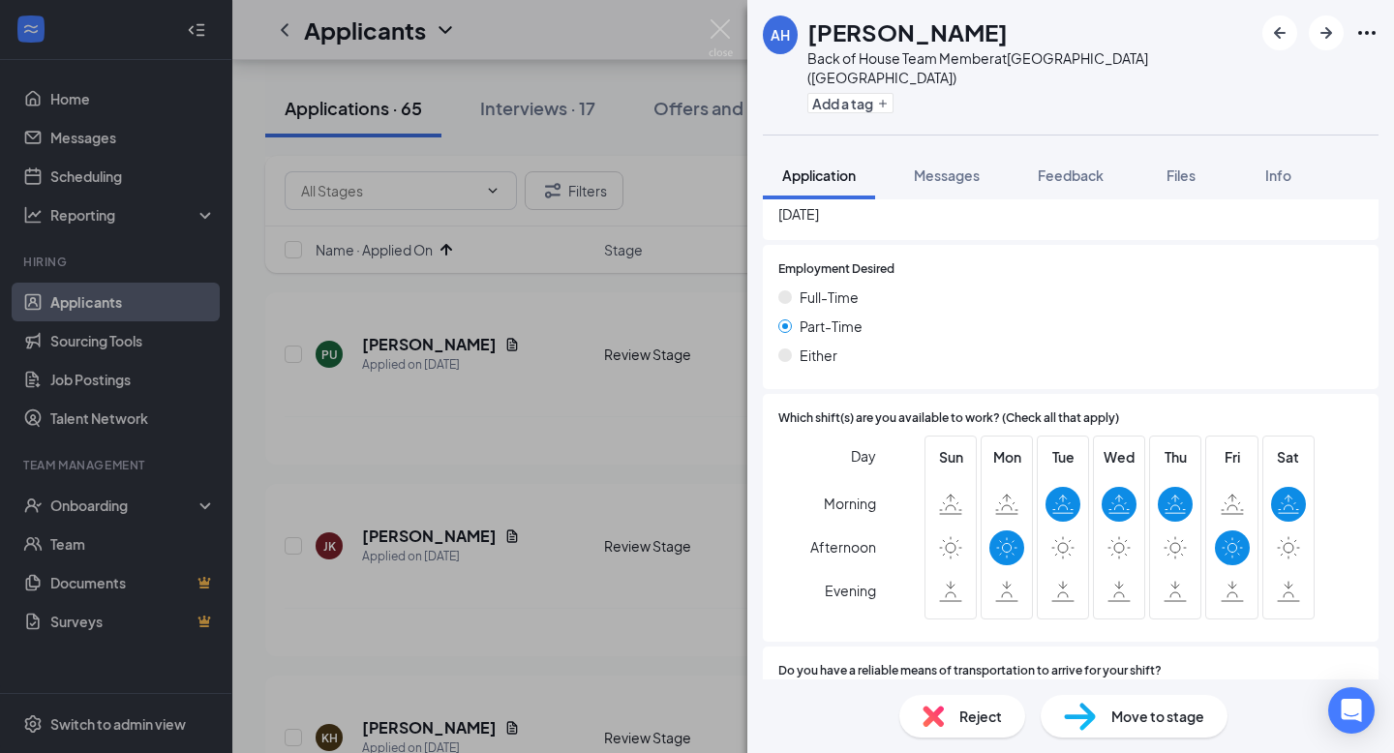
scroll to position [1285, 0]
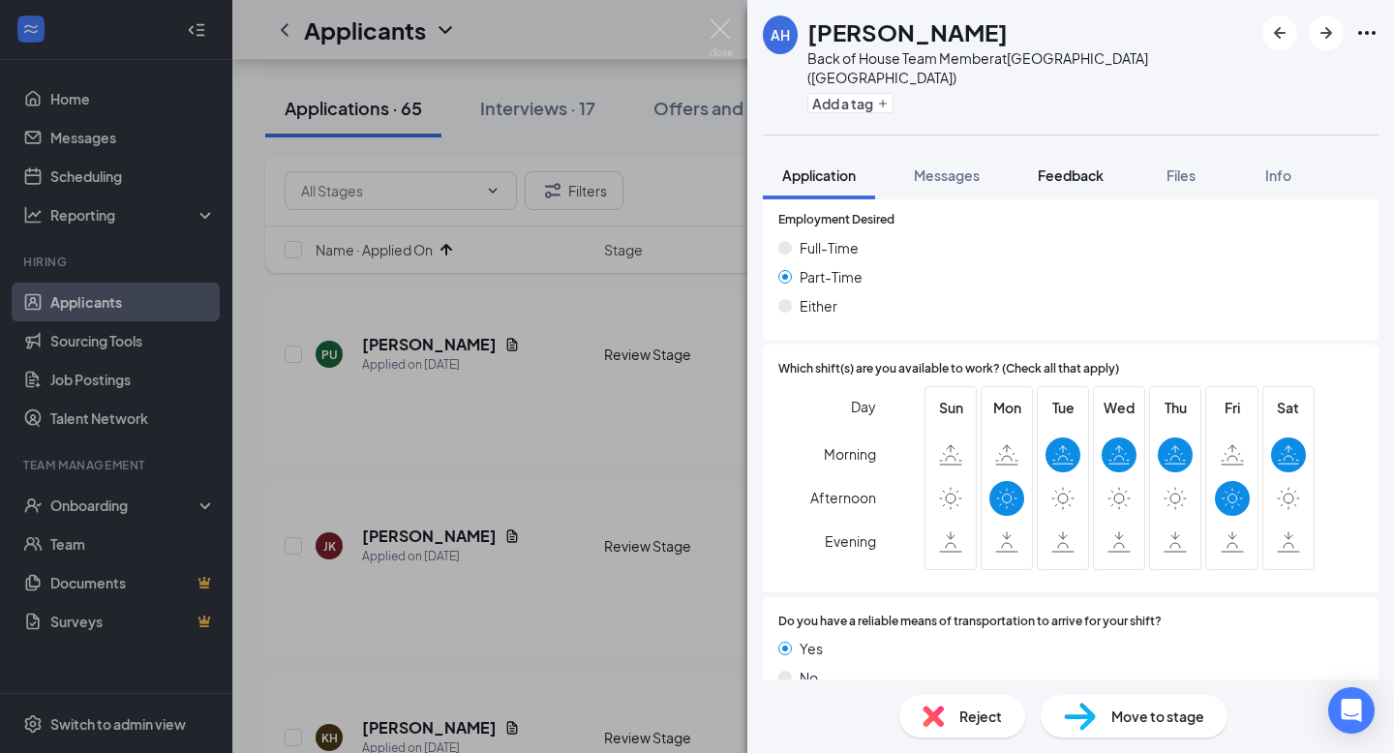
click at [1066, 166] on span "Feedback" at bounding box center [1071, 174] width 66 height 17
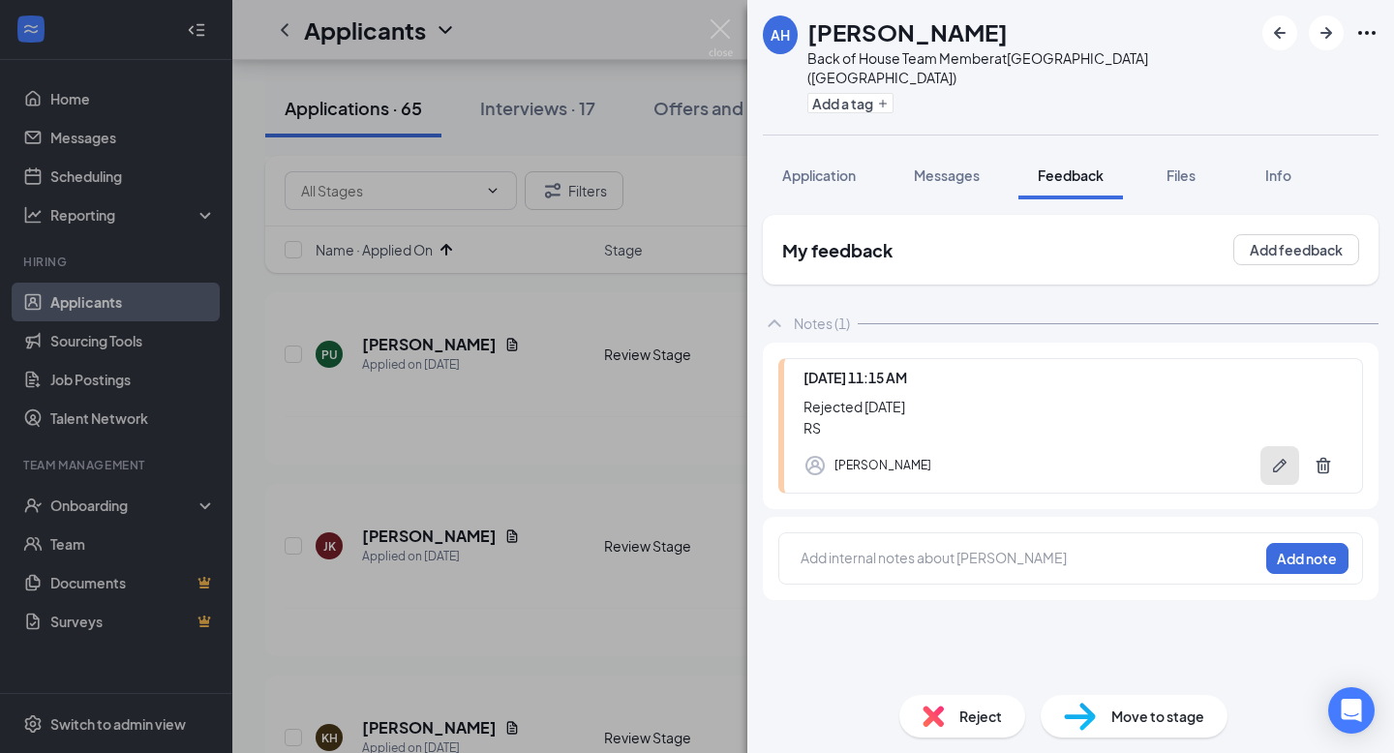
click at [1276, 456] on icon "Pen" at bounding box center [1279, 465] width 19 height 19
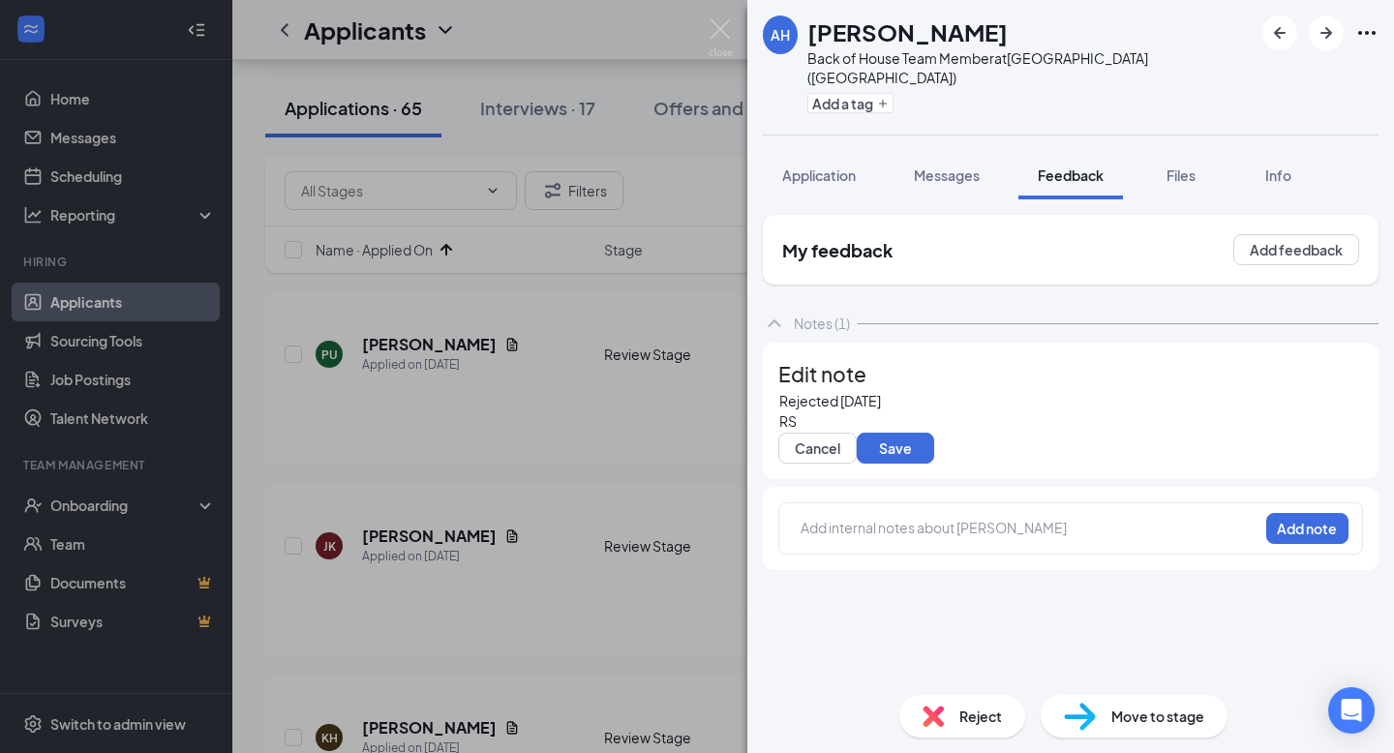
click at [861, 409] on span "Rejected [DATE]" at bounding box center [830, 400] width 102 height 17
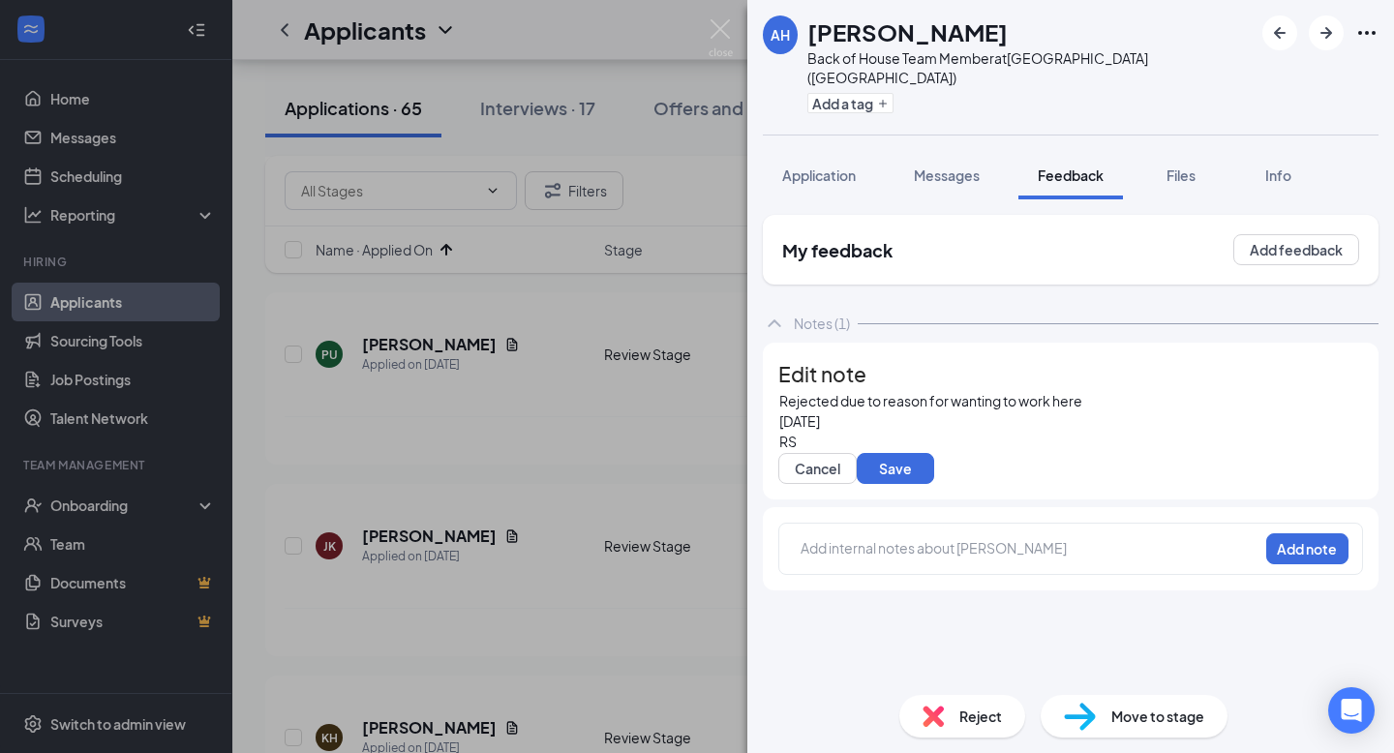
click at [797, 450] on span "RS" at bounding box center [787, 441] width 17 height 17
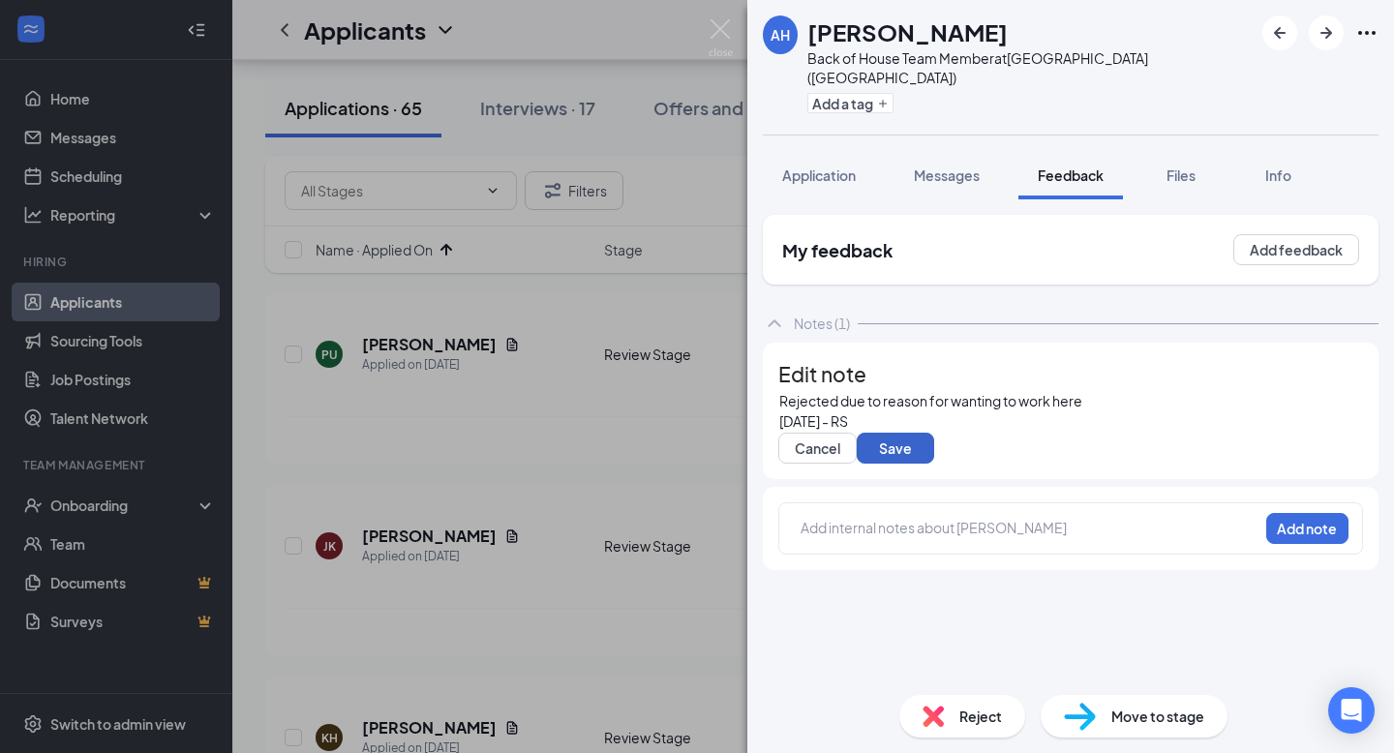
click at [934, 464] on button "Save" at bounding box center [895, 448] width 77 height 31
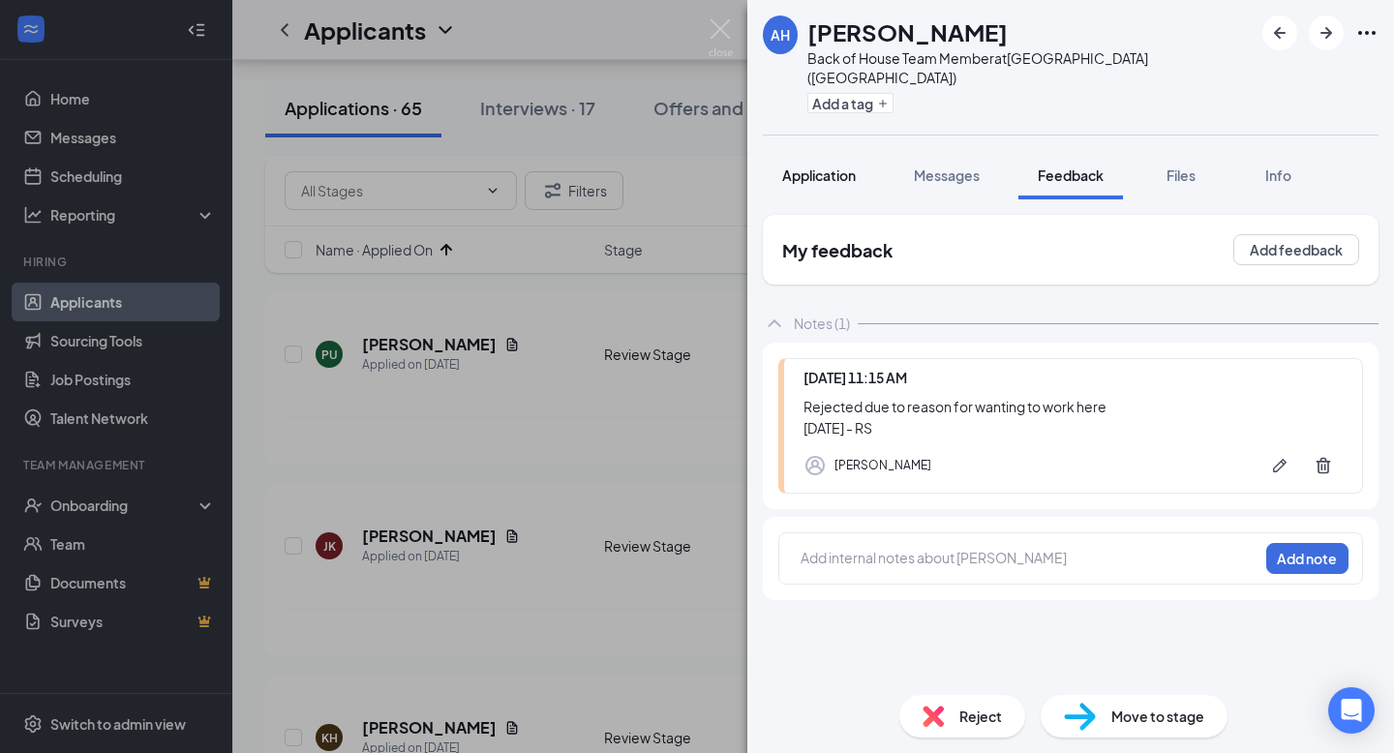
click at [813, 166] on span "Application" at bounding box center [819, 174] width 74 height 17
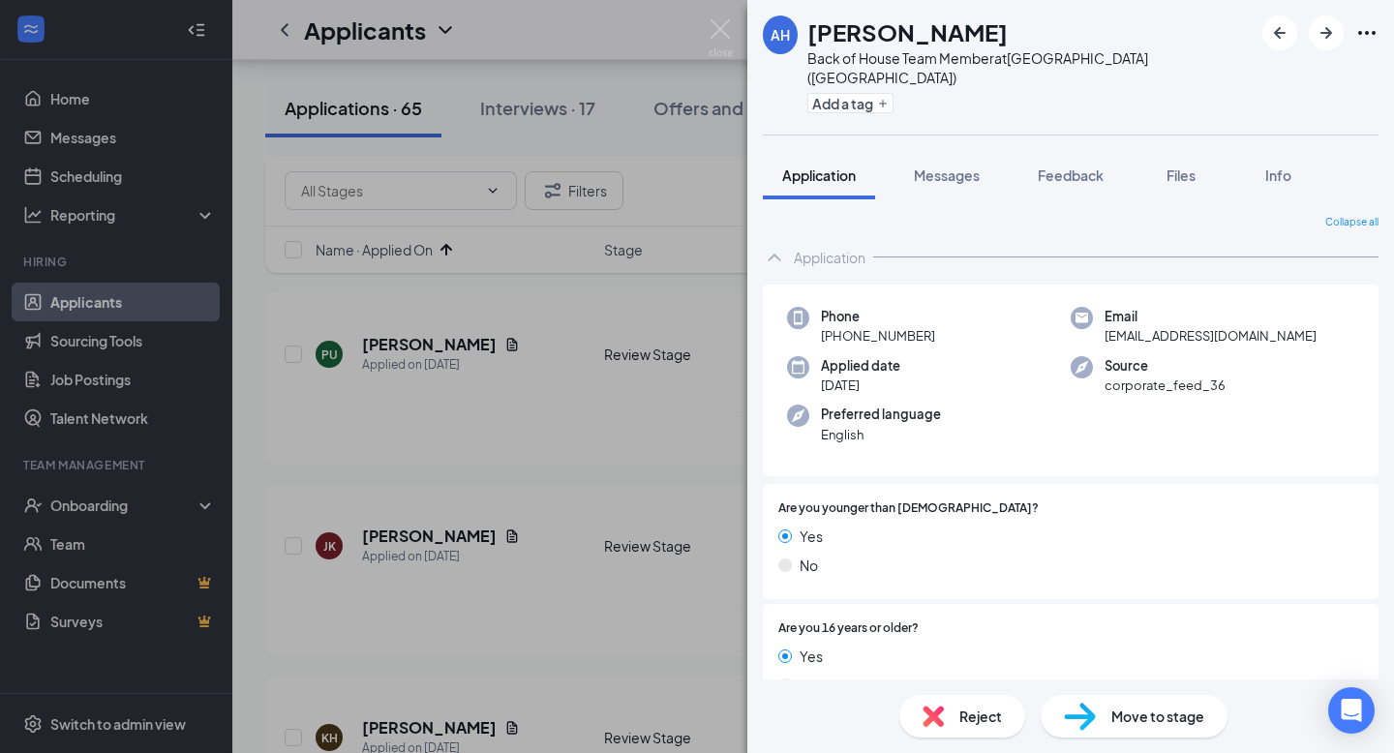
click at [934, 734] on div "Reject" at bounding box center [962, 716] width 126 height 43
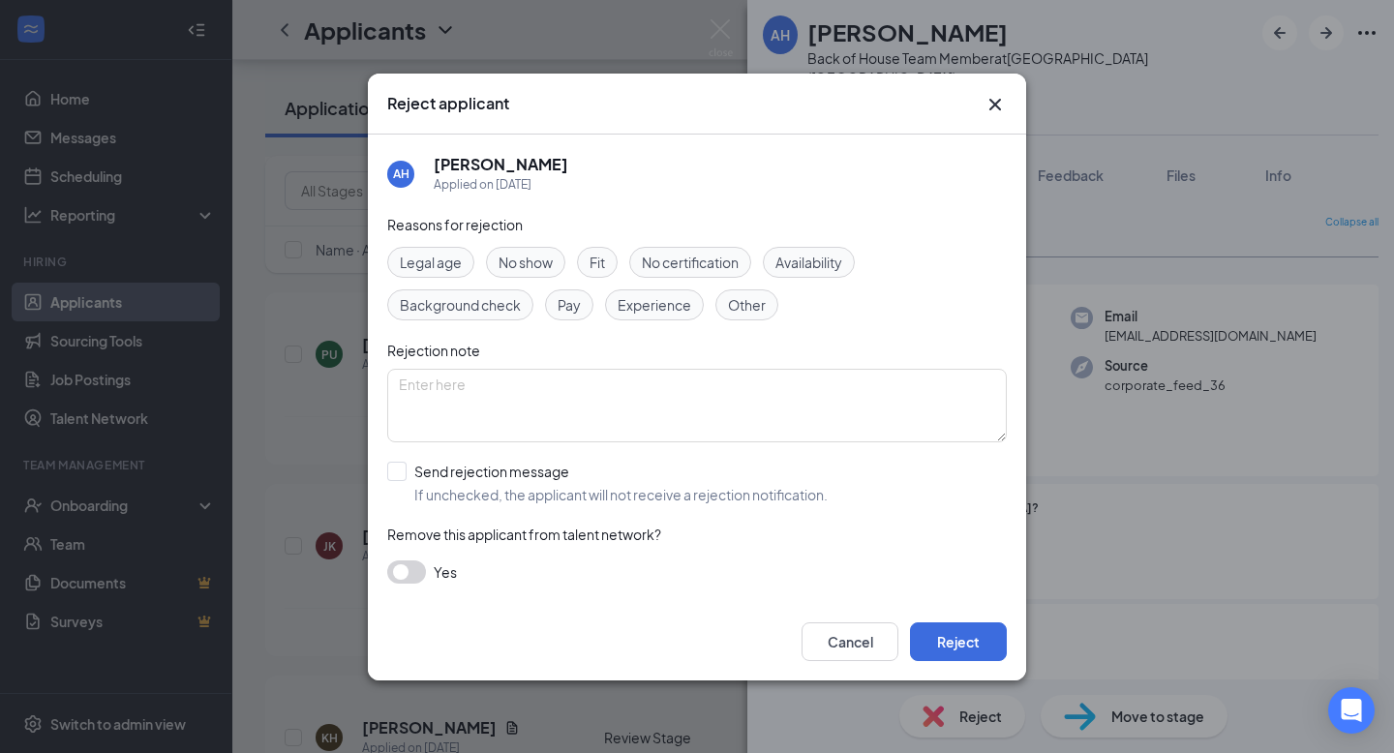
click at [682, 298] on span "Experience" at bounding box center [655, 304] width 74 height 21
click at [617, 264] on div "Fit" at bounding box center [597, 262] width 41 height 31
click at [982, 637] on button "Reject" at bounding box center [958, 641] width 97 height 39
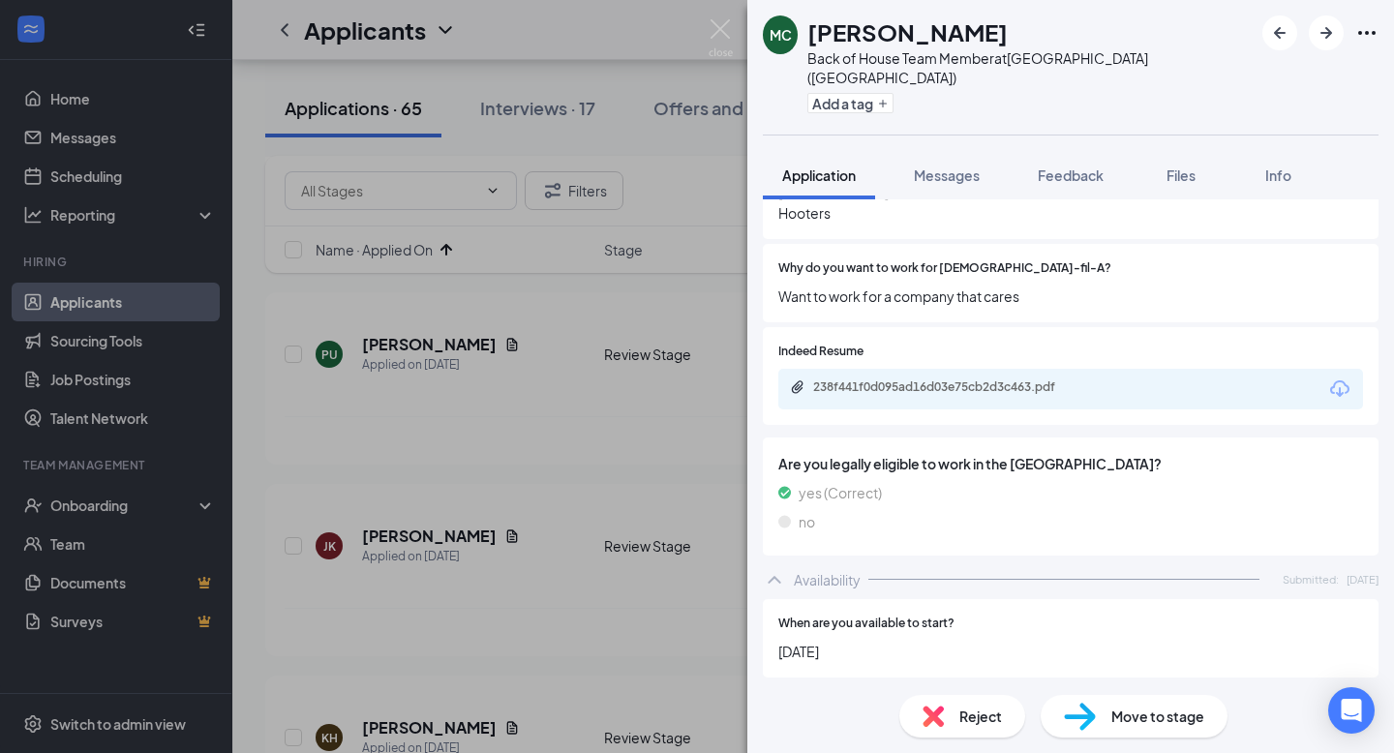
scroll to position [941, 0]
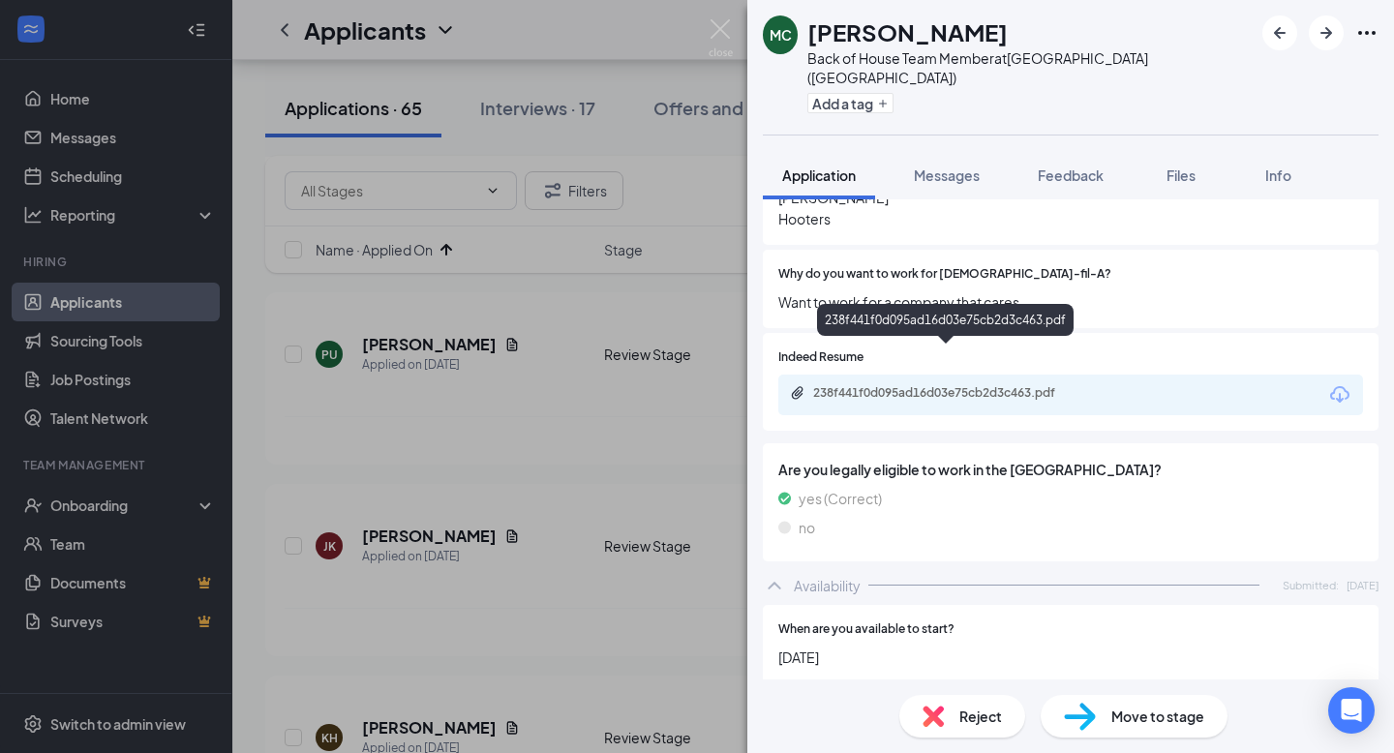
click at [908, 385] on div "238f441f0d095ad16d03e75cb2d3c463.pdf" at bounding box center [948, 392] width 271 height 15
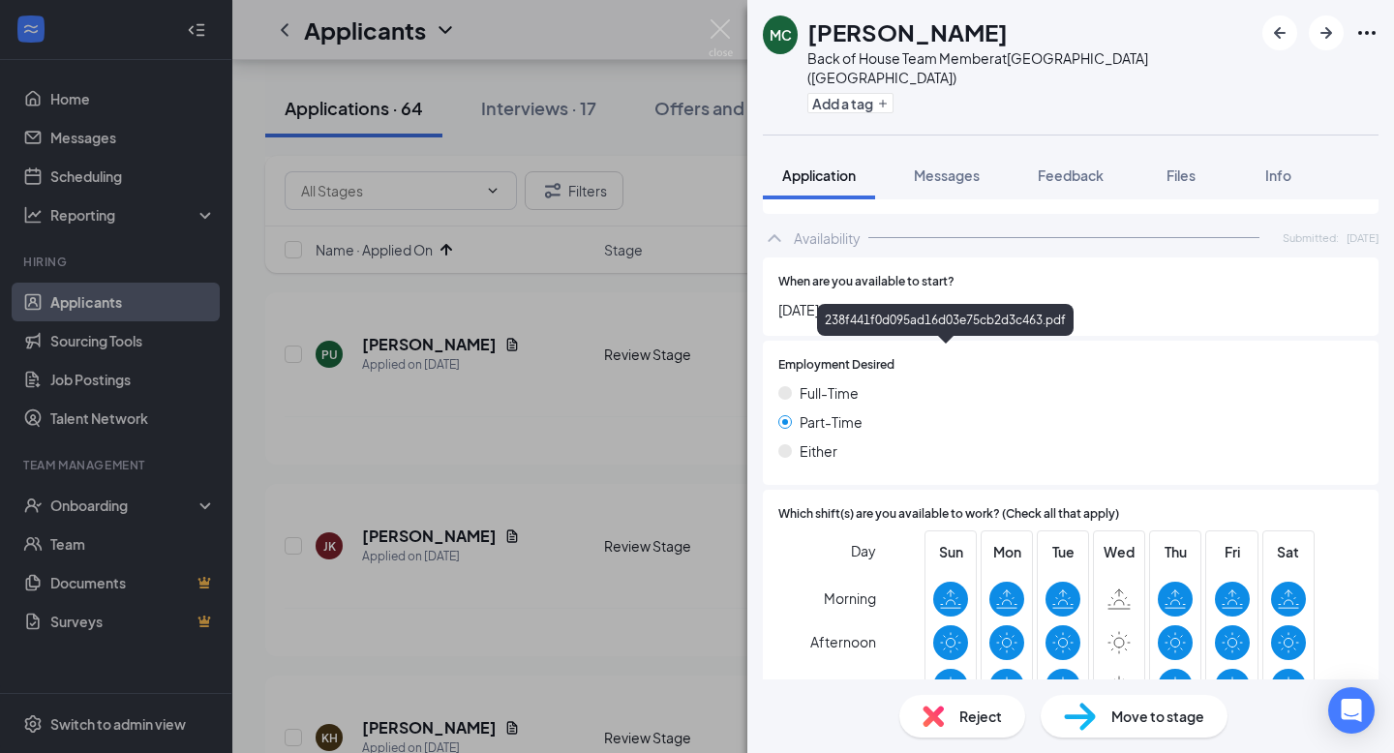
scroll to position [1419, 0]
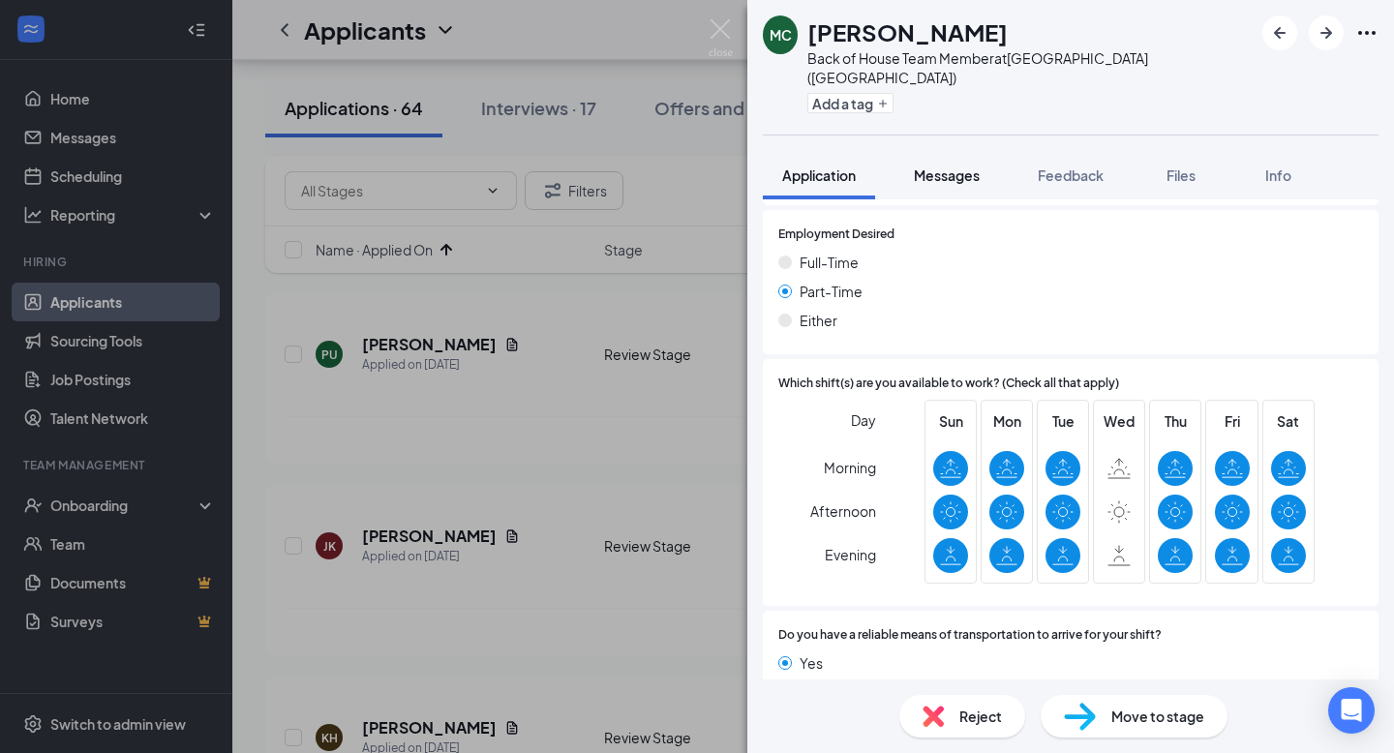
click at [954, 166] on span "Messages" at bounding box center [947, 174] width 66 height 17
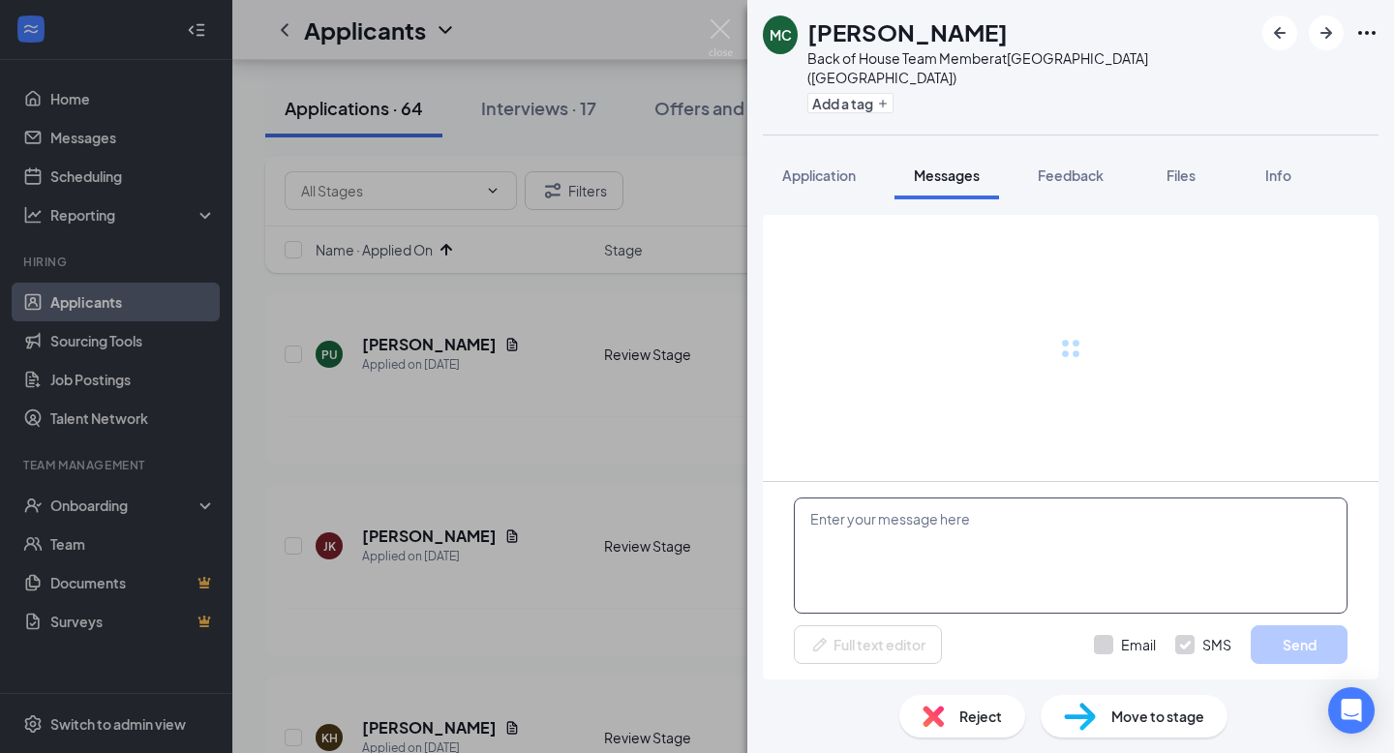
click at [894, 548] on textarea at bounding box center [1071, 556] width 554 height 116
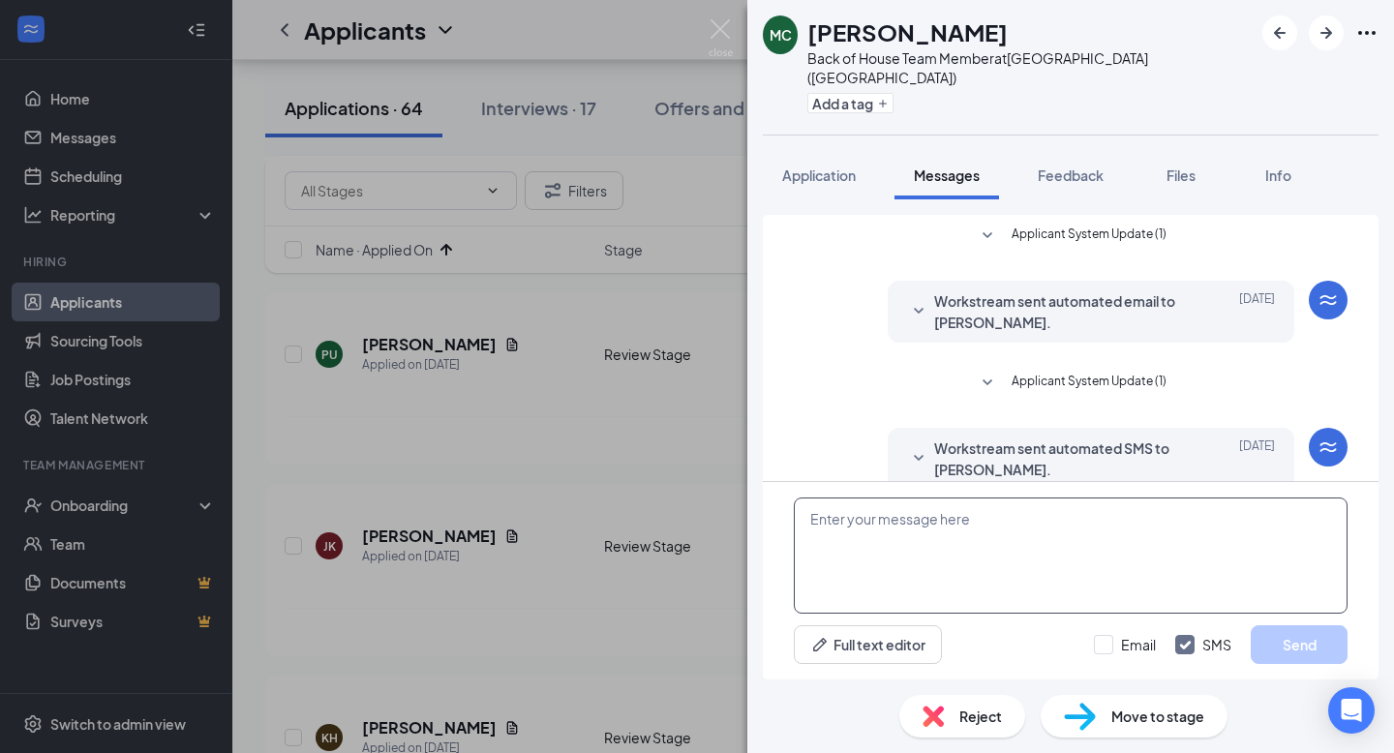
paste textarea "Hi , this is [PERSON_NAME] from [DEMOGRAPHIC_DATA]-fil-A [GEOGRAPHIC_DATA]! I s…"
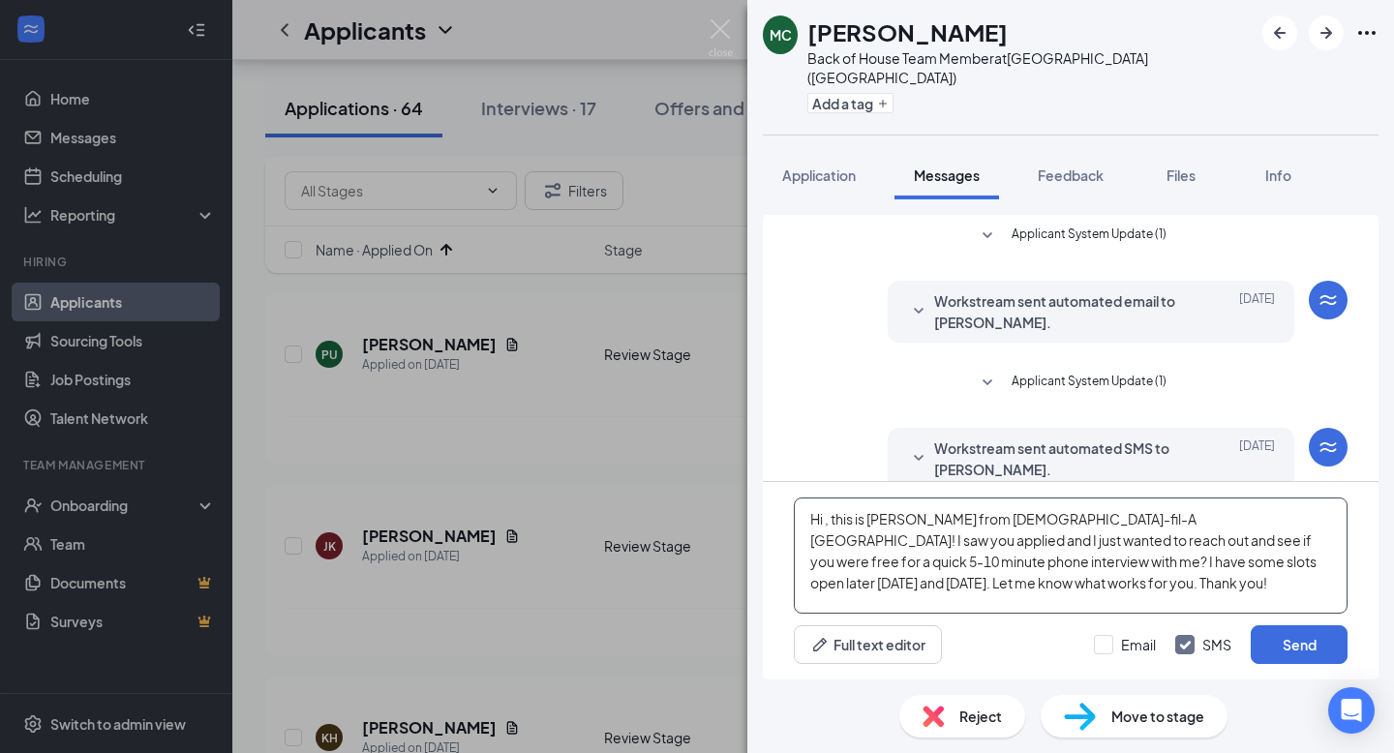
scroll to position [247, 0]
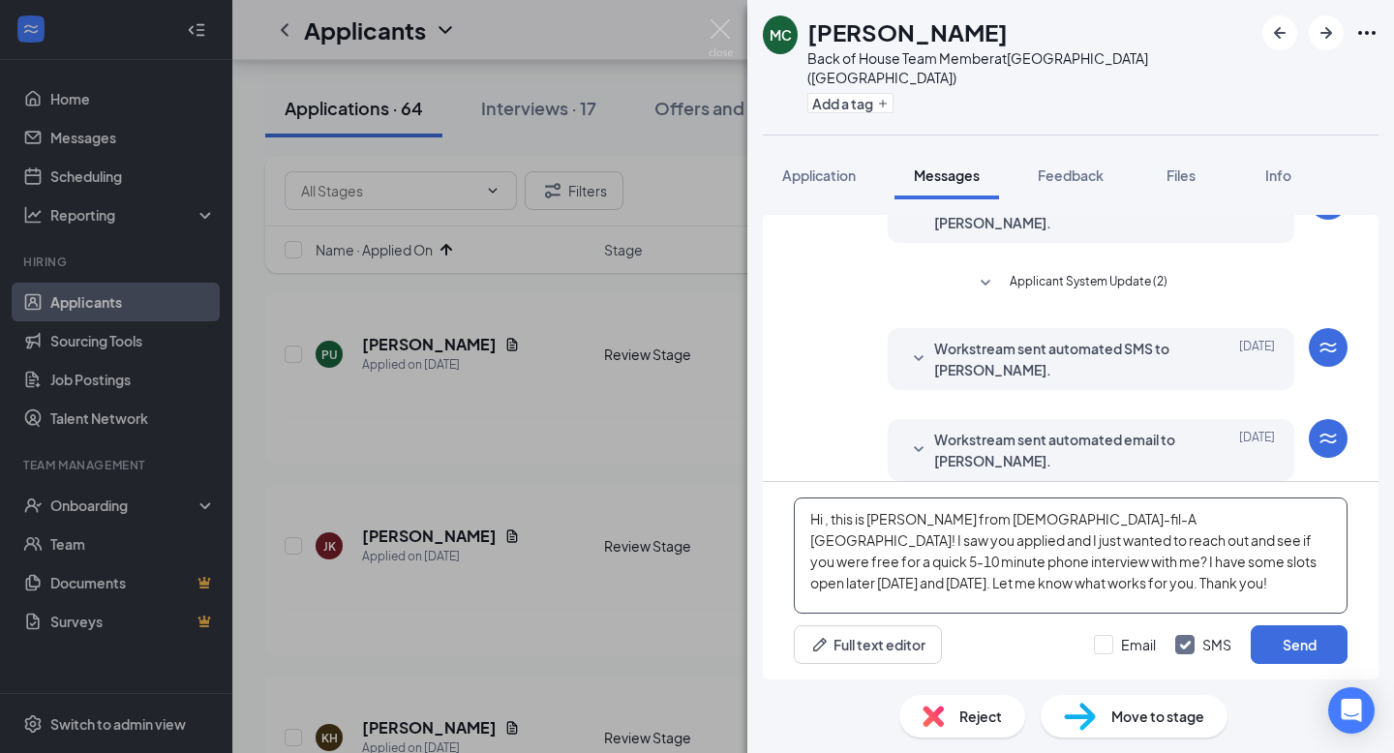
click at [827, 518] on textarea "Hi , this is [PERSON_NAME] from [DEMOGRAPHIC_DATA]-fil-A [GEOGRAPHIC_DATA]! I s…" at bounding box center [1071, 556] width 554 height 116
type textarea "Hi [PERSON_NAME], this is [PERSON_NAME] from [DEMOGRAPHIC_DATA]-fil-A [GEOGRAPH…"
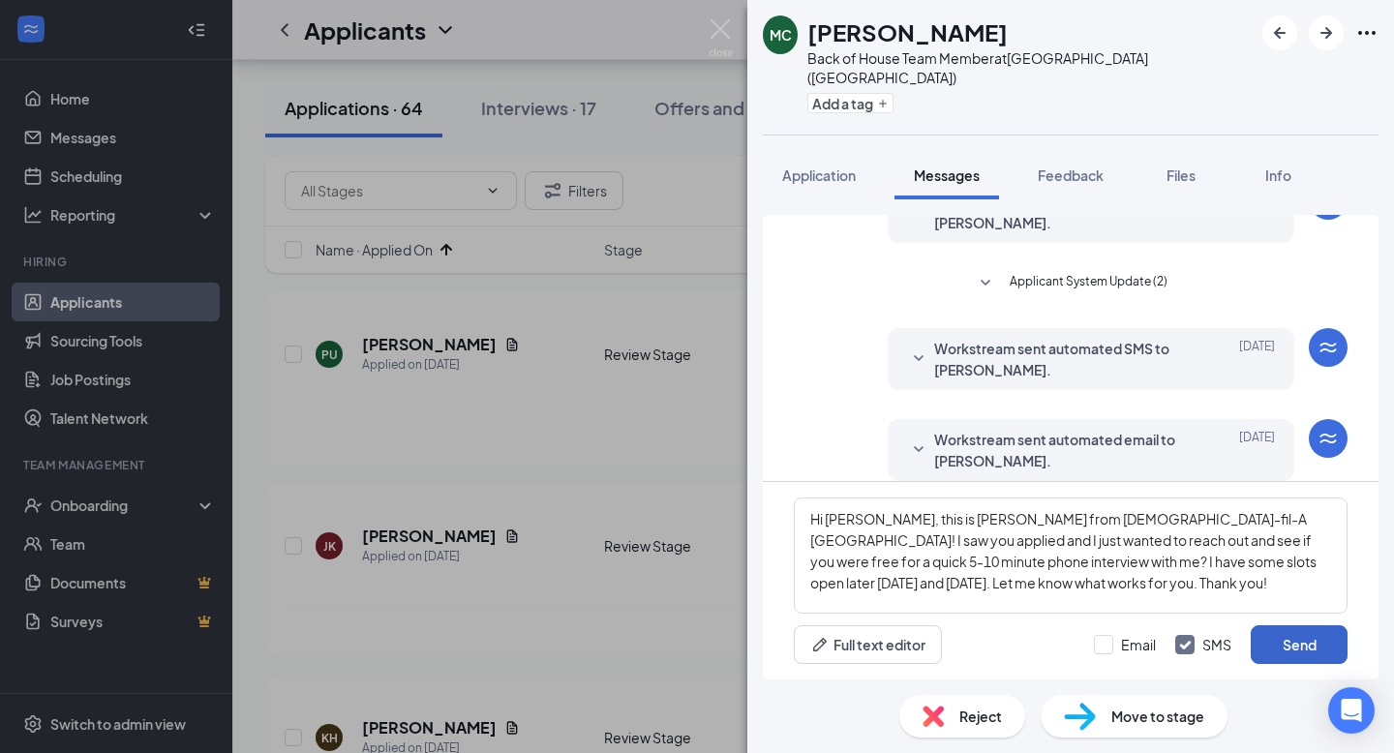
click at [1305, 650] on button "Send" at bounding box center [1299, 644] width 97 height 39
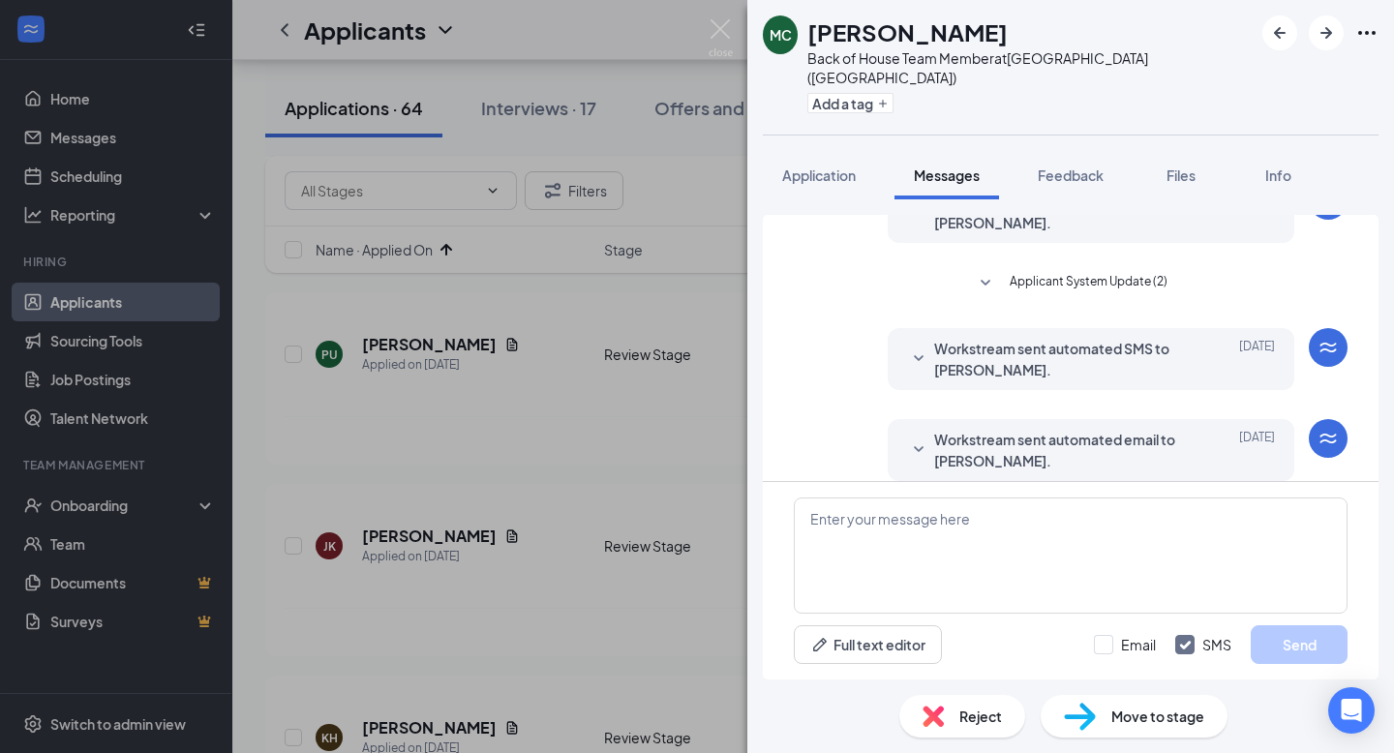
scroll to position [437, 0]
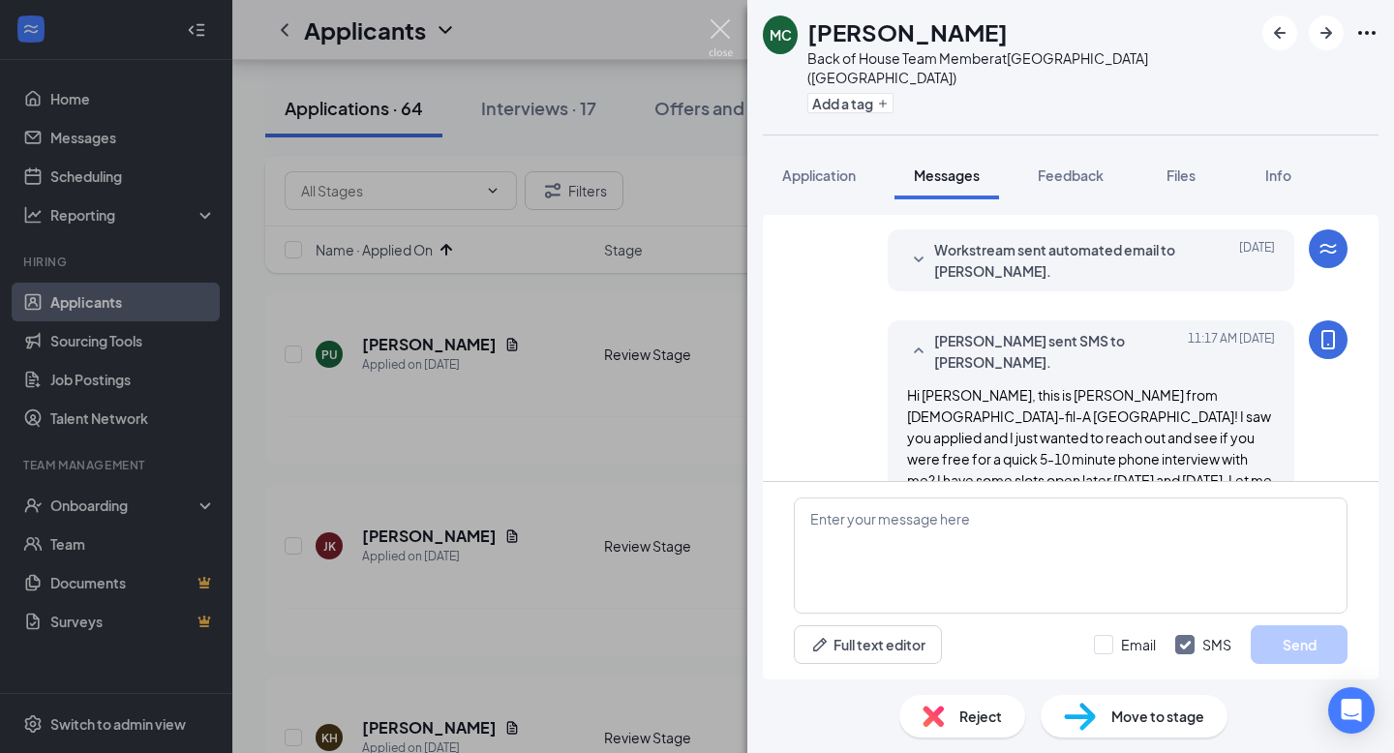
click at [722, 29] on img at bounding box center [721, 38] width 24 height 38
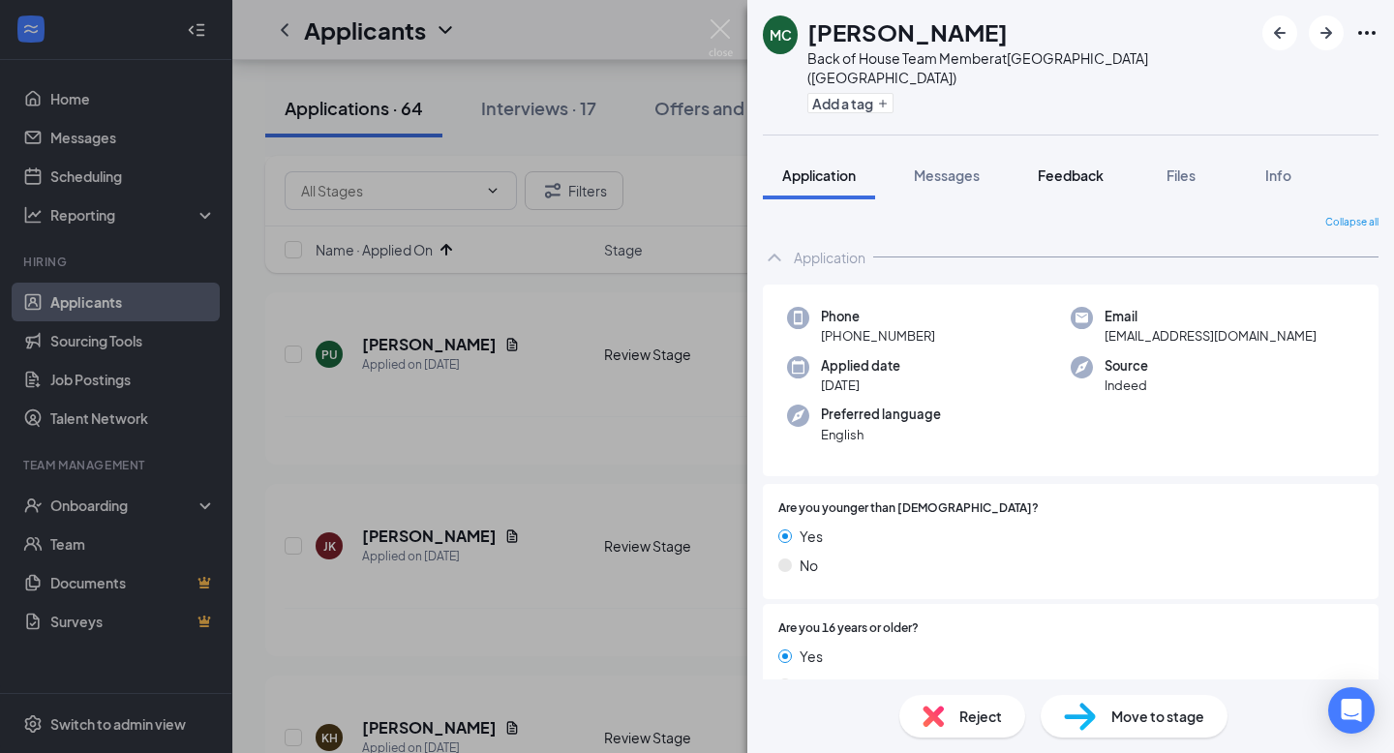
click at [1088, 166] on span "Feedback" at bounding box center [1071, 174] width 66 height 17
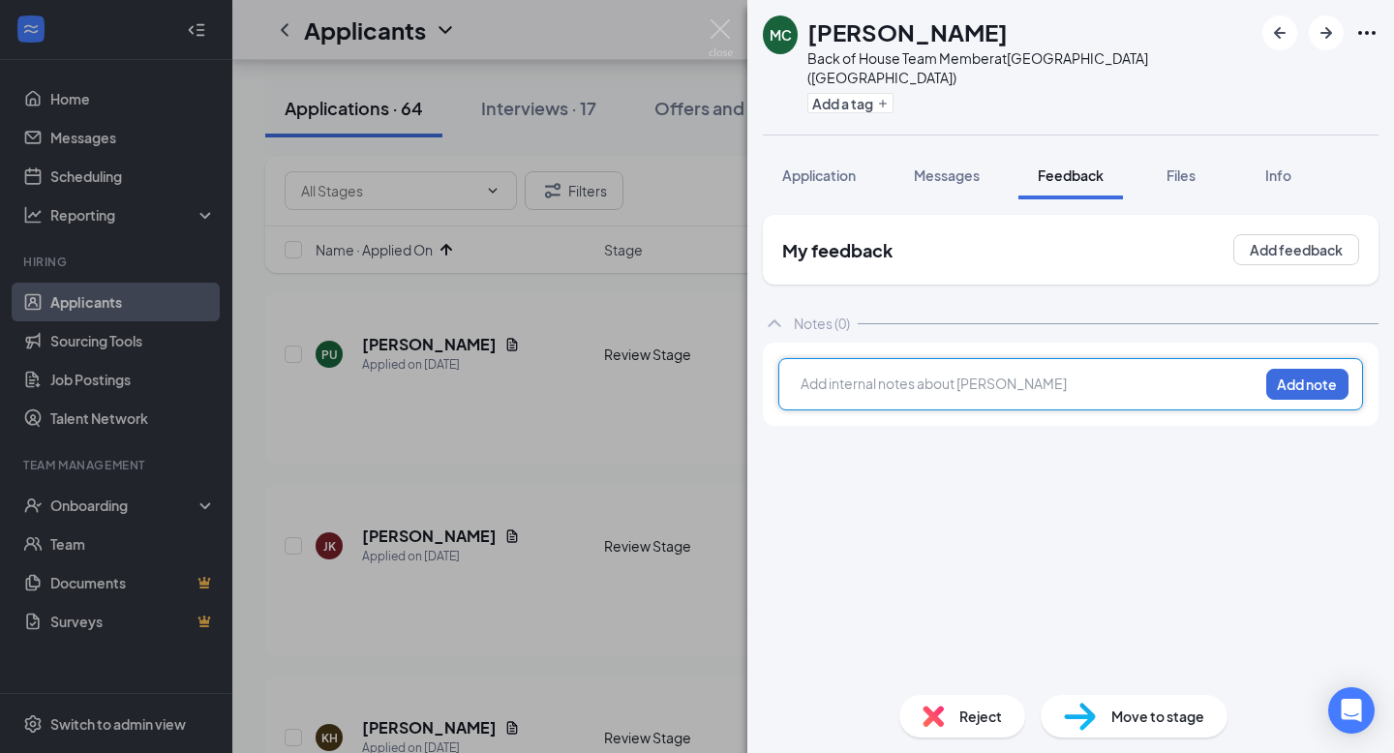
click at [967, 374] on div at bounding box center [1029, 384] width 456 height 20
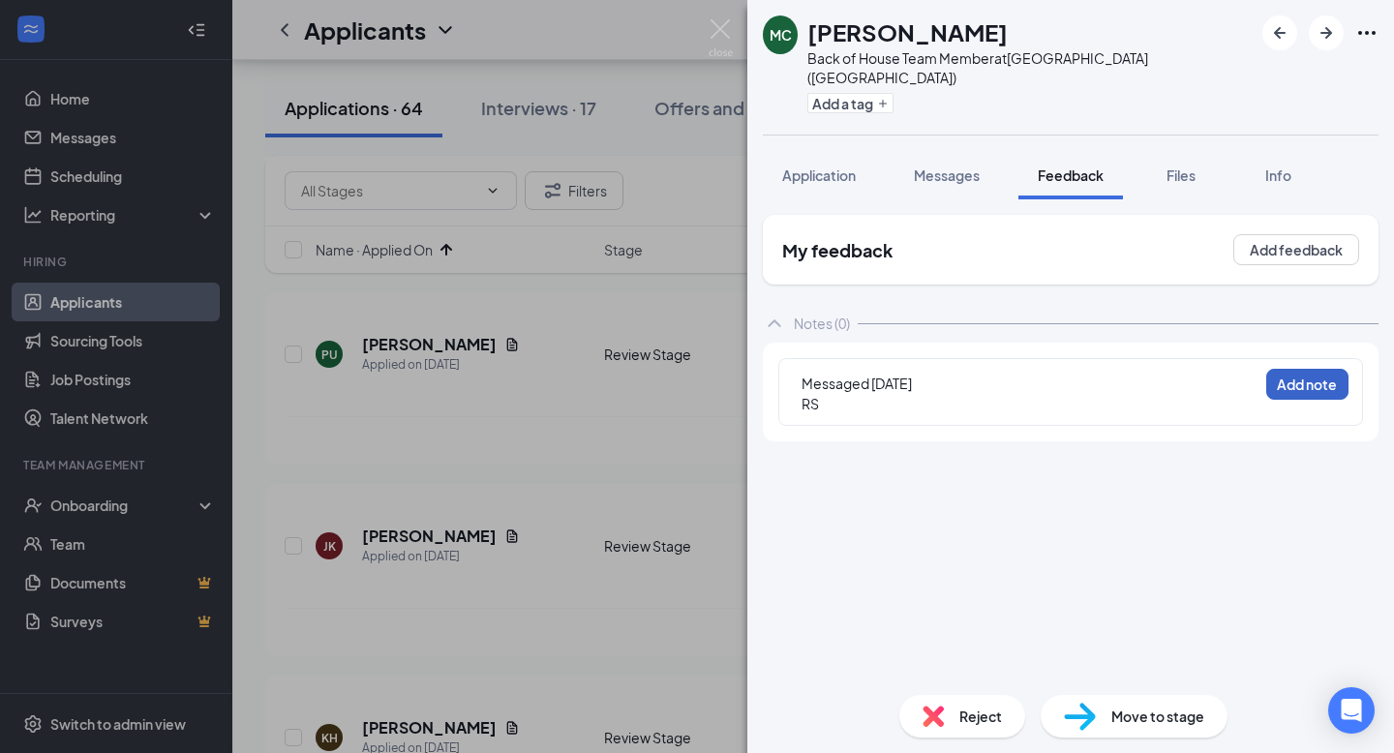
click at [1319, 369] on button "Add note" at bounding box center [1307, 384] width 82 height 31
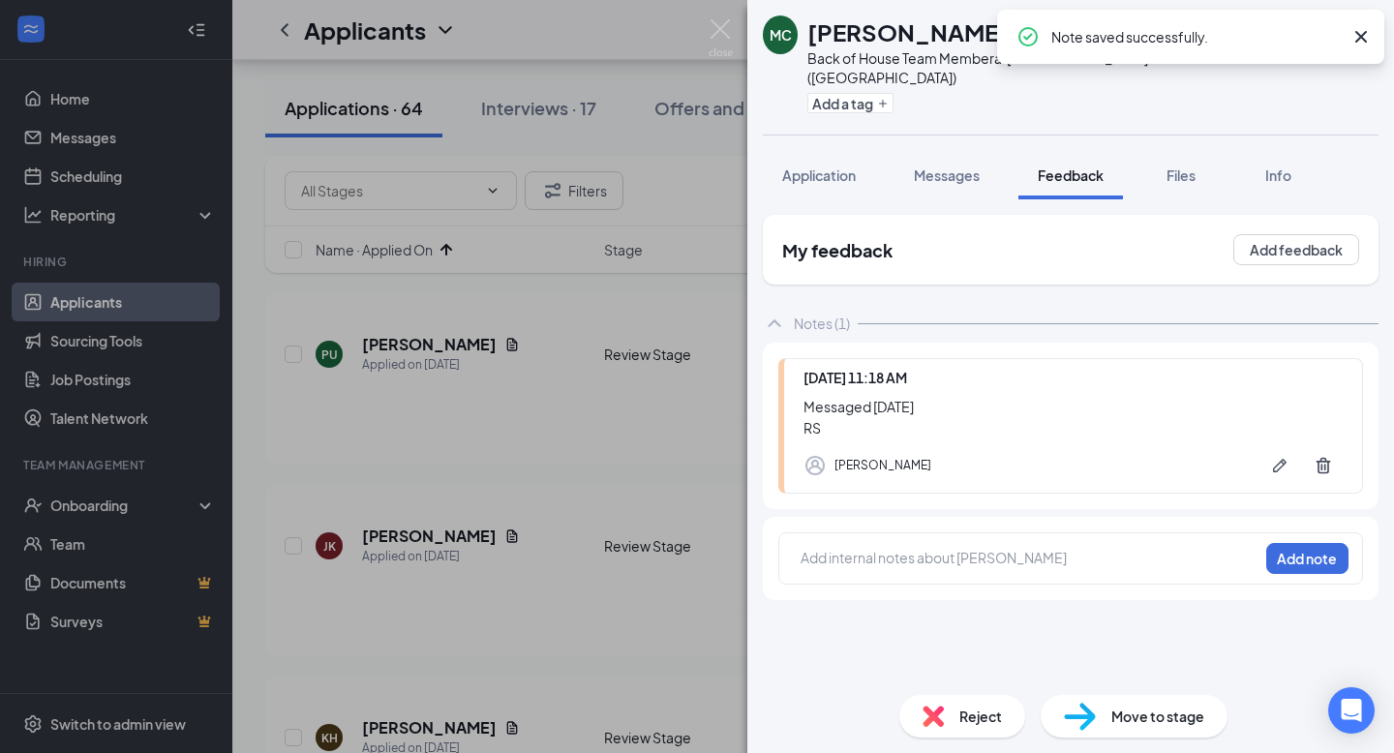
click at [657, 348] on div "MC [PERSON_NAME] Back of House Team Member at [GEOGRAPHIC_DATA] ([GEOGRAPHIC_DA…" at bounding box center [697, 376] width 1394 height 753
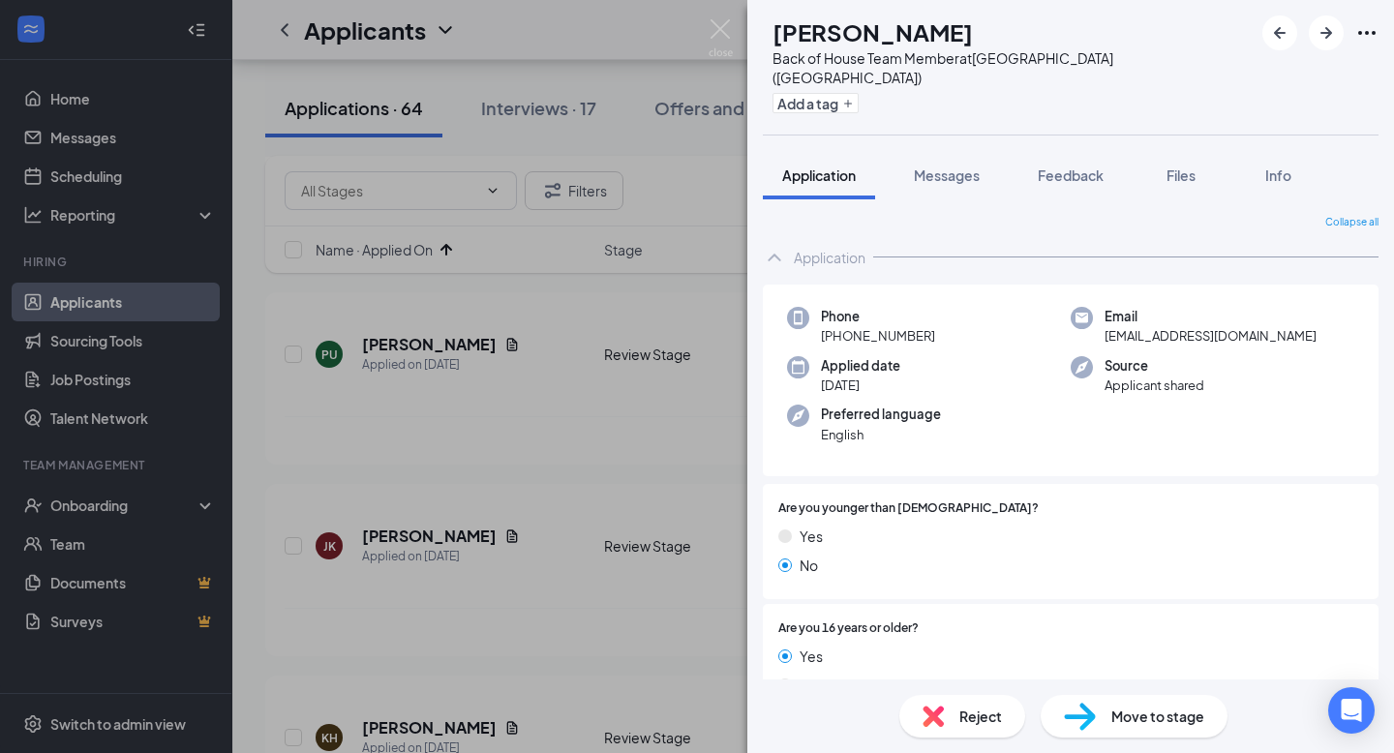
click at [408, 383] on div "BM [PERSON_NAME] Back of House Team Member at [GEOGRAPHIC_DATA] ([GEOGRAPHIC_DA…" at bounding box center [697, 376] width 1394 height 753
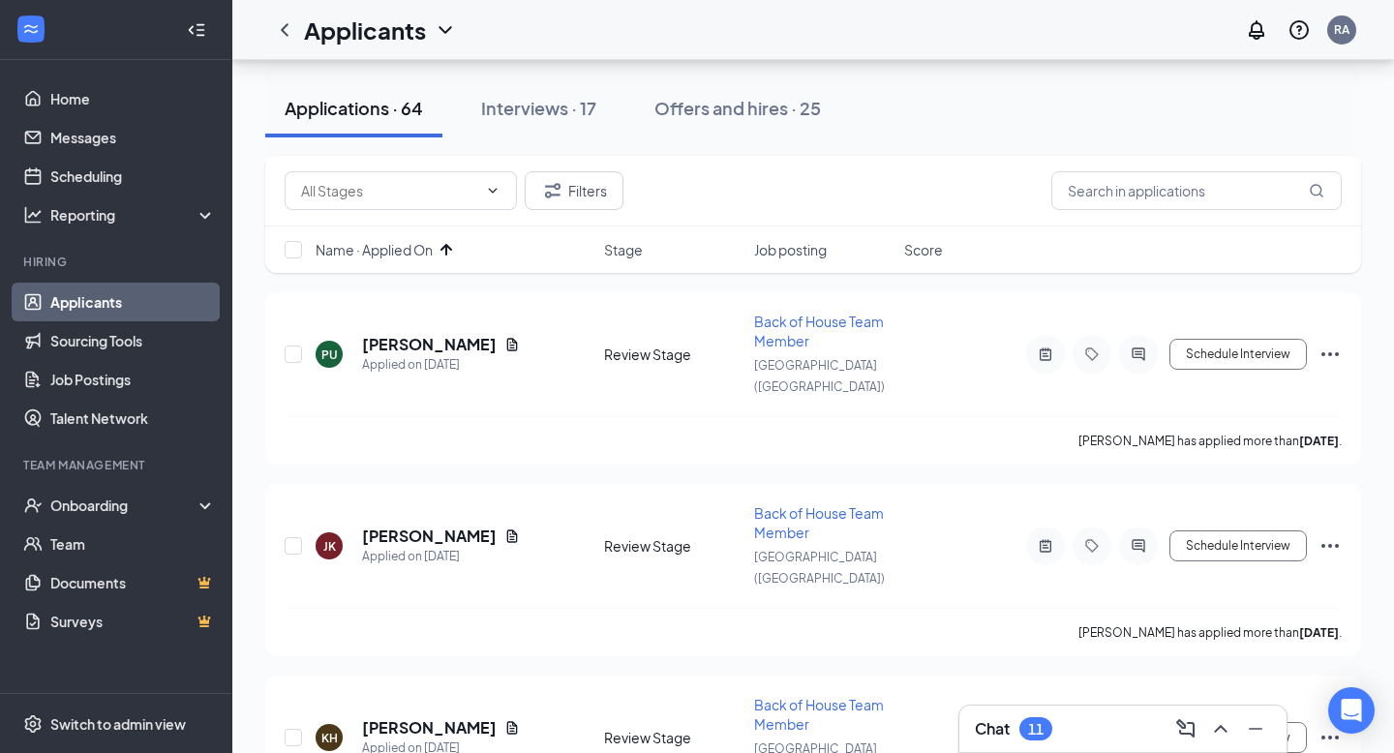
click at [714, 20] on div "Applicants RA" at bounding box center [813, 30] width 1162 height 60
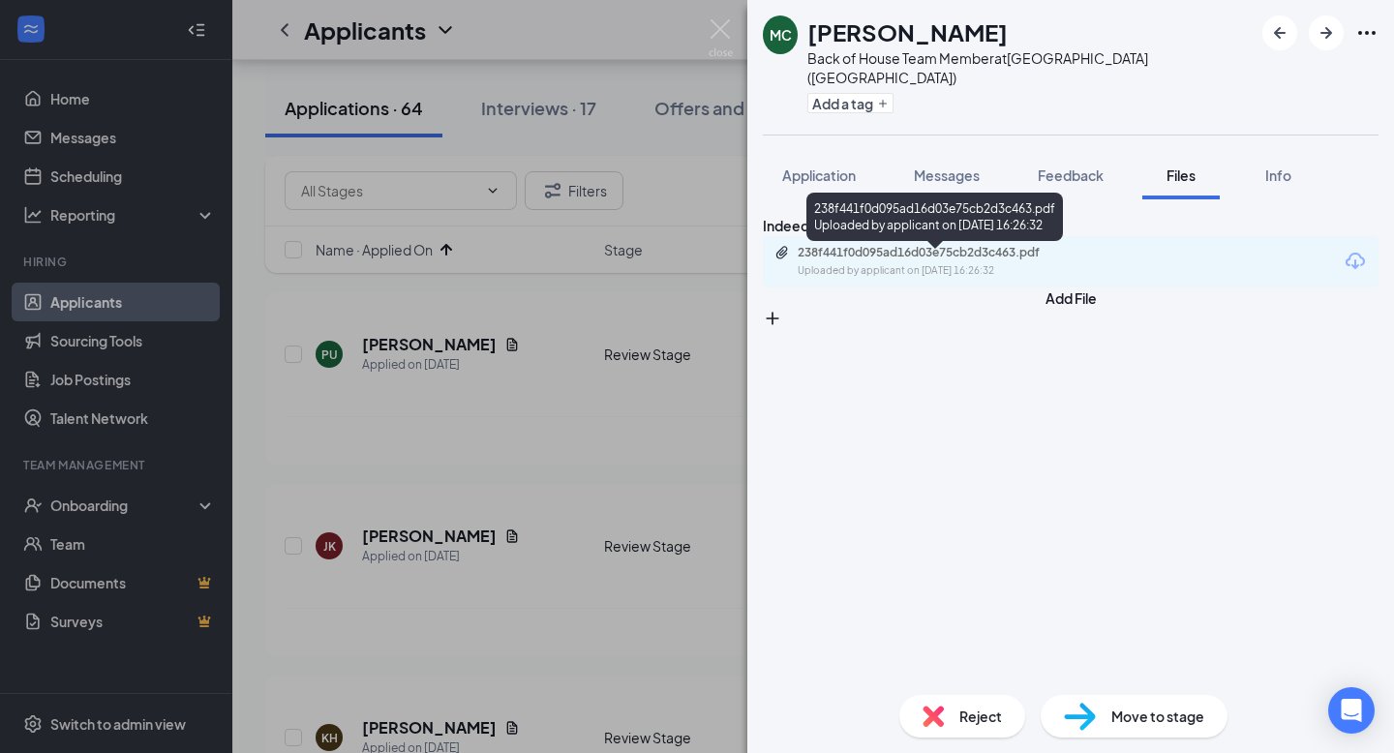
click at [925, 257] on div "238f441f0d095ad16d03e75cb2d3c463.pdf" at bounding box center [933, 252] width 271 height 15
click at [716, 24] on img at bounding box center [721, 38] width 24 height 38
click at [715, 26] on img at bounding box center [721, 38] width 24 height 38
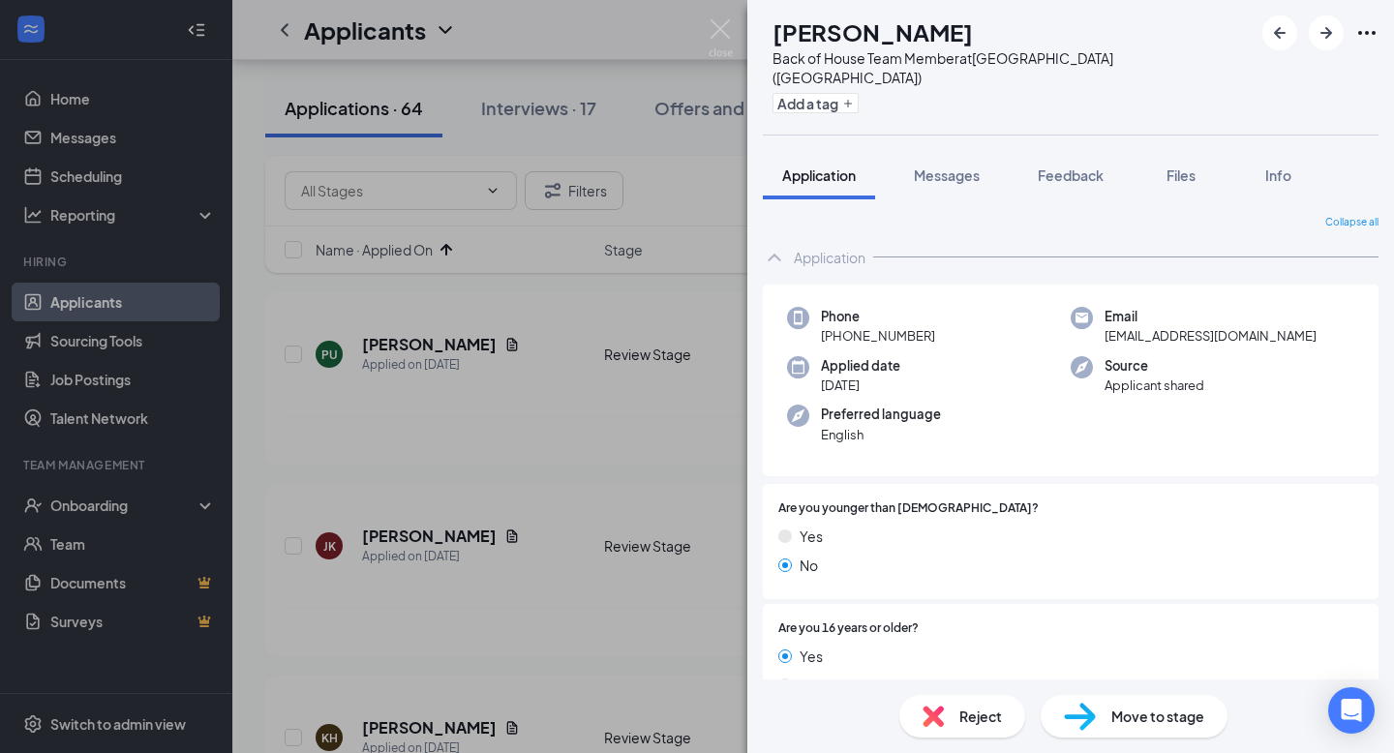
click at [381, 402] on div "BM [PERSON_NAME] Back of House Team Member at [GEOGRAPHIC_DATA] ([GEOGRAPHIC_DA…" at bounding box center [697, 376] width 1394 height 753
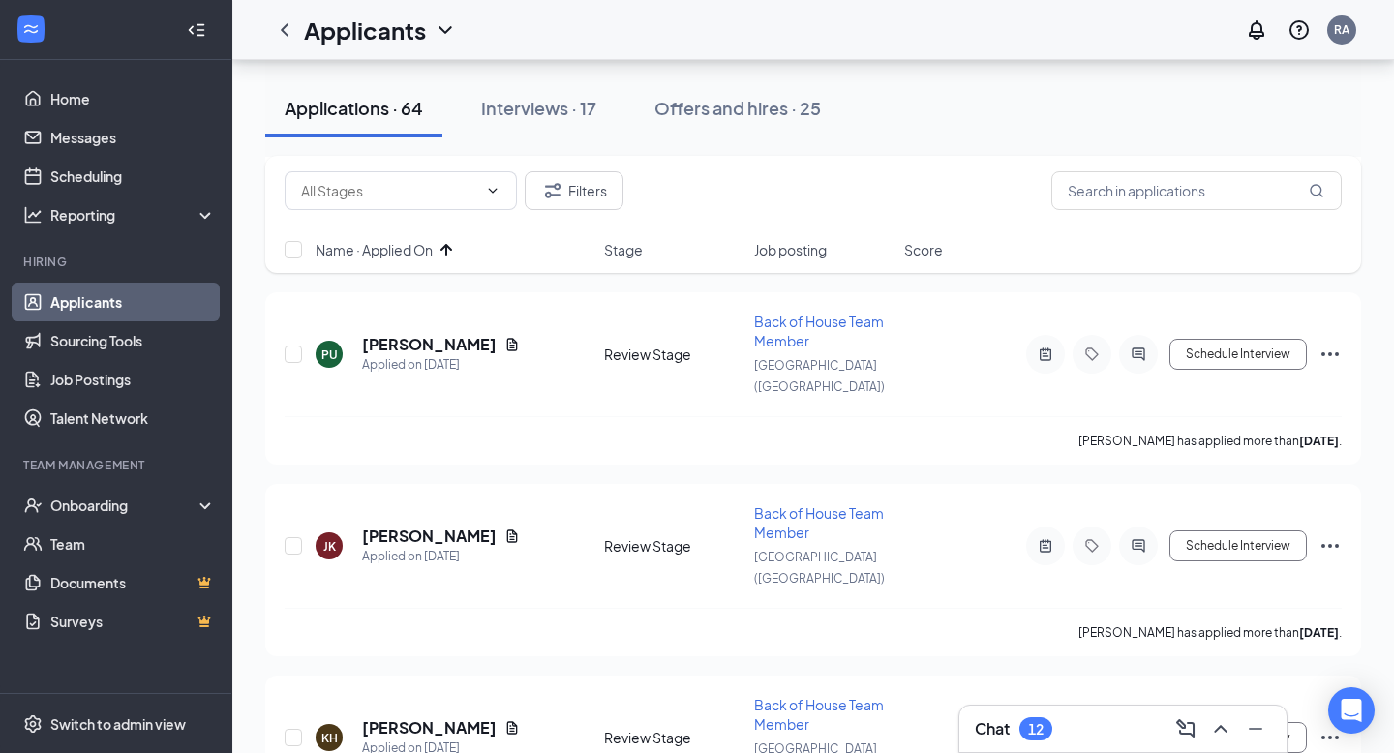
click at [719, 35] on div "Applicants RA" at bounding box center [813, 30] width 1162 height 60
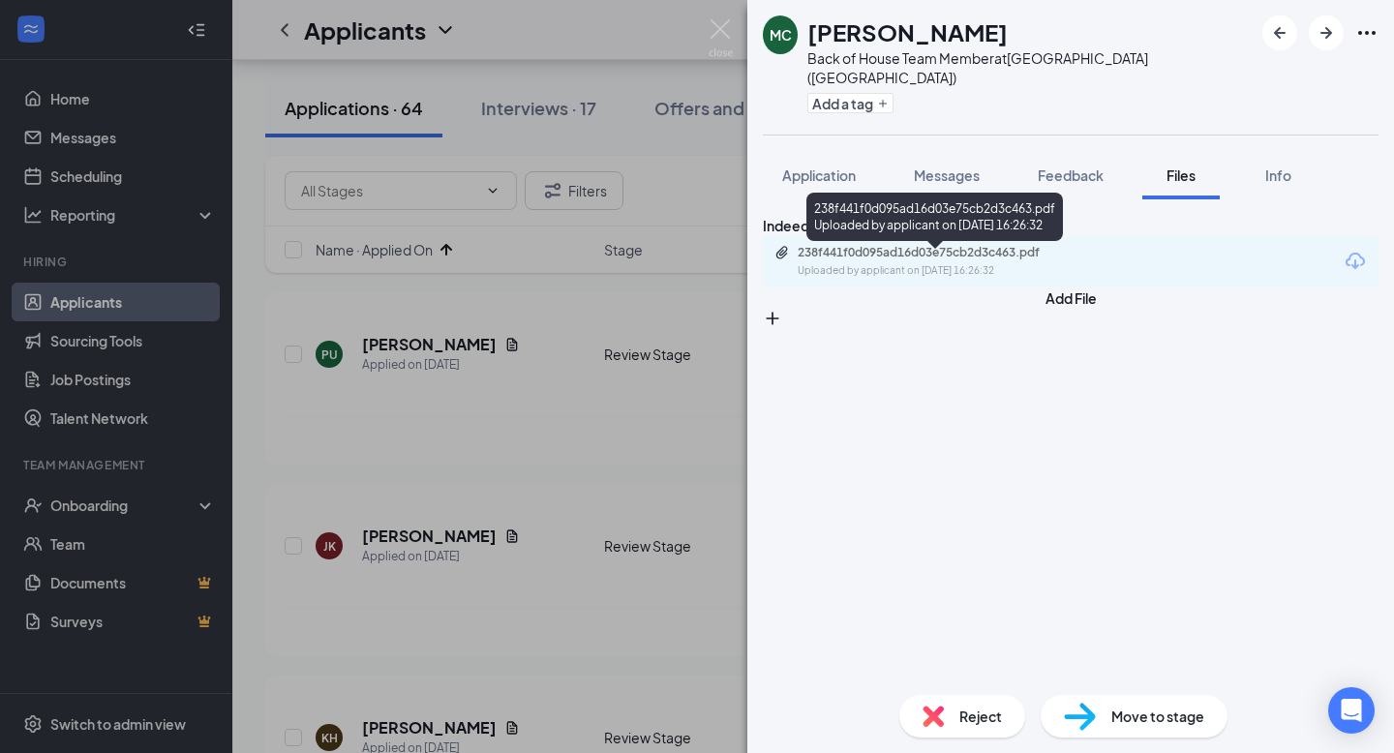
click at [882, 260] on div "238f441f0d095ad16d03e75cb2d3c463.pdf" at bounding box center [933, 252] width 271 height 15
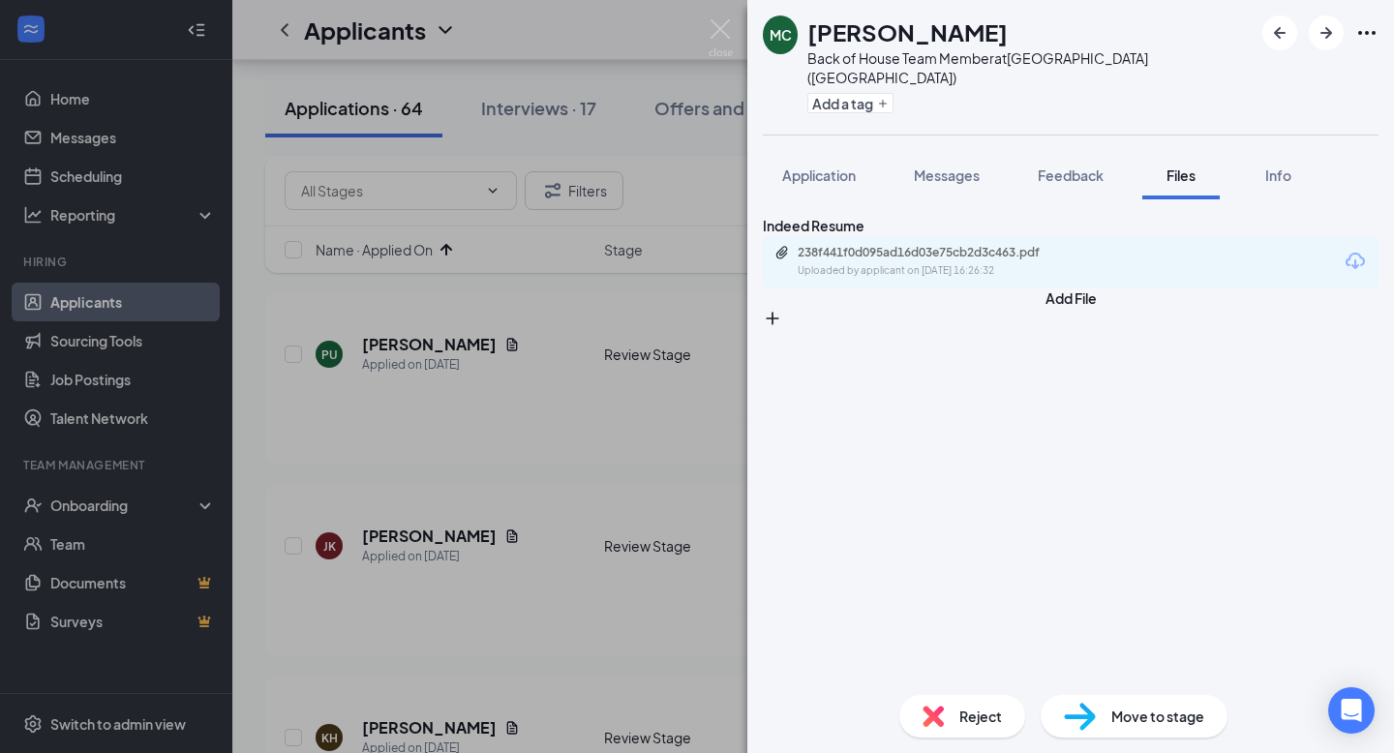
click at [566, 348] on div "MC [PERSON_NAME] Back of House Team Member at [GEOGRAPHIC_DATA] ([GEOGRAPHIC_DA…" at bounding box center [697, 376] width 1394 height 753
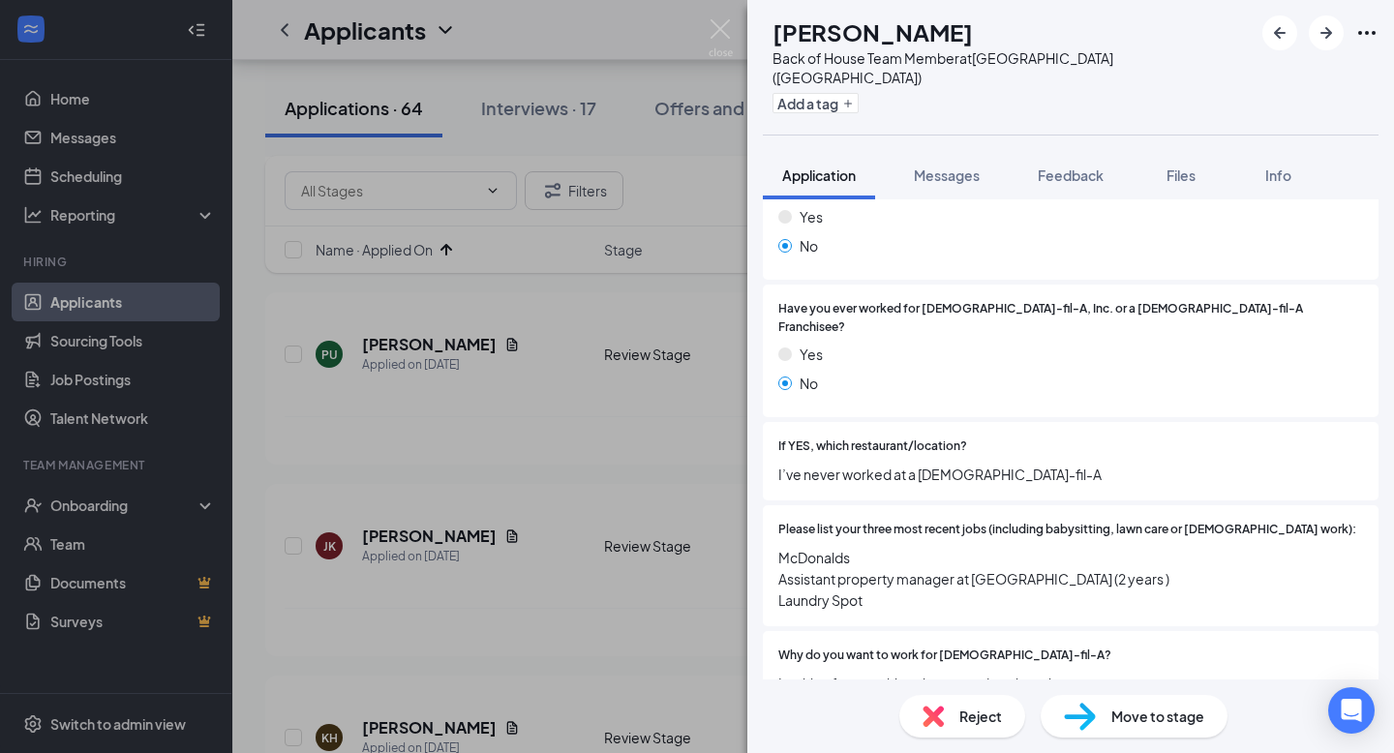
scroll to position [561, 0]
click at [947, 166] on span "Messages" at bounding box center [947, 174] width 66 height 17
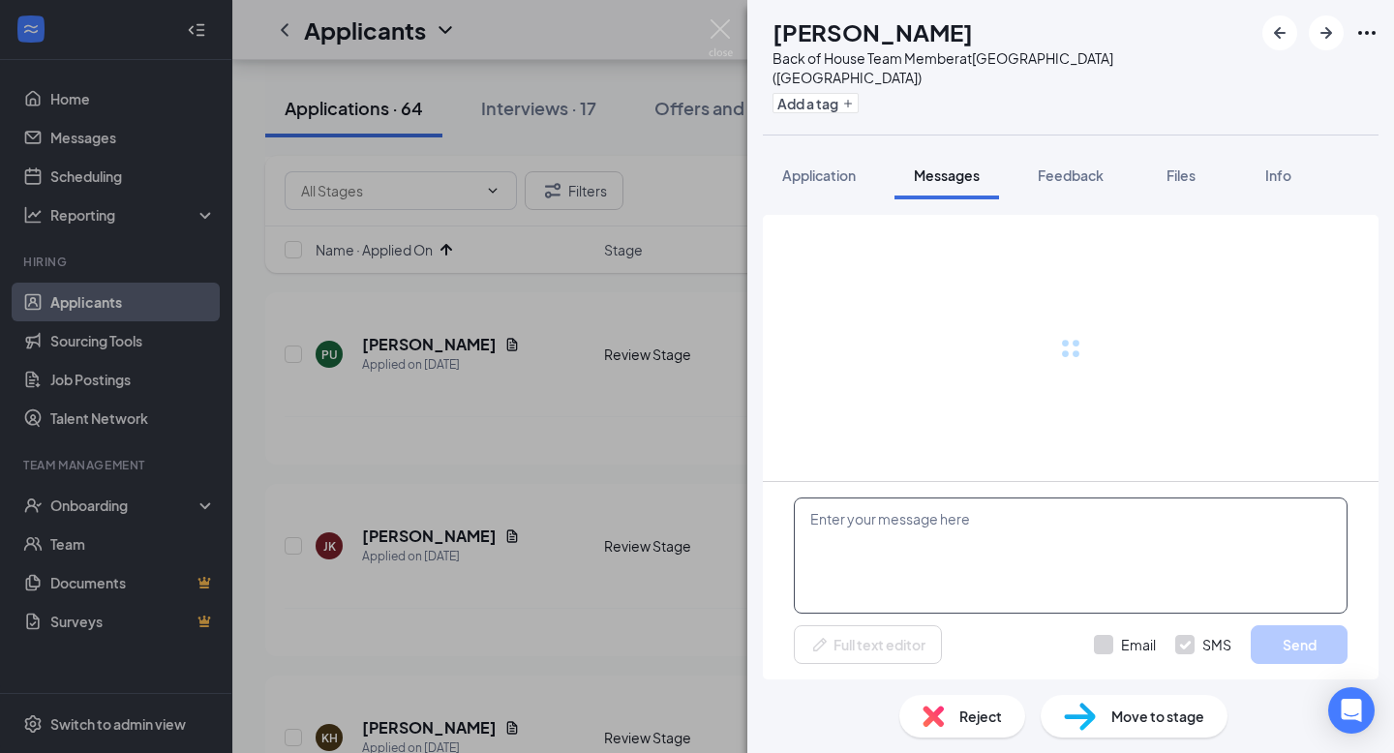
click at [947, 508] on textarea at bounding box center [1071, 556] width 554 height 116
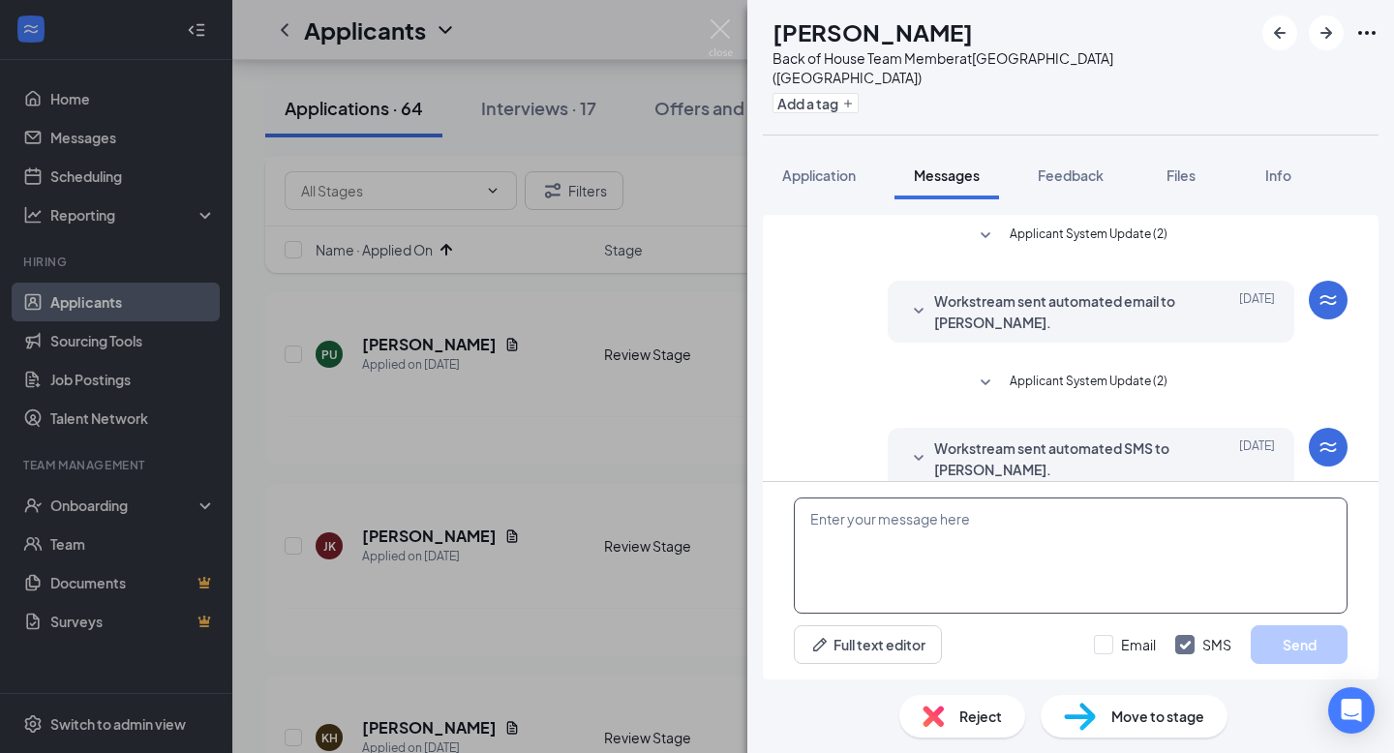
click at [933, 543] on textarea at bounding box center [1071, 556] width 554 height 116
click at [825, 169] on button "Application" at bounding box center [819, 175] width 112 height 48
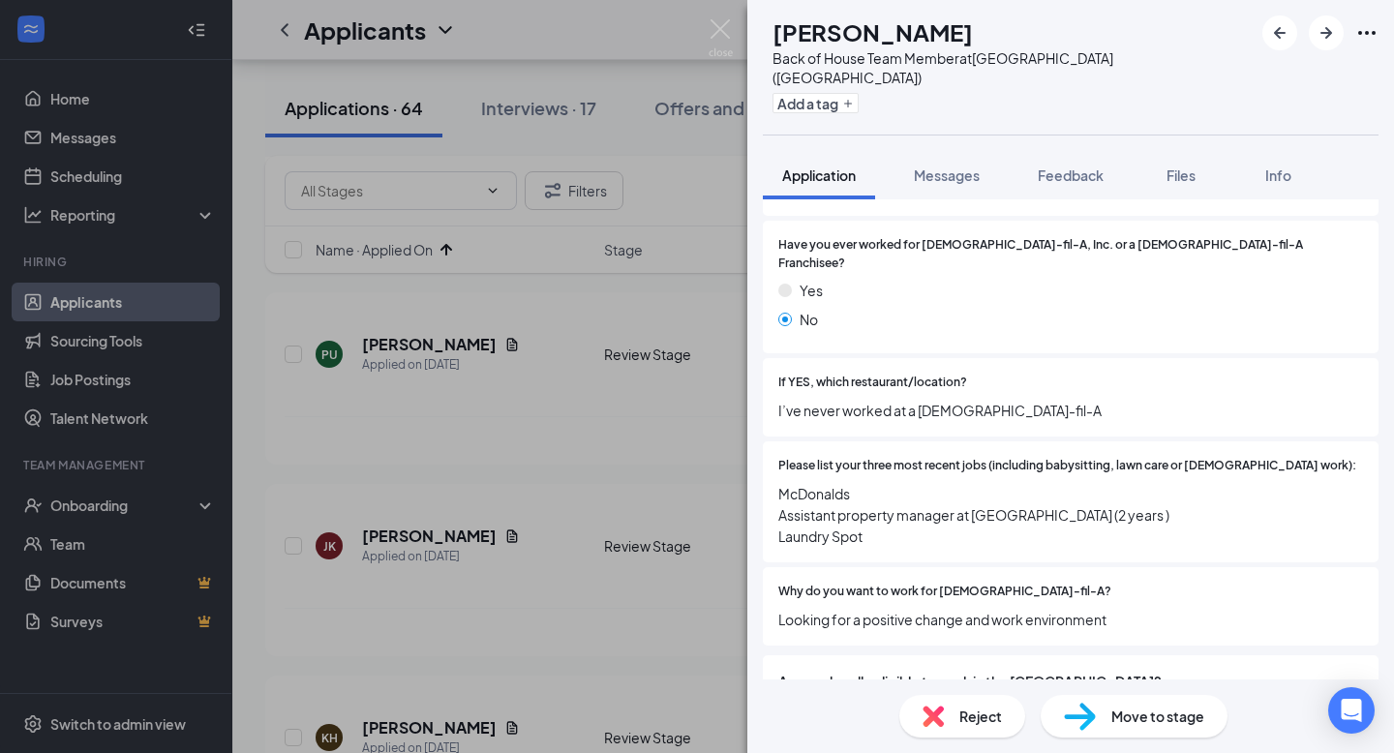
scroll to position [665, 0]
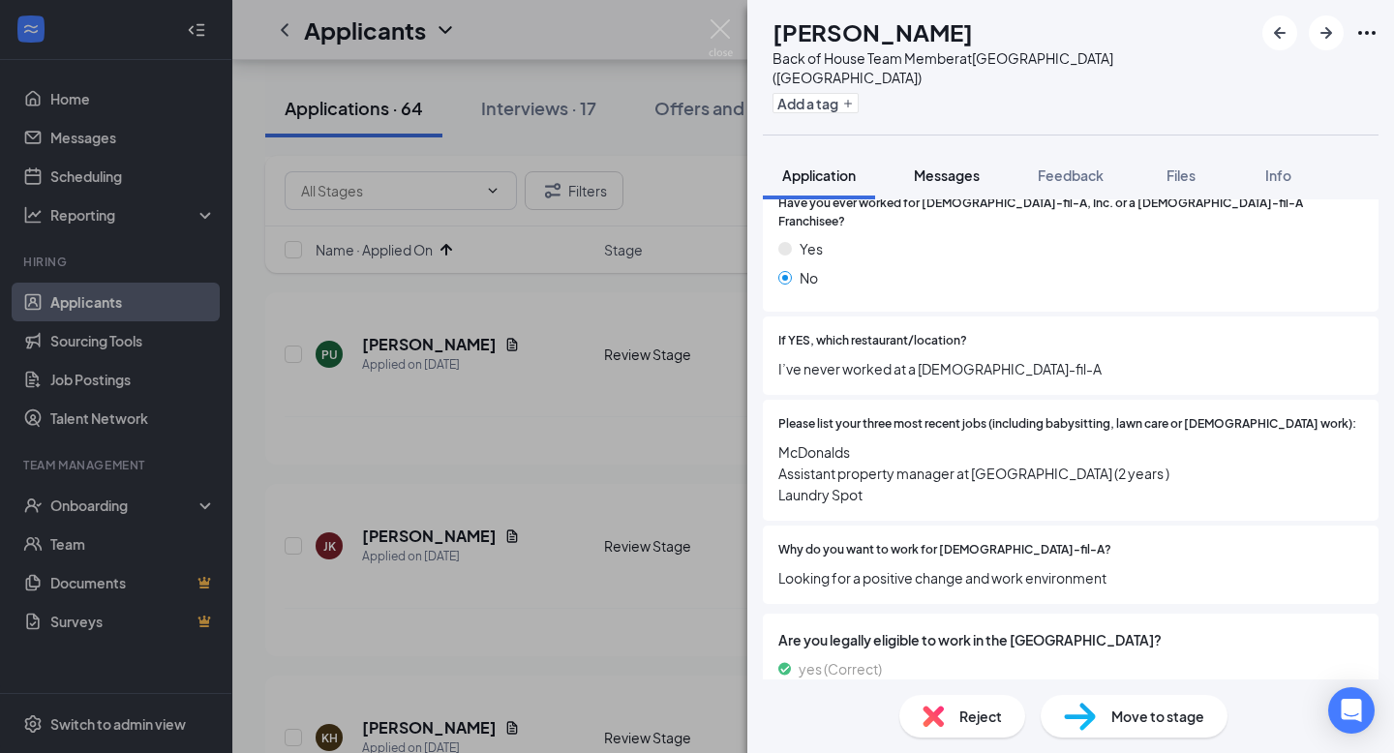
click at [946, 151] on button "Messages" at bounding box center [946, 175] width 105 height 48
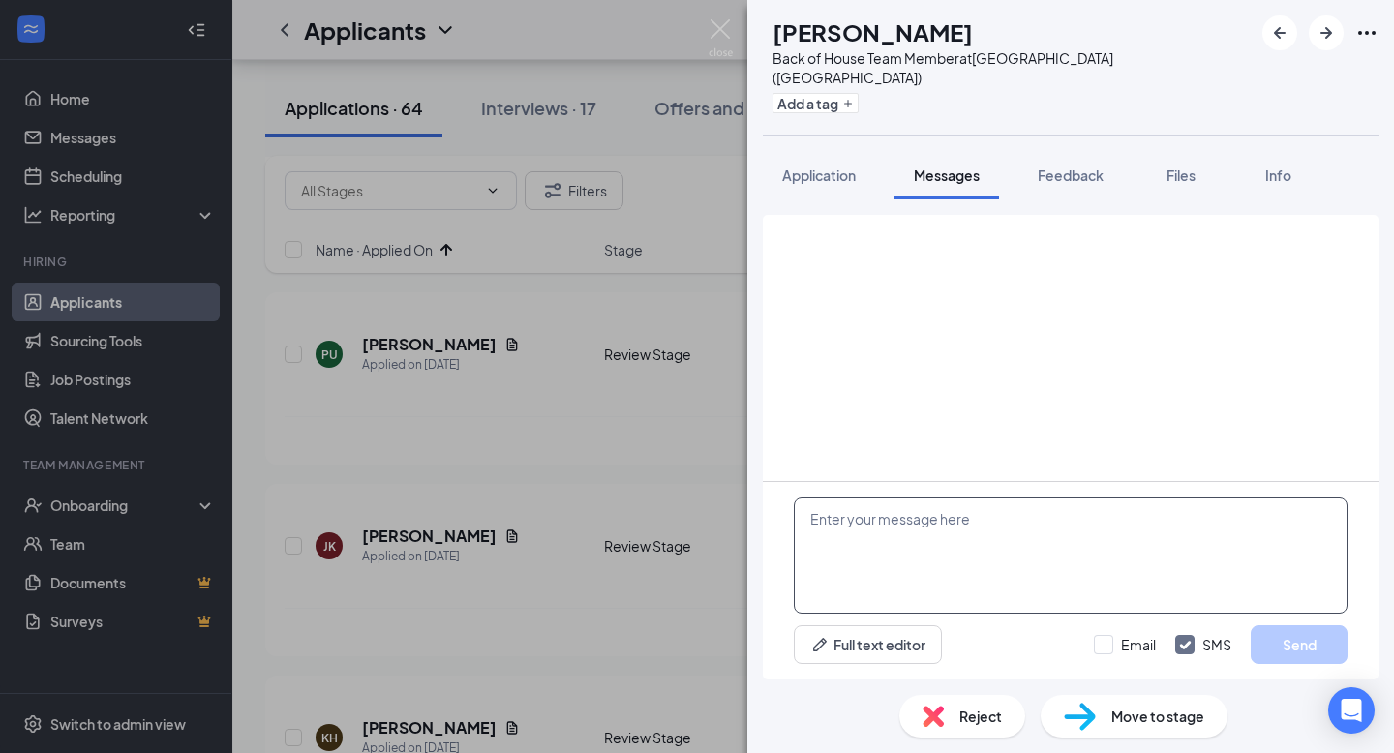
click at [910, 529] on textarea at bounding box center [1071, 556] width 554 height 116
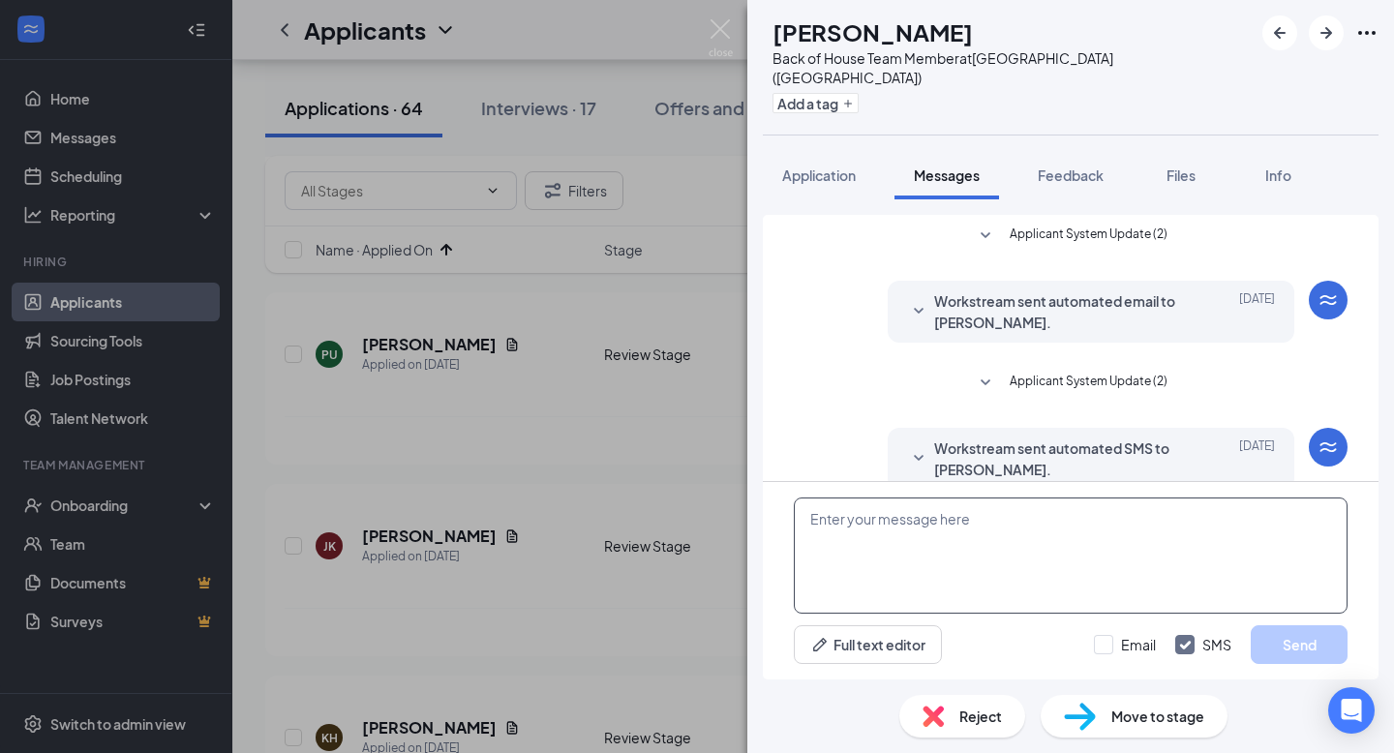
scroll to position [100, 0]
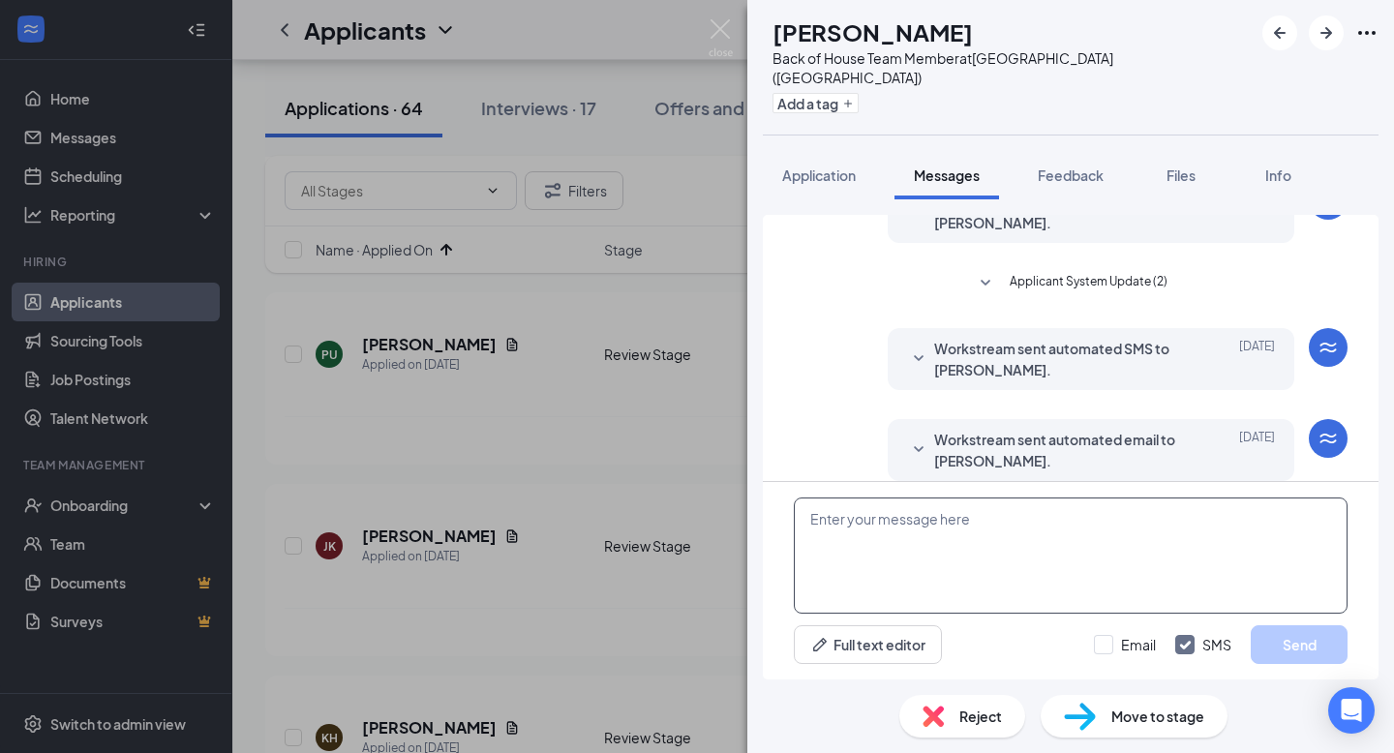
paste textarea "Hi , this is [PERSON_NAME] from [DEMOGRAPHIC_DATA]-fil-A [GEOGRAPHIC_DATA]! I s…"
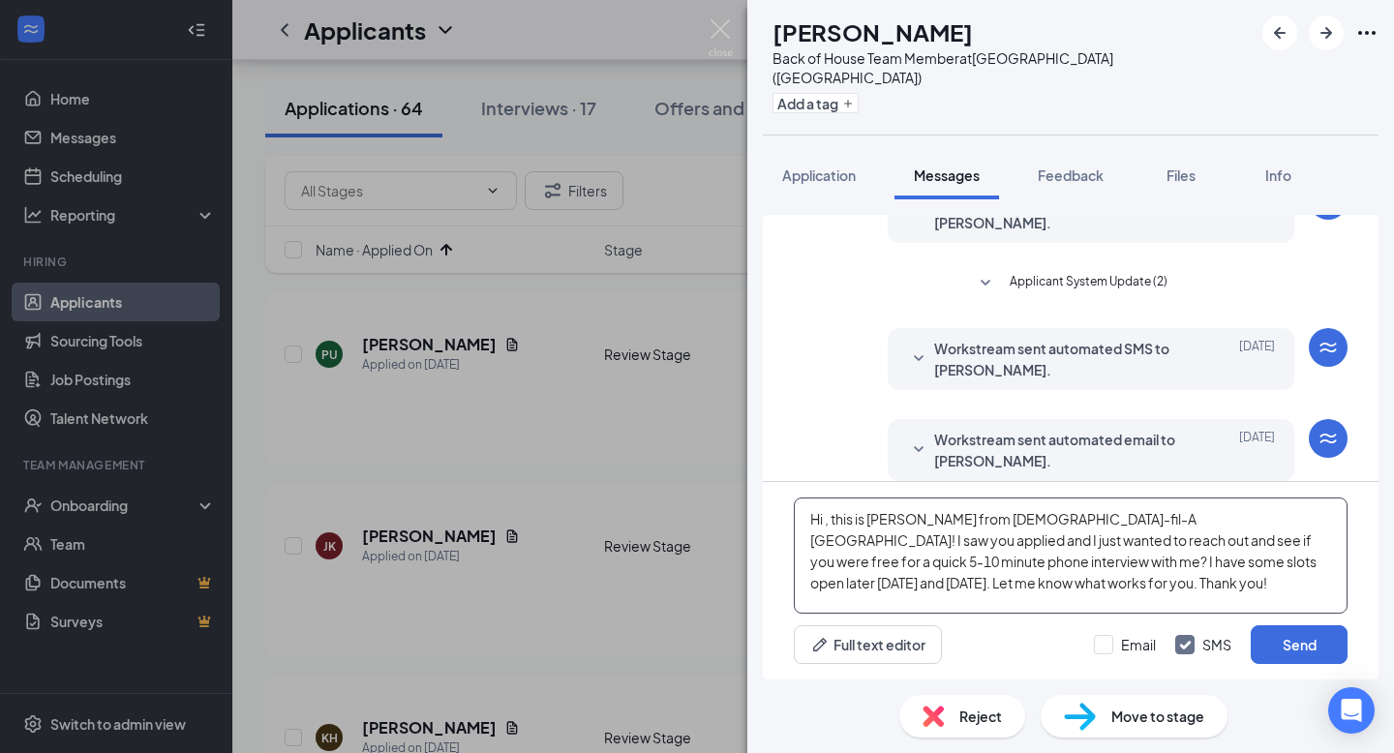
click at [826, 521] on textarea "Hi , this is [PERSON_NAME] from [DEMOGRAPHIC_DATA]-fil-A [GEOGRAPHIC_DATA]! I s…" at bounding box center [1071, 556] width 554 height 116
type textarea "Hi [PERSON_NAME], this is [PERSON_NAME] from [DEMOGRAPHIC_DATA]-fil-A [GEOGRAPH…"
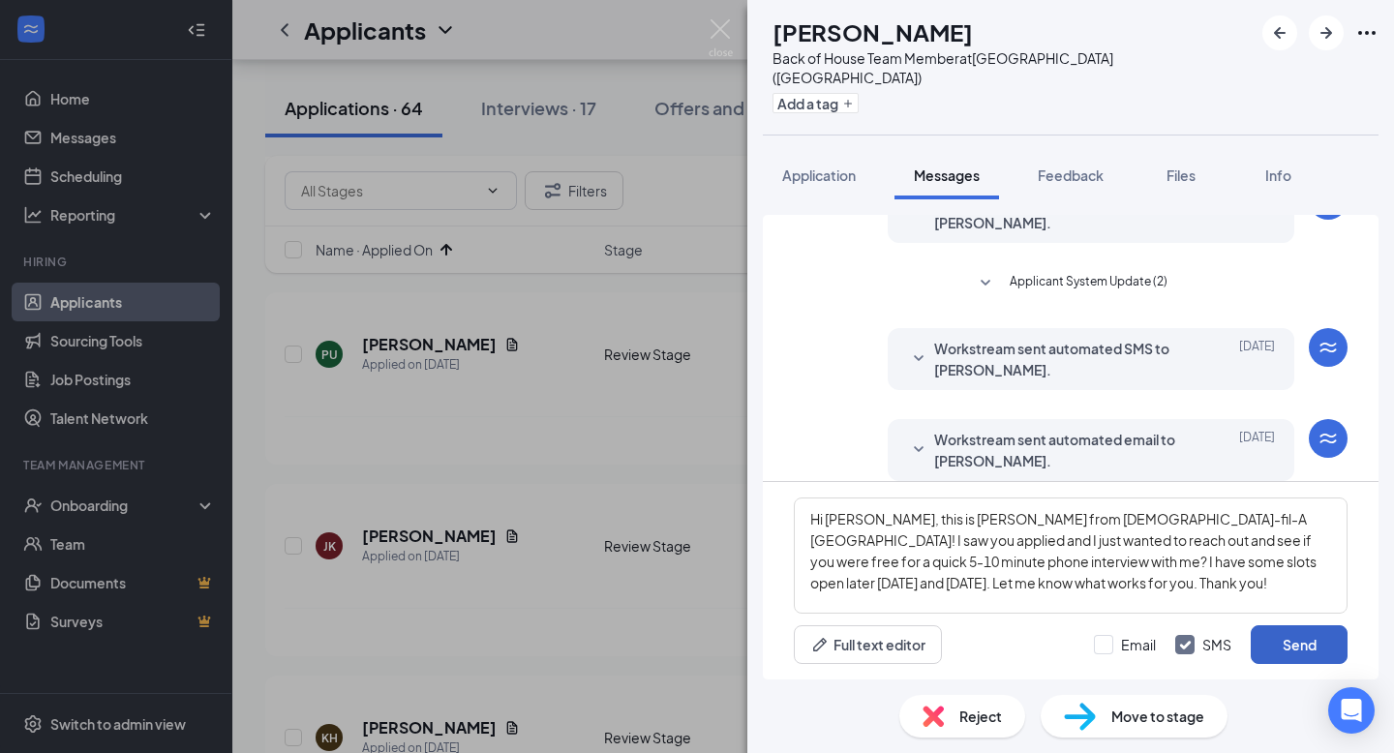
click at [1311, 644] on button "Send" at bounding box center [1299, 644] width 97 height 39
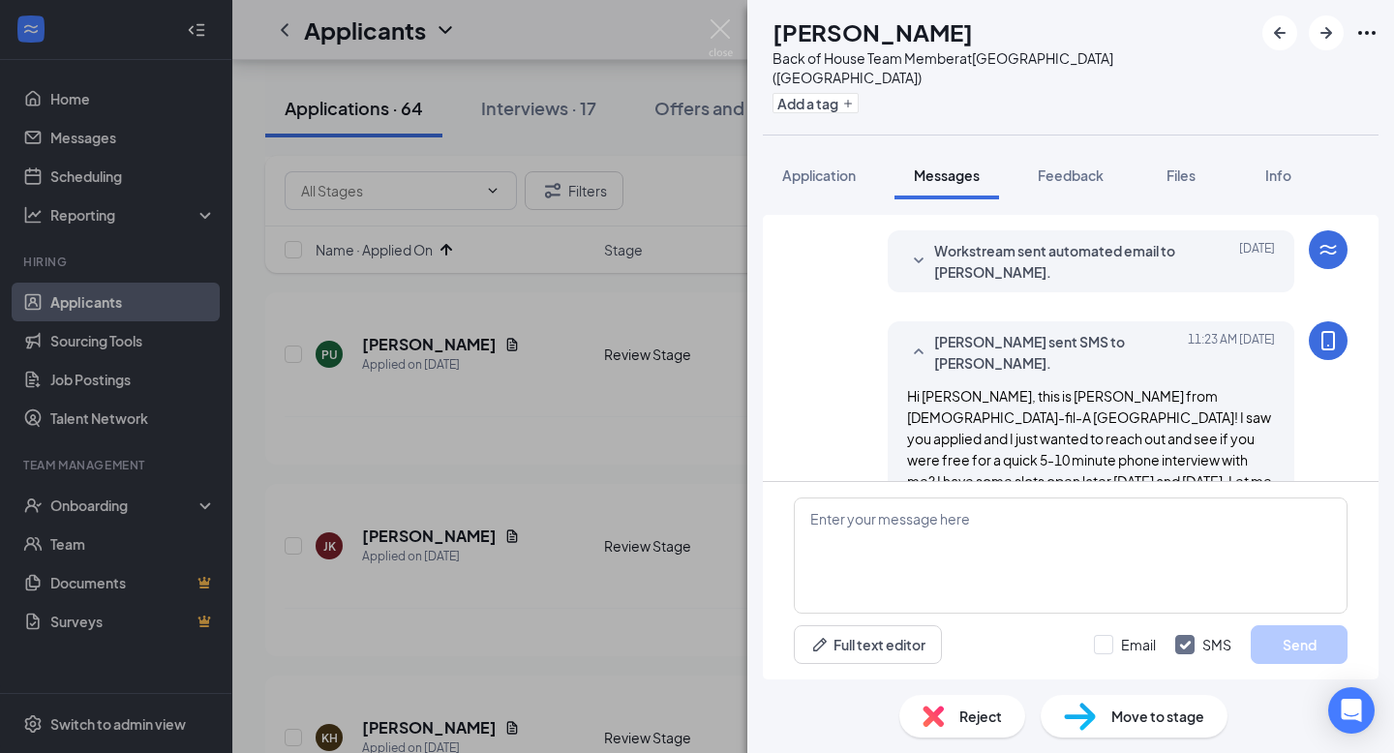
scroll to position [289, 0]
click at [1094, 166] on span "Feedback" at bounding box center [1071, 174] width 66 height 17
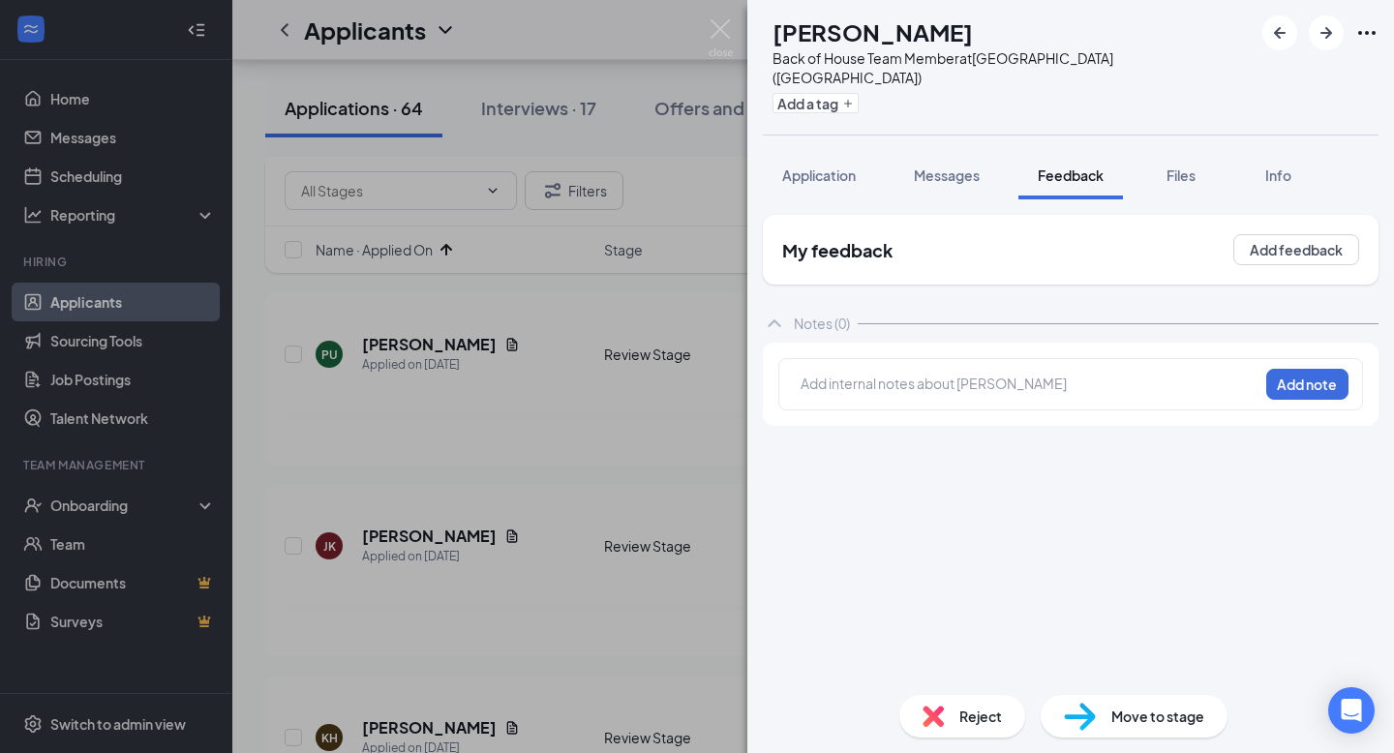
click at [884, 374] on div at bounding box center [1029, 384] width 456 height 20
click at [1284, 369] on button "Add note" at bounding box center [1307, 384] width 82 height 31
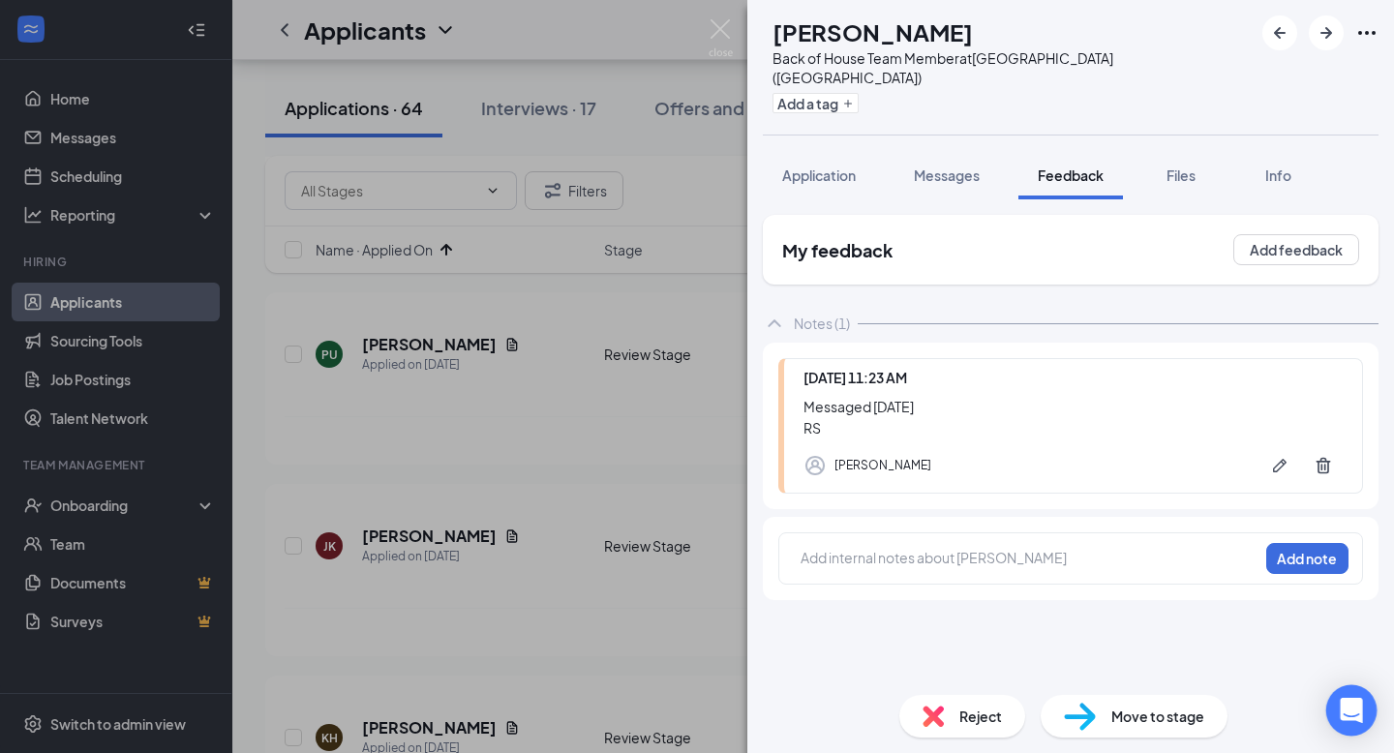
click at [1343, 715] on icon "Open Intercom Messenger" at bounding box center [1351, 710] width 22 height 25
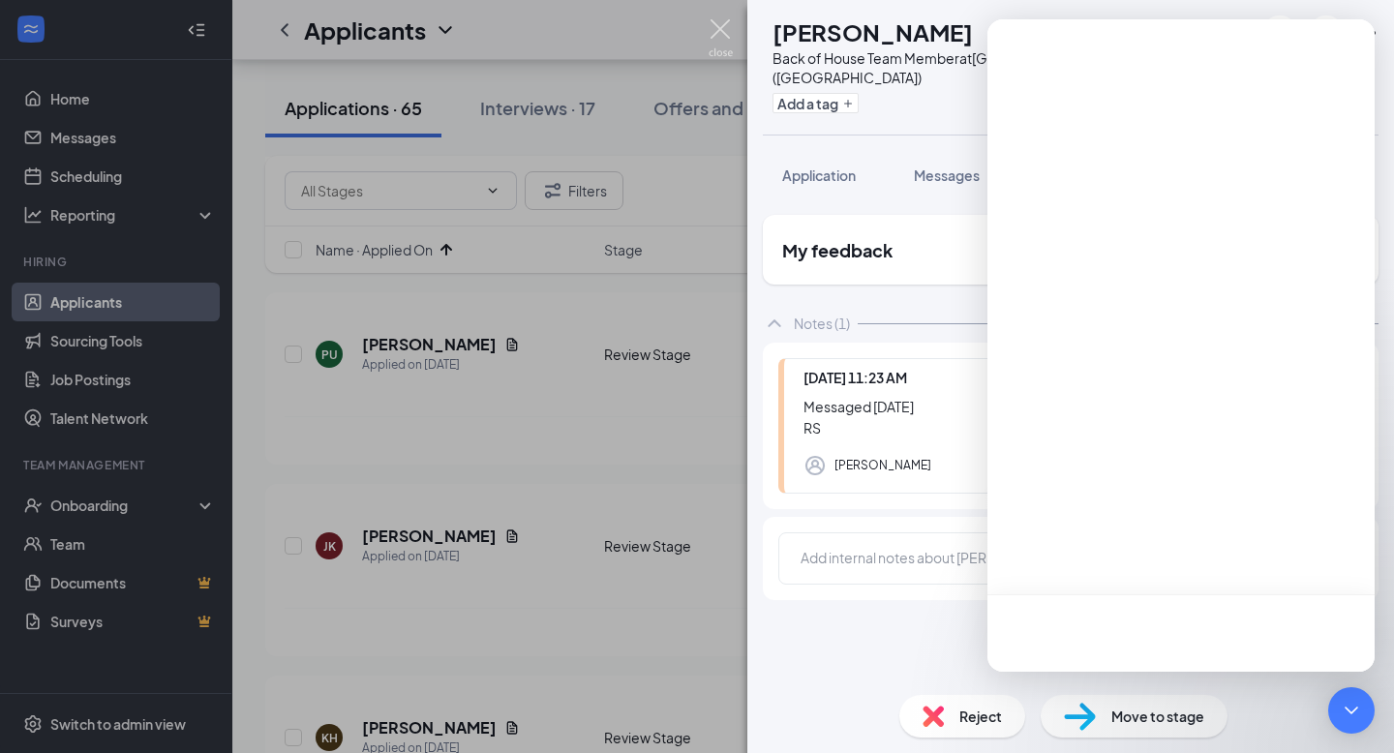
click at [712, 25] on img at bounding box center [721, 38] width 24 height 38
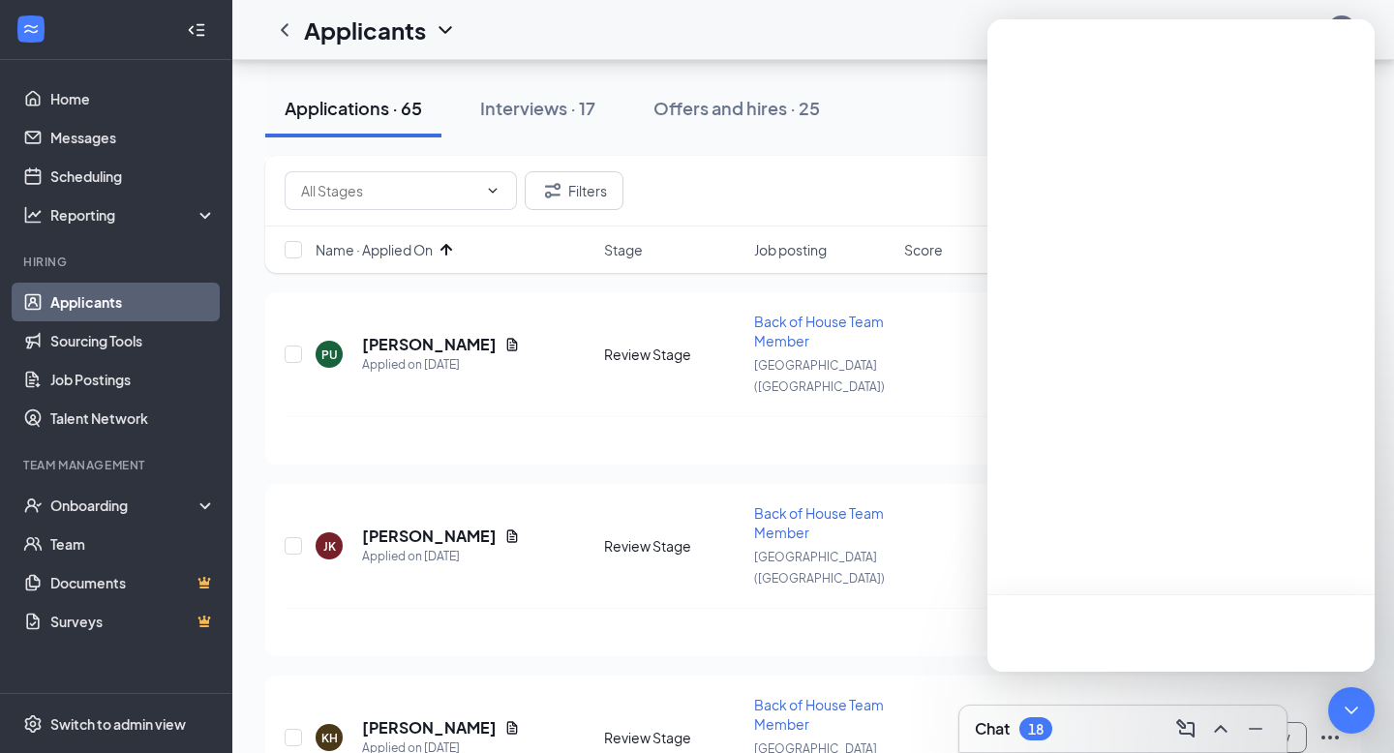
click at [1031, 737] on div "18" at bounding box center [1035, 728] width 33 height 23
